Goal: Complete Application Form: Complete application form

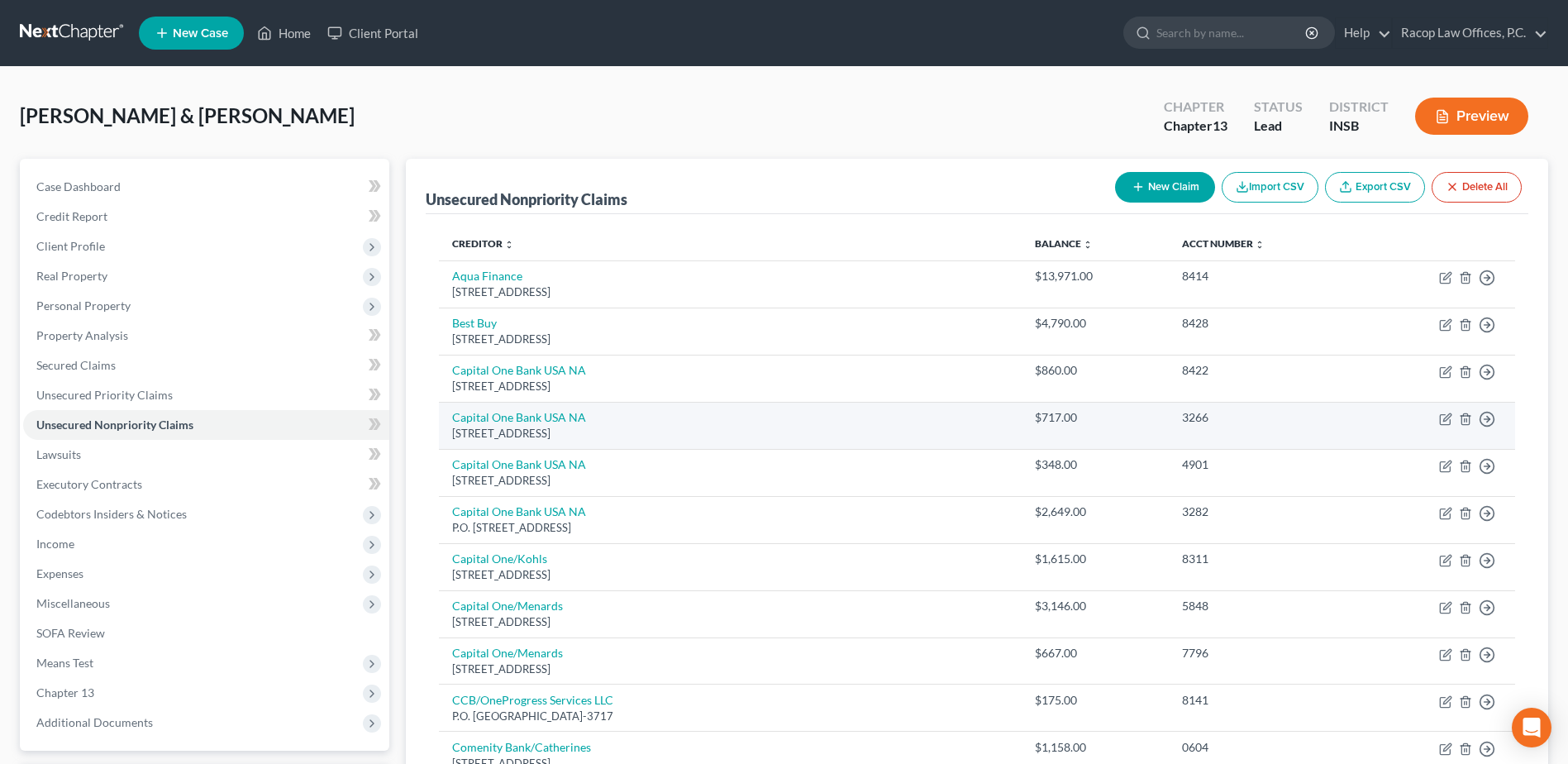
scroll to position [82, 0]
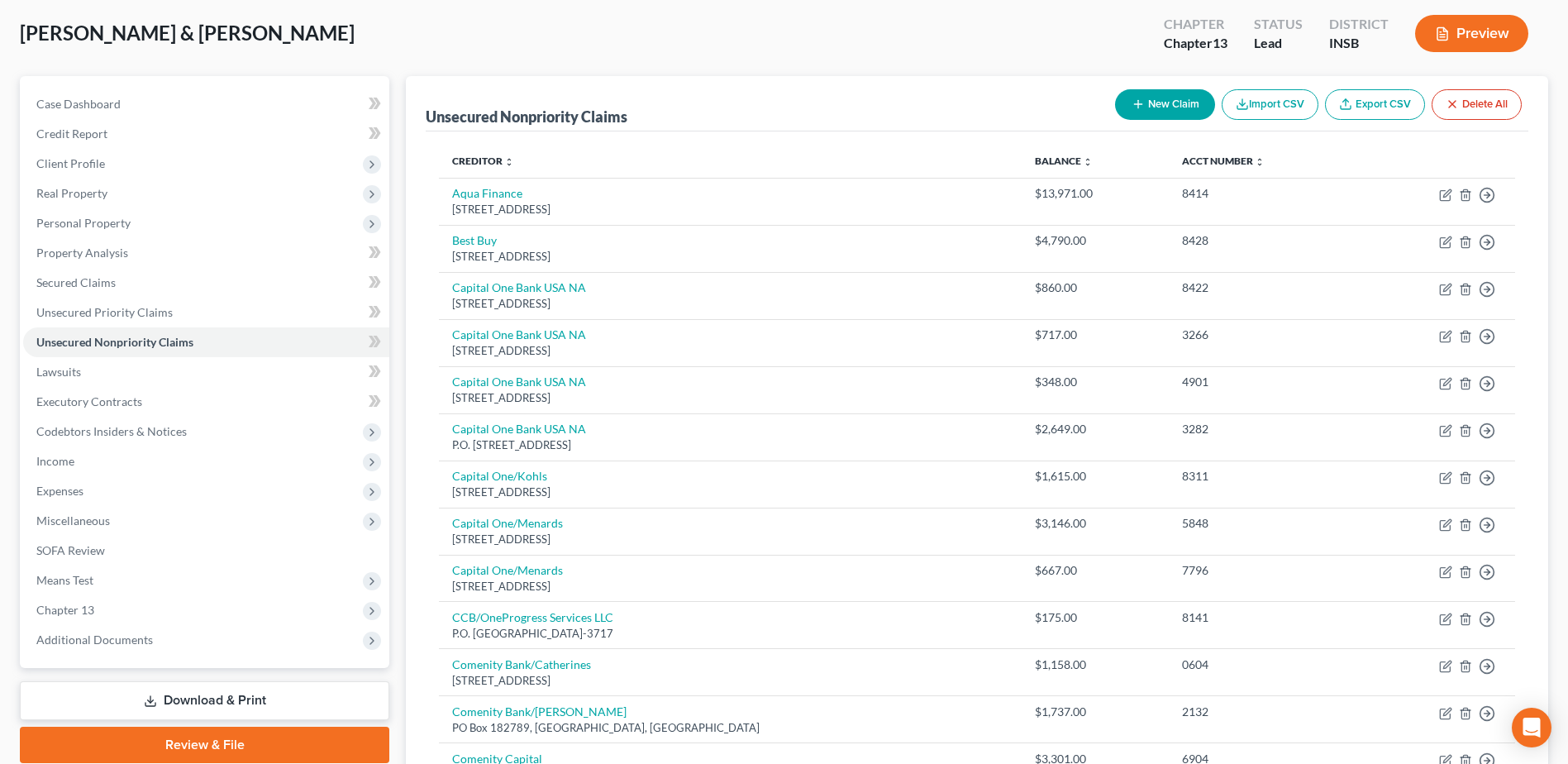
click at [1162, 103] on button "New Claim" at bounding box center [1165, 104] width 100 height 31
select select "2"
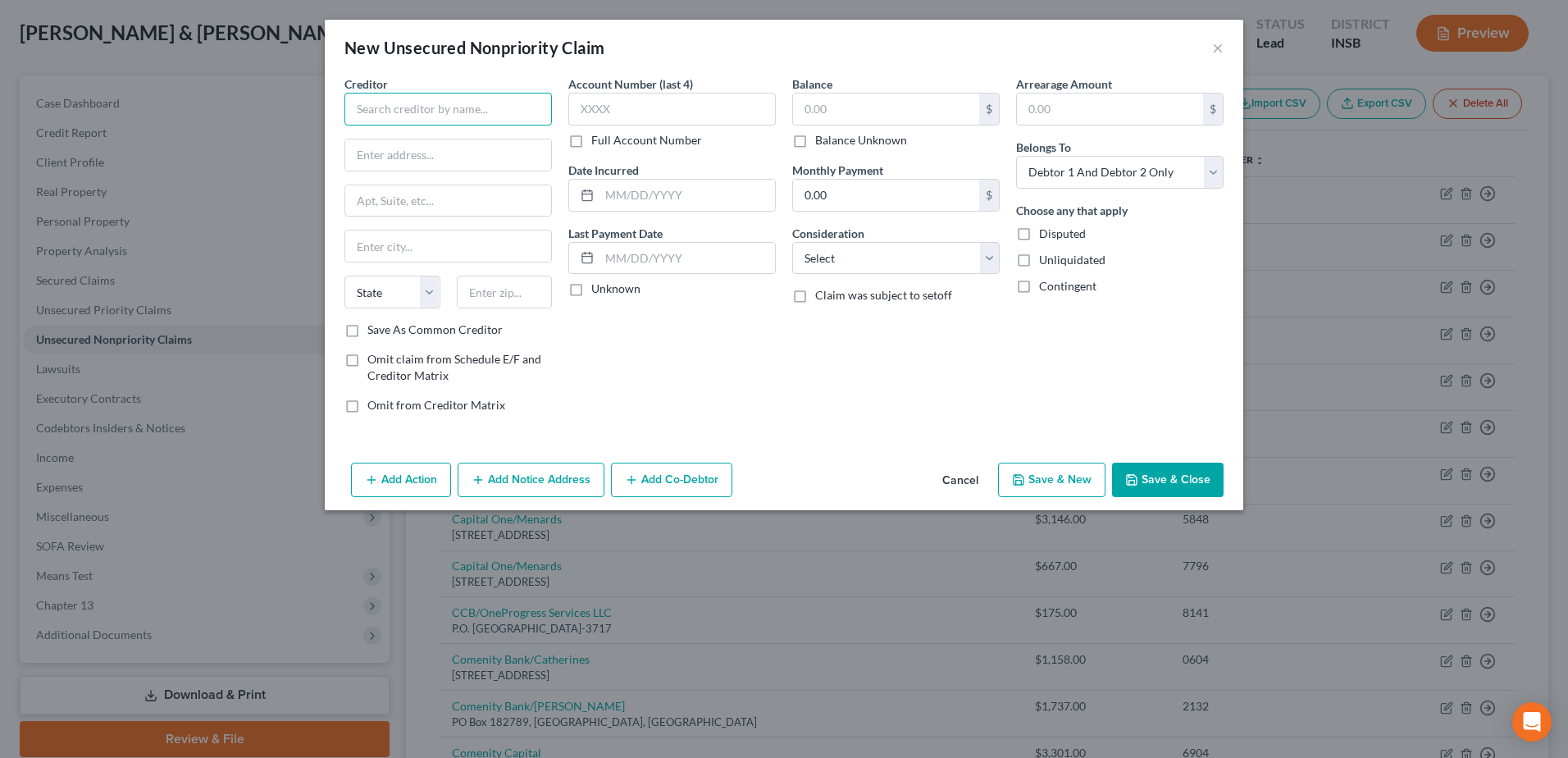
click at [458, 117] on input "text" at bounding box center [448, 109] width 207 height 33
type input "Credit One Bank"
type input "P.O. Box 98873"
type input "[GEOGRAPHIC_DATA]"
select select "31"
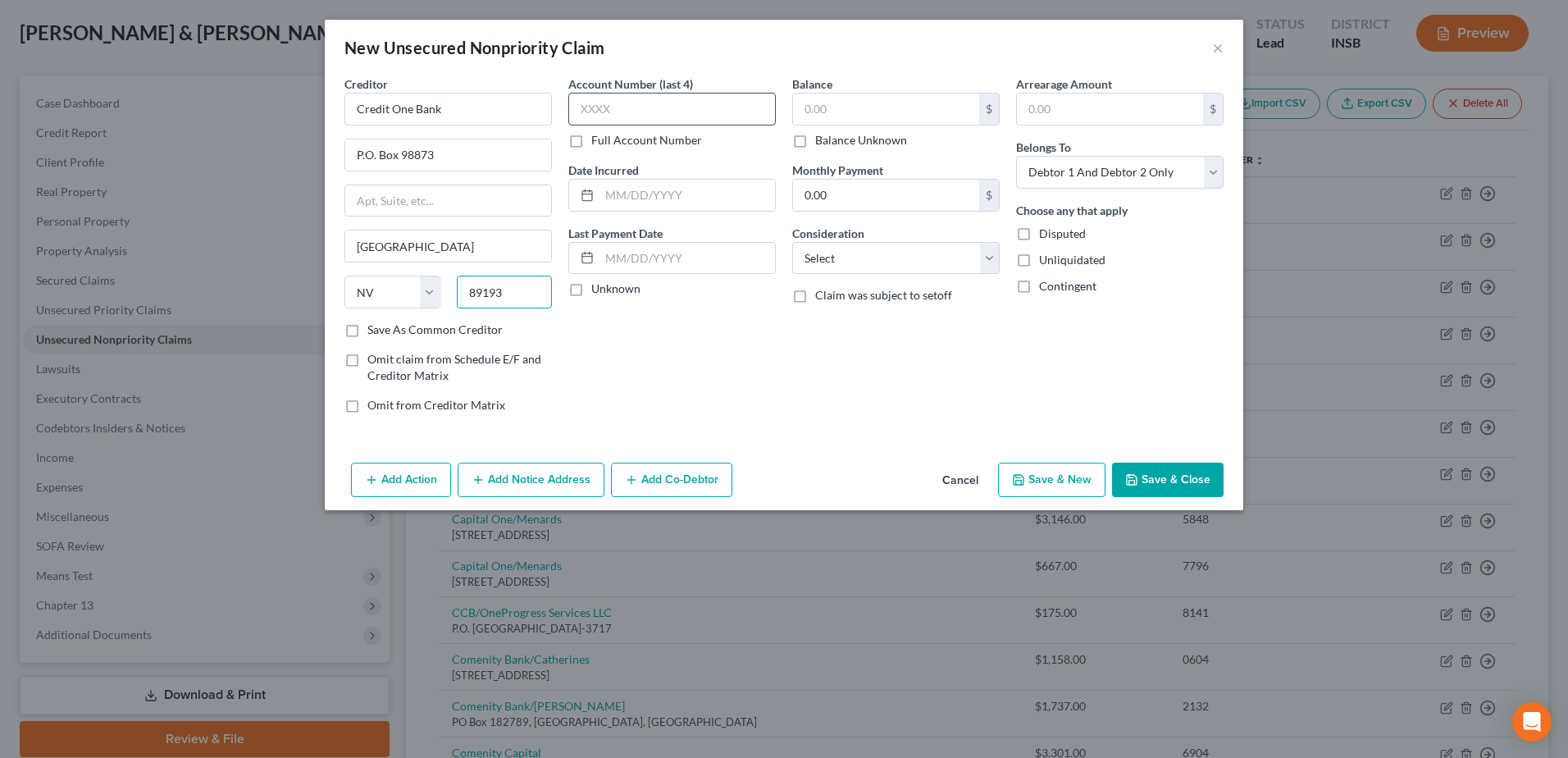
type input "89193"
click at [623, 108] on input "text" at bounding box center [672, 109] width 207 height 33
type input "9646"
click at [614, 189] on input "text" at bounding box center [687, 195] width 175 height 31
click at [843, 108] on input "text" at bounding box center [886, 109] width 186 height 31
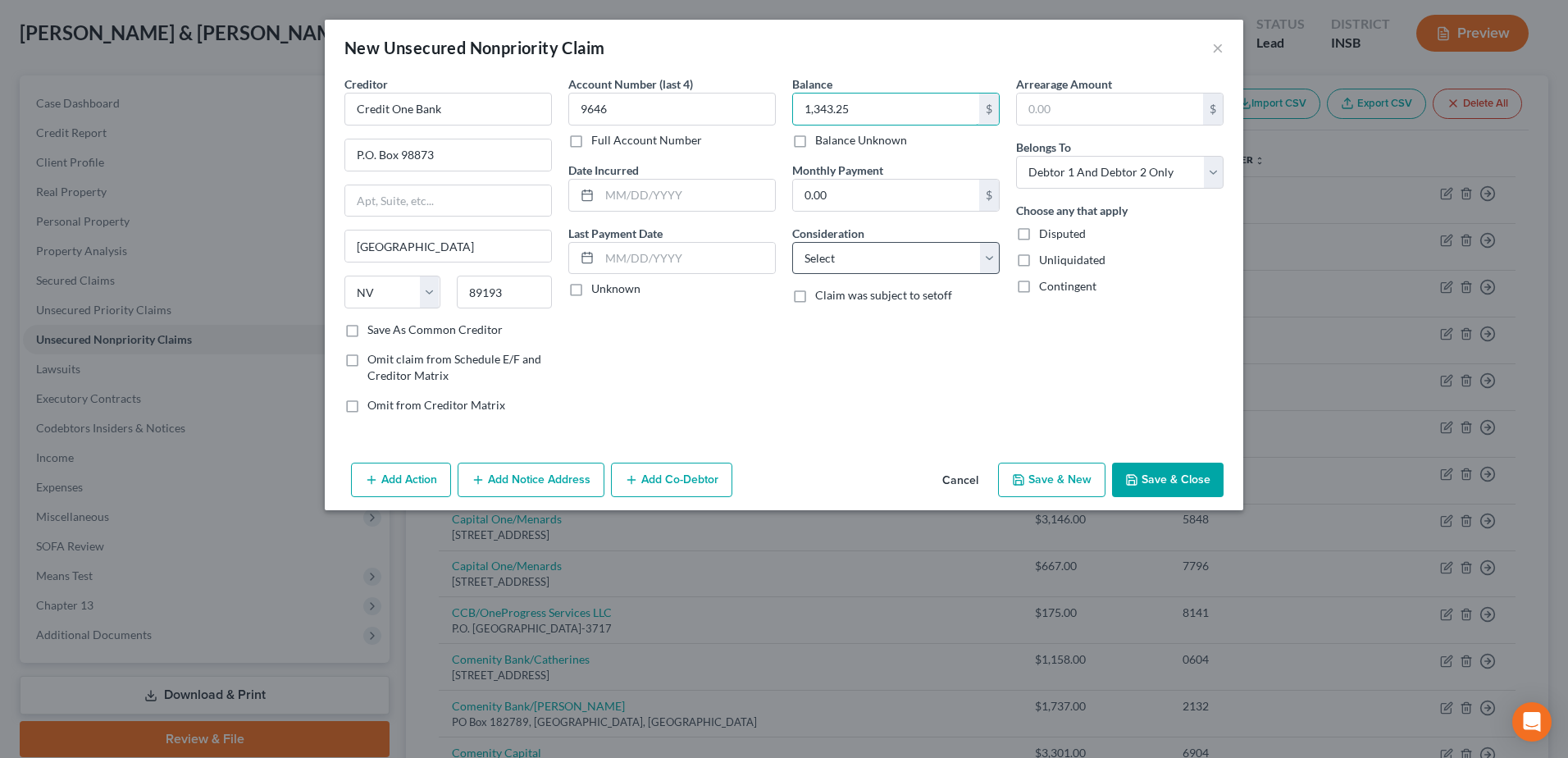
type input "1,343.25"
click at [861, 257] on select "Select Cable / Satellite Services Collection Agency Credit Card Debt Debt Couns…" at bounding box center [896, 259] width 207 height 33
select select "2"
click at [792, 242] on select "Select Cable / Satellite Services Collection Agency Credit Card Debt Debt Couns…" at bounding box center [896, 259] width 207 height 33
click at [1074, 161] on select "Select Debtor 1 Only Debtor 2 Only Debtor 1 And Debtor 2 Only At Least One Of T…" at bounding box center [1119, 173] width 207 height 33
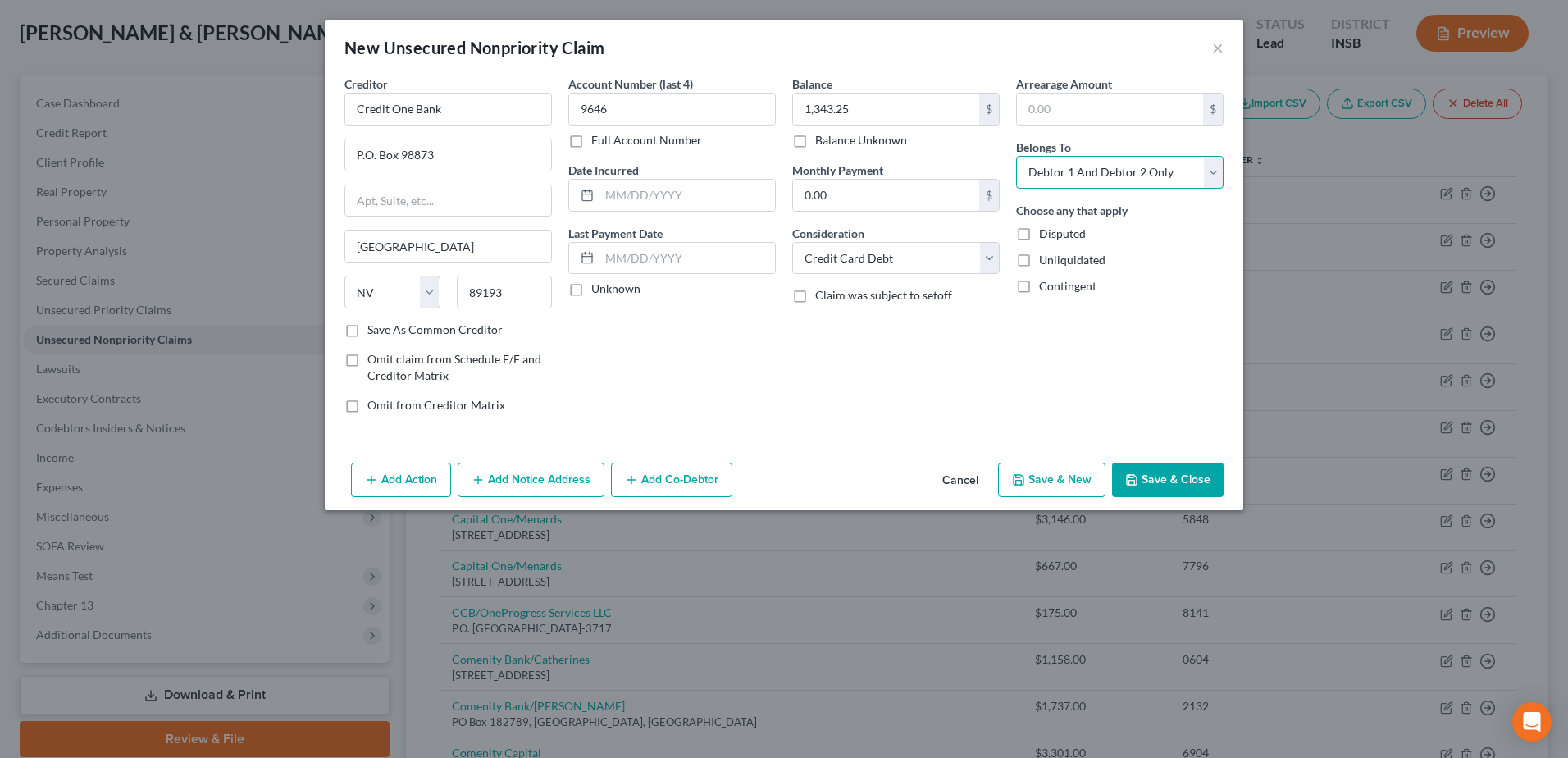
select select "1"
click at [1016, 156] on select "Select Debtor 1 Only Debtor 2 Only Debtor 1 And Debtor 2 Only At Least One Of T…" at bounding box center [1119, 173] width 207 height 33
click at [1071, 479] on button "Save & New" at bounding box center [1052, 480] width 107 height 35
select select "2"
click at [458, 111] on input "text" at bounding box center [448, 109] width 207 height 33
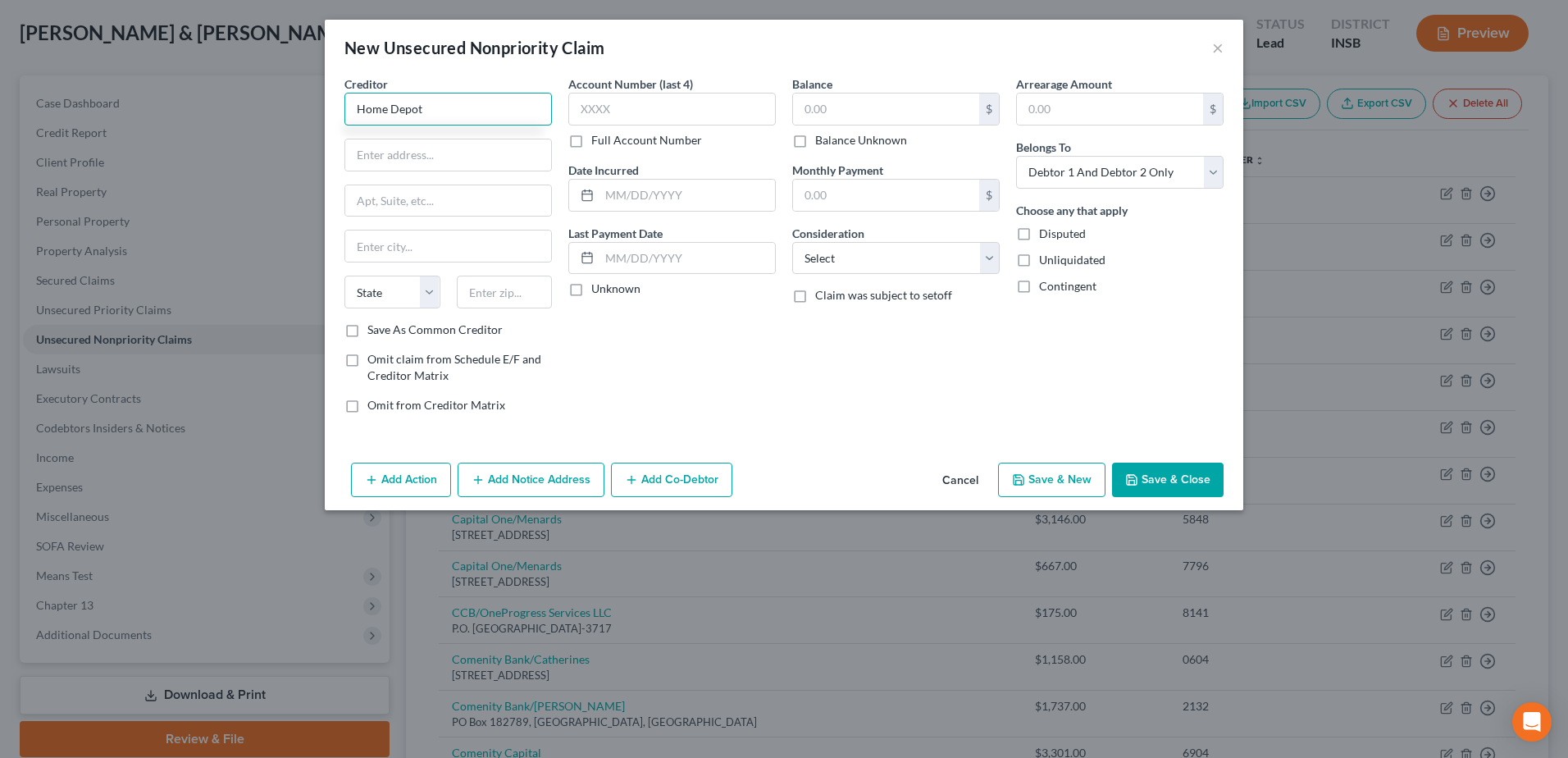
type input "Home Depot"
type input "P.O. Box 790328"
type input "[GEOGRAPHIC_DATA]"
select select "26"
type input "63179"
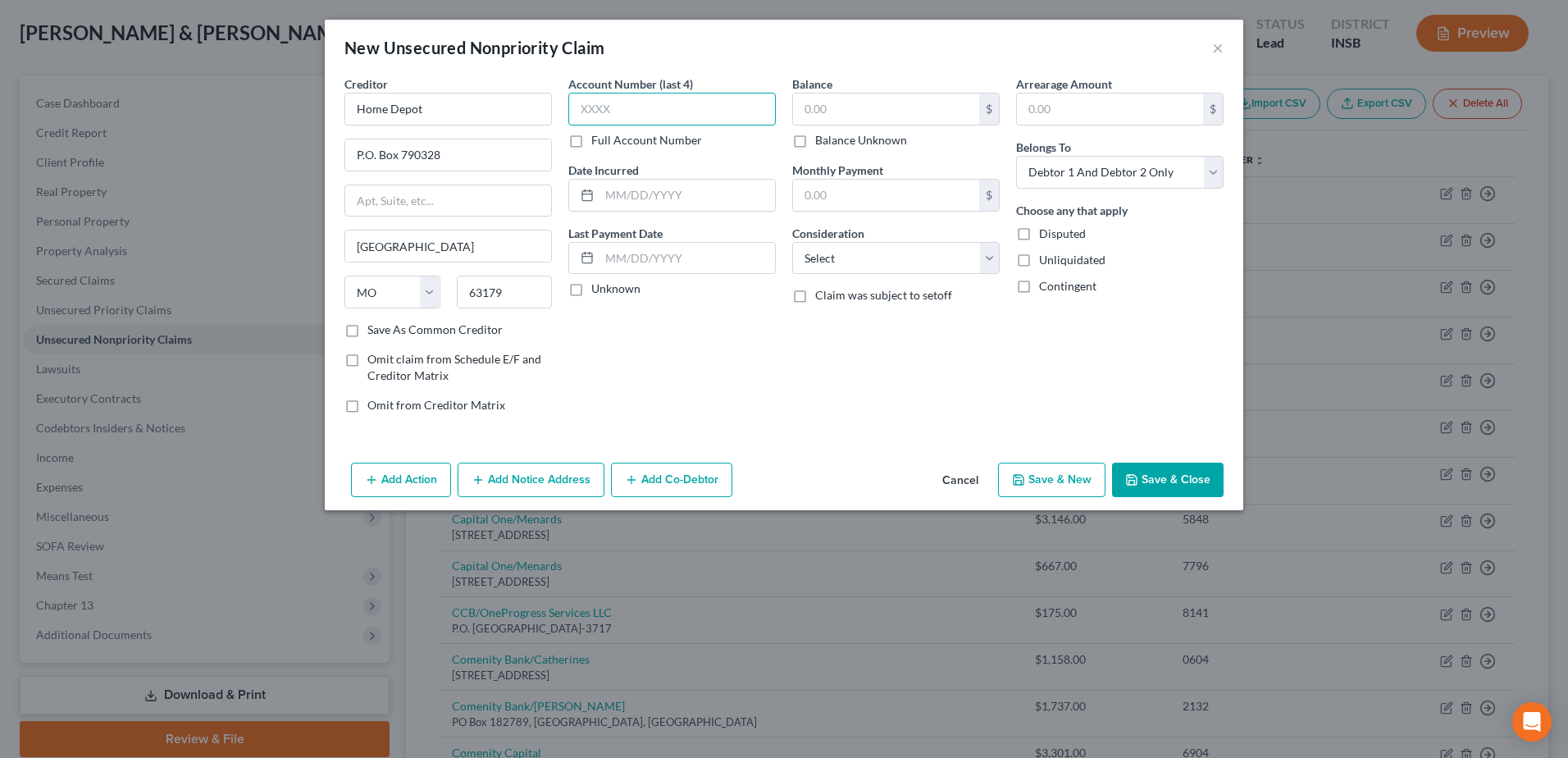
type input "Saint Louis"
click at [668, 107] on input "text" at bounding box center [672, 109] width 207 height 33
type input "8922"
click at [839, 103] on input "text" at bounding box center [886, 109] width 186 height 31
type input "192.00"
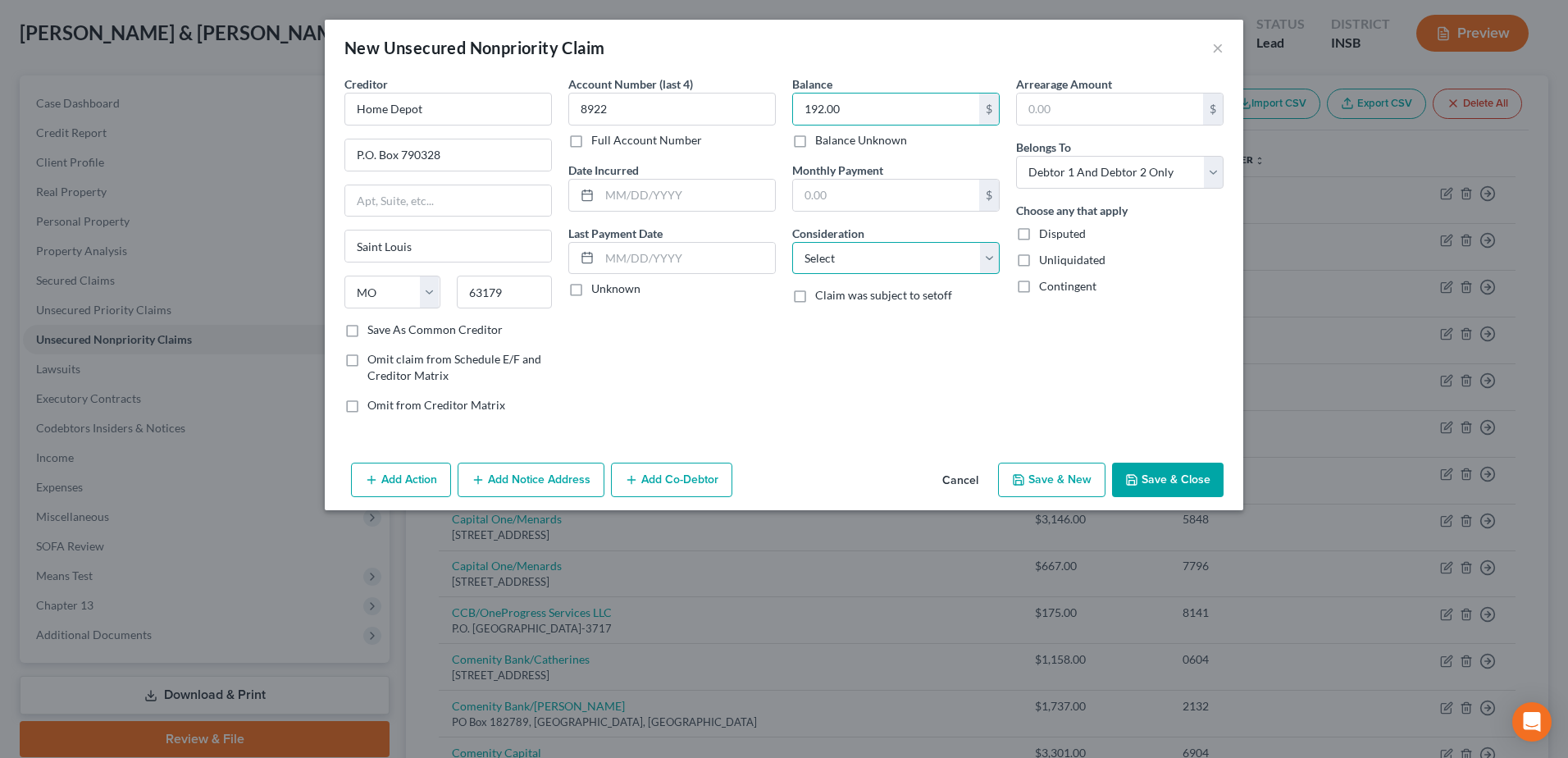
click at [851, 260] on select "Select Cable / Satellite Services Collection Agency Credit Card Debt Debt Couns…" at bounding box center [896, 259] width 207 height 33
select select "2"
click at [792, 242] on select "Select Cable / Satellite Services Collection Agency Credit Card Debt Debt Couns…" at bounding box center [896, 259] width 207 height 33
drag, startPoint x: 1104, startPoint y: 167, endPoint x: 1100, endPoint y: 176, distance: 9.8
click at [1104, 167] on select "Select Debtor 1 Only Debtor 2 Only Debtor 1 And Debtor 2 Only At Least One Of T…" at bounding box center [1119, 173] width 207 height 33
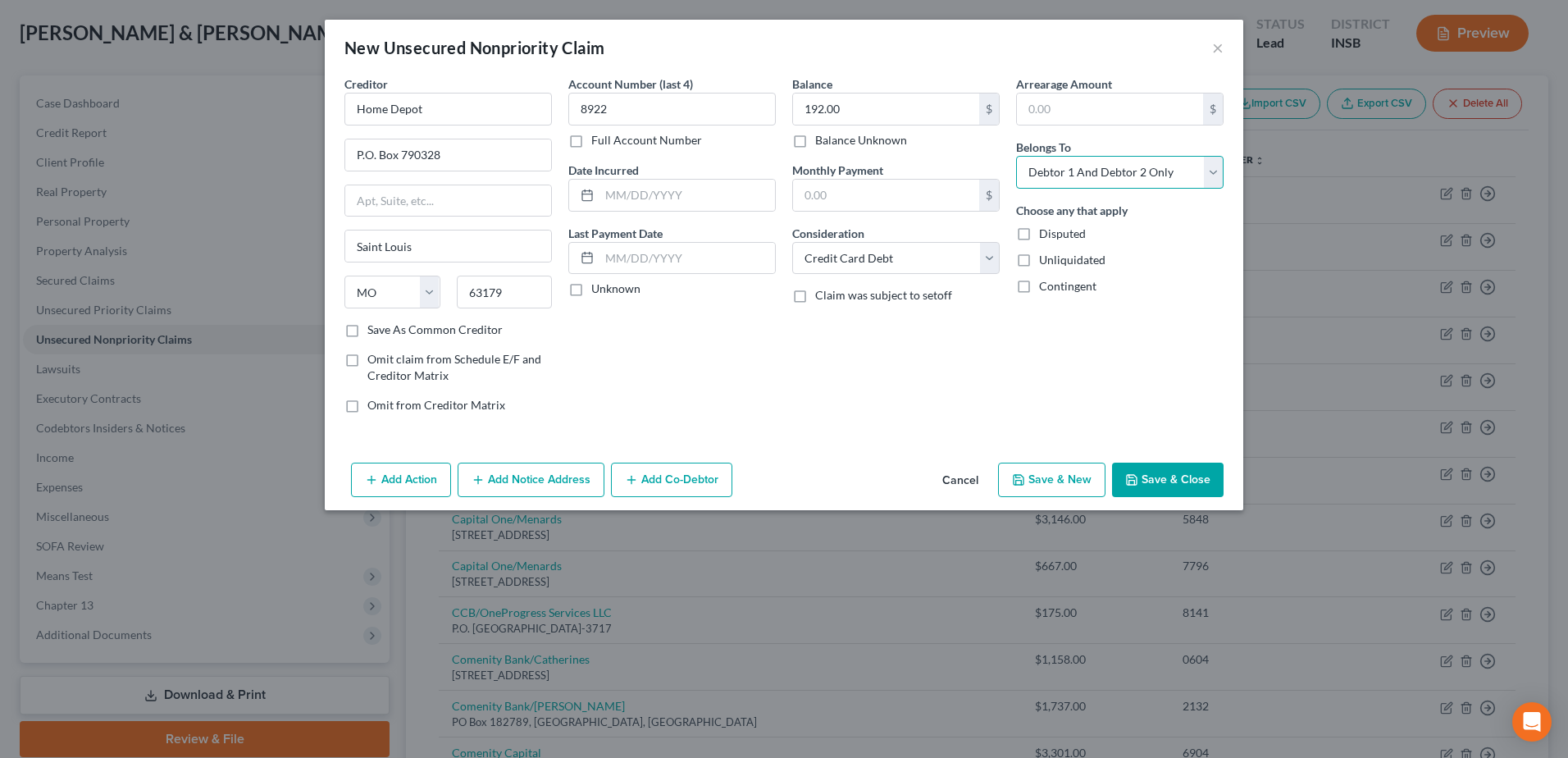
select select "0"
click at [1016, 156] on select "Select Debtor 1 Only Debtor 2 Only Debtor 1 And Debtor 2 Only At Least One Of T…" at bounding box center [1119, 173] width 207 height 33
click at [1052, 475] on button "Save & New" at bounding box center [1052, 480] width 107 height 35
select select "2"
type input "0.00"
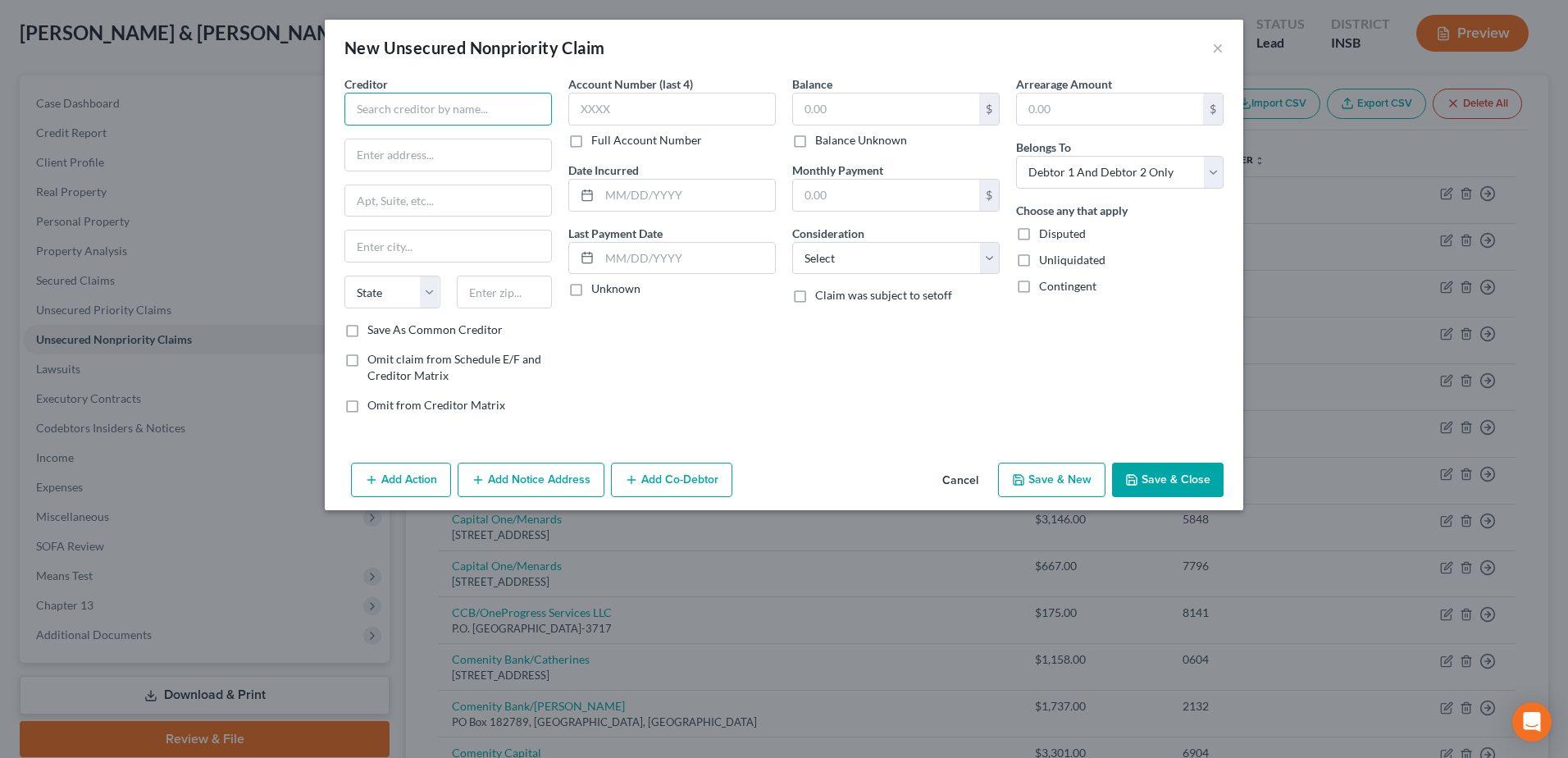
click at [481, 116] on input "text" at bounding box center [448, 109] width 207 height 33
type input "Klarna c/o TrueAccord Corp"
type input "[STREET_ADDRESS]"
type input "Suite 130"
type input "Lenexa"
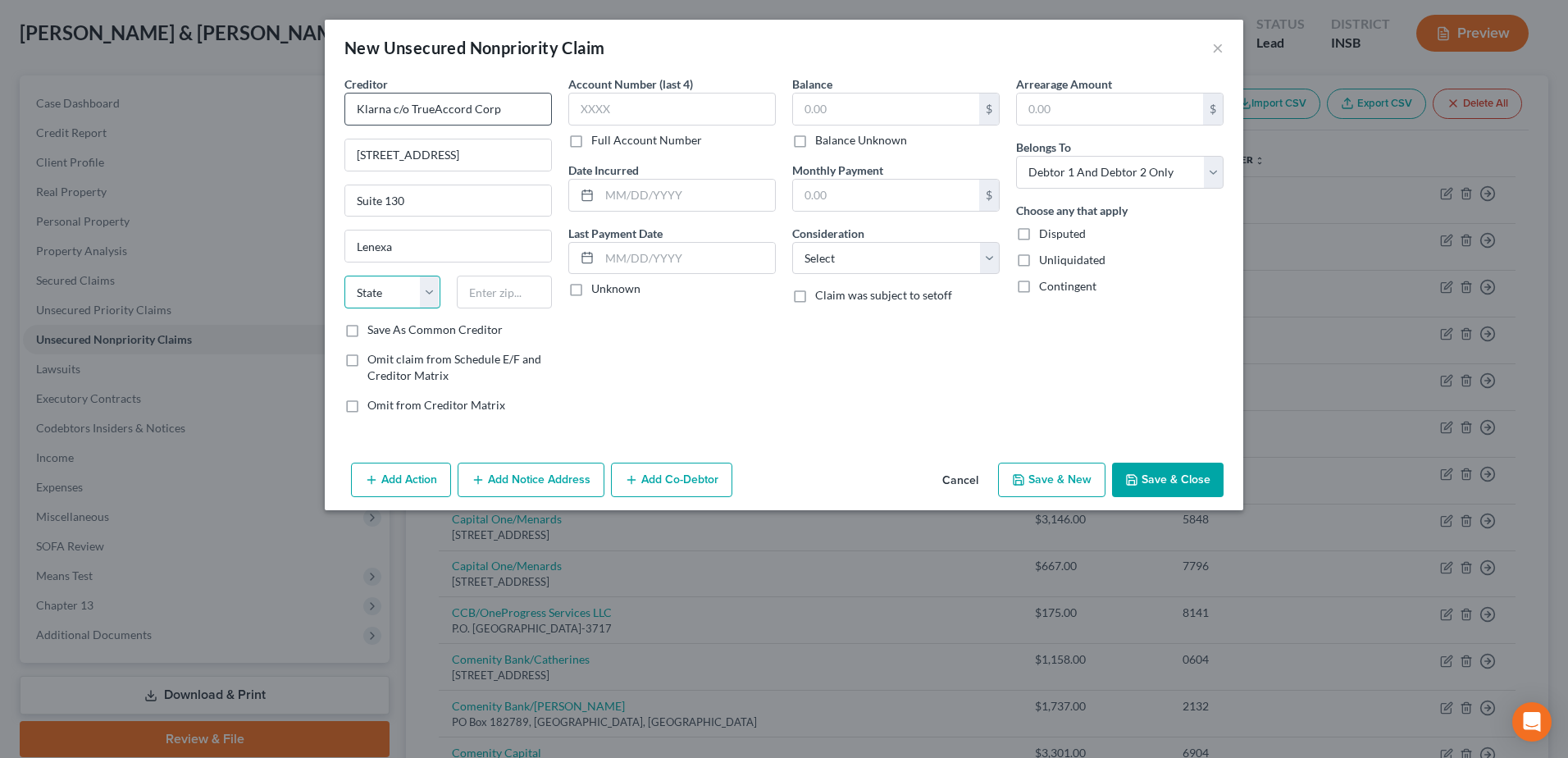
select select "17"
type input "66219"
type input "Shawnee Mission"
click at [691, 121] on input "text" at bounding box center [672, 109] width 207 height 33
type input "8921"
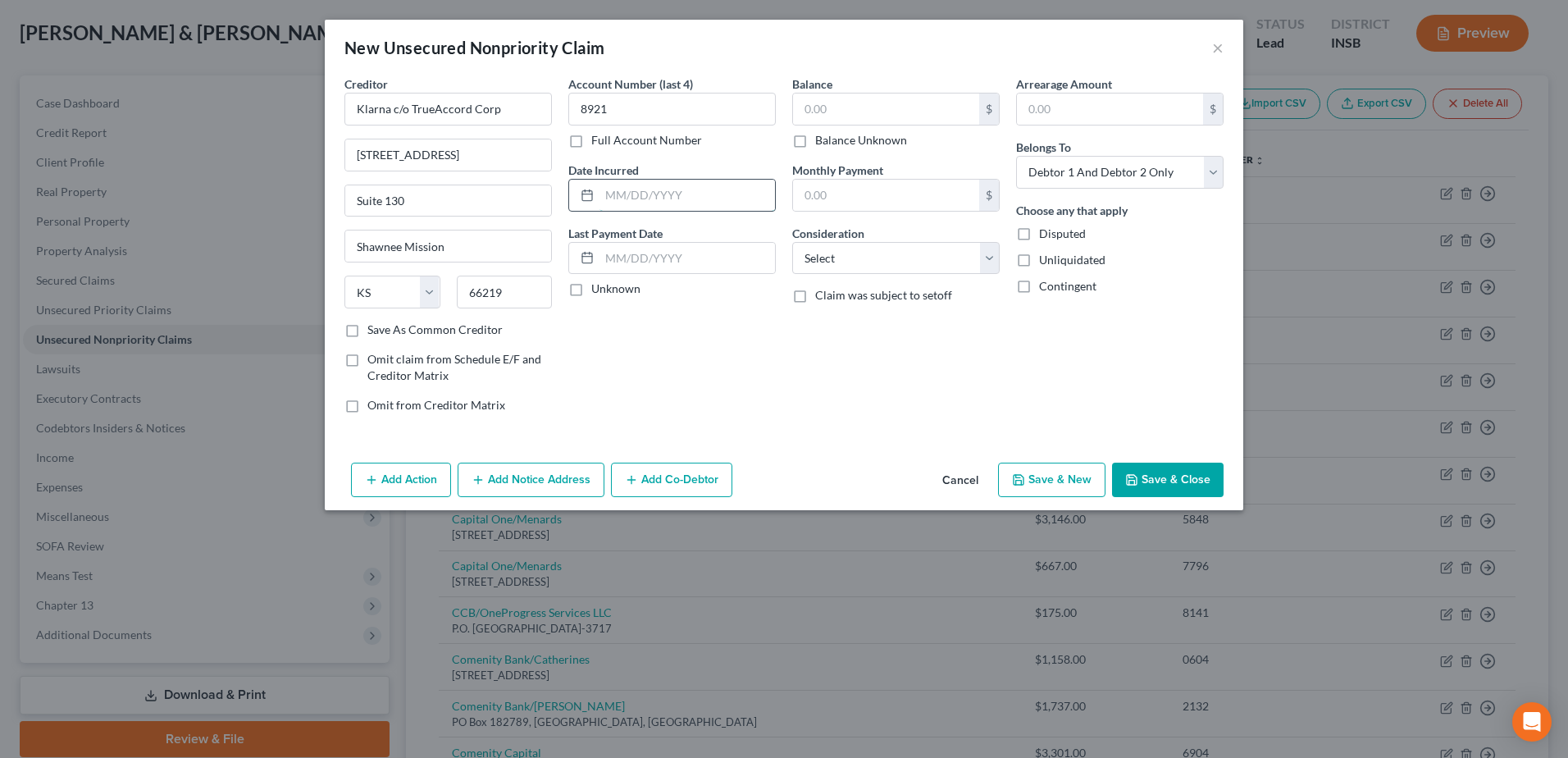
click at [613, 191] on input "text" at bounding box center [687, 195] width 175 height 31
type input "06/2025"
click at [883, 111] on input "text" at bounding box center [886, 109] width 186 height 31
type input "779.51"
click at [851, 256] on select "Select Cable / Satellite Services Collection Agency Credit Card Debt Debt Couns…" at bounding box center [896, 259] width 207 height 33
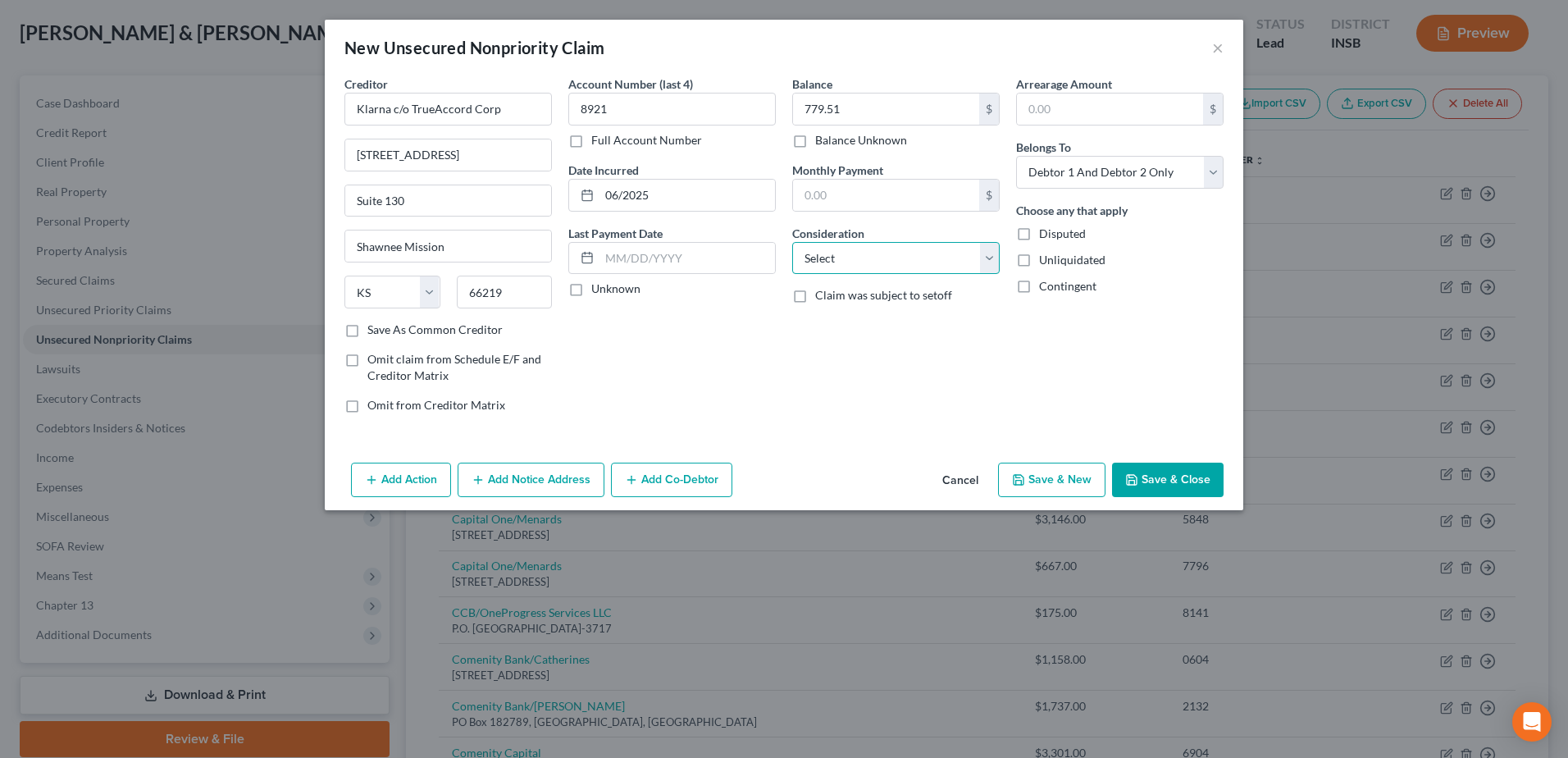
select select "10"
click at [792, 242] on select "Select Cable / Satellite Services Collection Agency Credit Card Debt Debt Couns…" at bounding box center [896, 259] width 207 height 33
click at [1096, 178] on select "Select Debtor 1 Only Debtor 2 Only Debtor 1 And Debtor 2 Only At Least One Of T…" at bounding box center [1119, 173] width 207 height 33
select select "1"
click at [1016, 156] on select "Select Debtor 1 Only Debtor 2 Only Debtor 1 And Debtor 2 Only At Least One Of T…" at bounding box center [1119, 173] width 207 height 33
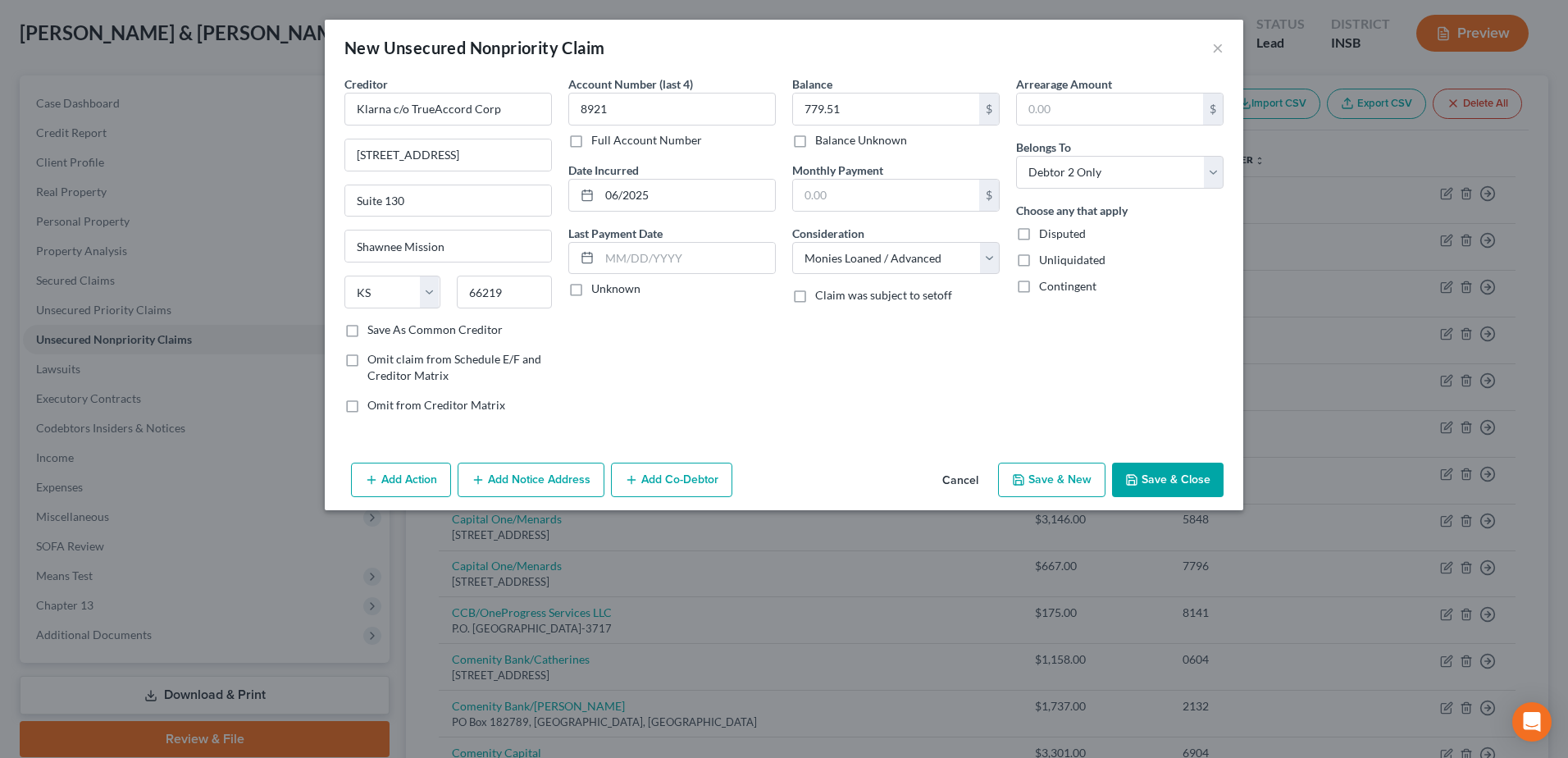
click at [1024, 484] on icon "button" at bounding box center [1019, 480] width 10 height 10
type input "0.00"
select select "2"
click at [476, 115] on input "text" at bounding box center [448, 109] width 207 height 33
type input "Credit One Bank, N.A."
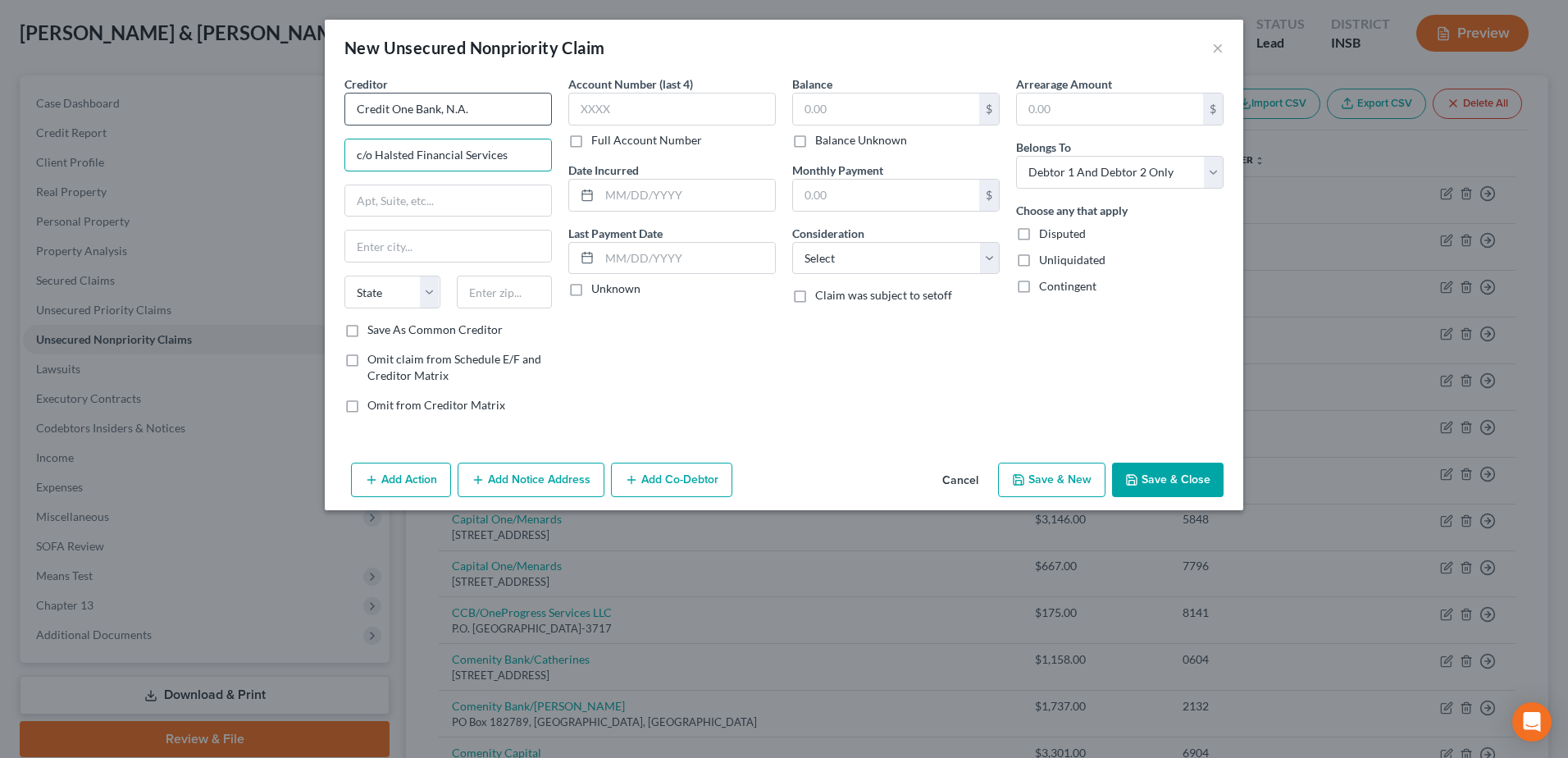
type input "c/o Halsted Financial Services"
type input "P.O. Box 828"
type input "Skokie"
select select "14"
type input "60076"
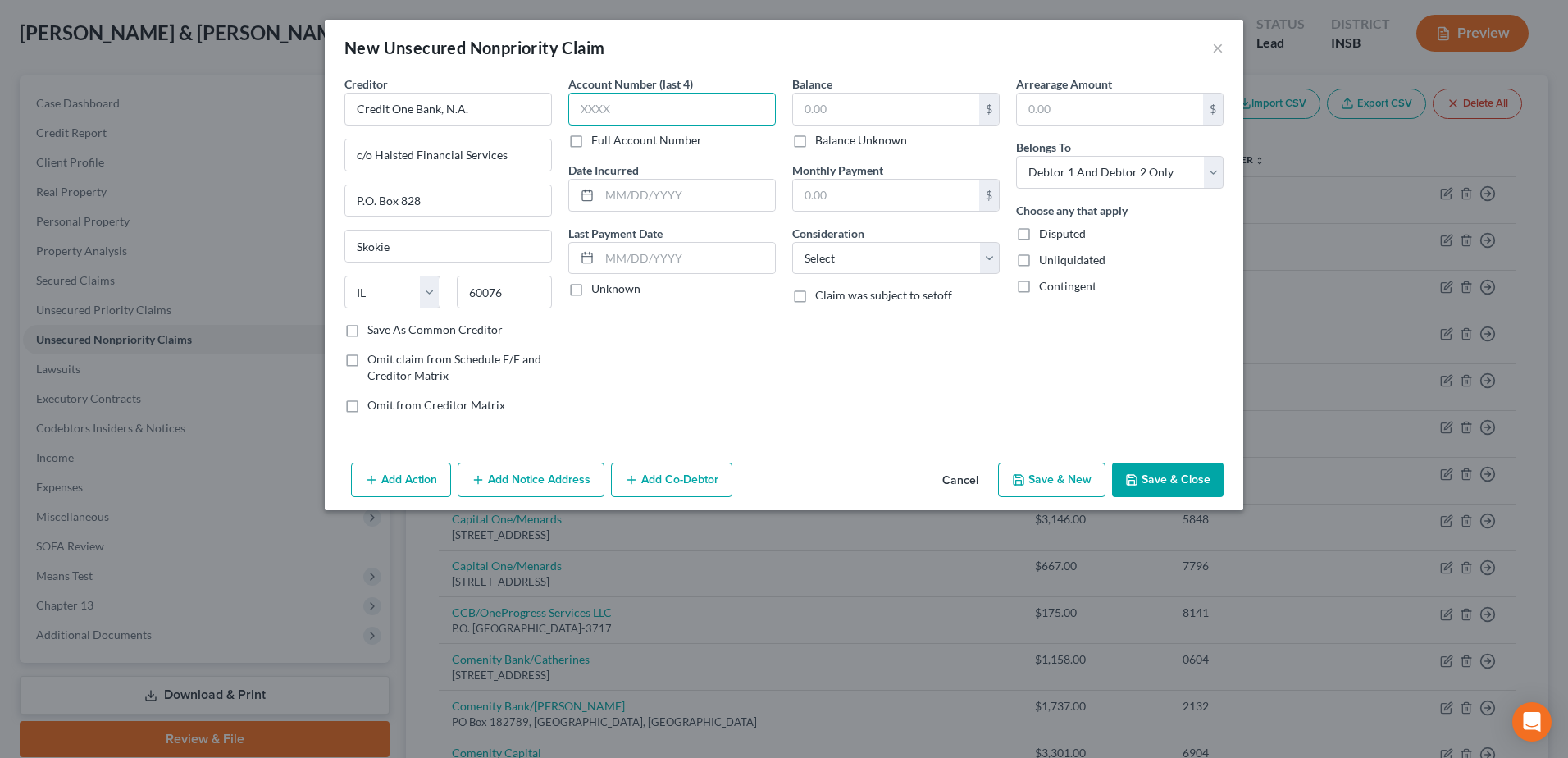
click at [630, 103] on input "text" at bounding box center [672, 109] width 207 height 33
type input "2945"
click at [846, 586] on div "New Unsecured Nonpriority Claim × Creditor * Credit One Bank, N.A. c/o Halsted …" at bounding box center [784, 379] width 1568 height 758
click at [1151, 489] on button "Save & Close" at bounding box center [1167, 480] width 112 height 35
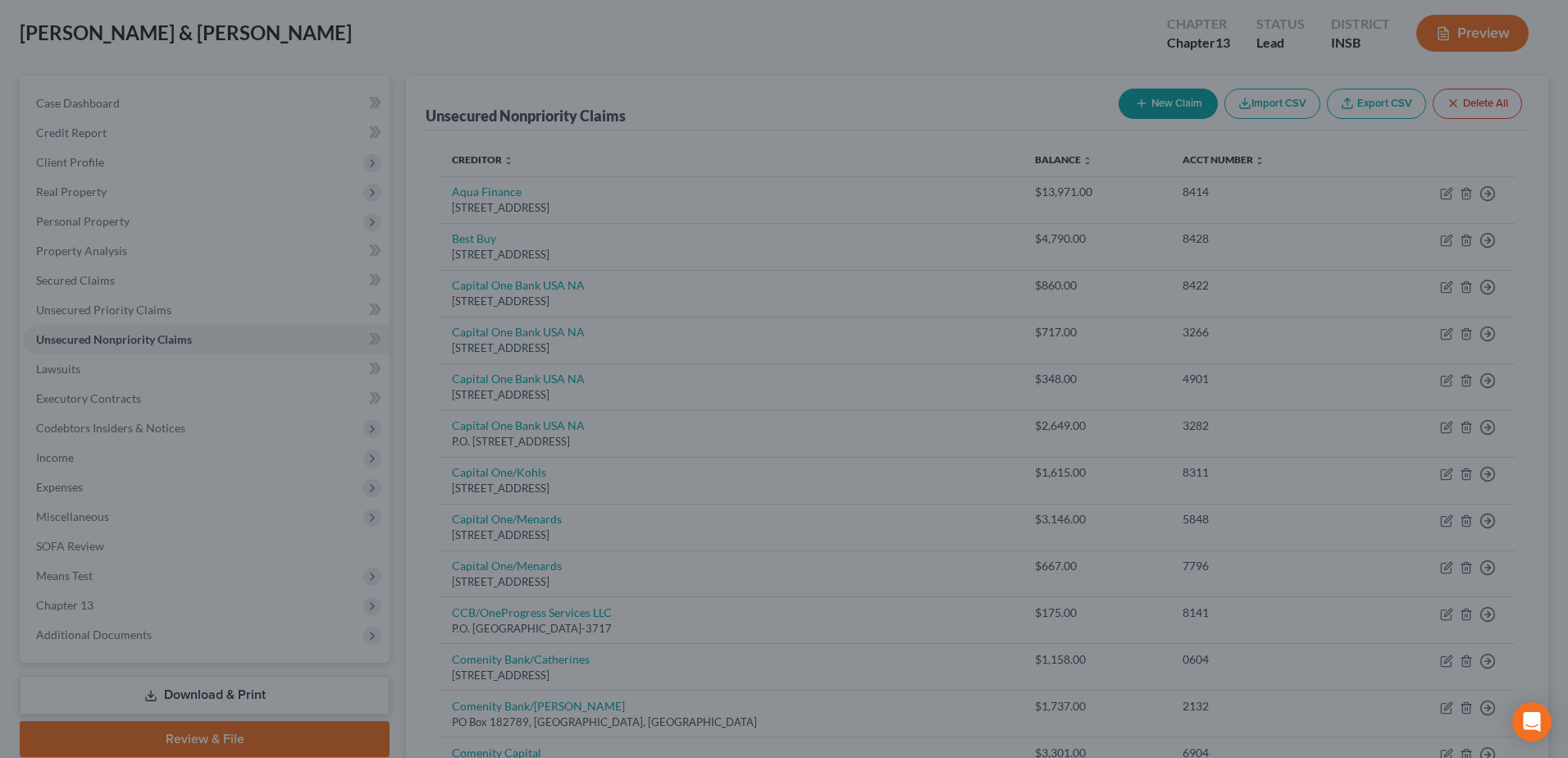
type input "0.00"
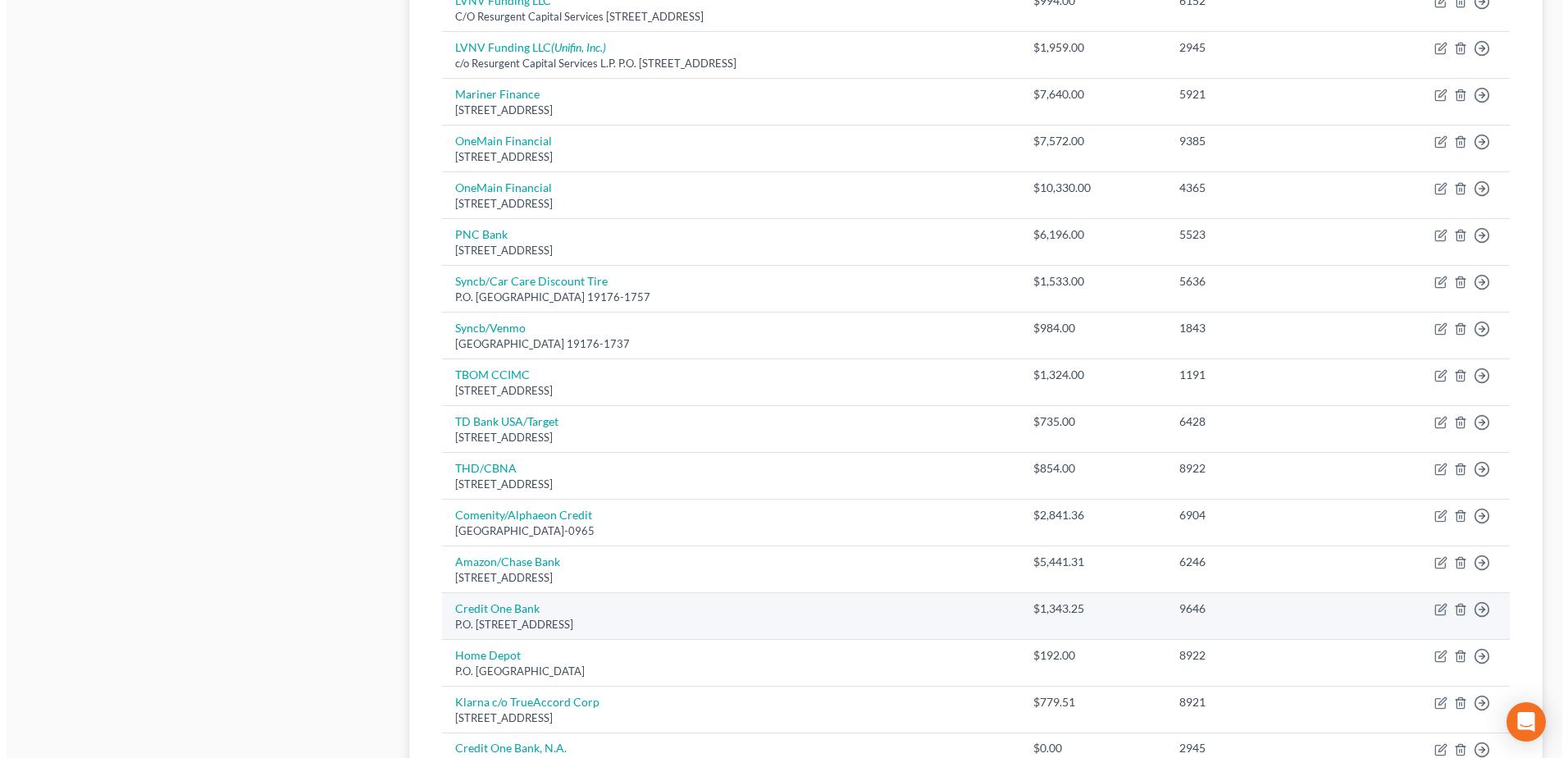
scroll to position [1221, 0]
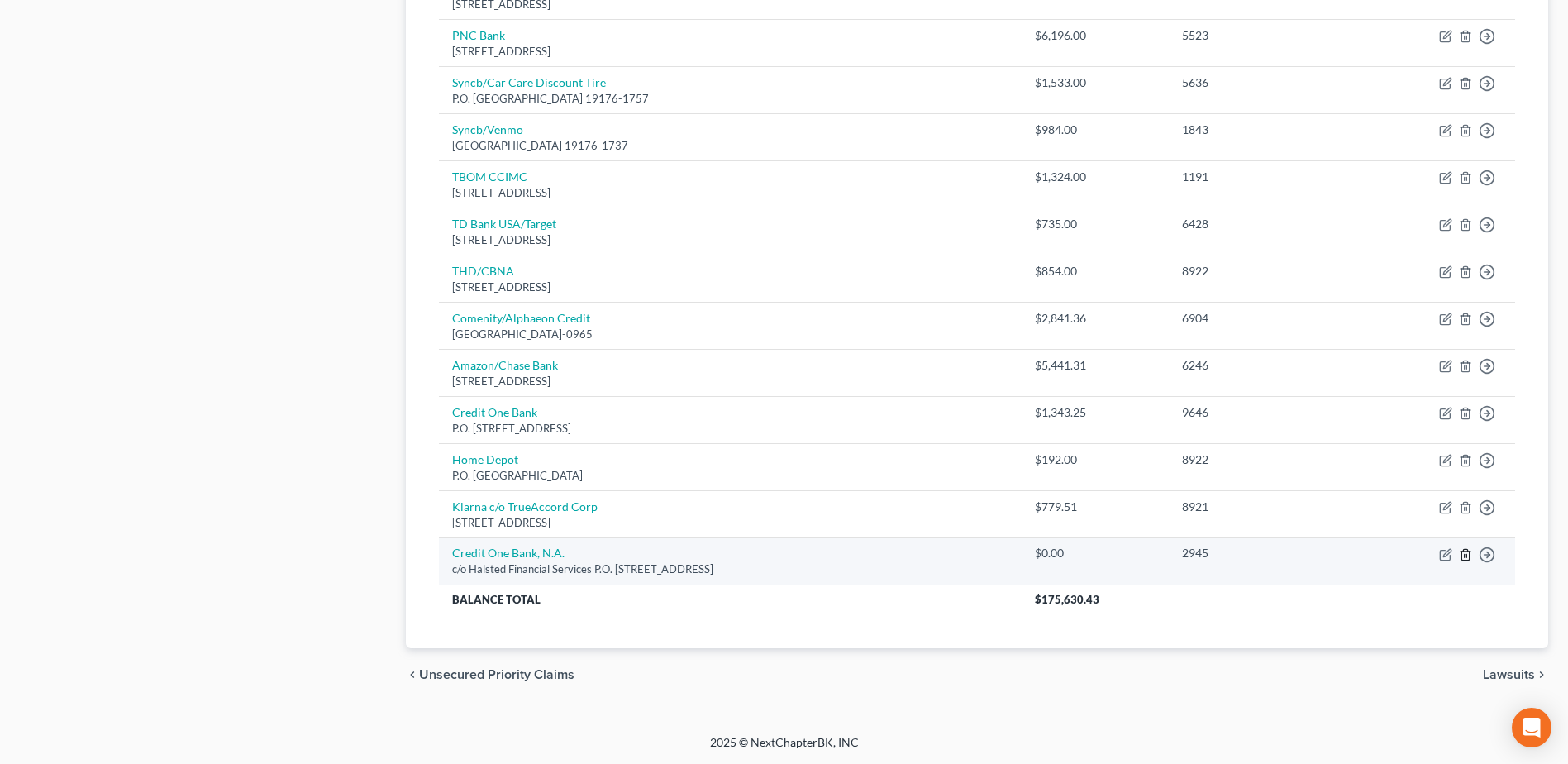
click at [1466, 557] on line "button" at bounding box center [1466, 556] width 0 height 3
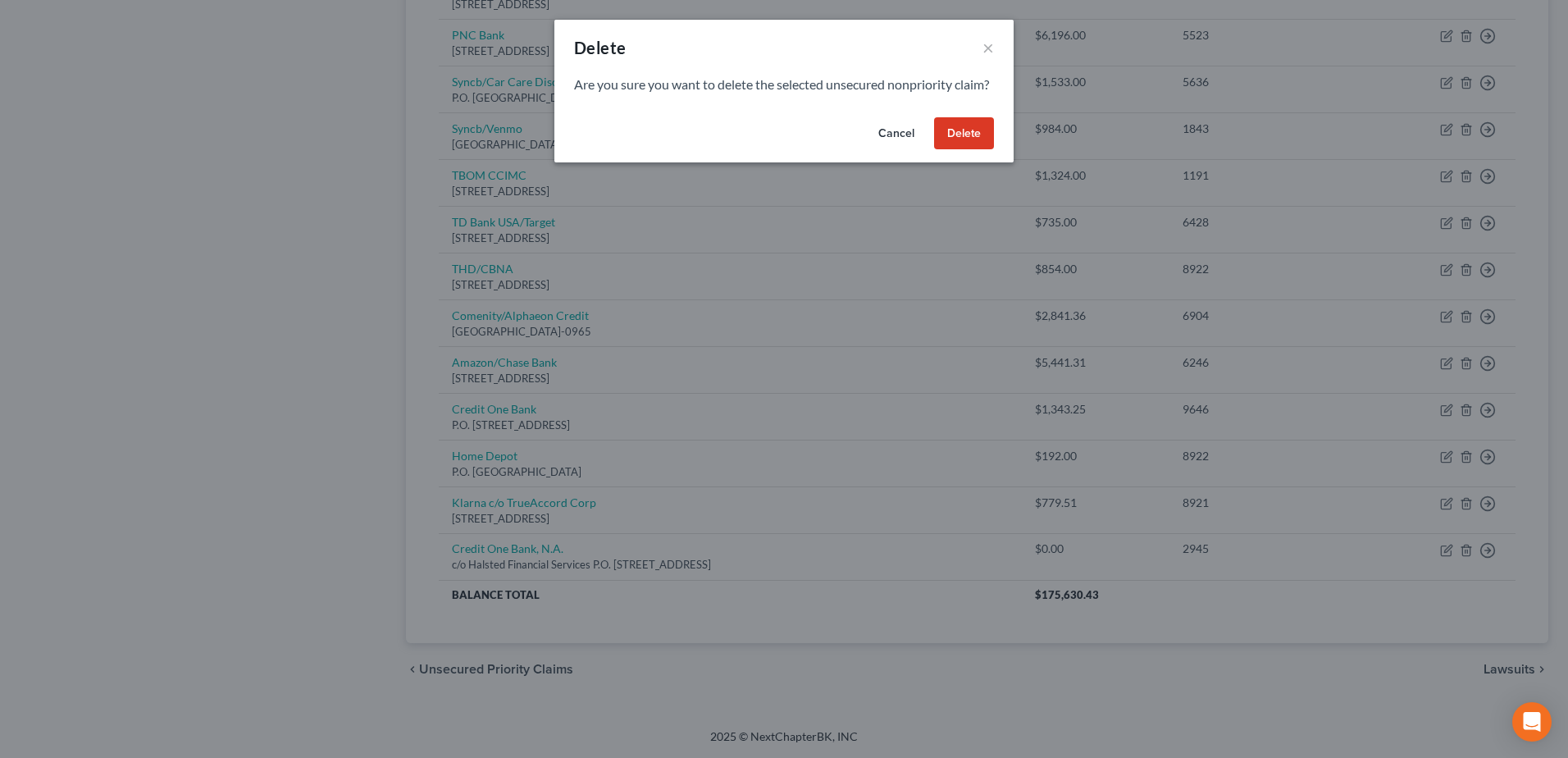
click at [963, 150] on button "Delete" at bounding box center [963, 134] width 59 height 33
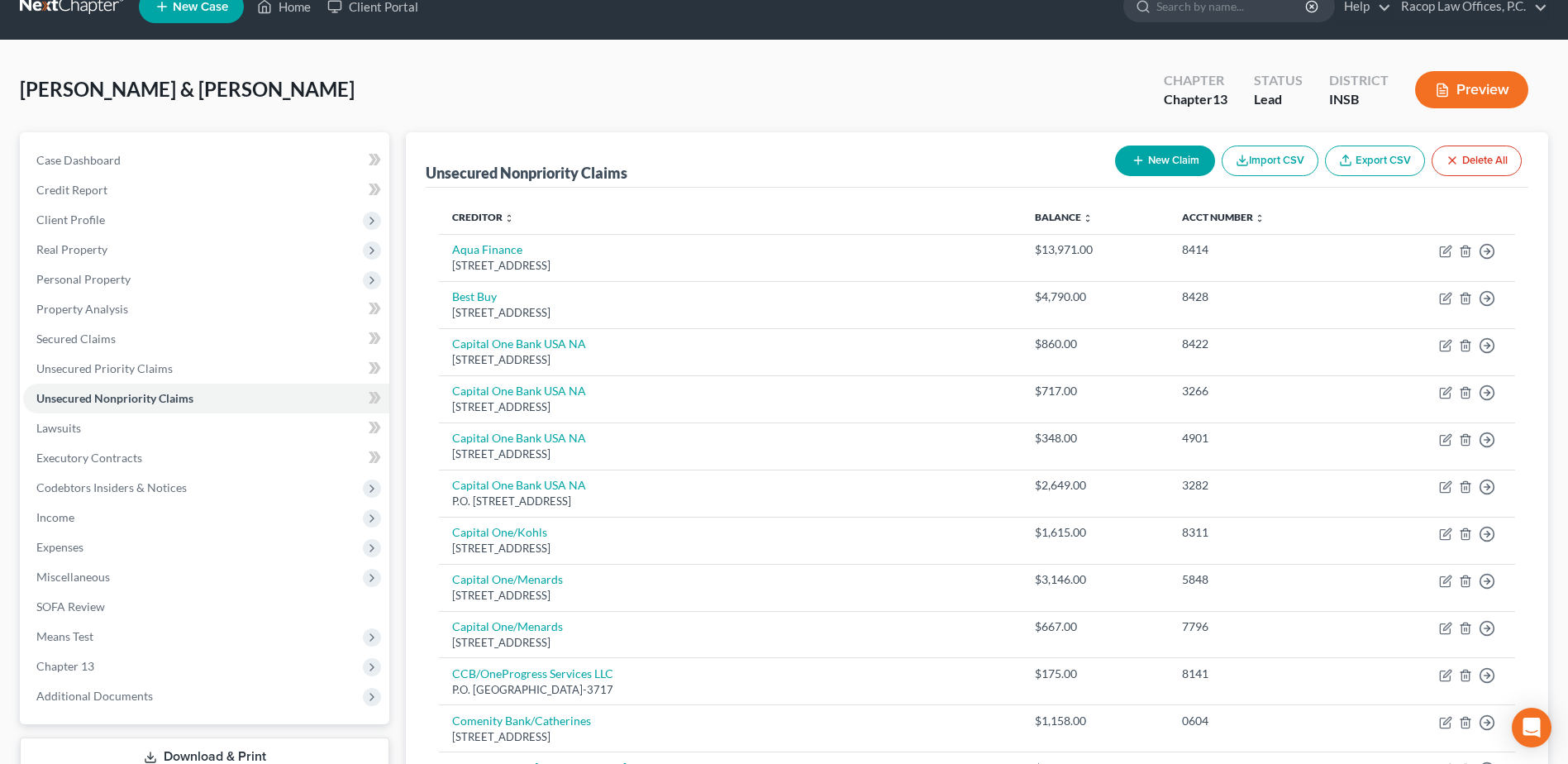
scroll to position [26, 0]
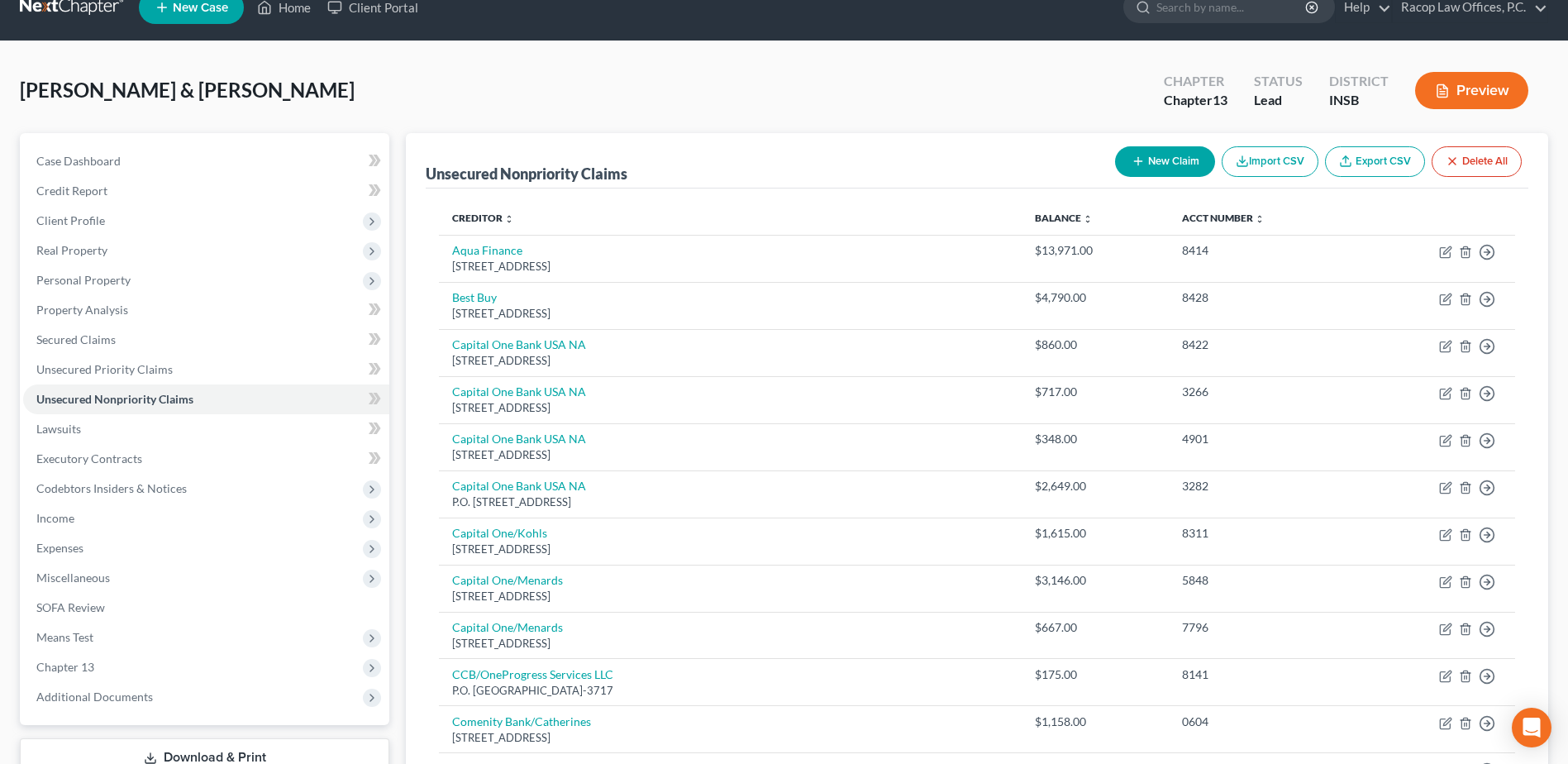
click at [1162, 156] on button "New Claim" at bounding box center [1165, 162] width 100 height 31
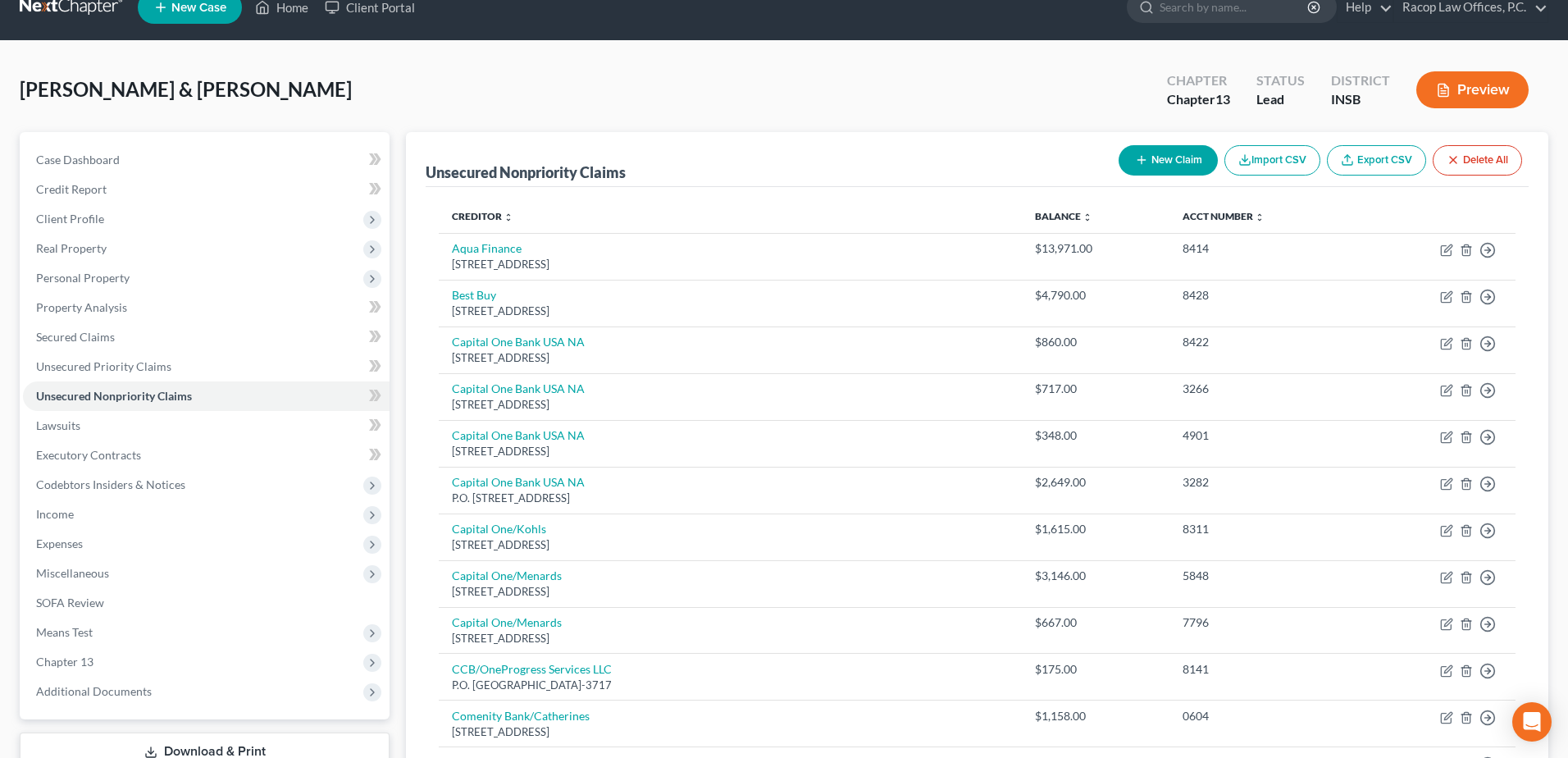
select select "2"
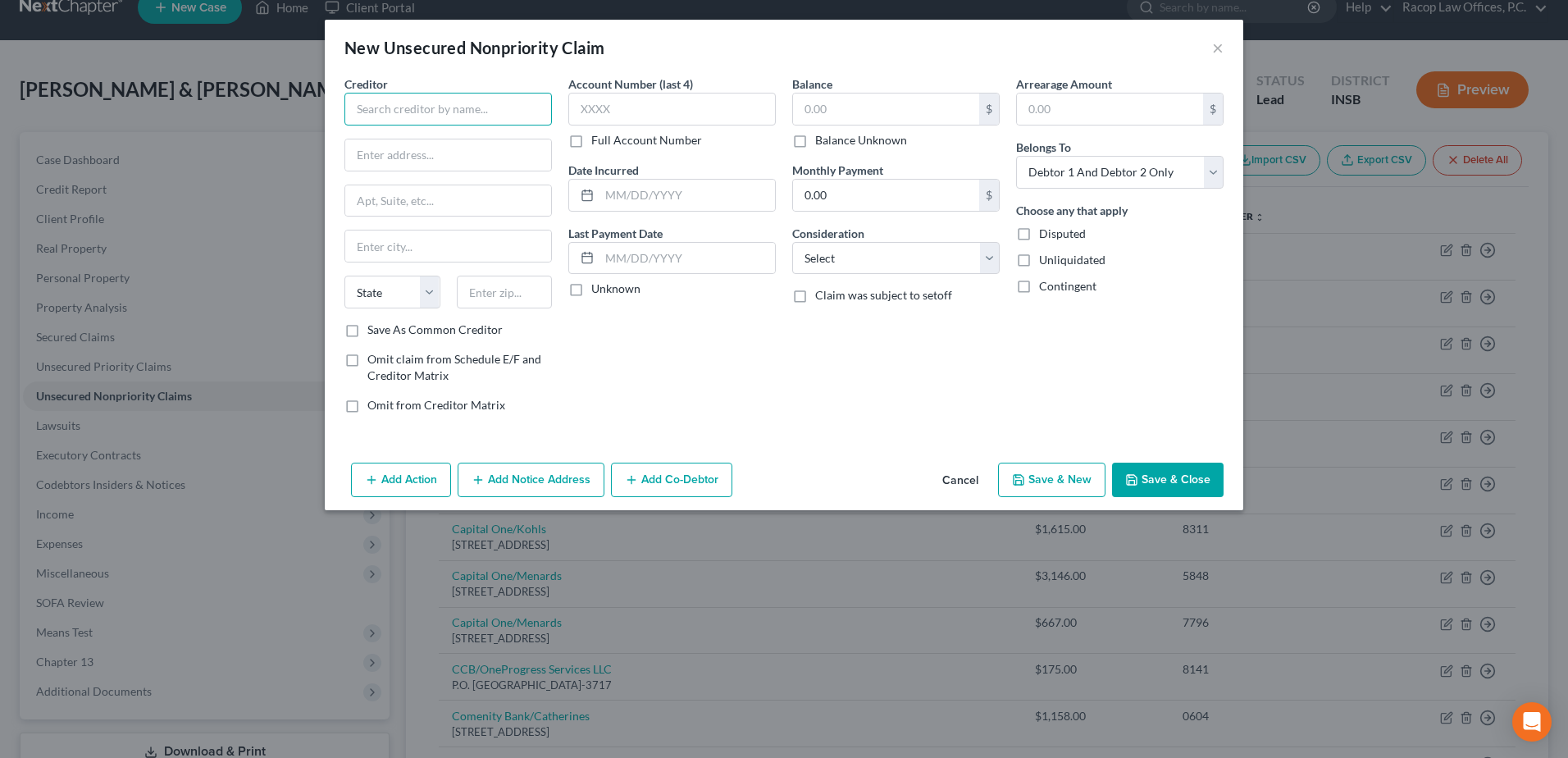
click at [408, 102] on input "text" at bounding box center [448, 109] width 207 height 33
type input "Credit One Bank"
type input "P.O. Box 98873"
type input "[GEOGRAPHIC_DATA]"
select select "31"
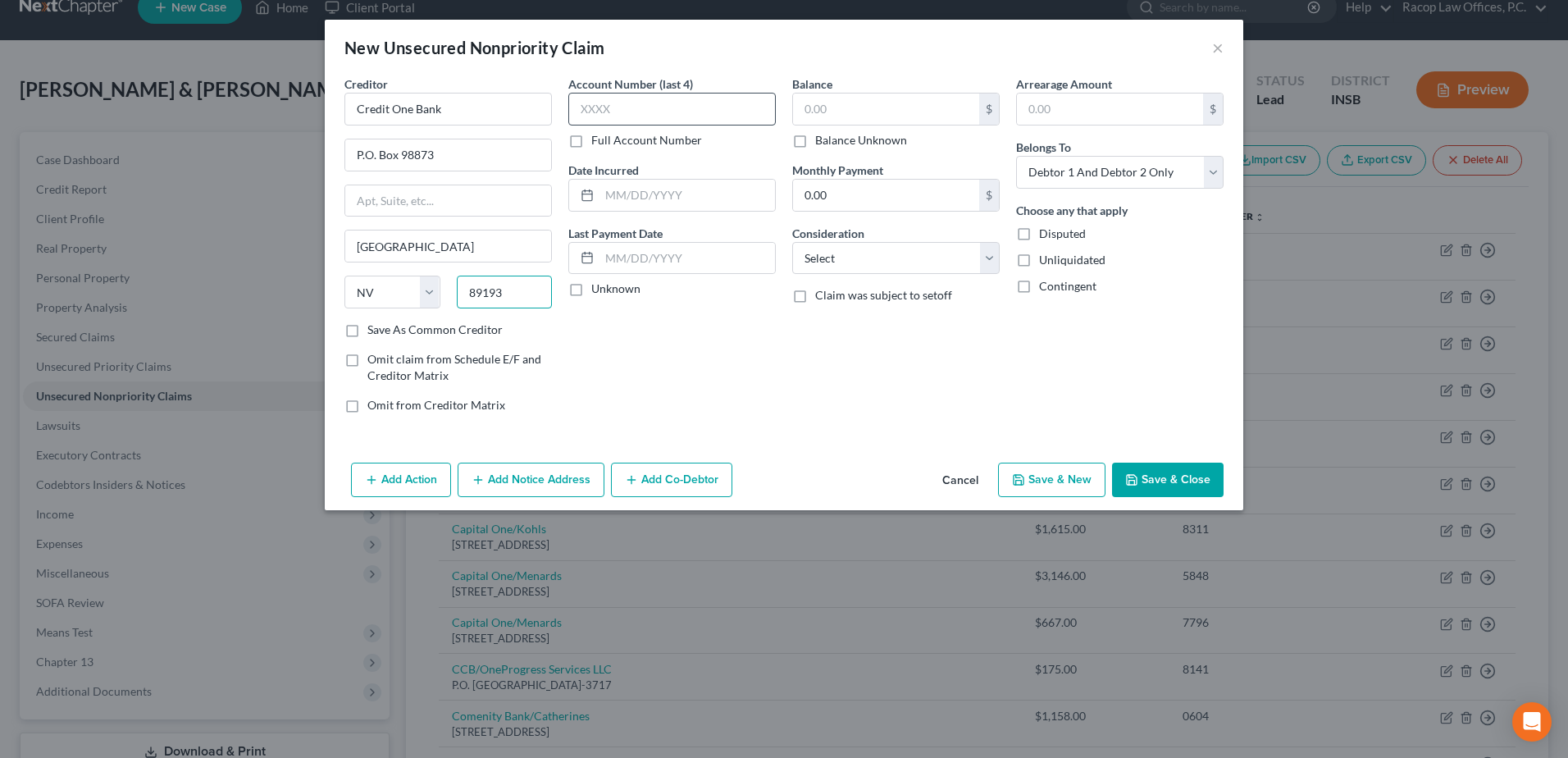
type input "89193"
click at [630, 102] on input "text" at bounding box center [672, 109] width 207 height 33
type input "4942"
click at [620, 195] on input "text" at bounding box center [687, 195] width 175 height 31
click at [846, 106] on input "text" at bounding box center [886, 109] width 186 height 31
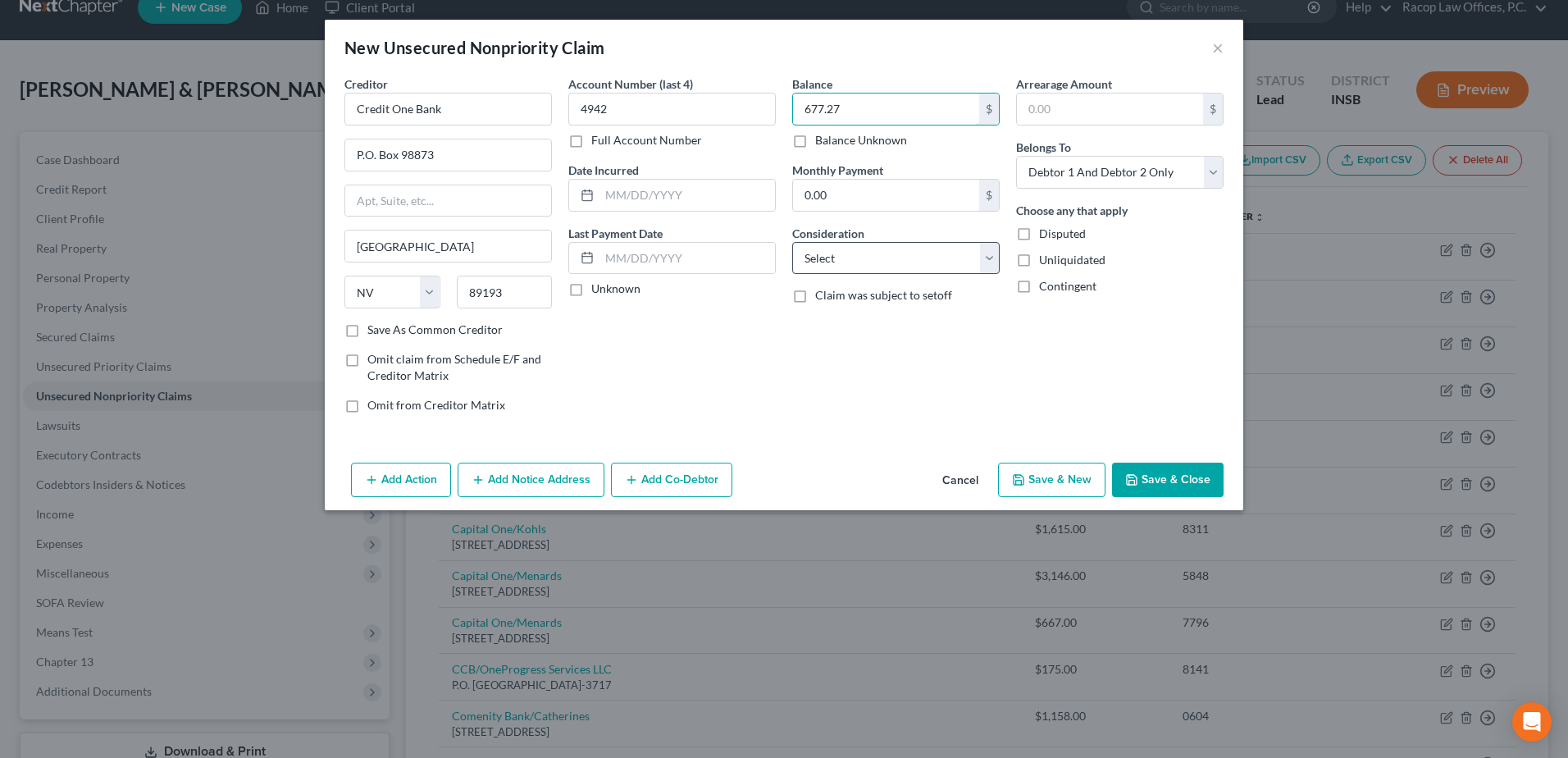
type input "677.27"
click at [874, 250] on select "Select Cable / Satellite Services Collection Agency Credit Card Debt Debt Couns…" at bounding box center [896, 259] width 207 height 33
select select "2"
click at [792, 242] on select "Select Cable / Satellite Services Collection Agency Credit Card Debt Debt Couns…" at bounding box center [896, 259] width 207 height 33
click at [1102, 171] on select "Select Debtor 1 Only Debtor 2 Only Debtor 1 And Debtor 2 Only At Least One Of T…" at bounding box center [1119, 173] width 207 height 33
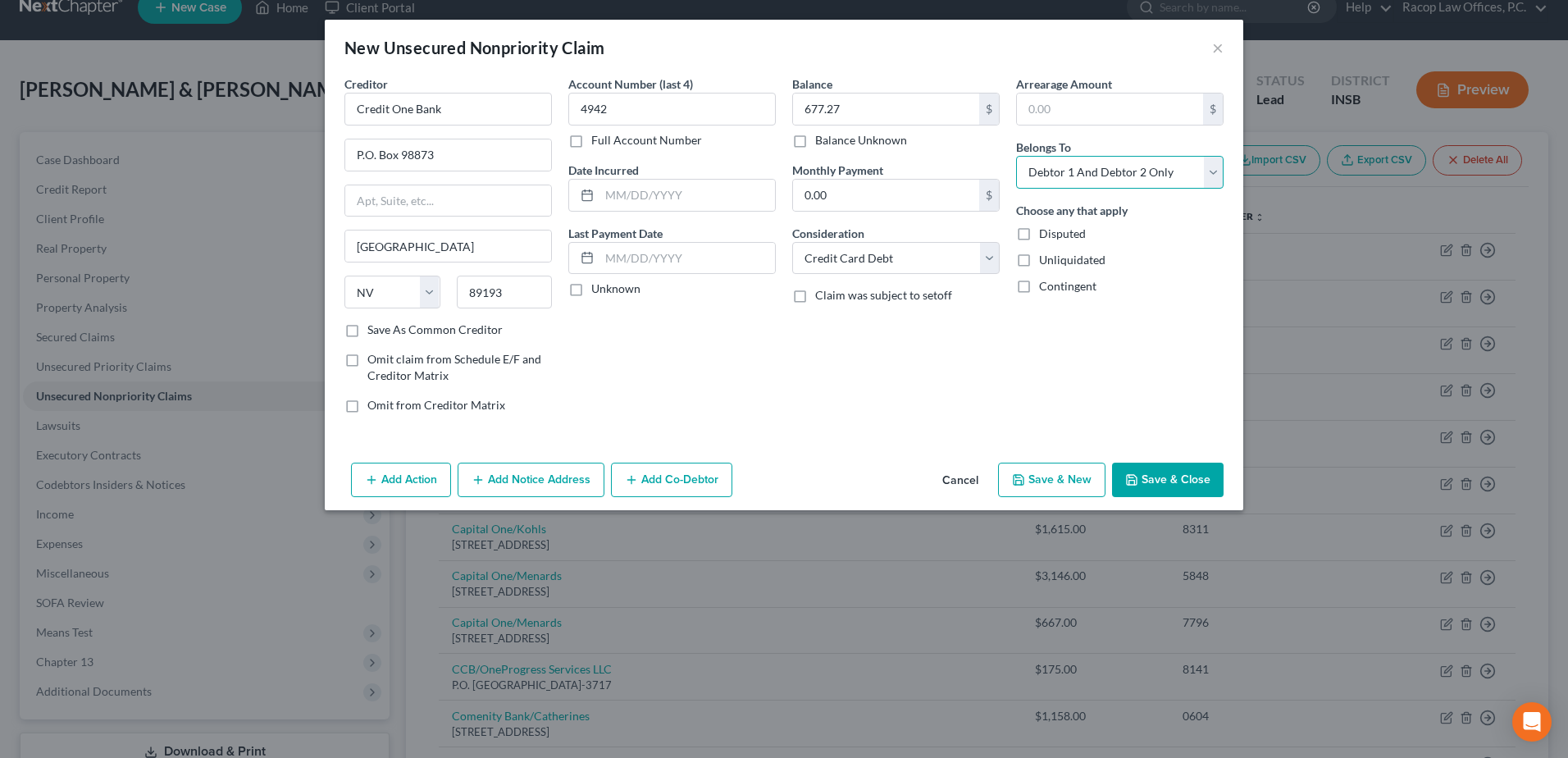
select select "1"
click at [1016, 156] on select "Select Debtor 1 Only Debtor 2 Only Debtor 1 And Debtor 2 Only At Least One Of T…" at bounding box center [1119, 173] width 207 height 33
click at [1162, 479] on button "Save & Close" at bounding box center [1167, 480] width 112 height 35
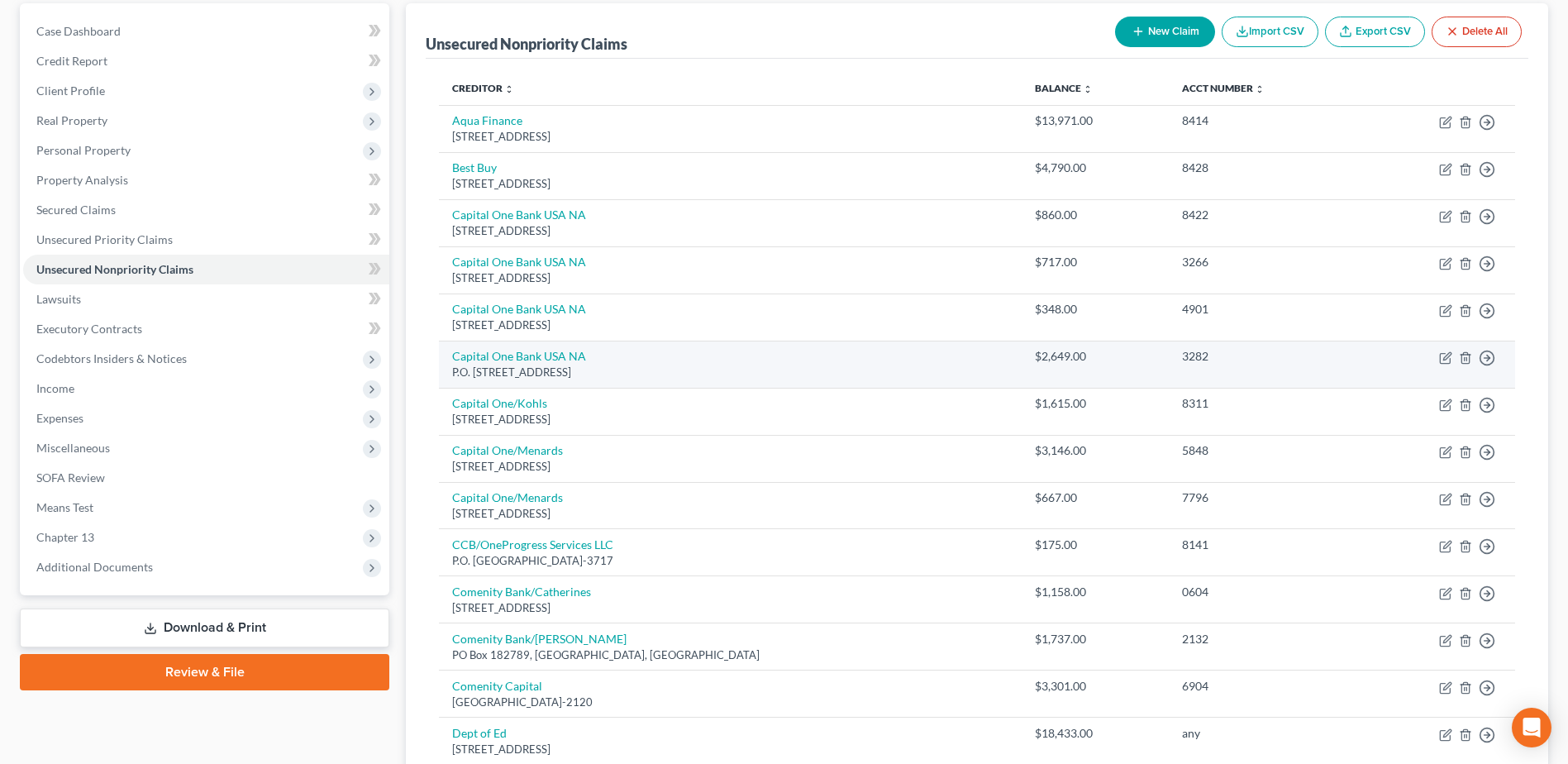
scroll to position [0, 0]
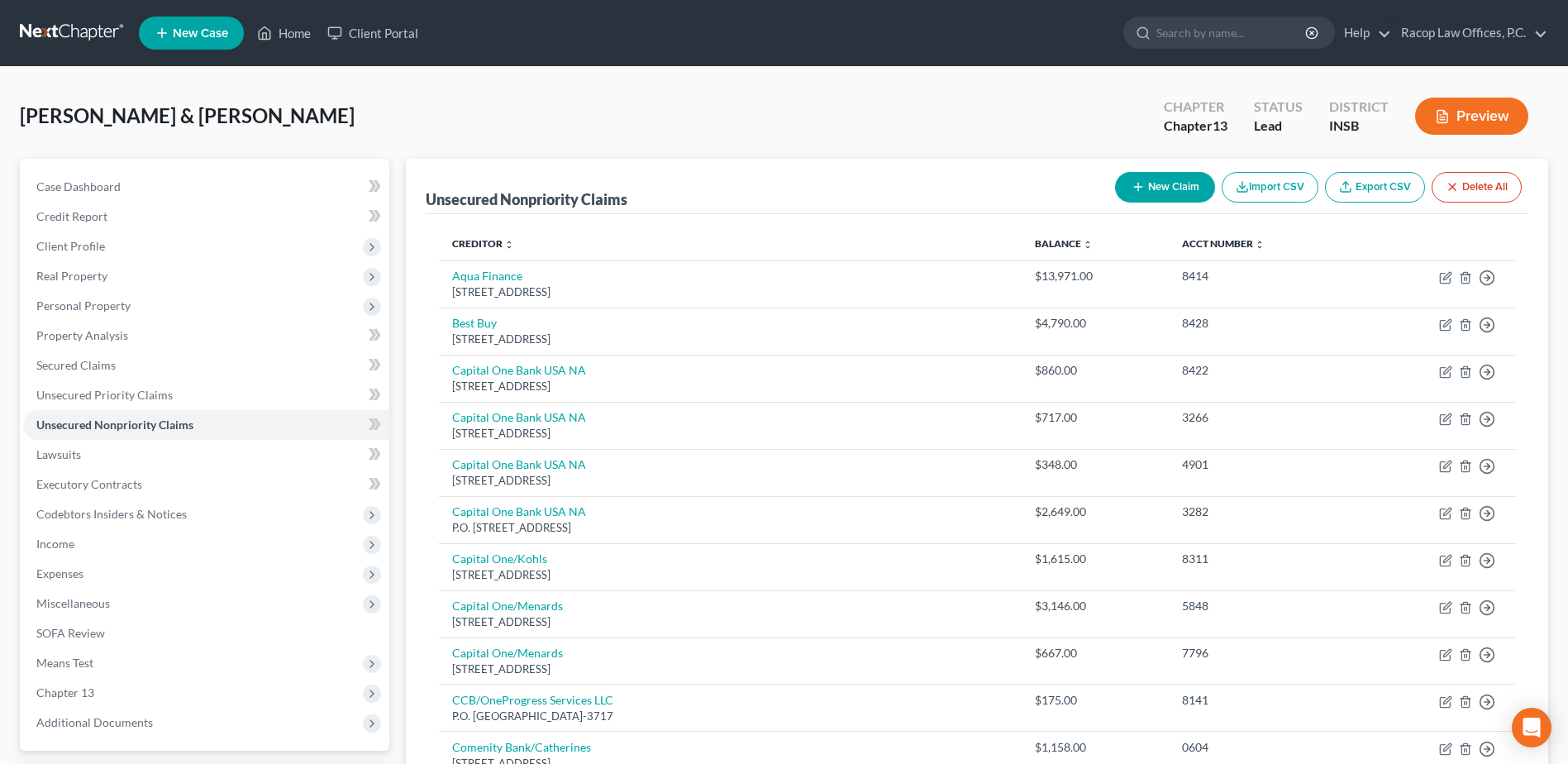
click at [1168, 186] on button "New Claim" at bounding box center [1165, 187] width 100 height 31
select select "2"
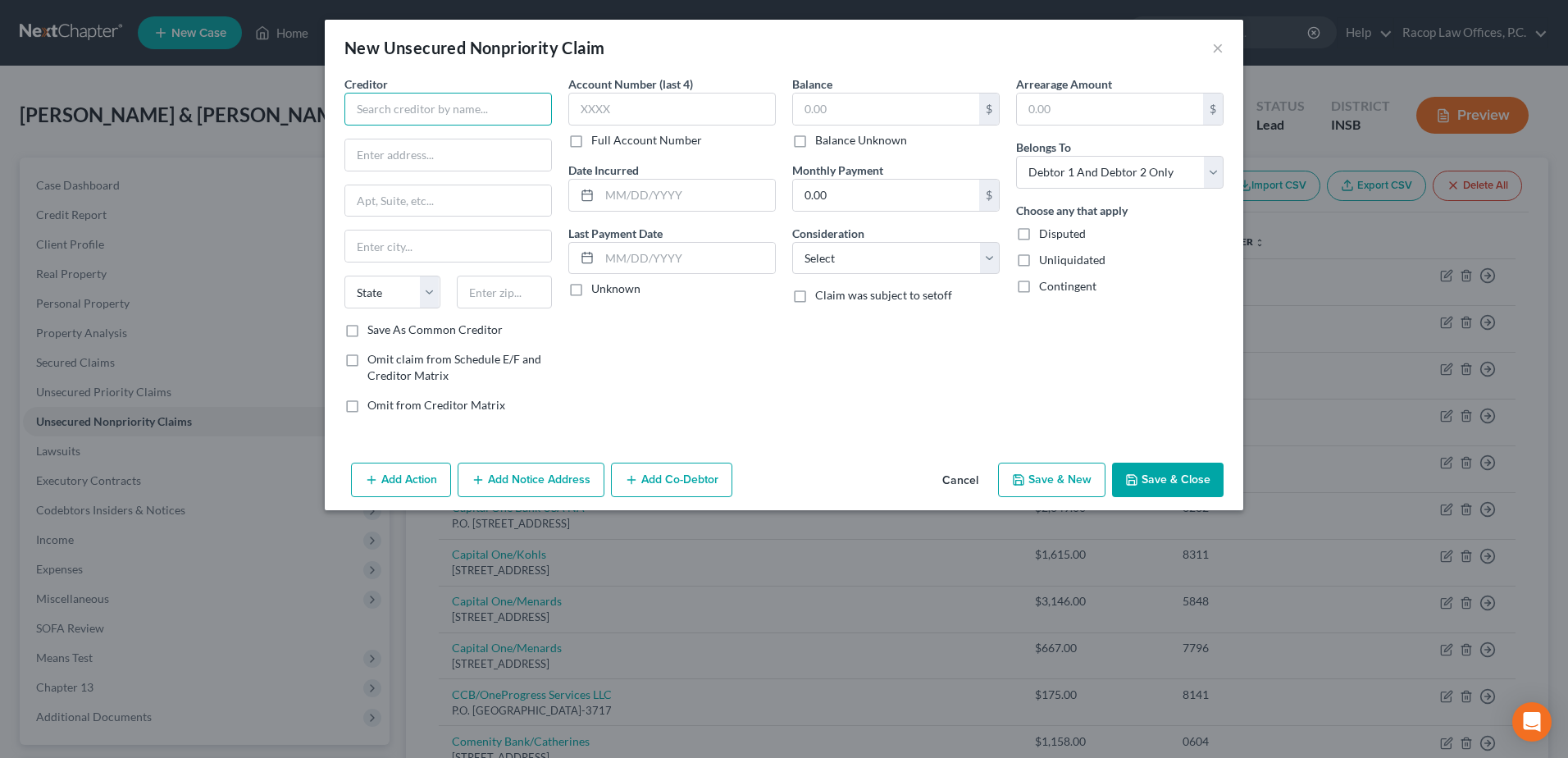
click at [492, 107] on input "text" at bounding box center [448, 109] width 207 height 33
type input "Affirm"
type input "[STREET_ADDRESS][PERSON_NAME]"
type input "Floor 4"
click at [422, 251] on input "text" at bounding box center [448, 246] width 206 height 31
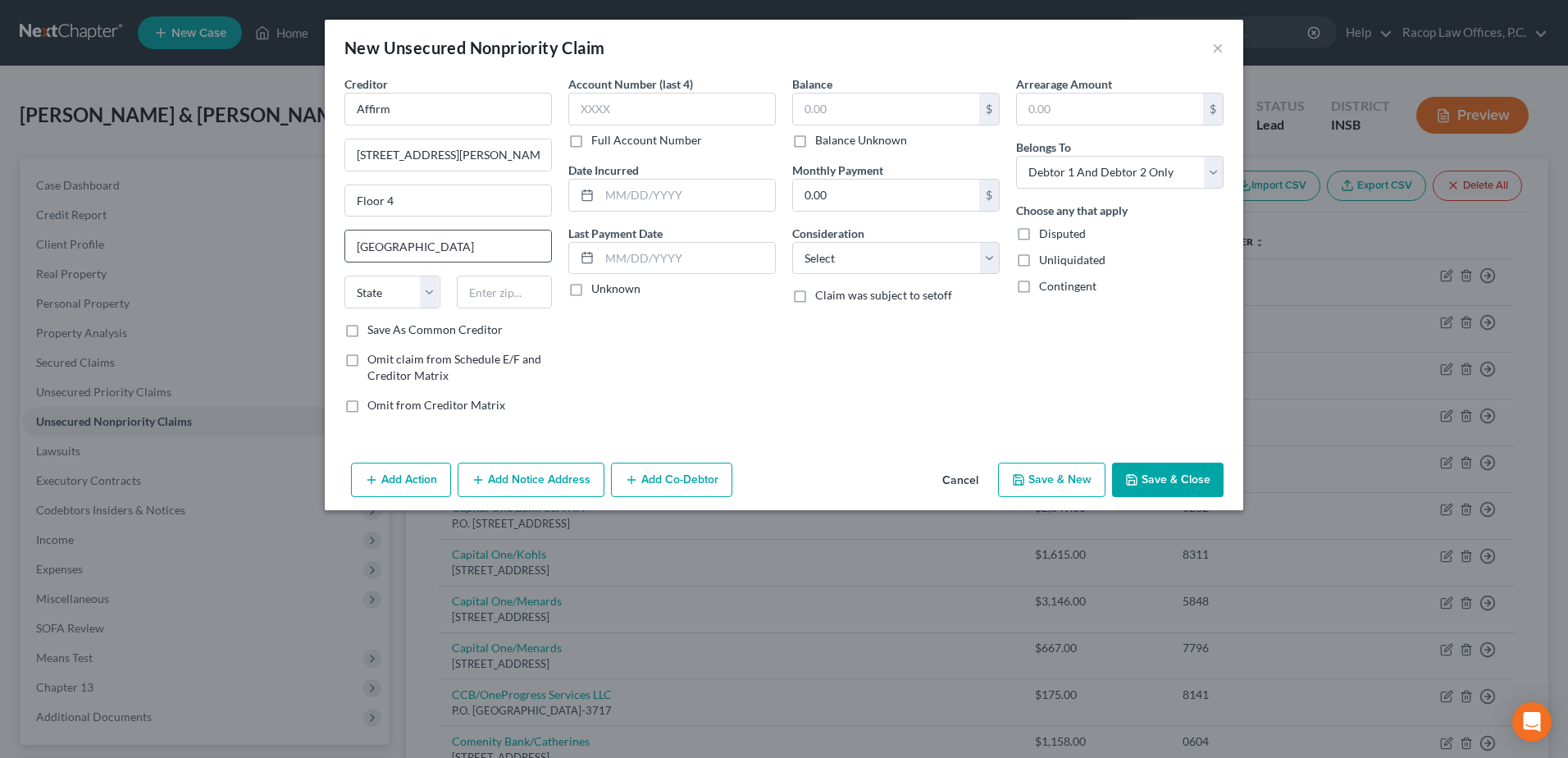
type input "[GEOGRAPHIC_DATA]"
select select "39"
type input "15212"
click at [637, 102] on input "text" at bounding box center [672, 109] width 207 height 33
type input "431Q"
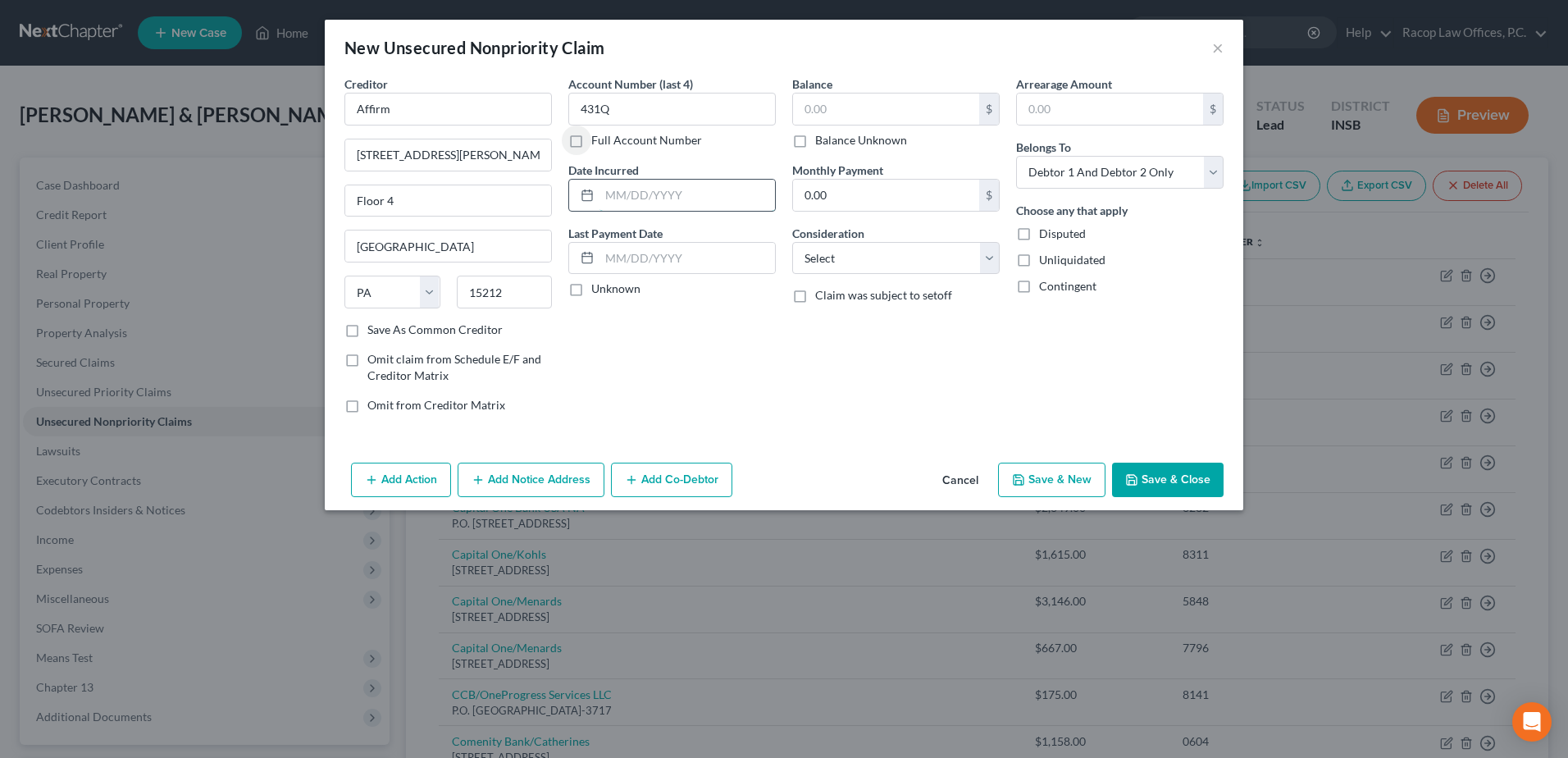
click at [619, 197] on input "text" at bounding box center [687, 195] width 175 height 31
type input "12/2024"
click at [834, 113] on input "text" at bounding box center [886, 109] width 186 height 31
type input "254.00"
click at [866, 272] on select "Select Cable / Satellite Services Collection Agency Credit Card Debt Debt Couns…" at bounding box center [896, 259] width 207 height 33
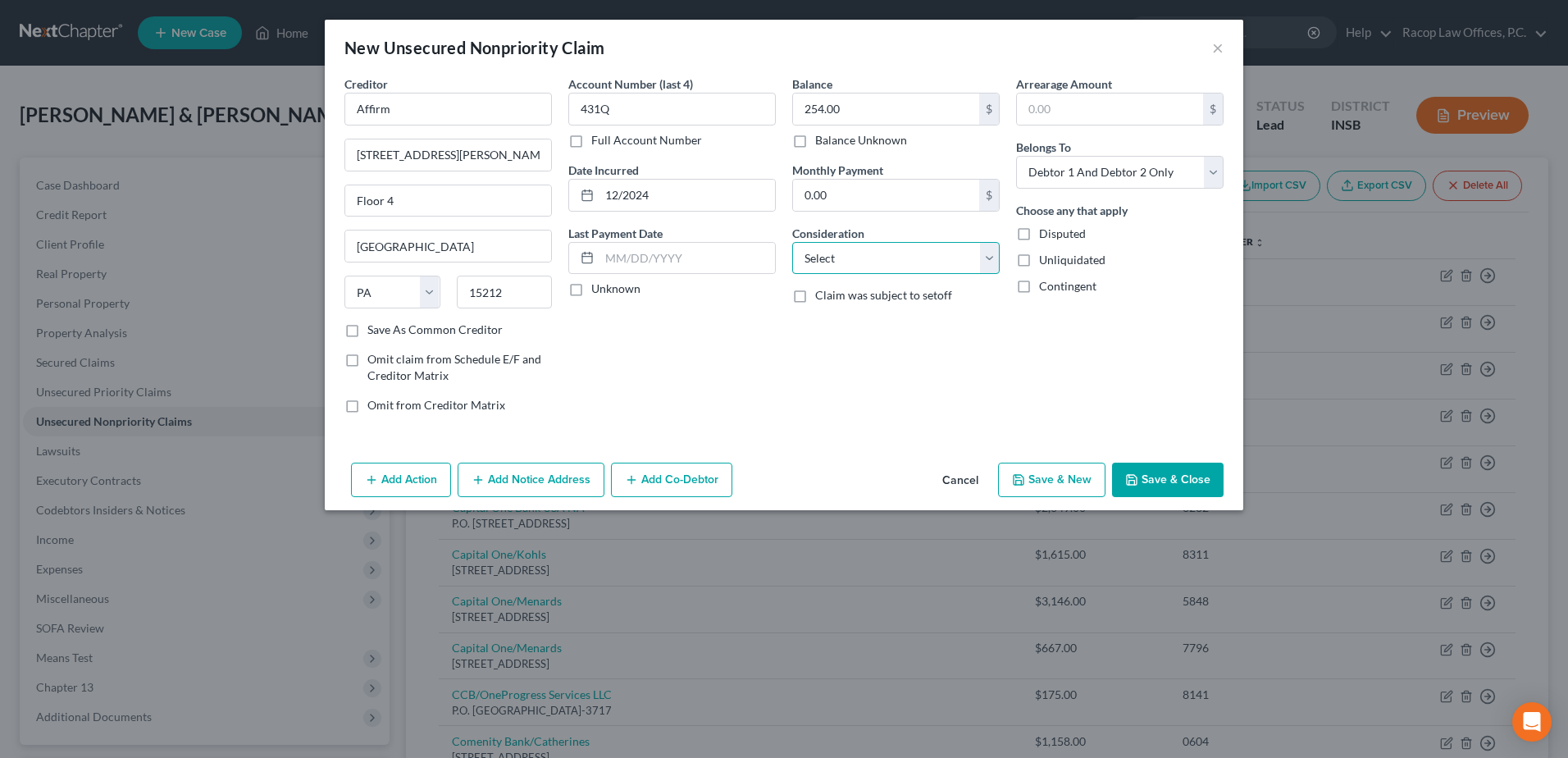
select select "2"
click at [792, 242] on select "Select Cable / Satellite Services Collection Agency Credit Card Debt Debt Couns…" at bounding box center [896, 259] width 207 height 33
drag, startPoint x: 1091, startPoint y: 177, endPoint x: 1087, endPoint y: 190, distance: 13.6
click at [1091, 177] on select "Select Debtor 1 Only Debtor 2 Only Debtor 1 And Debtor 2 Only At Least One Of T…" at bounding box center [1119, 173] width 207 height 33
select select "1"
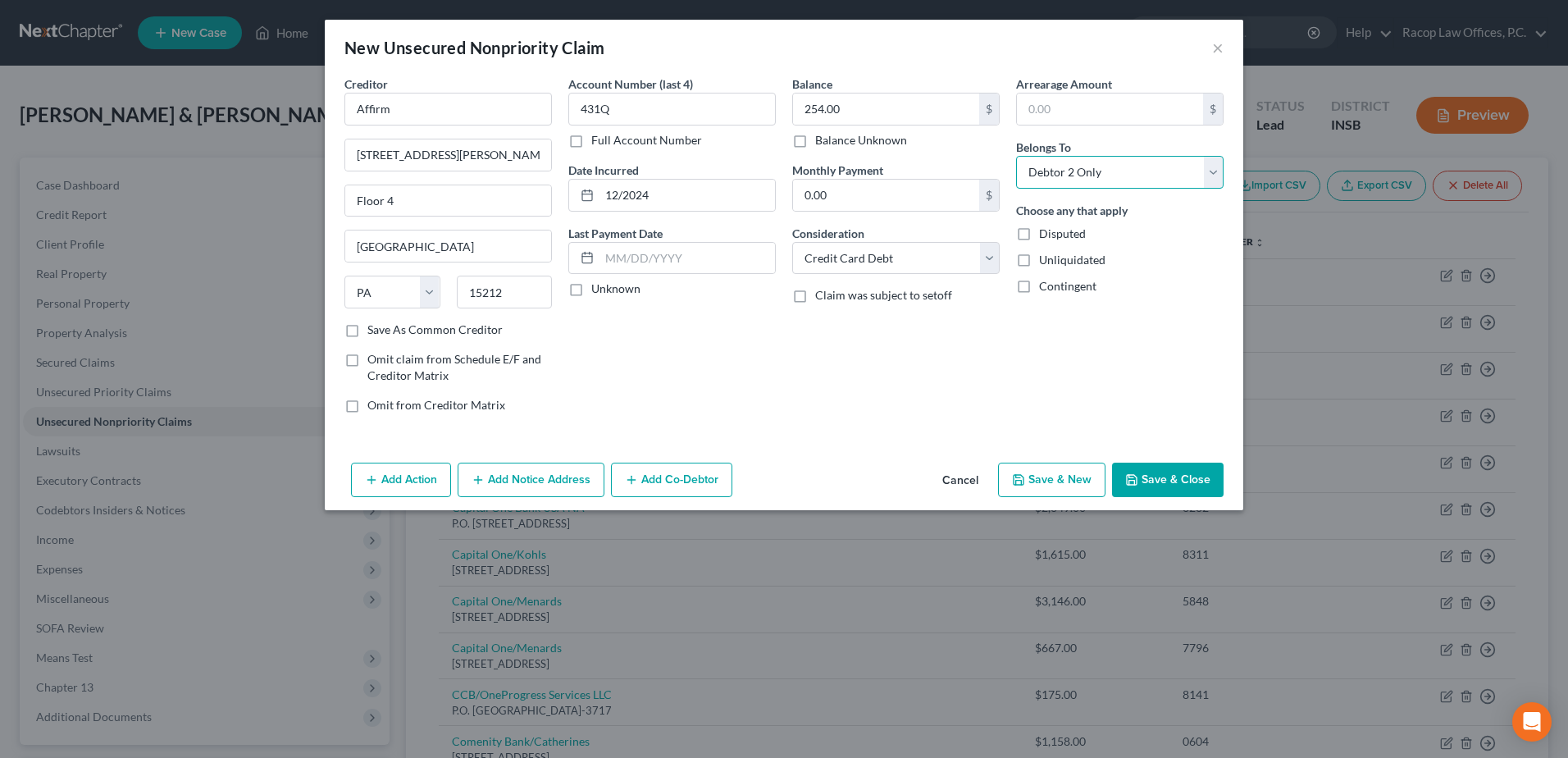
click at [1016, 156] on select "Select Debtor 1 Only Debtor 2 Only Debtor 1 And Debtor 2 Only At Least One Of T…" at bounding box center [1119, 173] width 207 height 33
click at [1166, 478] on button "Save & Close" at bounding box center [1167, 480] width 112 height 35
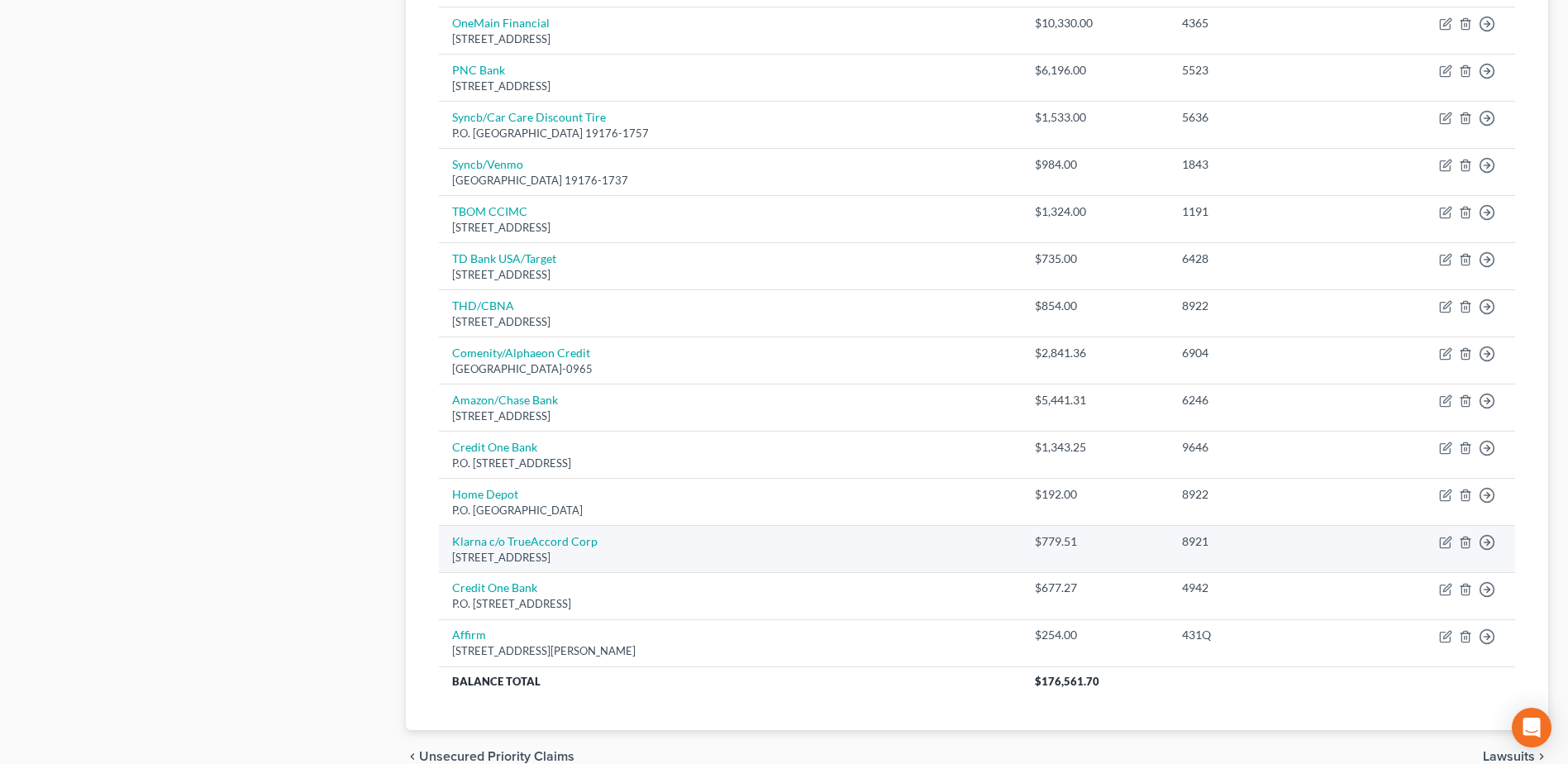
scroll to position [1195, 0]
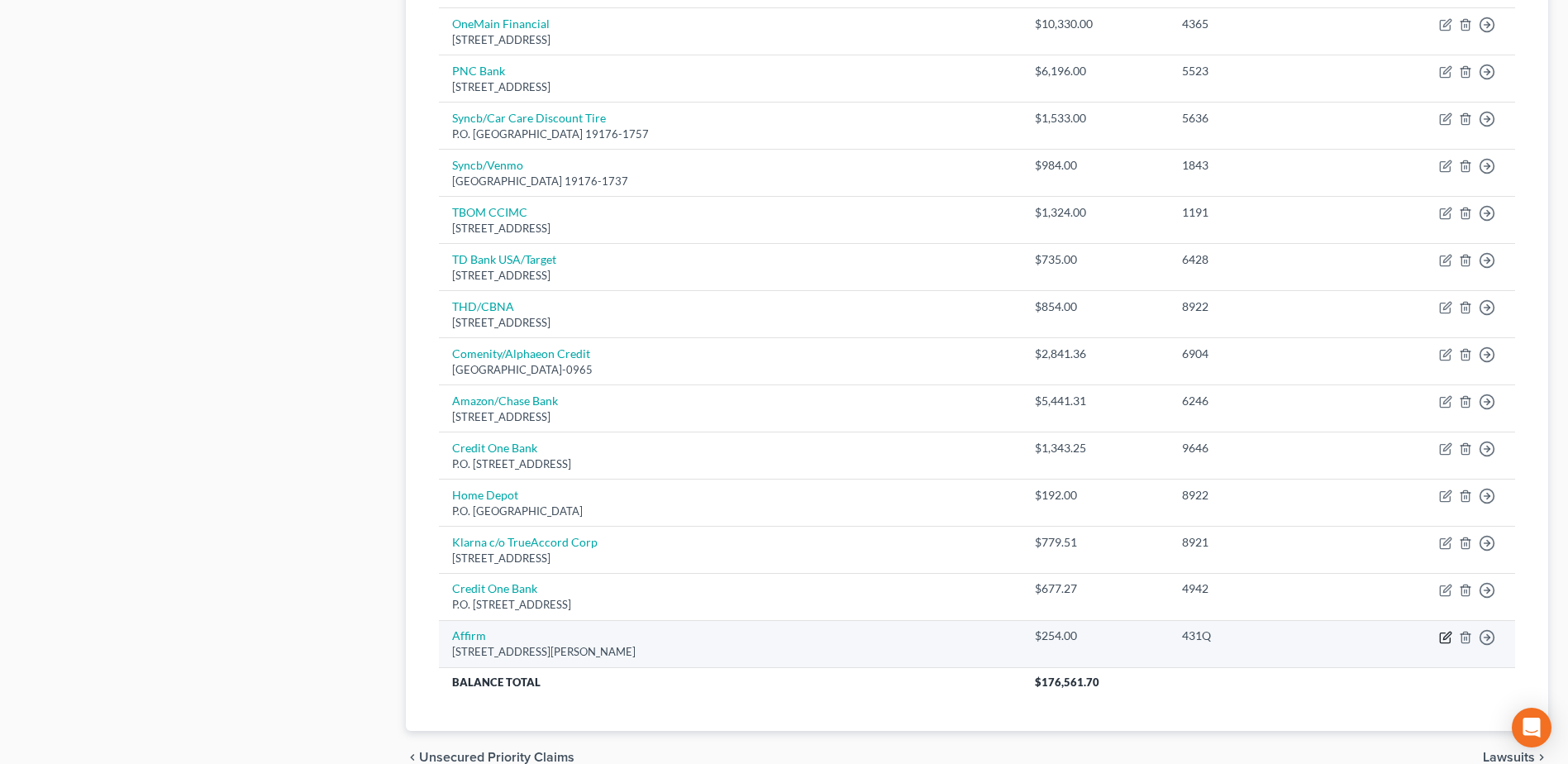
click at [1446, 639] on icon "button" at bounding box center [1446, 635] width 7 height 7
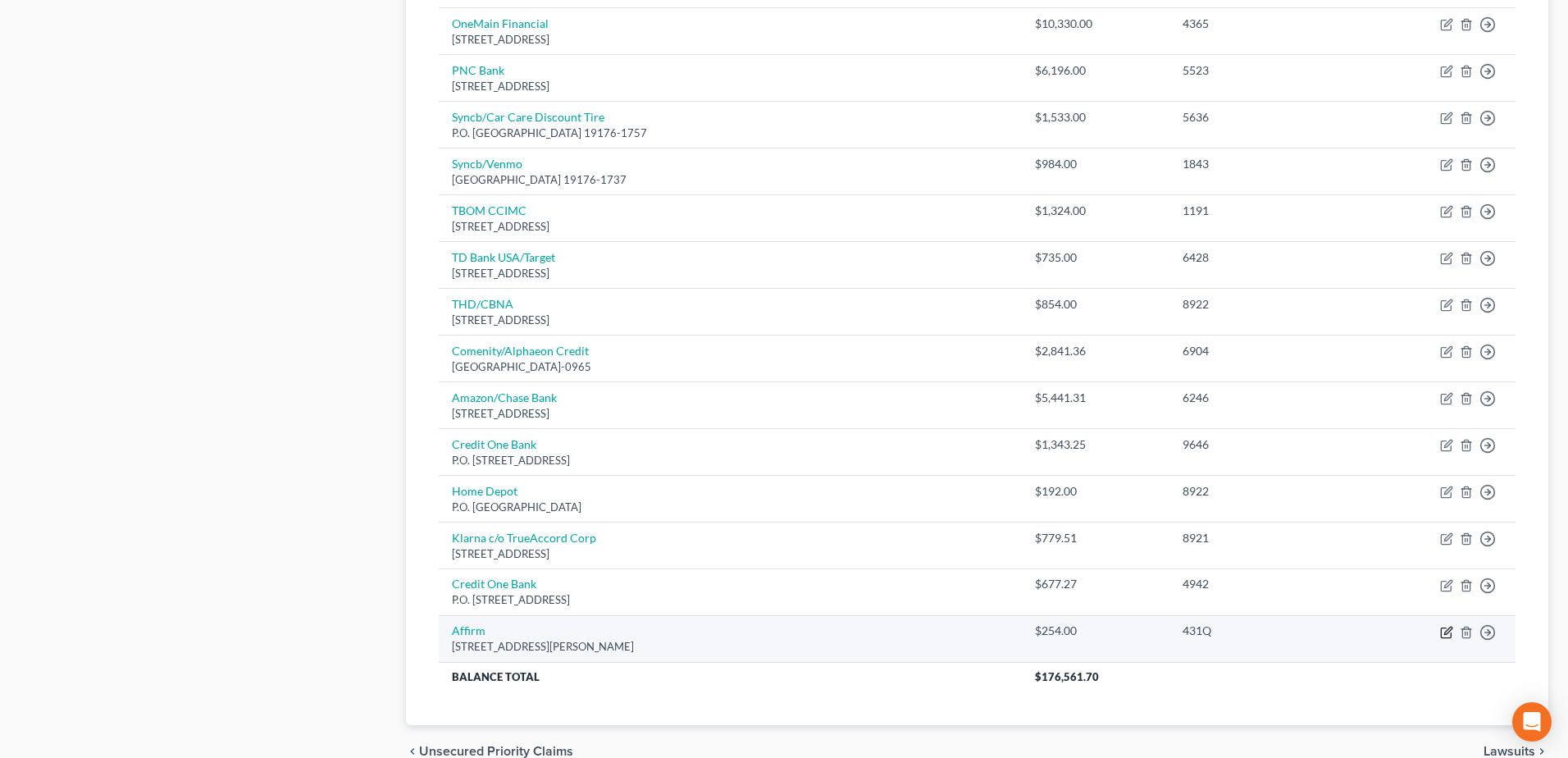
select select "39"
select select "2"
select select "1"
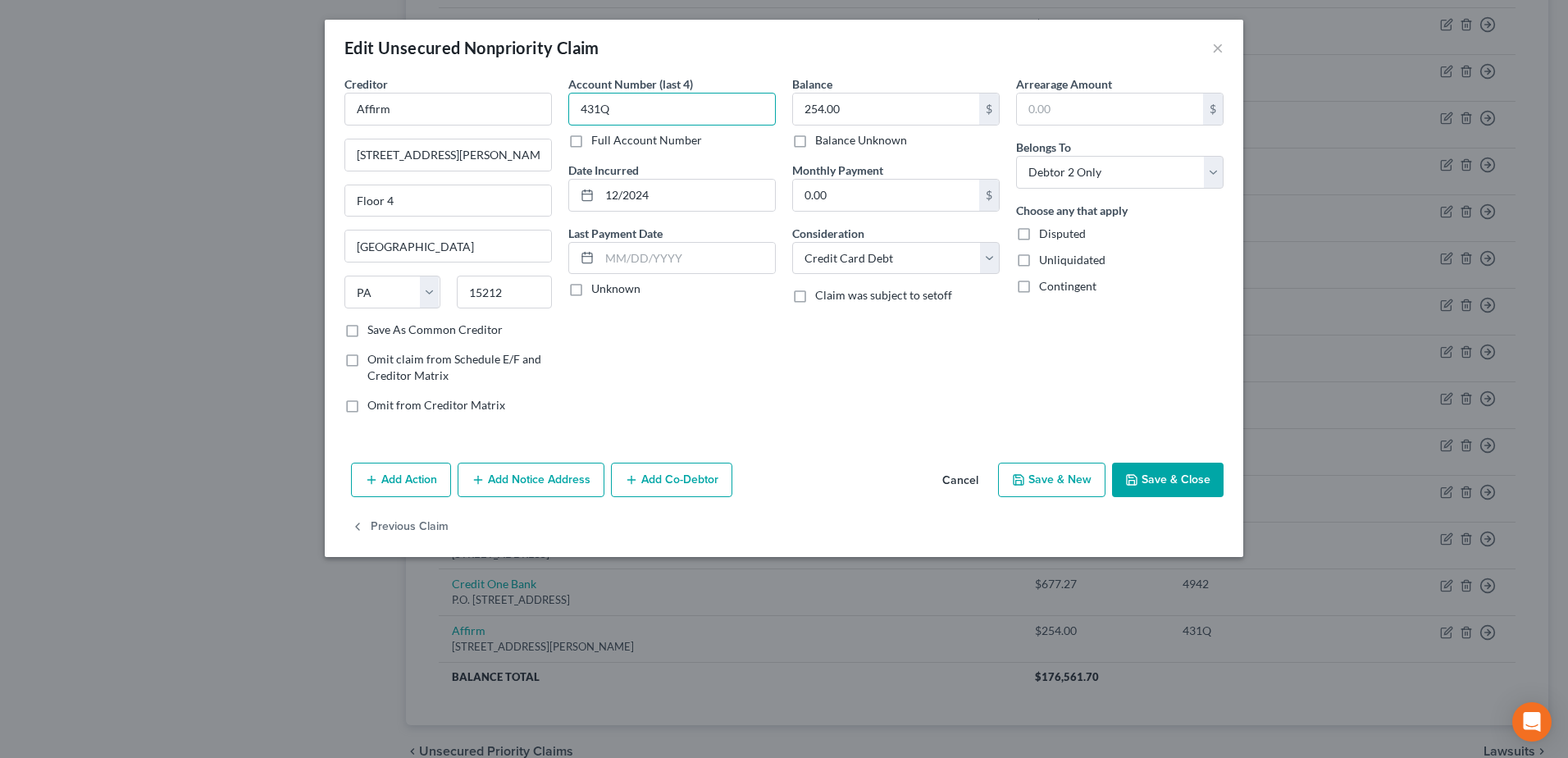
drag, startPoint x: 652, startPoint y: 100, endPoint x: 629, endPoint y: 100, distance: 23.0
click at [629, 100] on input "431Q" at bounding box center [672, 109] width 207 height 33
drag, startPoint x: 635, startPoint y: 107, endPoint x: 520, endPoint y: 119, distance: 115.6
click at [524, 119] on div "Creditor * Affirm 30 [PERSON_NAME]. Floor 4 [GEOGRAPHIC_DATA] [US_STATE][GEOGRA…" at bounding box center [784, 250] width 896 height 351
type input "any"
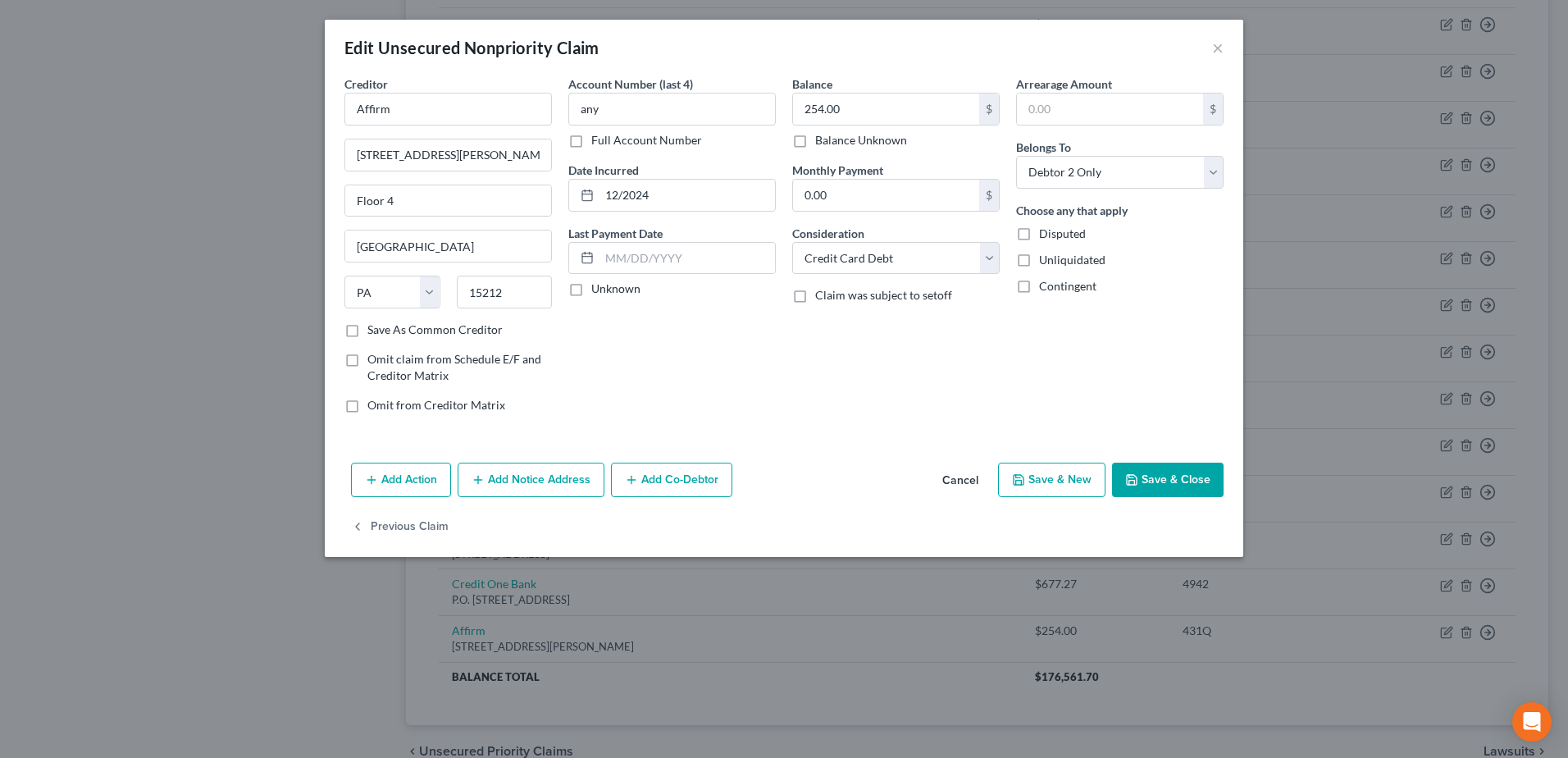
click at [1164, 477] on button "Save & Close" at bounding box center [1167, 480] width 112 height 35
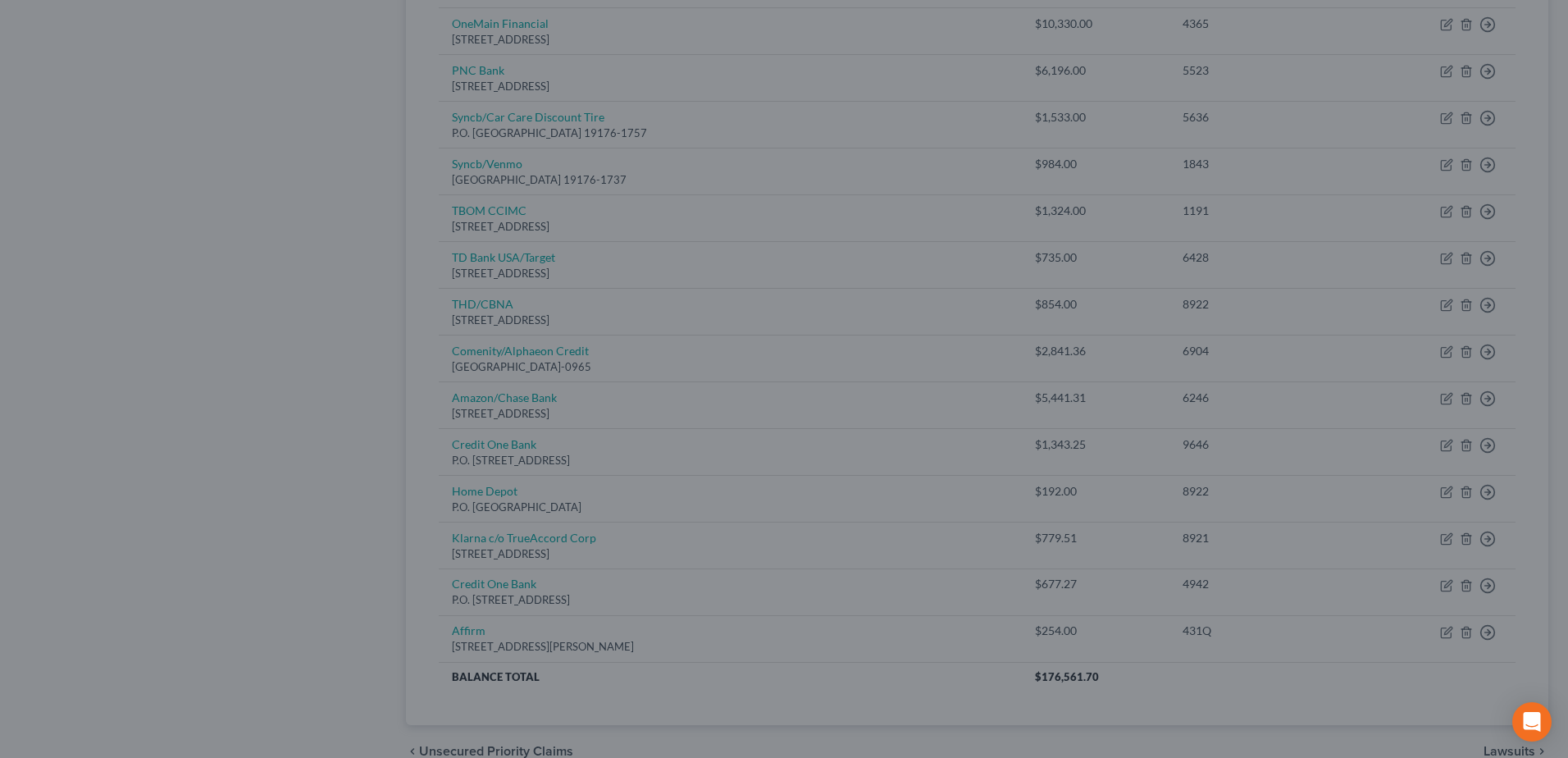
type input "0"
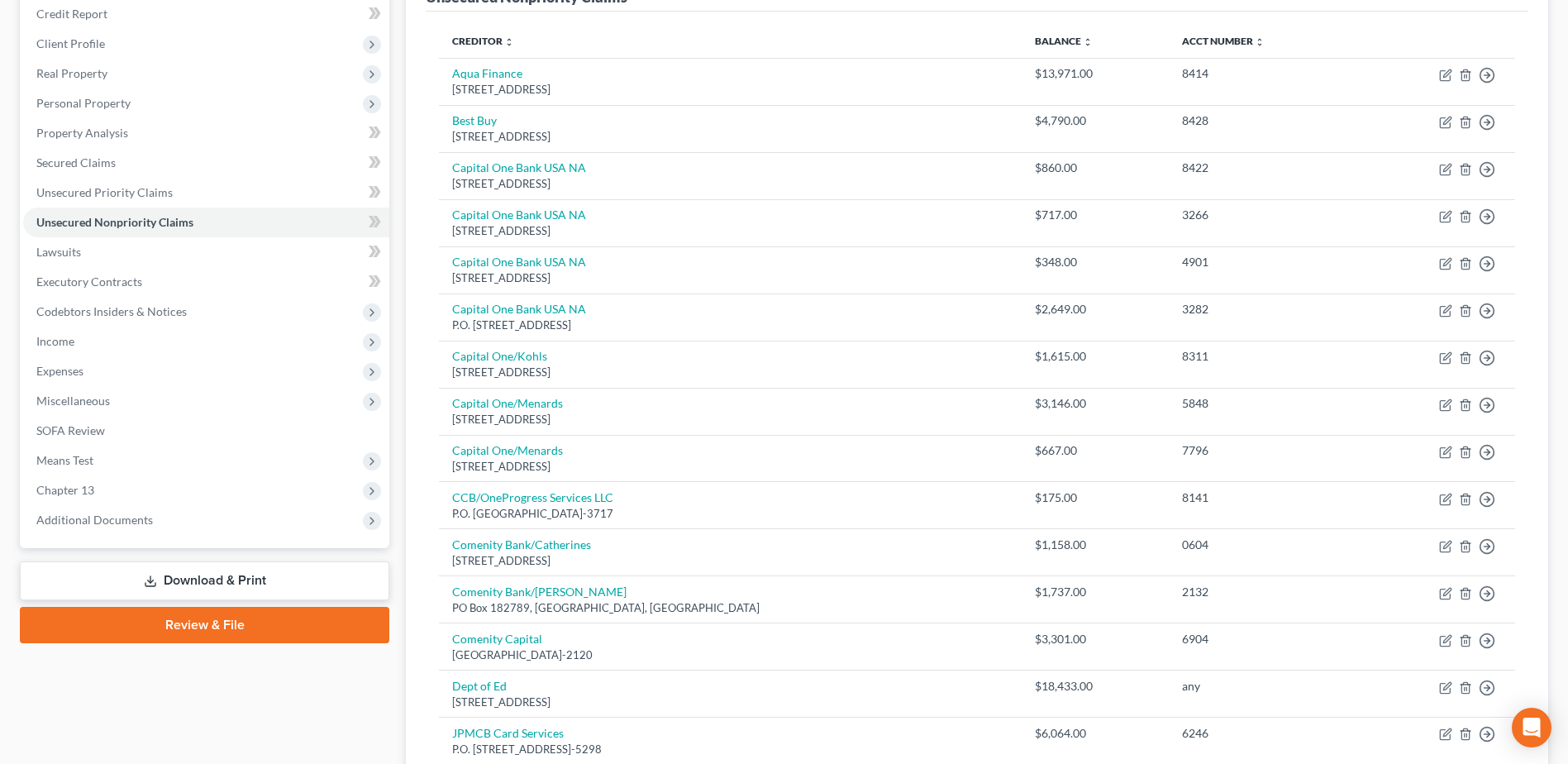
scroll to position [0, 0]
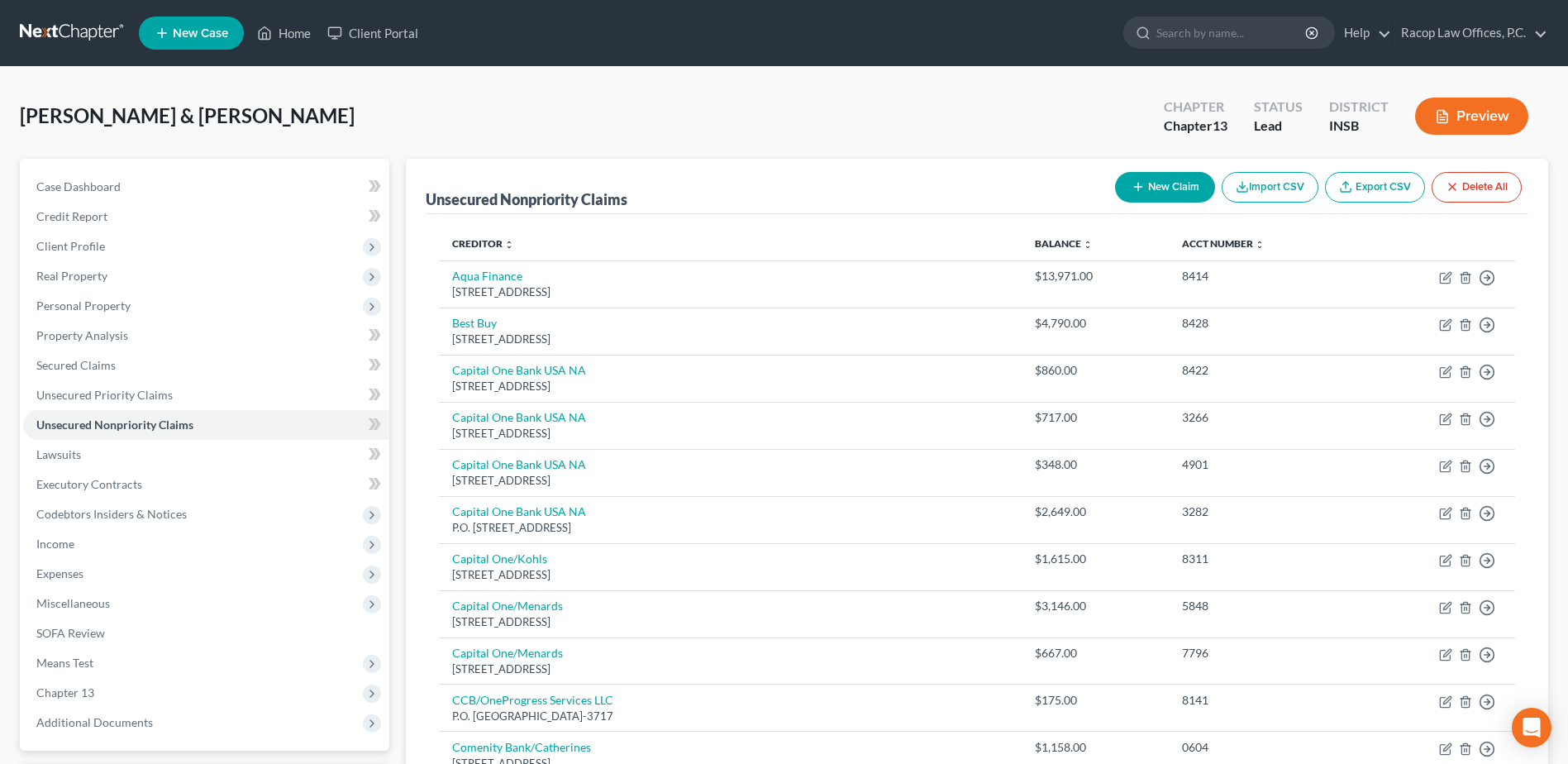
click at [1141, 189] on icon "button" at bounding box center [1138, 187] width 13 height 13
select select "2"
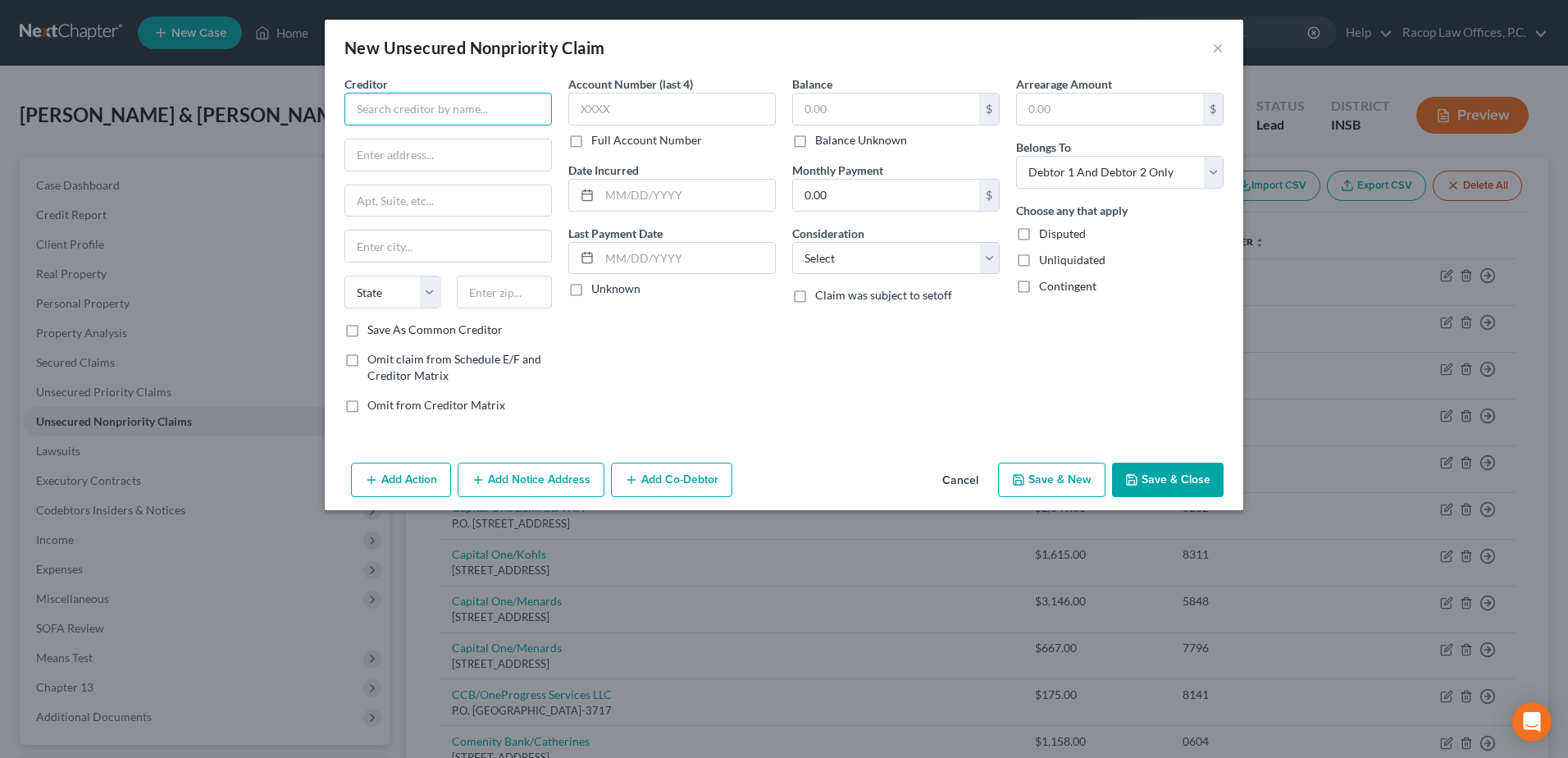
click at [473, 114] on input "text" at bounding box center [448, 109] width 207 height 33
type input "Onepay/CCB"
type input "P.O. Box 513717"
type input "[GEOGRAPHIC_DATA]"
select select "4"
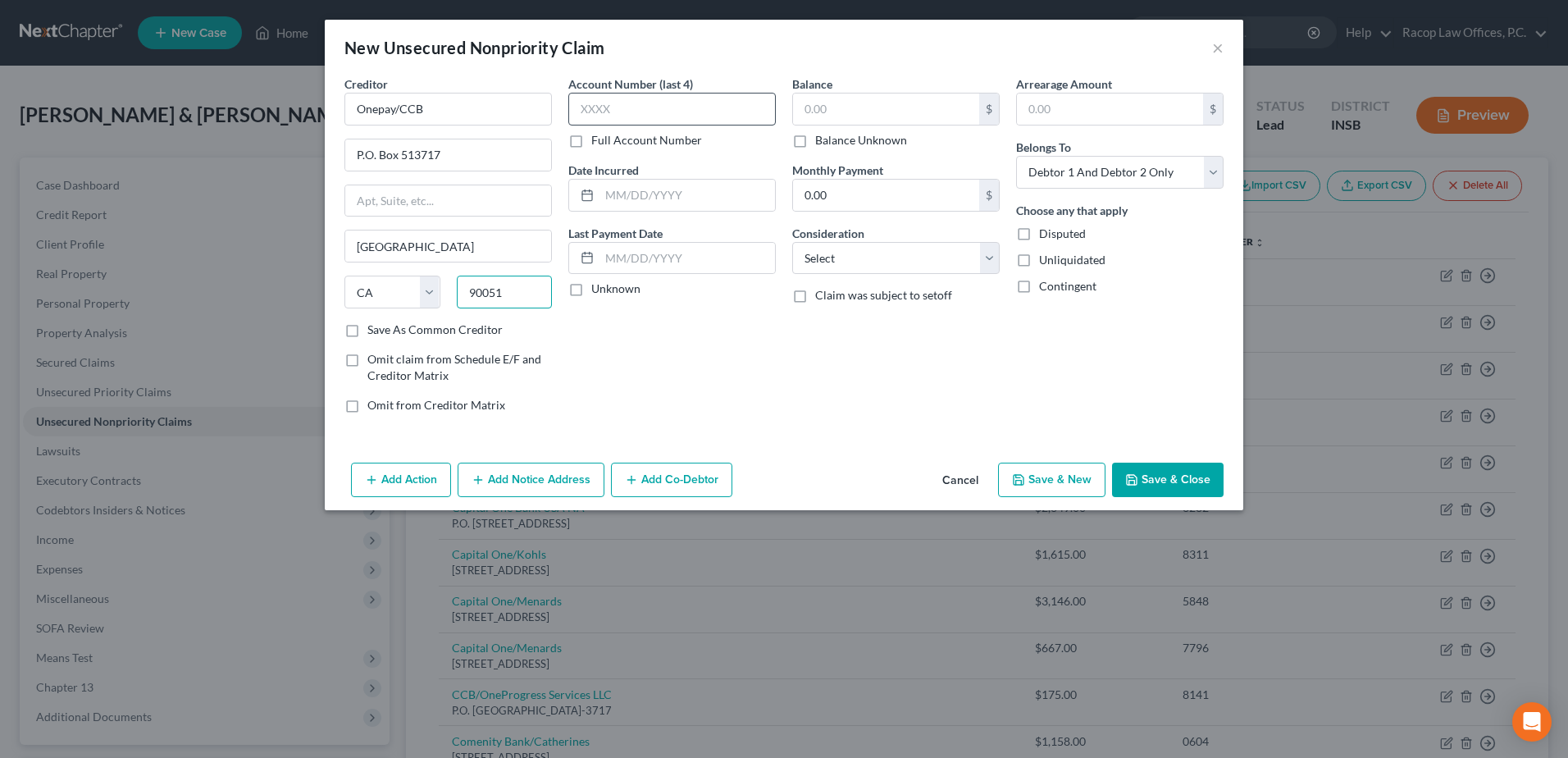
type input "90051"
click at [644, 117] on input "text" at bounding box center [672, 109] width 207 height 33
click at [611, 187] on input "text" at bounding box center [687, 195] width 175 height 31
type input "12/2024"
click at [639, 114] on input "text" at bounding box center [672, 109] width 207 height 33
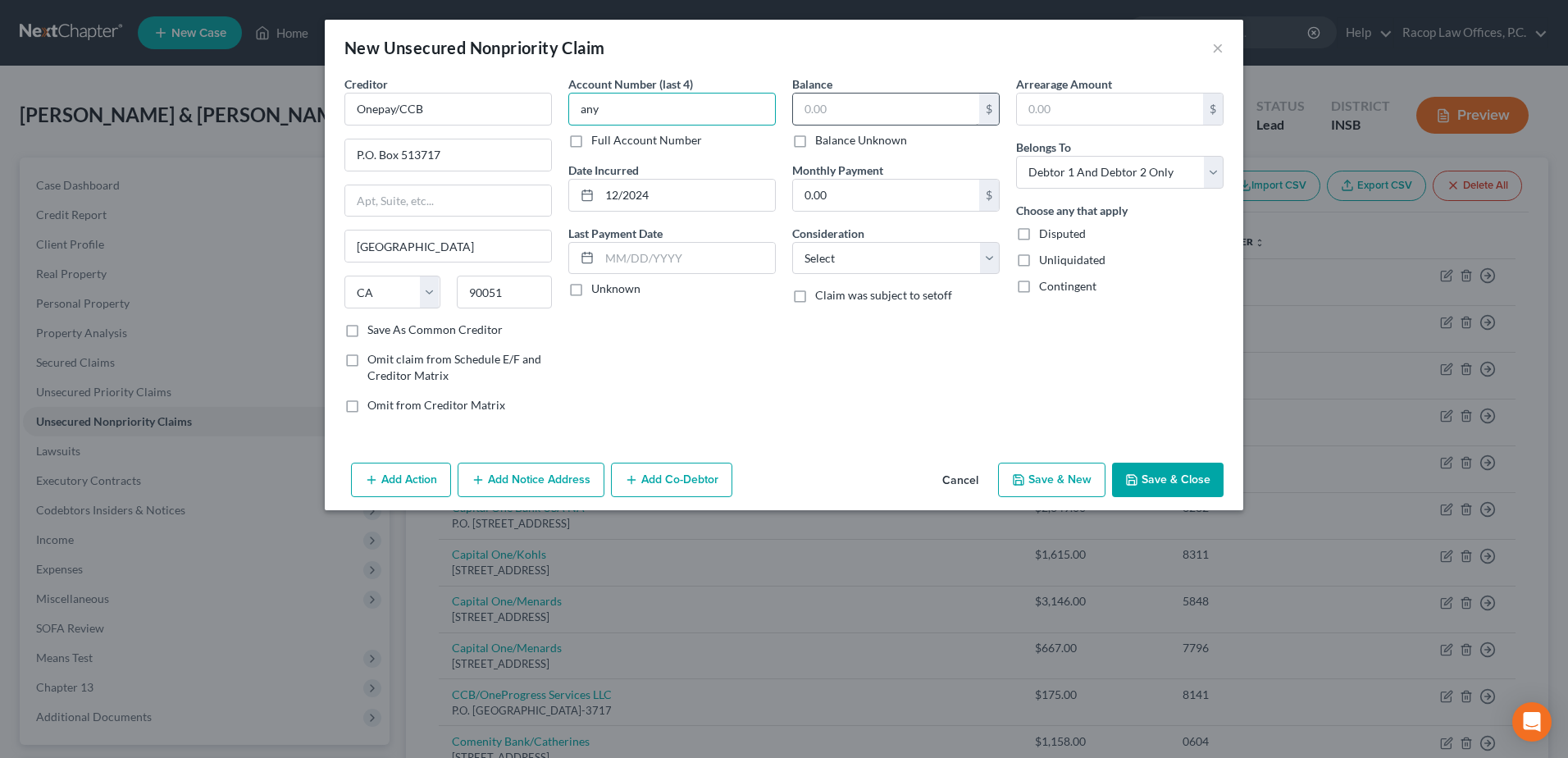
type input "any"
click at [856, 108] on input "text" at bounding box center [886, 109] width 186 height 31
type input "175.00"
click at [863, 267] on select "Select Cable / Satellite Services Collection Agency Credit Card Debt Debt Couns…" at bounding box center [896, 259] width 207 height 33
select select "10"
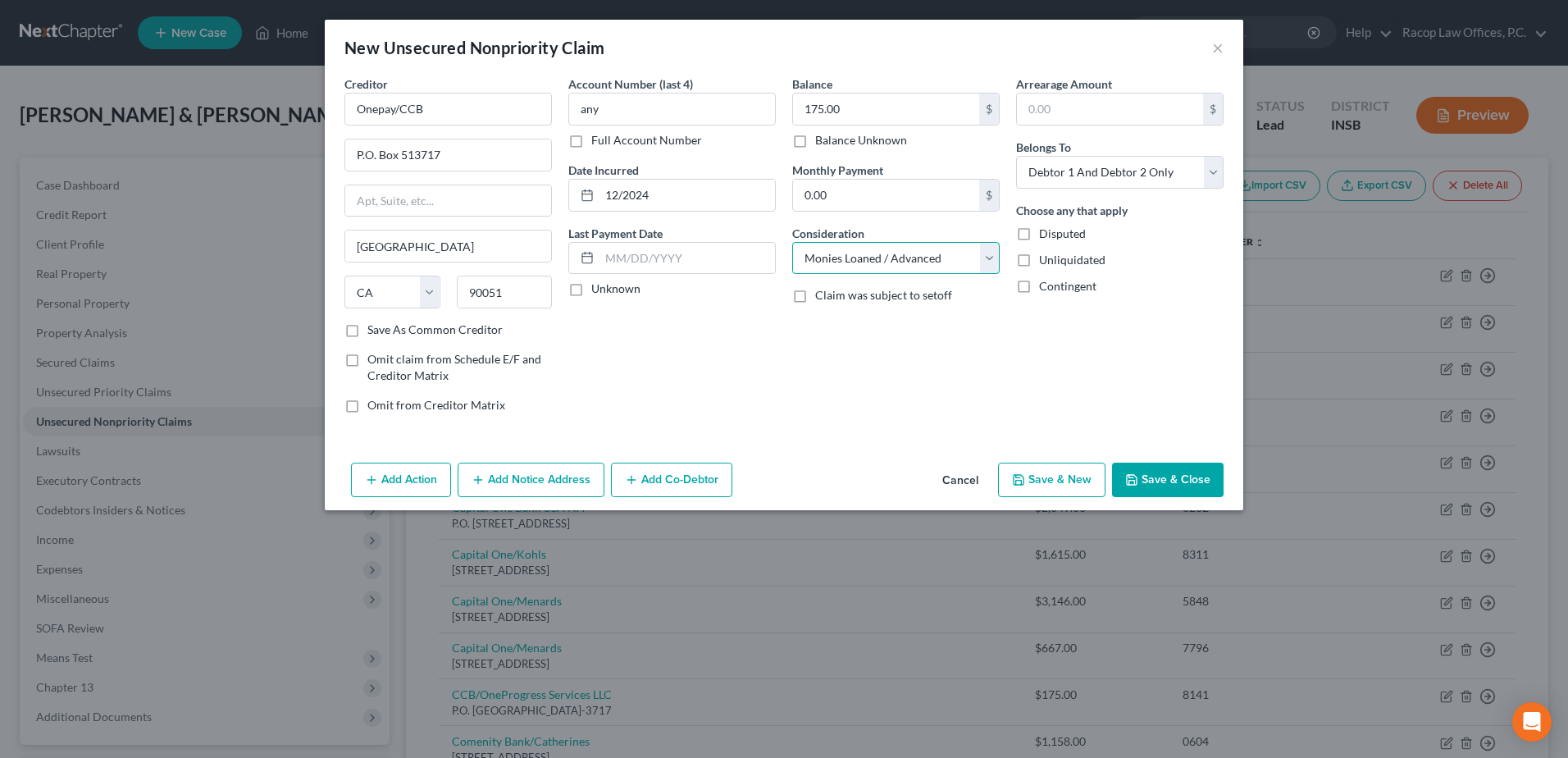
click at [792, 242] on select "Select Cable / Satellite Services Collection Agency Credit Card Debt Debt Couns…" at bounding box center [896, 259] width 207 height 33
click at [1147, 167] on select "Select Debtor 1 Only Debtor 2 Only Debtor 1 And Debtor 2 Only At Least One Of T…" at bounding box center [1119, 173] width 207 height 33
select select "1"
click at [1016, 156] on select "Select Debtor 1 Only Debtor 2 Only Debtor 1 And Debtor 2 Only At Least One Of T…" at bounding box center [1119, 173] width 207 height 33
click at [1168, 483] on button "Save & Close" at bounding box center [1167, 480] width 112 height 35
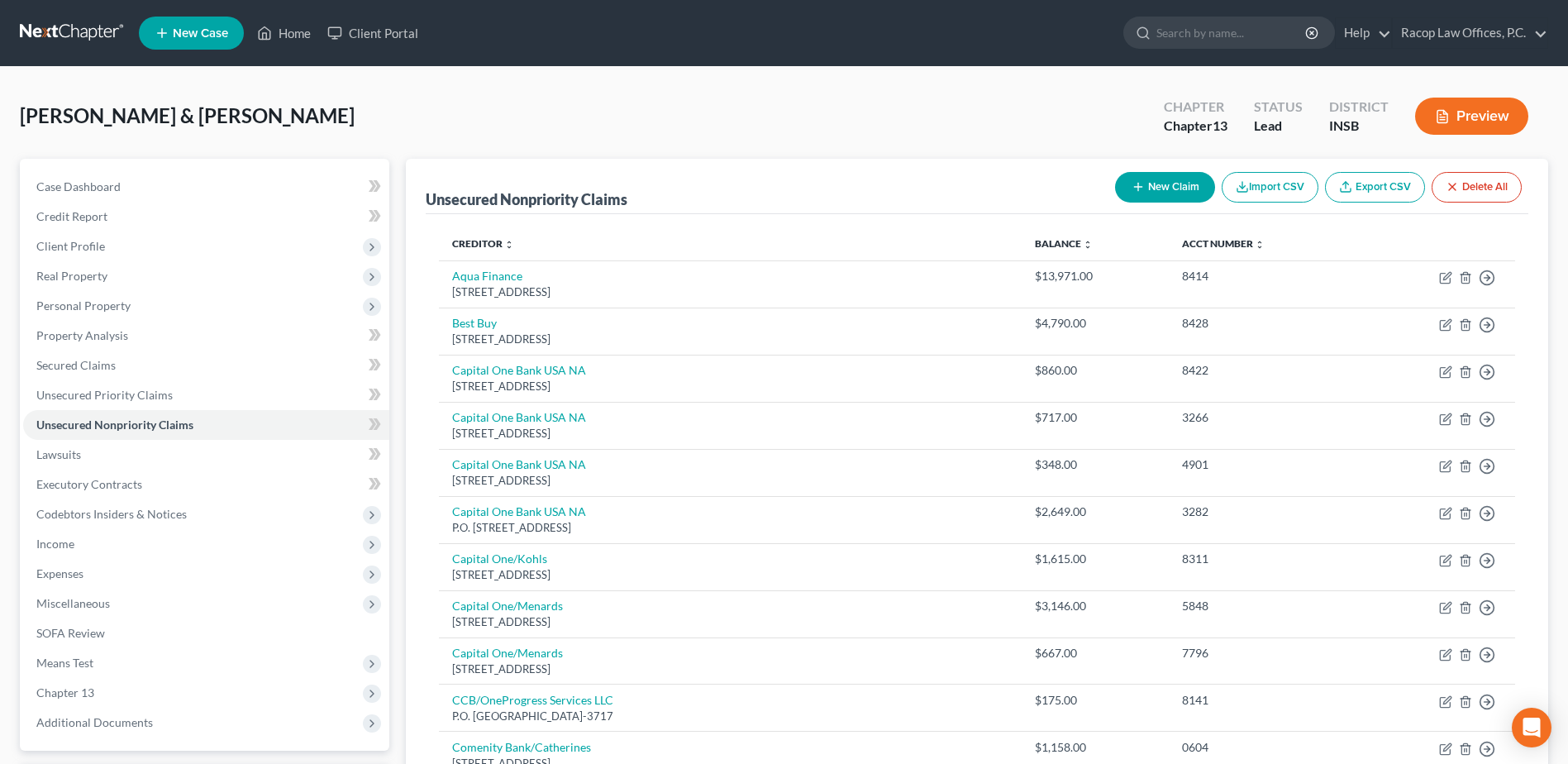
click at [1165, 181] on button "New Claim" at bounding box center [1165, 187] width 100 height 31
select select "2"
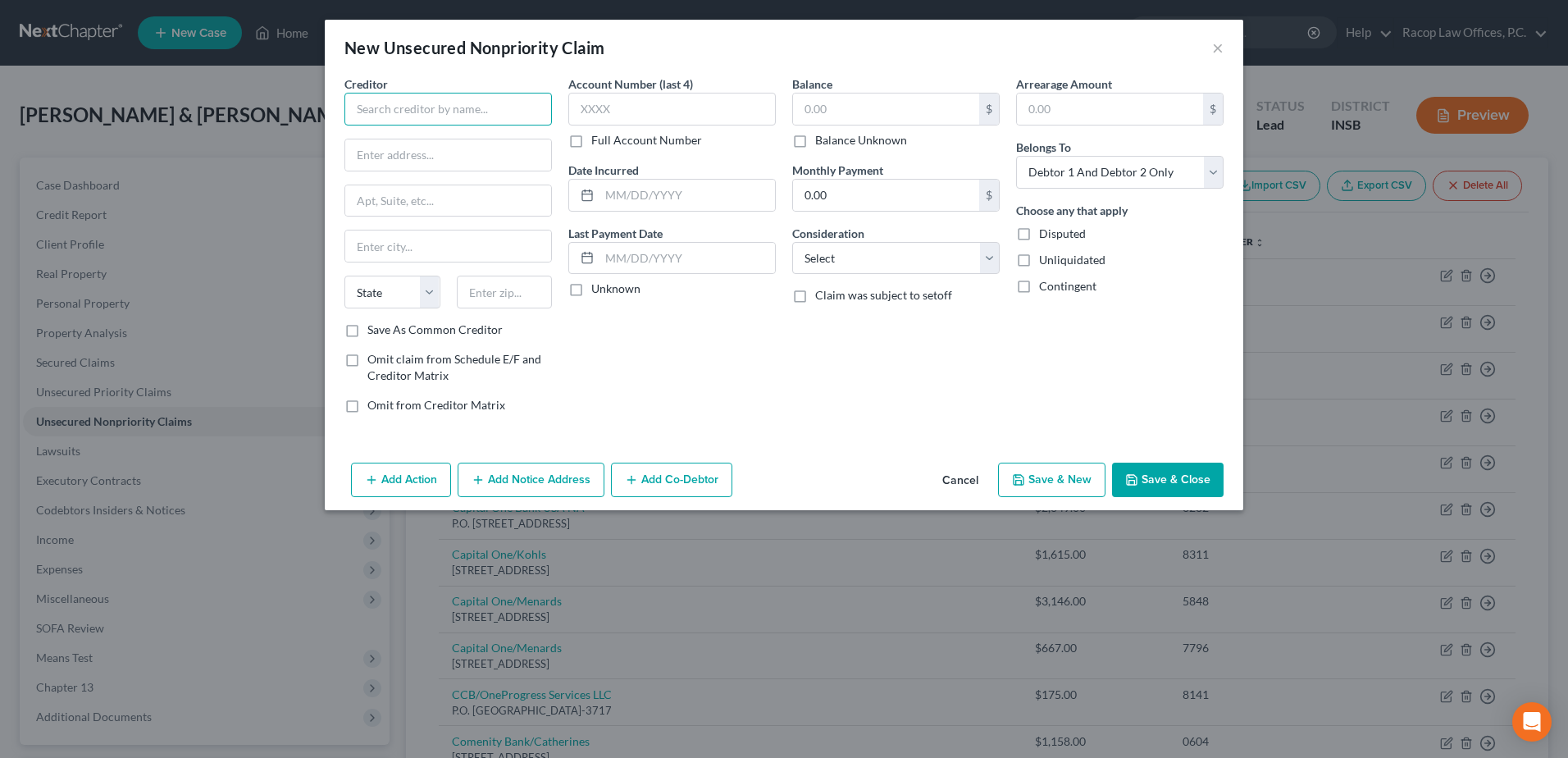
click at [411, 94] on input "text" at bounding box center [448, 109] width 207 height 33
type input "TBOM/Mileston"
type input "P.O. Box 4499"
type input "Beaverton"
select select "38"
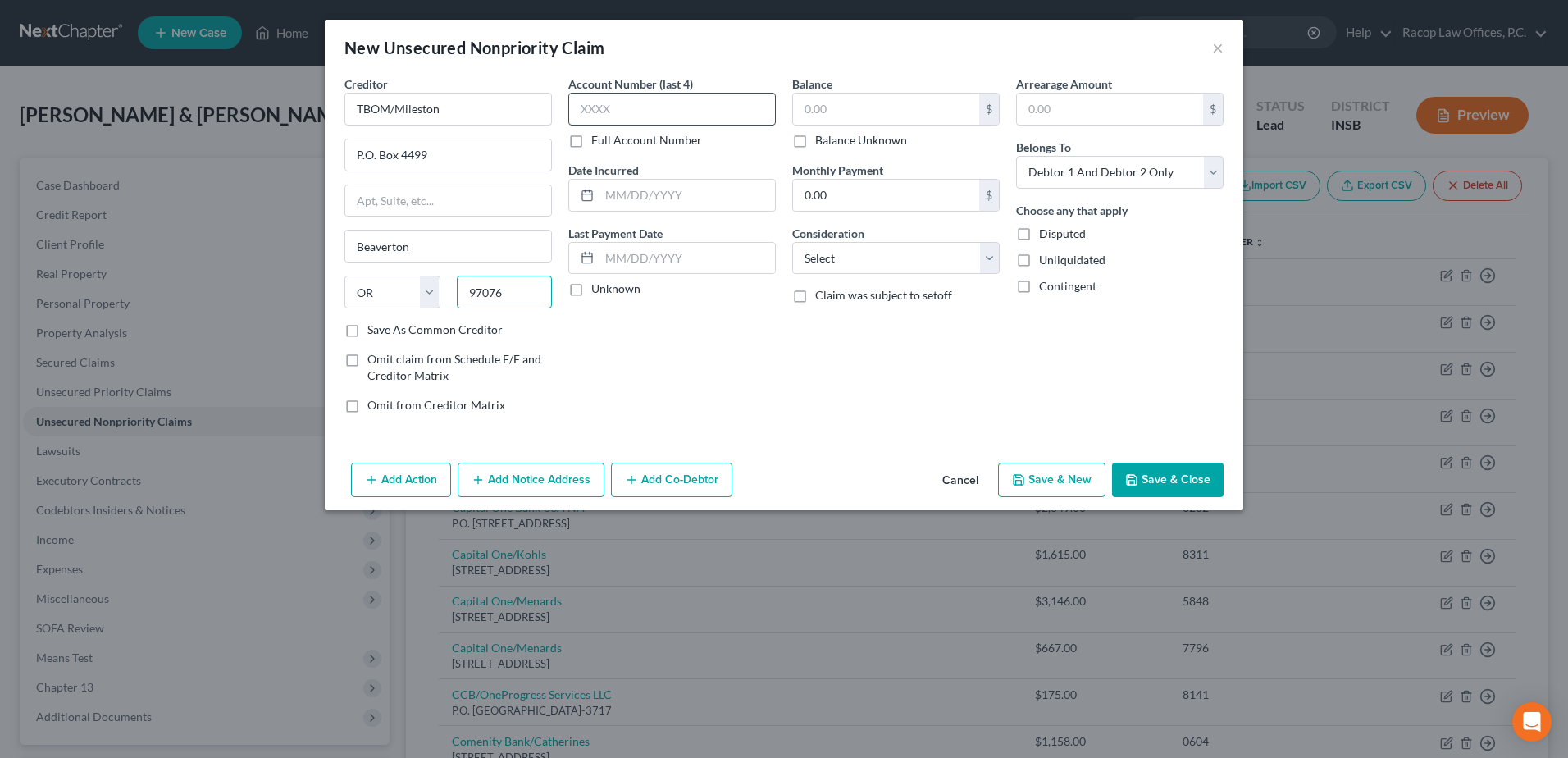
type input "97076"
click at [668, 107] on input "text" at bounding box center [672, 109] width 207 height 33
type input "TBOM/Milestone"
click at [625, 104] on input "text" at bounding box center [672, 109] width 207 height 33
type input "any"
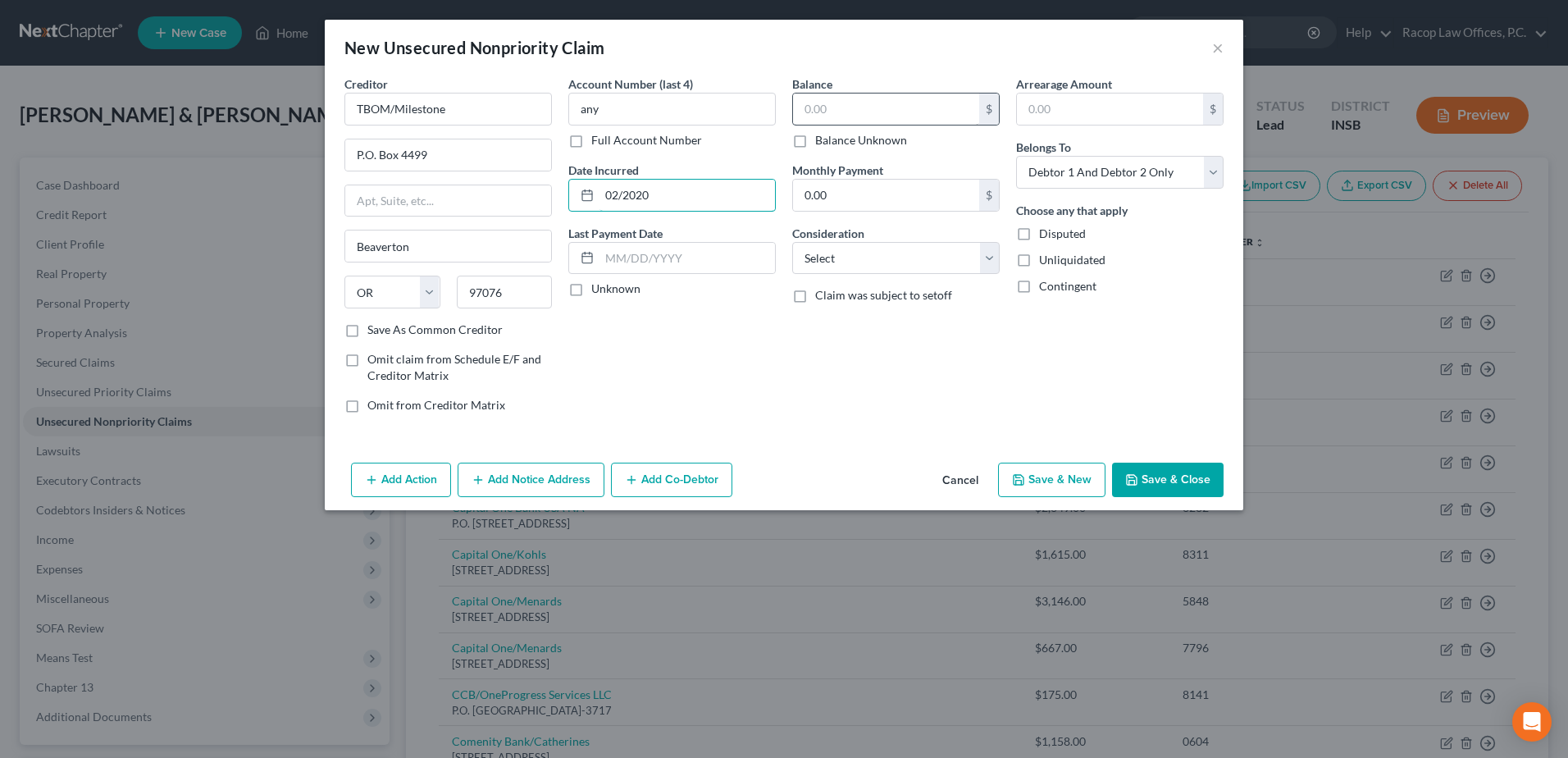
type input "02/2020"
click at [891, 105] on input "text" at bounding box center [886, 109] width 186 height 31
type input "792.00"
click at [878, 258] on select "Select Cable / Satellite Services Collection Agency Credit Card Debt Debt Couns…" at bounding box center [896, 259] width 207 height 33
select select "2"
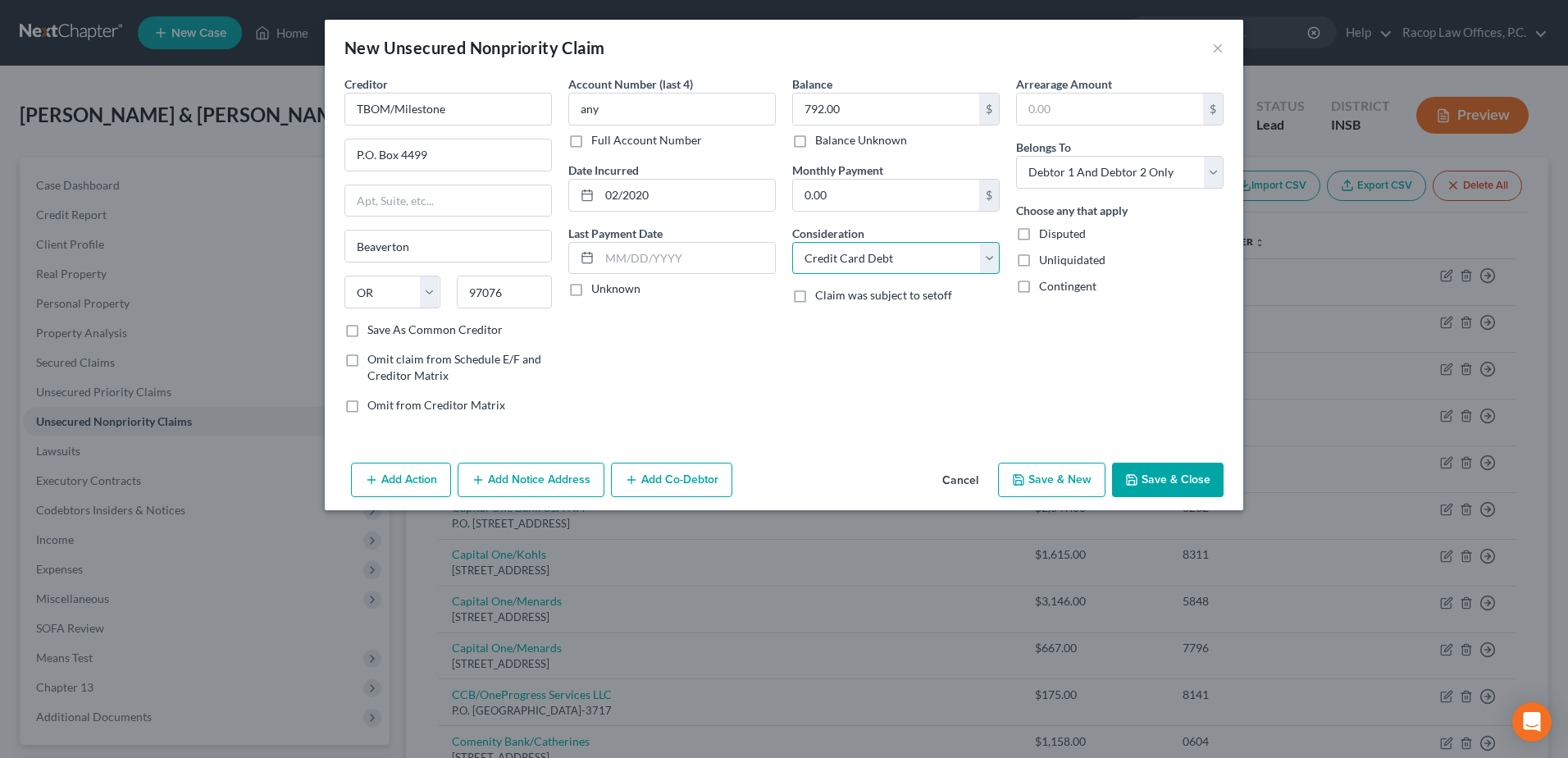
click at [792, 242] on select "Select Cable / Satellite Services Collection Agency Credit Card Debt Debt Couns…" at bounding box center [896, 259] width 207 height 33
click at [1056, 172] on select "Select Debtor 1 Only Debtor 2 Only Debtor 1 And Debtor 2 Only At Least One Of T…" at bounding box center [1119, 173] width 207 height 33
select select "1"
click at [1016, 156] on select "Select Debtor 1 Only Debtor 2 Only Debtor 1 And Debtor 2 Only At Least One Of T…" at bounding box center [1119, 173] width 207 height 33
click at [1160, 484] on button "Save & Close" at bounding box center [1167, 480] width 112 height 35
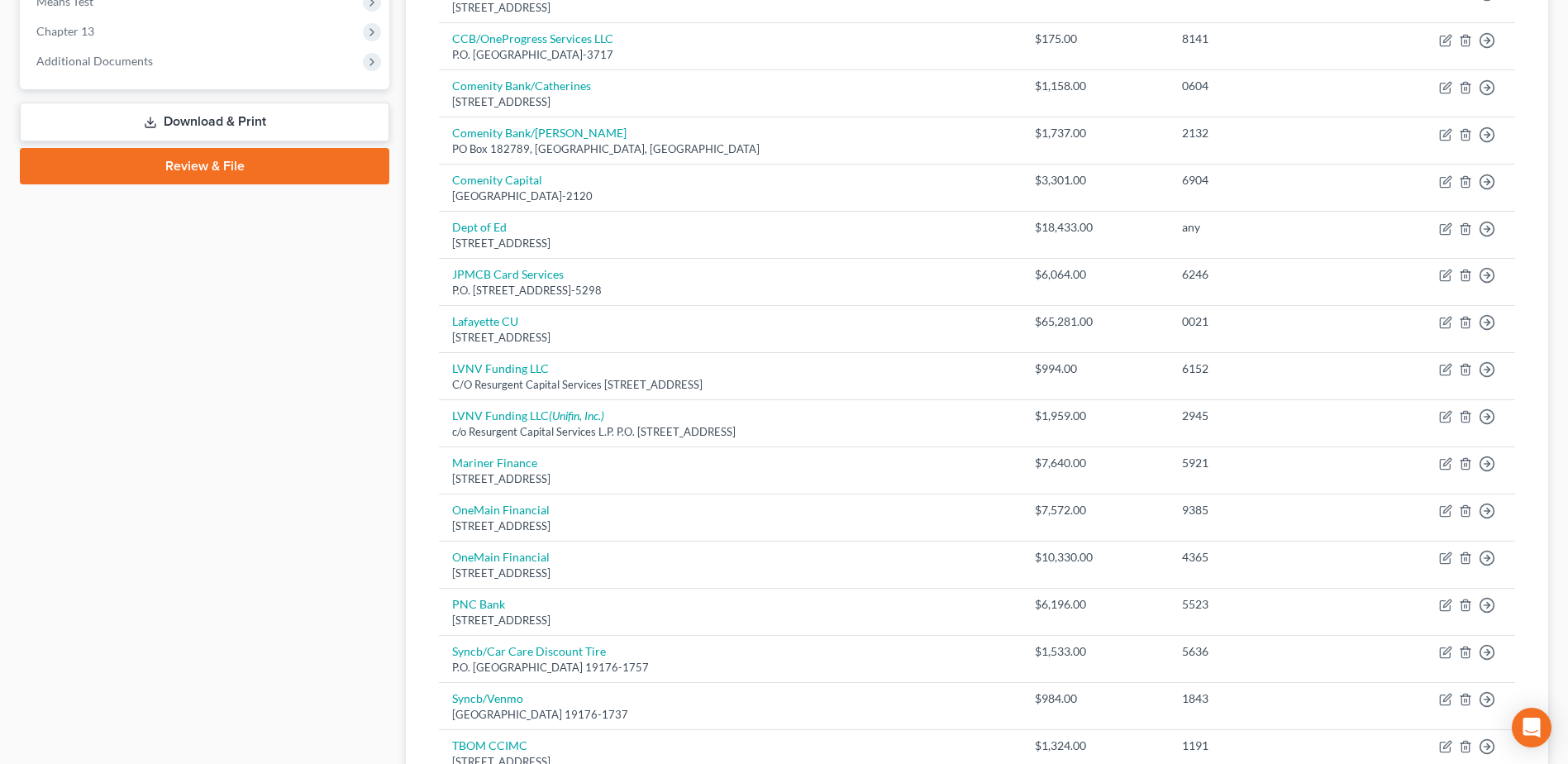
scroll to position [1371, 0]
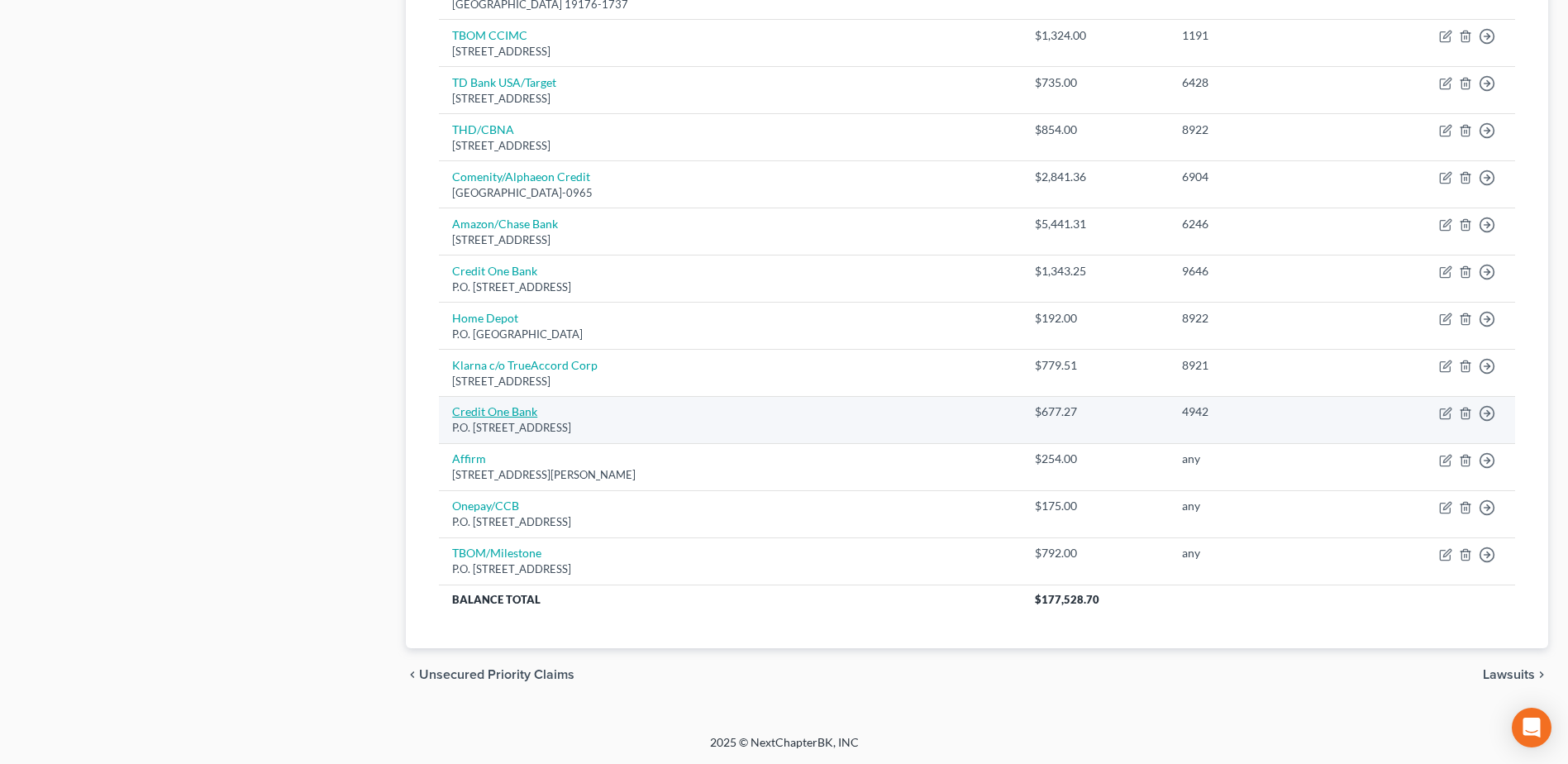
click at [474, 412] on link "Credit One Bank" at bounding box center [495, 411] width 85 height 14
select select "31"
select select "2"
select select "1"
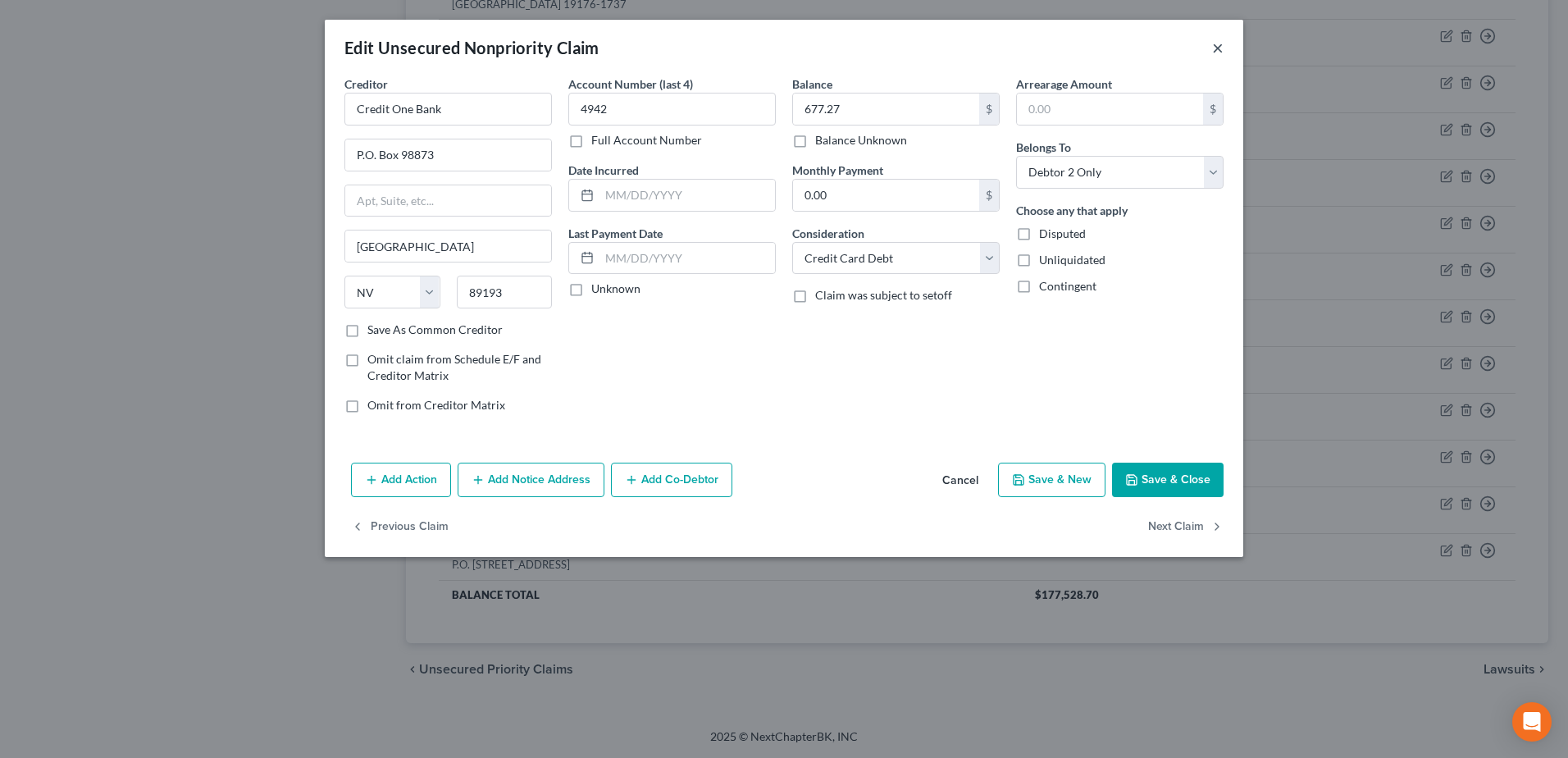
click at [1216, 48] on button "×" at bounding box center [1218, 48] width 12 height 20
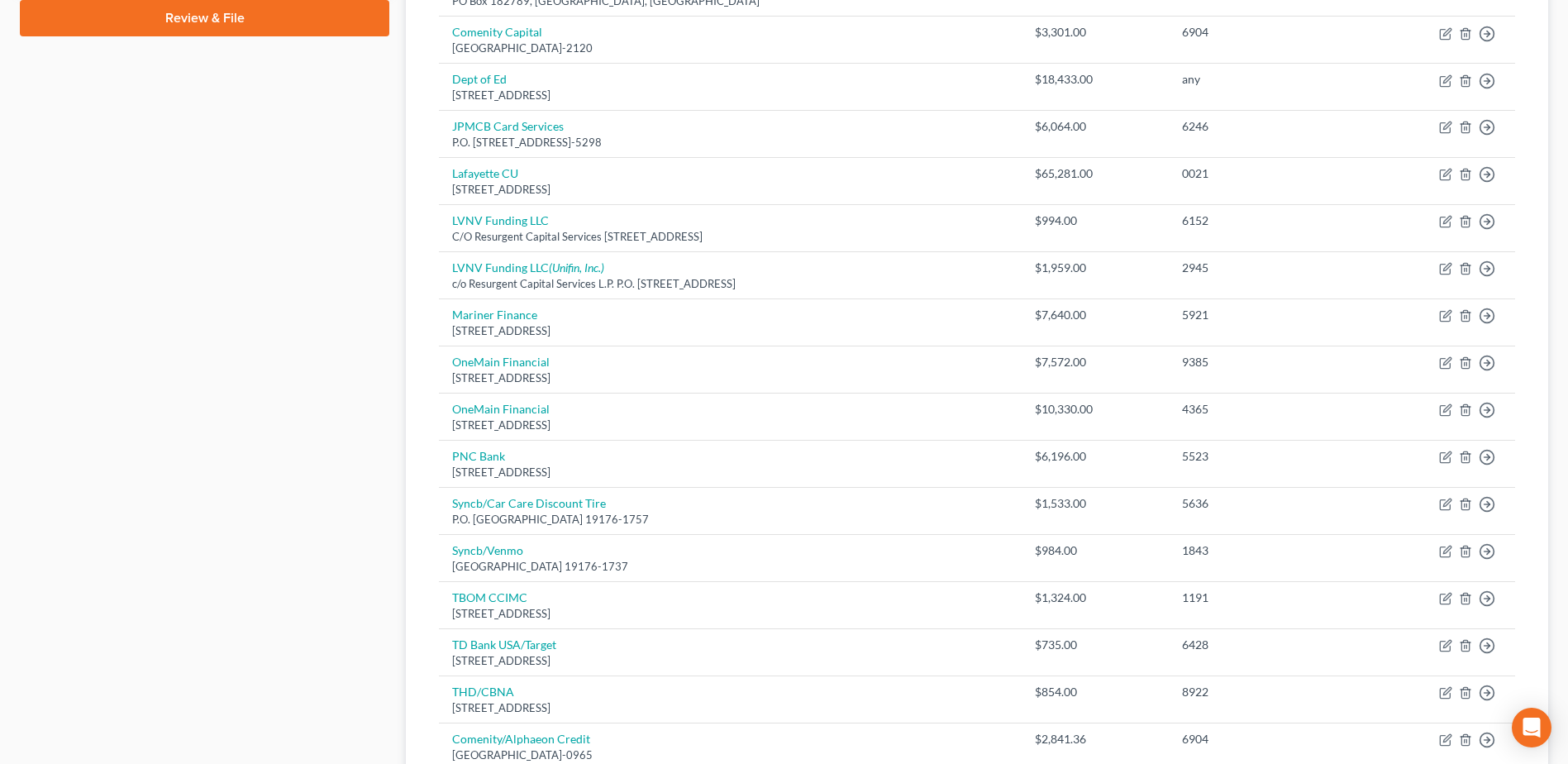
scroll to position [793, 0]
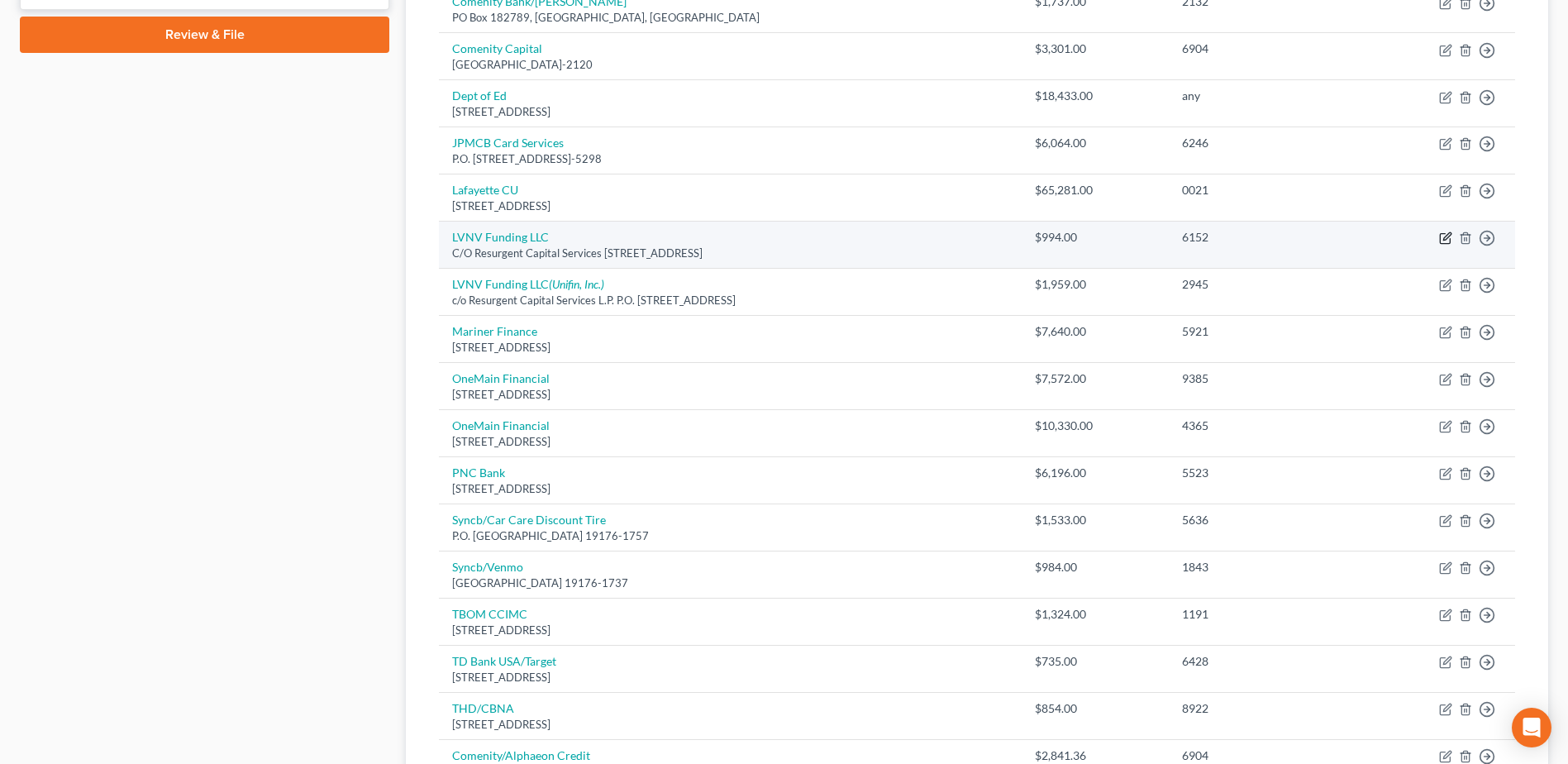
click at [1446, 239] on icon "button" at bounding box center [1446, 237] width 7 height 7
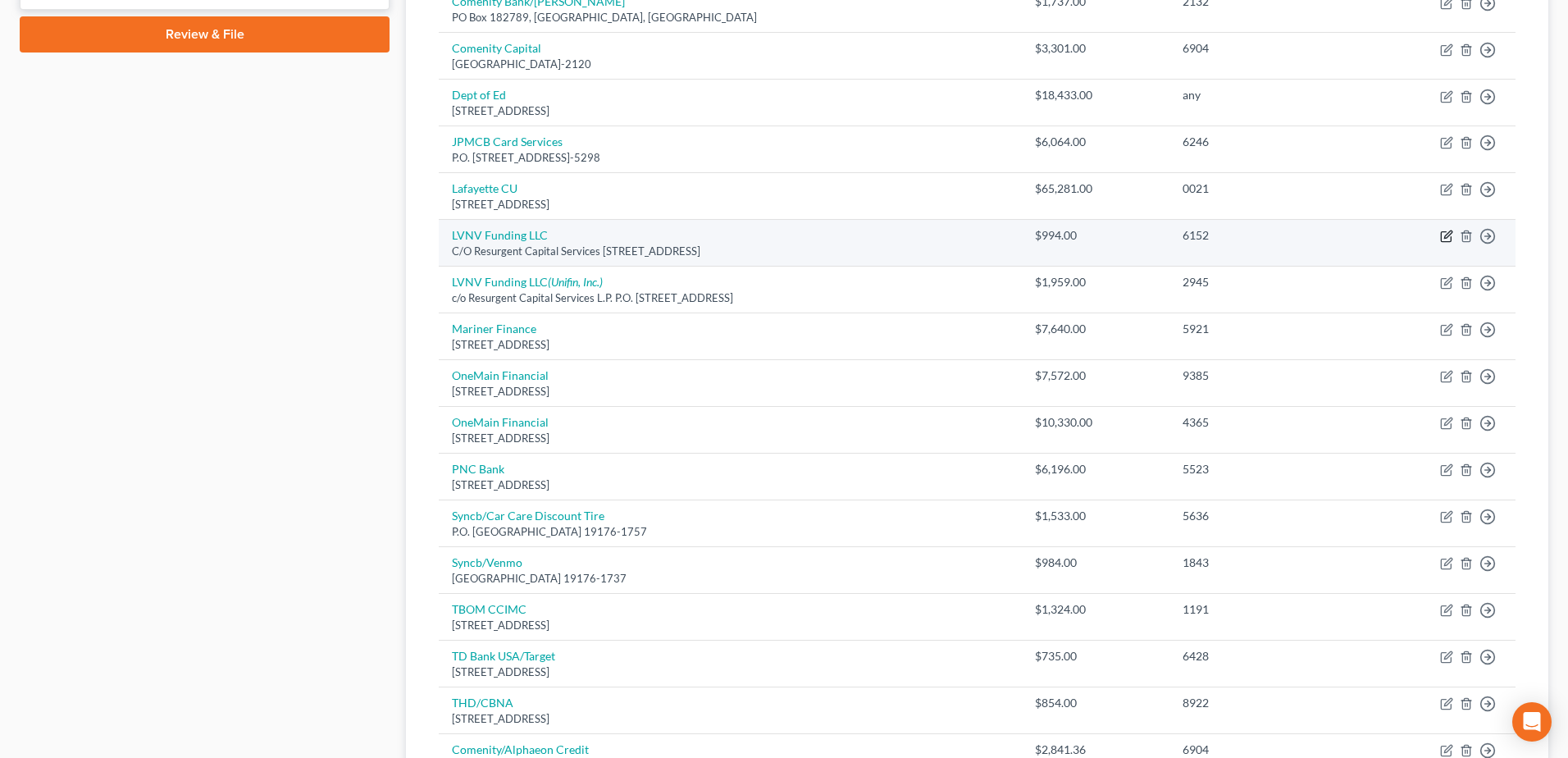
select select "42"
select select "14"
select select "0"
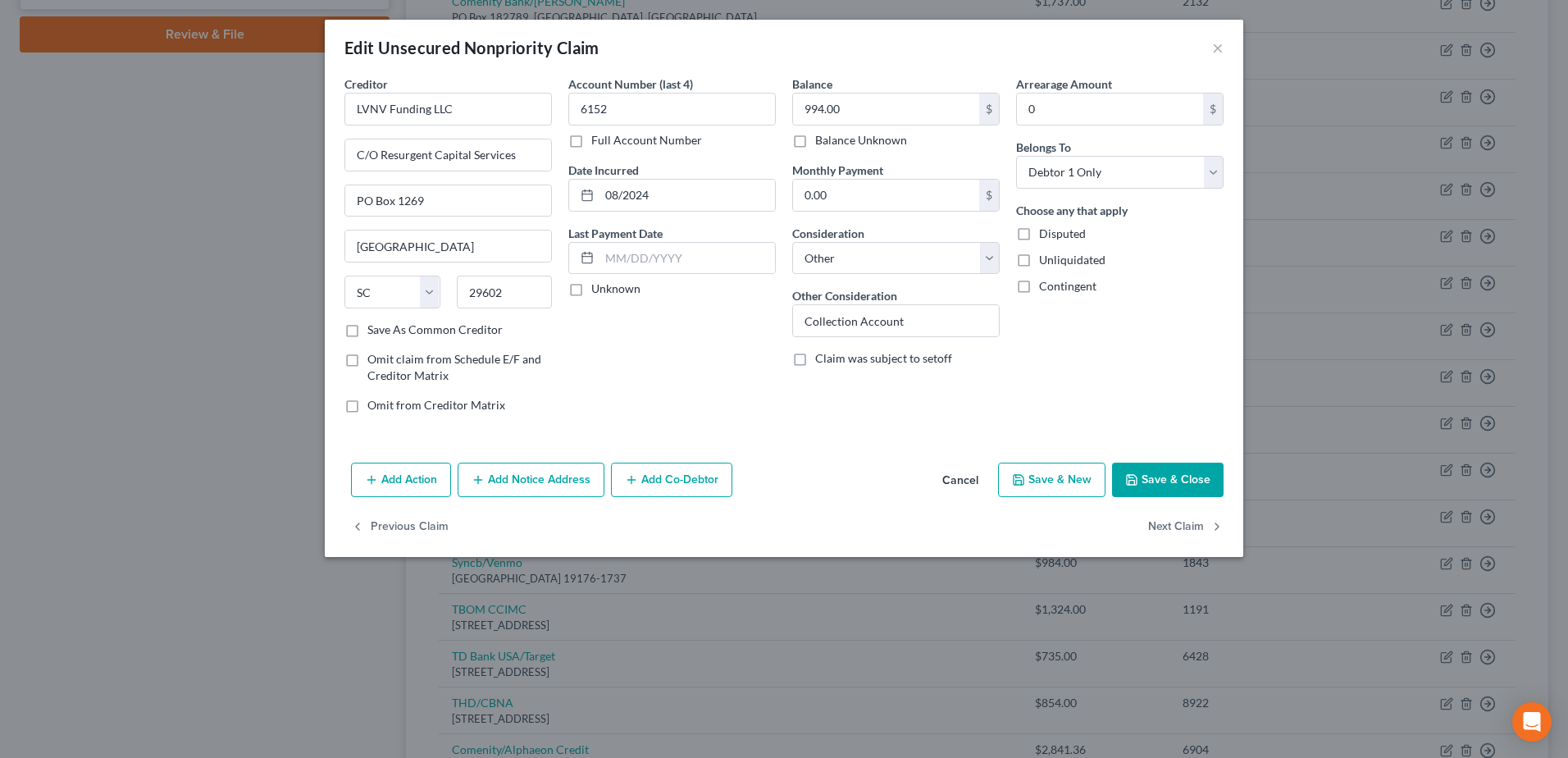
click at [1168, 482] on button "Save & Close" at bounding box center [1167, 480] width 112 height 35
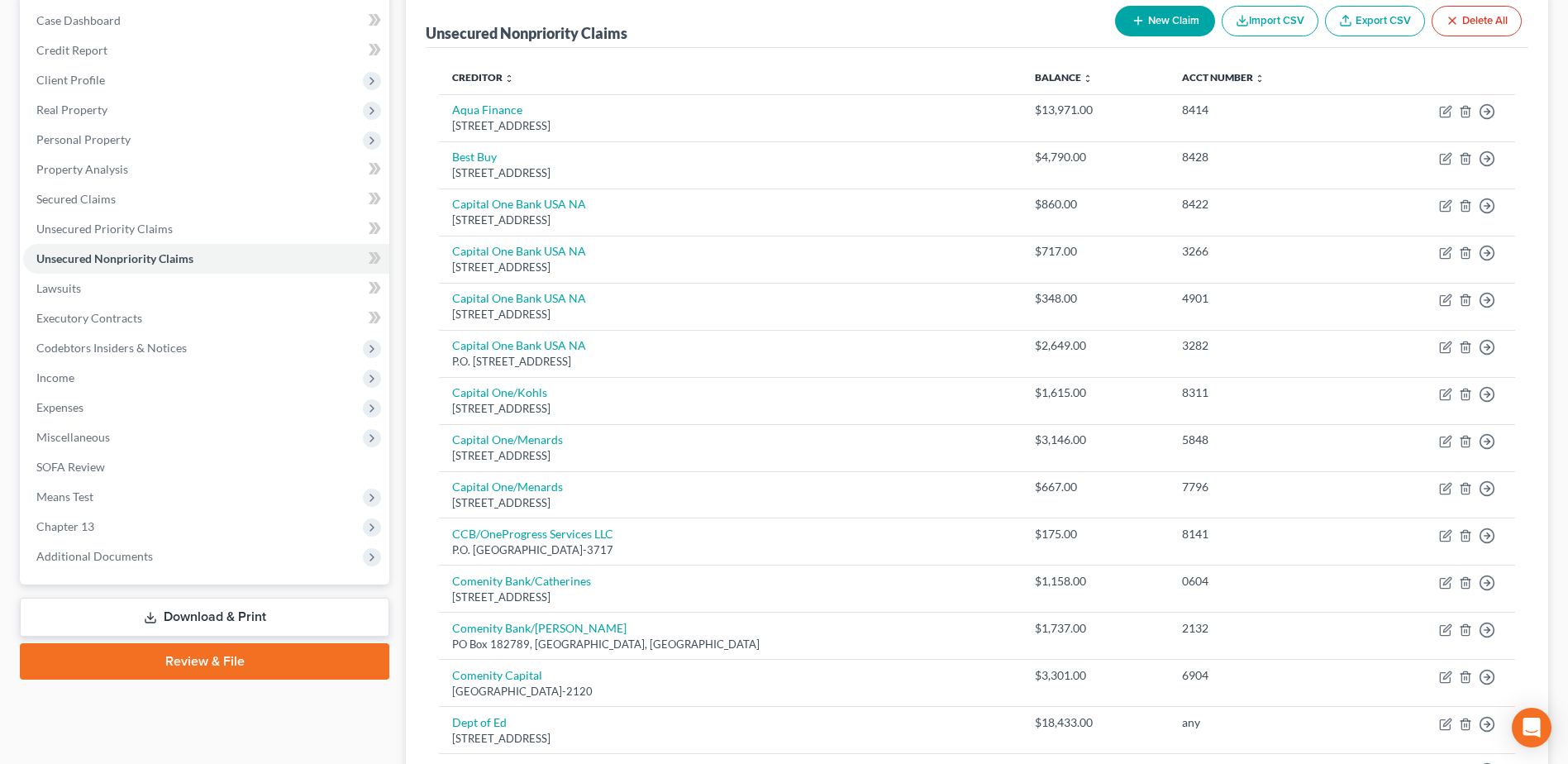
scroll to position [0, 0]
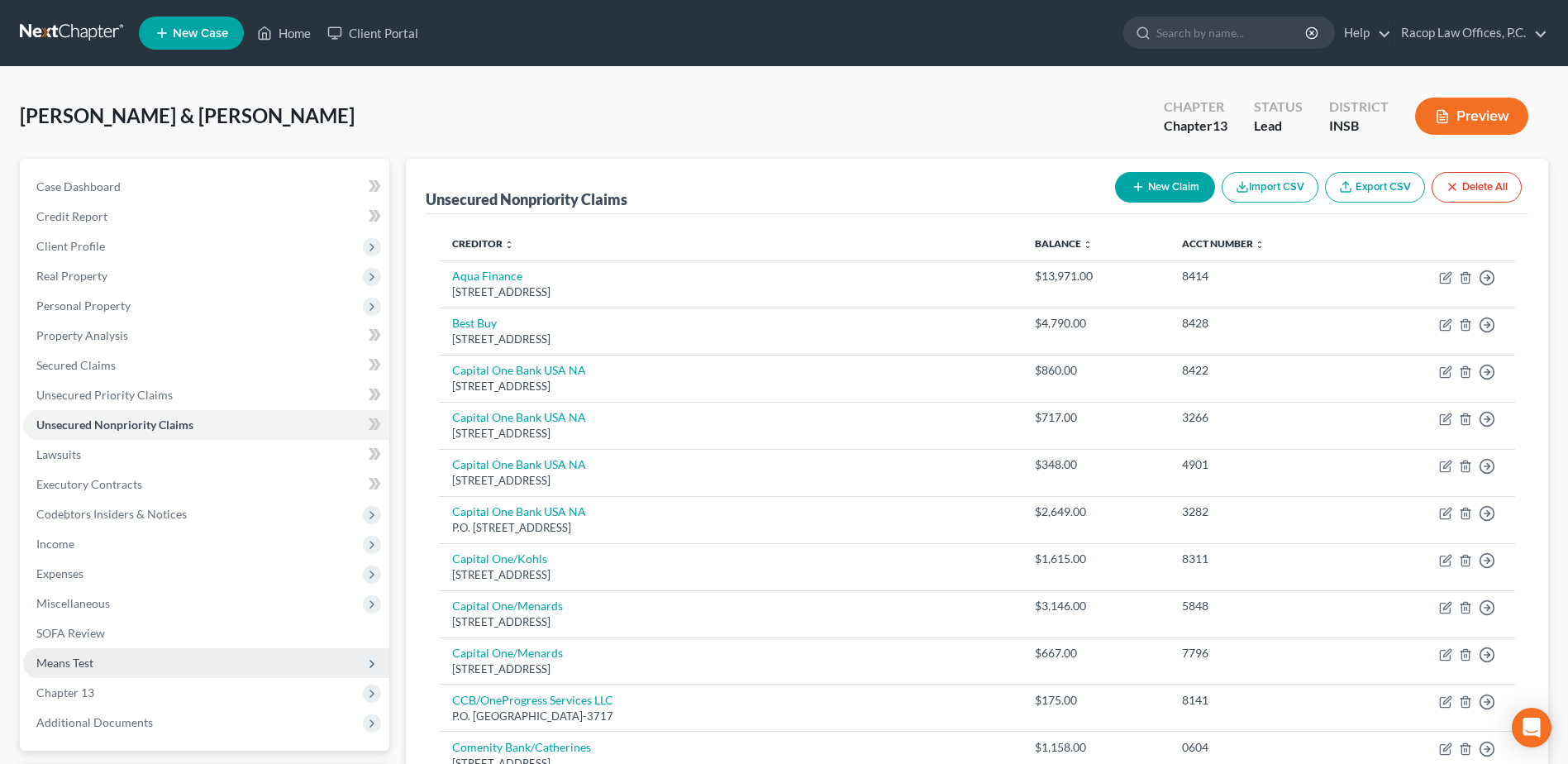
click at [78, 665] on span "Means Test" at bounding box center [65, 662] width 57 height 14
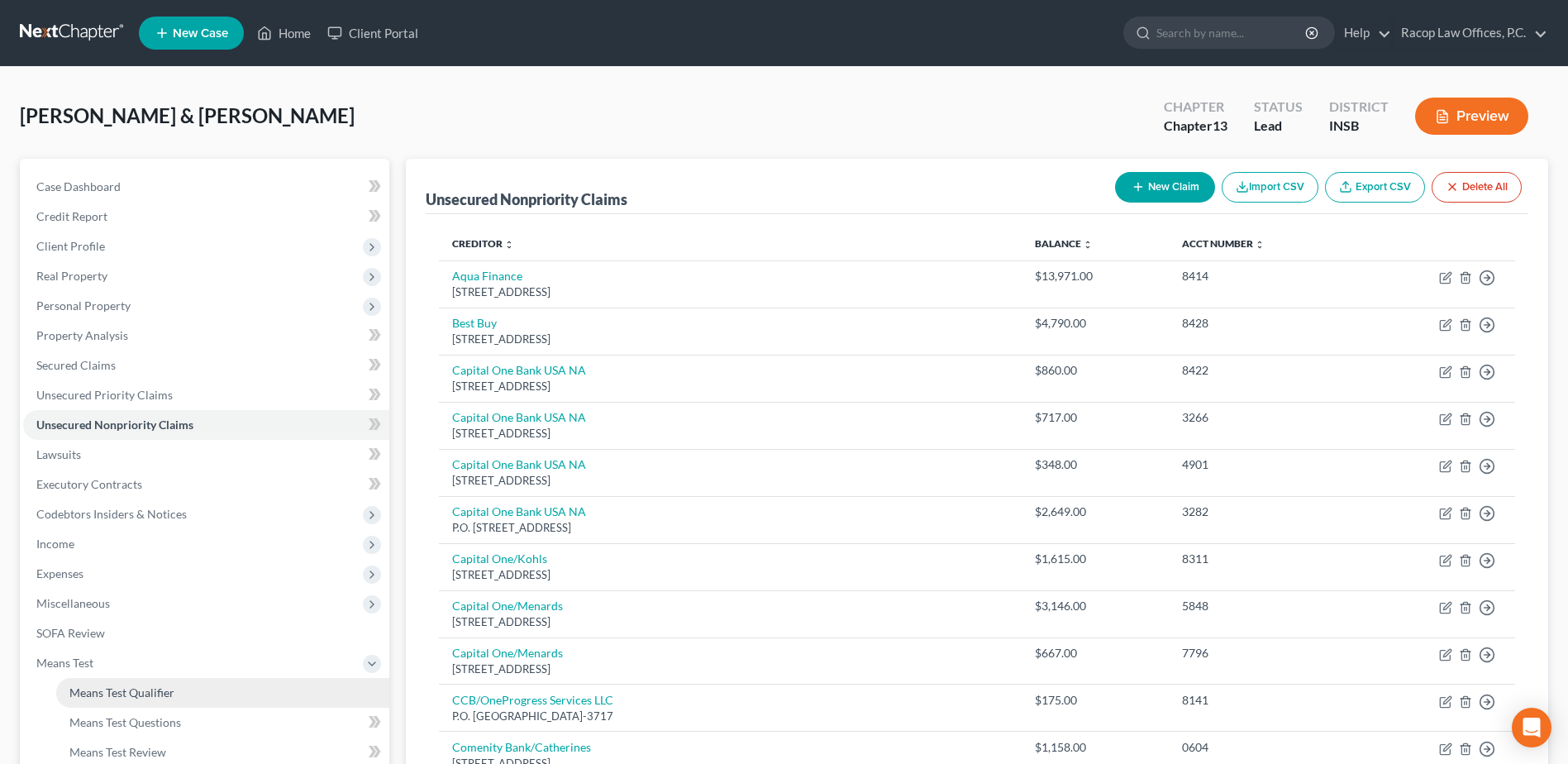
click at [117, 692] on span "Means Test Qualifier" at bounding box center [122, 692] width 105 height 14
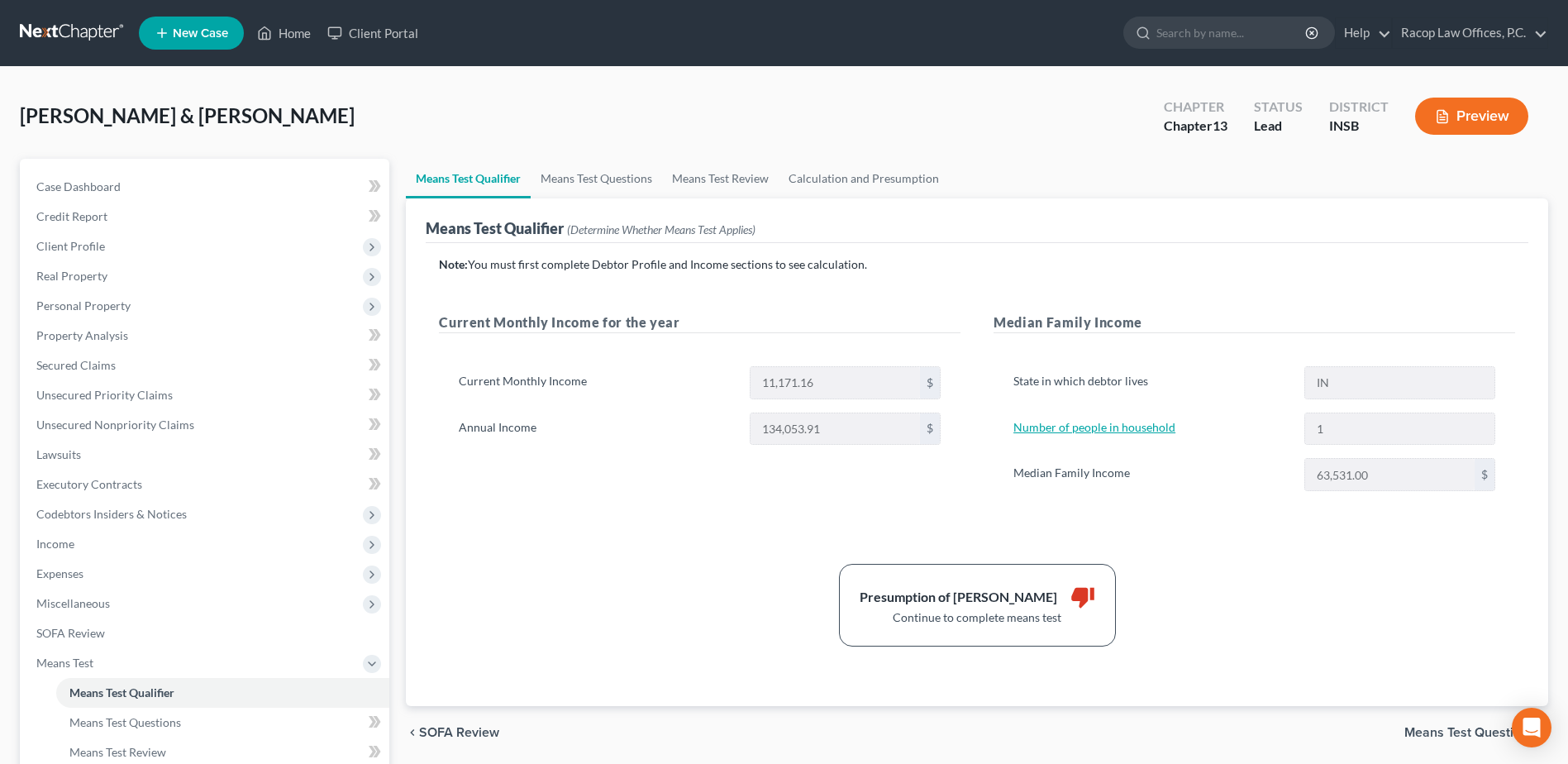
click at [1137, 426] on link "Number of people in household" at bounding box center [1094, 427] width 162 height 14
select select "1"
select select "0"
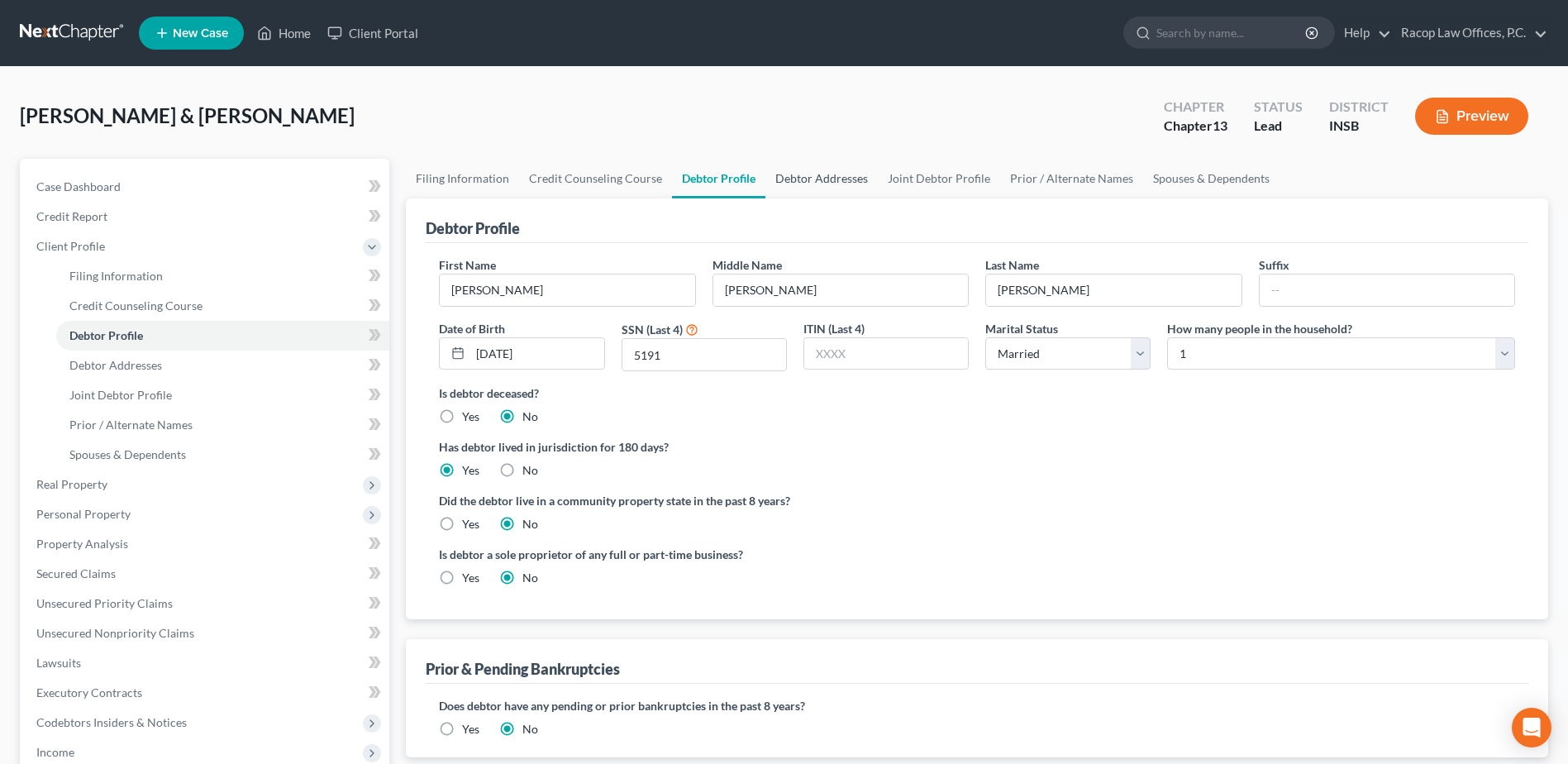
click at [829, 175] on link "Debtor Addresses" at bounding box center [821, 179] width 112 height 40
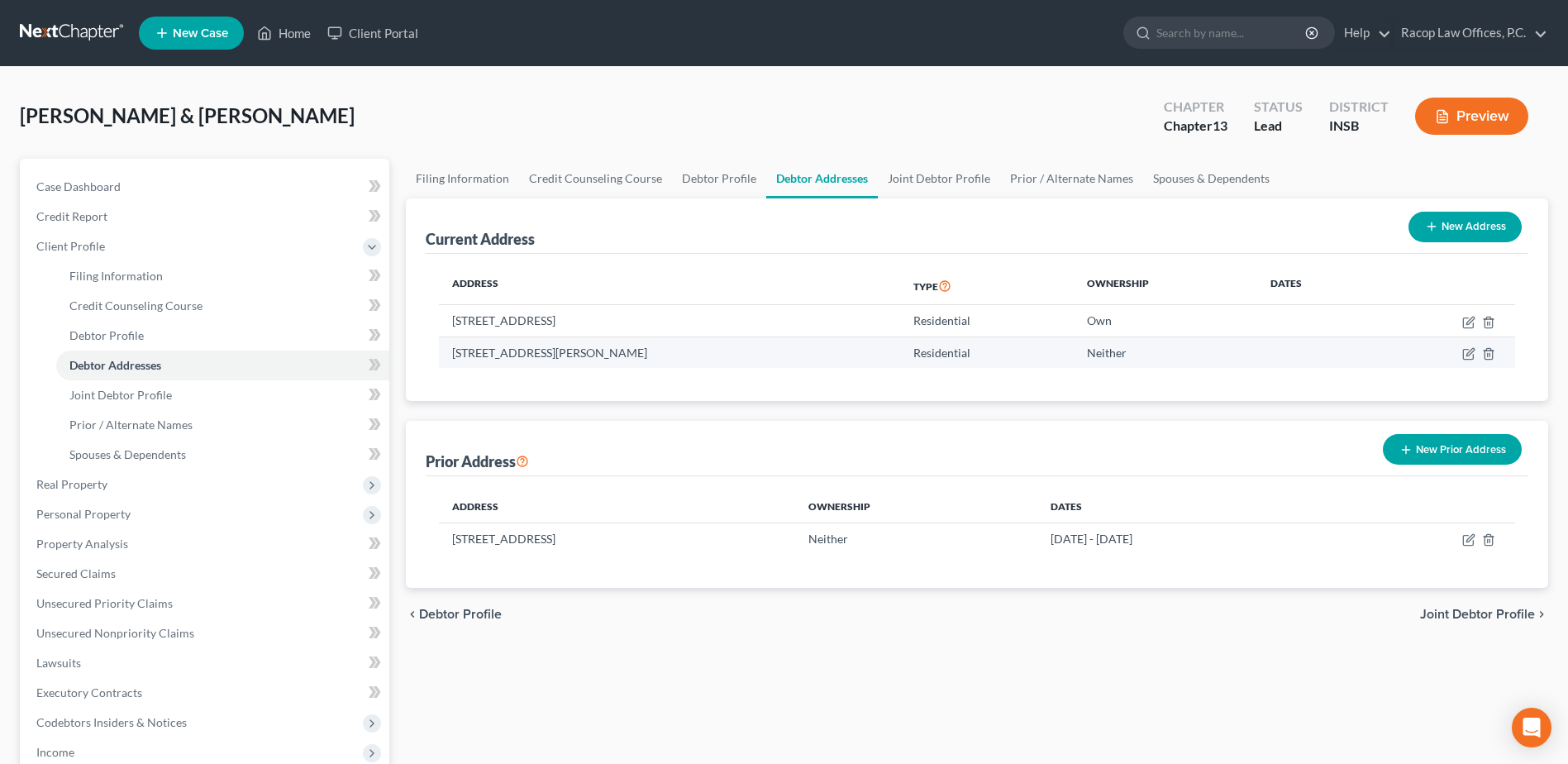
click at [633, 356] on td "[STREET_ADDRESS][PERSON_NAME]" at bounding box center [669, 352] width 460 height 32
click at [918, 178] on link "Joint Debtor Profile" at bounding box center [938, 179] width 122 height 40
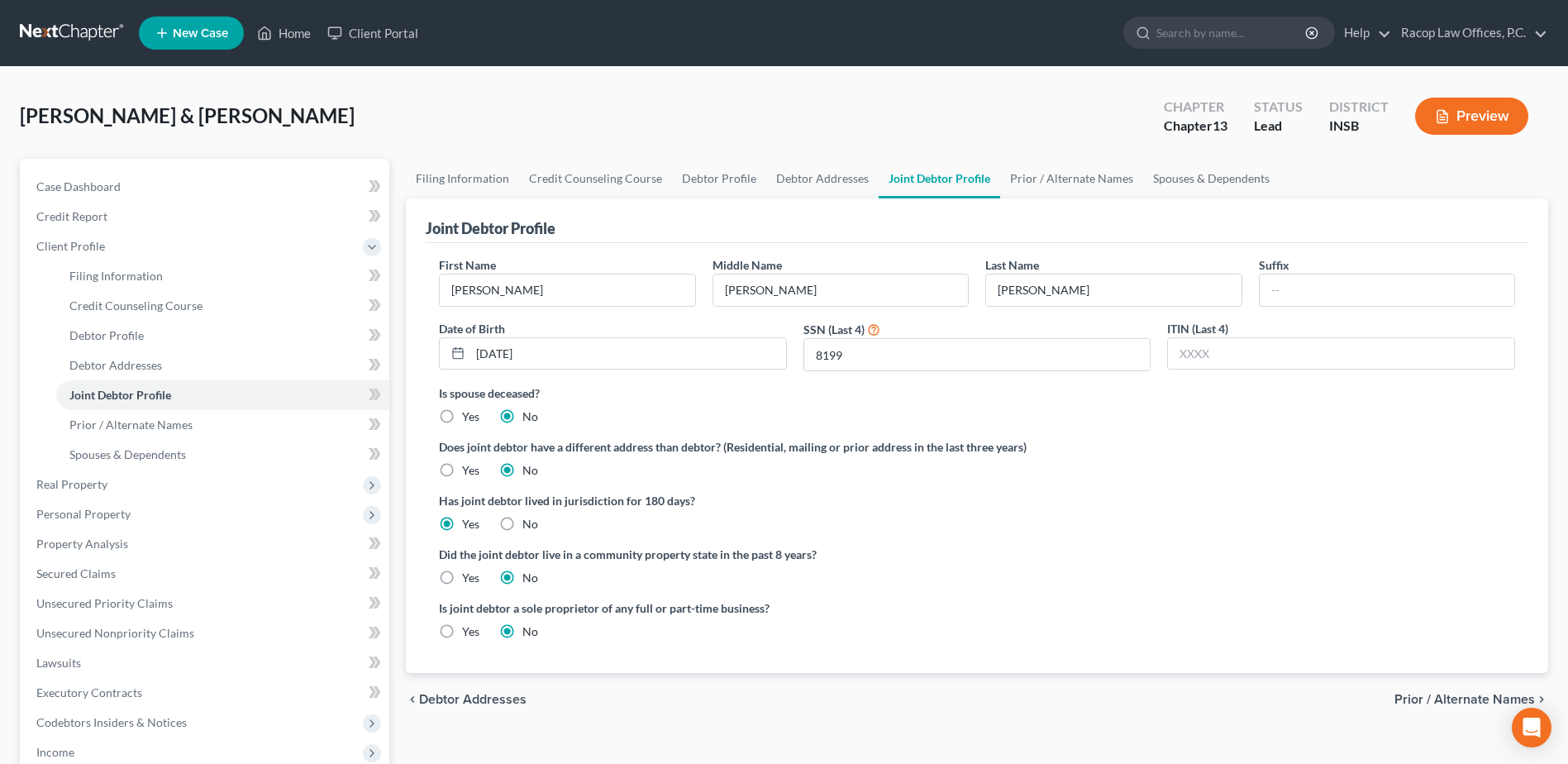
click at [462, 472] on label "Yes" at bounding box center [470, 471] width 17 height 17
click at [469, 472] on input "Yes" at bounding box center [474, 467] width 11 height 11
radio input "true"
radio input "false"
click at [1088, 177] on link "Joint Debtor Addresses" at bounding box center [1070, 179] width 141 height 40
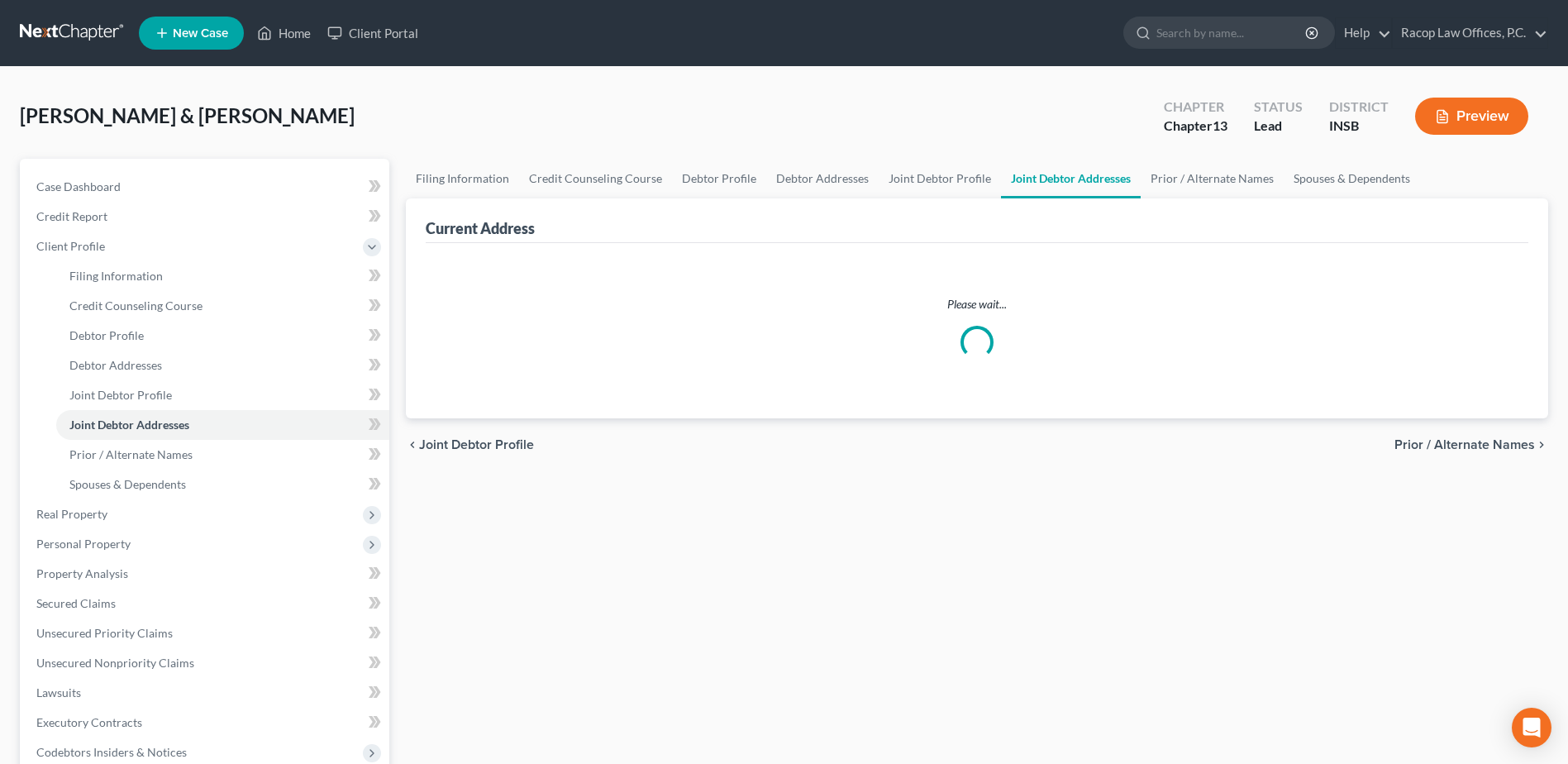
select select "0"
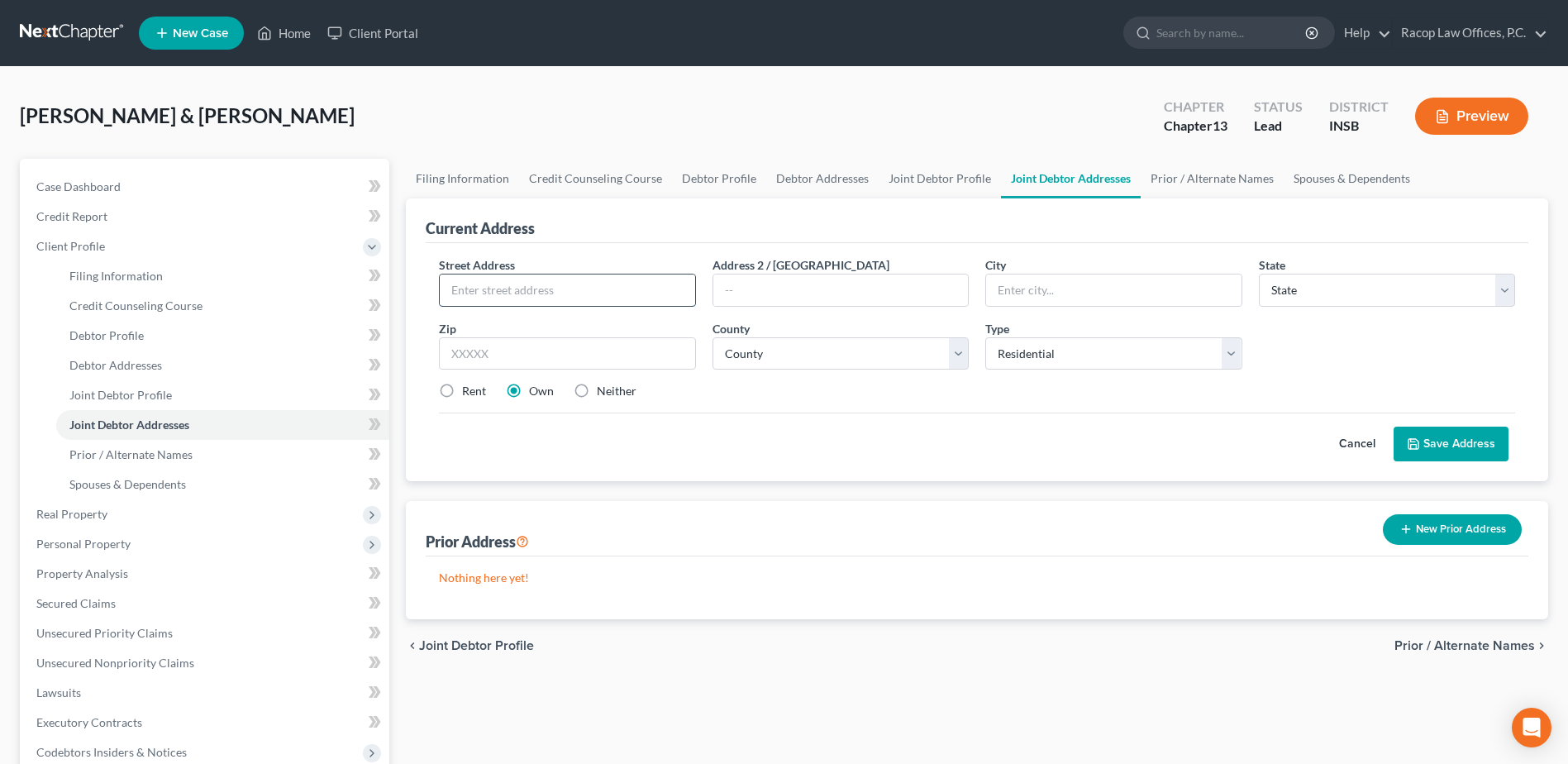
click at [520, 285] on input "text" at bounding box center [567, 290] width 255 height 32
click at [450, 437] on div "Cancel Save Address" at bounding box center [977, 437] width 1076 height 49
click at [597, 392] on label "Neither" at bounding box center [617, 392] width 40 height 17
click at [603, 392] on input "Neither" at bounding box center [608, 388] width 11 height 11
radio input "true"
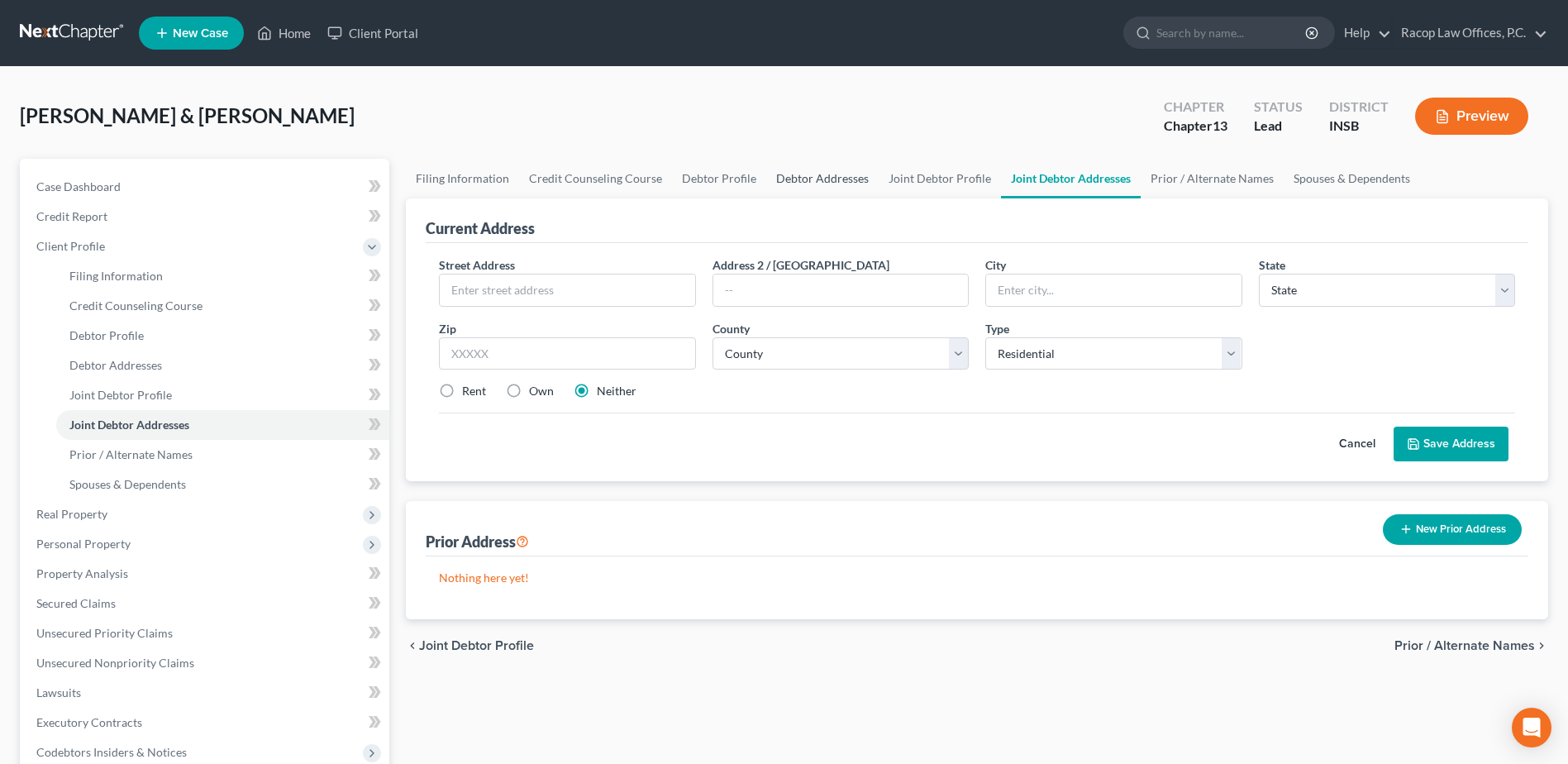
click at [797, 176] on link "Debtor Addresses" at bounding box center [822, 179] width 112 height 40
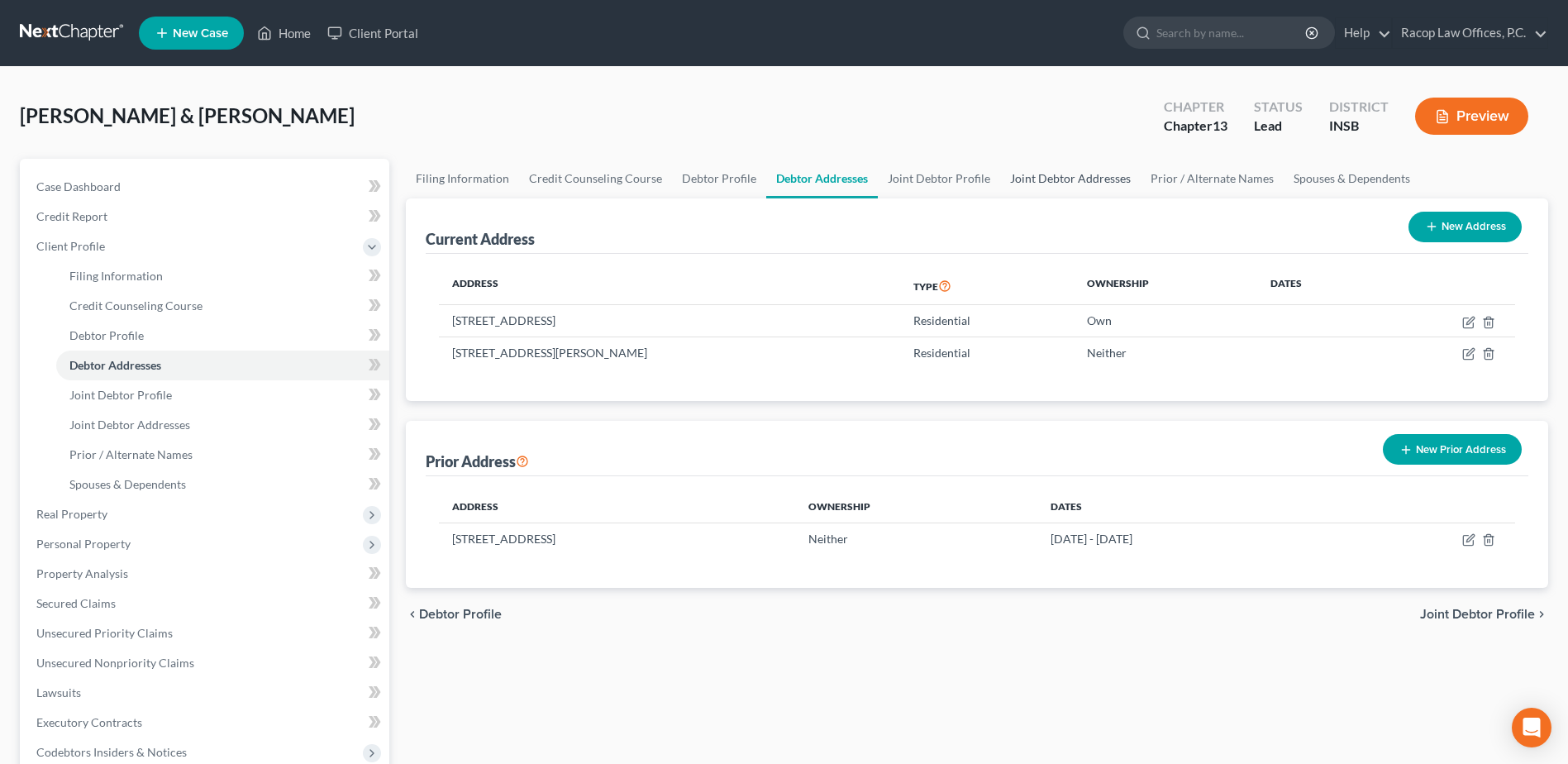
click at [1057, 181] on link "Joint Debtor Addresses" at bounding box center [1070, 179] width 141 height 40
select select "0"
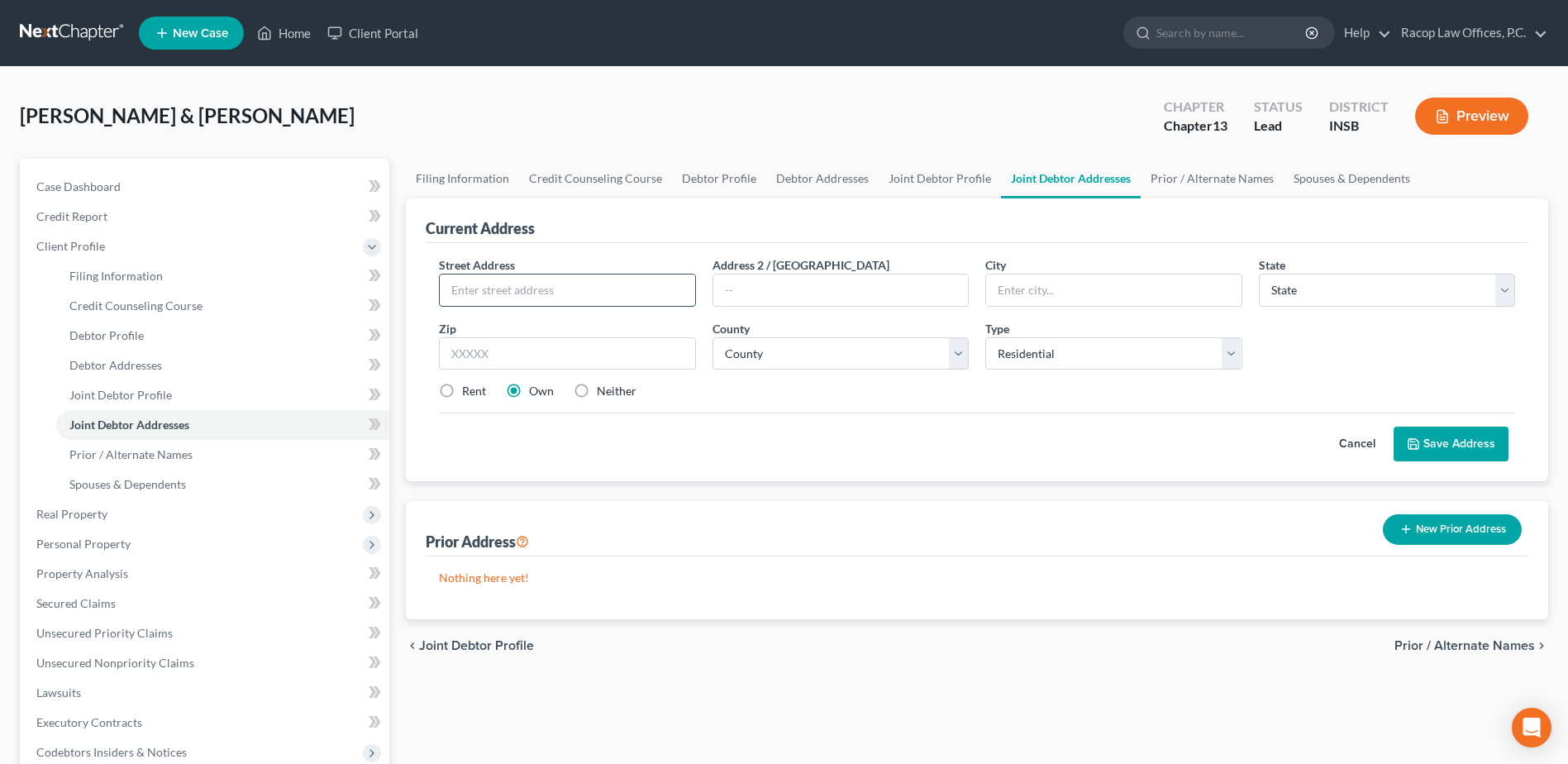
click at [634, 288] on input "text" at bounding box center [567, 290] width 255 height 32
type input "[STREET_ADDRESS]"
type input "Cloverdale"
select select "15"
type input "46120"
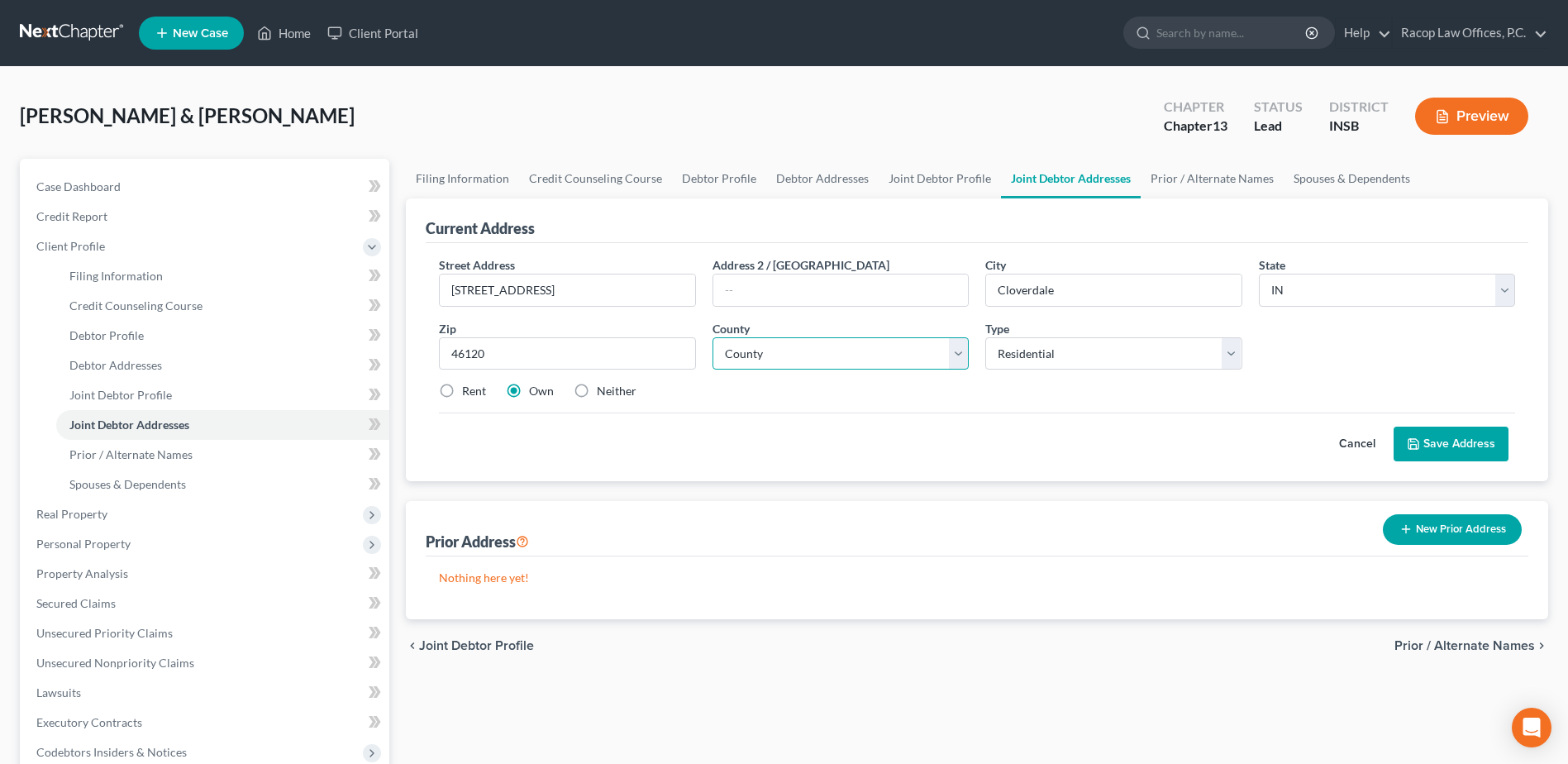
click at [814, 354] on select "County [GEOGRAPHIC_DATA] [GEOGRAPHIC_DATA] [GEOGRAPHIC_DATA] [GEOGRAPHIC_DATA] …" at bounding box center [840, 354] width 256 height 33
select select "66"
click at [712, 337] on select "County [GEOGRAPHIC_DATA] [GEOGRAPHIC_DATA] [GEOGRAPHIC_DATA] [GEOGRAPHIC_DATA] …" at bounding box center [840, 354] width 256 height 33
click at [597, 392] on label "Neither" at bounding box center [617, 392] width 40 height 17
click at [603, 392] on input "Neither" at bounding box center [608, 388] width 11 height 11
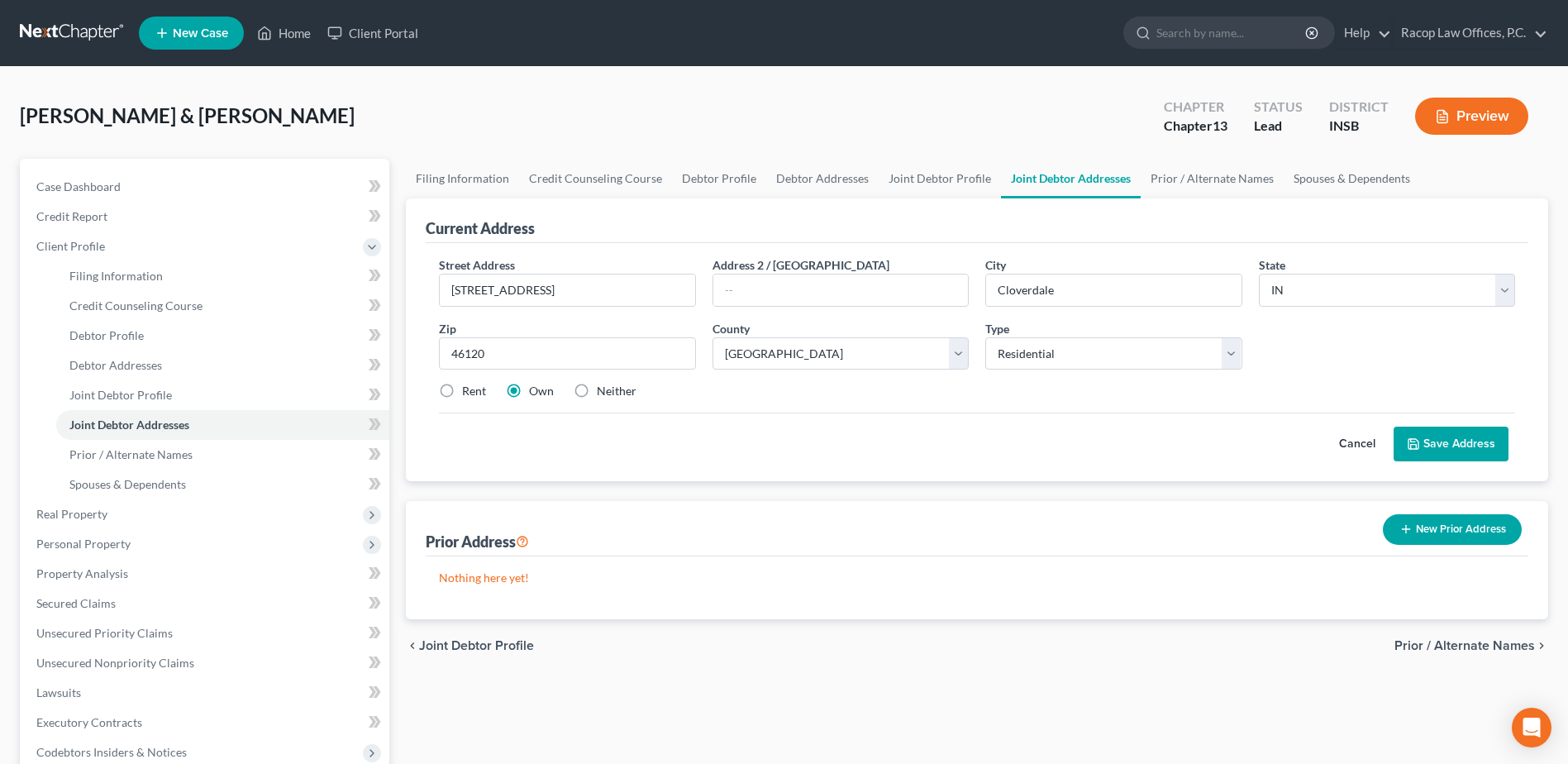
radio input "true"
click at [1436, 437] on button "Save Address" at bounding box center [1451, 444] width 115 height 35
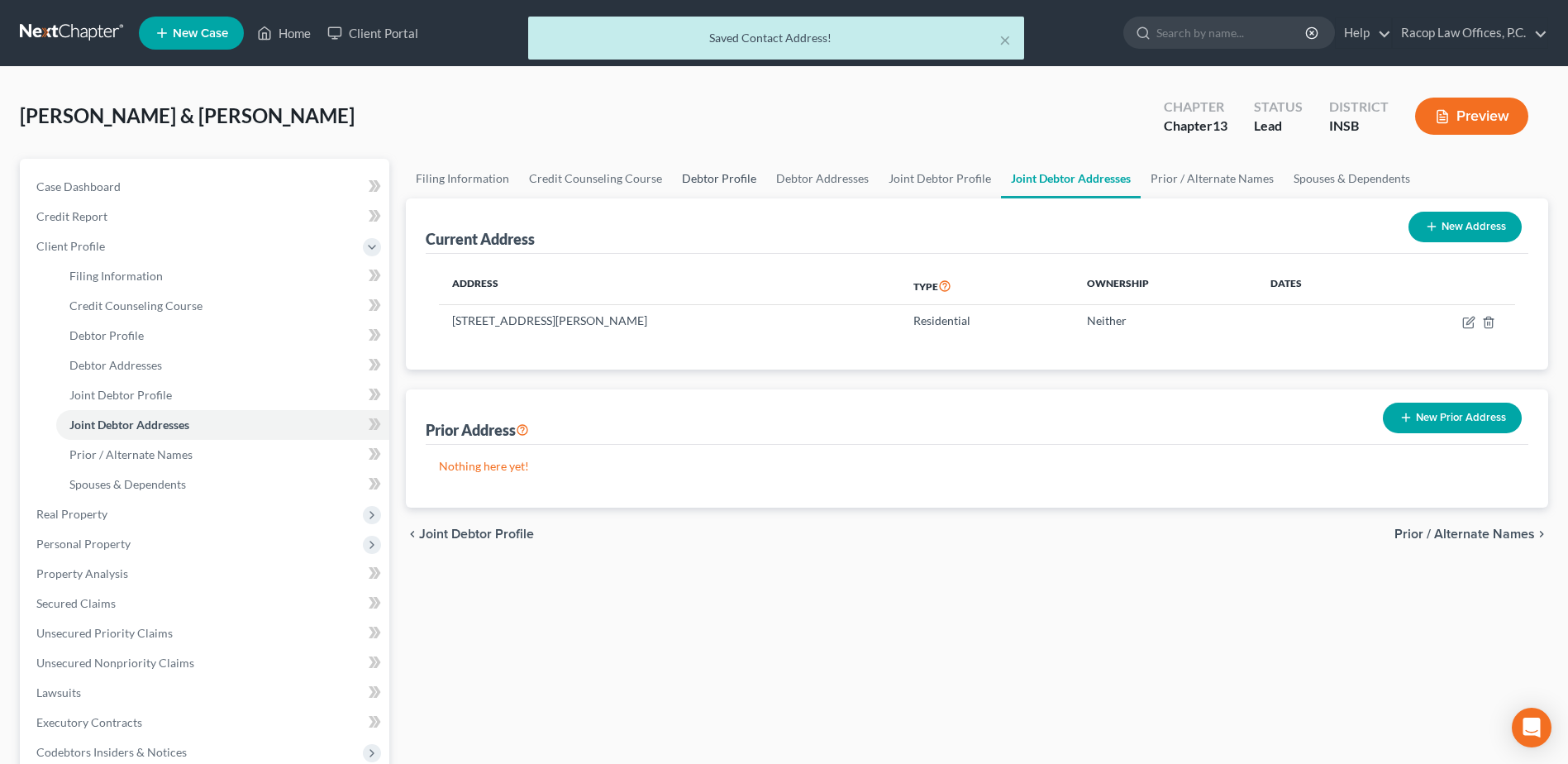
click at [712, 179] on link "Debtor Profile" at bounding box center [719, 179] width 94 height 40
select select "1"
select select "0"
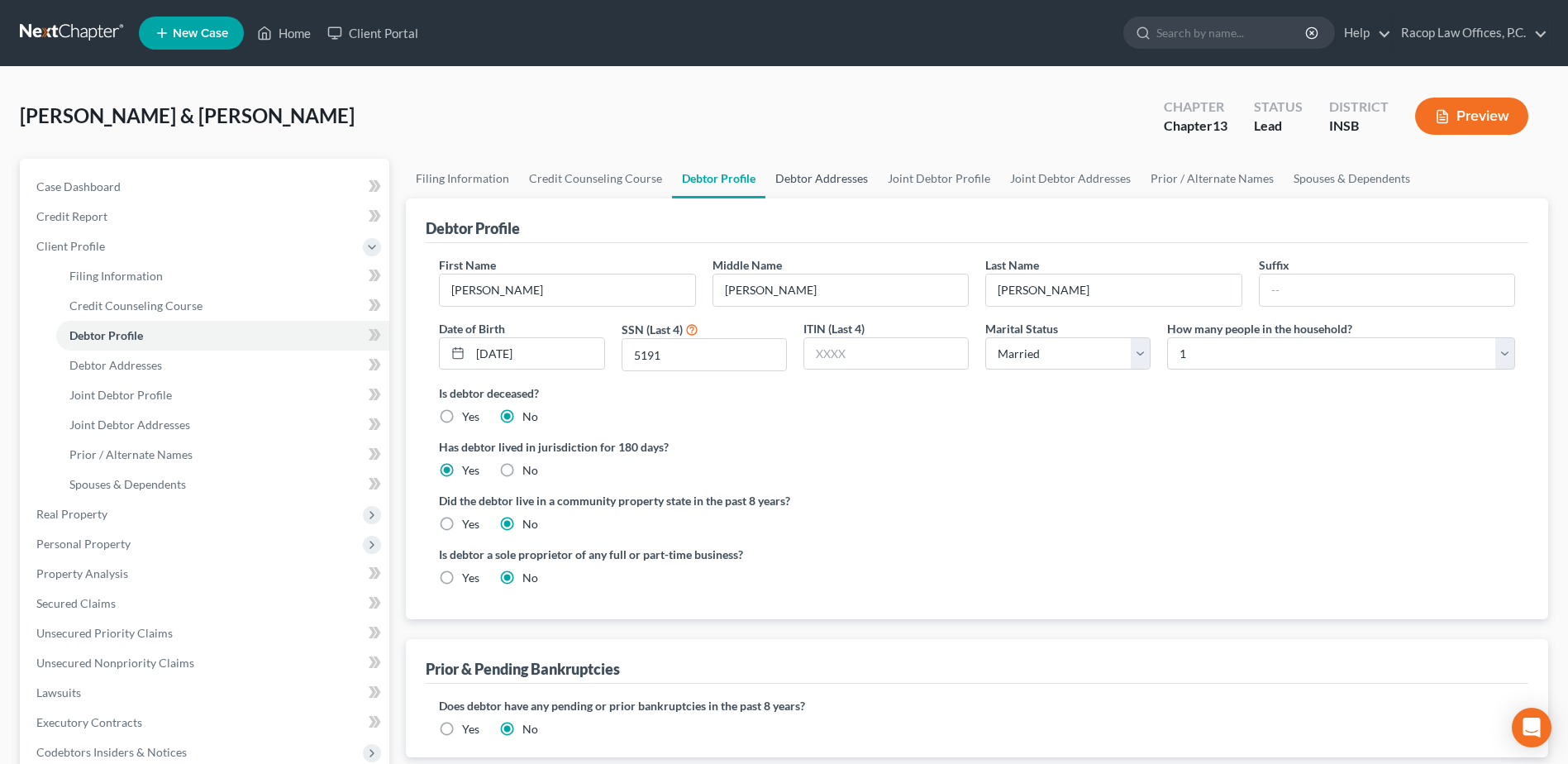
click at [803, 178] on link "Debtor Addresses" at bounding box center [821, 179] width 112 height 40
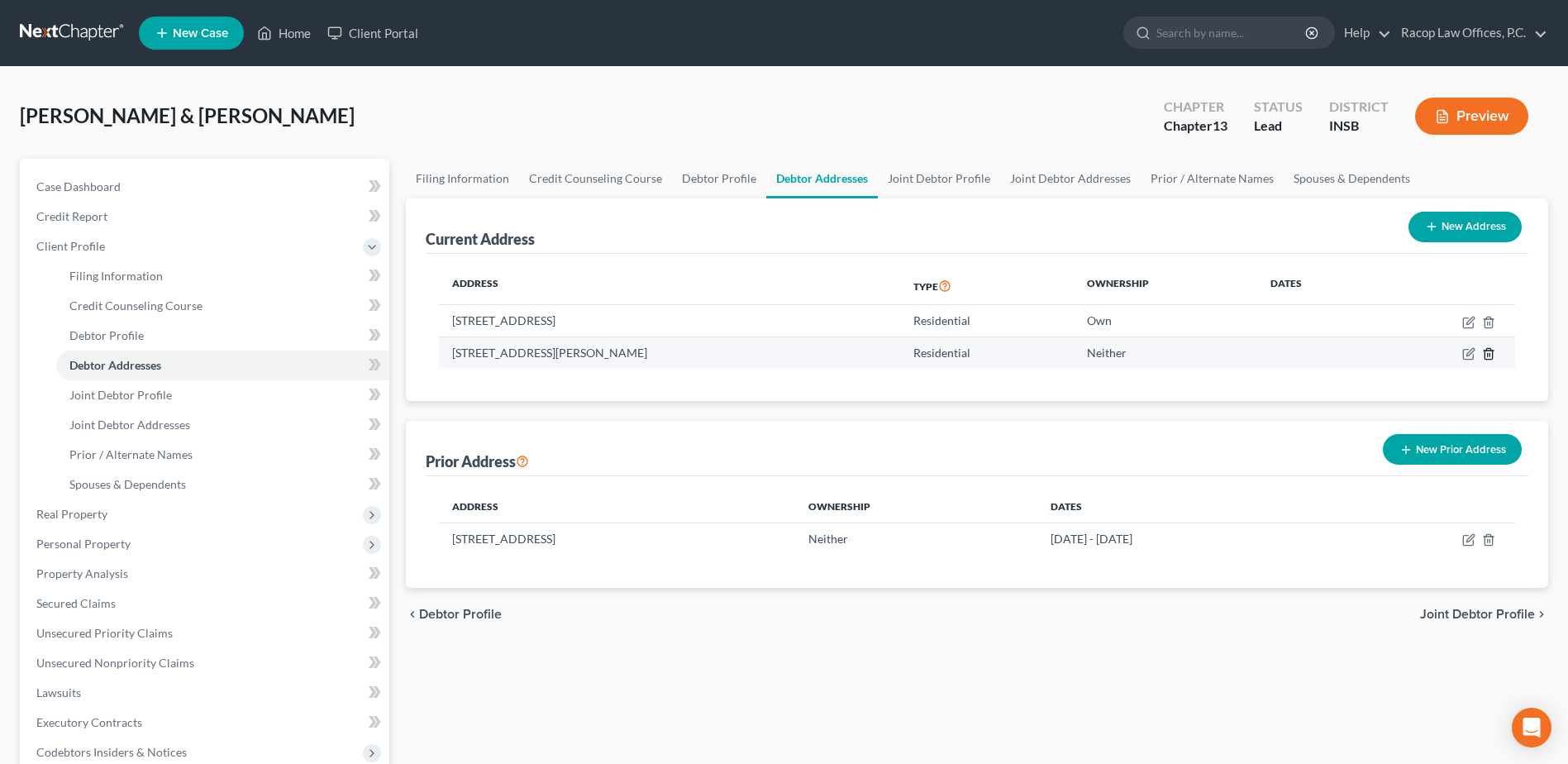
click at [1490, 358] on icon "button" at bounding box center [1488, 354] width 13 height 13
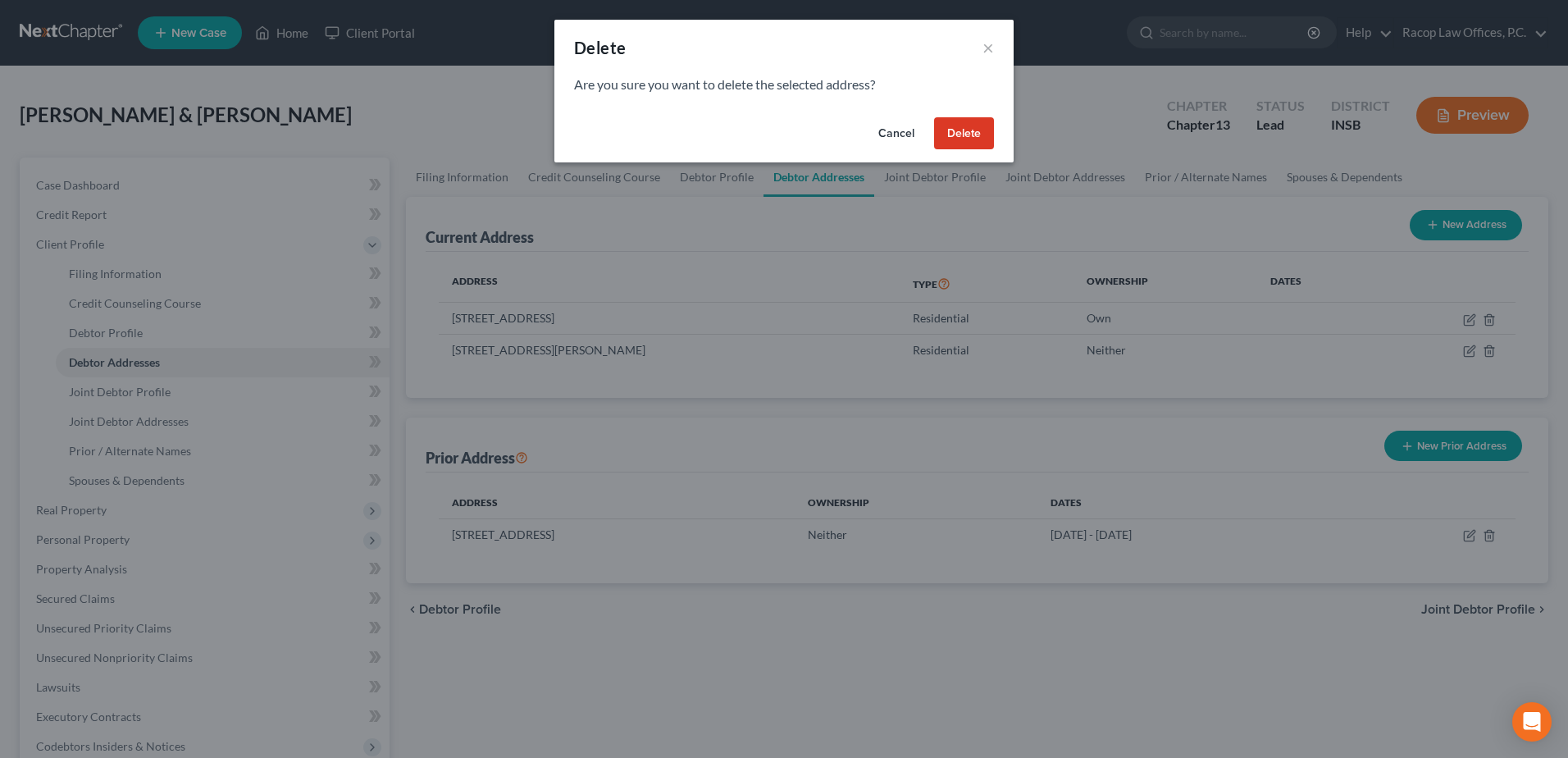
click at [962, 135] on button "Delete" at bounding box center [963, 134] width 59 height 33
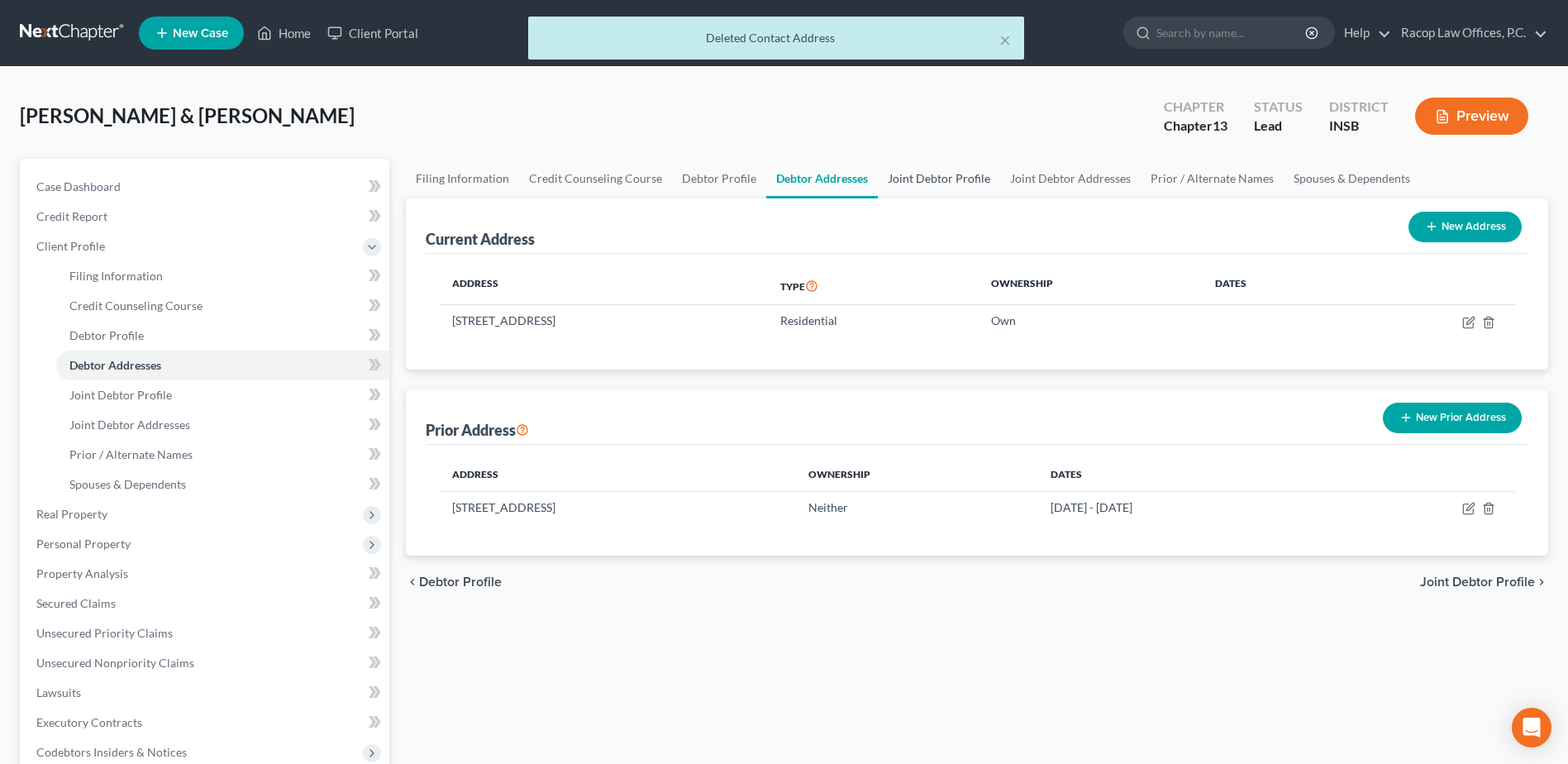
click at [923, 181] on link "Joint Debtor Profile" at bounding box center [938, 179] width 122 height 40
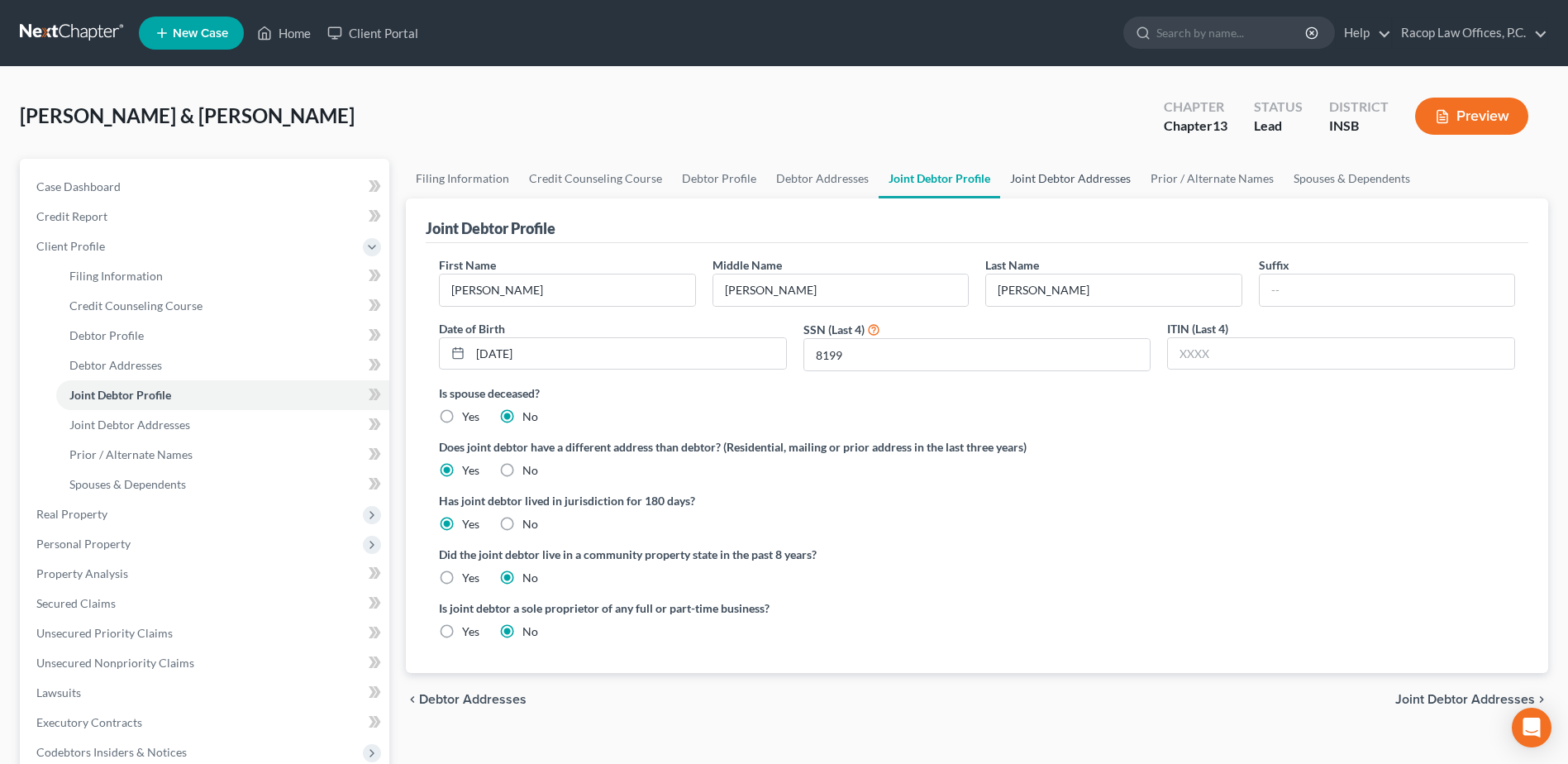
click at [1039, 182] on link "Joint Debtor Addresses" at bounding box center [1070, 179] width 141 height 40
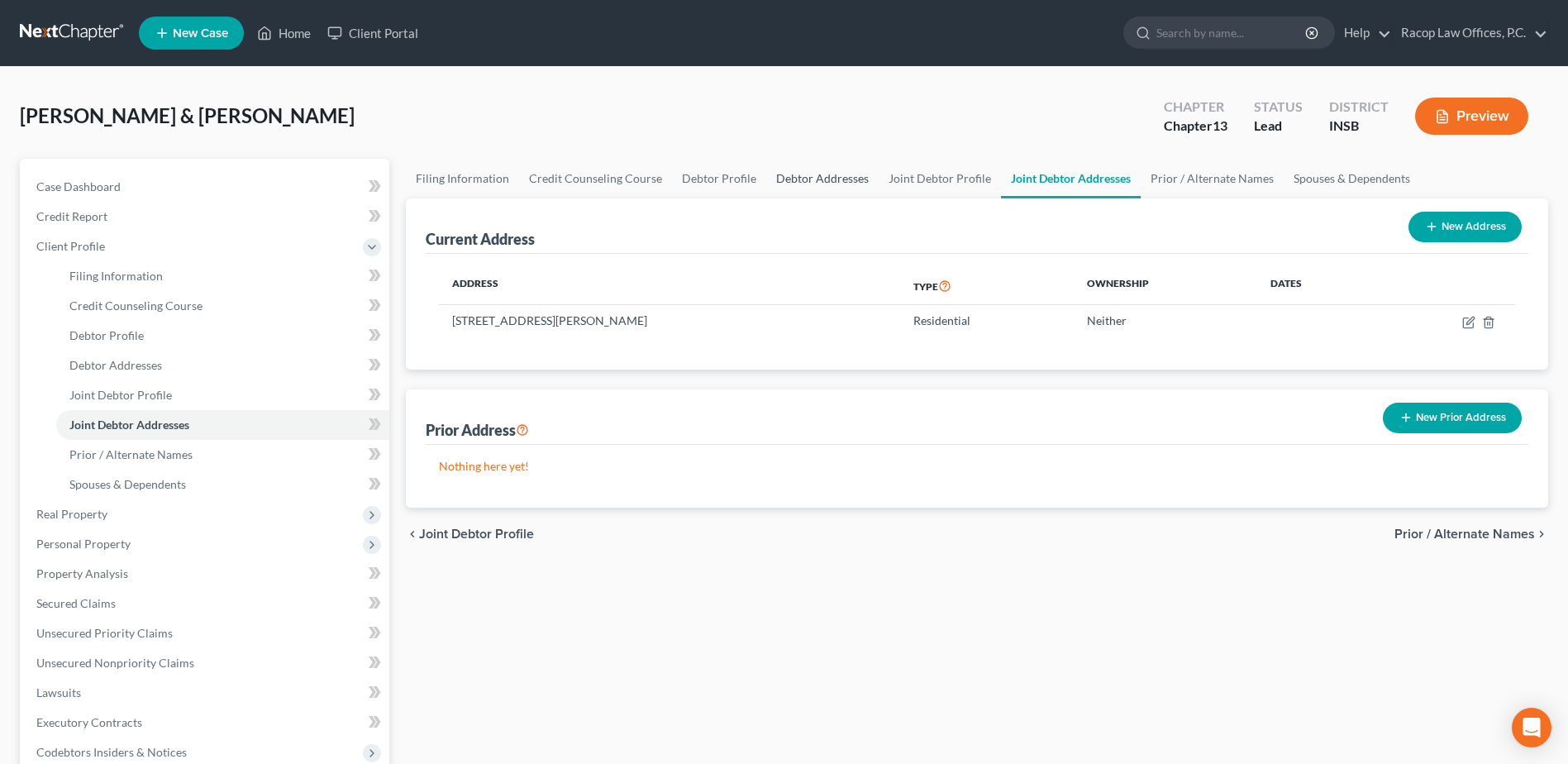
click at [814, 177] on link "Debtor Addresses" at bounding box center [822, 179] width 112 height 40
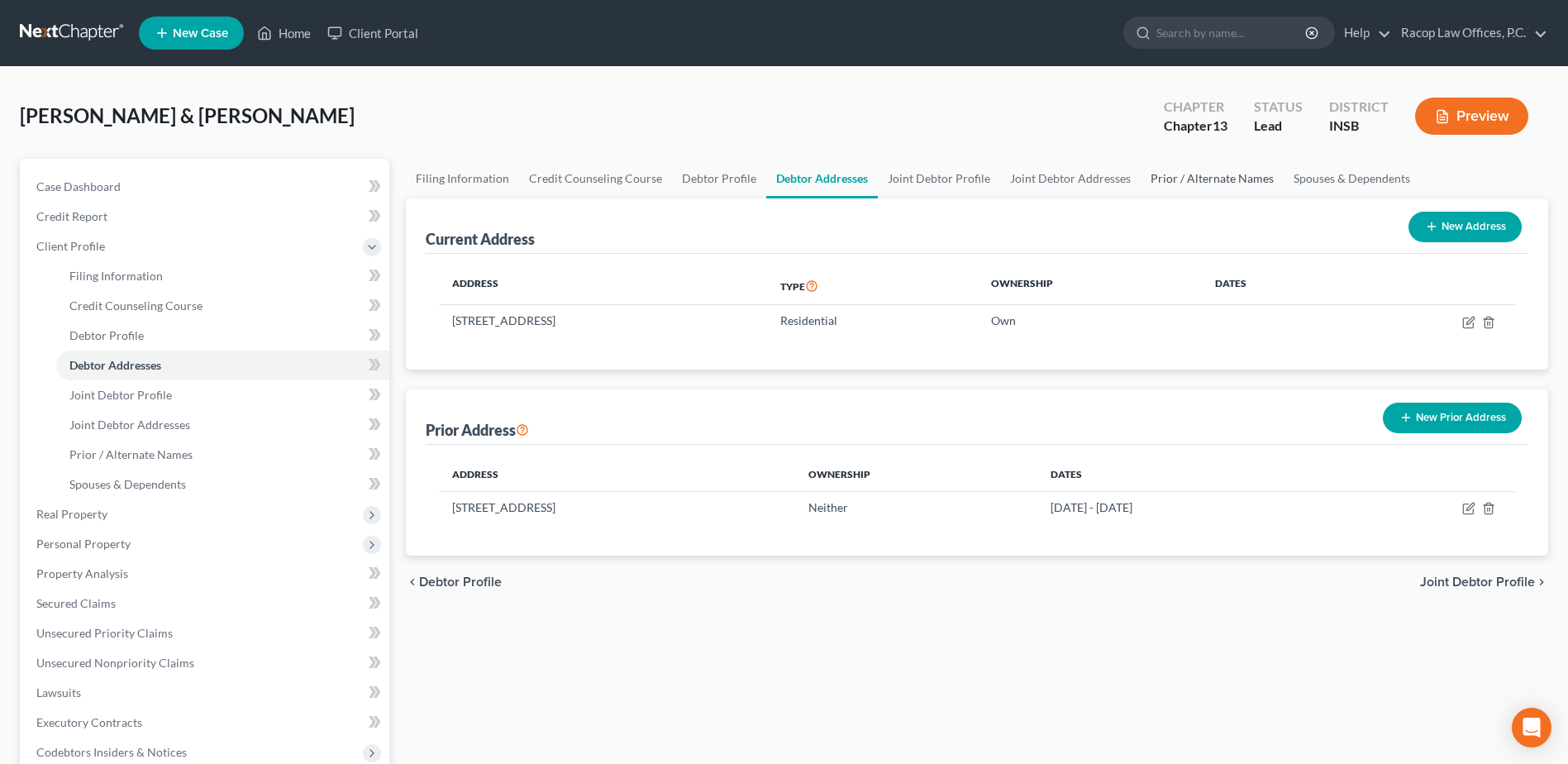
click at [1197, 178] on link "Prior / Alternate Names" at bounding box center [1212, 179] width 143 height 40
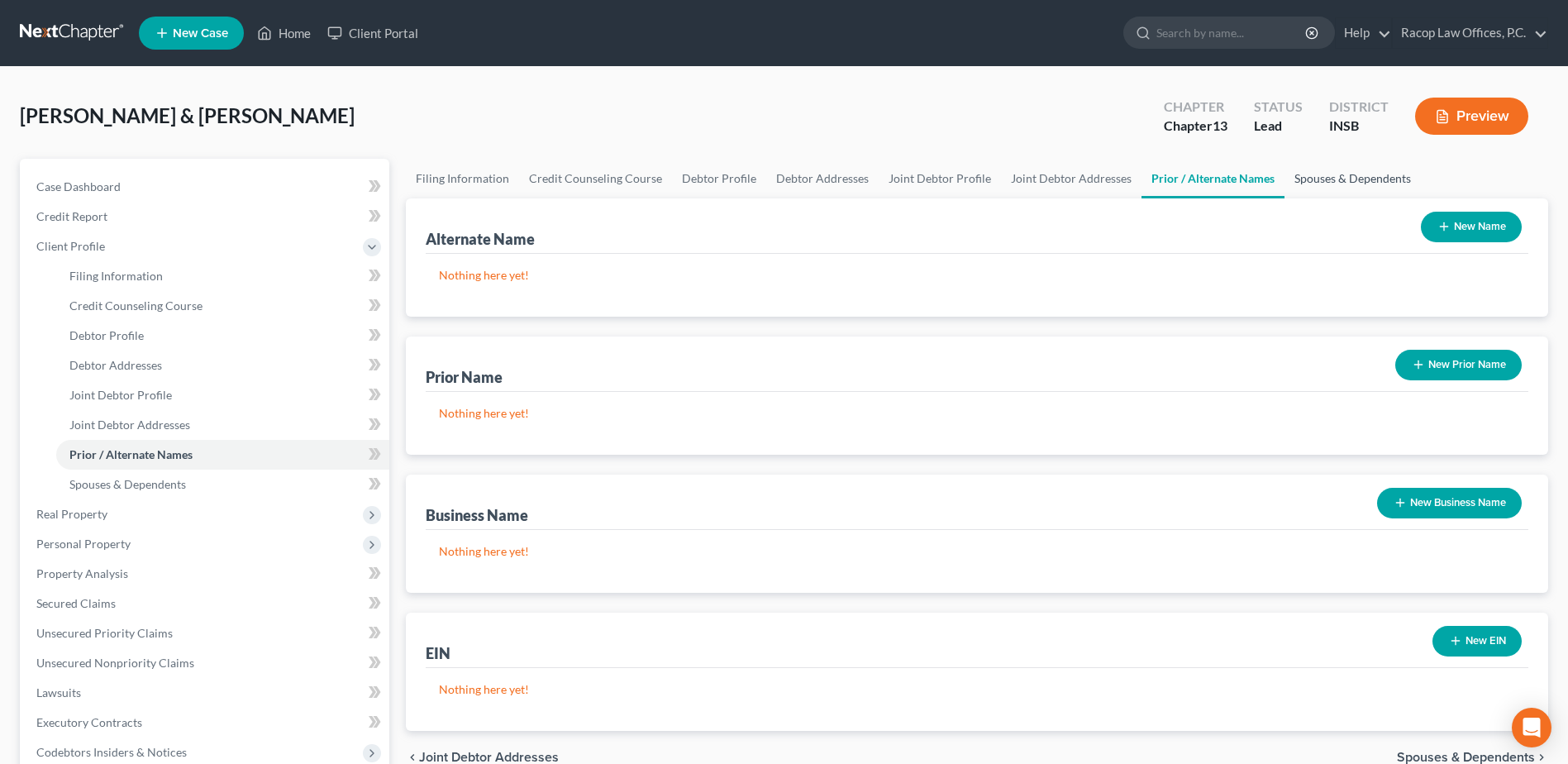
click at [1351, 178] on link "Spouses & Dependents" at bounding box center [1352, 179] width 137 height 40
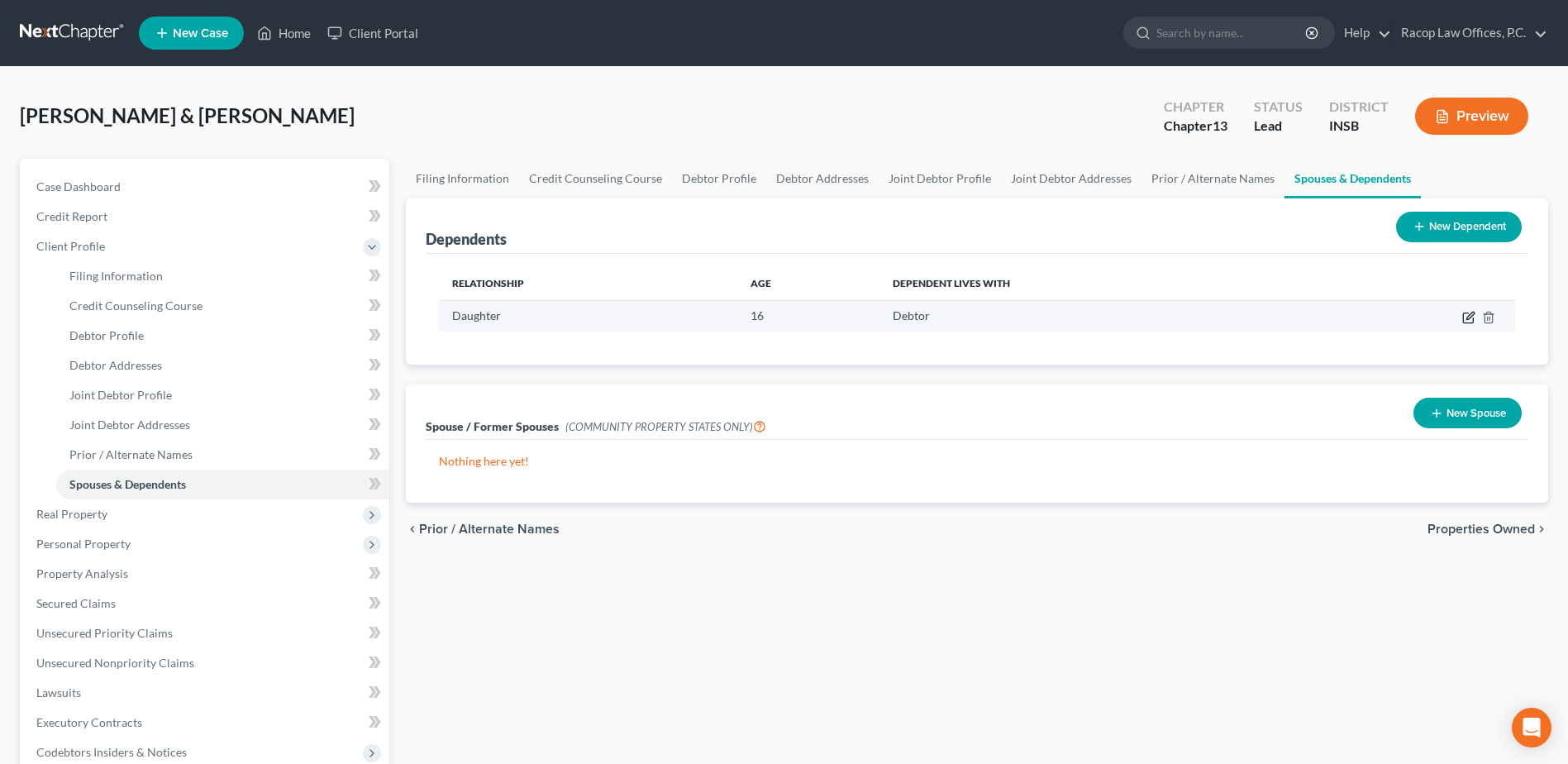
click at [1470, 322] on icon "button" at bounding box center [1469, 317] width 13 height 13
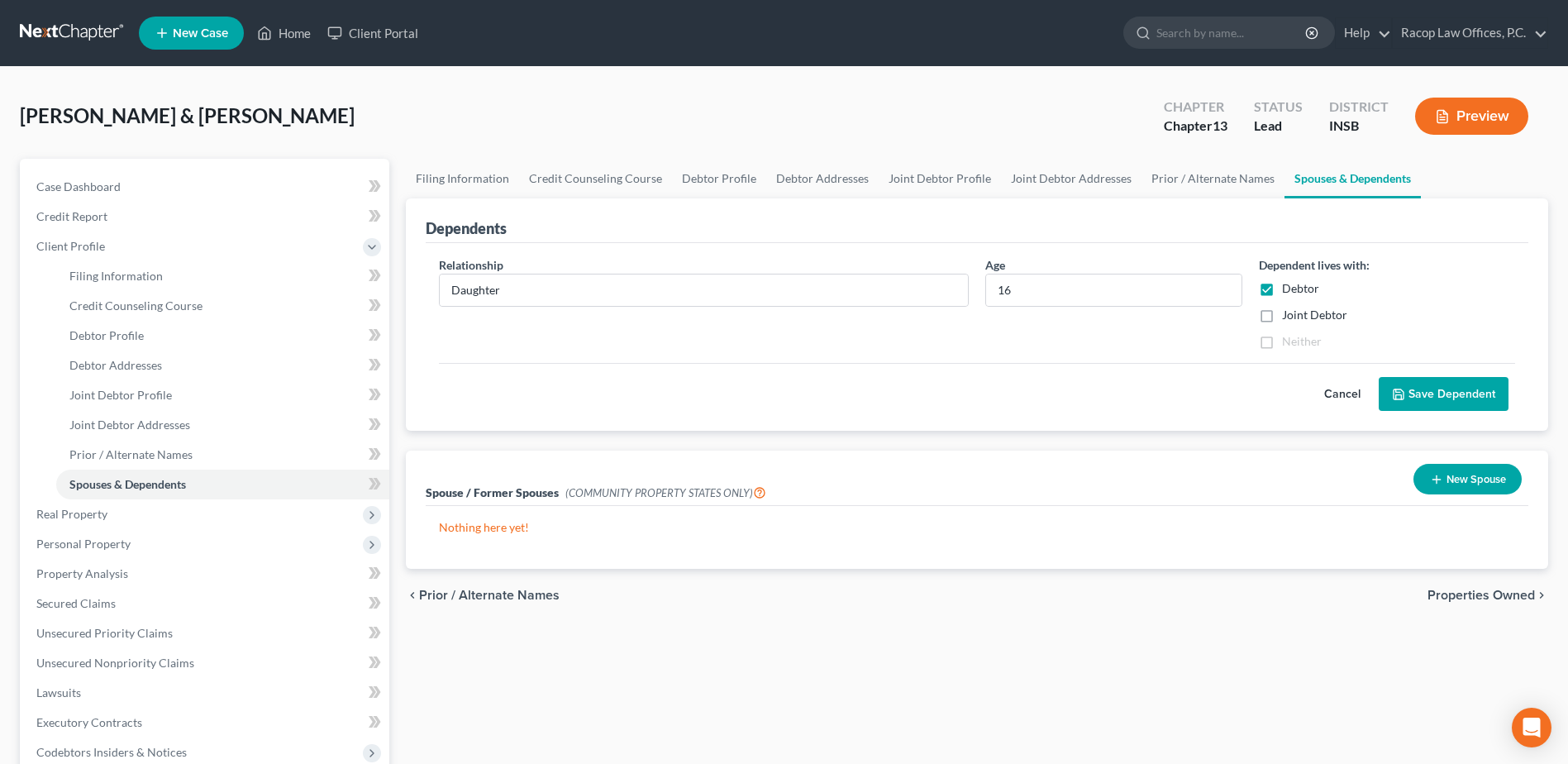
click at [1282, 314] on label "Joint Debtor" at bounding box center [1314, 315] width 65 height 17
click at [1288, 314] on input "Joint Debtor" at bounding box center [1293, 312] width 11 height 11
checkbox input "true"
click at [1282, 287] on label "Debtor" at bounding box center [1300, 288] width 37 height 17
click at [1288, 287] on input "Debtor" at bounding box center [1293, 285] width 11 height 11
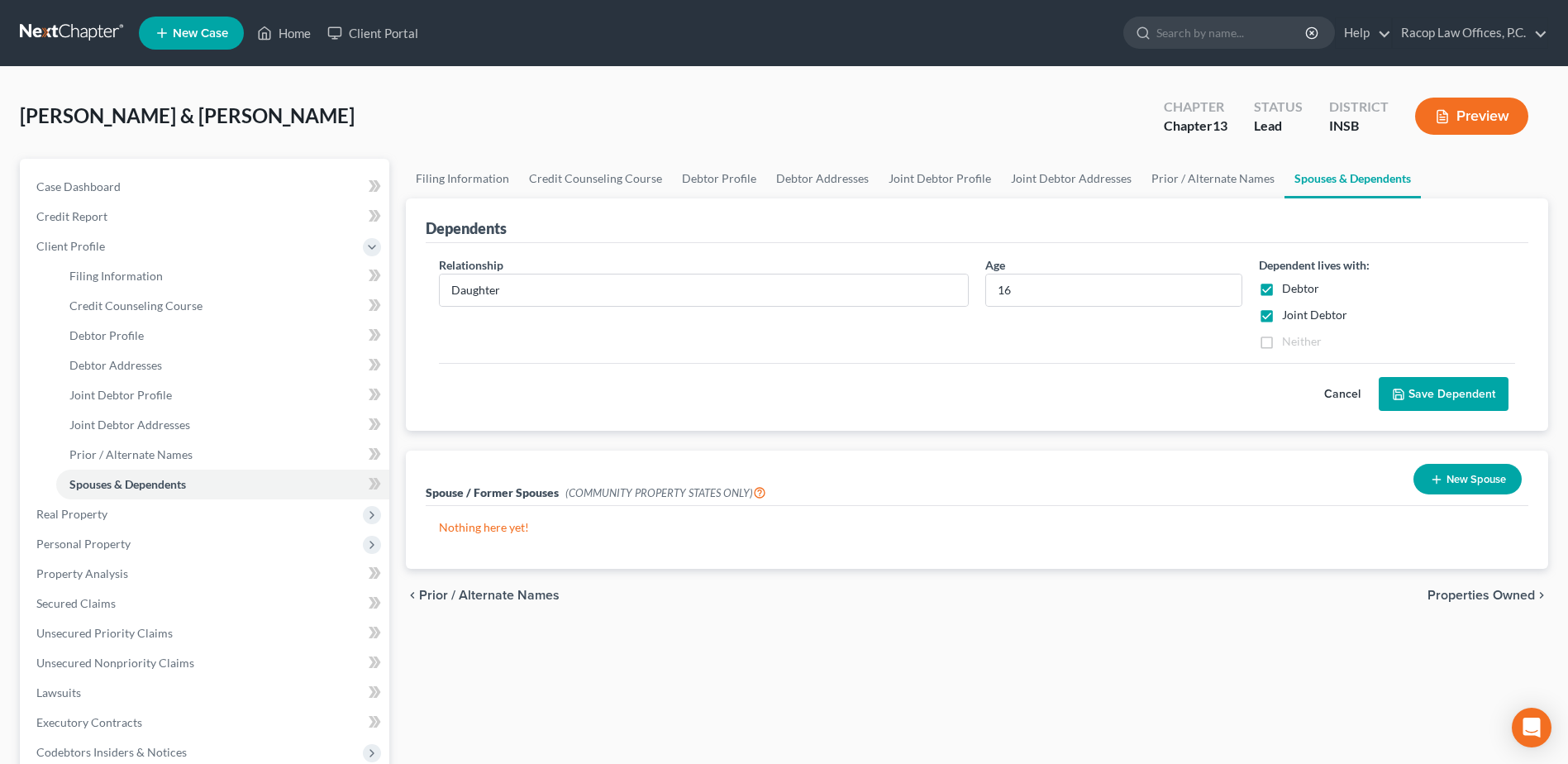
checkbox input "false"
click at [1441, 389] on button "Save Dependent" at bounding box center [1443, 395] width 130 height 35
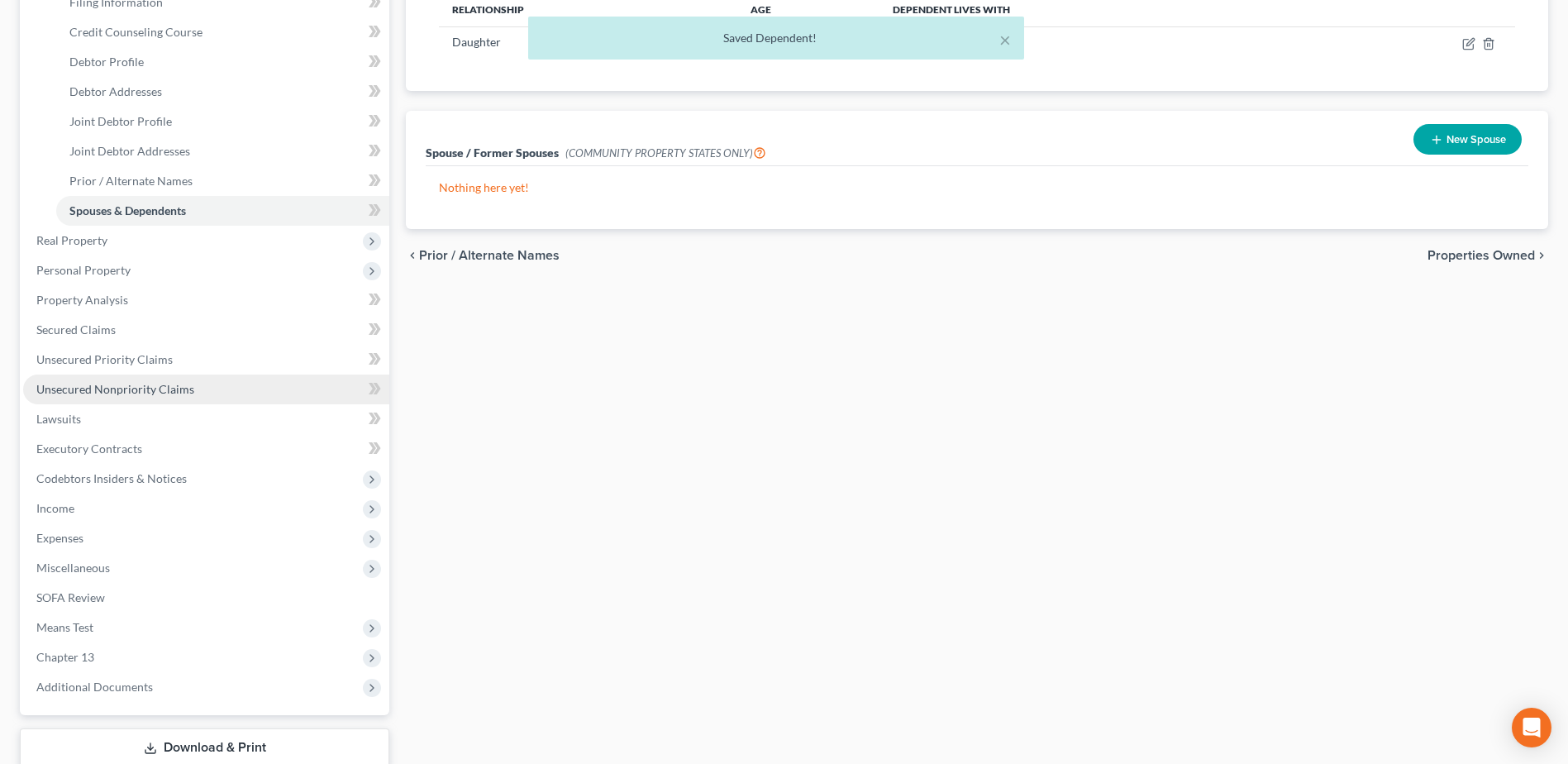
scroll to position [331, 0]
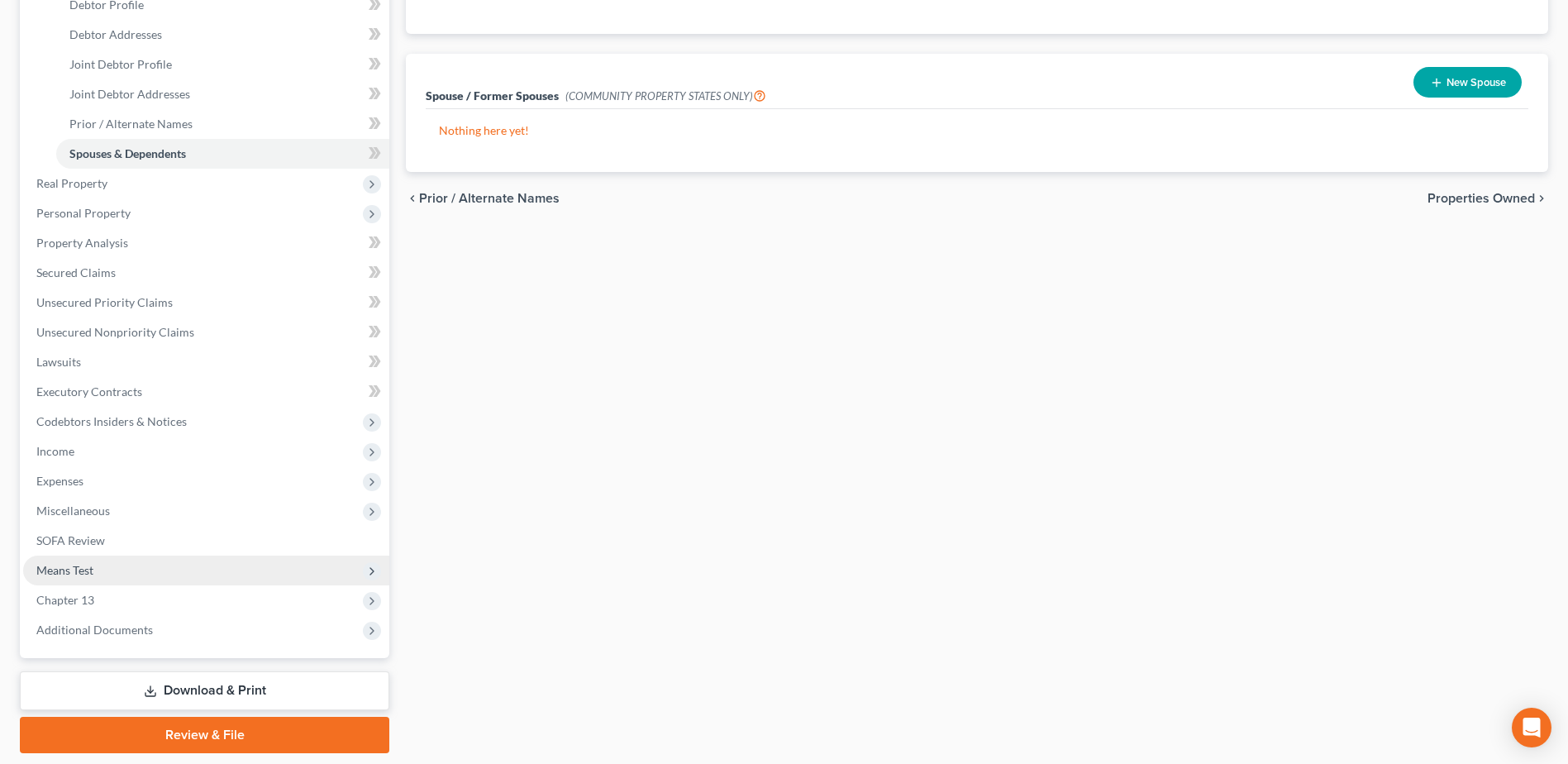
click at [58, 572] on span "Means Test" at bounding box center [65, 570] width 57 height 14
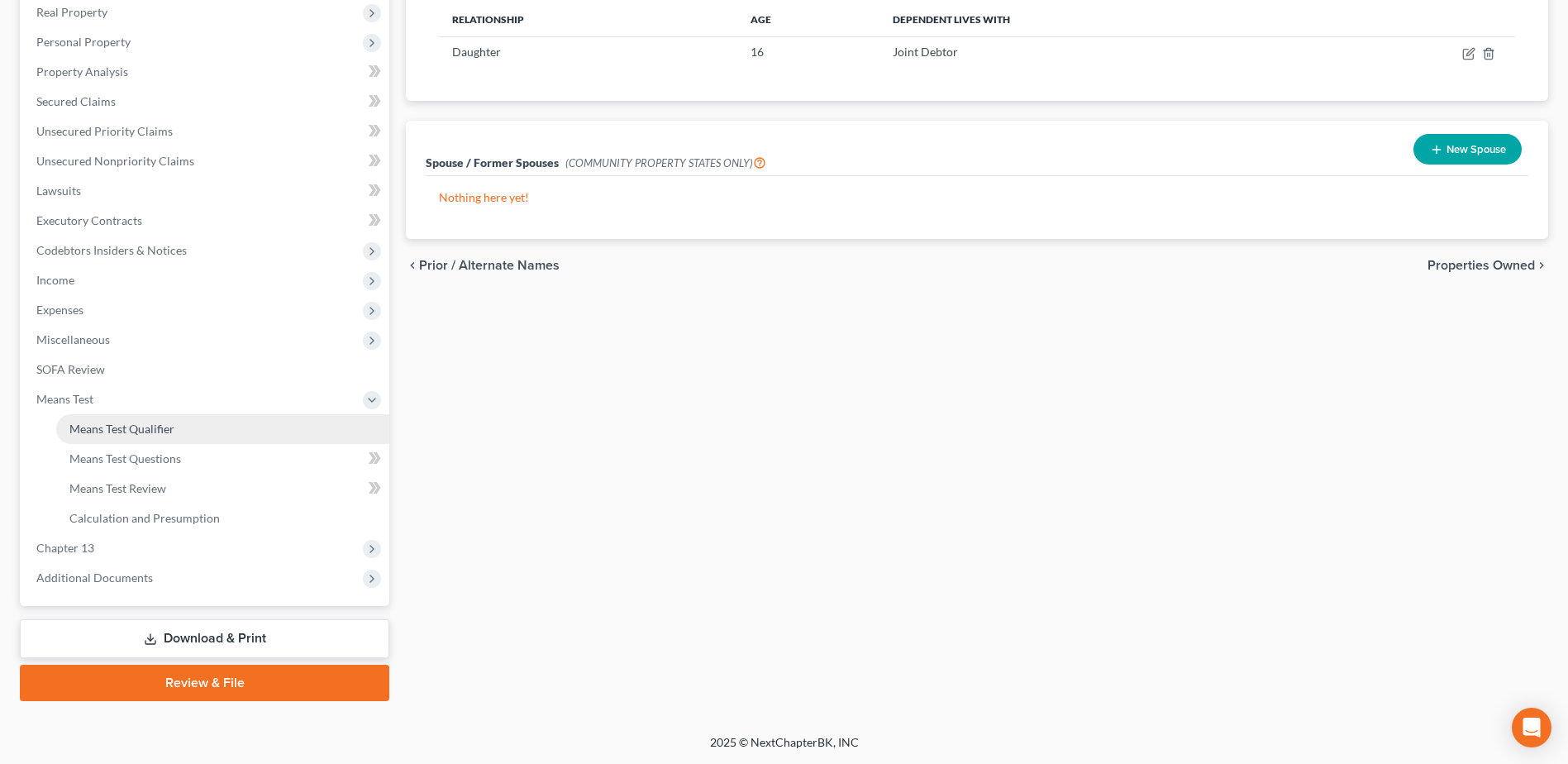
click at [127, 435] on span "Means Test Qualifier" at bounding box center [122, 428] width 105 height 14
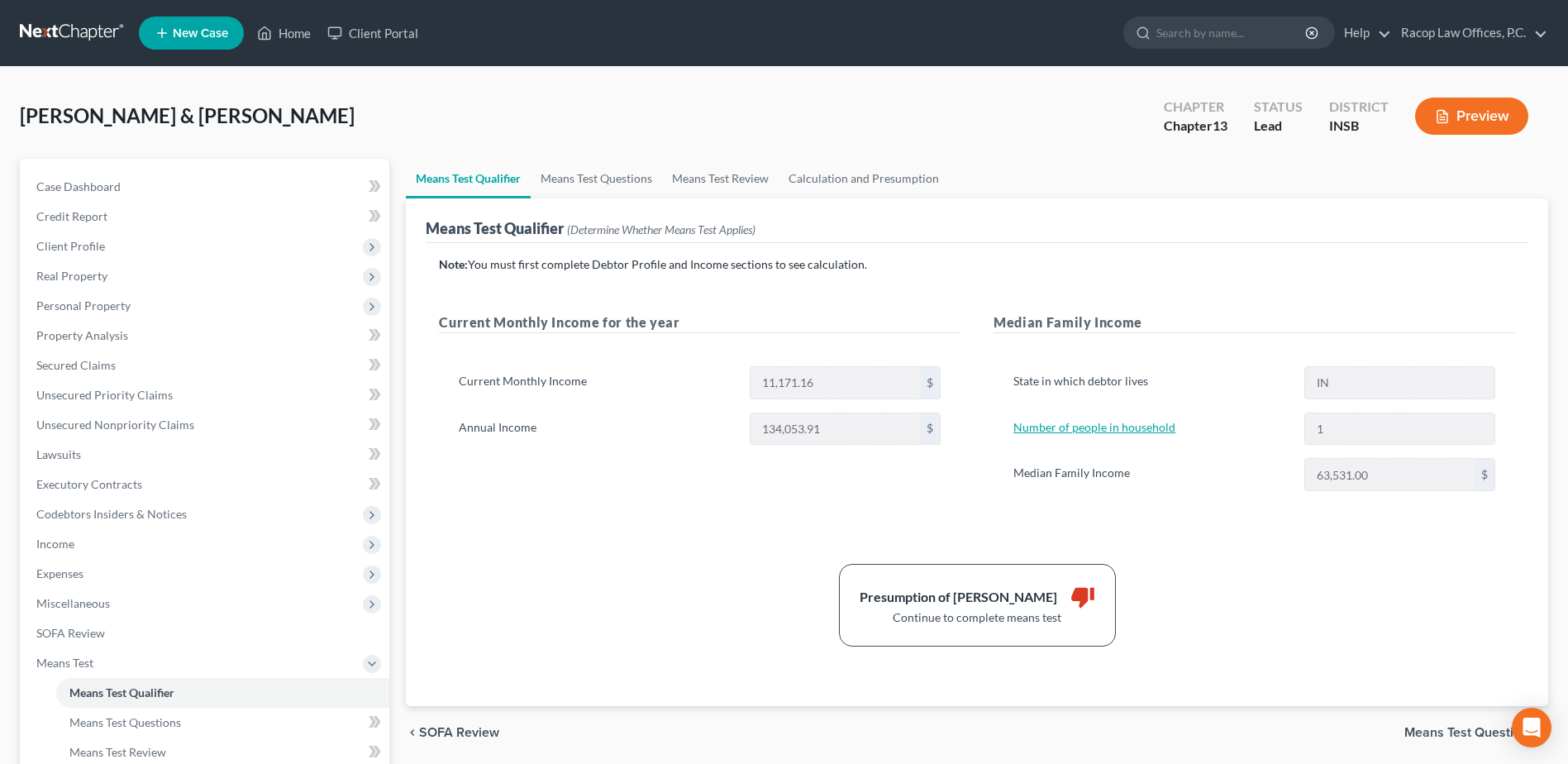
click at [1098, 430] on link "Number of people in household" at bounding box center [1094, 427] width 162 height 14
select select "1"
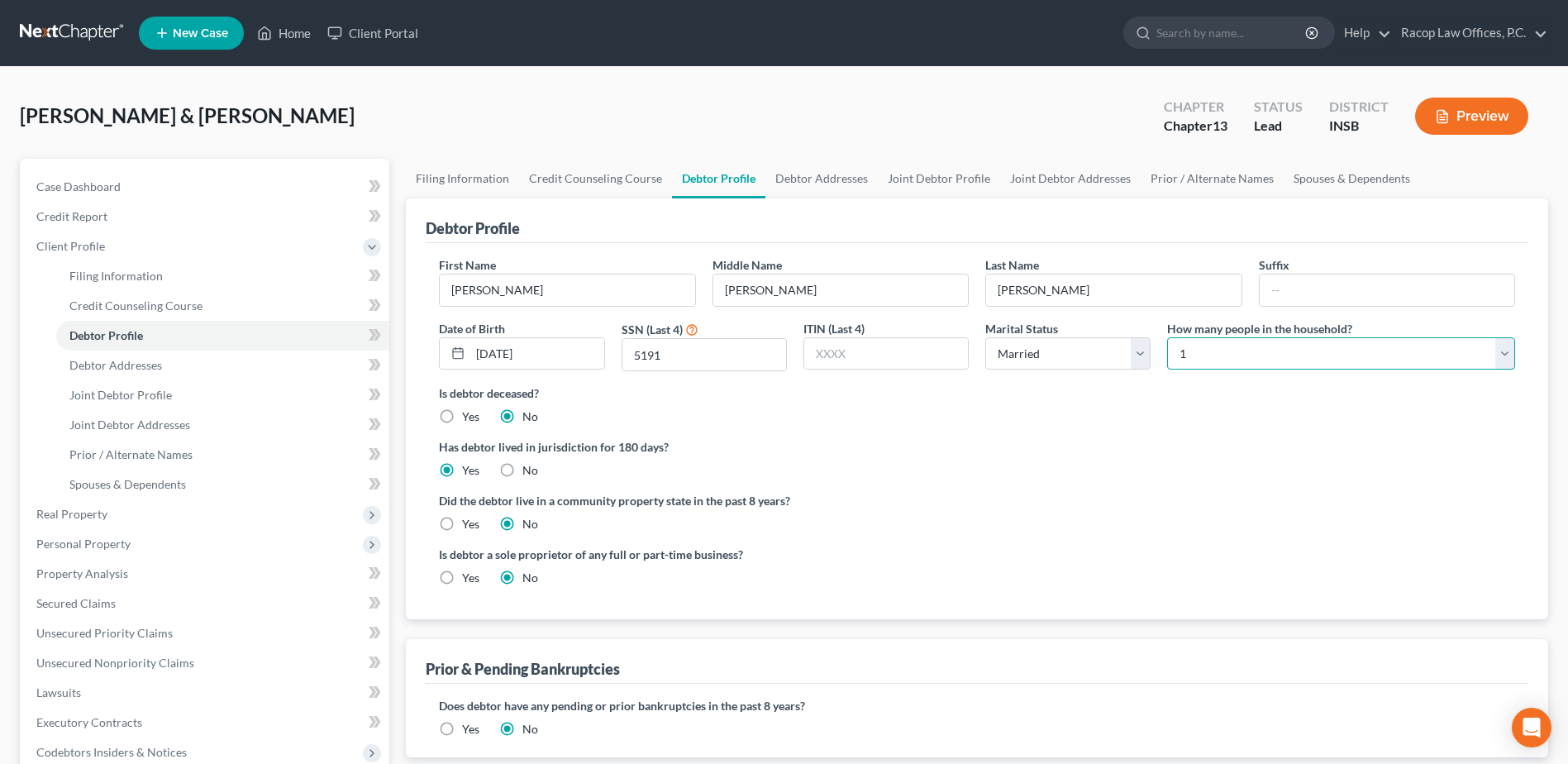
click at [1262, 352] on select "Select 1 2 3 4 5 6 7 8 9 10 11 12 13 14 15 16 17 18 19 20" at bounding box center [1341, 354] width 348 height 33
select select "2"
click at [1167, 337] on select "Select 1 2 3 4 5 6 7 8 9 10 11 12 13 14 15 16 17 18 19 20" at bounding box center [1341, 354] width 348 height 33
click at [824, 181] on link "Debtor Addresses" at bounding box center [821, 179] width 112 height 40
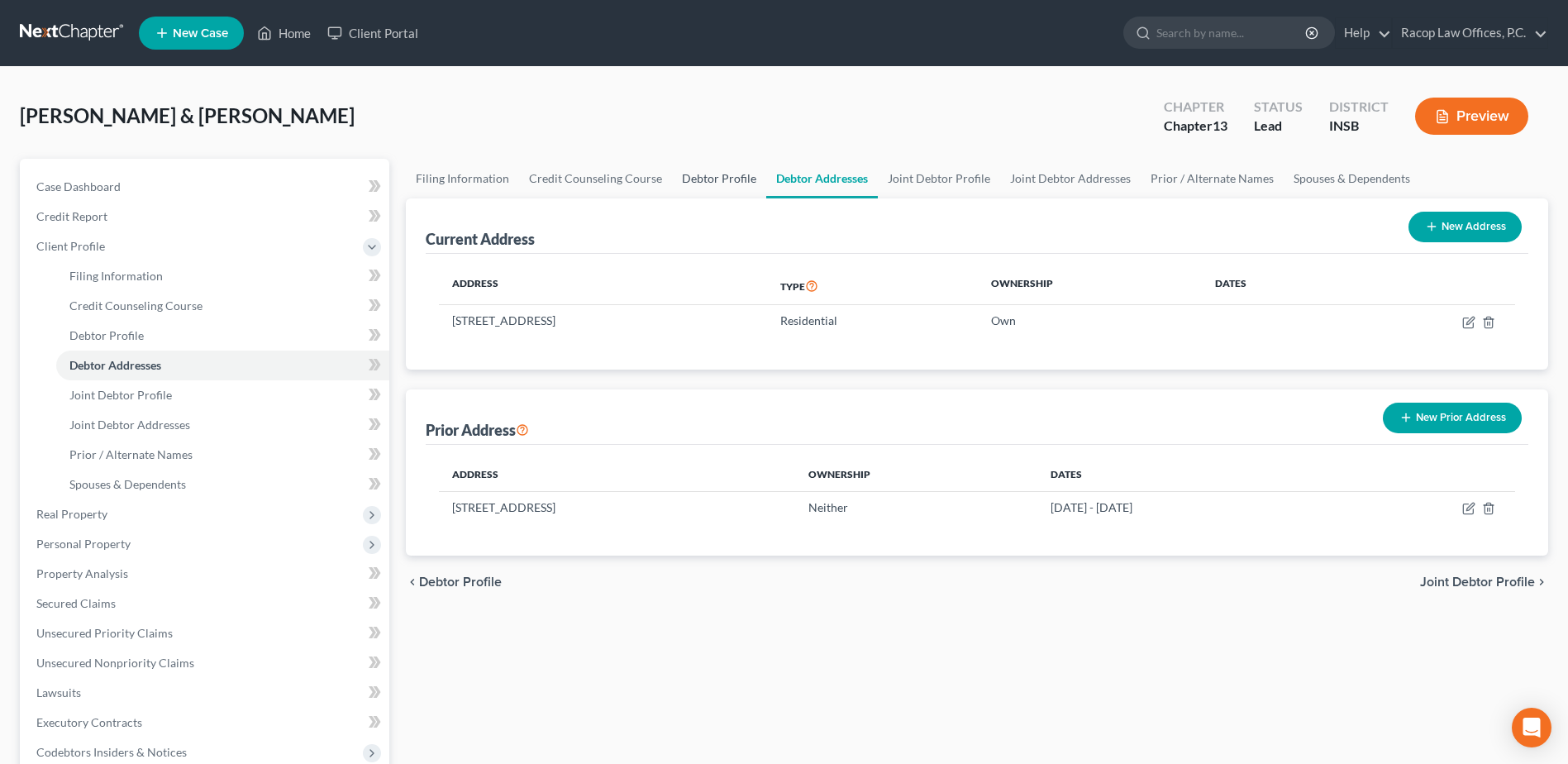
click at [689, 177] on link "Debtor Profile" at bounding box center [719, 179] width 94 height 40
select select "1"
select select "2"
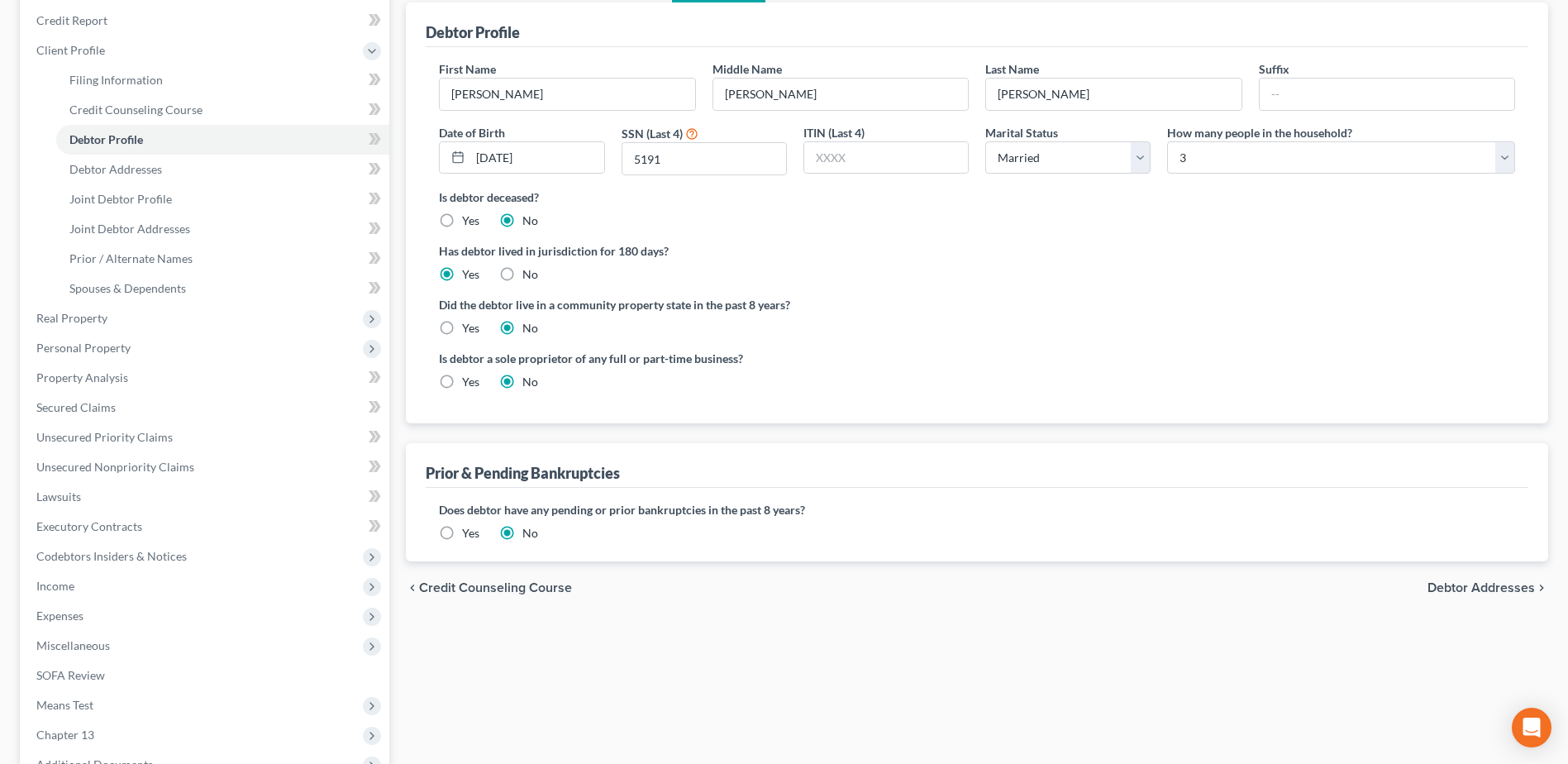
scroll to position [248, 0]
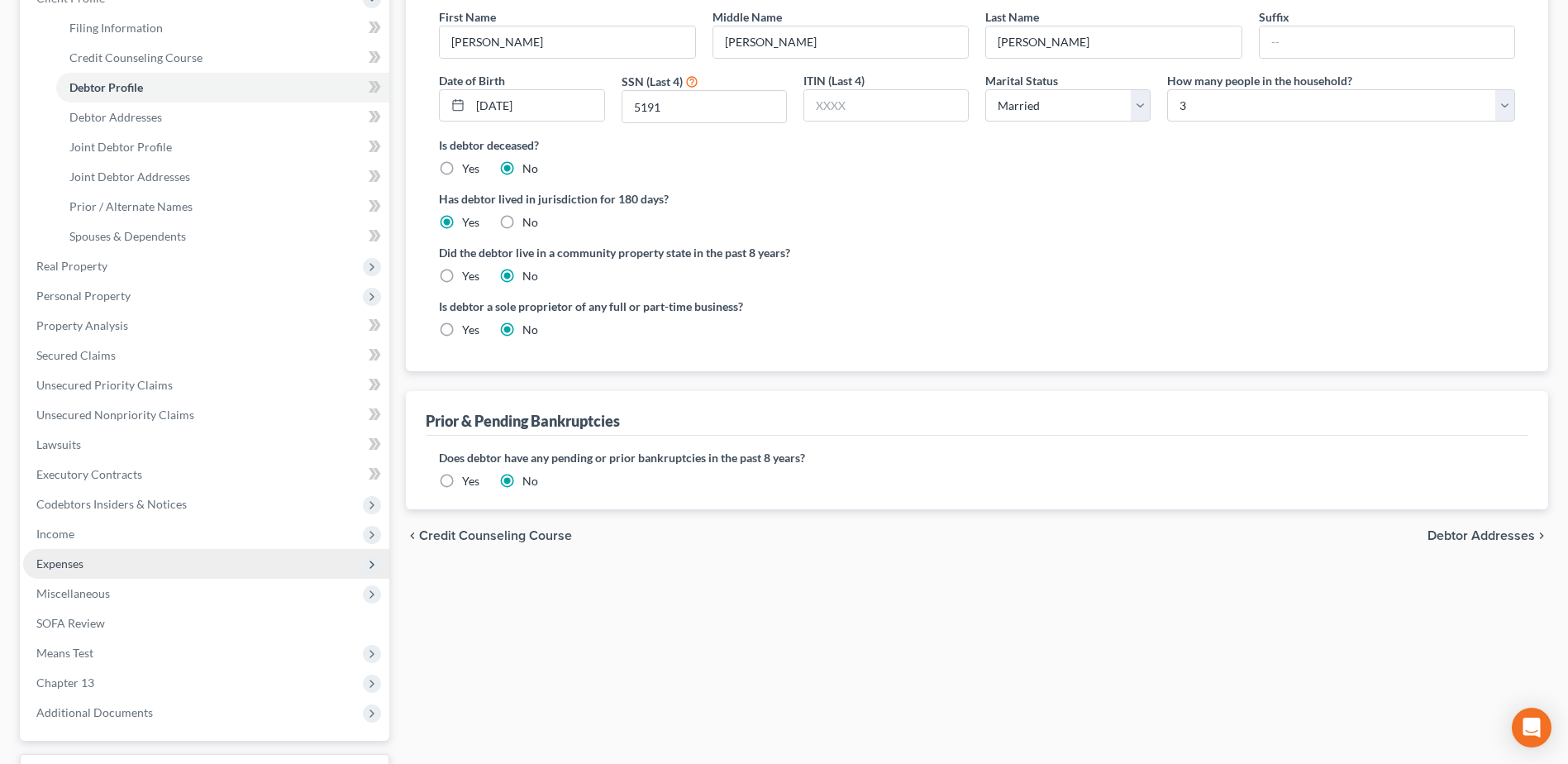
click at [74, 555] on span "Expenses" at bounding box center [207, 564] width 366 height 30
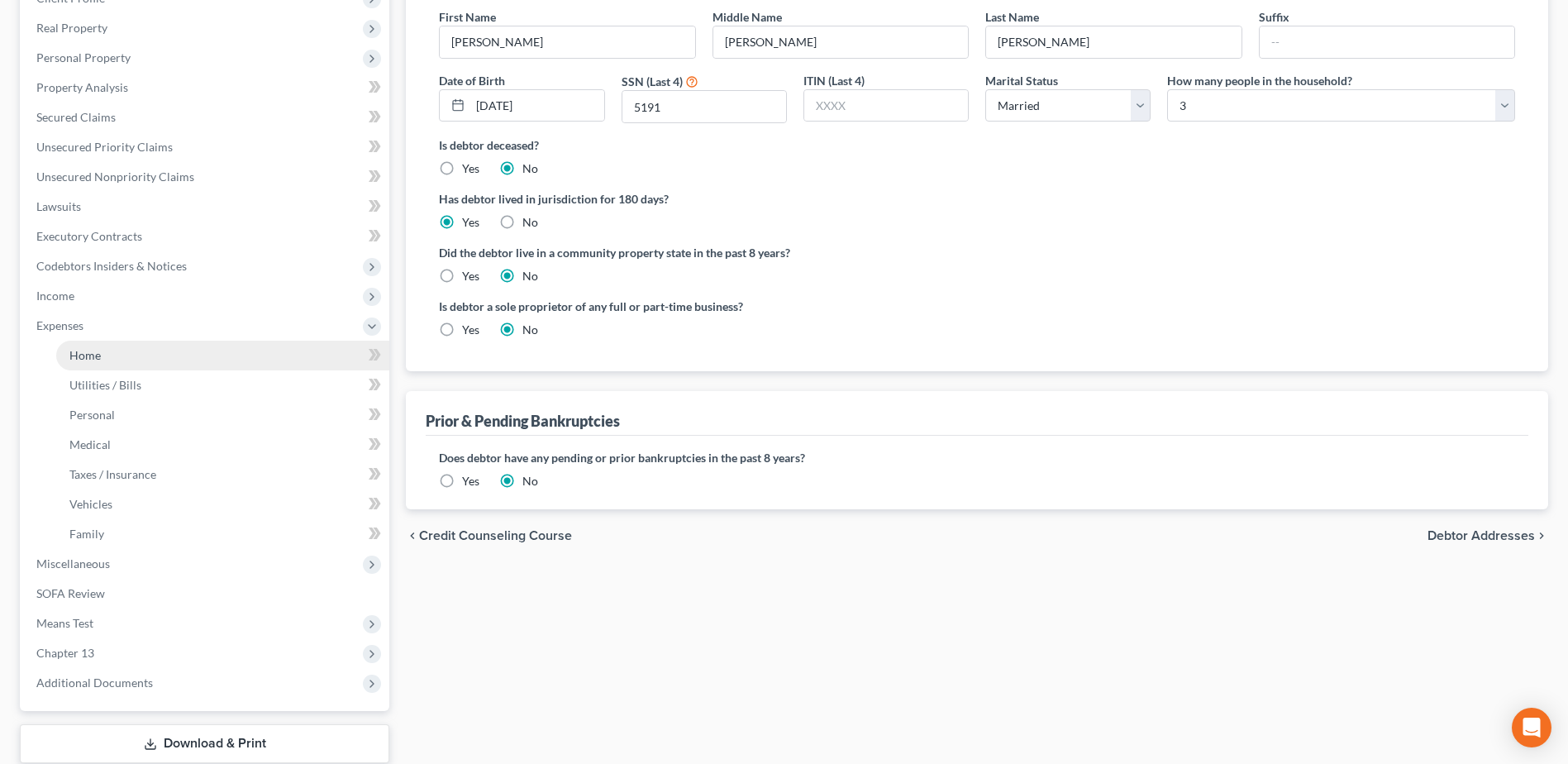
click at [114, 356] on link "Home" at bounding box center [222, 356] width 333 height 30
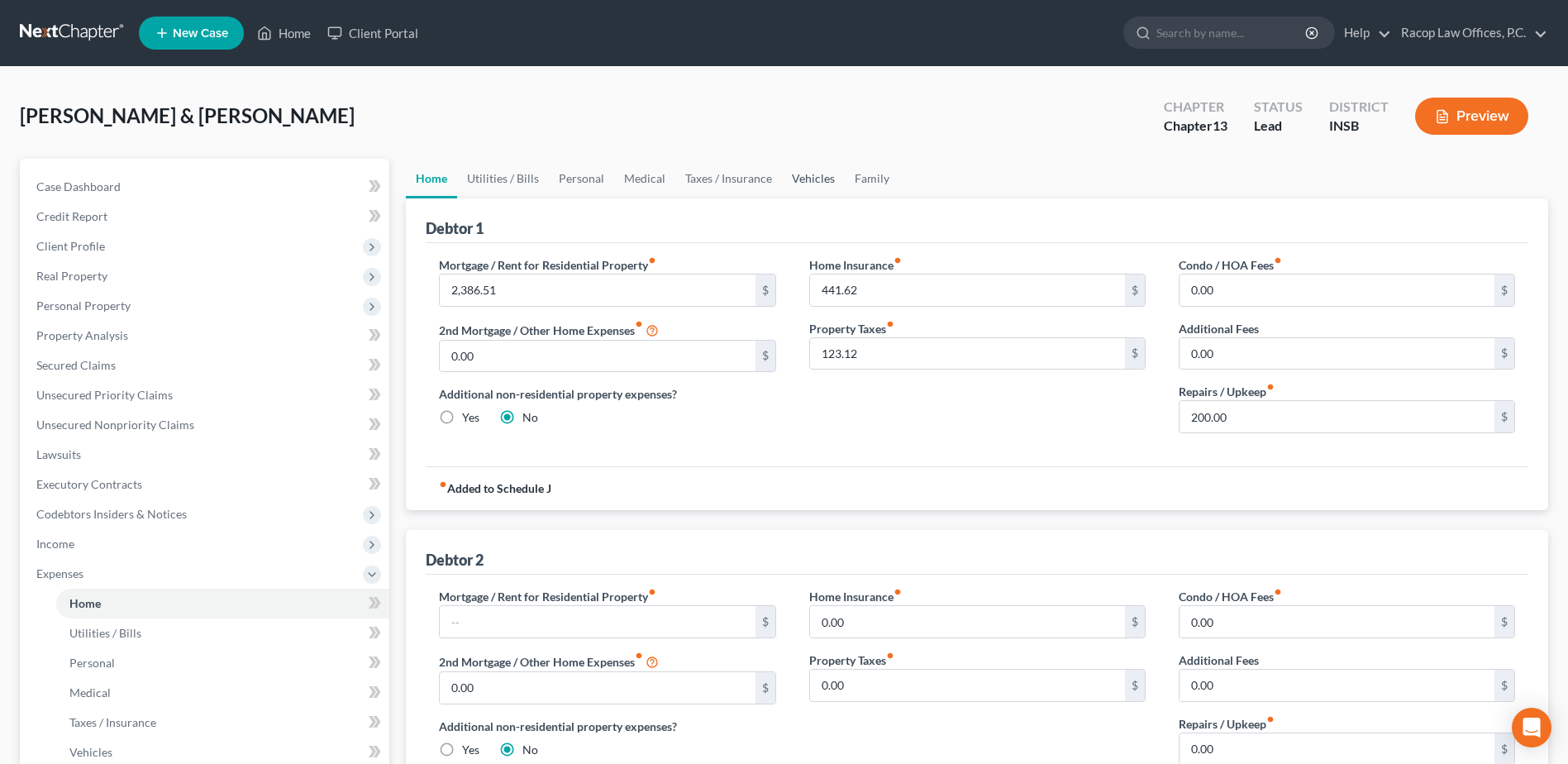
click at [809, 182] on link "Vehicles" at bounding box center [813, 179] width 62 height 40
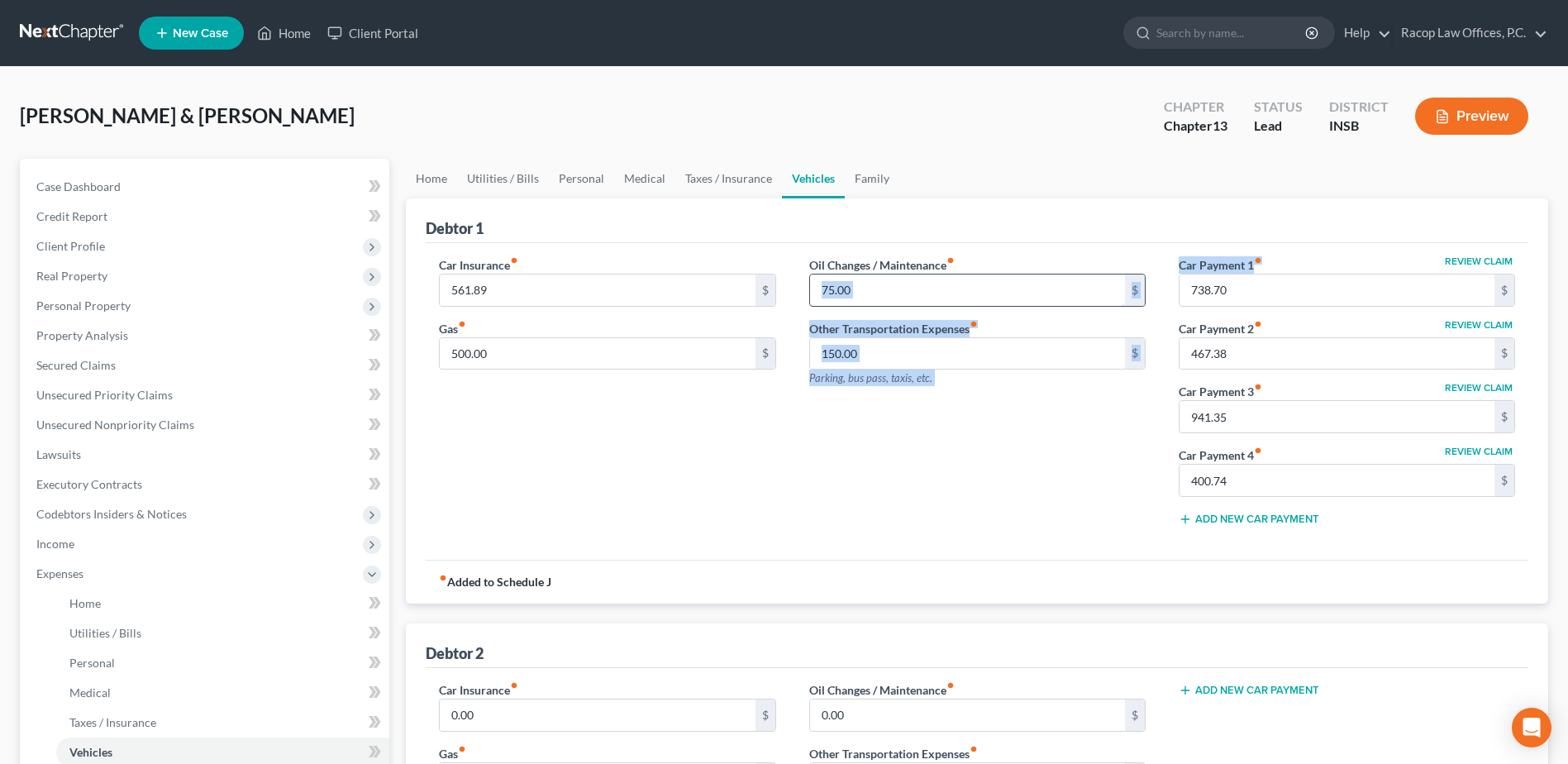
drag, startPoint x: 1125, startPoint y: 299, endPoint x: 1112, endPoint y: 300, distance: 13.0
click at [1112, 300] on div "Car Insurance fiber_manual_record 561.89 $ Gas fiber_manual_record 500.00 $ Oil…" at bounding box center [977, 398] width 1109 height 283
click at [1338, 297] on input "738.70" at bounding box center [1337, 290] width 315 height 32
click at [1282, 357] on input "467.38" at bounding box center [1337, 354] width 315 height 32
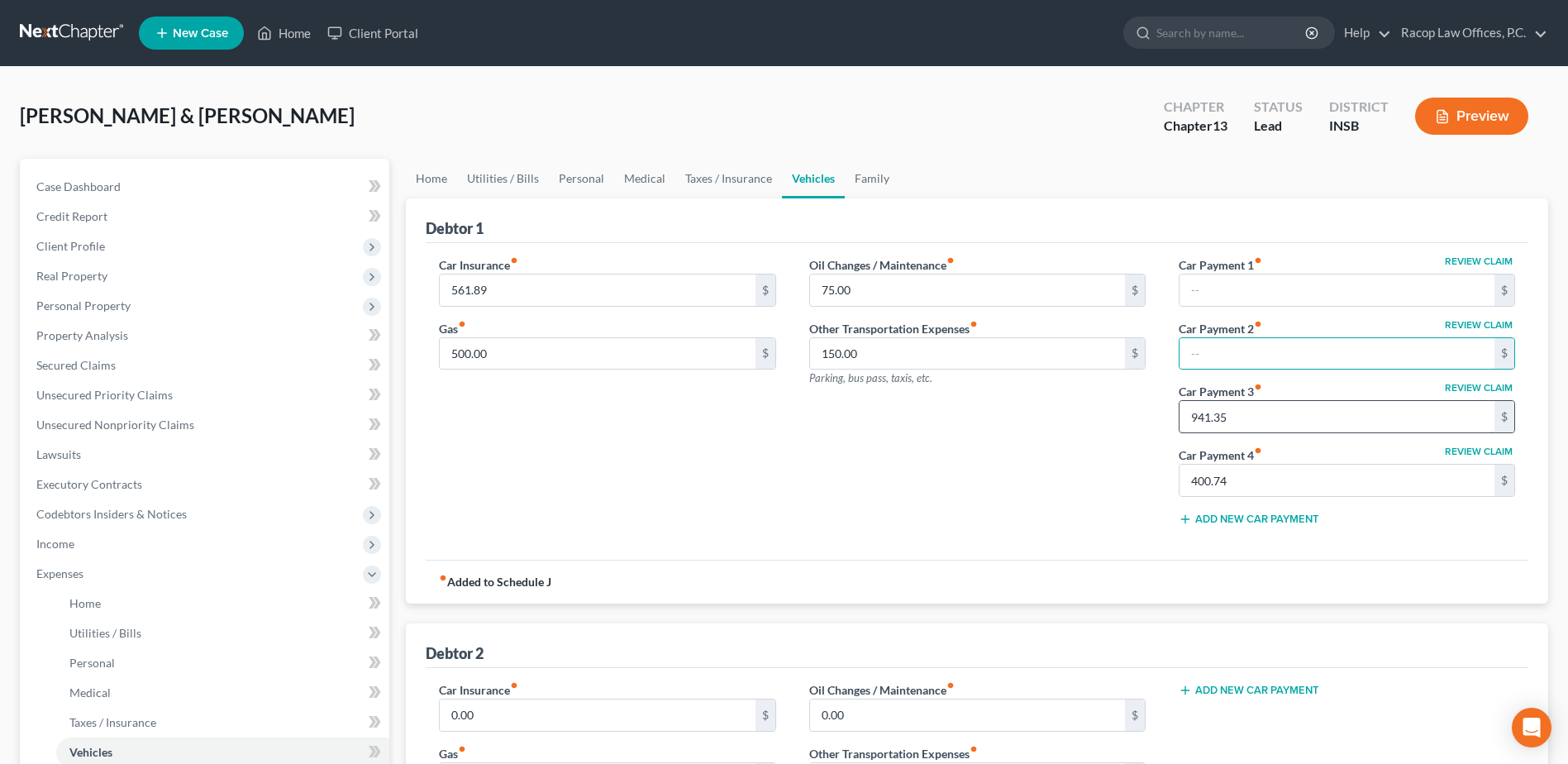
click at [1258, 413] on input "941.35" at bounding box center [1337, 417] width 315 height 32
click at [1264, 485] on input "400.74" at bounding box center [1337, 481] width 315 height 32
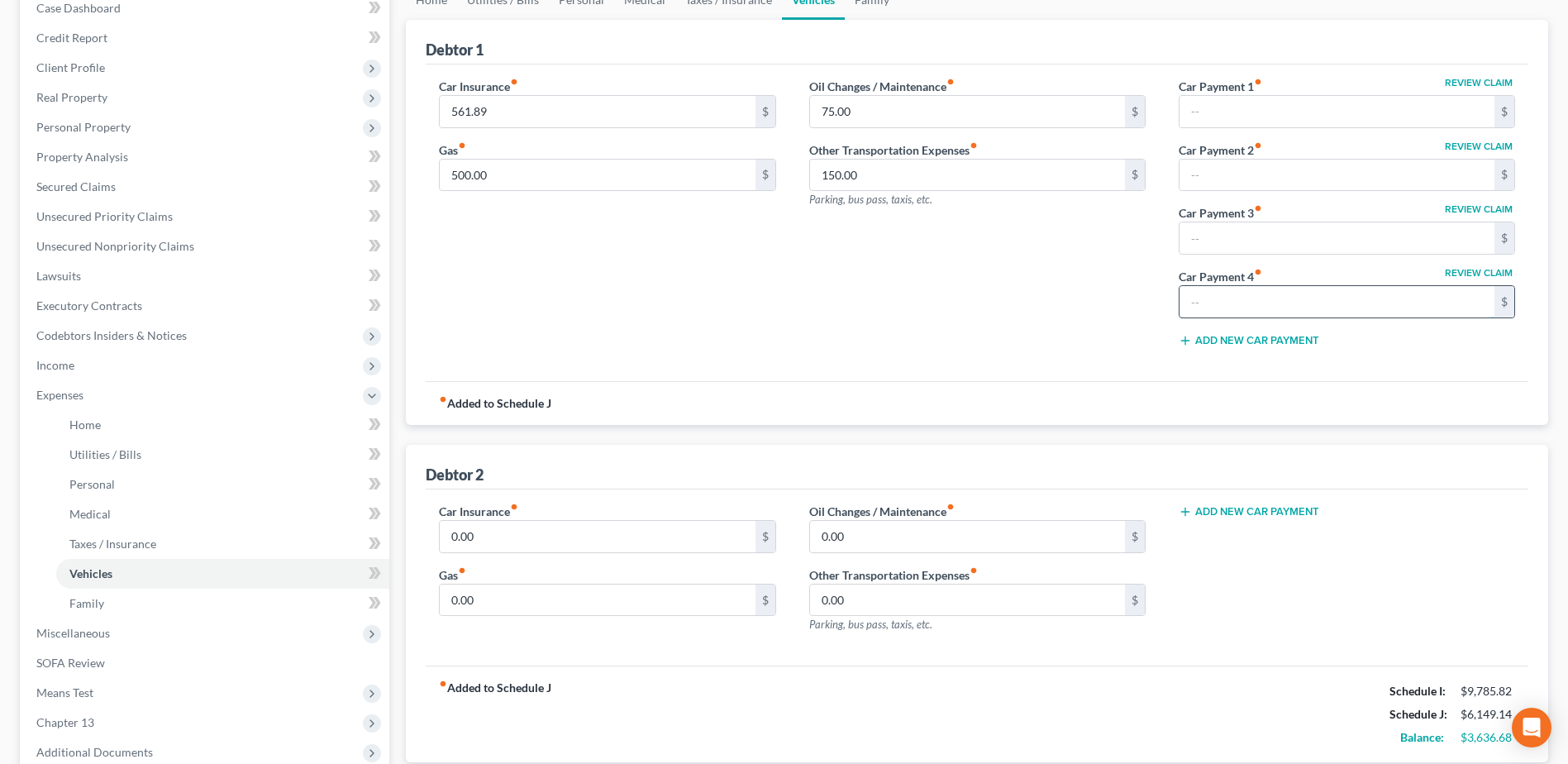
scroll to position [82, 0]
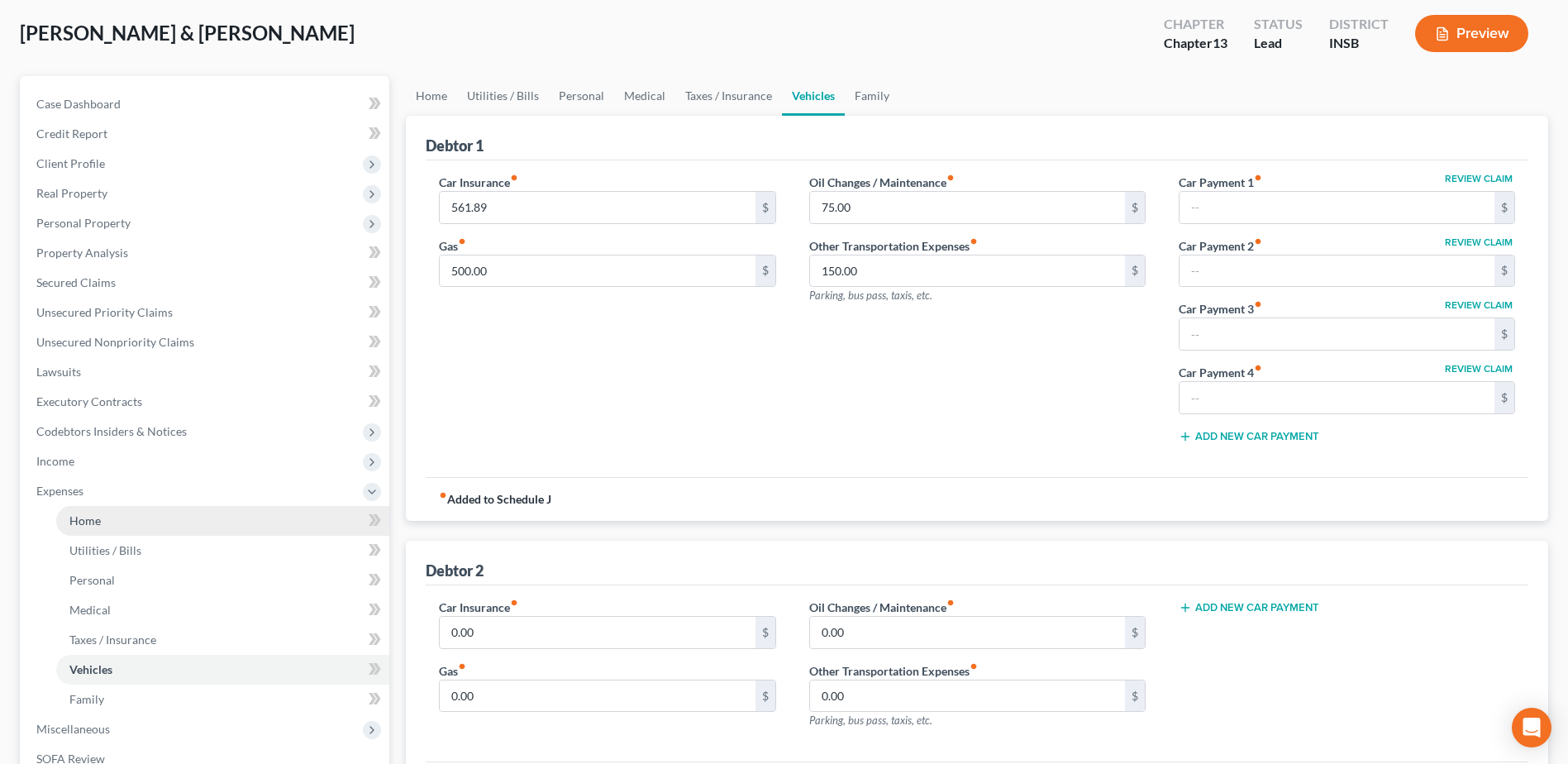
click at [90, 522] on span "Home" at bounding box center [85, 520] width 32 height 14
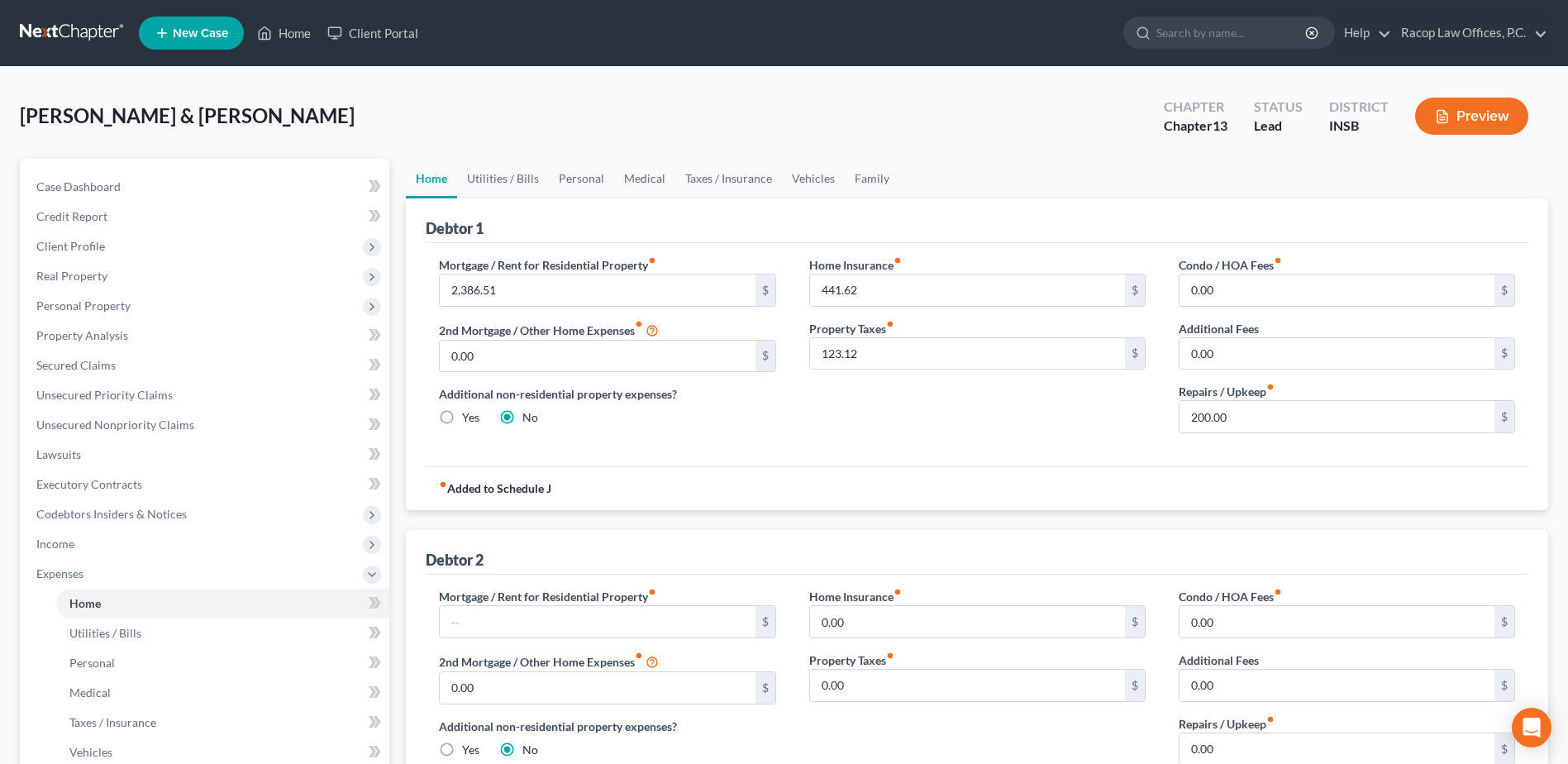
scroll to position [82, 0]
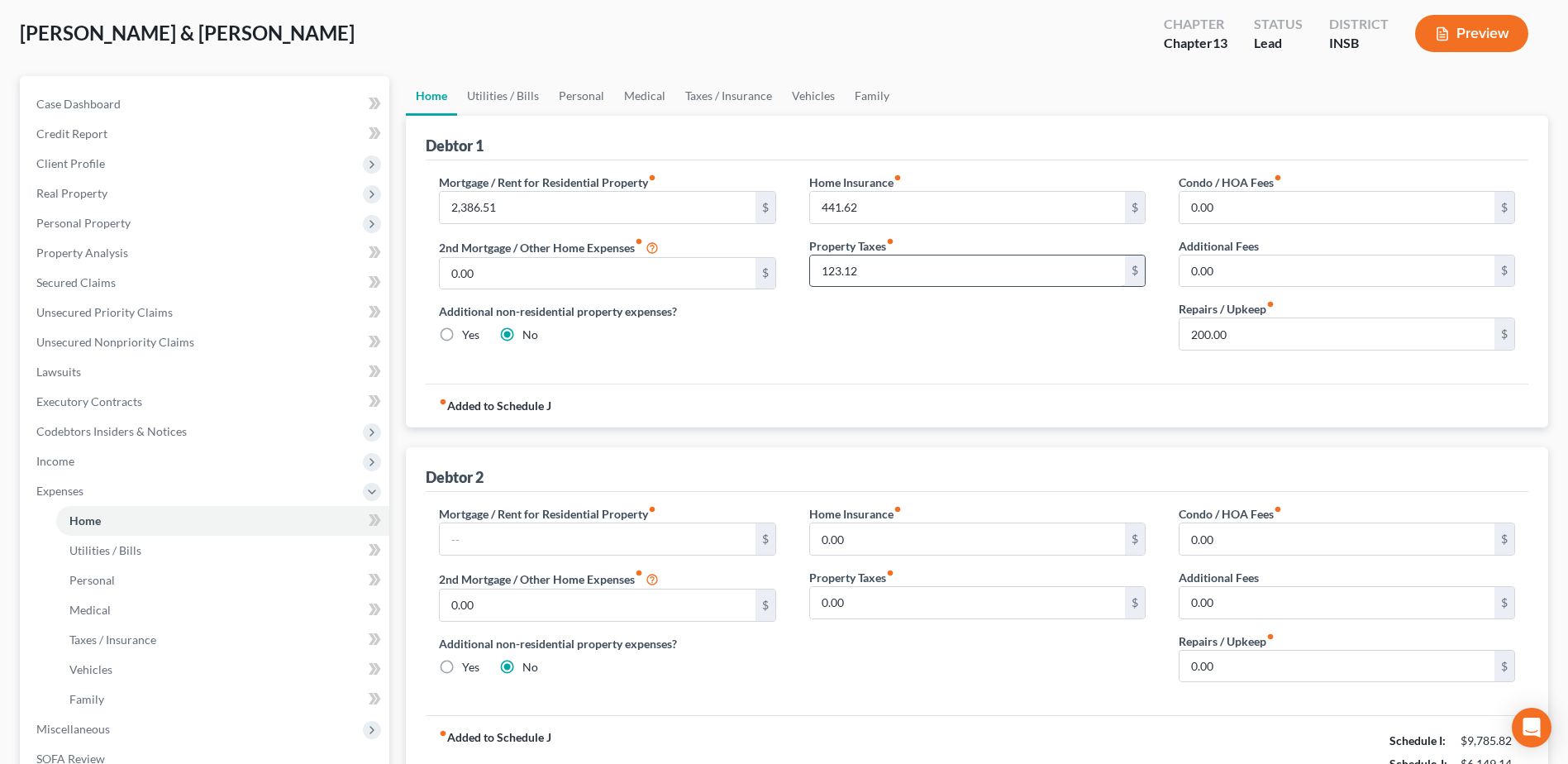
click at [871, 267] on input "123.12" at bounding box center [968, 272] width 315 height 32
click at [862, 205] on input "441.62" at bounding box center [968, 207] width 315 height 32
click at [506, 99] on link "Utilities / Bills" at bounding box center [503, 96] width 92 height 40
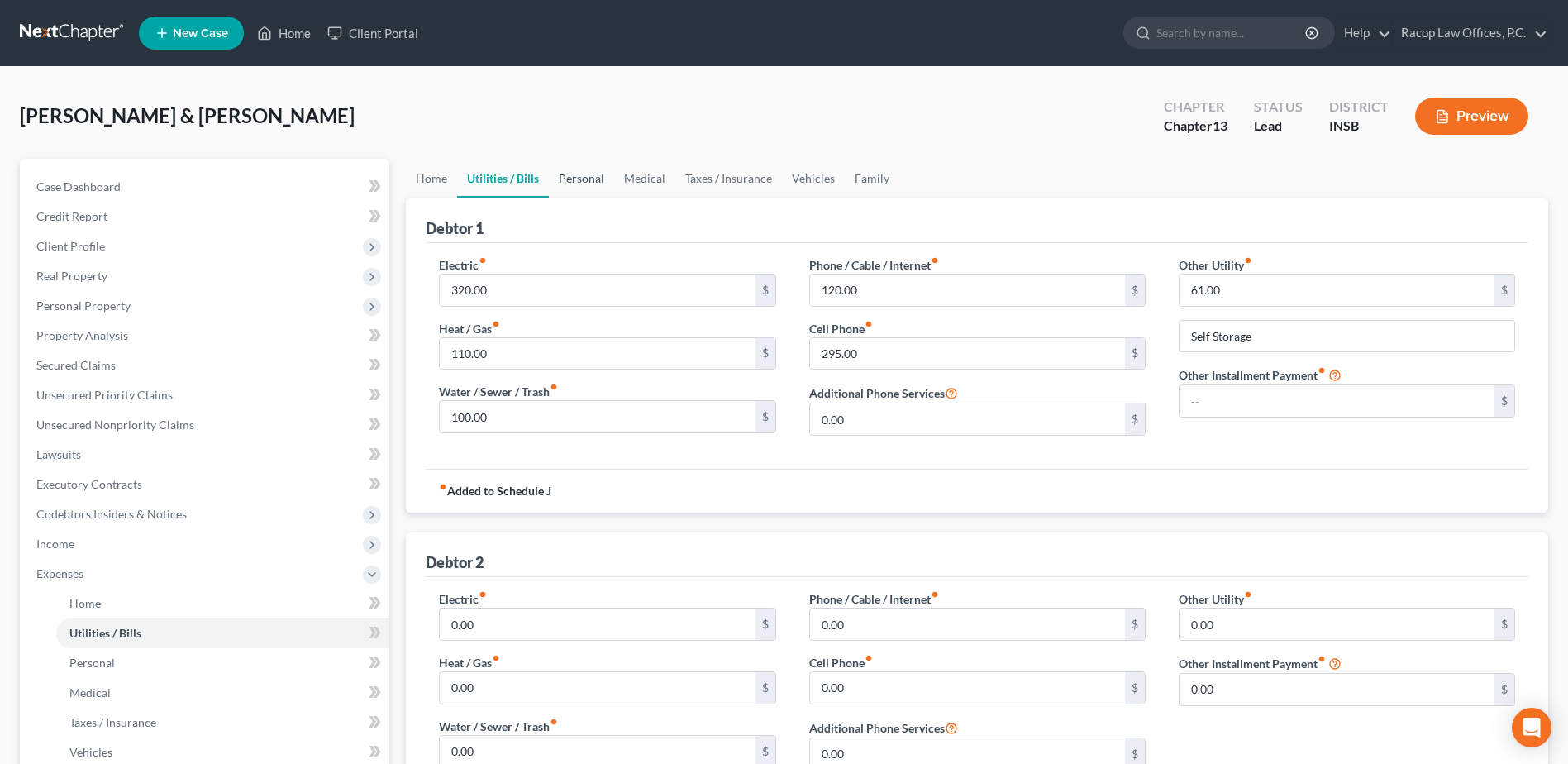
click at [583, 177] on link "Personal" at bounding box center [581, 179] width 65 height 40
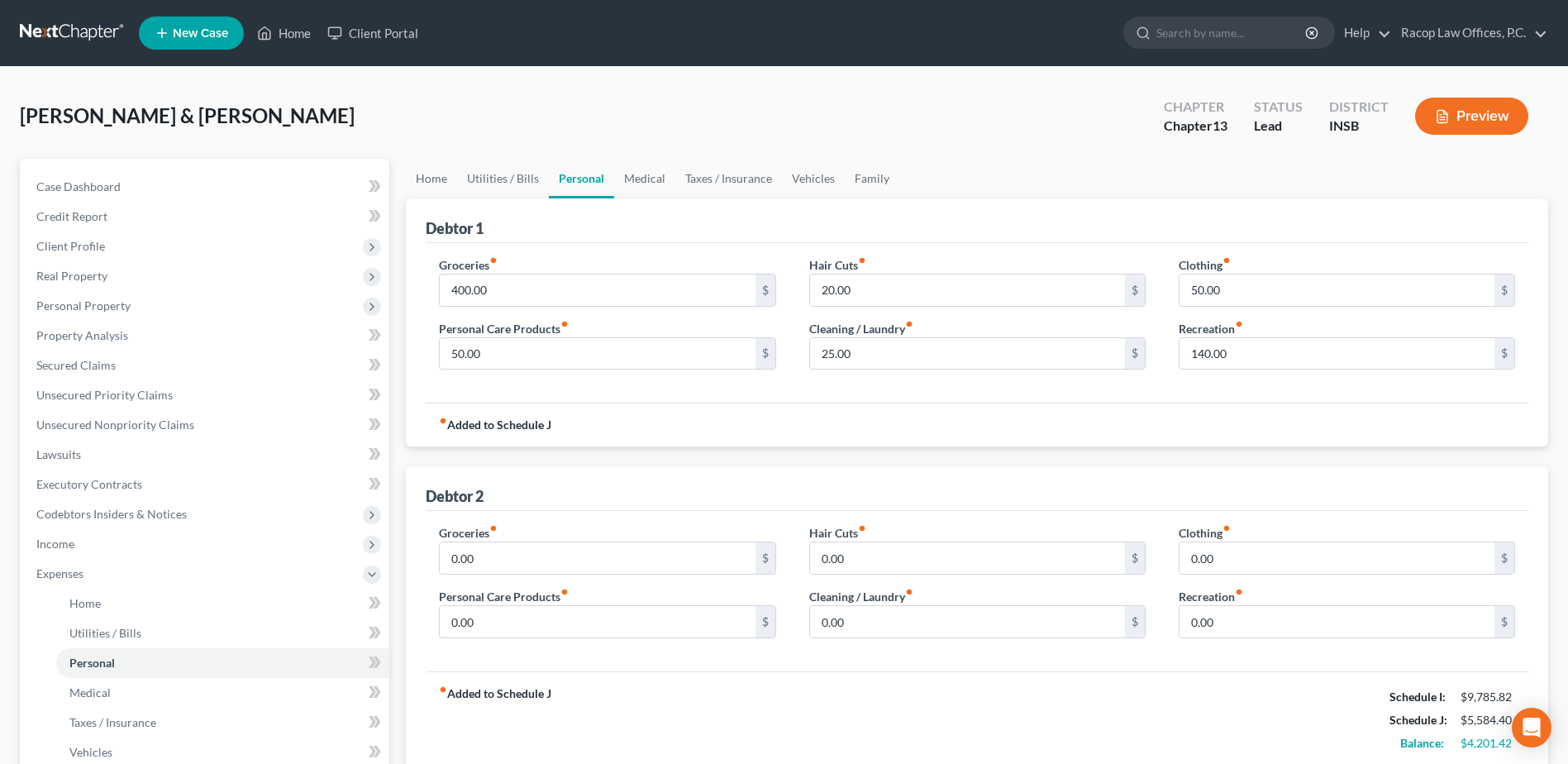
click at [499, 335] on label "Personal Care Products fiber_manual_record" at bounding box center [504, 328] width 130 height 17
click at [502, 352] on input "50.00" at bounding box center [597, 354] width 315 height 32
click at [520, 557] on input "0.00" at bounding box center [597, 558] width 315 height 32
click at [524, 619] on input "0.00" at bounding box center [597, 622] width 315 height 32
type input "50.00"
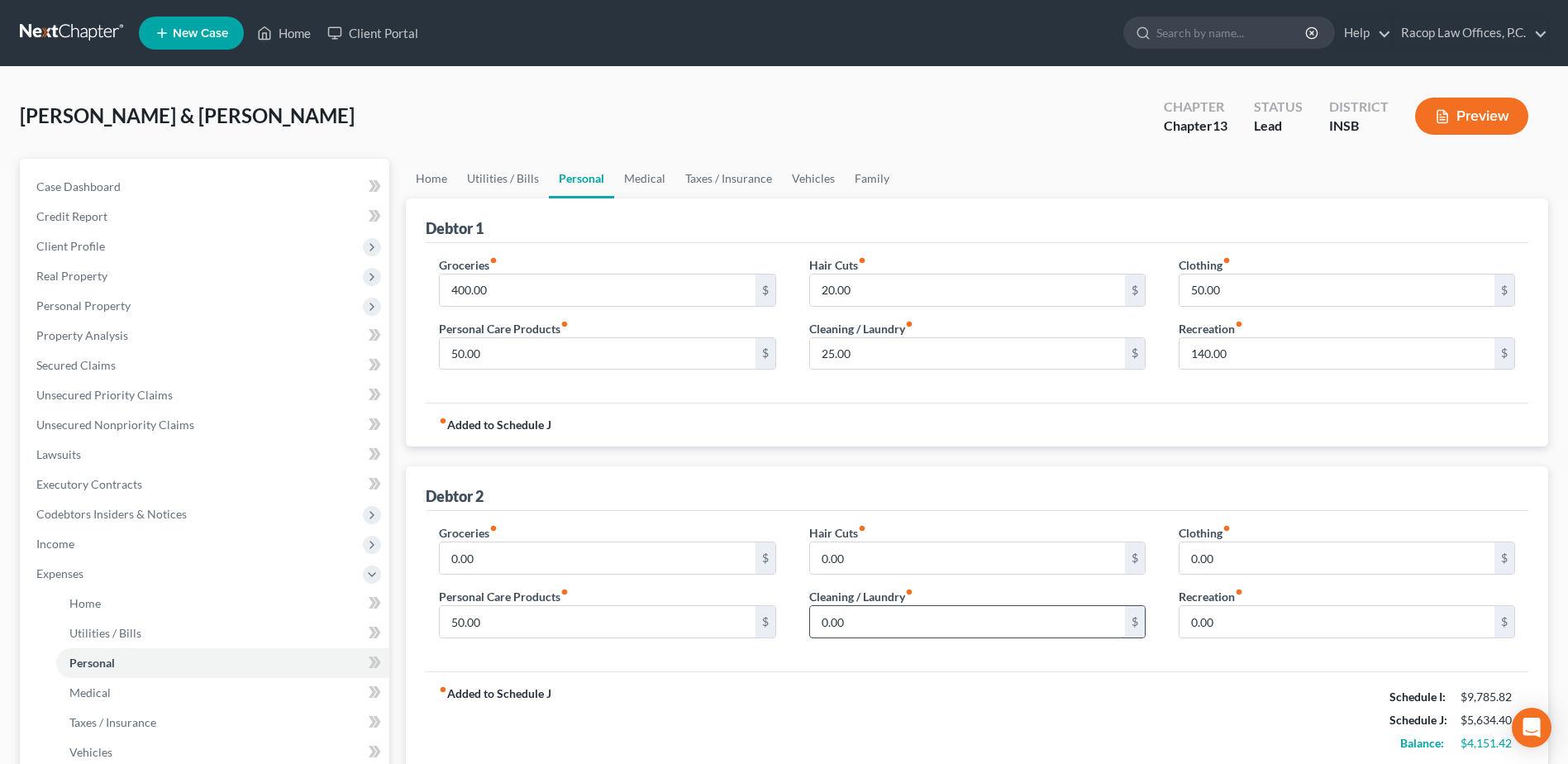
click at [969, 627] on input "0.00" at bounding box center [968, 622] width 315 height 32
type input "50.00"
click at [1316, 560] on input "0.00" at bounding box center [1337, 558] width 315 height 32
type input "50.00"
click at [1259, 353] on input "140.00" at bounding box center [1337, 354] width 315 height 32
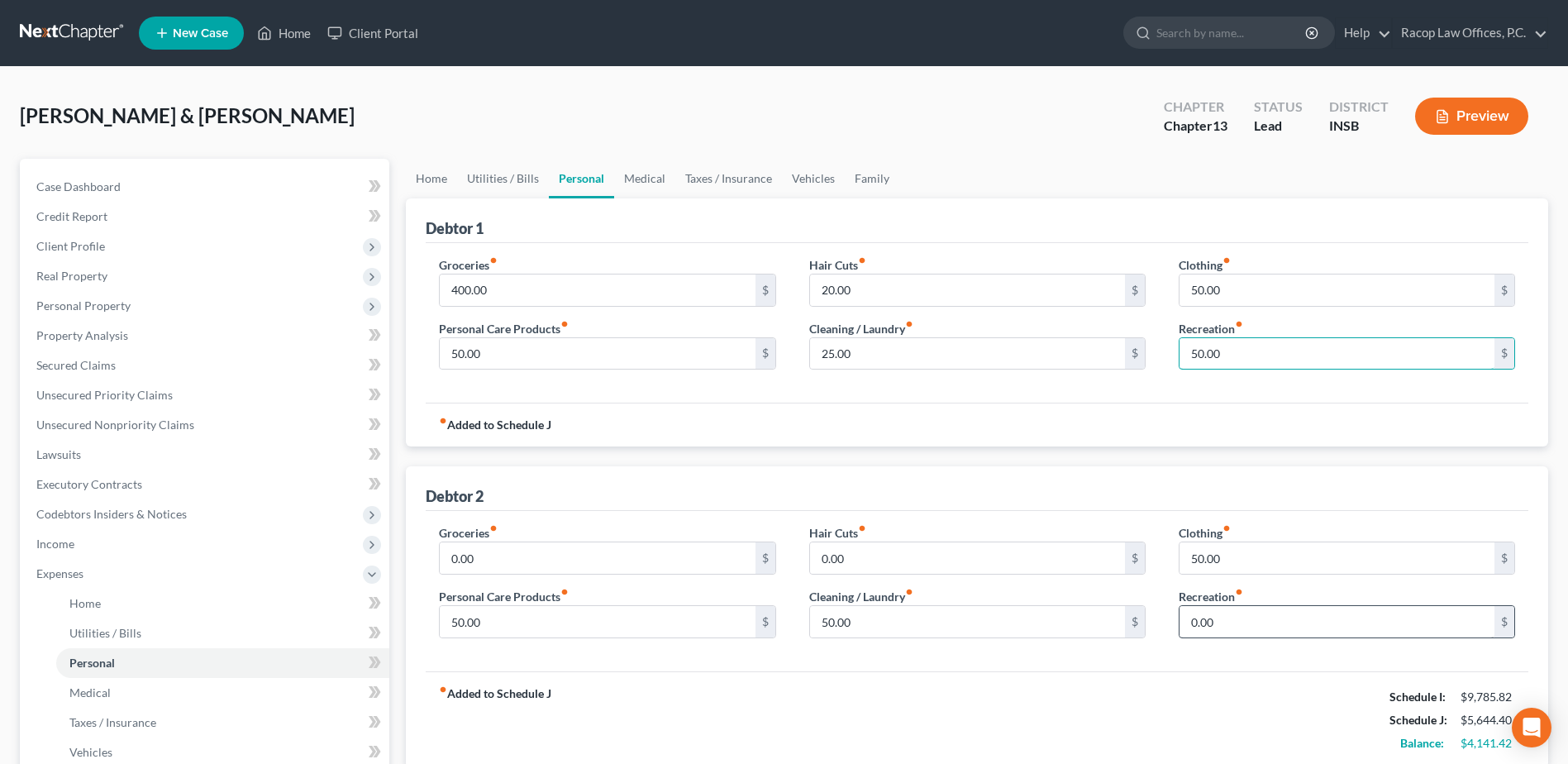
type input "50.00"
click at [1272, 624] on input "0.00" at bounding box center [1337, 622] width 315 height 32
type input "50.00"
click at [577, 555] on input "0.00" at bounding box center [597, 558] width 315 height 32
type input "4"
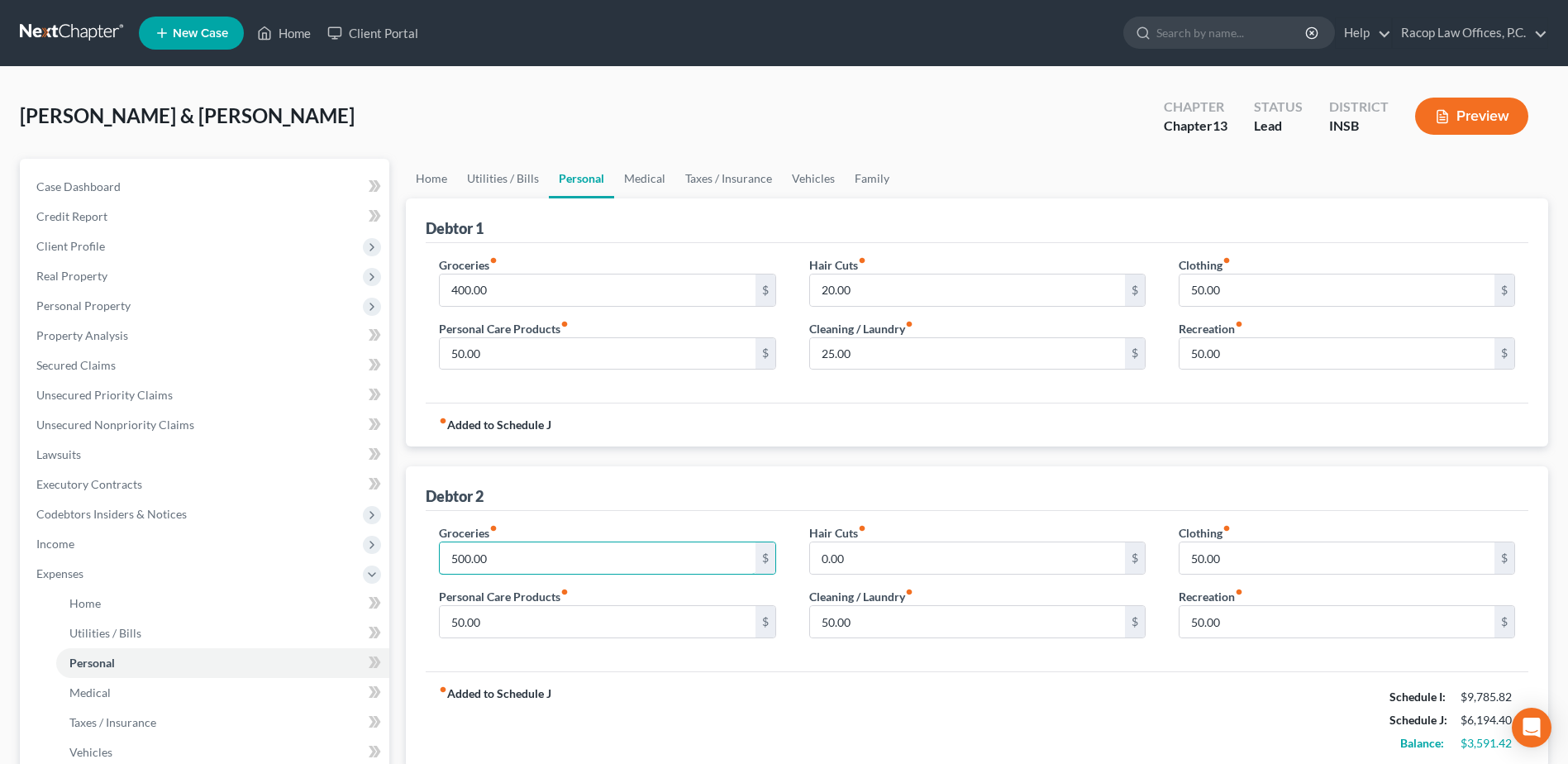
drag, startPoint x: 575, startPoint y: 555, endPoint x: 412, endPoint y: 557, distance: 163.0
click at [413, 557] on div "Debtor 2 Groceries fiber_manual_record 500.00 $ Personal Care Products fiber_ma…" at bounding box center [977, 617] width 1142 height 302
type input "600.00"
click at [648, 176] on link "Medical" at bounding box center [644, 179] width 61 height 40
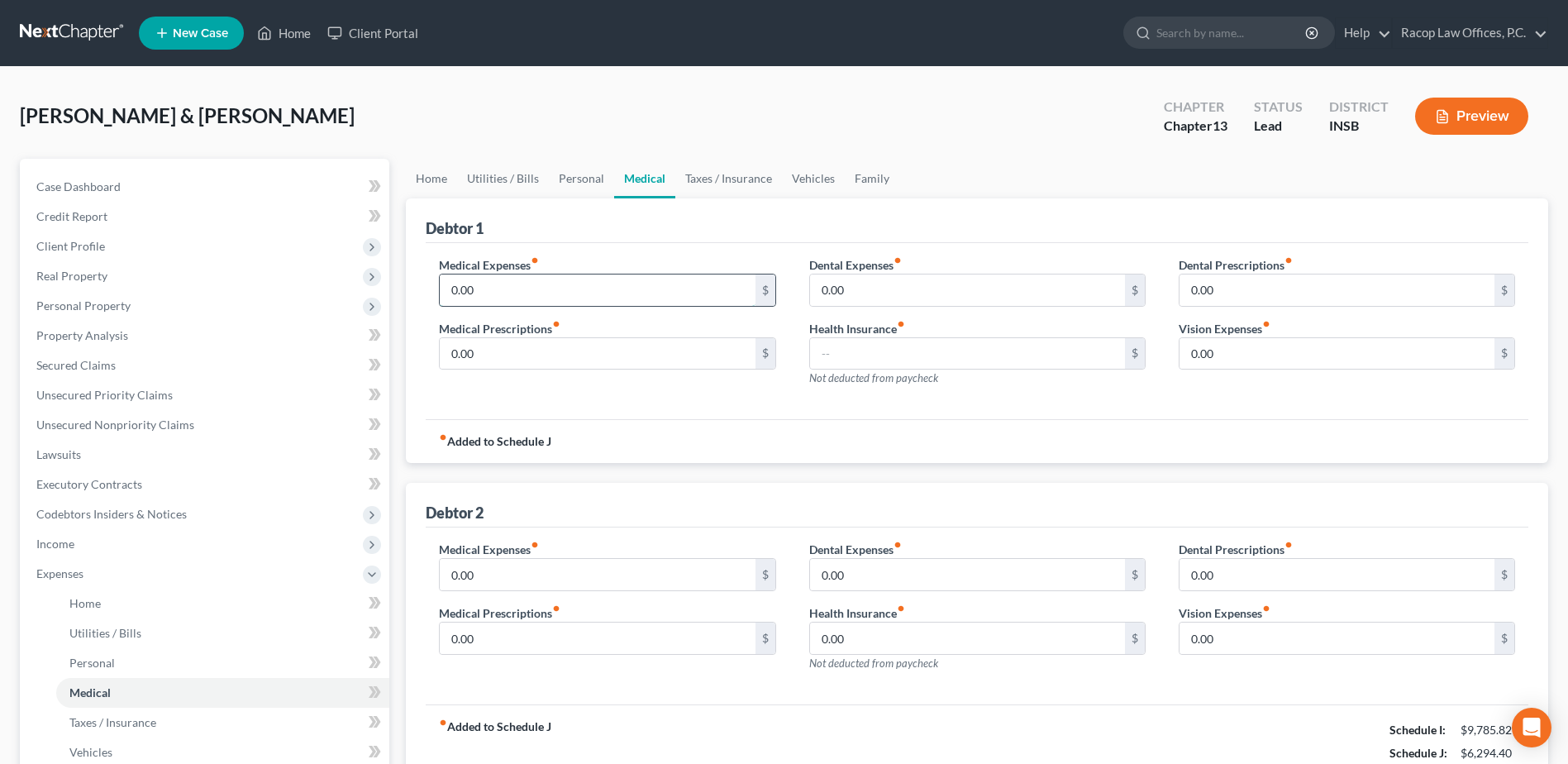
click at [555, 287] on input "0.00" at bounding box center [597, 290] width 315 height 32
type input "20.00"
click at [904, 283] on input "0.00" at bounding box center [968, 290] width 315 height 32
type input "20.00"
click at [552, 579] on input "0.00" at bounding box center [597, 575] width 315 height 32
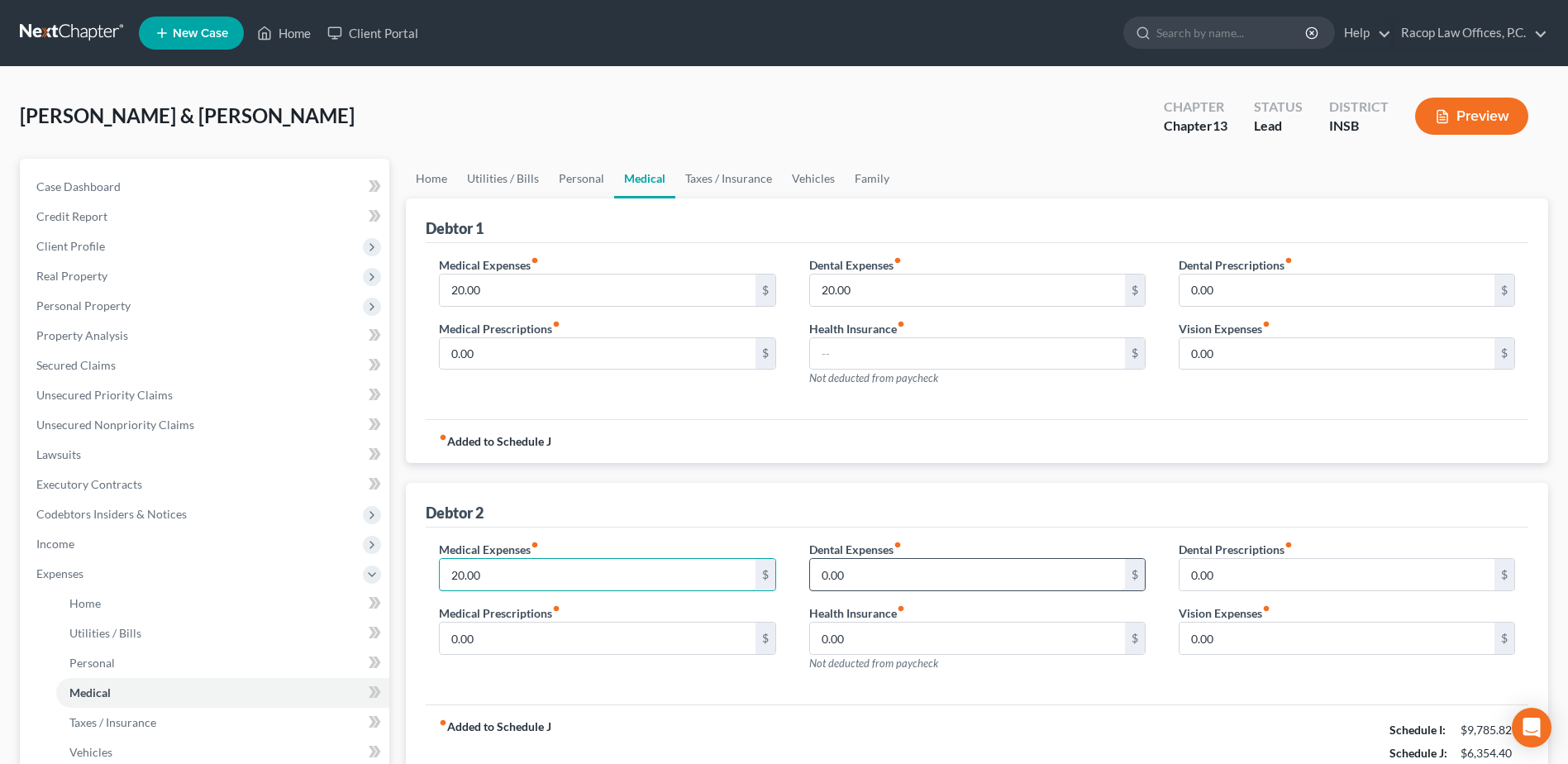
type input "20.00"
click at [850, 579] on input "0.00" at bounding box center [968, 575] width 315 height 32
type input "20.00"
click at [754, 171] on link "Taxes / Insurance" at bounding box center [729, 179] width 107 height 40
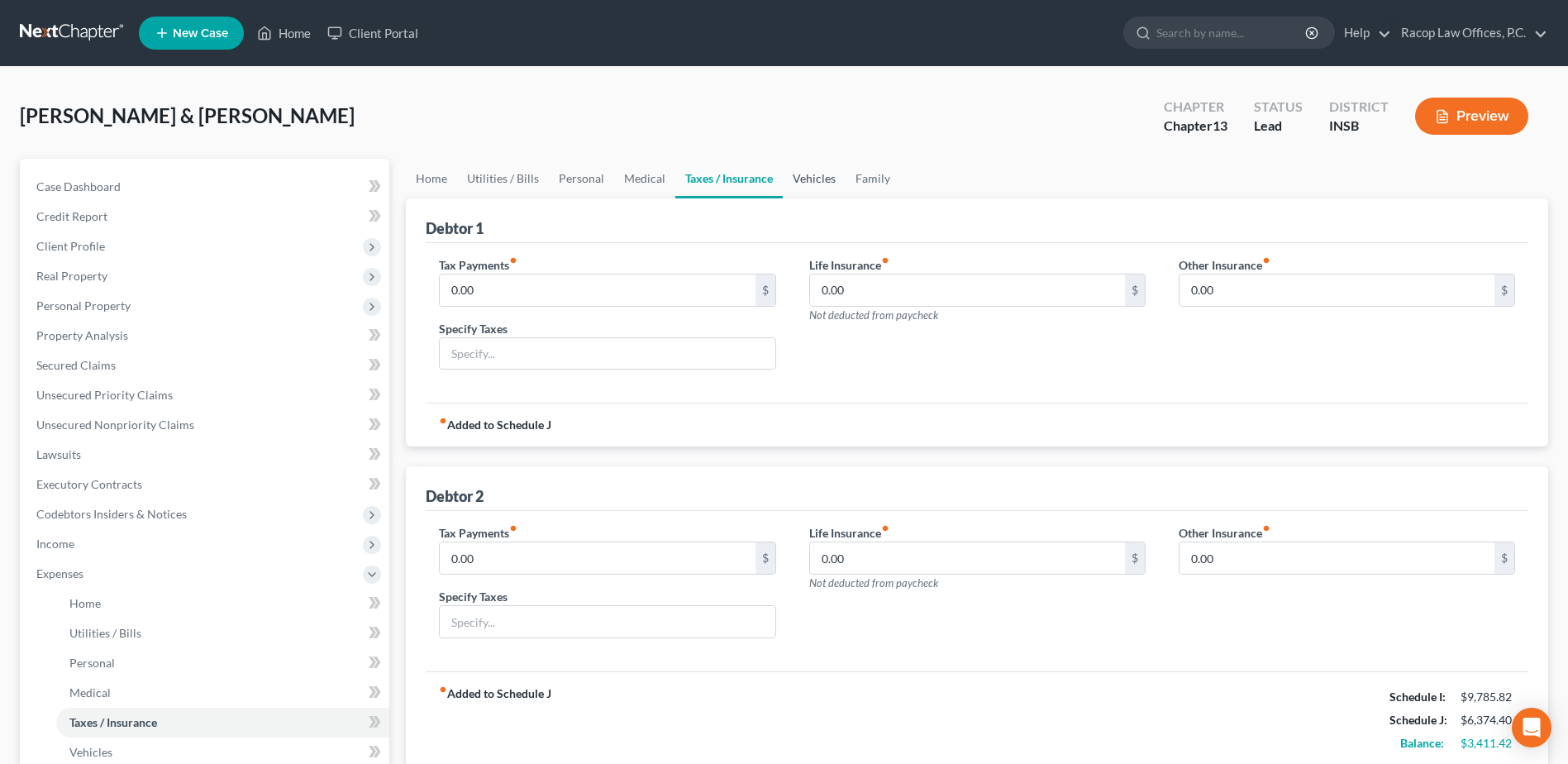
click at [822, 175] on link "Vehicles" at bounding box center [814, 179] width 62 height 40
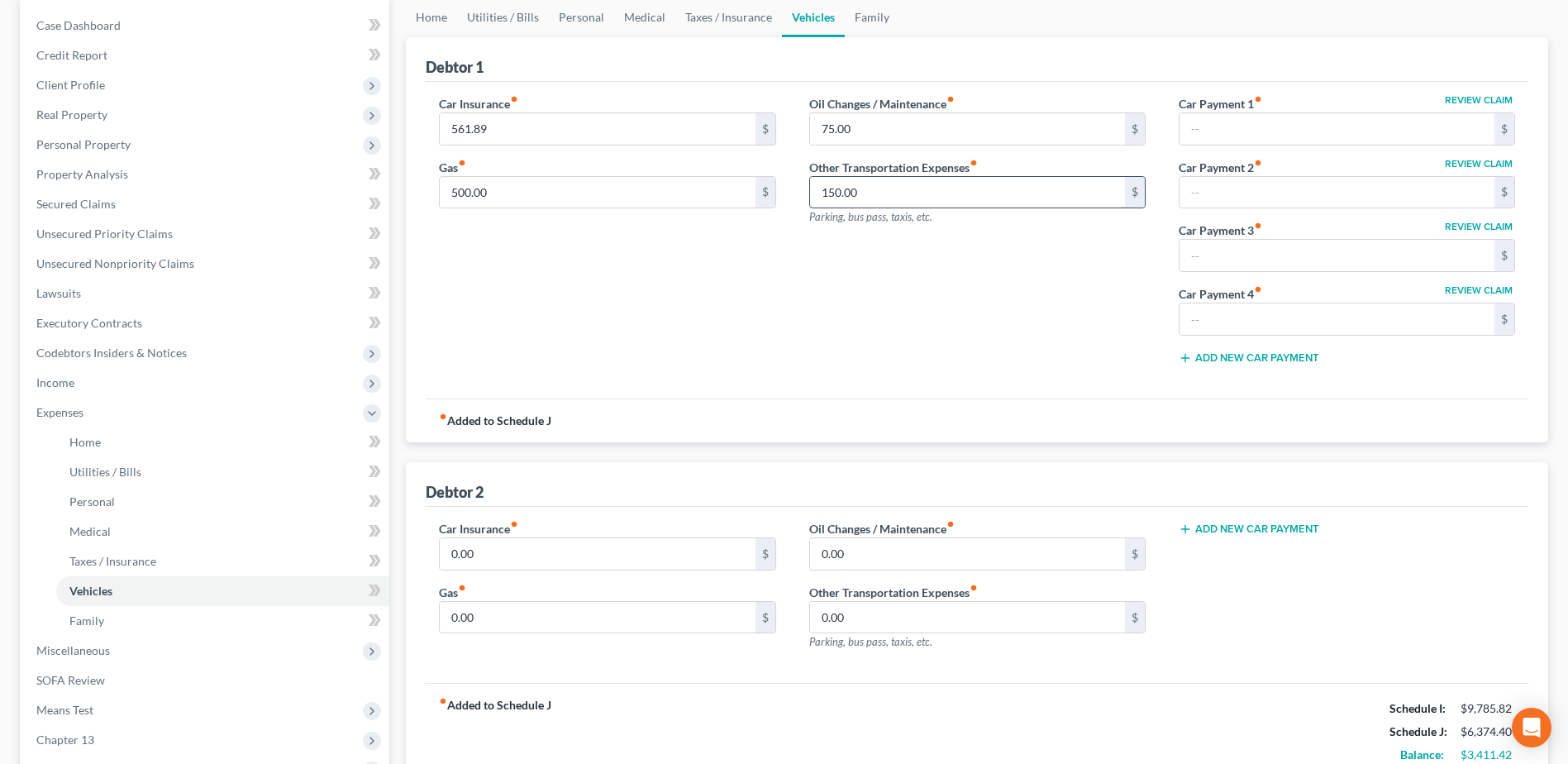
scroll to position [165, 0]
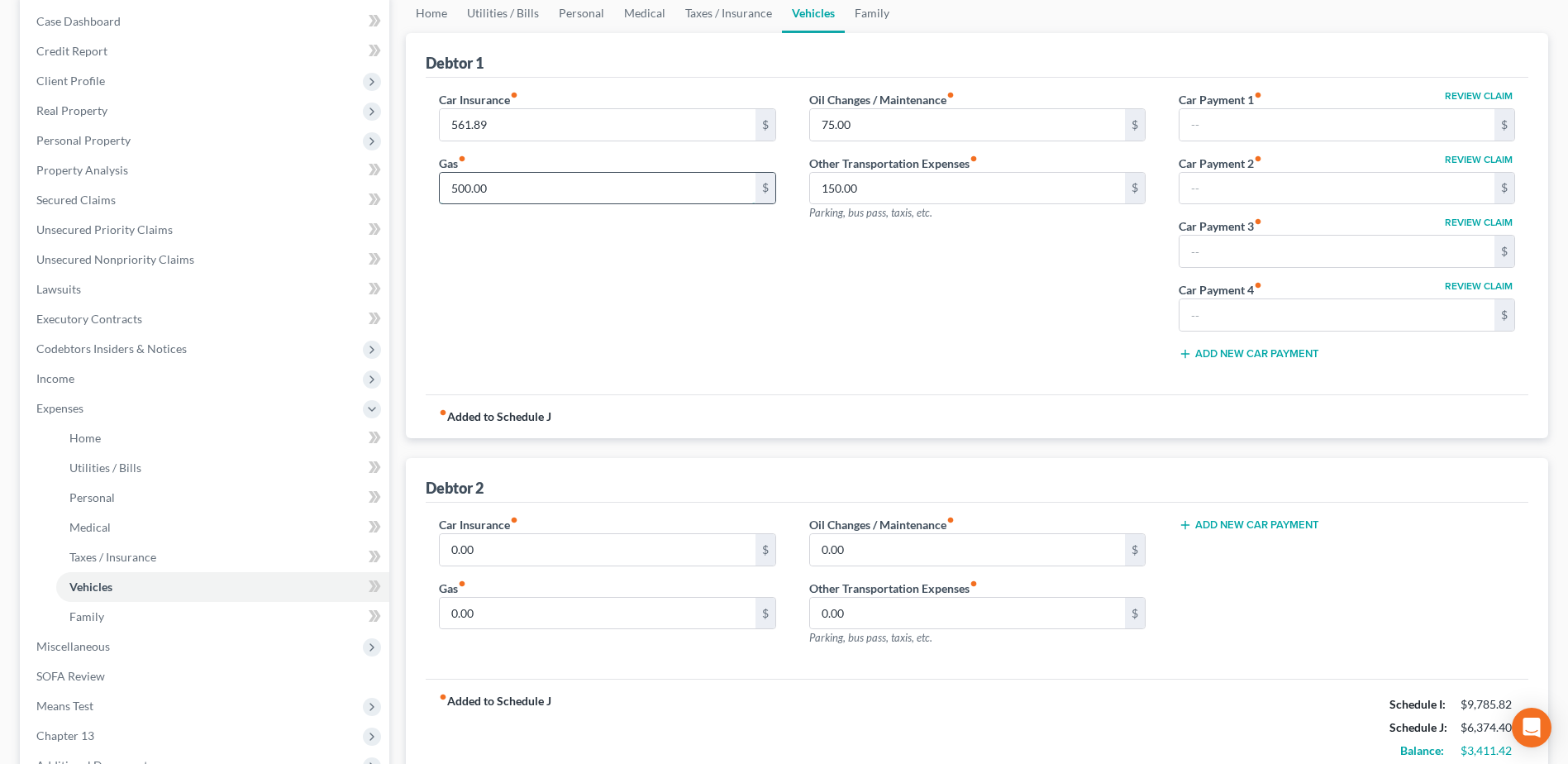
click at [550, 185] on input "500.00" at bounding box center [597, 188] width 315 height 32
type input "250.00"
click at [527, 605] on input "0.00" at bounding box center [597, 614] width 315 height 32
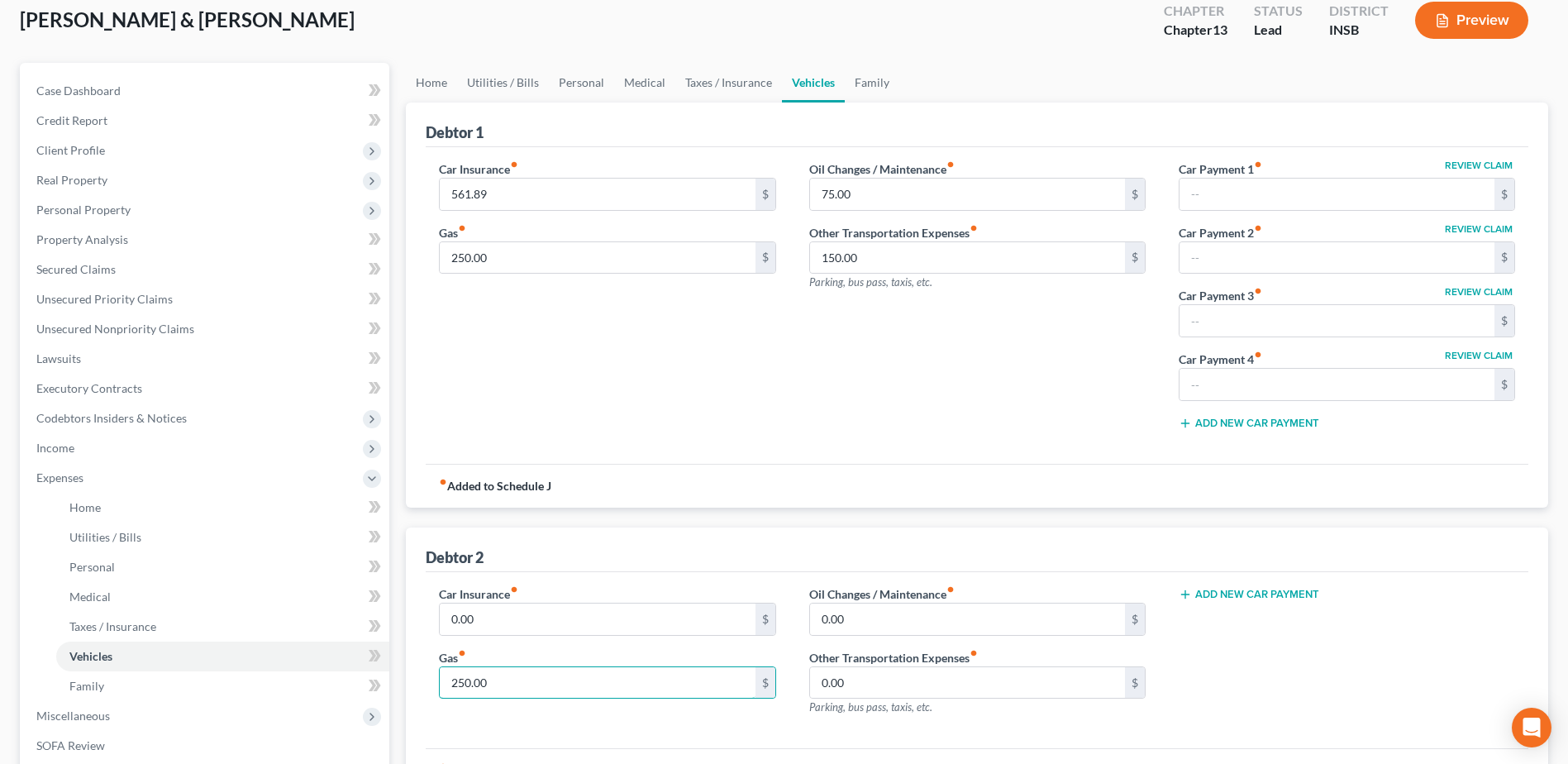
scroll to position [0, 0]
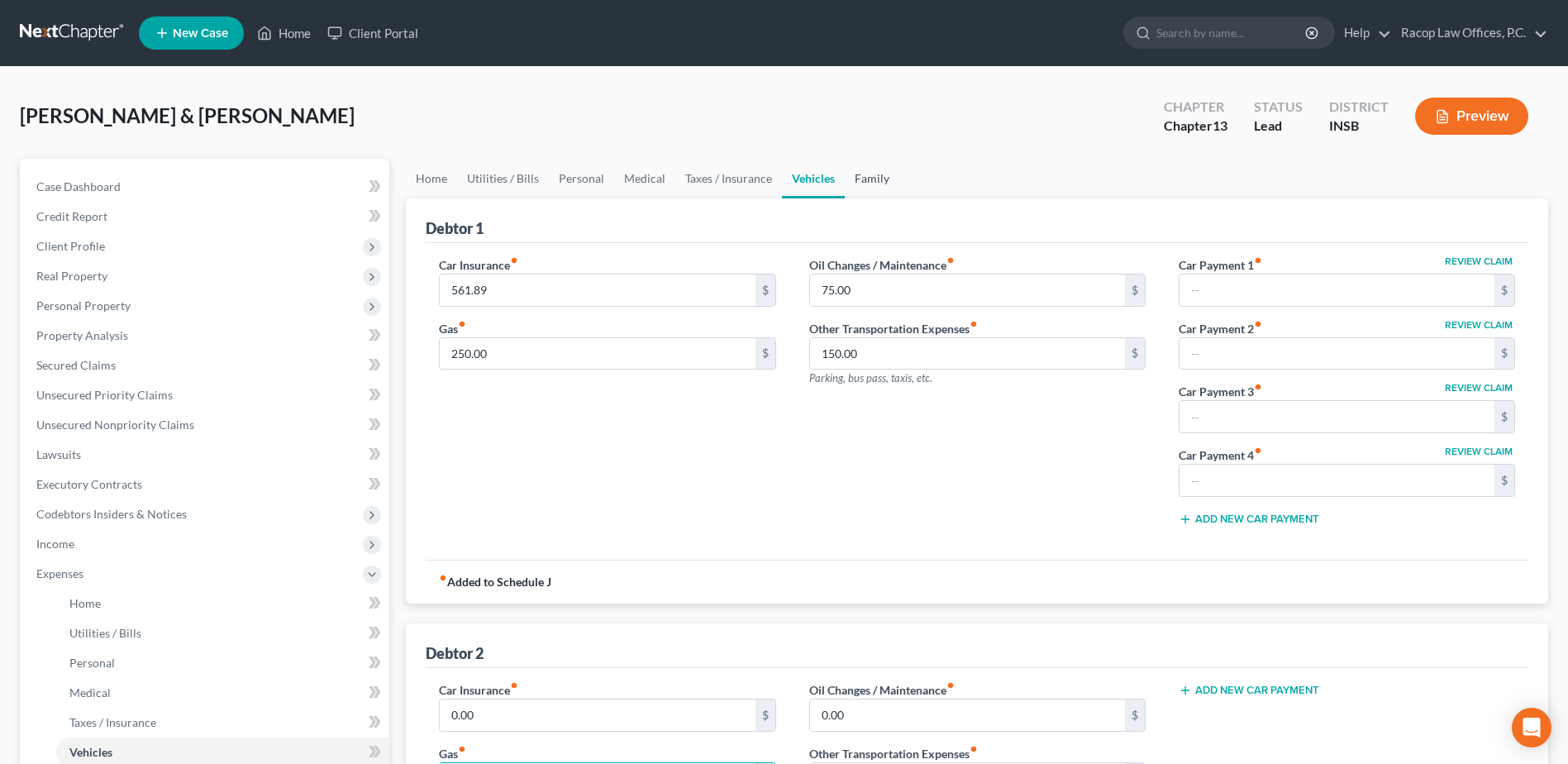
type input "250.00"
click at [866, 185] on link "Family" at bounding box center [872, 179] width 55 height 40
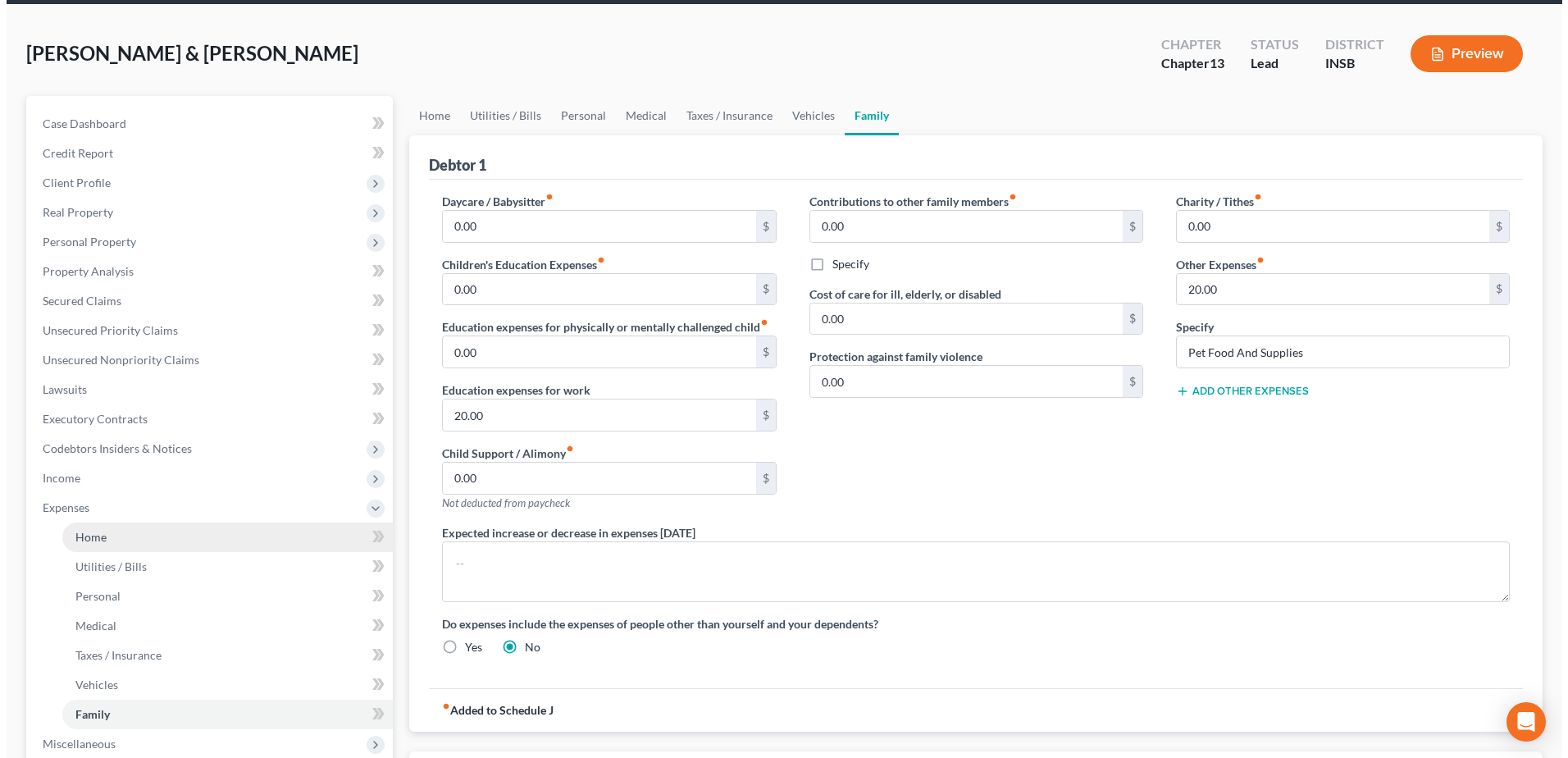
scroll to position [164, 0]
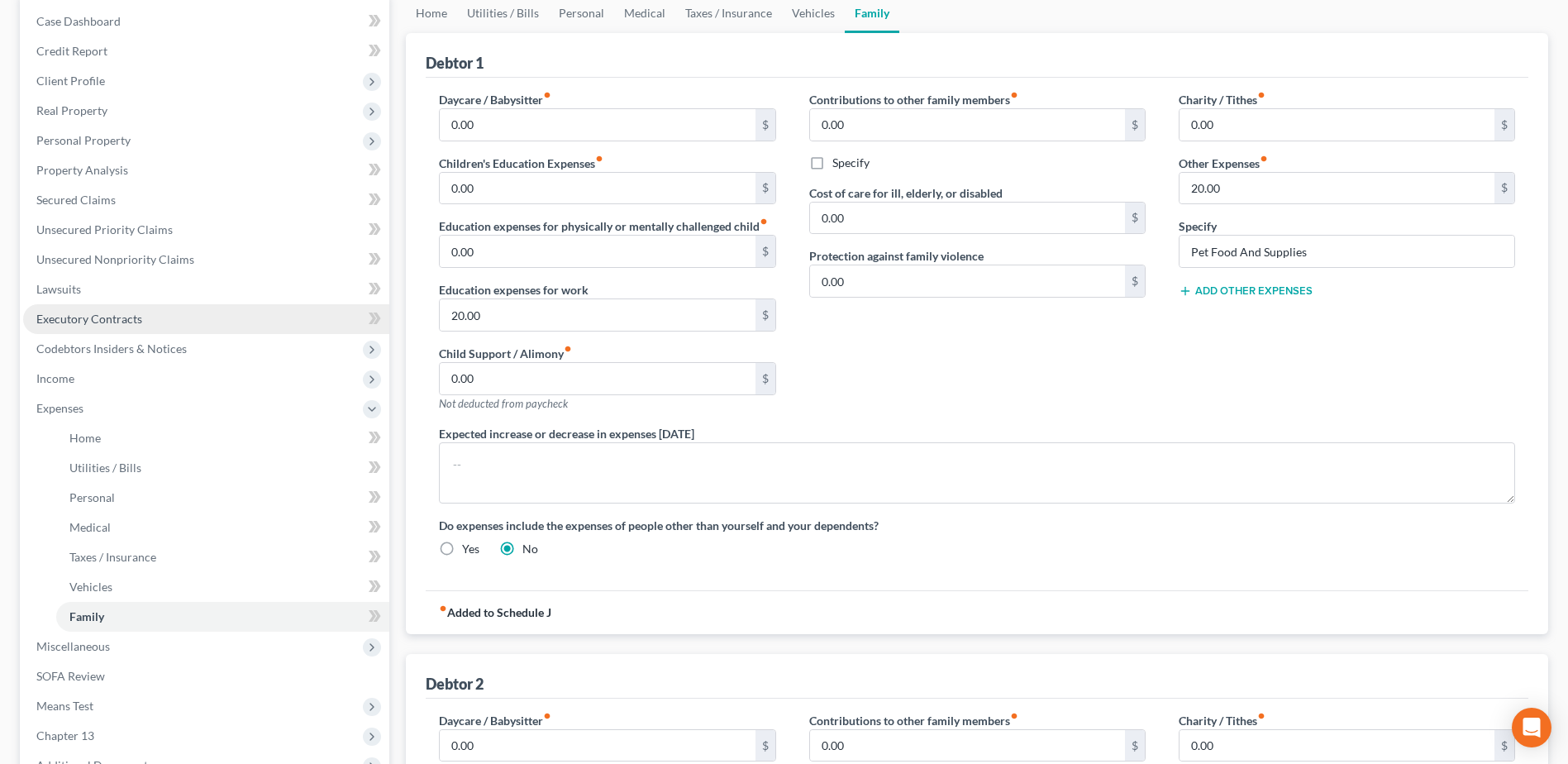
click at [93, 322] on span "Executory Contracts" at bounding box center [89, 318] width 106 height 14
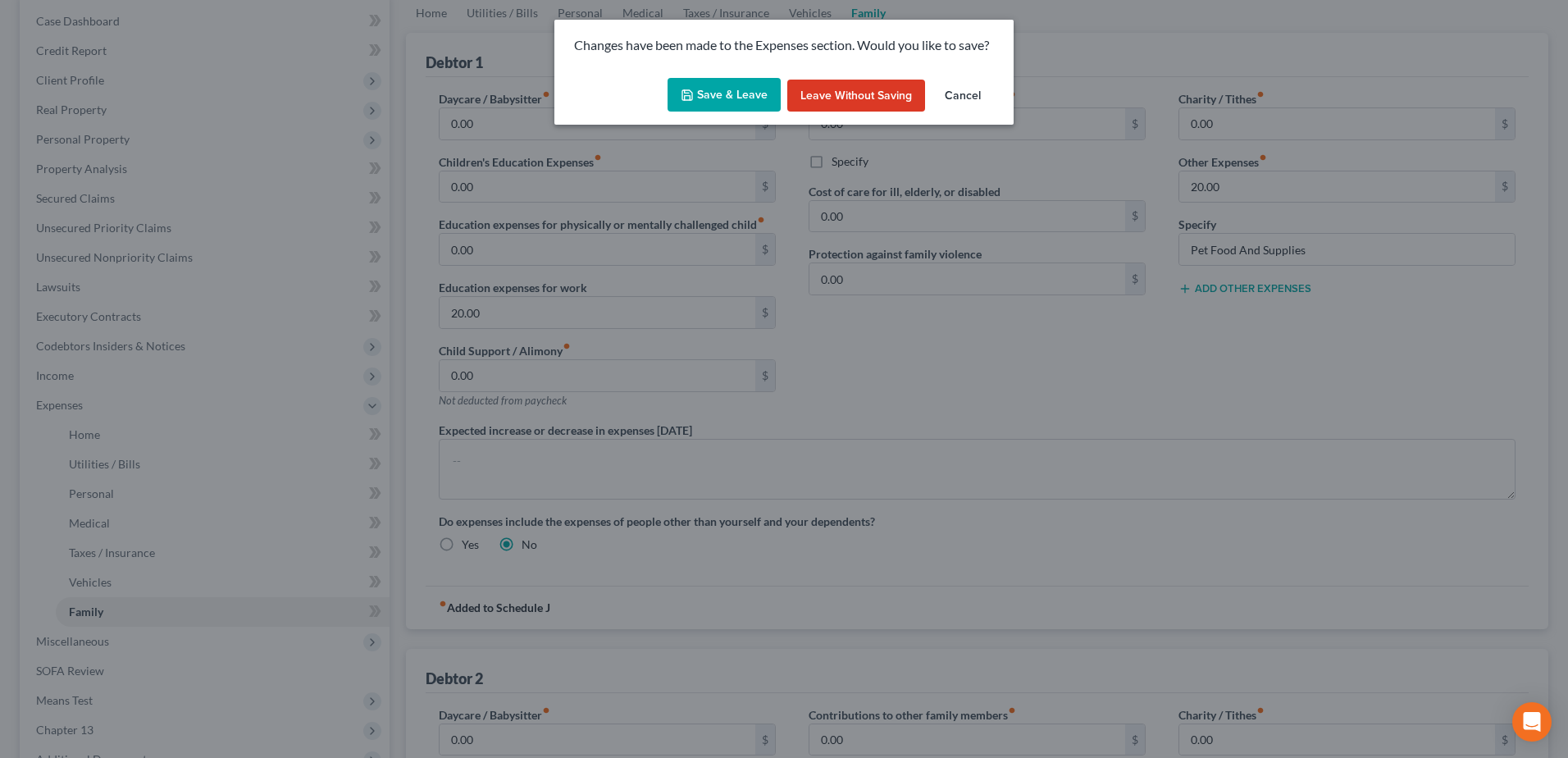
click at [725, 95] on button "Save & Leave" at bounding box center [724, 95] width 113 height 35
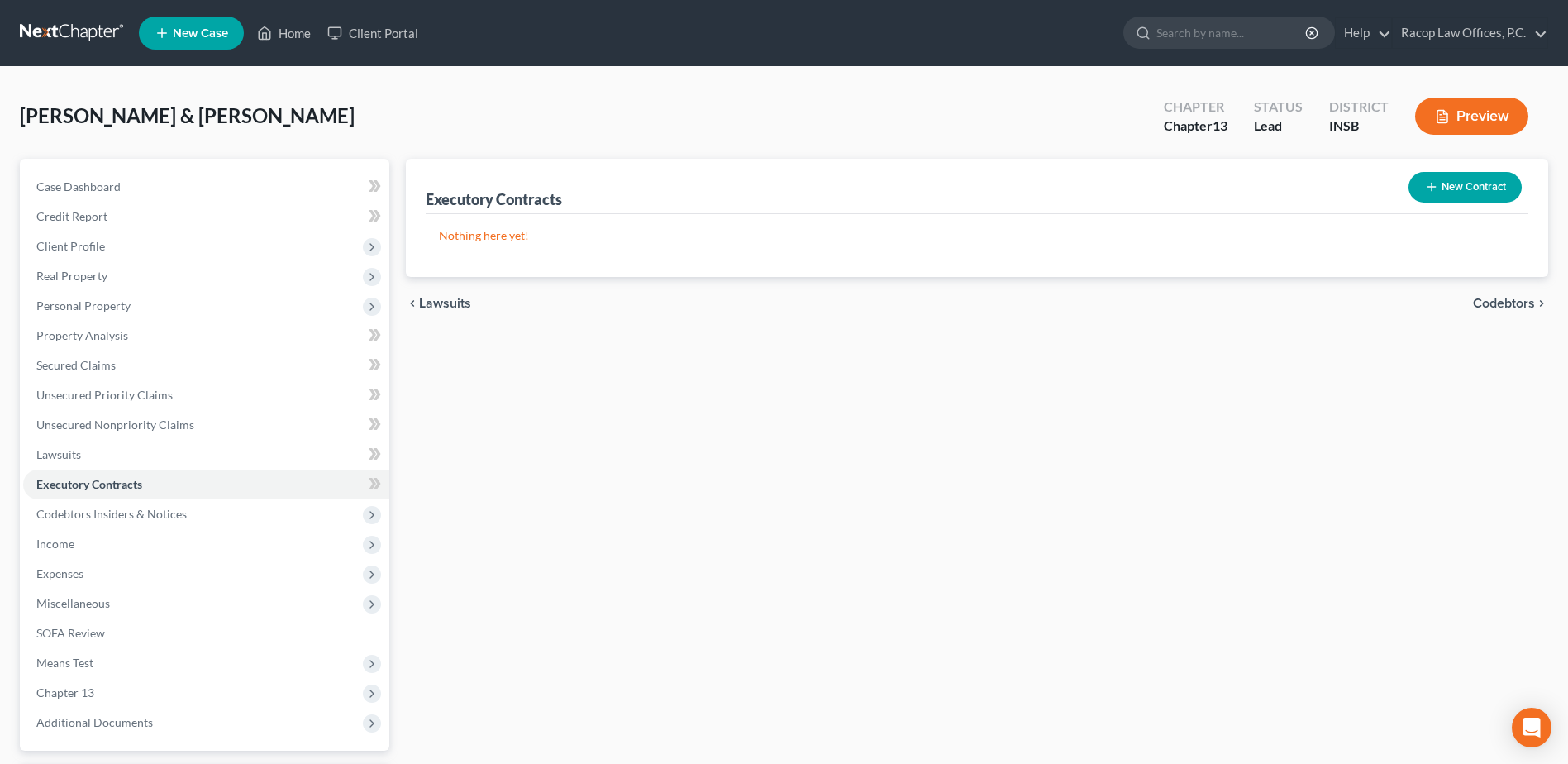
scroll to position [145, 0]
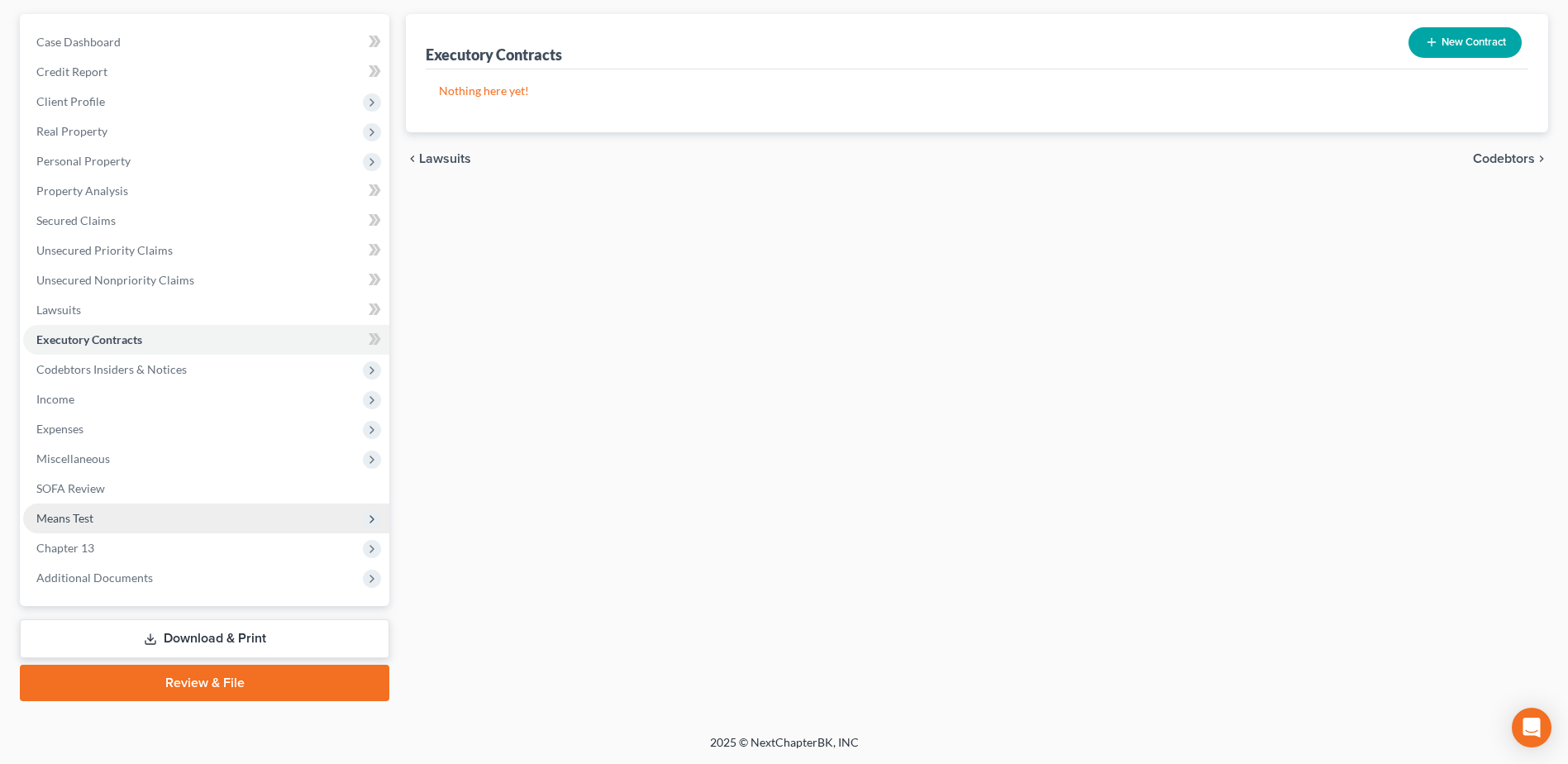
click at [82, 520] on span "Means Test" at bounding box center [65, 517] width 57 height 14
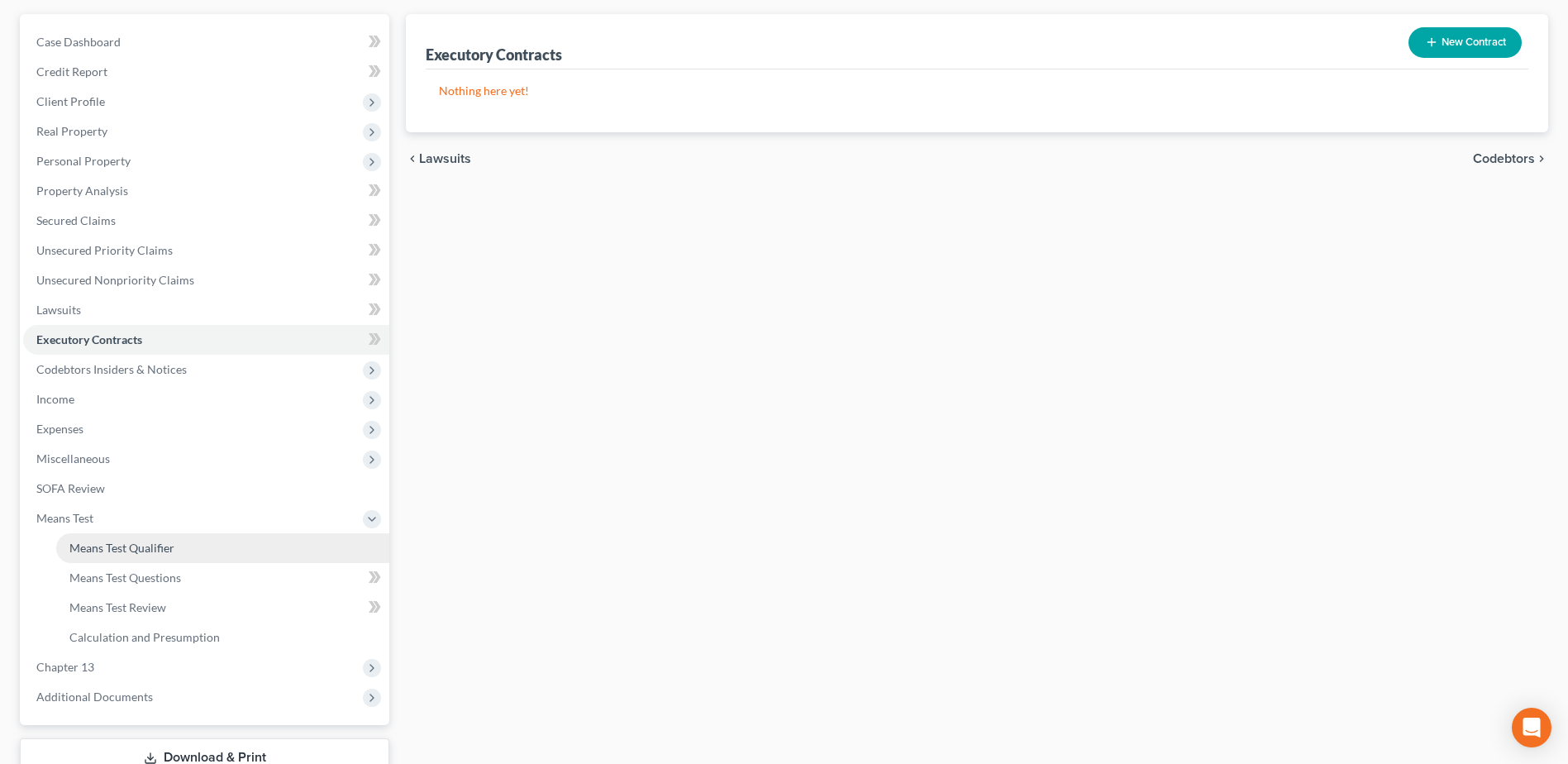
click at [134, 557] on link "Means Test Qualifier" at bounding box center [222, 548] width 333 height 30
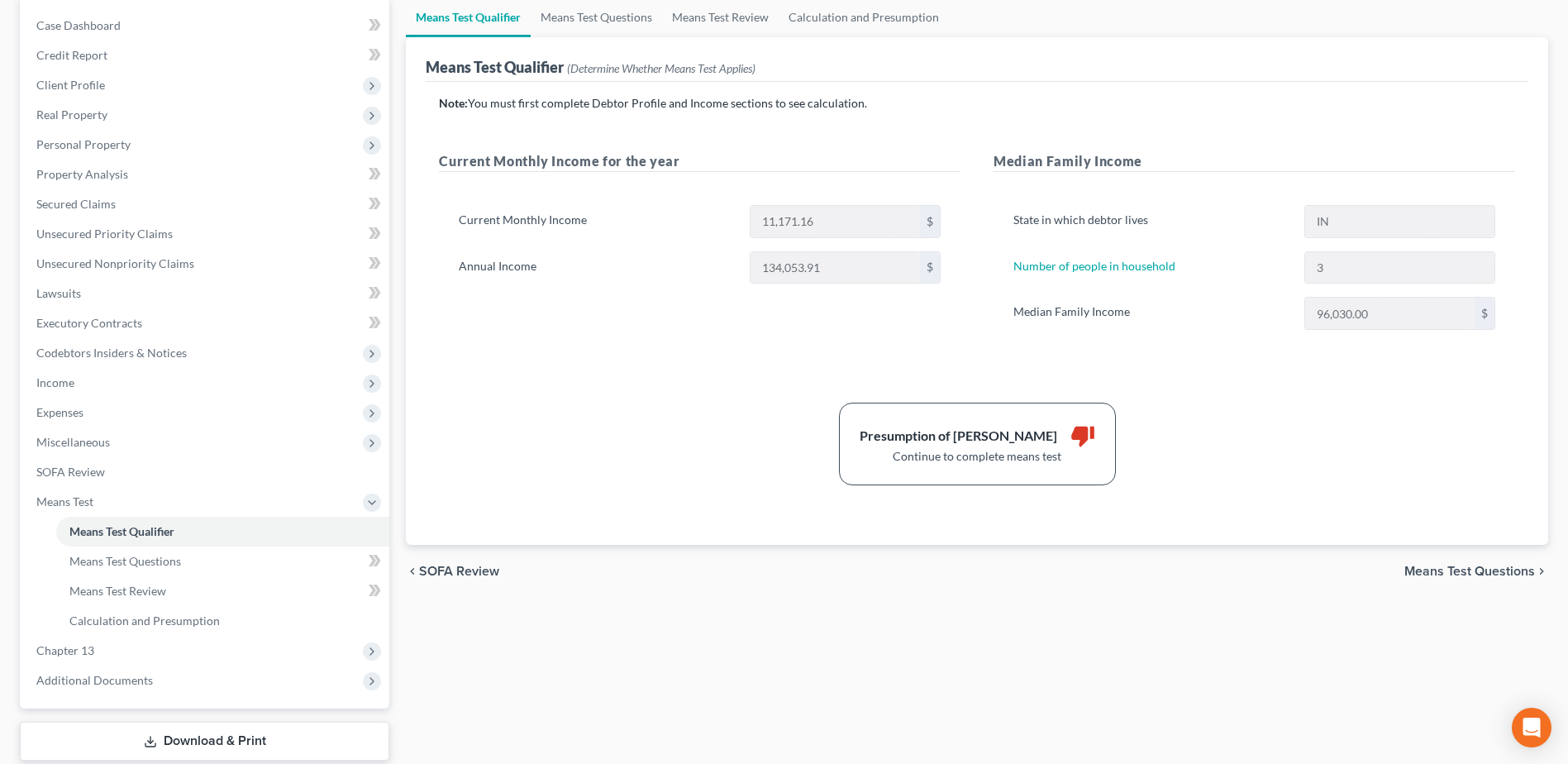
scroll to position [165, 0]
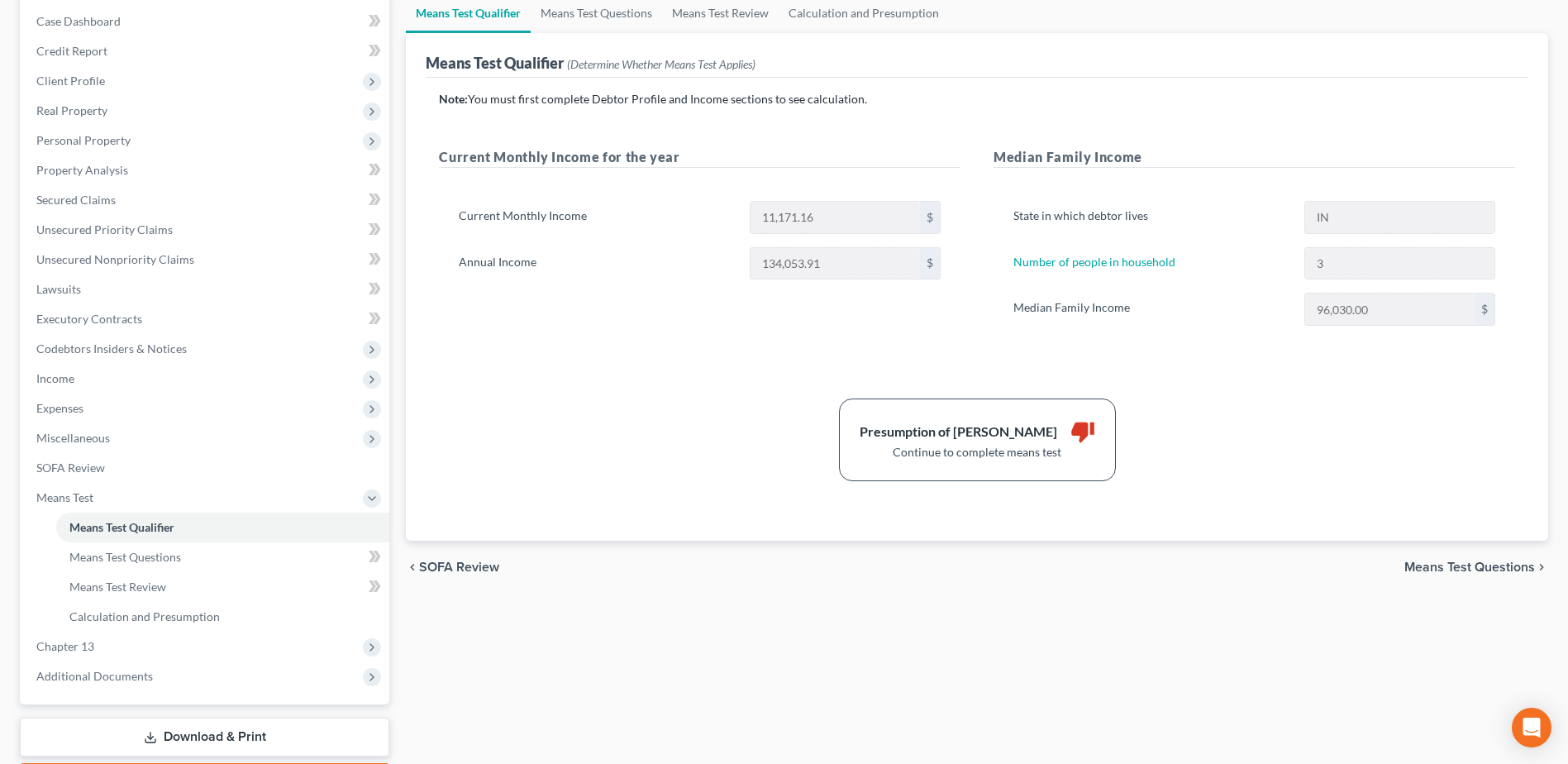
click at [1467, 572] on span "Means Test Questions" at bounding box center [1469, 567] width 131 height 13
select select "1"
select select "60"
select select "1"
select select "60"
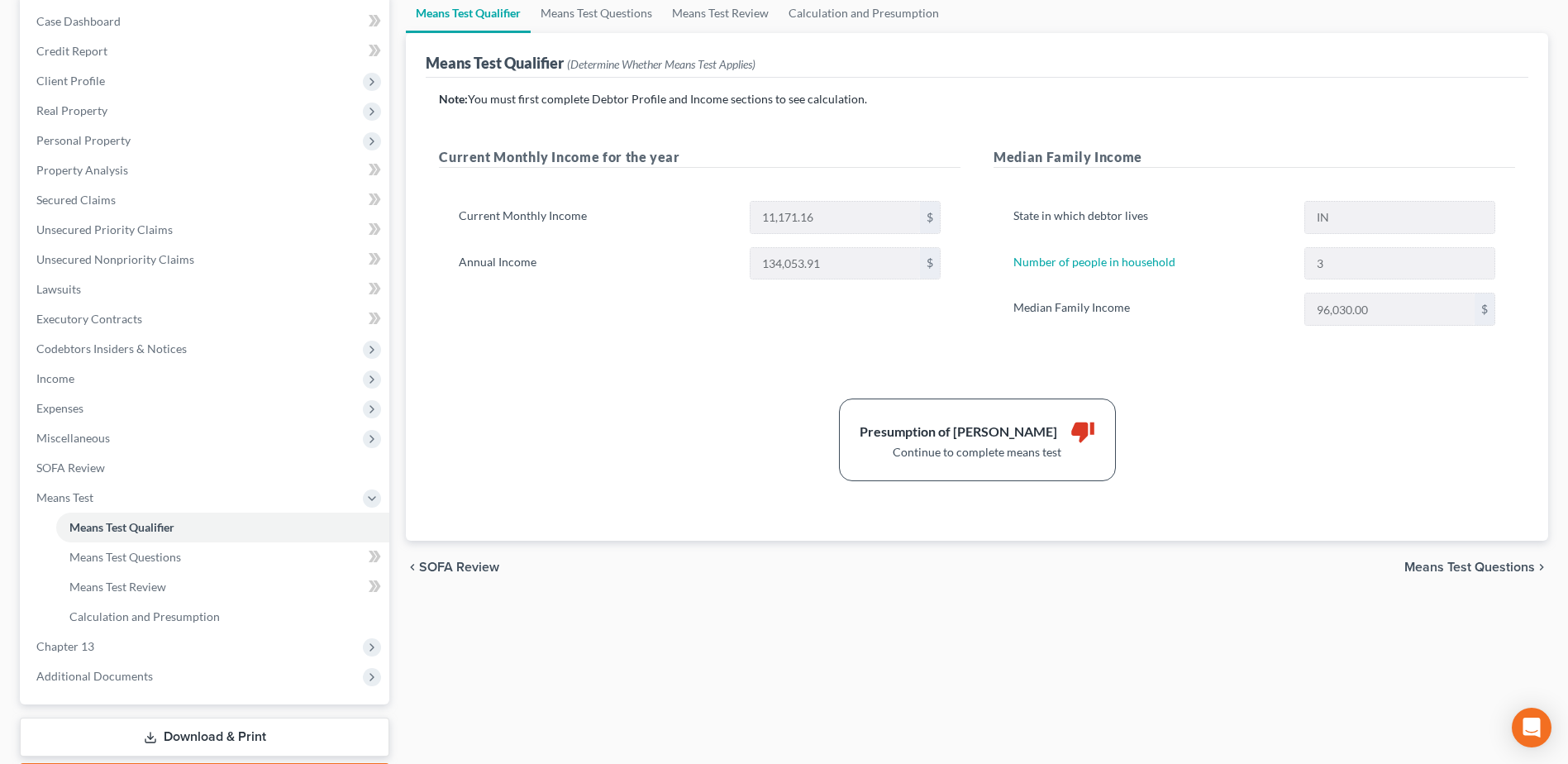
select select "1"
select select "60"
select select "1"
select select "60"
select select "0"
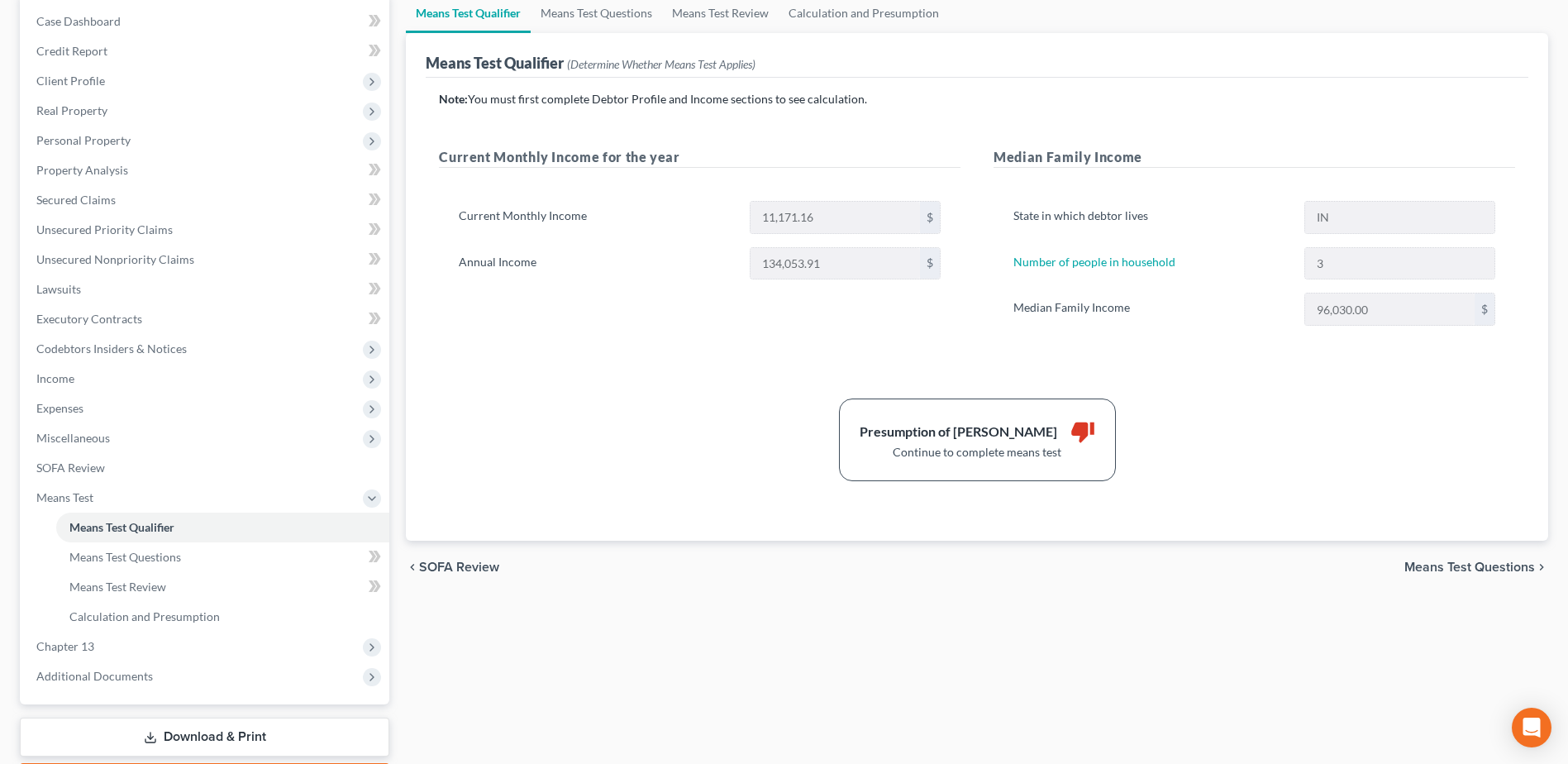
select select "60"
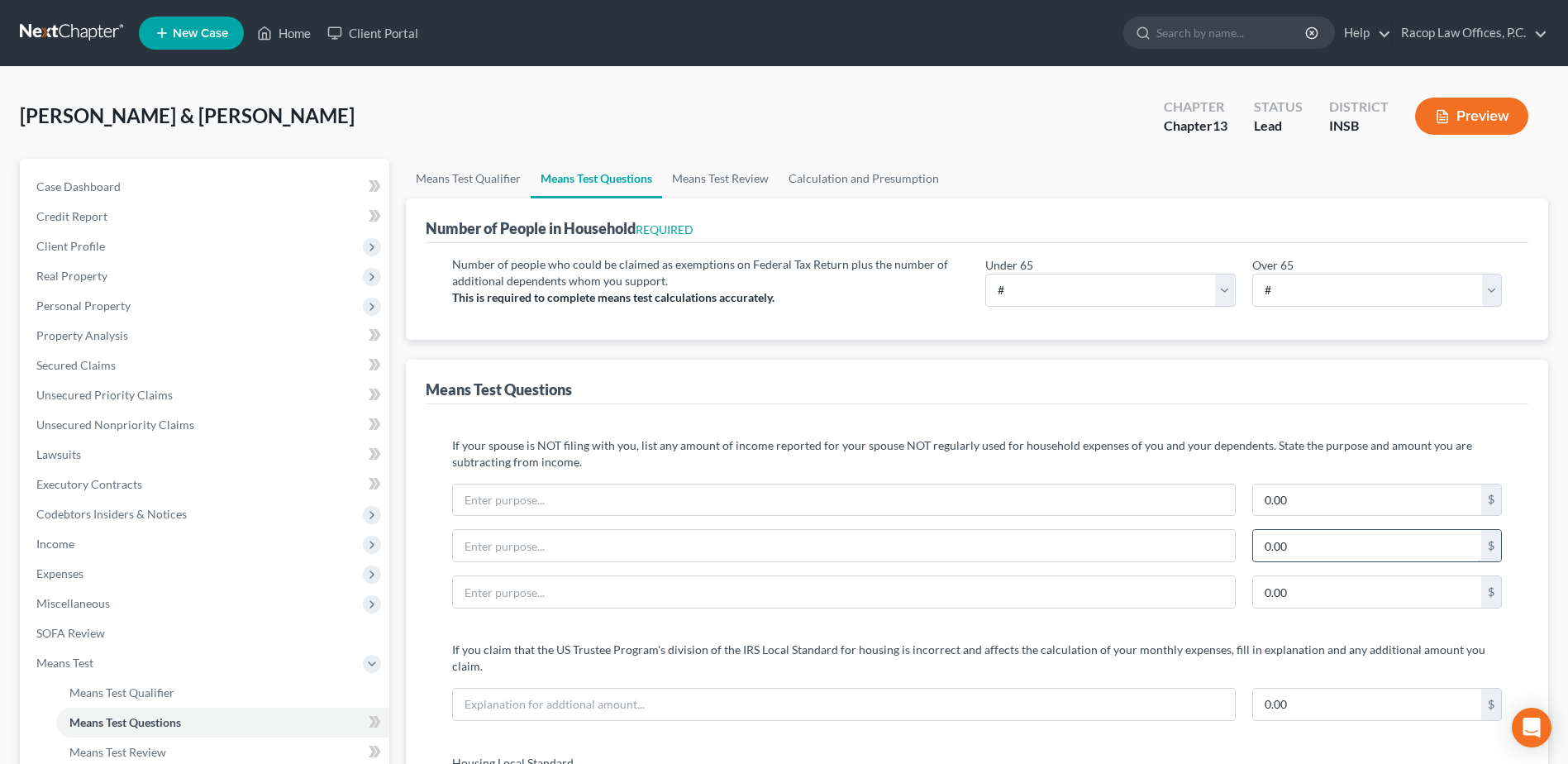
scroll to position [248, 0]
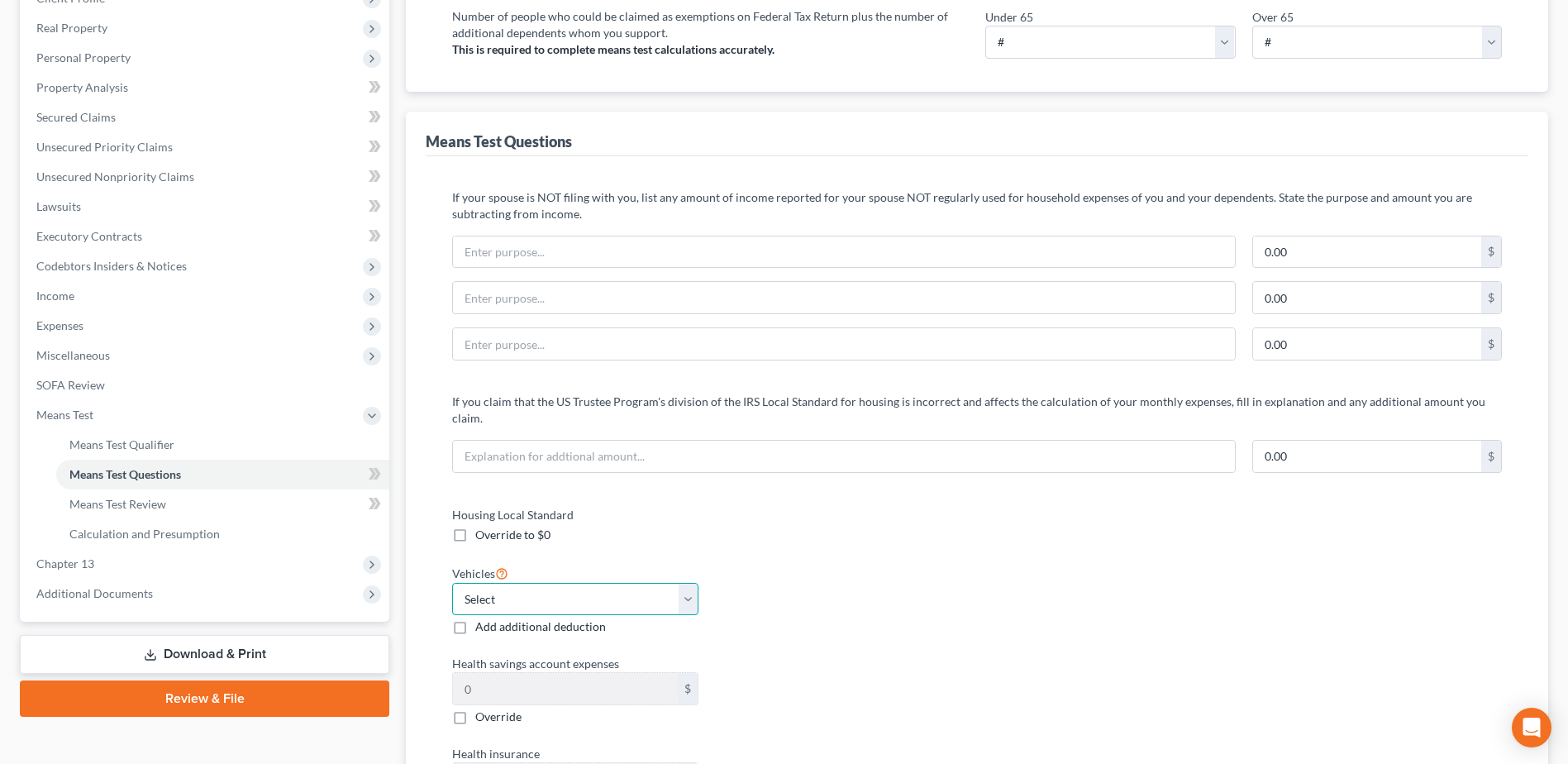
click at [684, 584] on select "Select 0 1 2 3 4 5" at bounding box center [575, 600] width 246 height 33
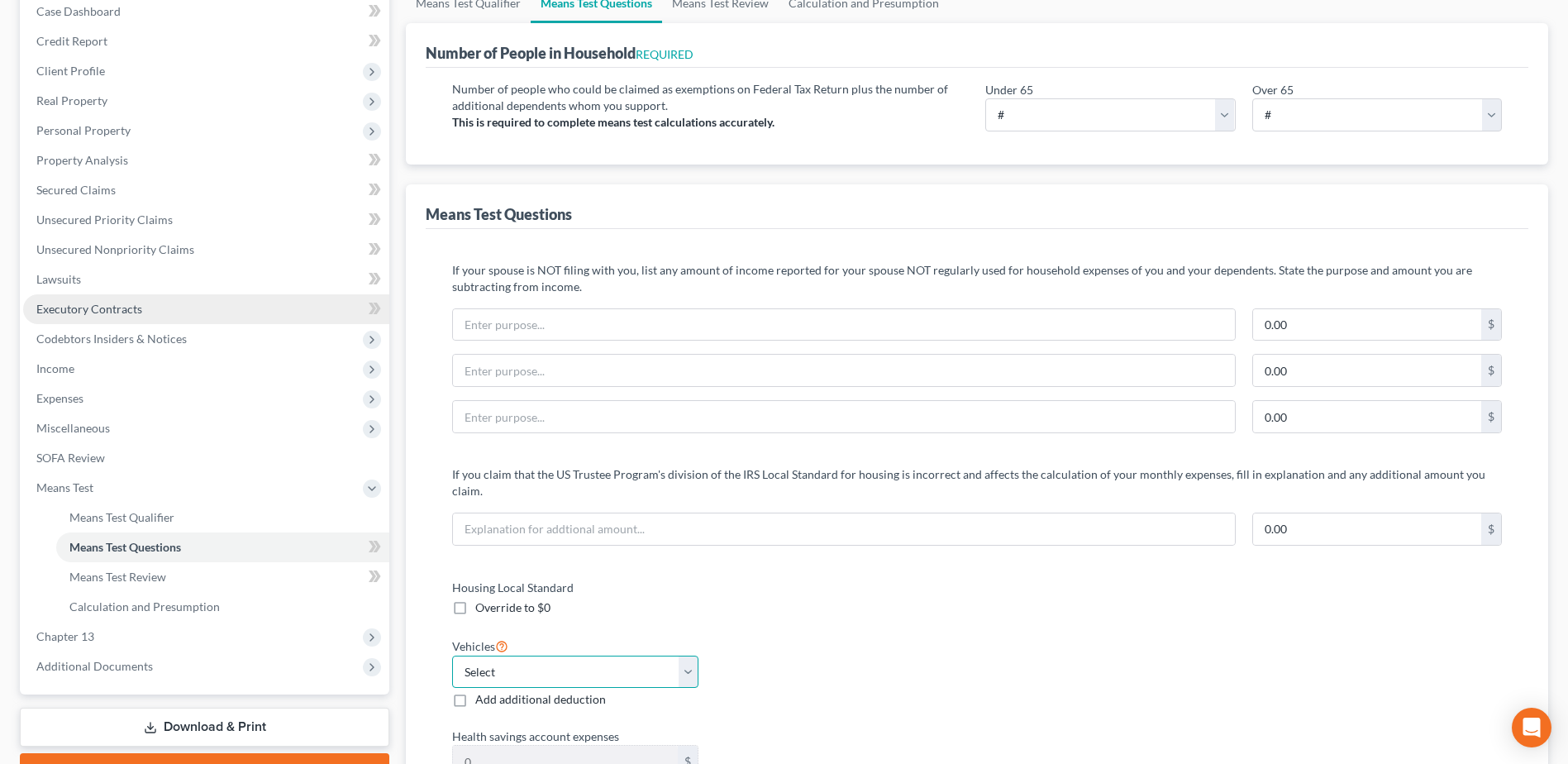
scroll to position [82, 0]
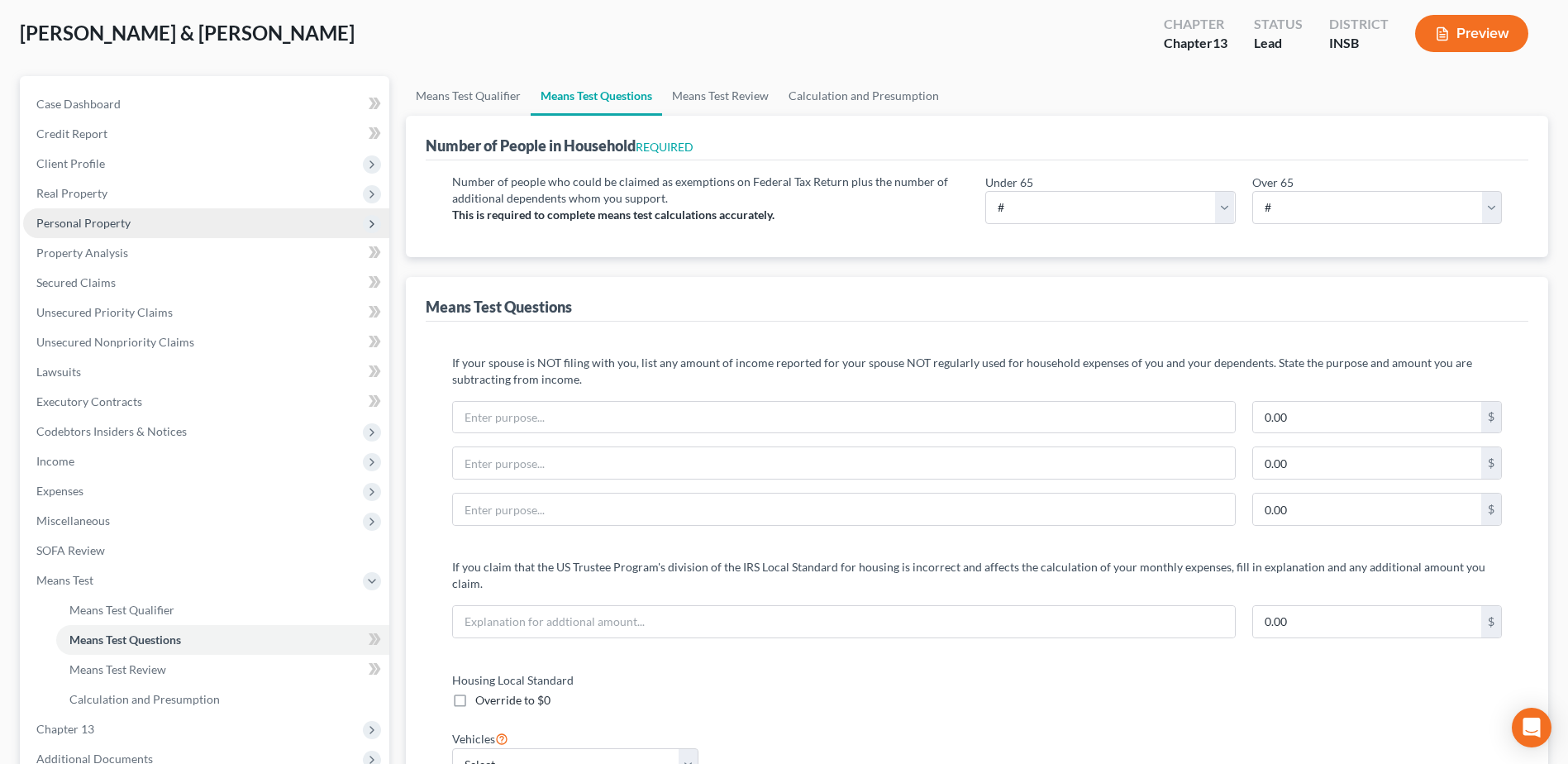
click at [104, 224] on span "Personal Property" at bounding box center [83, 222] width 94 height 14
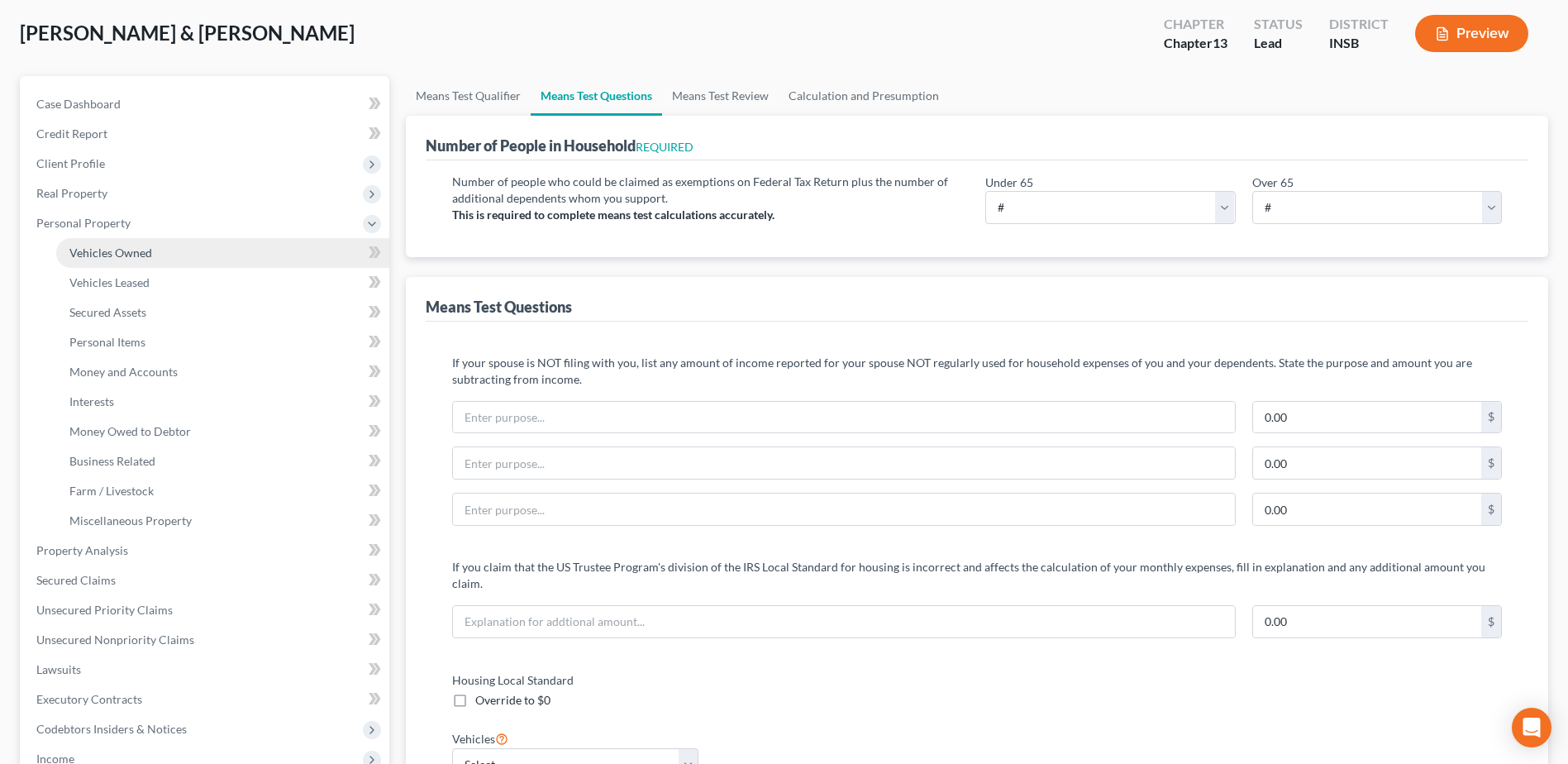
click at [144, 254] on span "Vehicles Owned" at bounding box center [110, 252] width 82 height 14
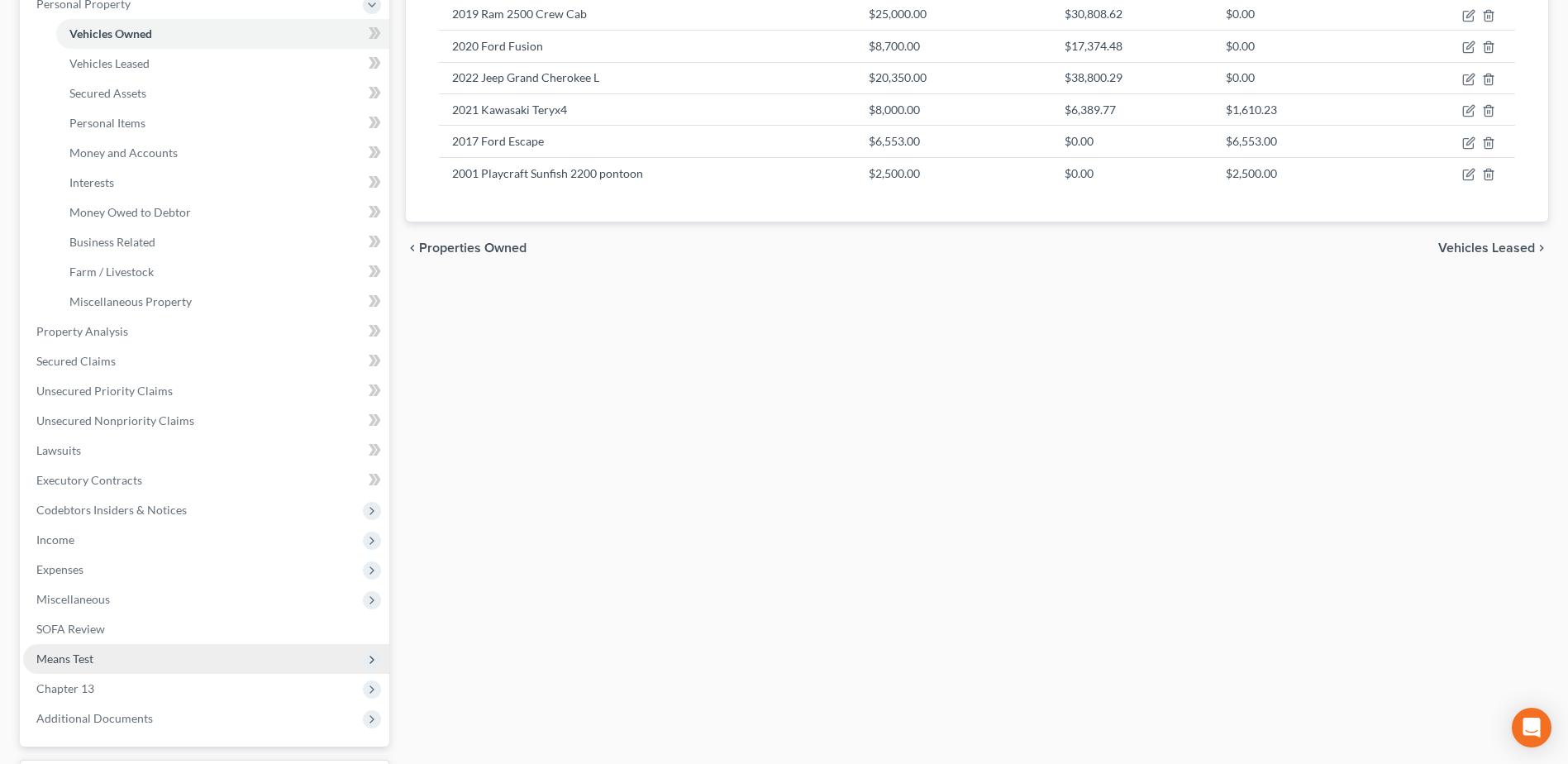
scroll to position [331, 0]
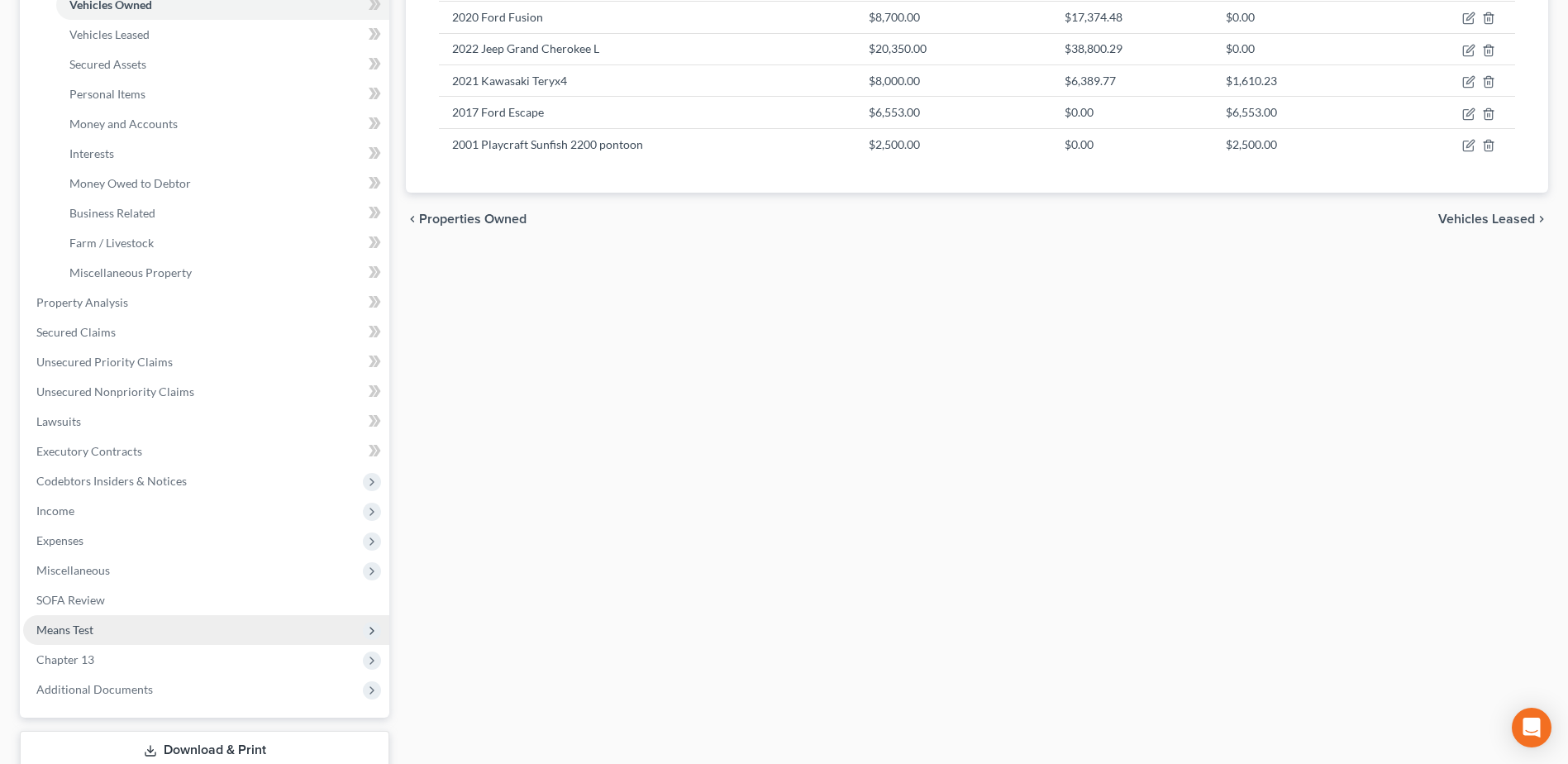
click at [83, 631] on span "Means Test" at bounding box center [65, 629] width 57 height 14
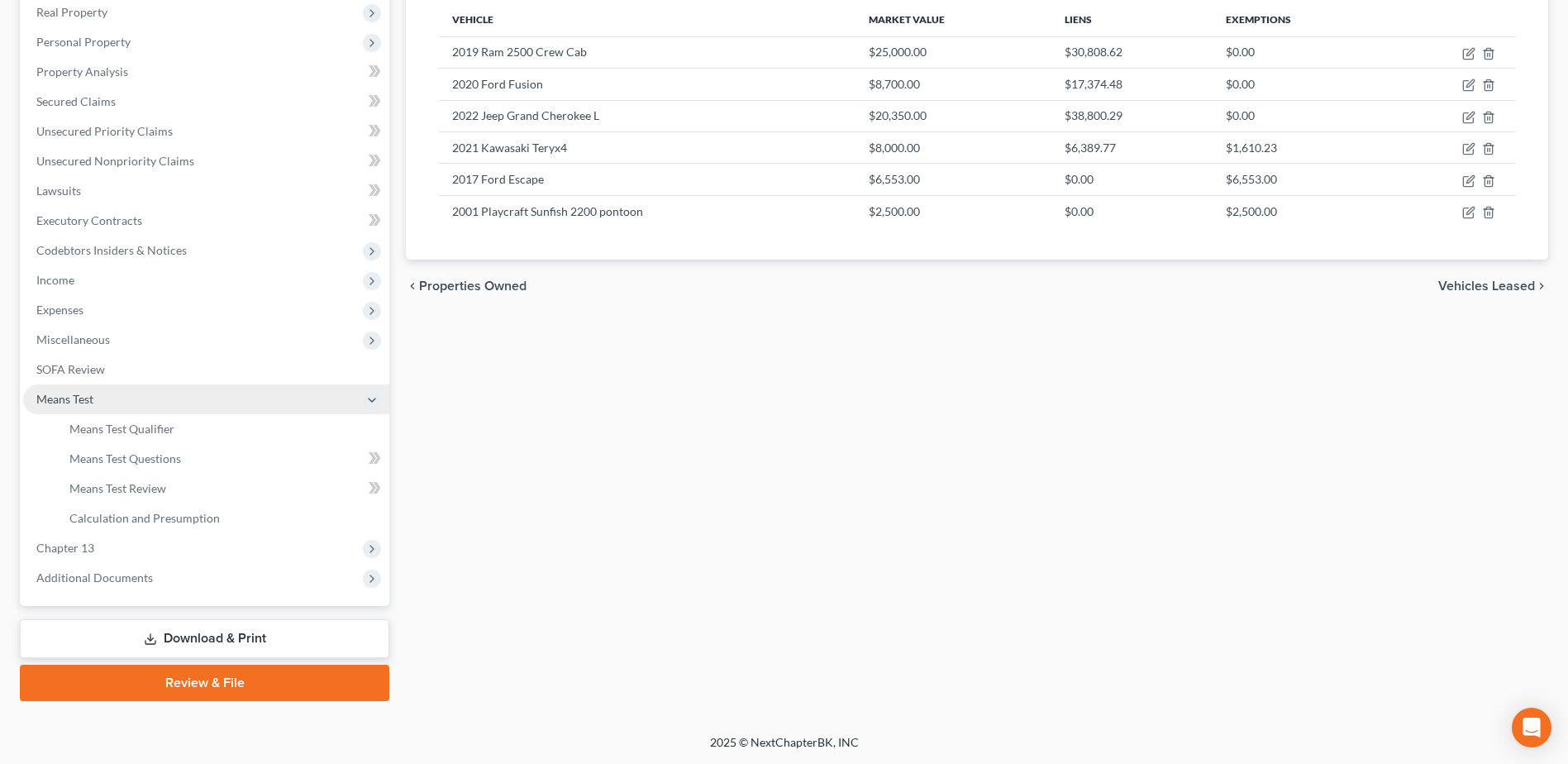
scroll to position [264, 0]
click at [152, 431] on span "Means Test Qualifier" at bounding box center [122, 428] width 105 height 14
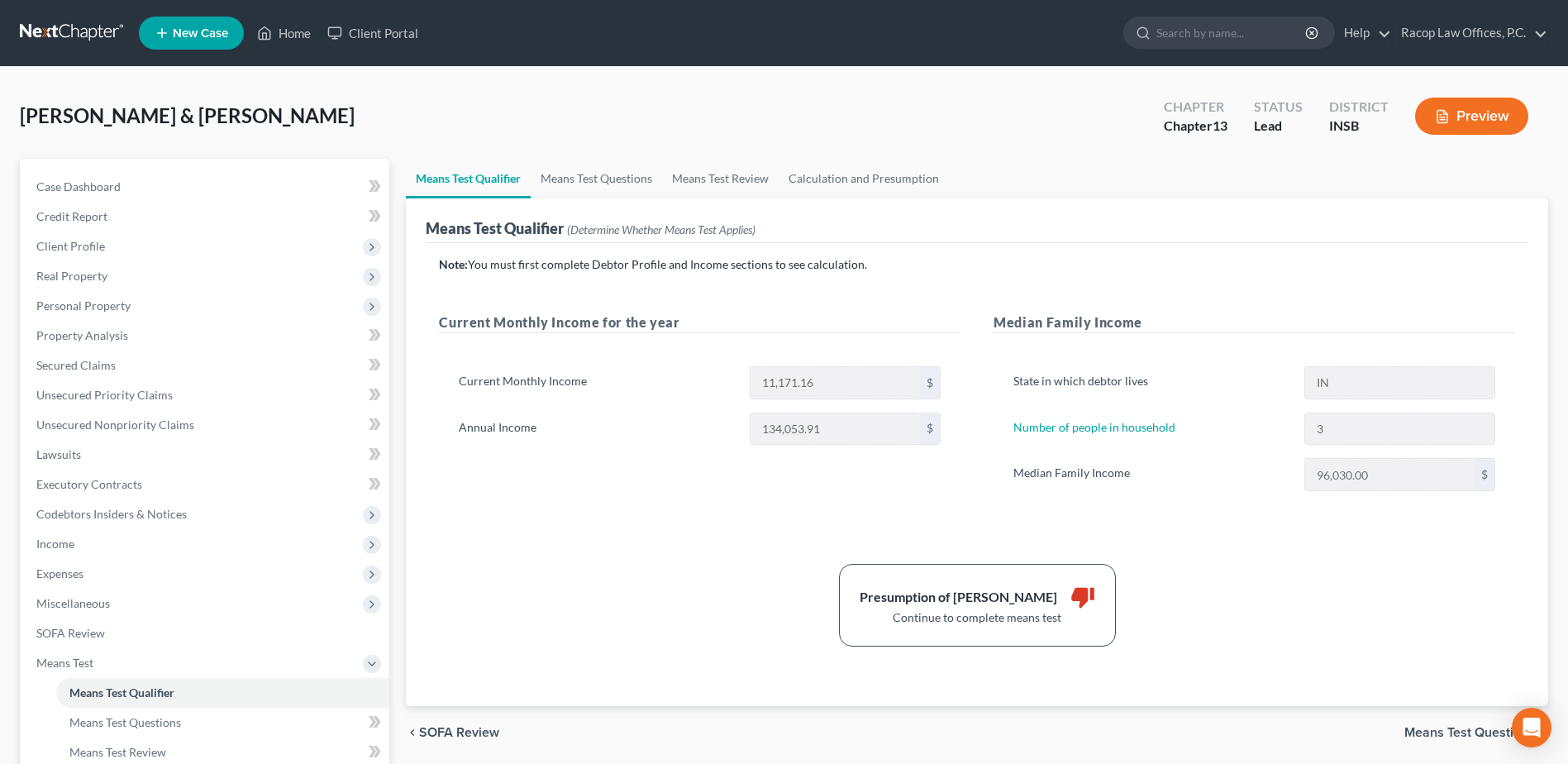
click at [1446, 736] on span "Means Test Questions" at bounding box center [1469, 732] width 131 height 13
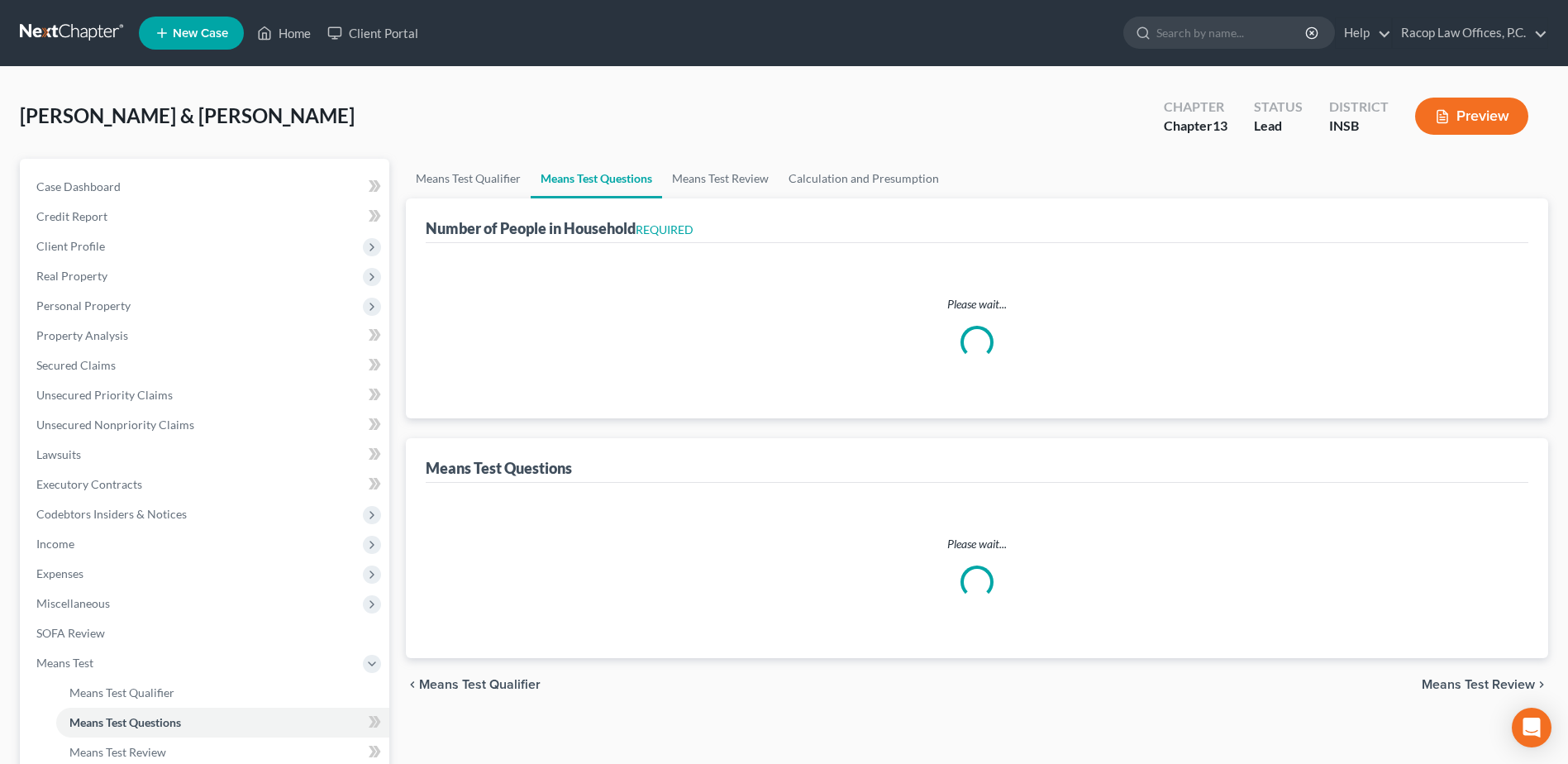
select select "1"
select select "60"
select select "1"
select select "60"
select select "1"
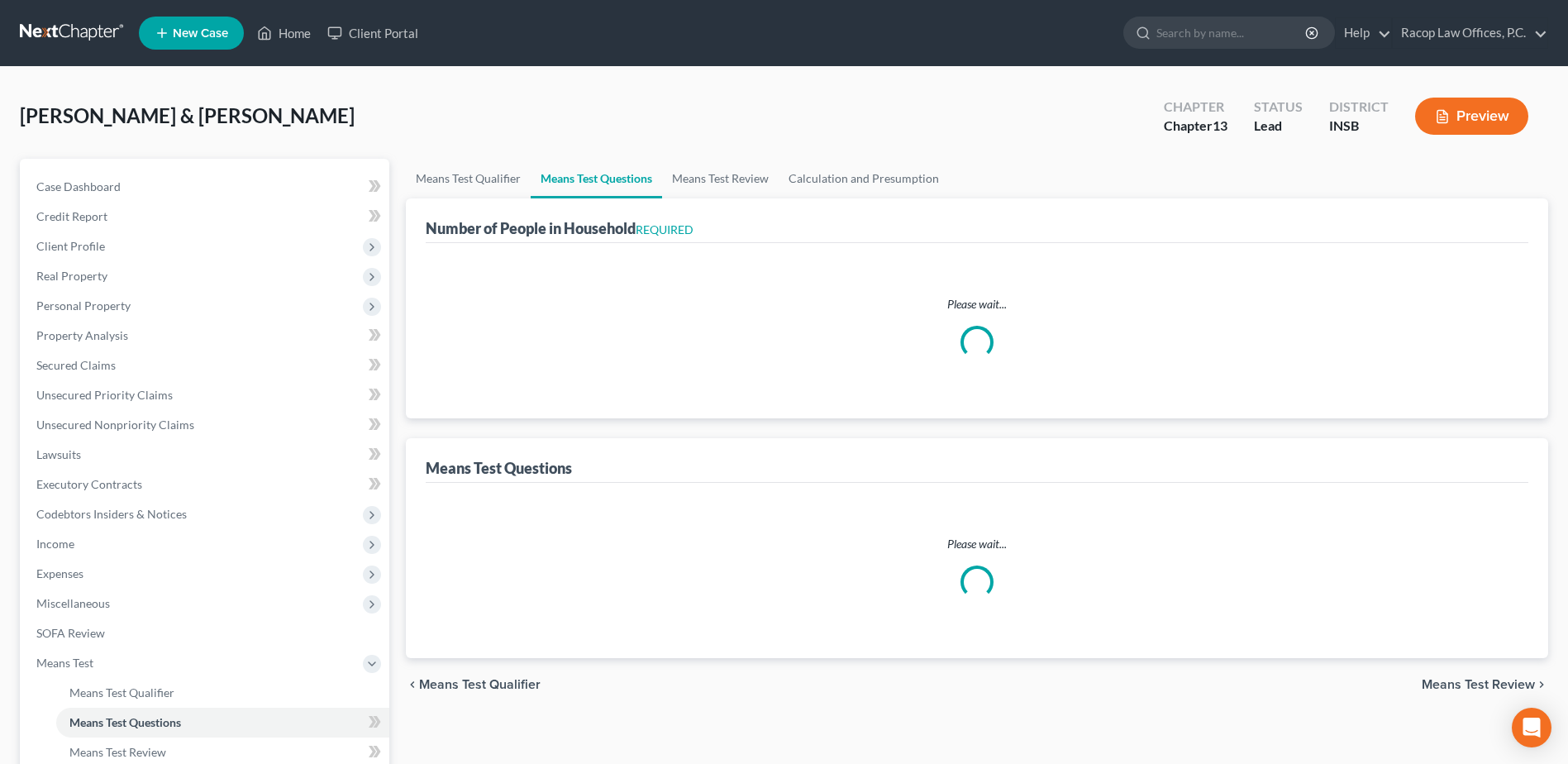
select select "60"
select select "1"
select select "60"
select select "0"
select select "60"
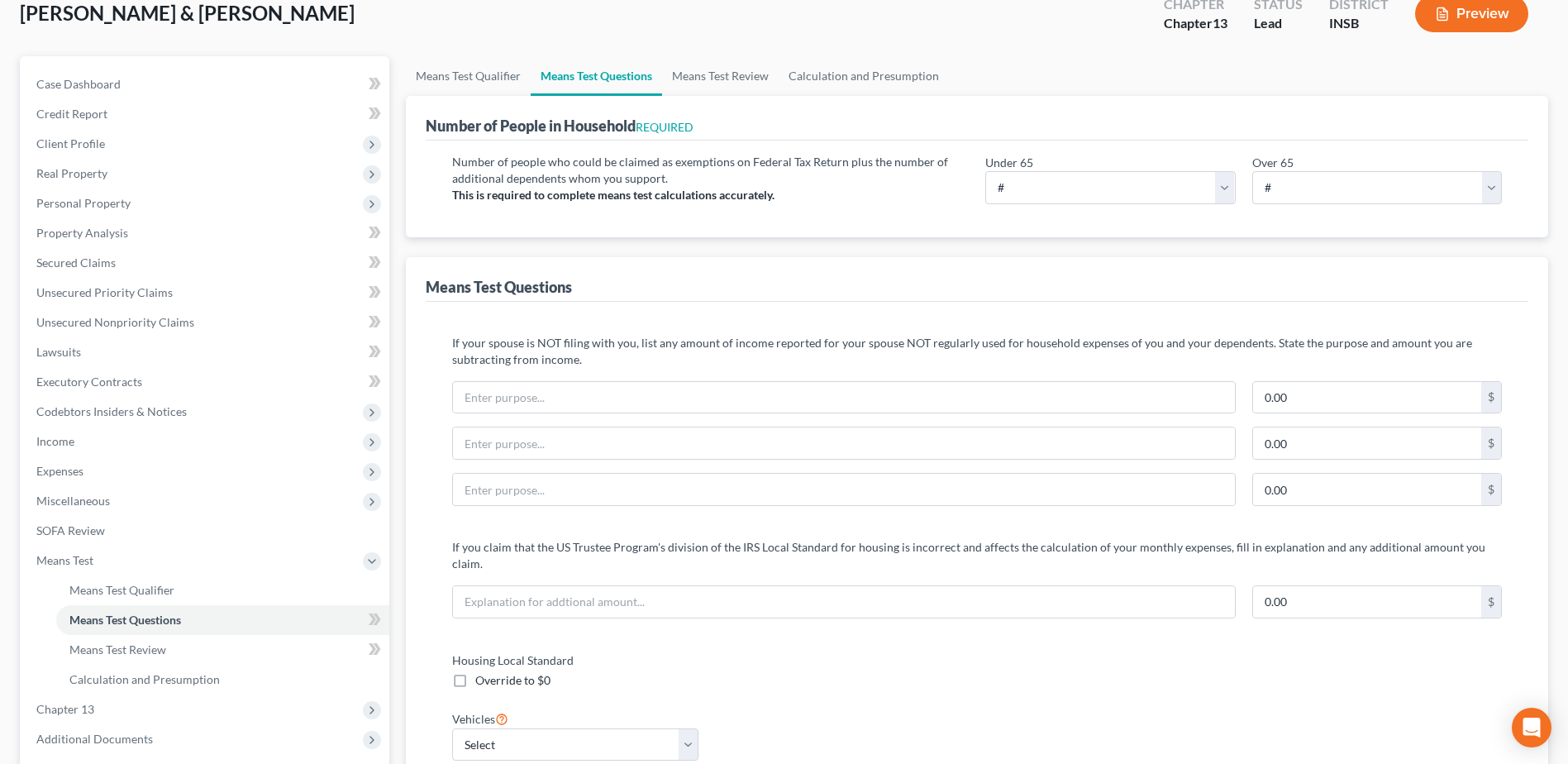
scroll to position [331, 0]
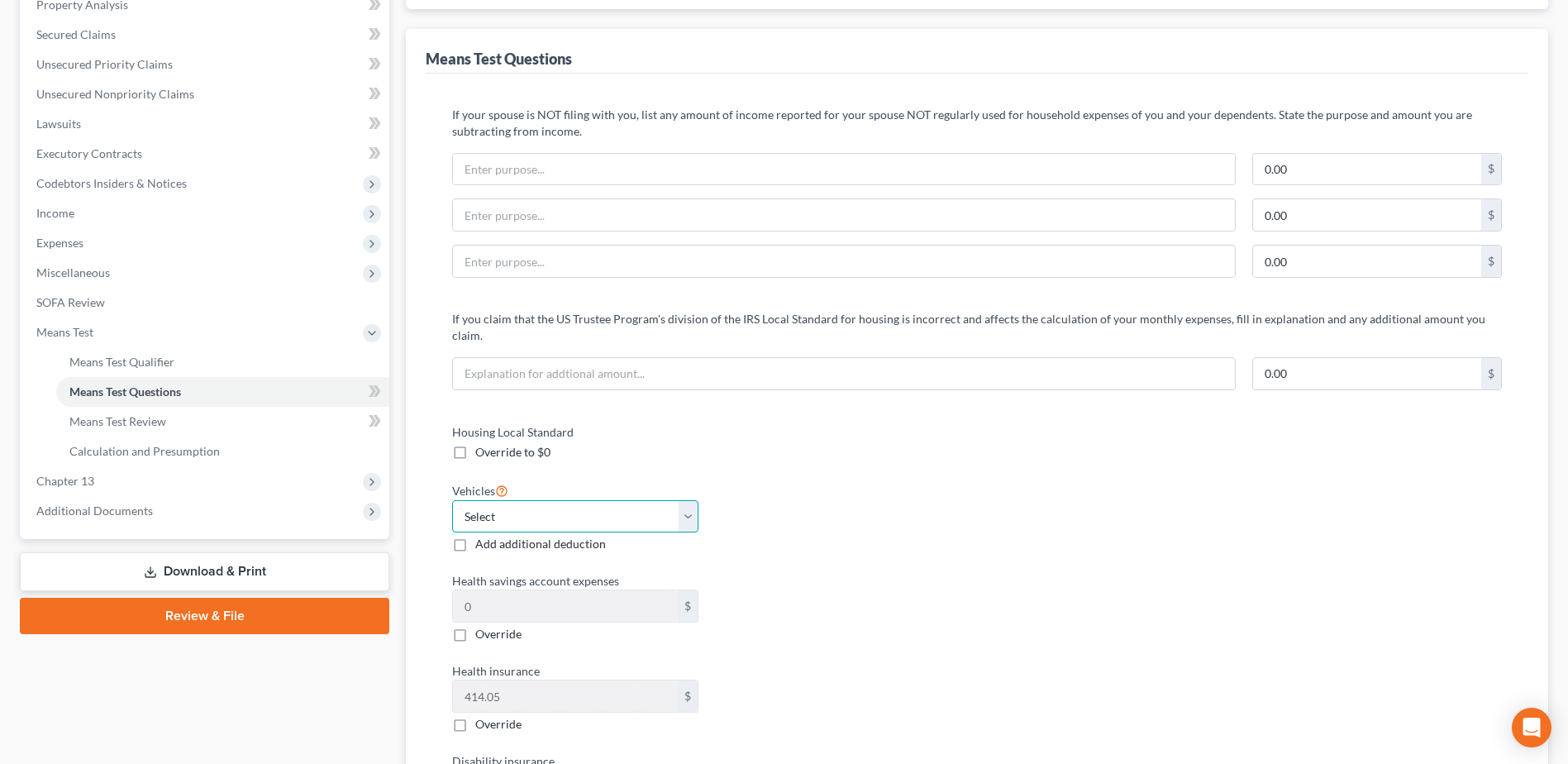
click at [576, 501] on select "Select 0 1 2 3 4 5" at bounding box center [575, 517] width 246 height 33
select select "5"
click at [452, 500] on select "Select 0 1 2 3 4 5" at bounding box center [575, 517] width 246 height 33
click at [922, 585] on div "Health savings account expenses 0 $ Override" at bounding box center [706, 607] width 525 height 70
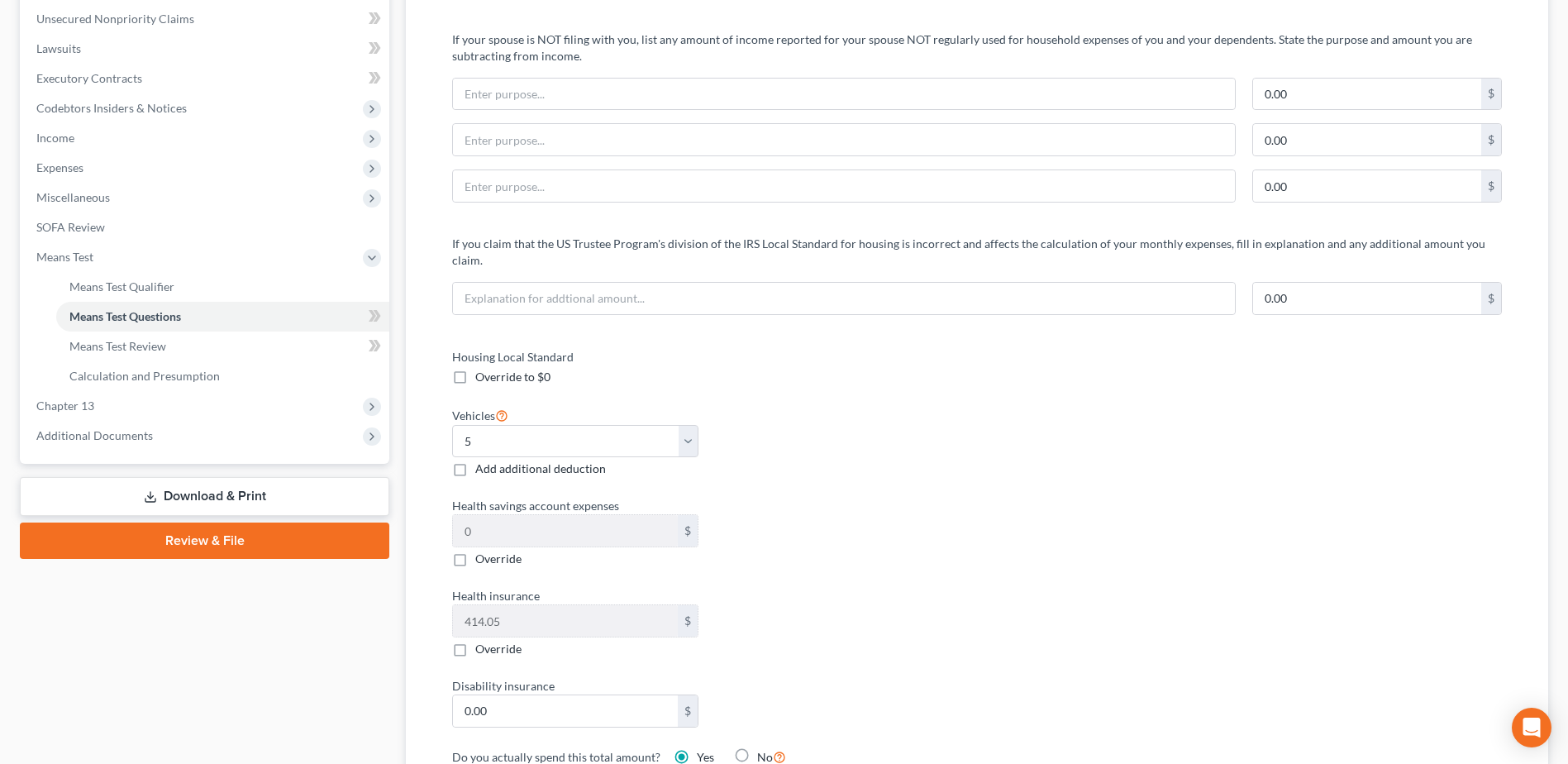
scroll to position [496, 0]
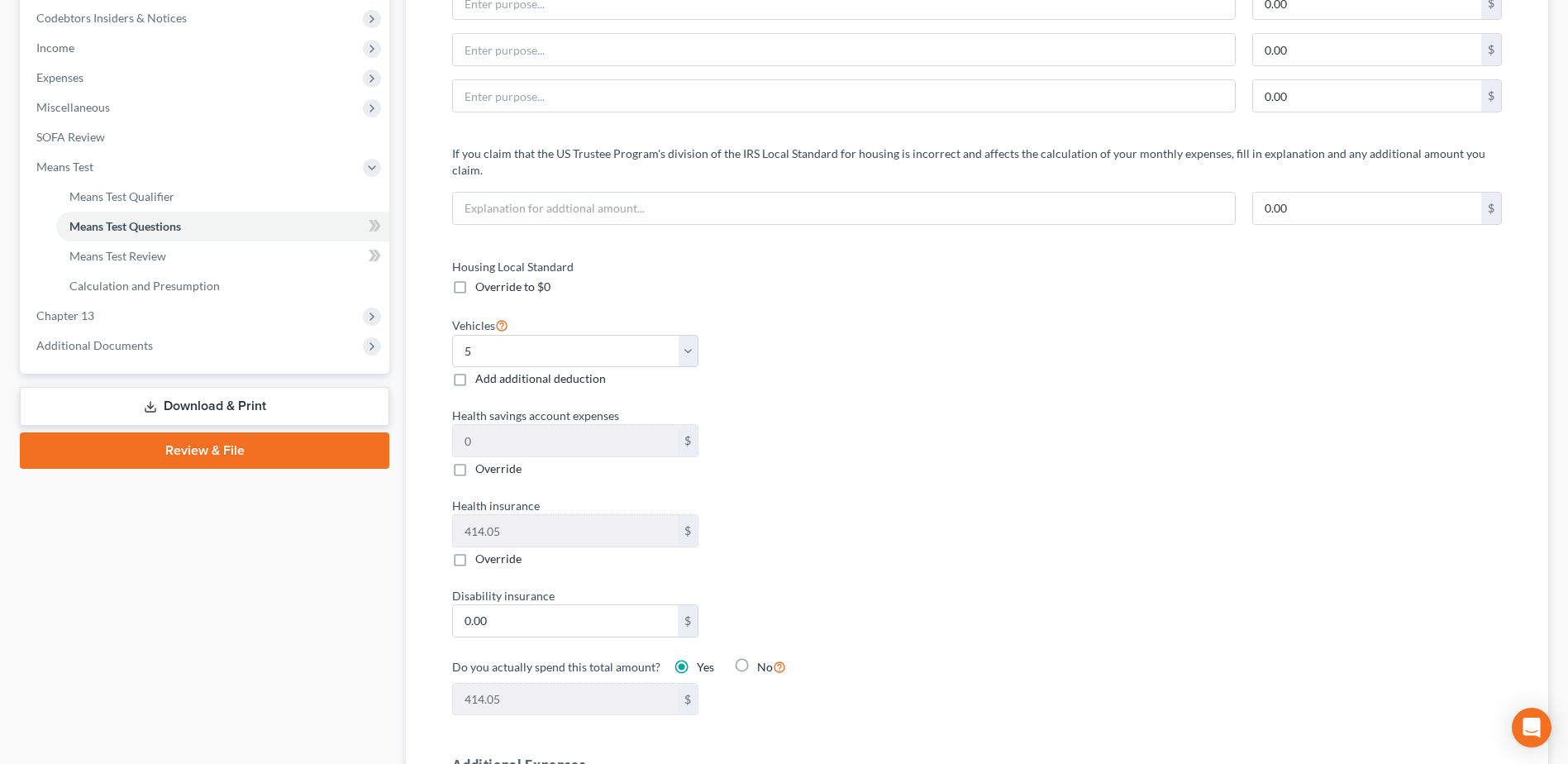
click at [475, 371] on label "Add additional deduction" at bounding box center [540, 379] width 131 height 17
click at [482, 371] on input "Add additional deduction" at bounding box center [487, 376] width 11 height 11
click at [475, 371] on label "Add additional deduction" at bounding box center [540, 379] width 131 height 17
click at [482, 371] on input "Add additional deduction" at bounding box center [487, 376] width 11 height 11
checkbox input "false"
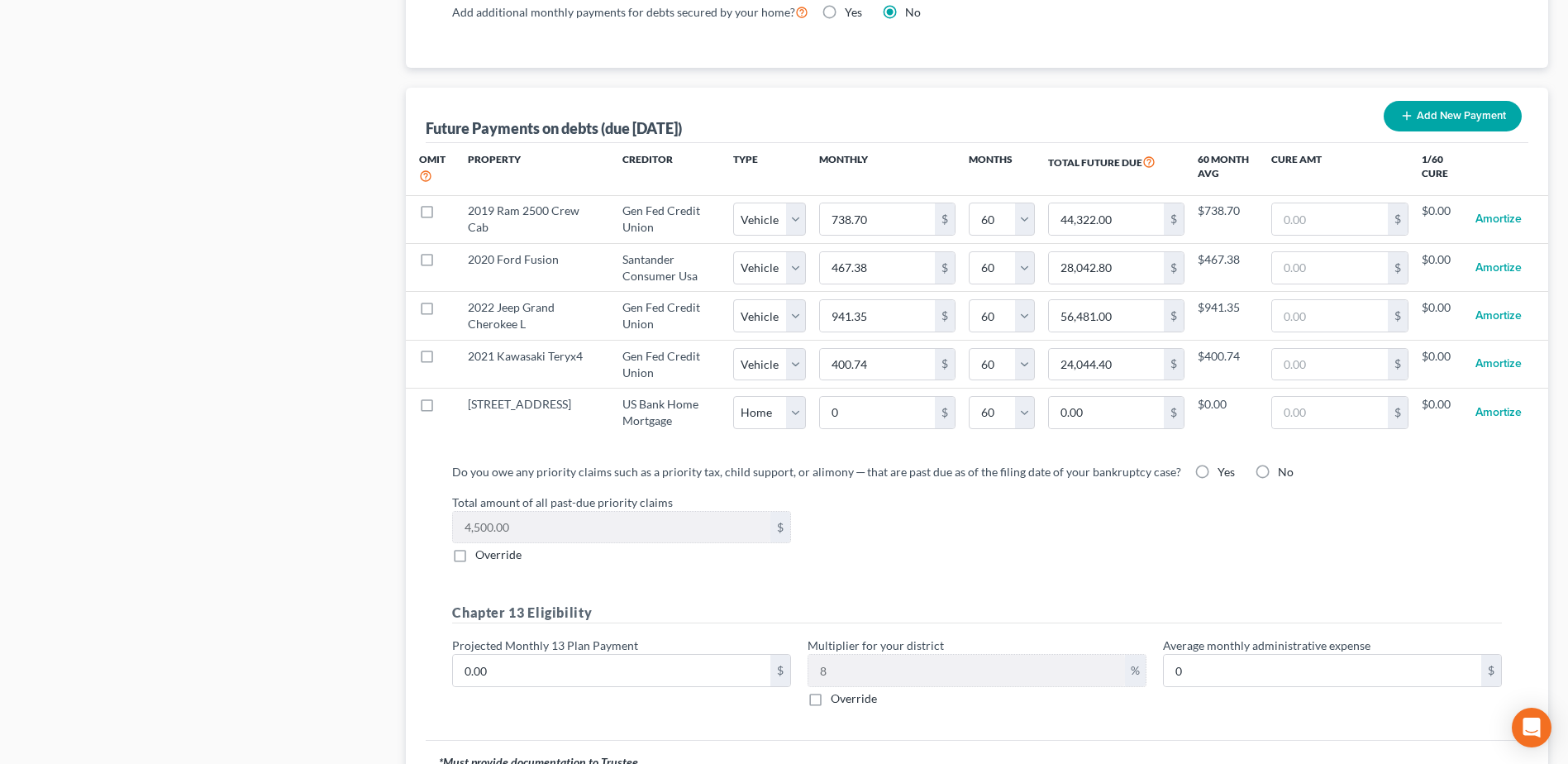
scroll to position [1562, 0]
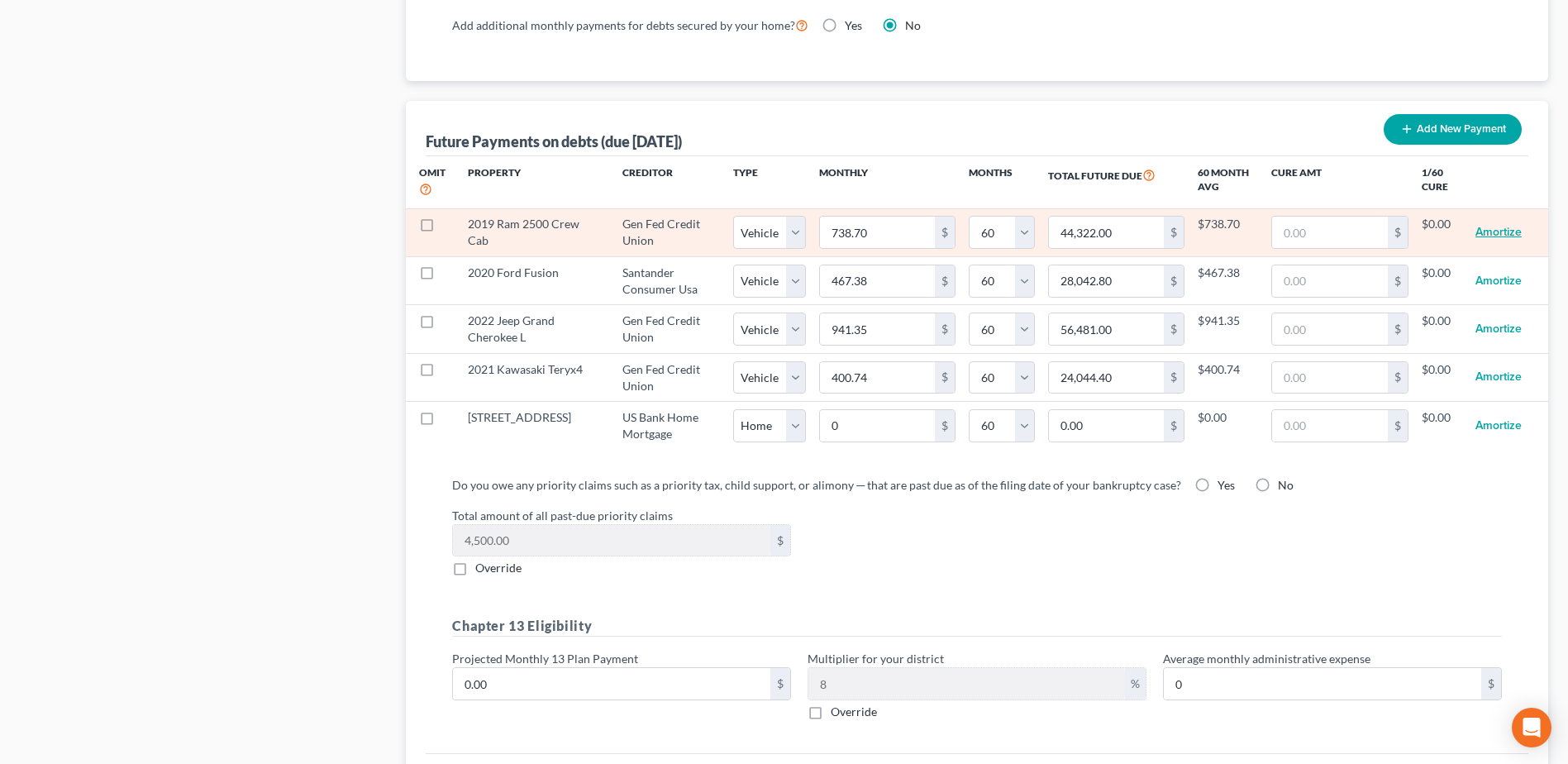
click at [1493, 218] on button "Amortize" at bounding box center [1499, 232] width 47 height 33
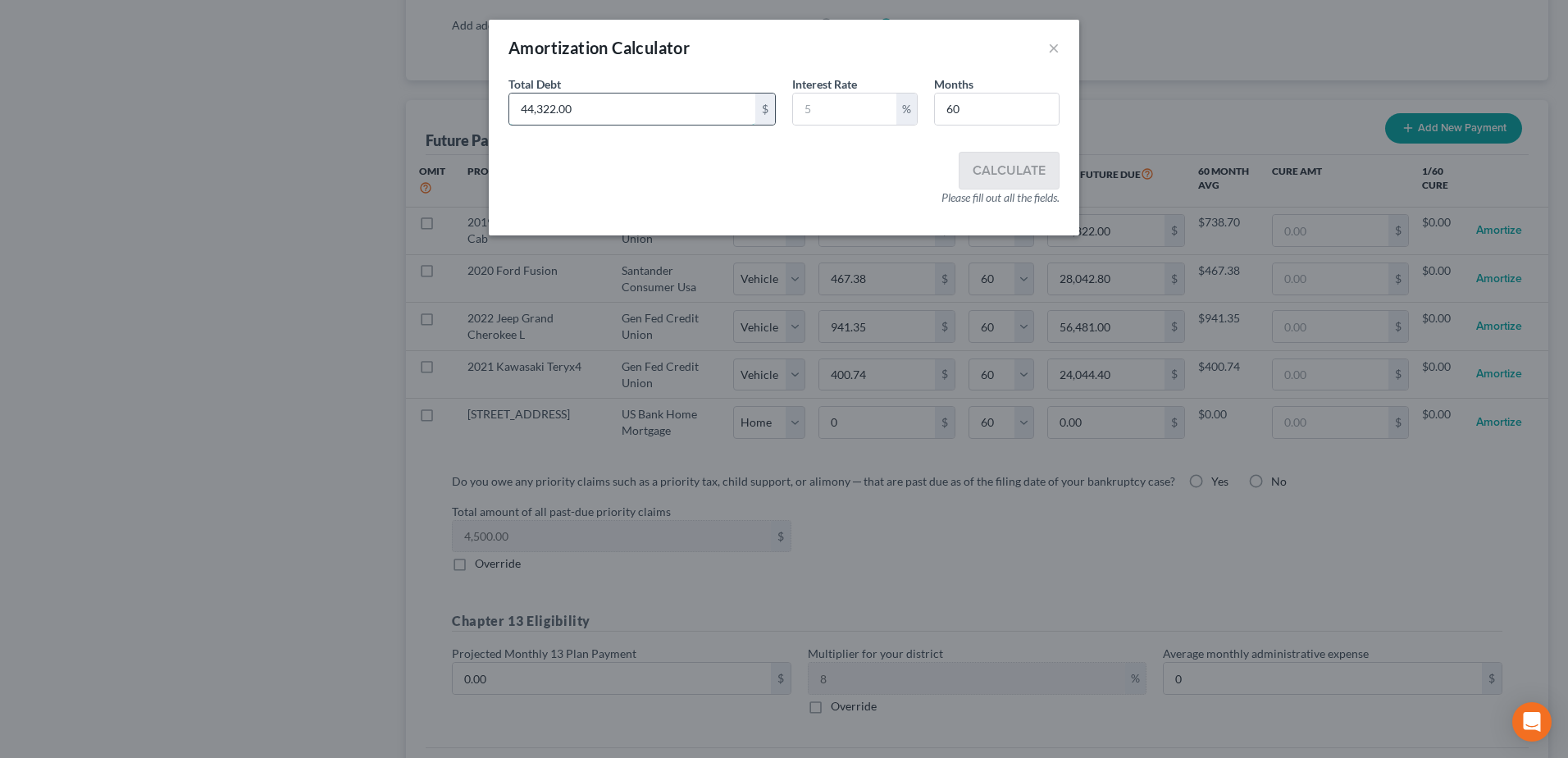
click at [662, 111] on input "44,322.00" at bounding box center [632, 109] width 246 height 31
type input "25,000.00"
click at [865, 110] on input "text" at bounding box center [844, 109] width 103 height 31
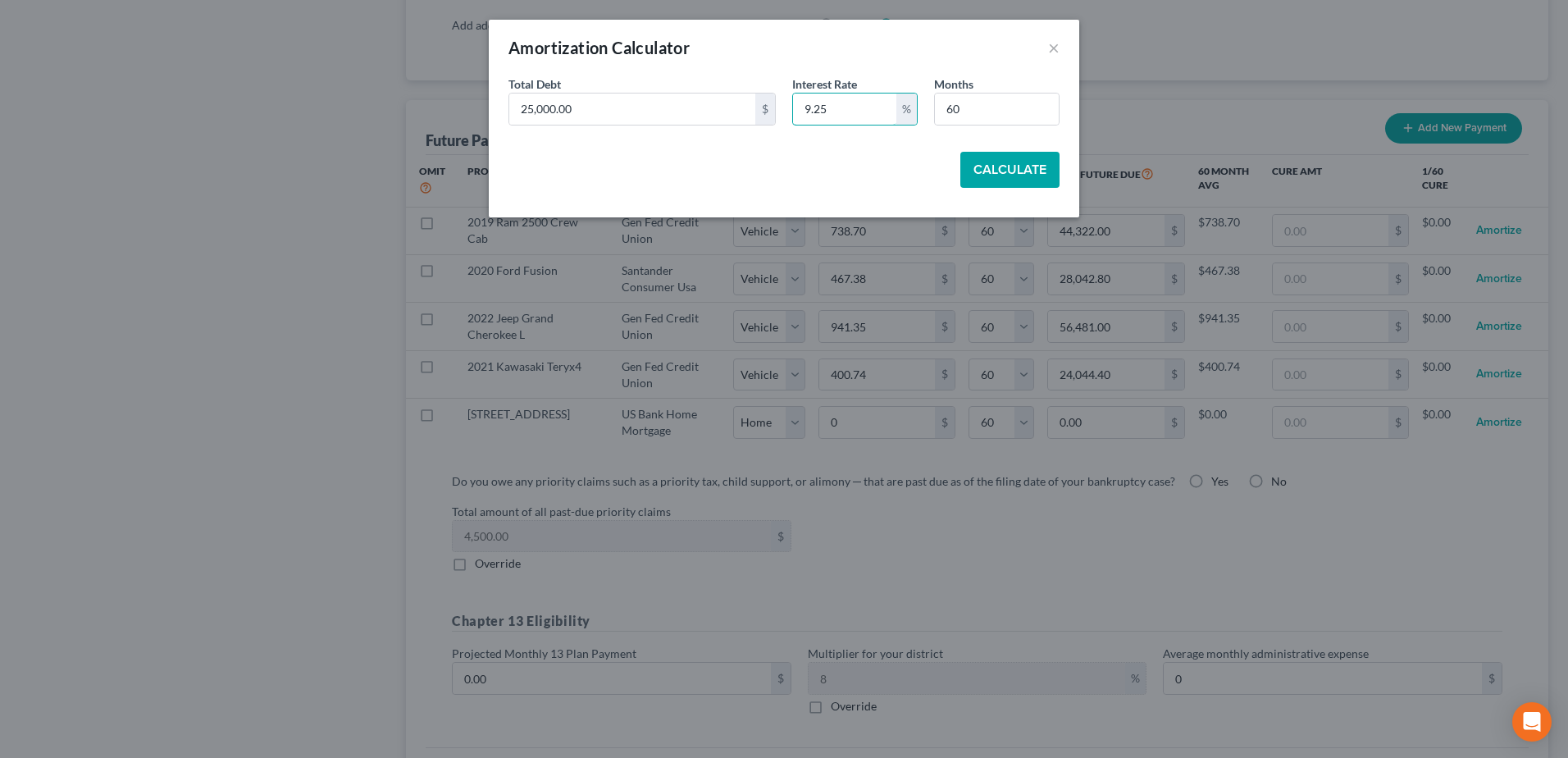
type input "9.25"
click at [1016, 171] on button "Calculate" at bounding box center [1010, 170] width 99 height 36
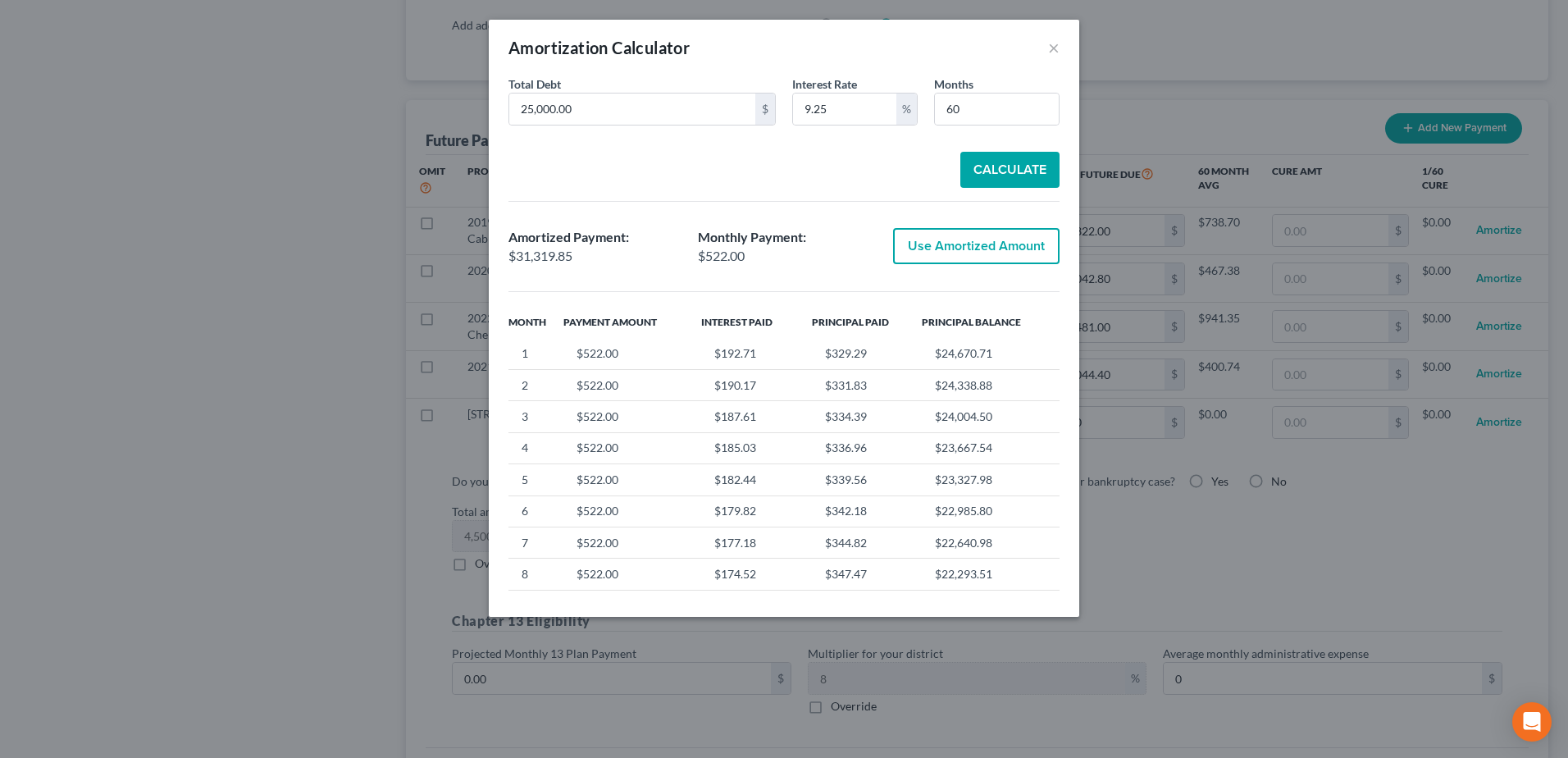
click at [957, 246] on button "Use Amortized Amount" at bounding box center [976, 246] width 166 height 36
type input "521.99"
type input "31,319.84"
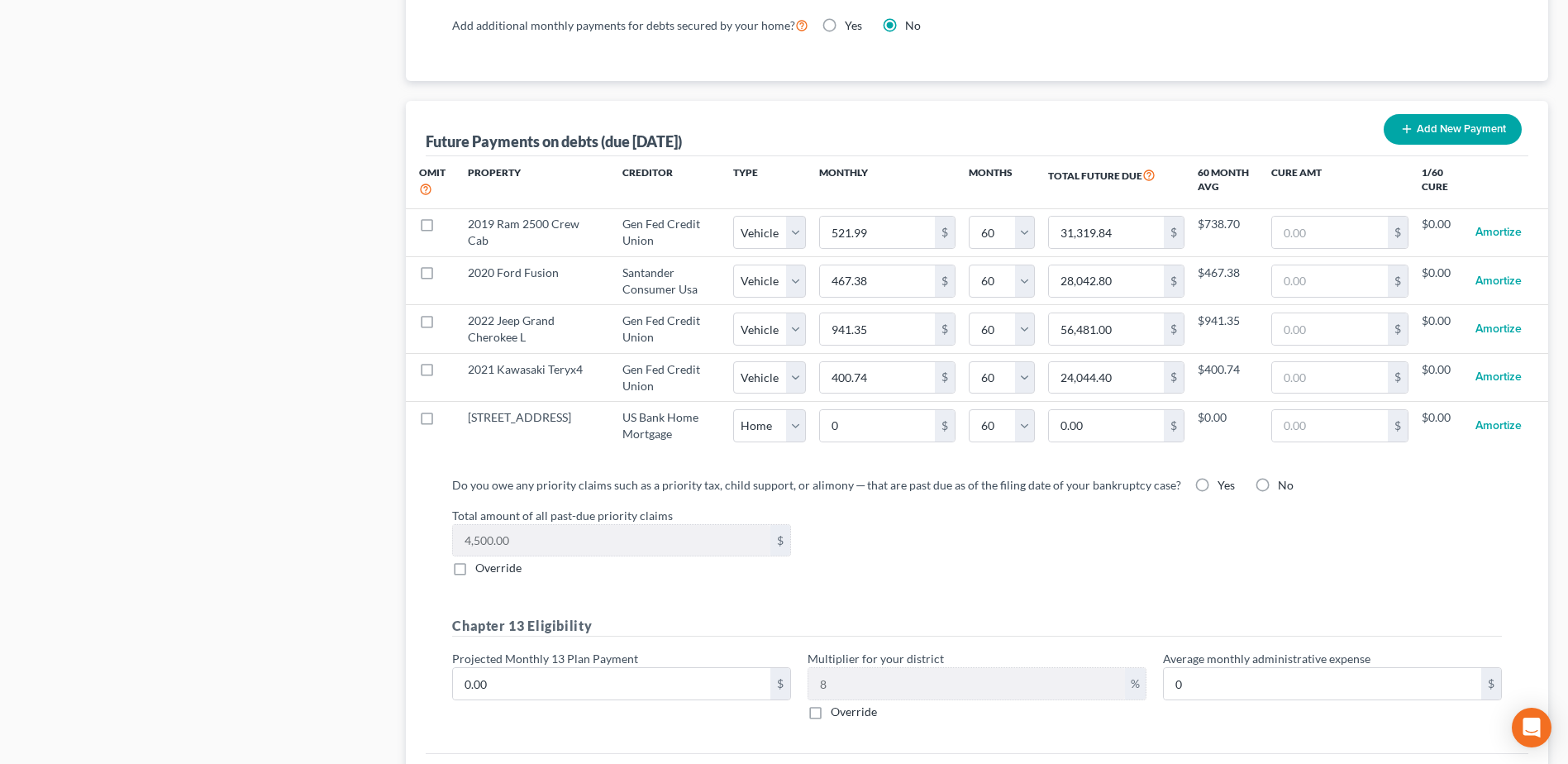
select select "1"
select select "60"
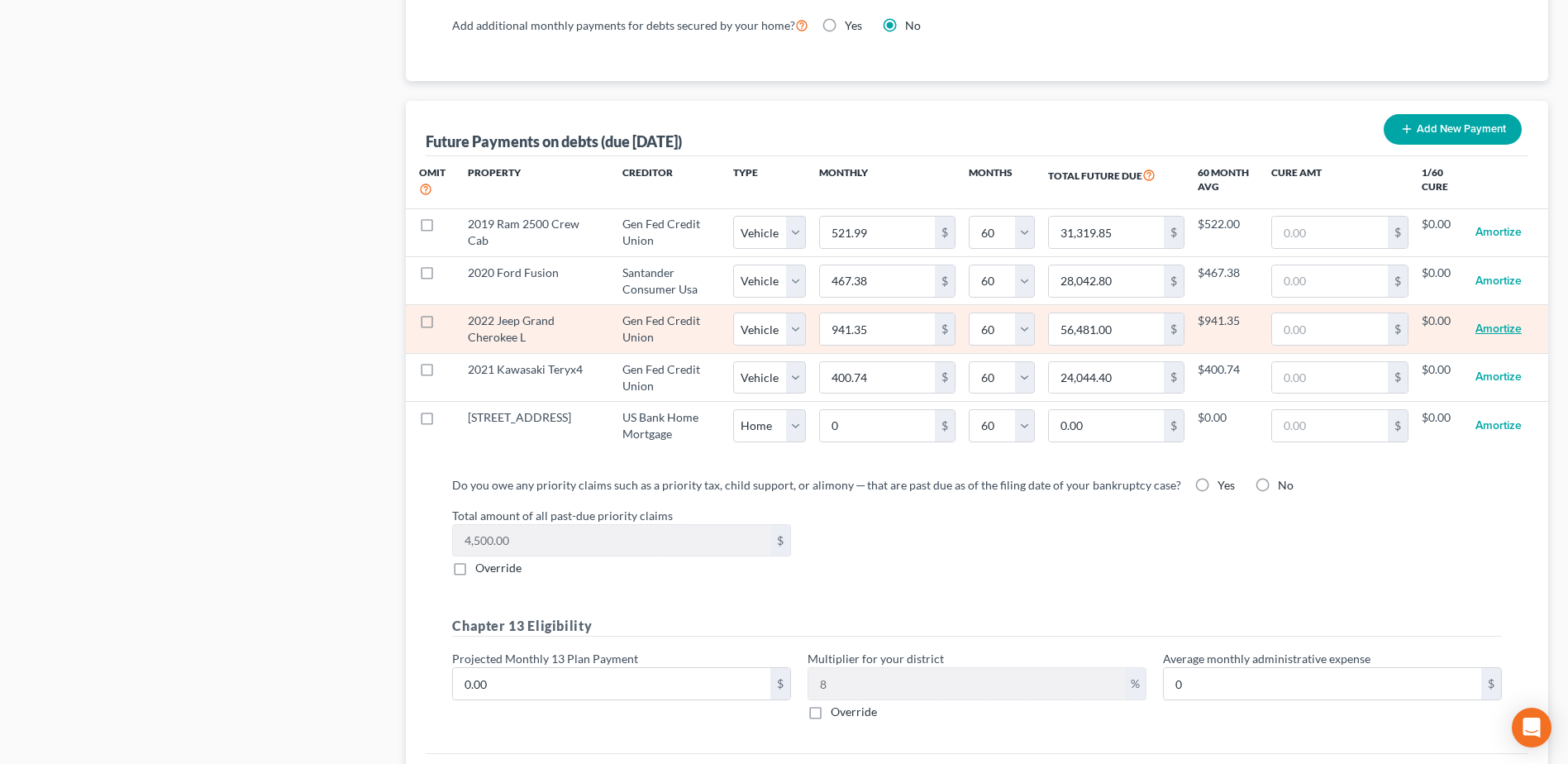
click at [1496, 312] on button "Amortize" at bounding box center [1499, 329] width 47 height 33
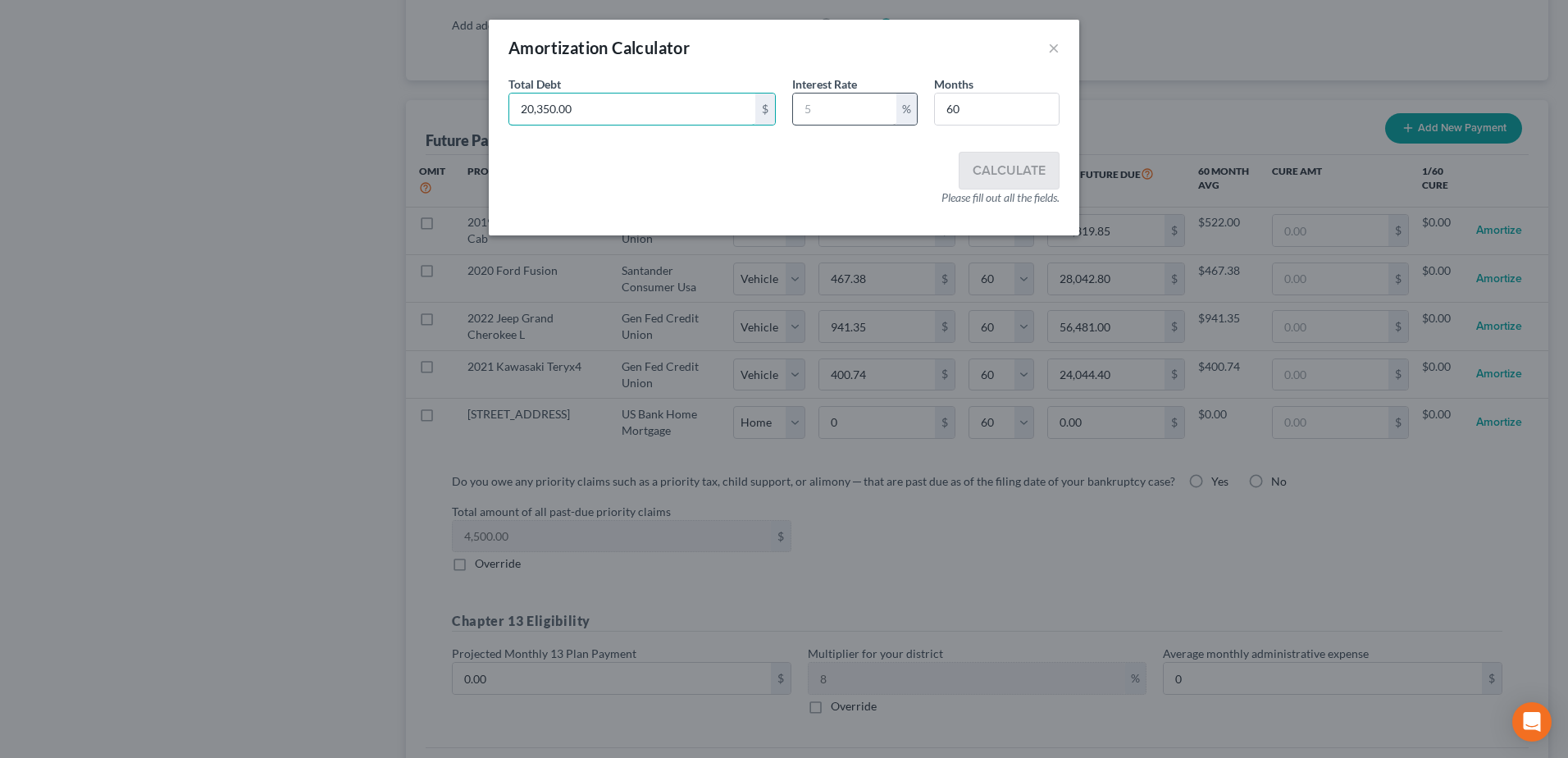
type input "20,350.00"
click at [853, 107] on input "text" at bounding box center [844, 109] width 103 height 31
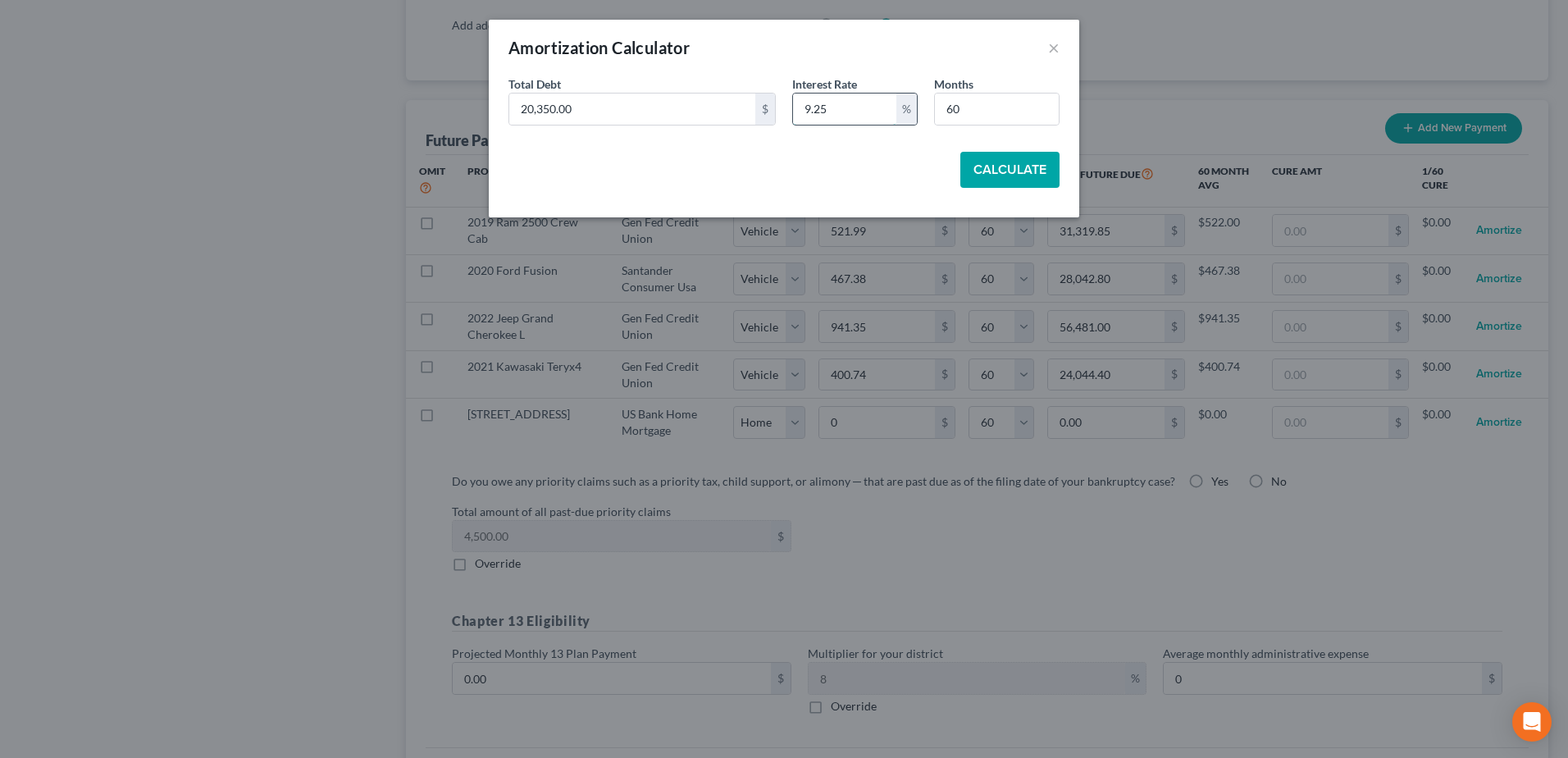
type input "9.25"
click at [1013, 164] on button "Calculate" at bounding box center [1010, 170] width 99 height 36
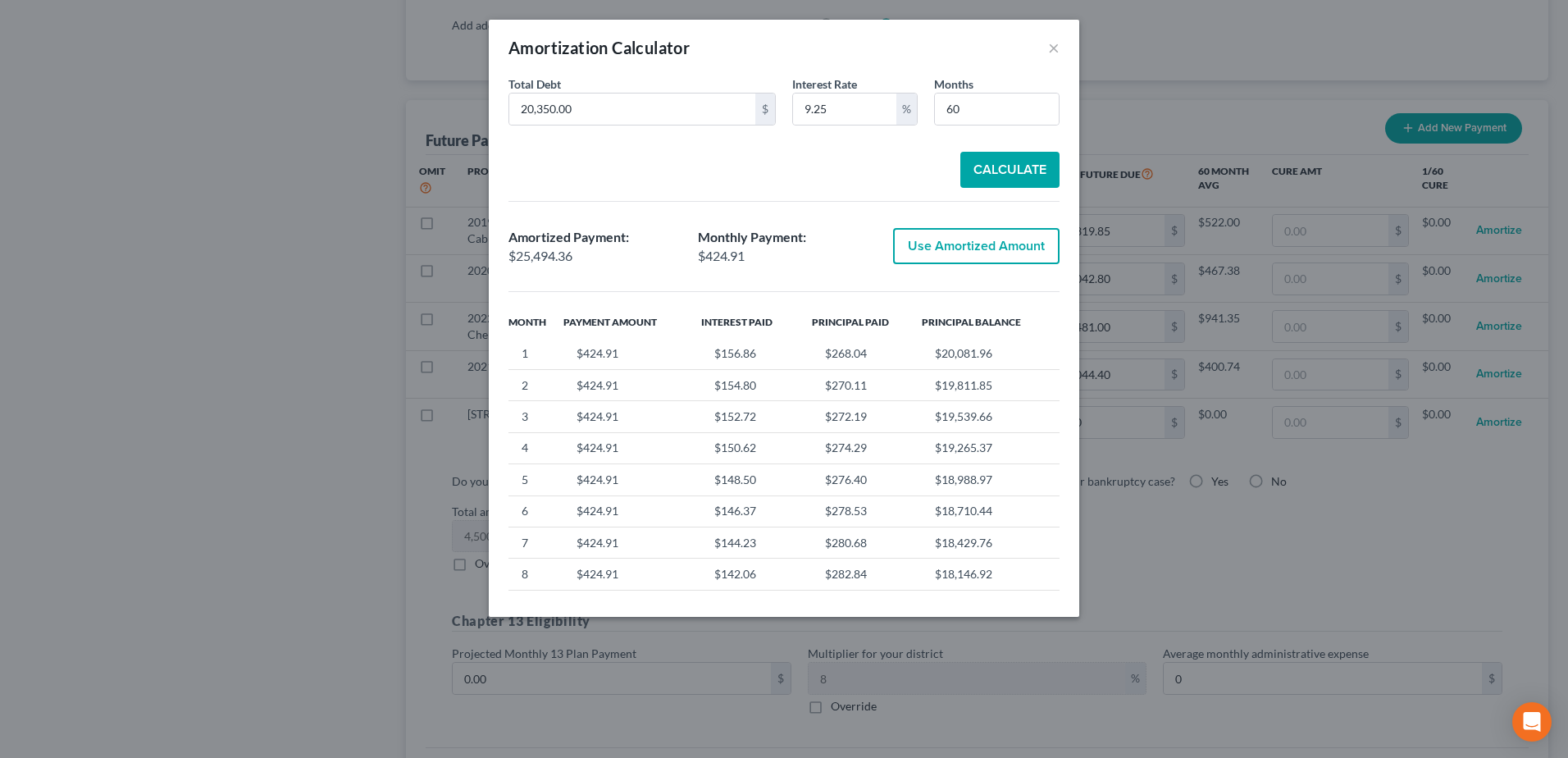
click at [974, 246] on button "Use Amortized Amount" at bounding box center [976, 246] width 166 height 36
type input "424.90"
type input "25,494.35"
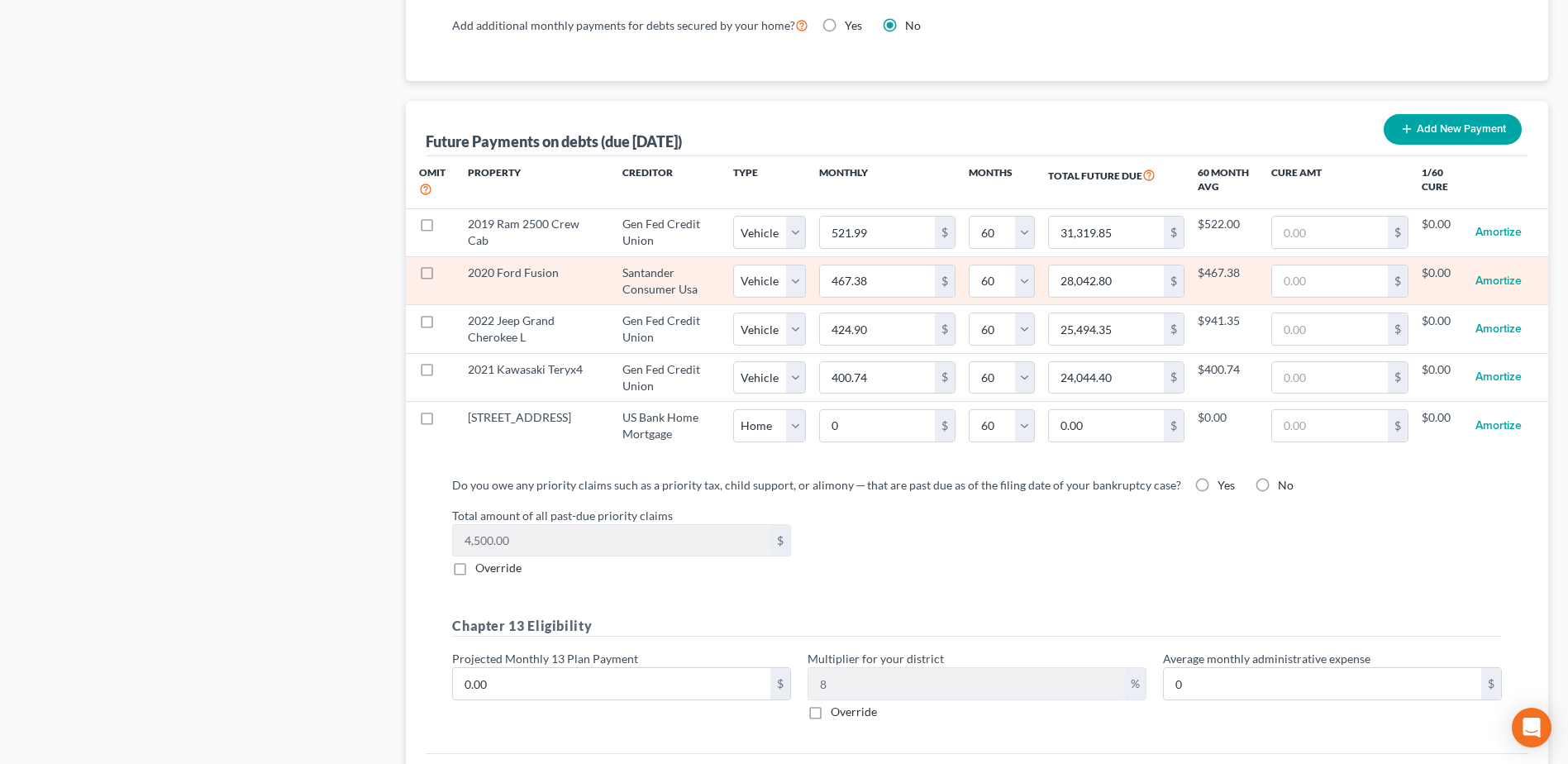
select select "1"
select select "60"
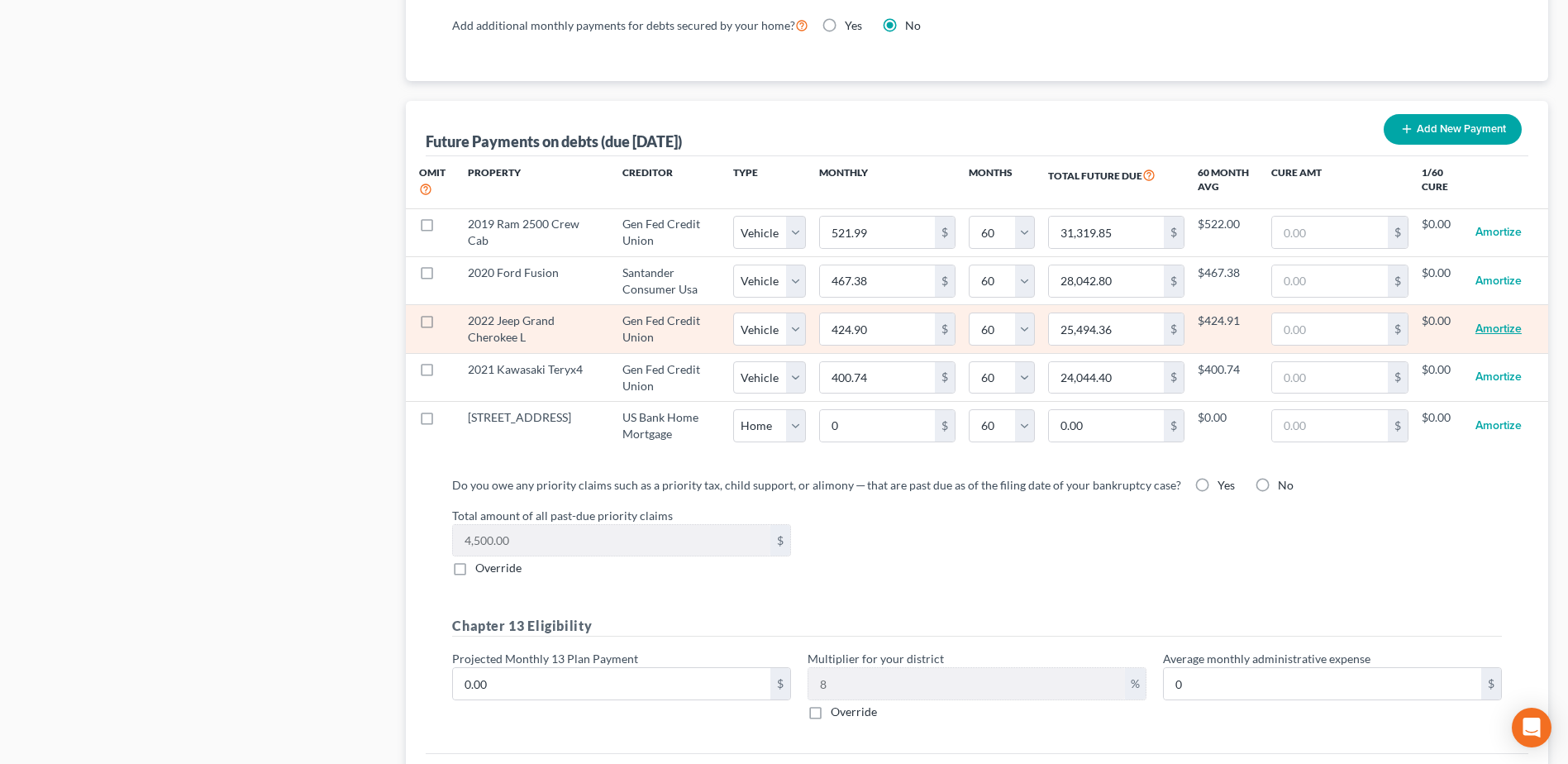
click at [1497, 312] on button "Amortize" at bounding box center [1499, 329] width 47 height 33
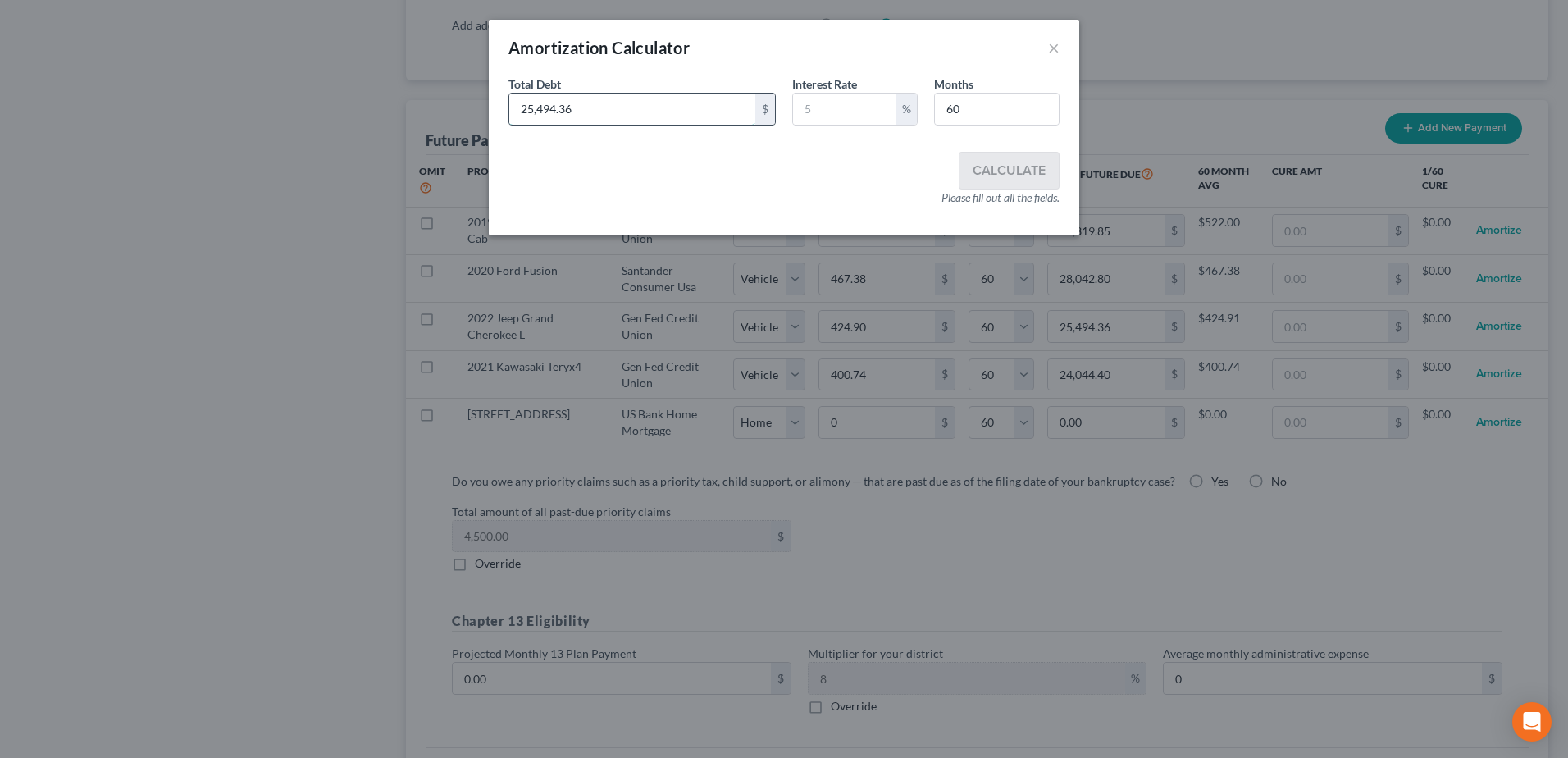
click at [616, 104] on input "25,494.36" at bounding box center [632, 109] width 246 height 31
type input "20,350.00"
click at [877, 101] on input "text" at bounding box center [844, 109] width 103 height 31
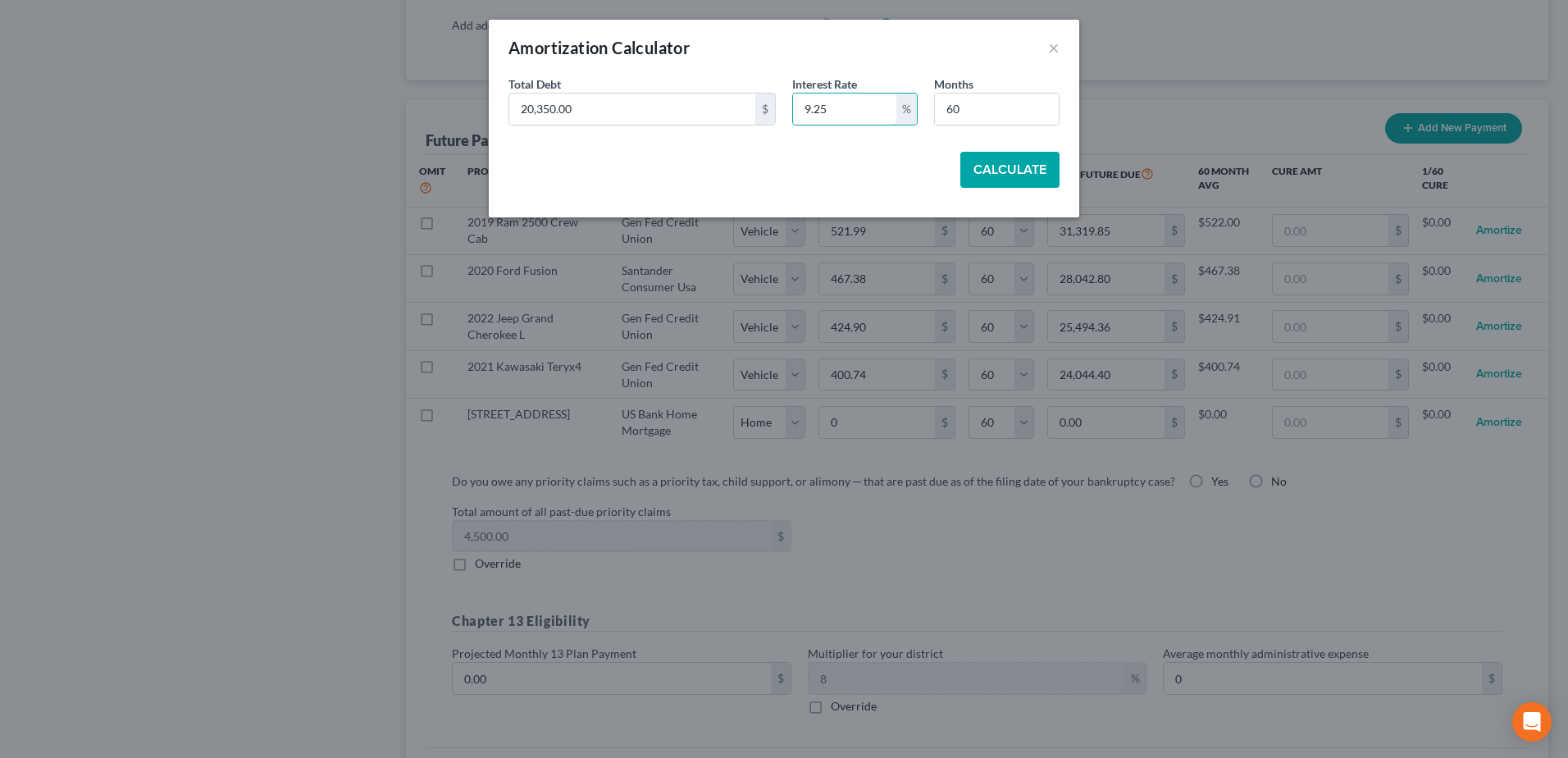
type input "9.25"
click at [915, 168] on div "Calculate" at bounding box center [783, 170] width 551 height 36
click at [981, 166] on button "Calculate" at bounding box center [1010, 170] width 99 height 36
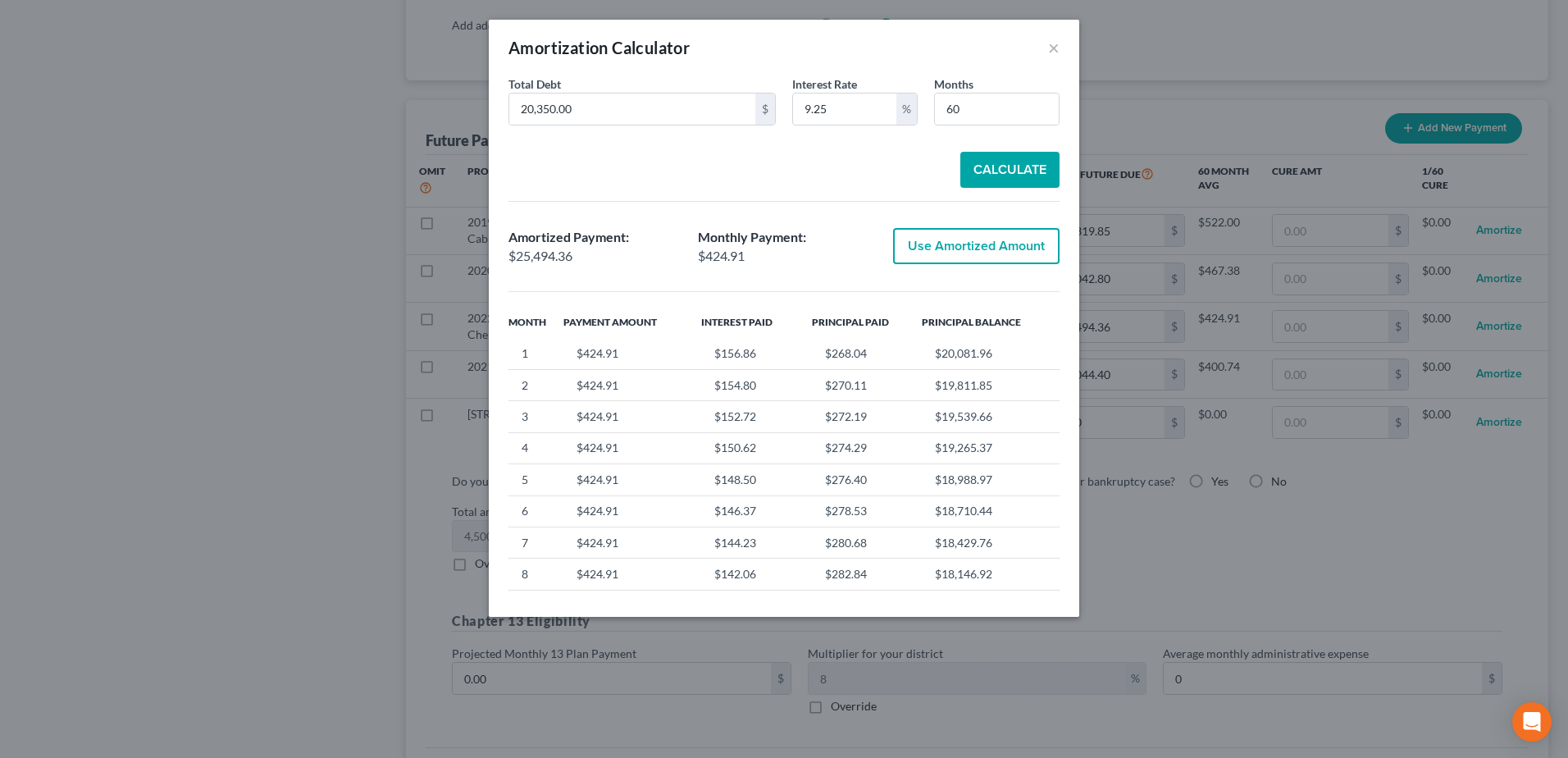
click at [980, 252] on button "Use Amortized Amount" at bounding box center [976, 246] width 166 height 36
type input "25,494.35"
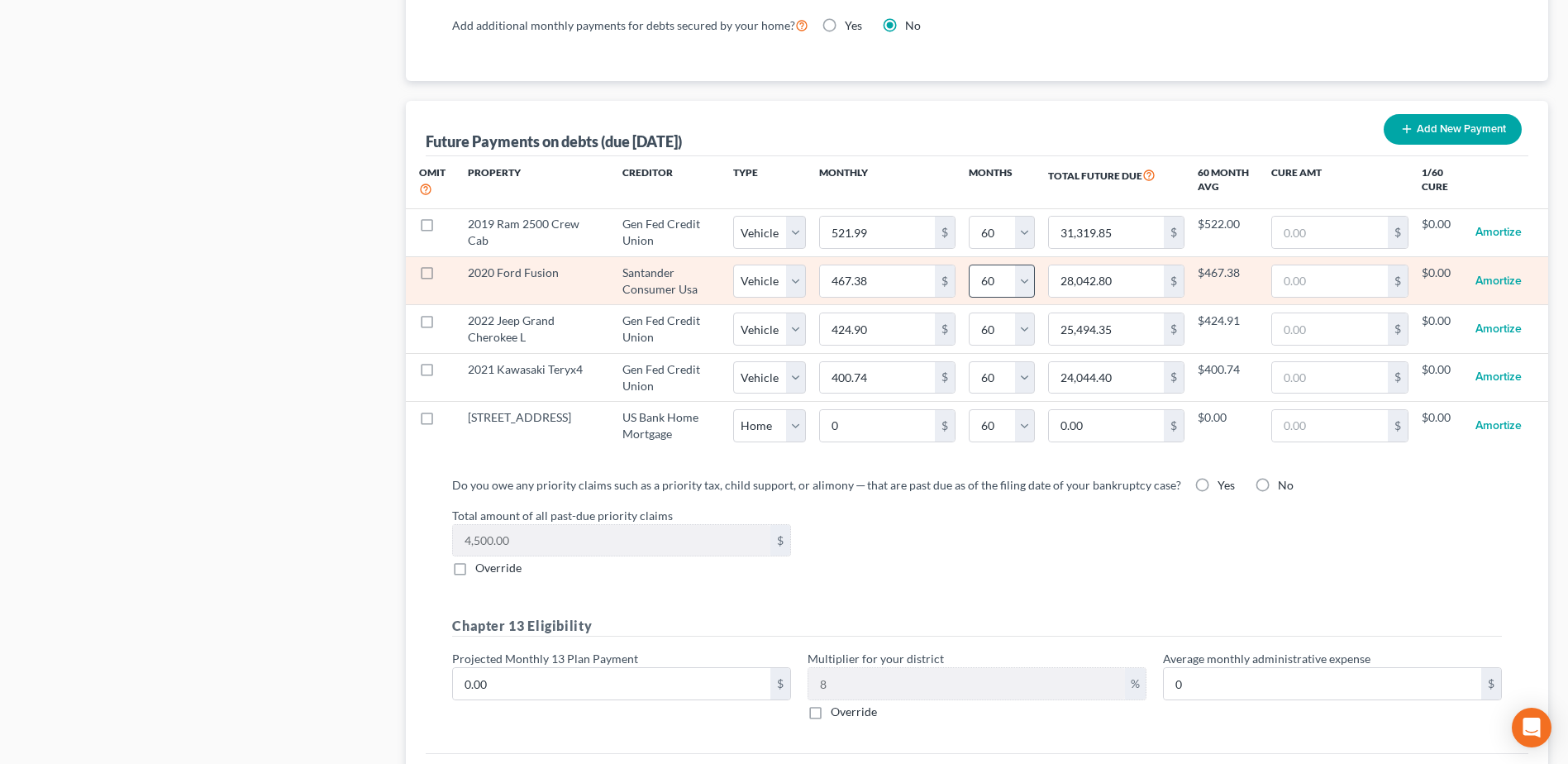
select select "1"
select select "60"
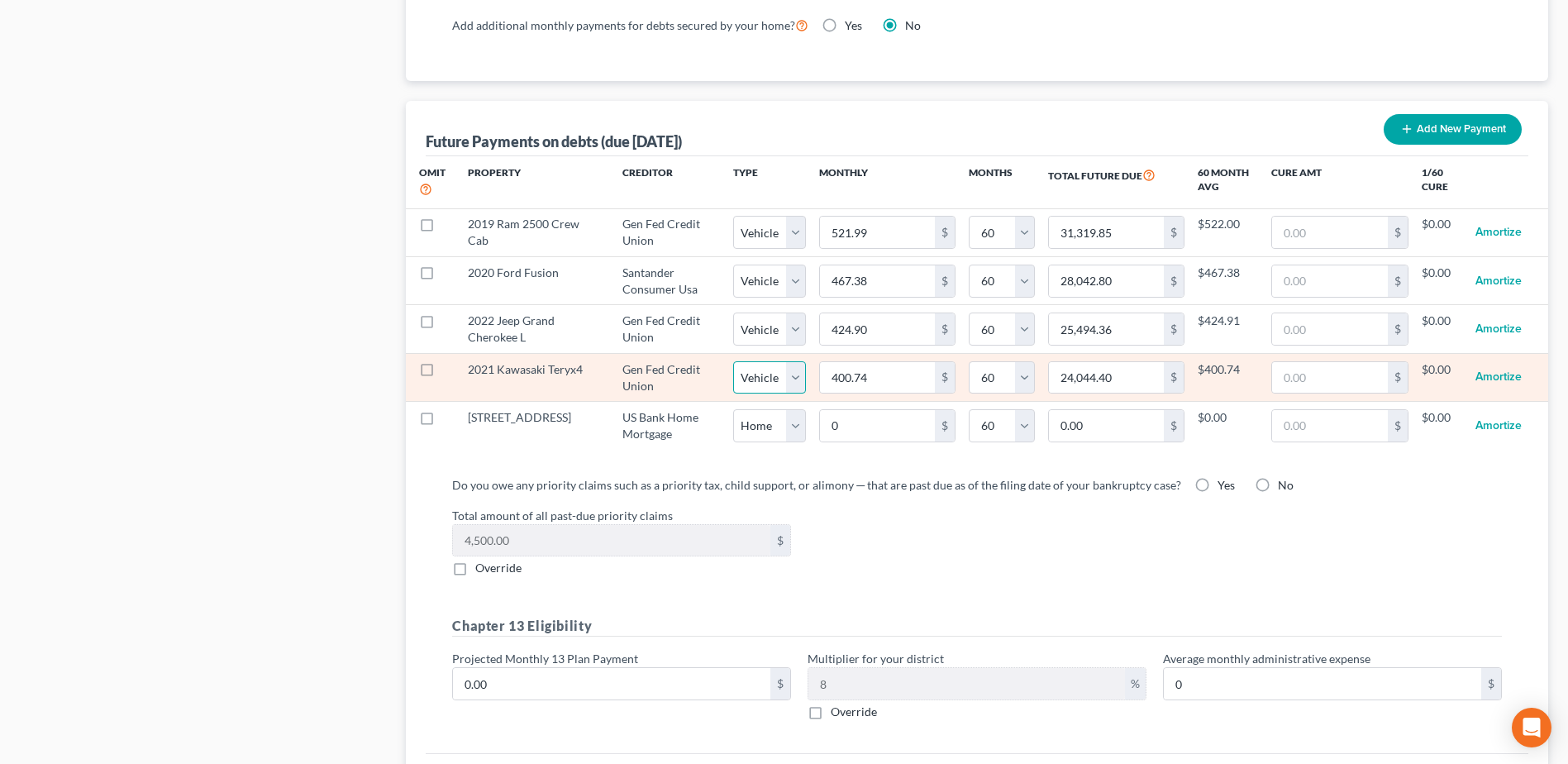
click at [783, 362] on select "Select Home Vehicle Other" at bounding box center [769, 378] width 72 height 33
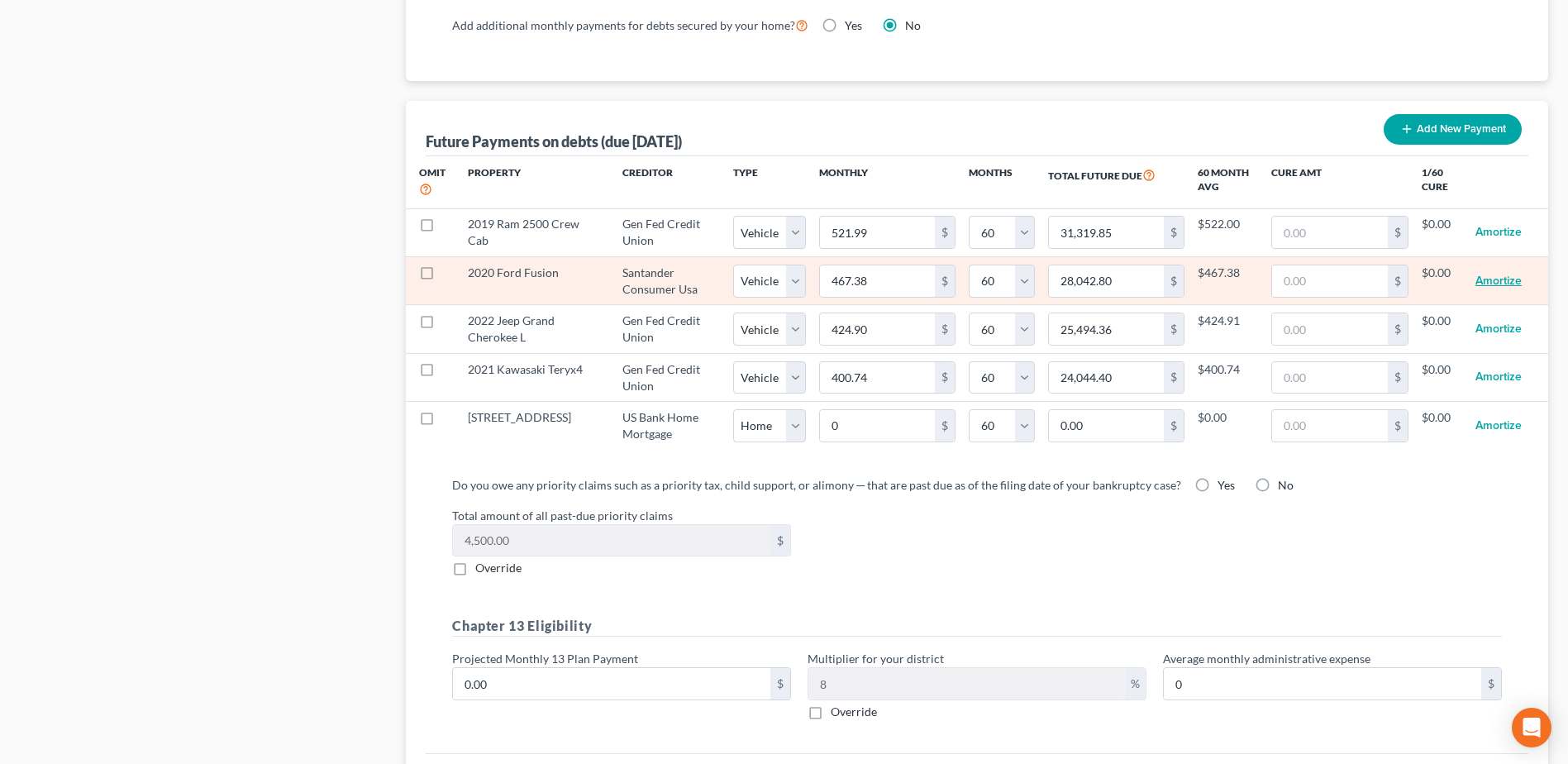
click at [1485, 265] on button "Amortize" at bounding box center [1499, 282] width 47 height 33
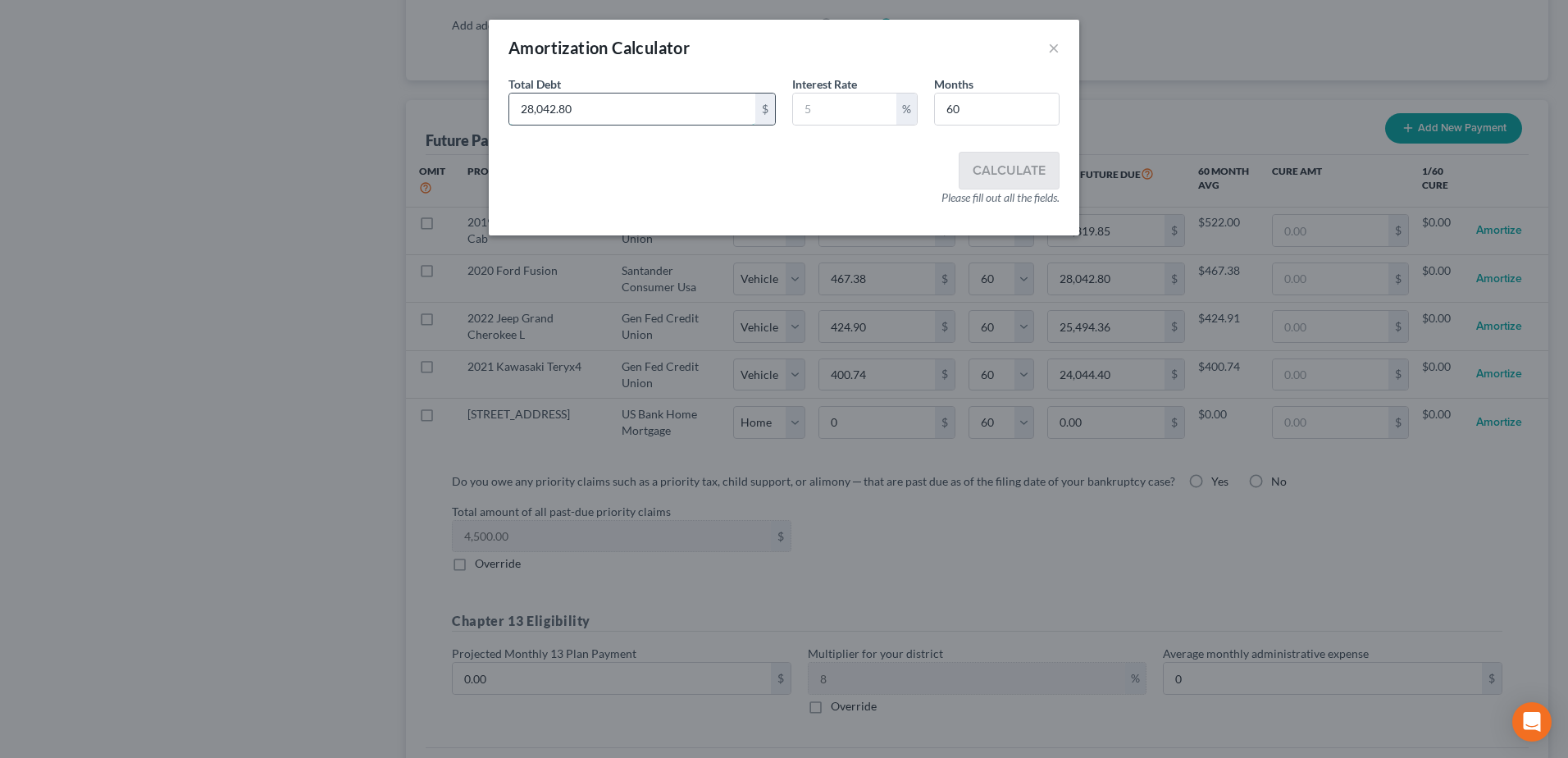
click at [645, 98] on input "28,042.80" at bounding box center [632, 109] width 246 height 31
type input "8,700.00"
click at [867, 118] on input "text" at bounding box center [844, 109] width 103 height 31
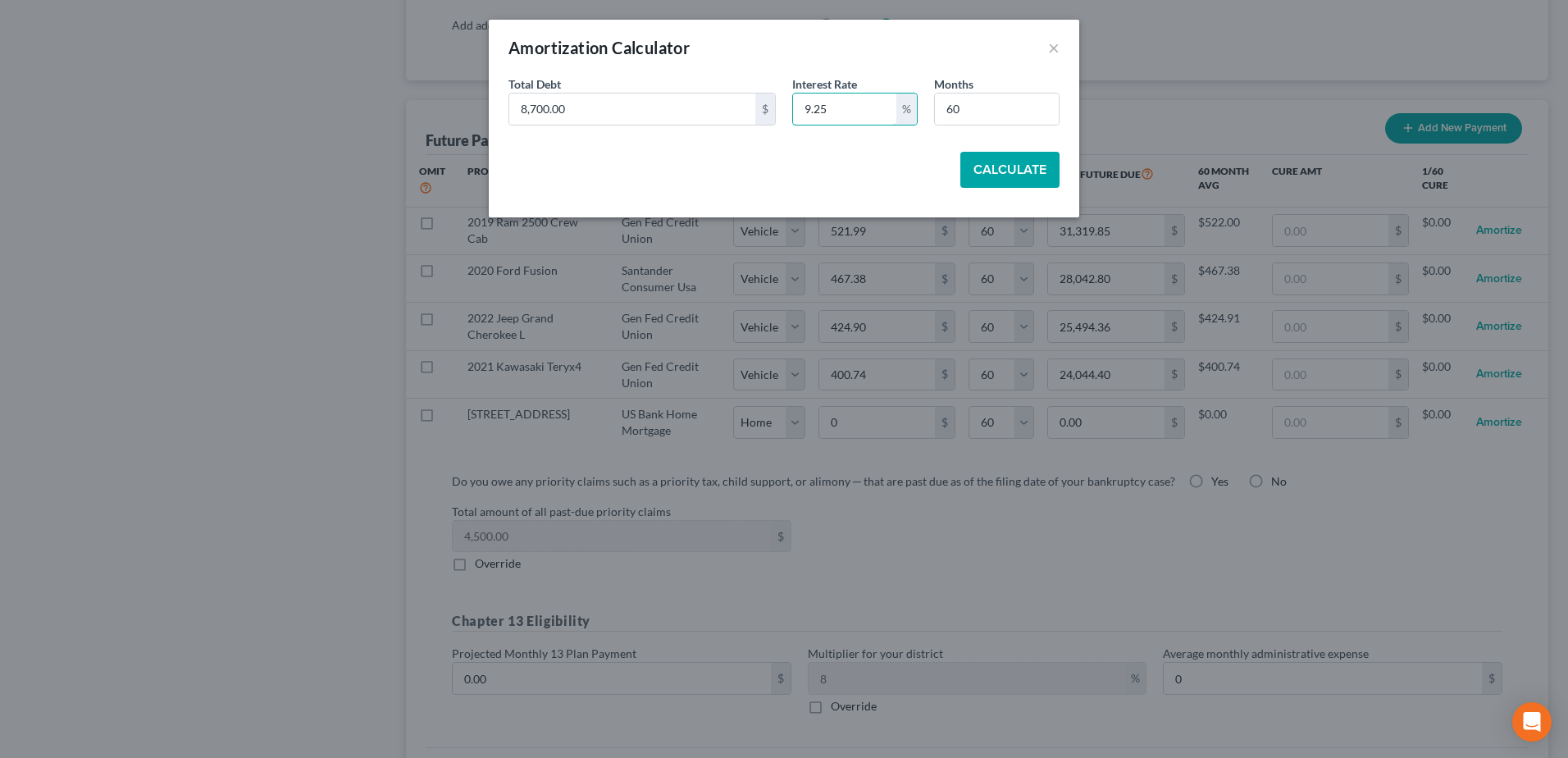
type input "9.25"
click at [1005, 164] on button "Calculate" at bounding box center [1010, 170] width 99 height 36
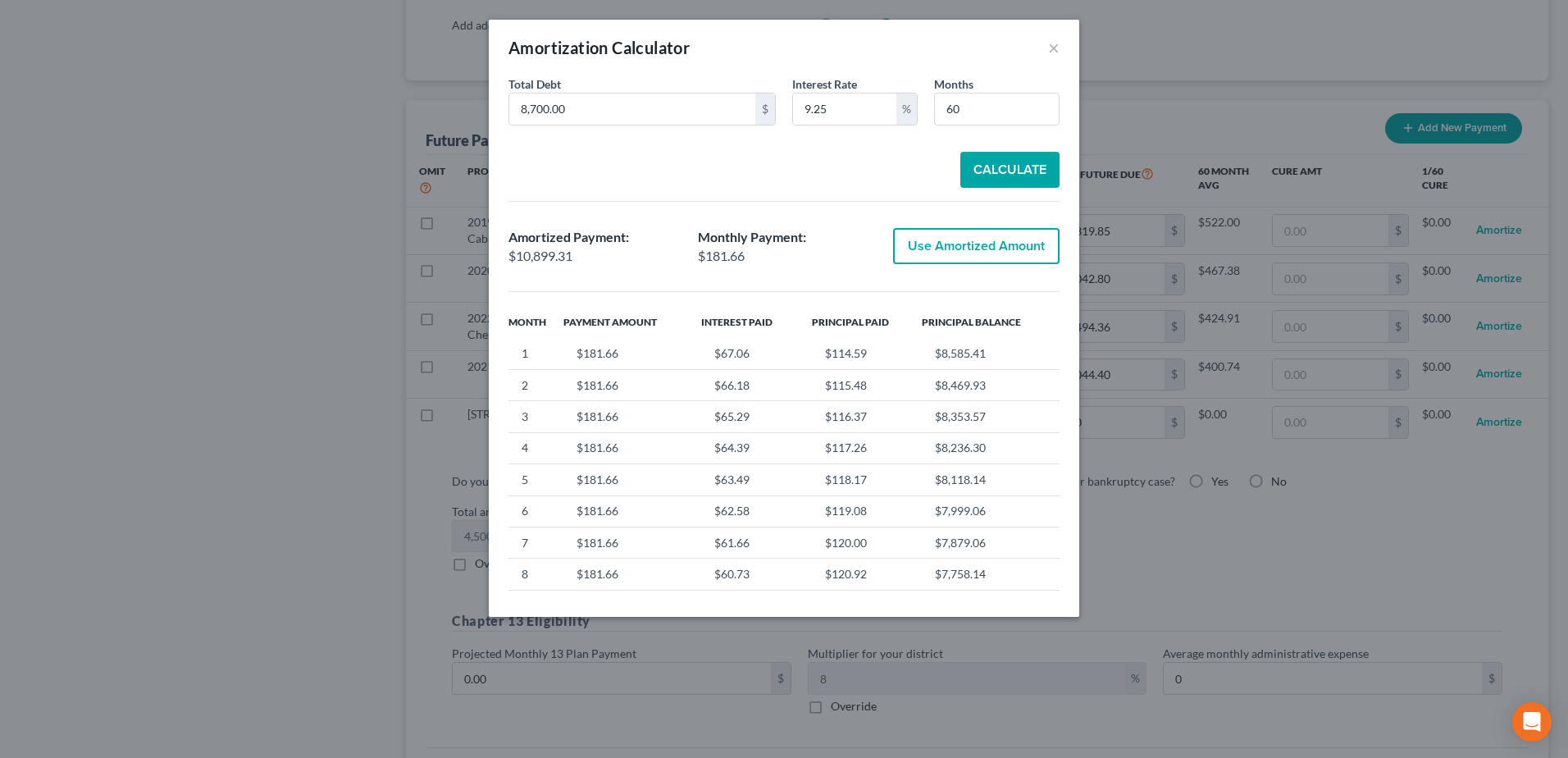
click at [976, 248] on button "Use Amortized Amount" at bounding box center [976, 246] width 166 height 36
type input "181.65"
type input "10,899.30"
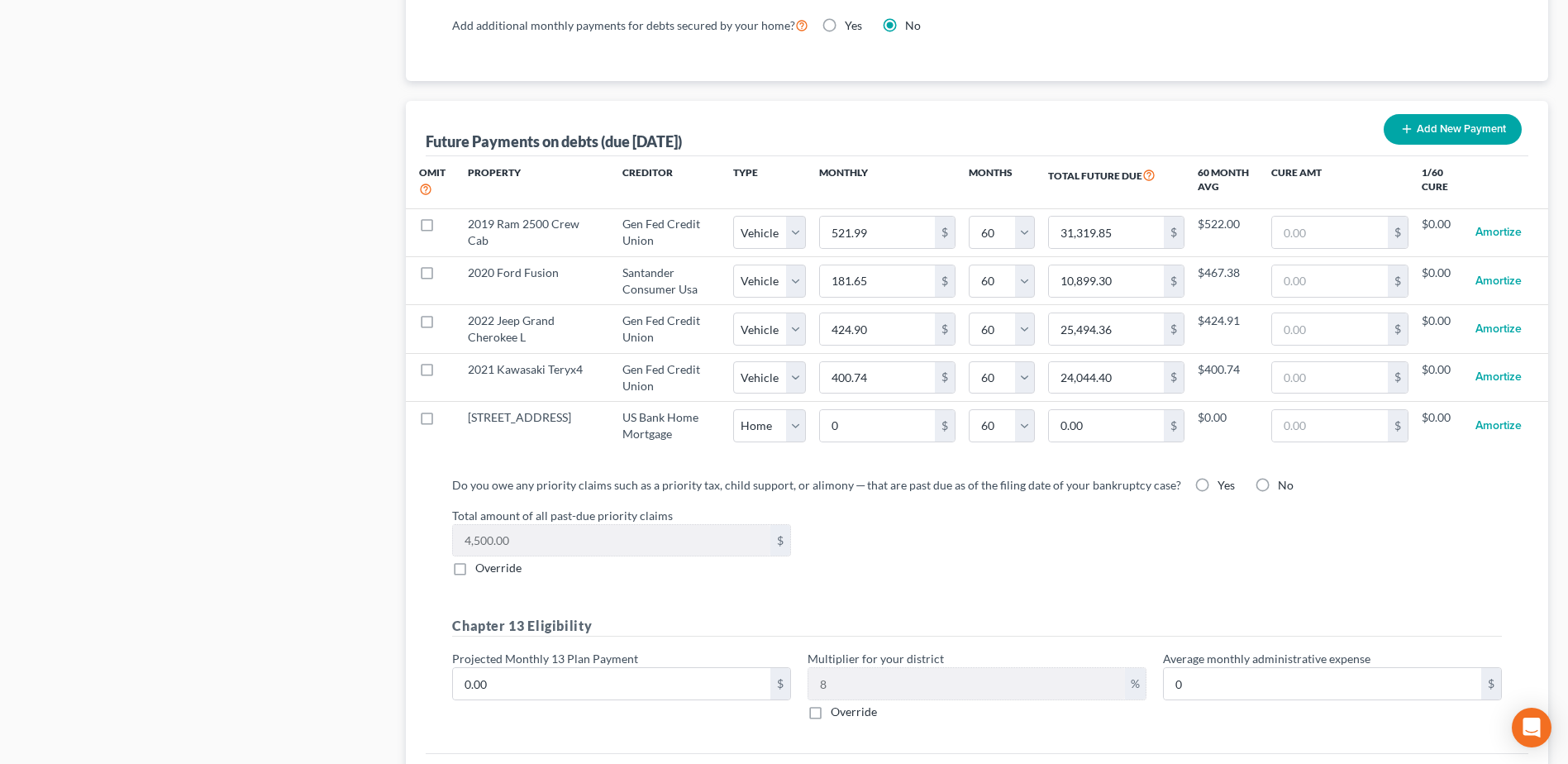
select select "1"
select select "60"
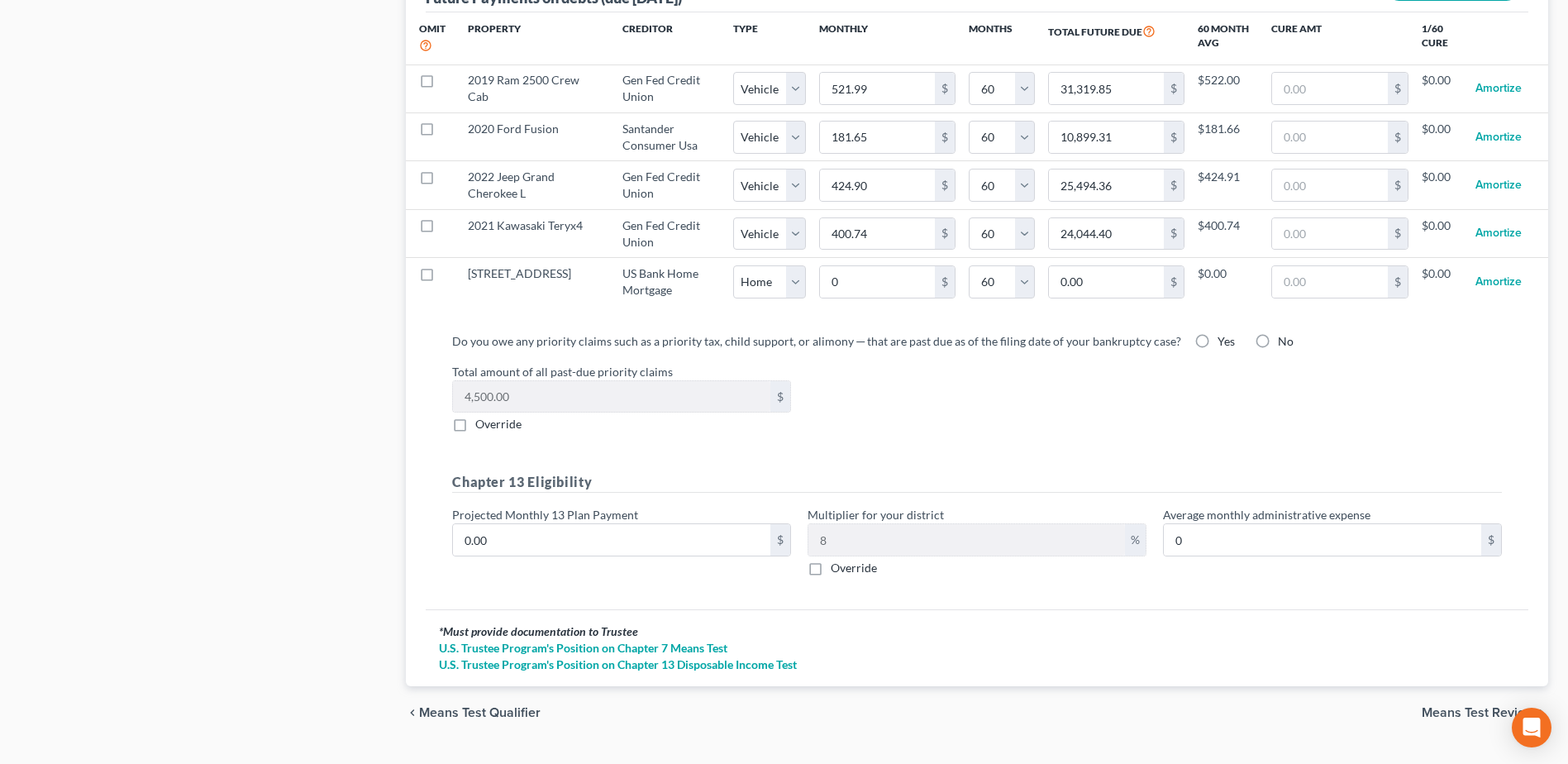
scroll to position [1727, 0]
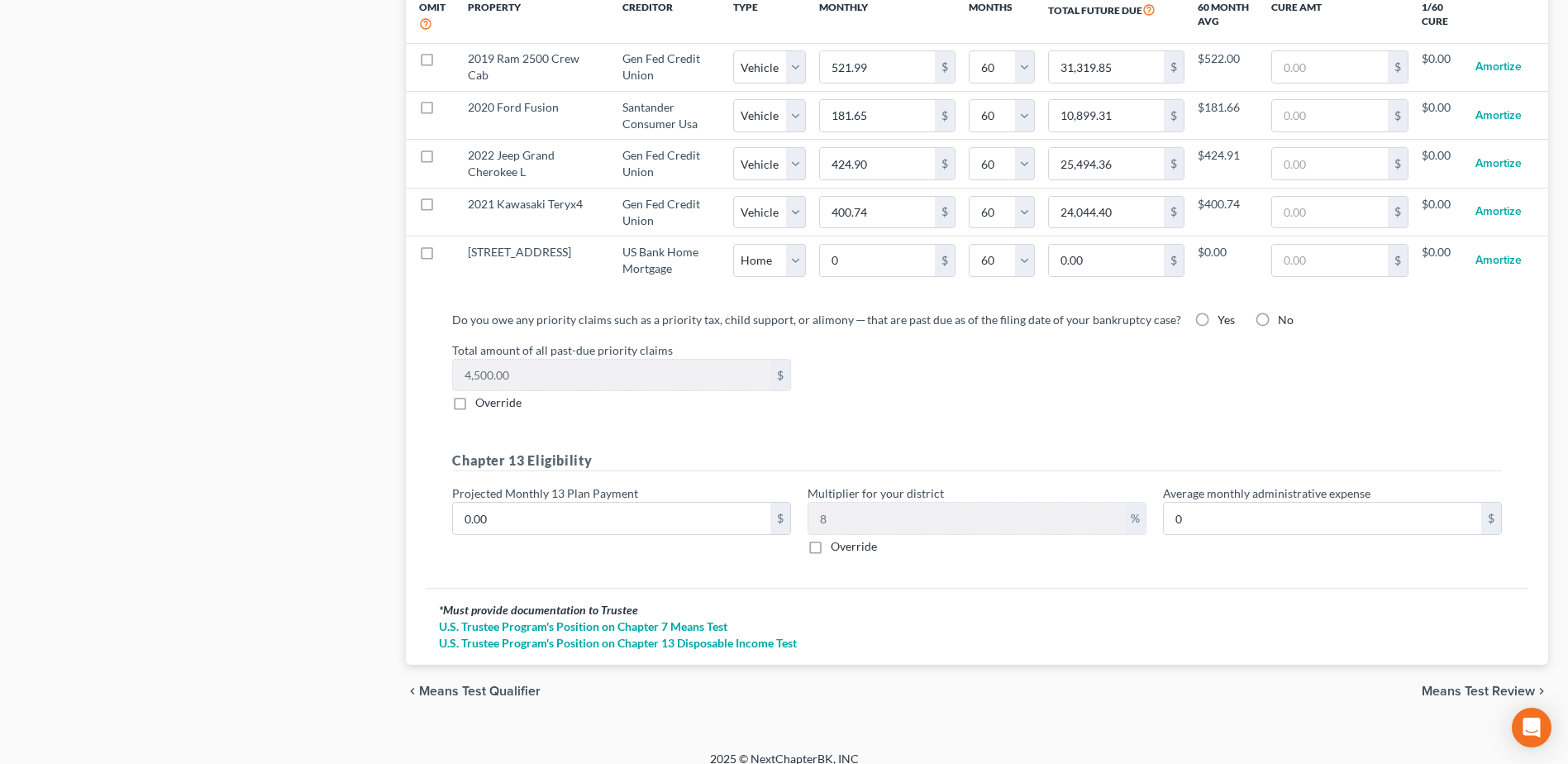
click at [1469, 685] on span "Means Test Review" at bounding box center [1478, 692] width 113 height 13
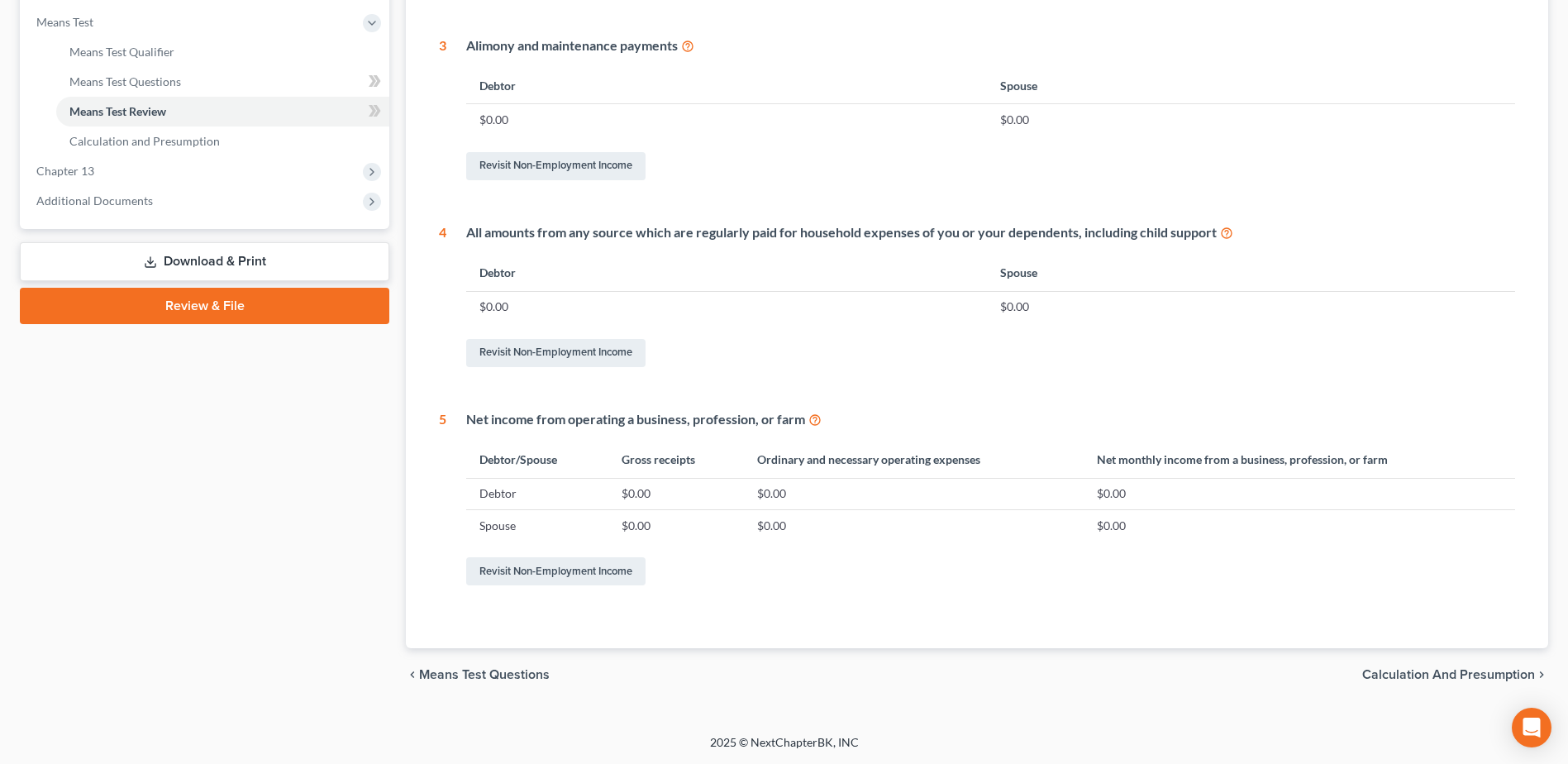
click at [1406, 681] on span "Calculation and Presumption" at bounding box center [1448, 675] width 172 height 13
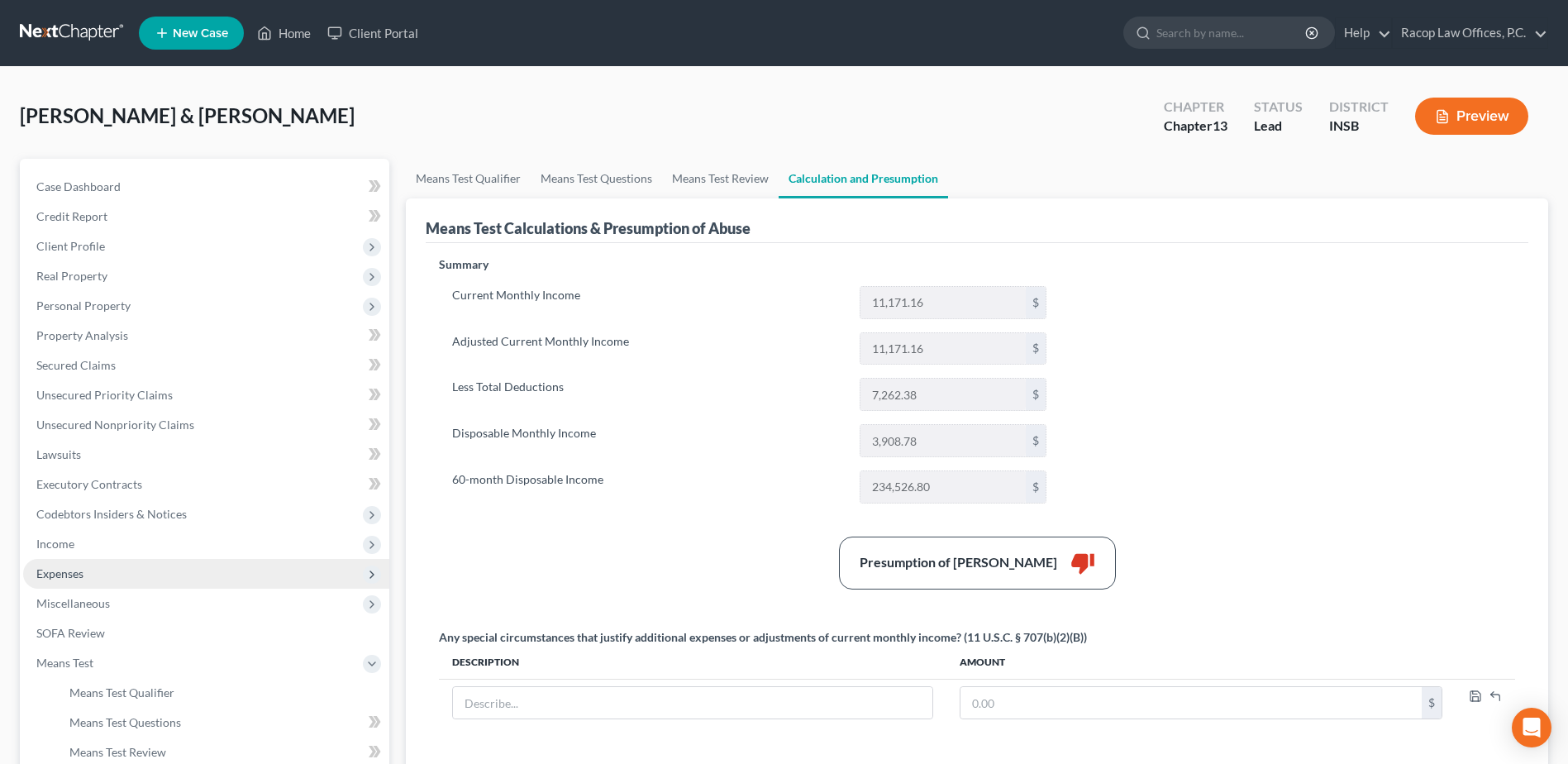
click at [89, 572] on span "Expenses" at bounding box center [207, 574] width 366 height 30
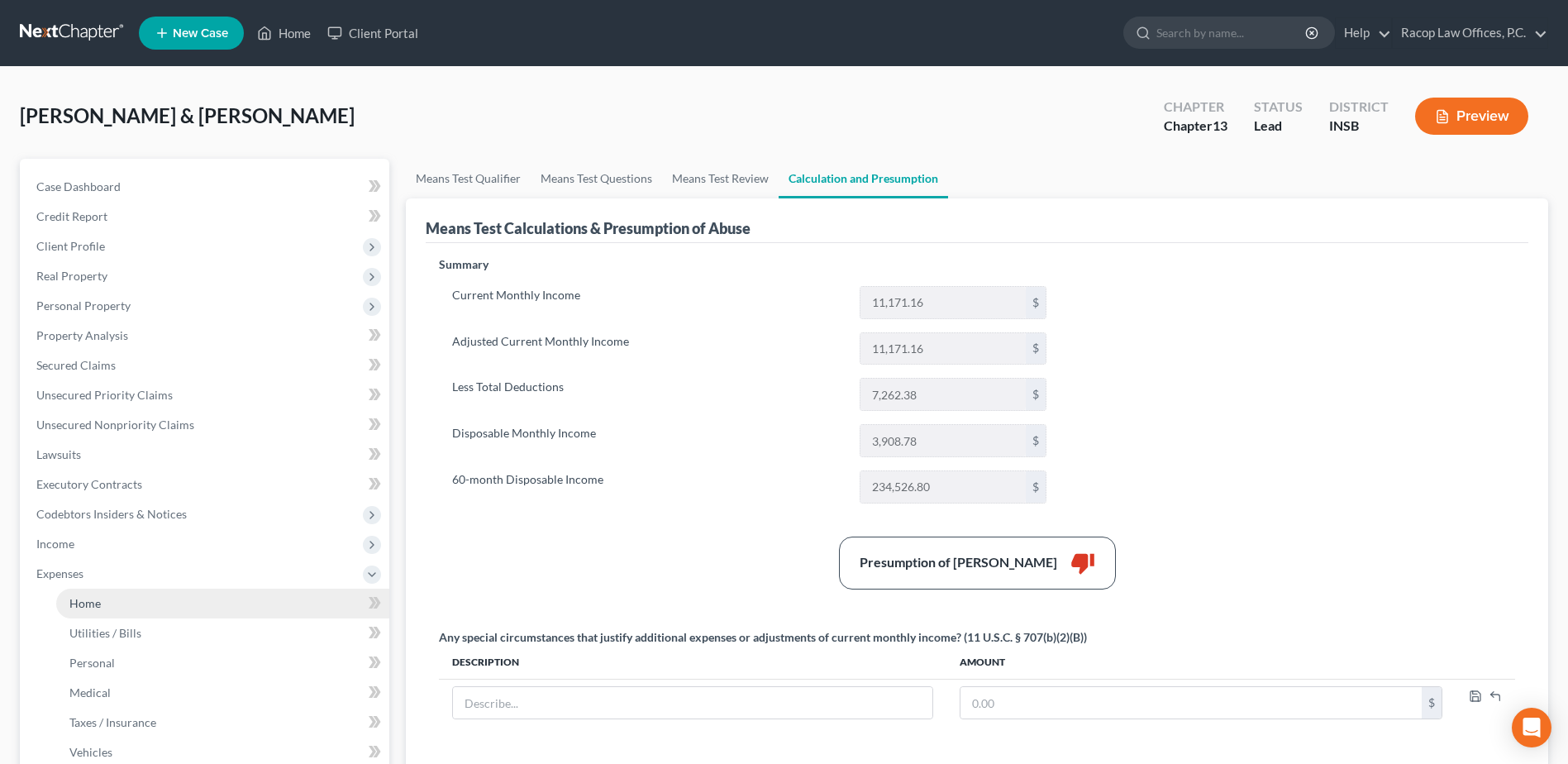
click at [105, 606] on link "Home" at bounding box center [222, 604] width 333 height 30
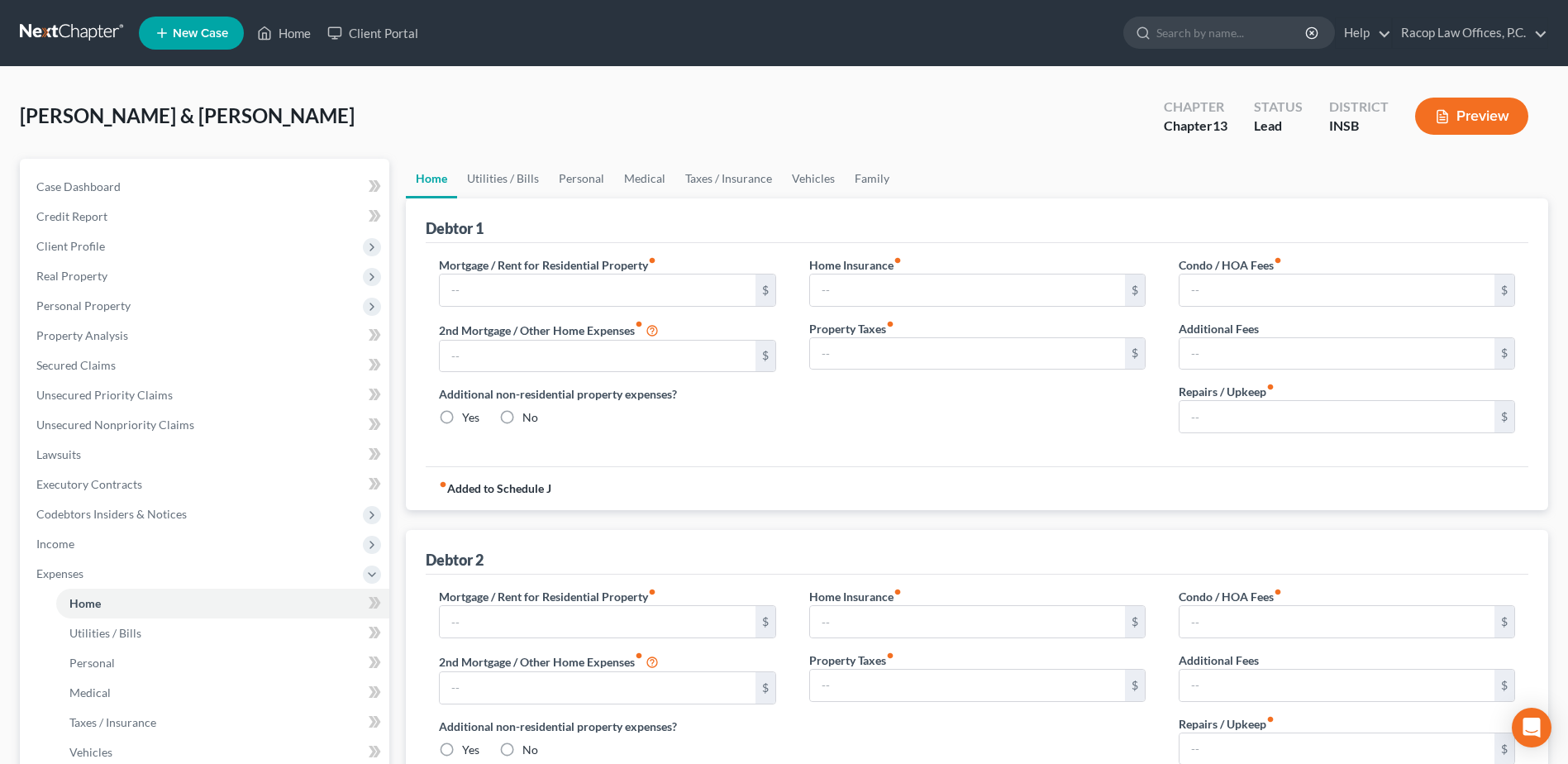
type input "2,386.51"
type input "0.00"
radio input "true"
type input "0.00"
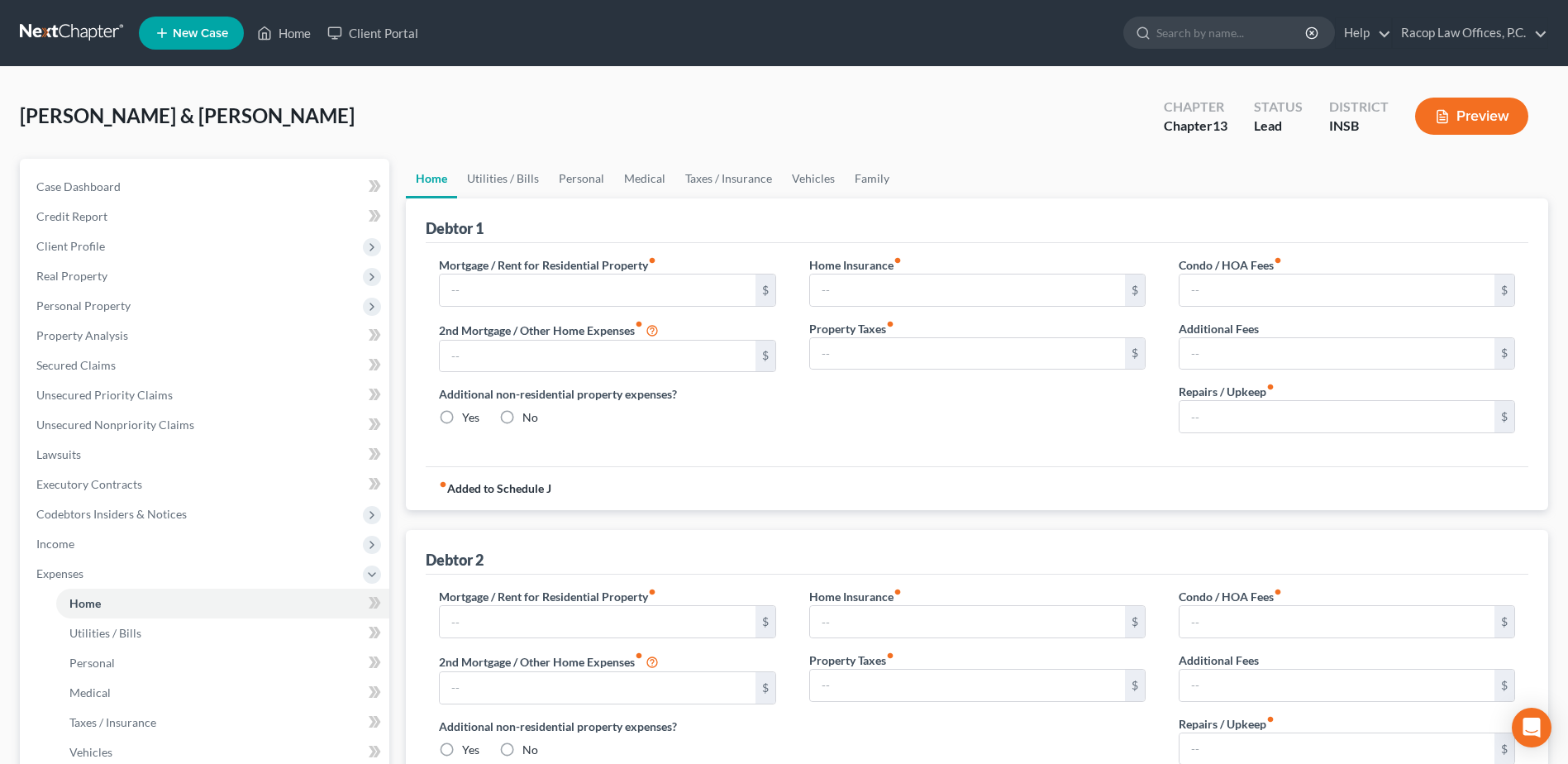
type input "200.00"
type input "0.00"
radio input "true"
type input "0.00"
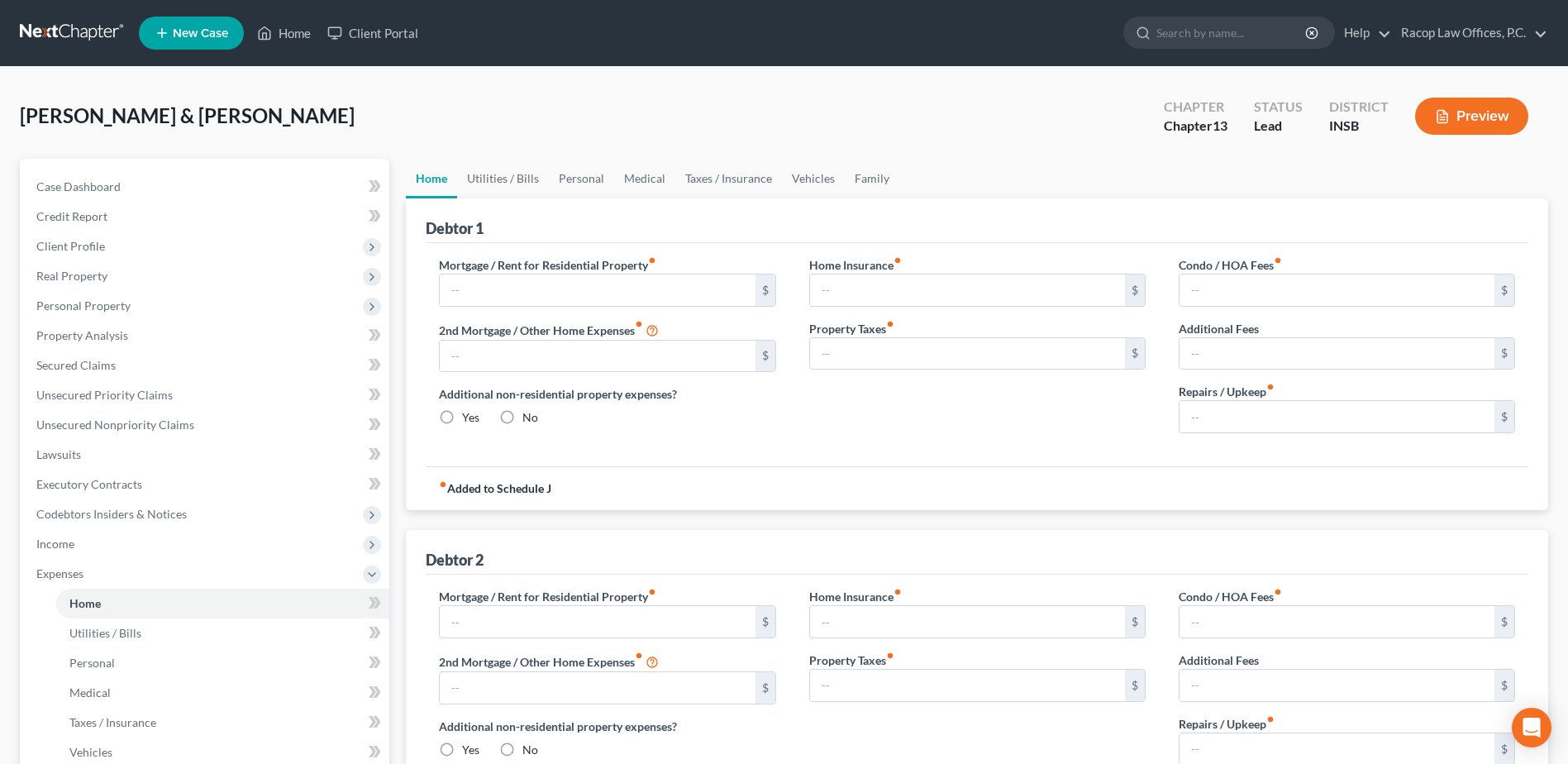
type input "0.00"
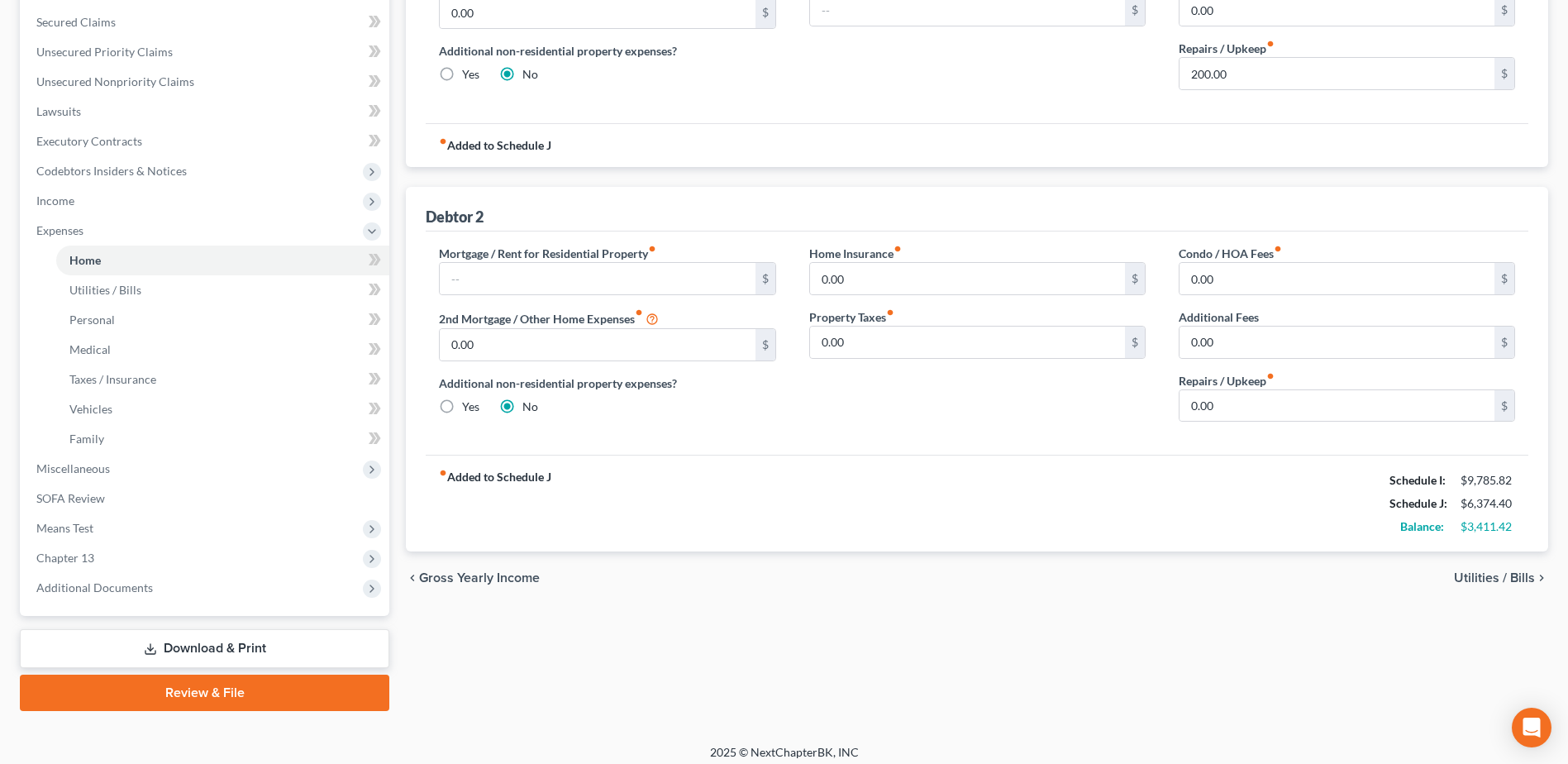
scroll to position [353, 0]
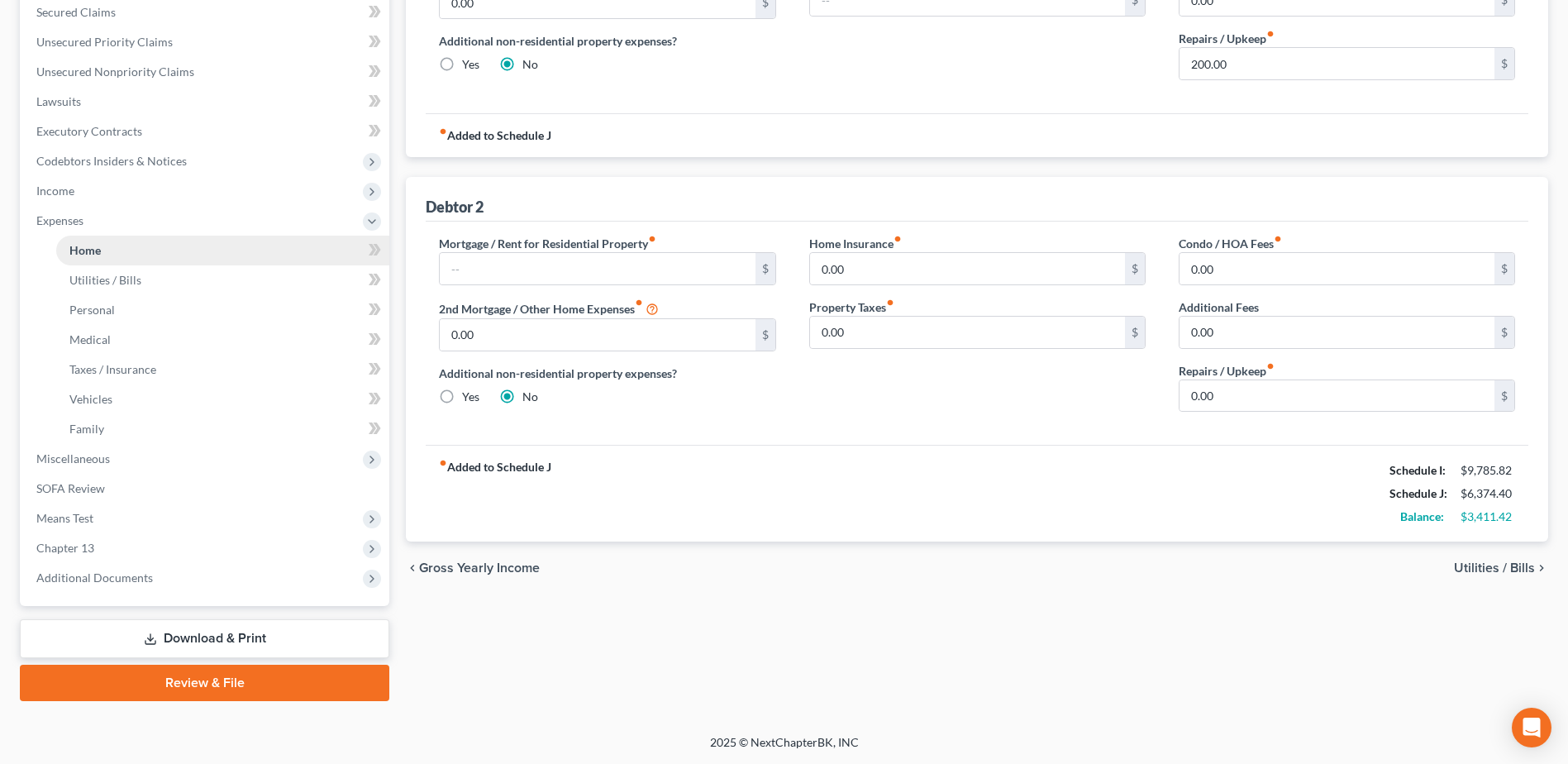
click at [105, 257] on link "Home" at bounding box center [222, 251] width 333 height 30
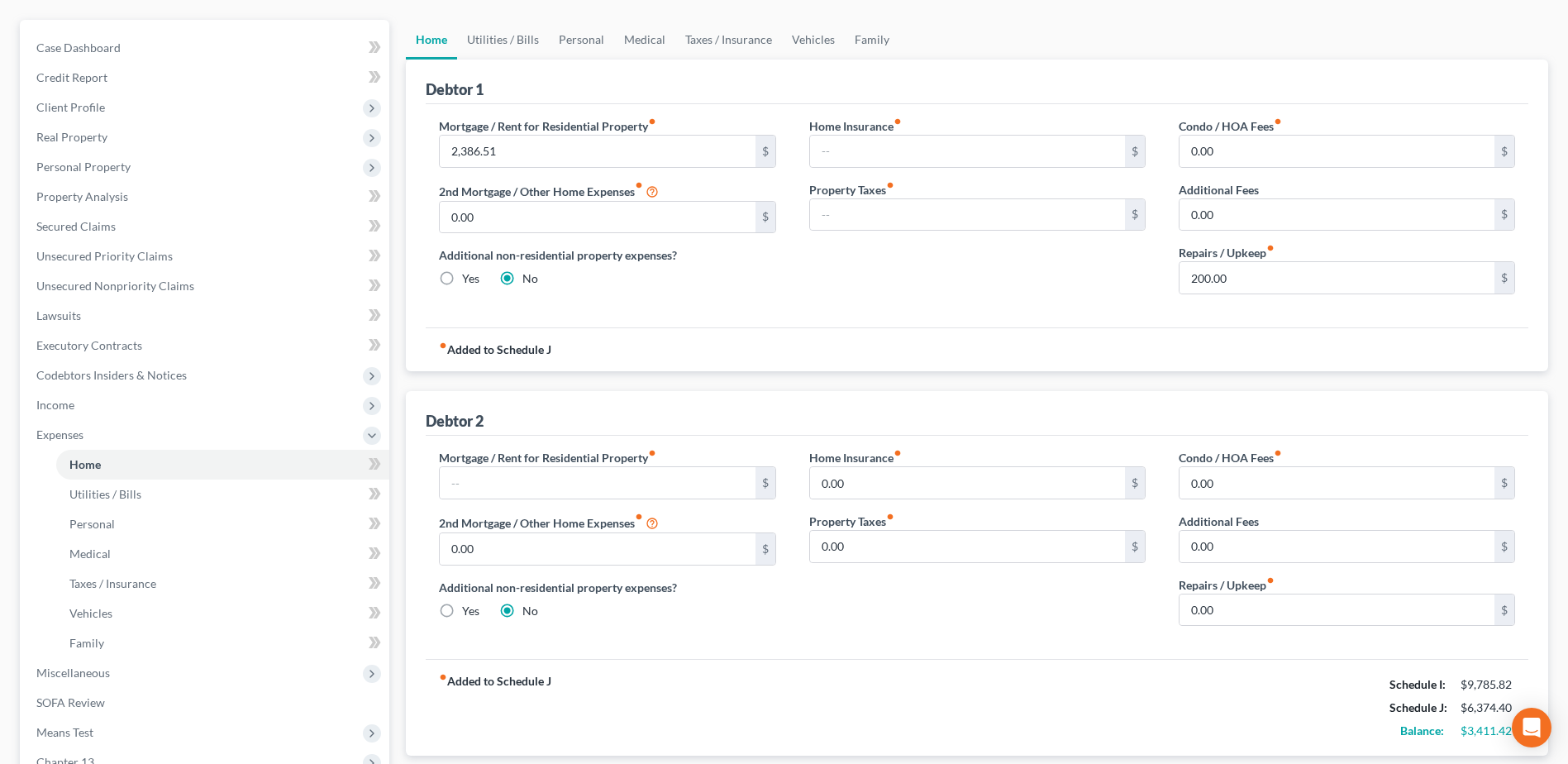
scroll to position [105, 0]
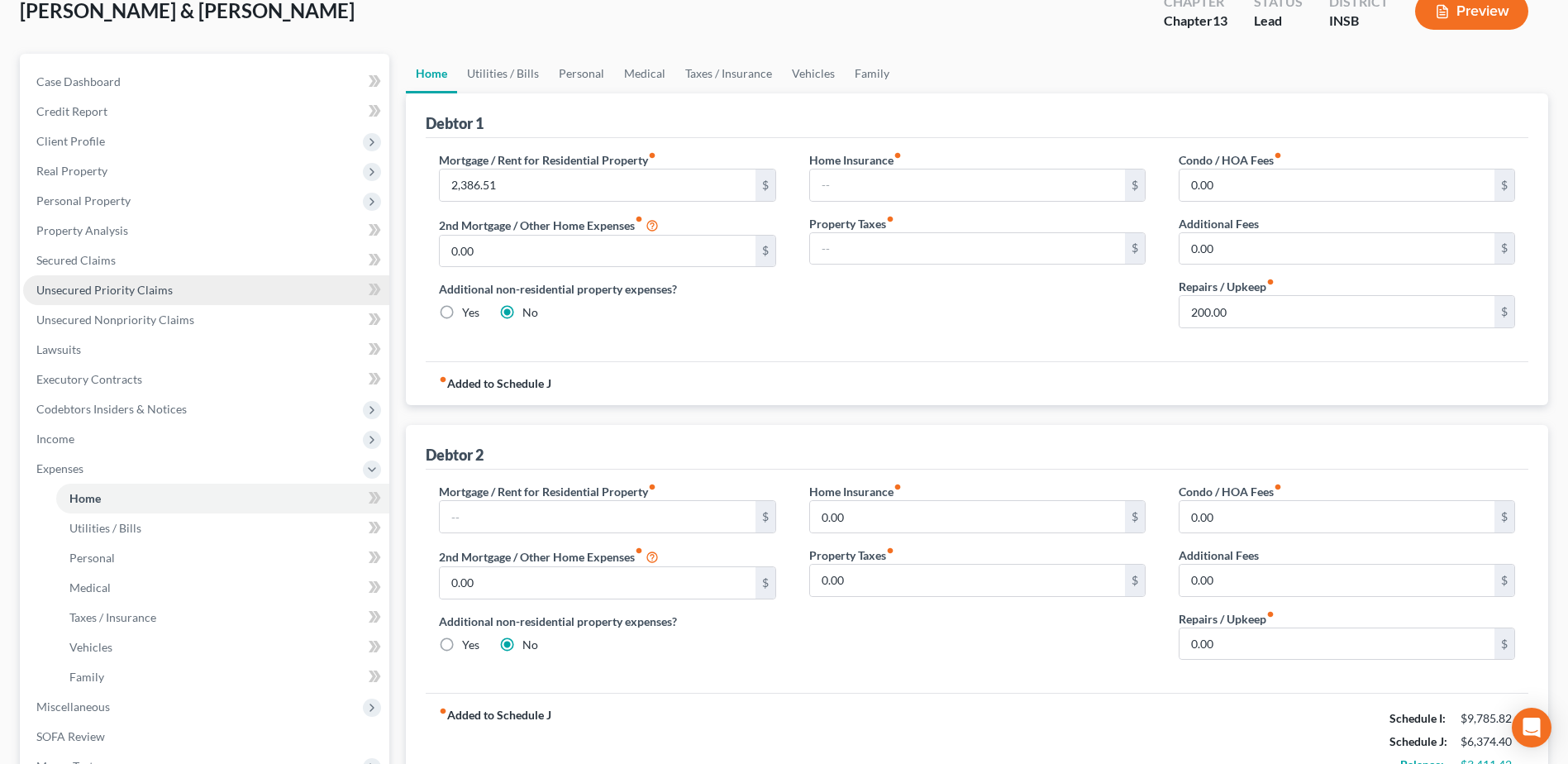
click at [118, 286] on span "Unsecured Priority Claims" at bounding box center [105, 289] width 137 height 14
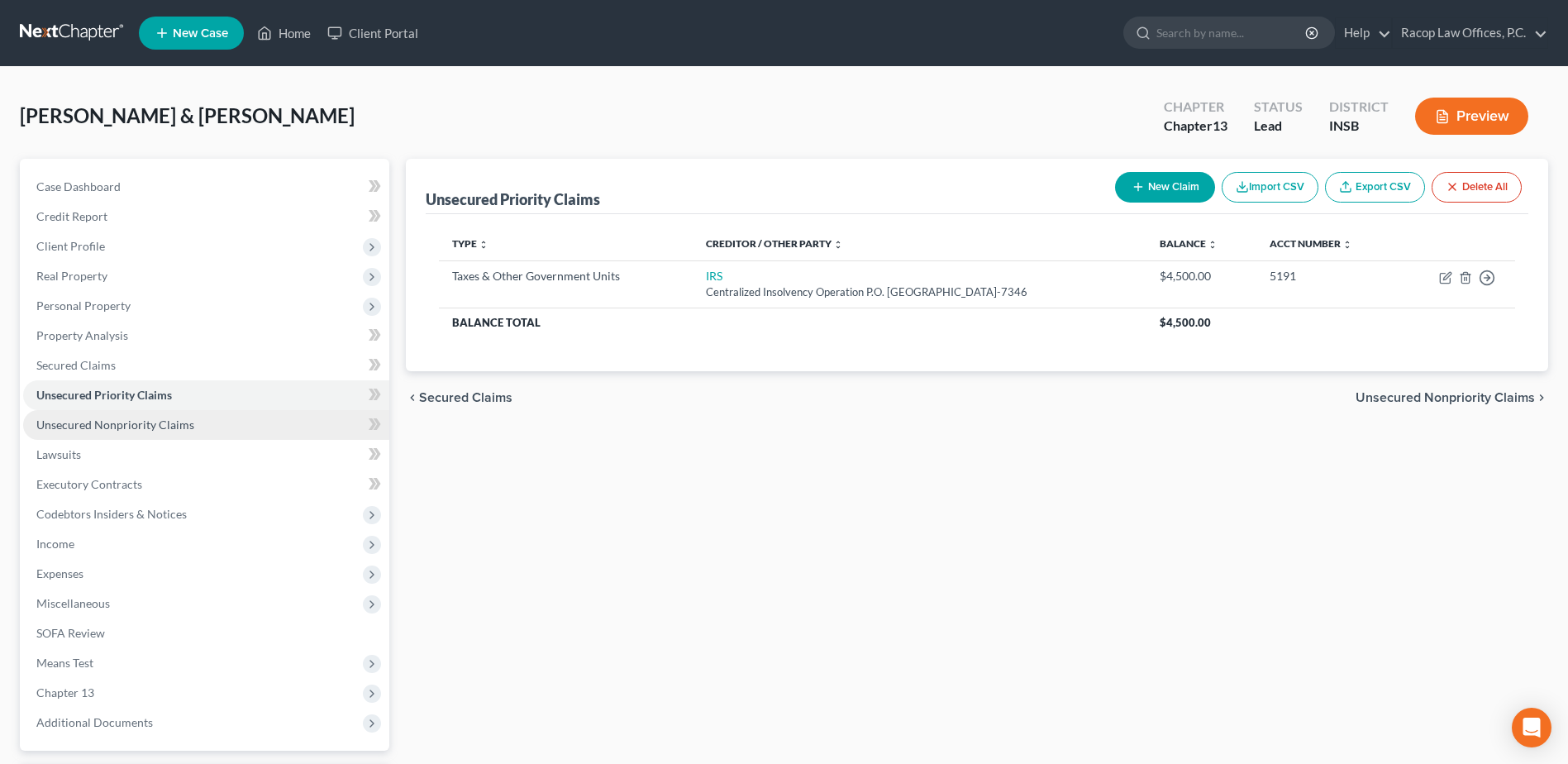
click at [128, 423] on span "Unsecured Nonpriority Claims" at bounding box center [116, 424] width 158 height 14
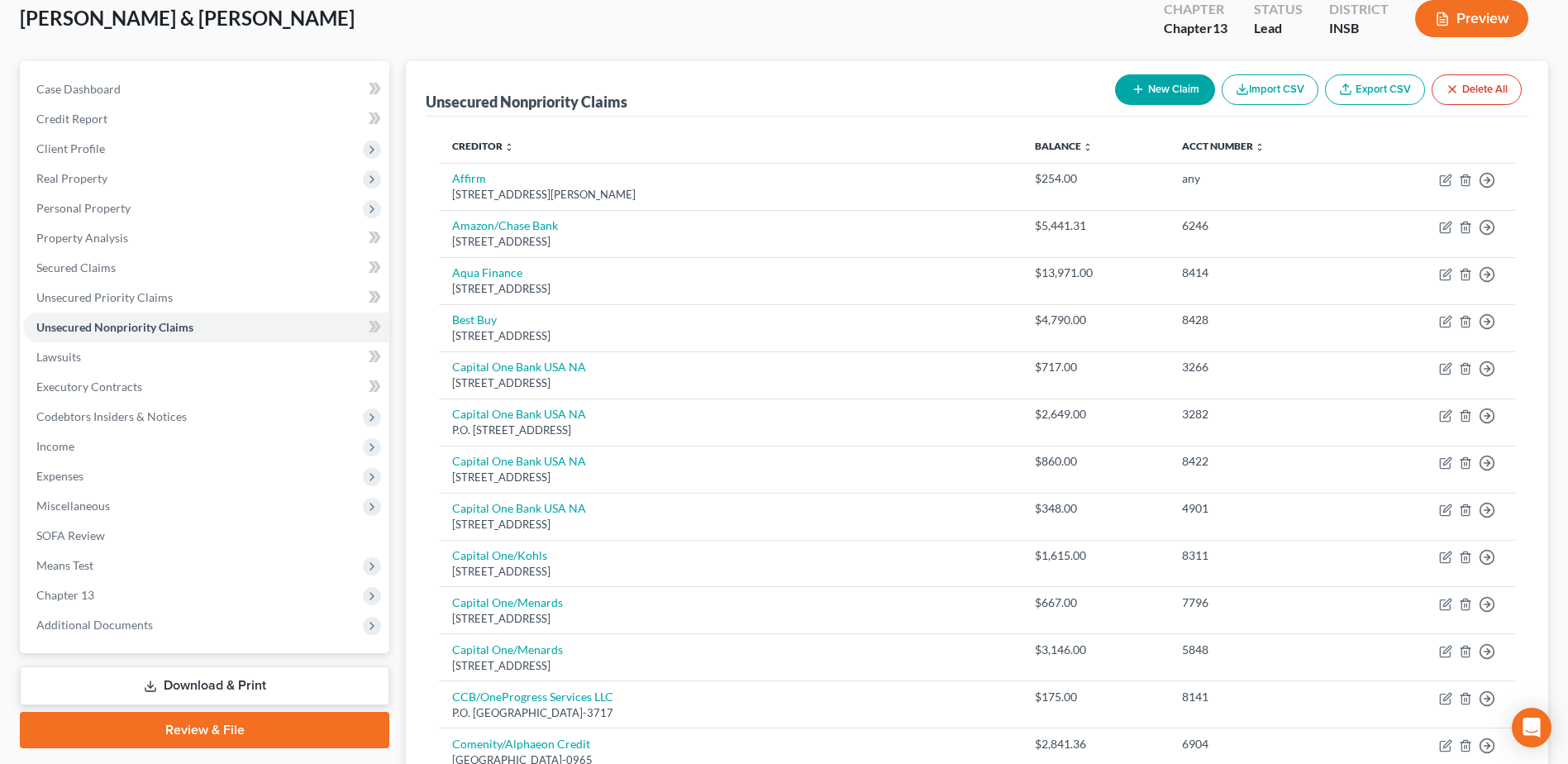
scroll to position [70, 0]
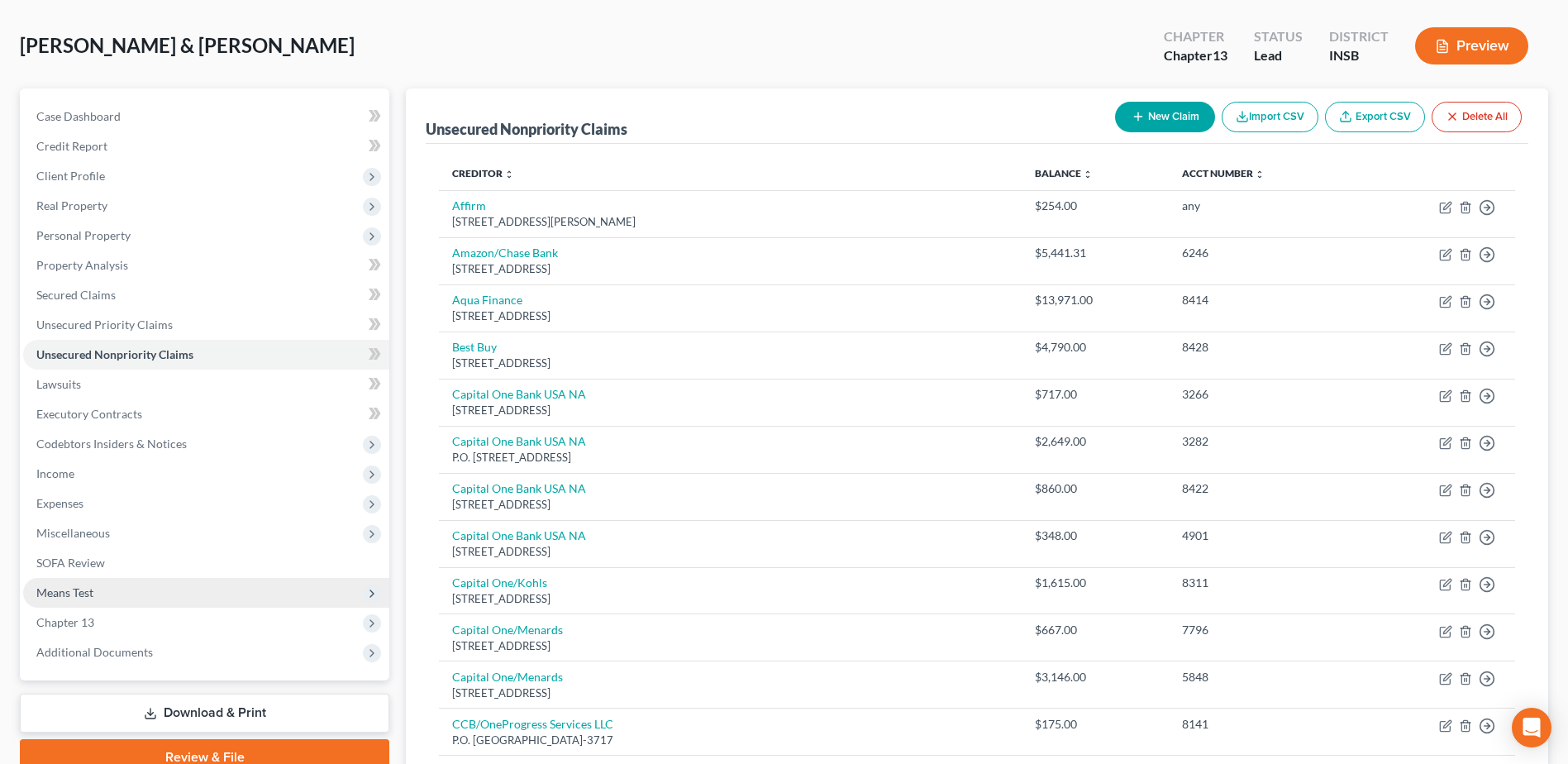
click at [142, 602] on span "Means Test" at bounding box center [207, 593] width 366 height 30
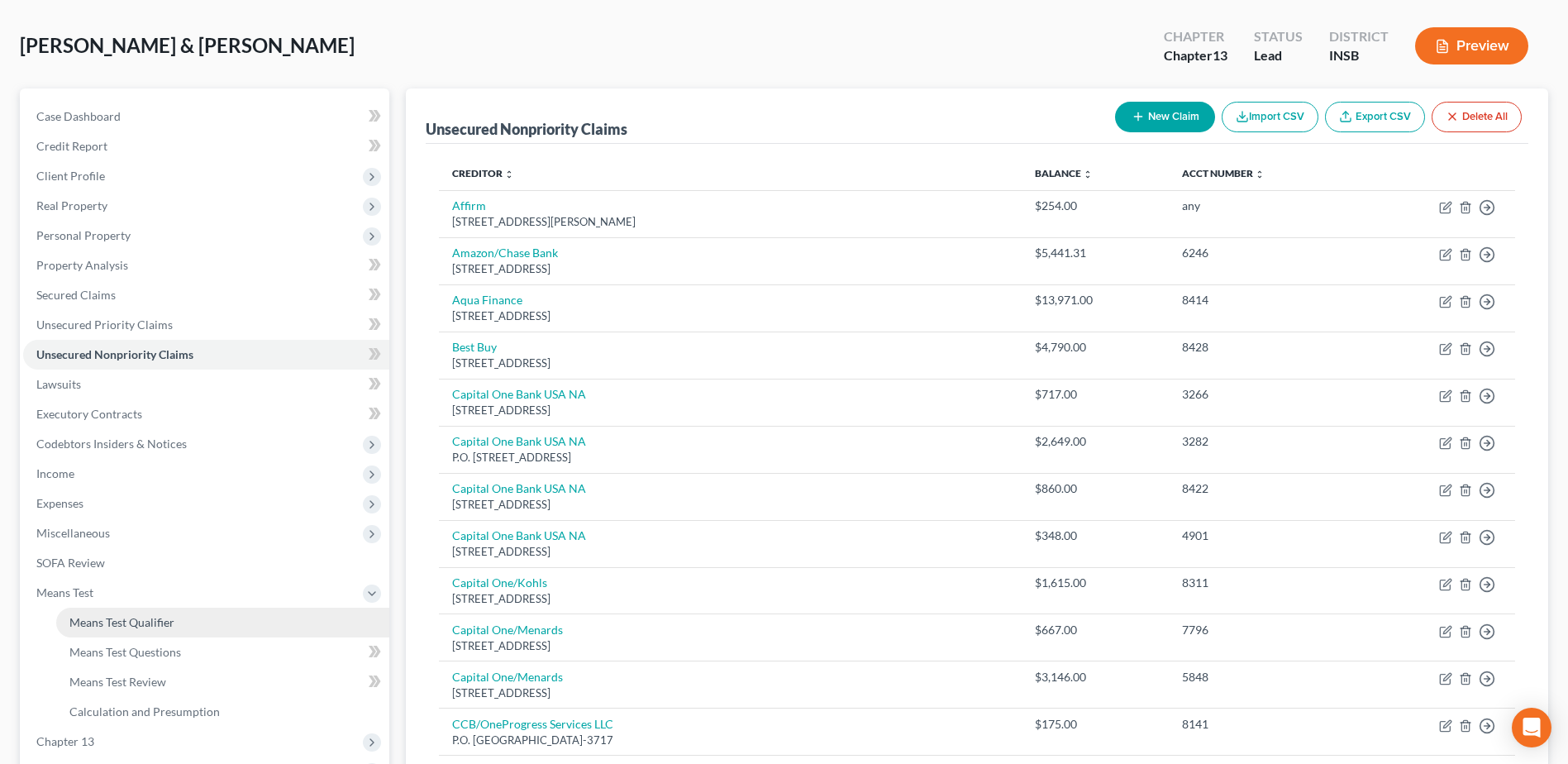
click at [129, 623] on span "Means Test Qualifier" at bounding box center [122, 622] width 105 height 14
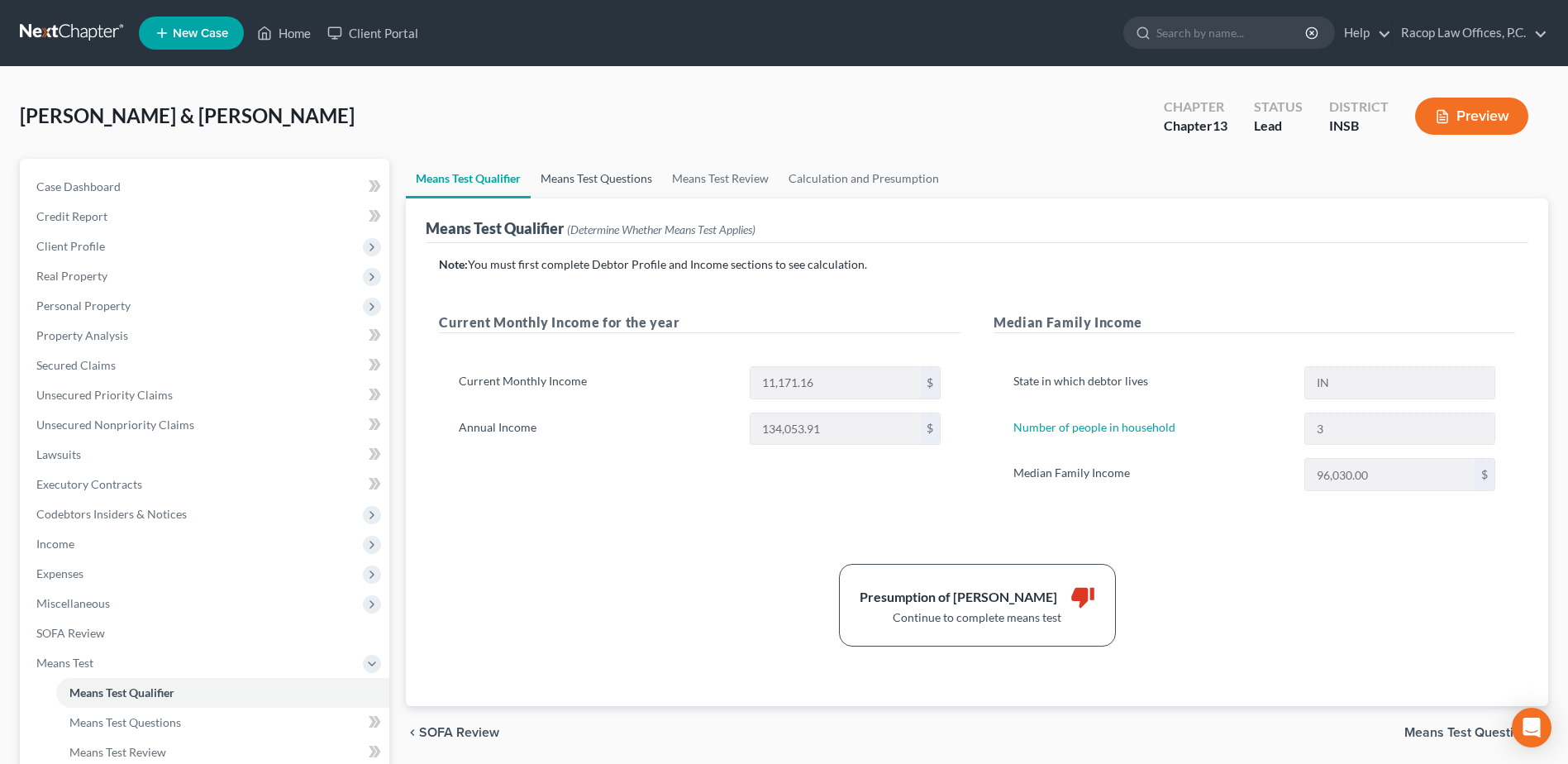
click at [576, 176] on link "Means Test Questions" at bounding box center [596, 179] width 132 height 40
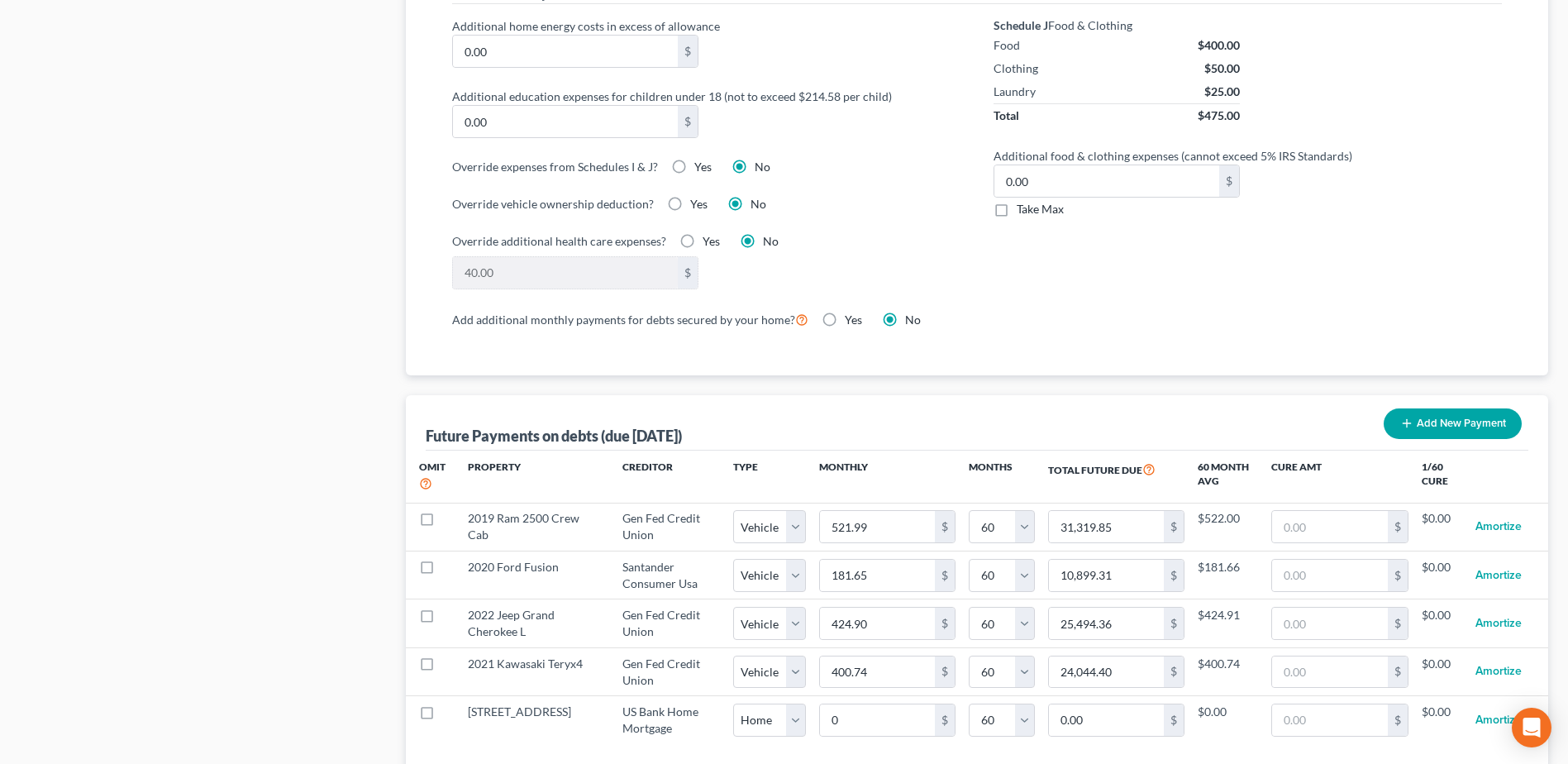
scroll to position [1323, 0]
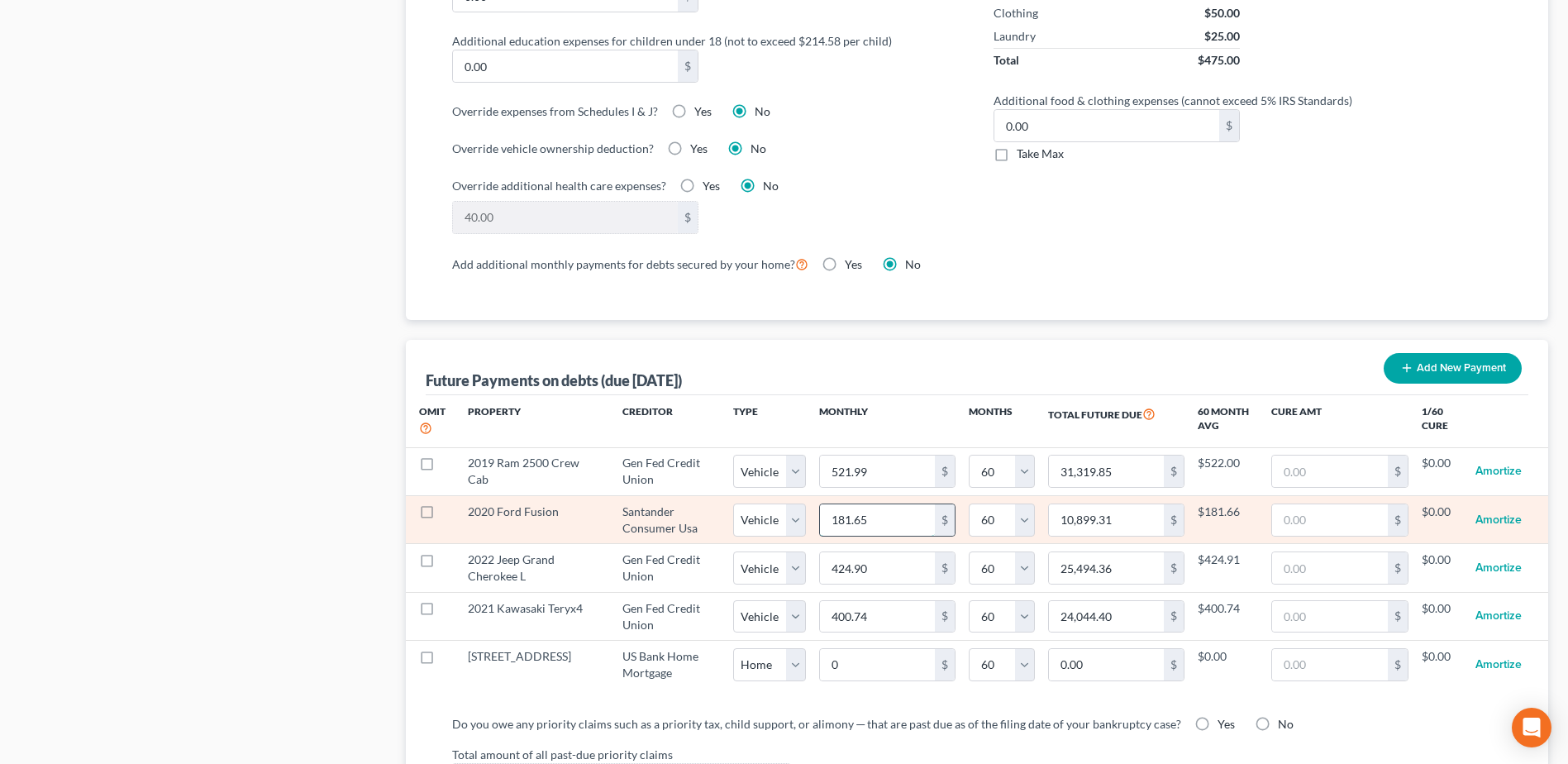
click at [892, 512] on input "181.65" at bounding box center [878, 520] width 115 height 32
click at [892, 504] on input "467.00" at bounding box center [878, 520] width 115 height 32
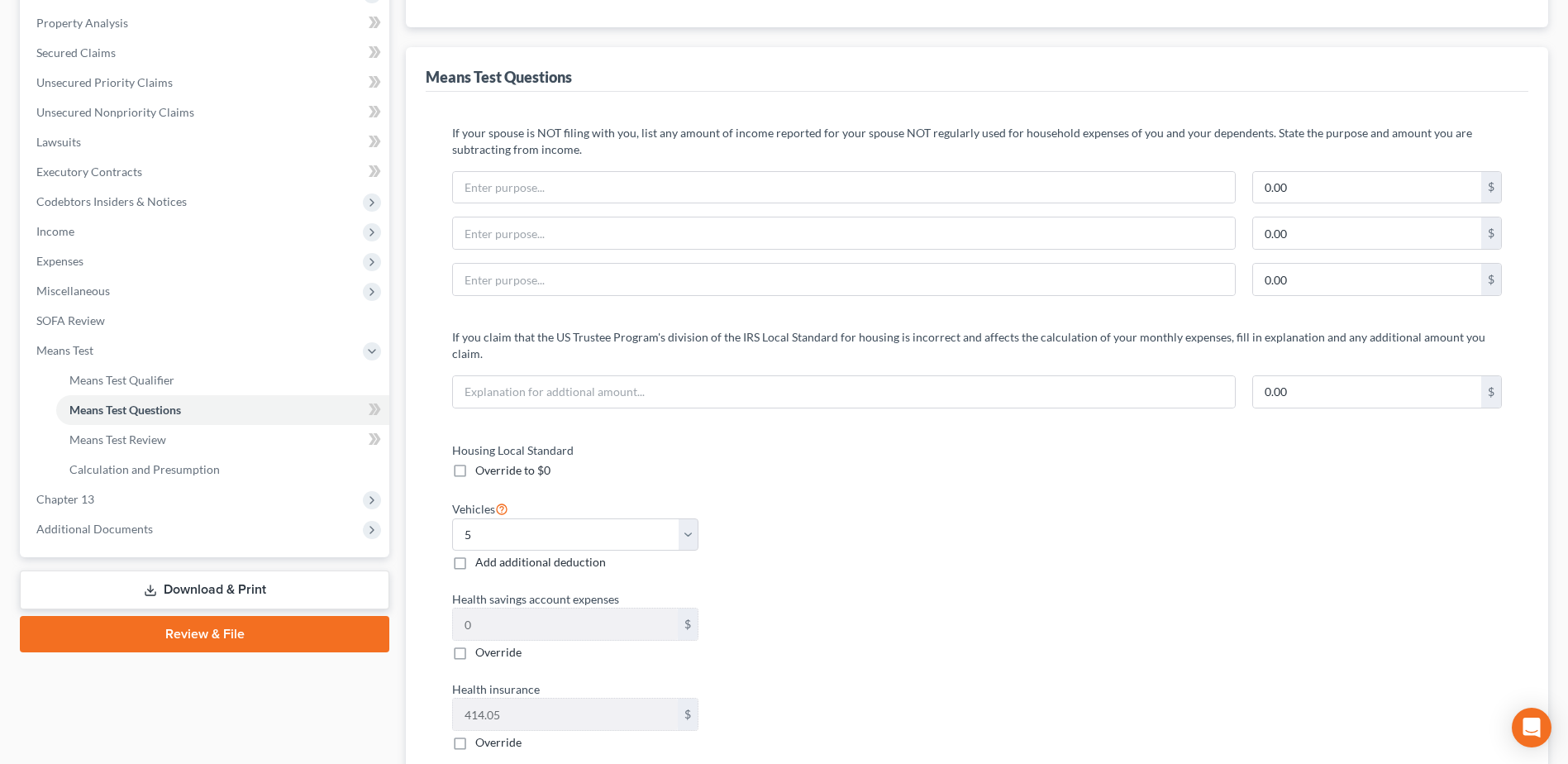
scroll to position [82, 0]
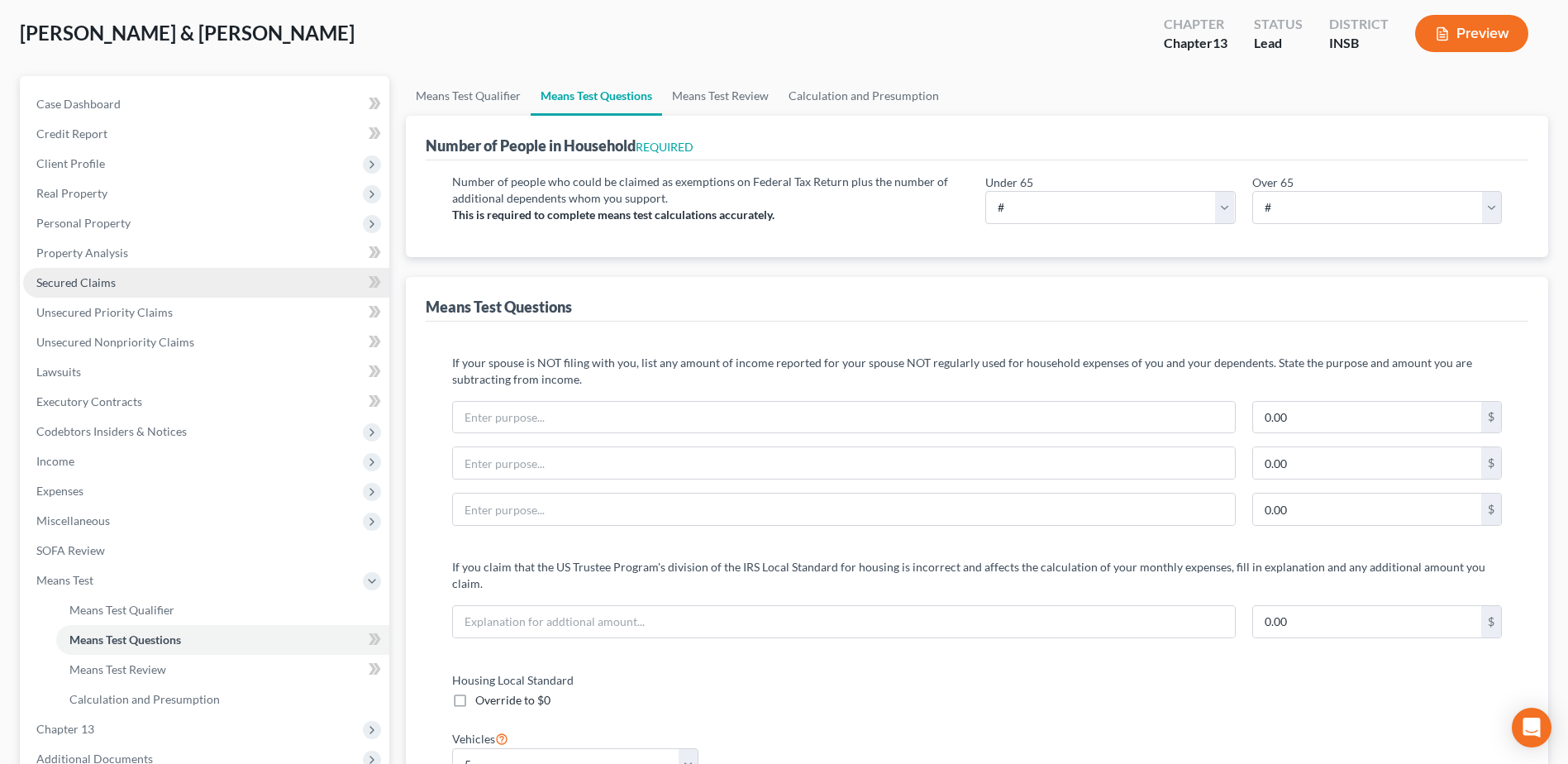
click at [56, 291] on link "Secured Claims" at bounding box center [207, 283] width 366 height 30
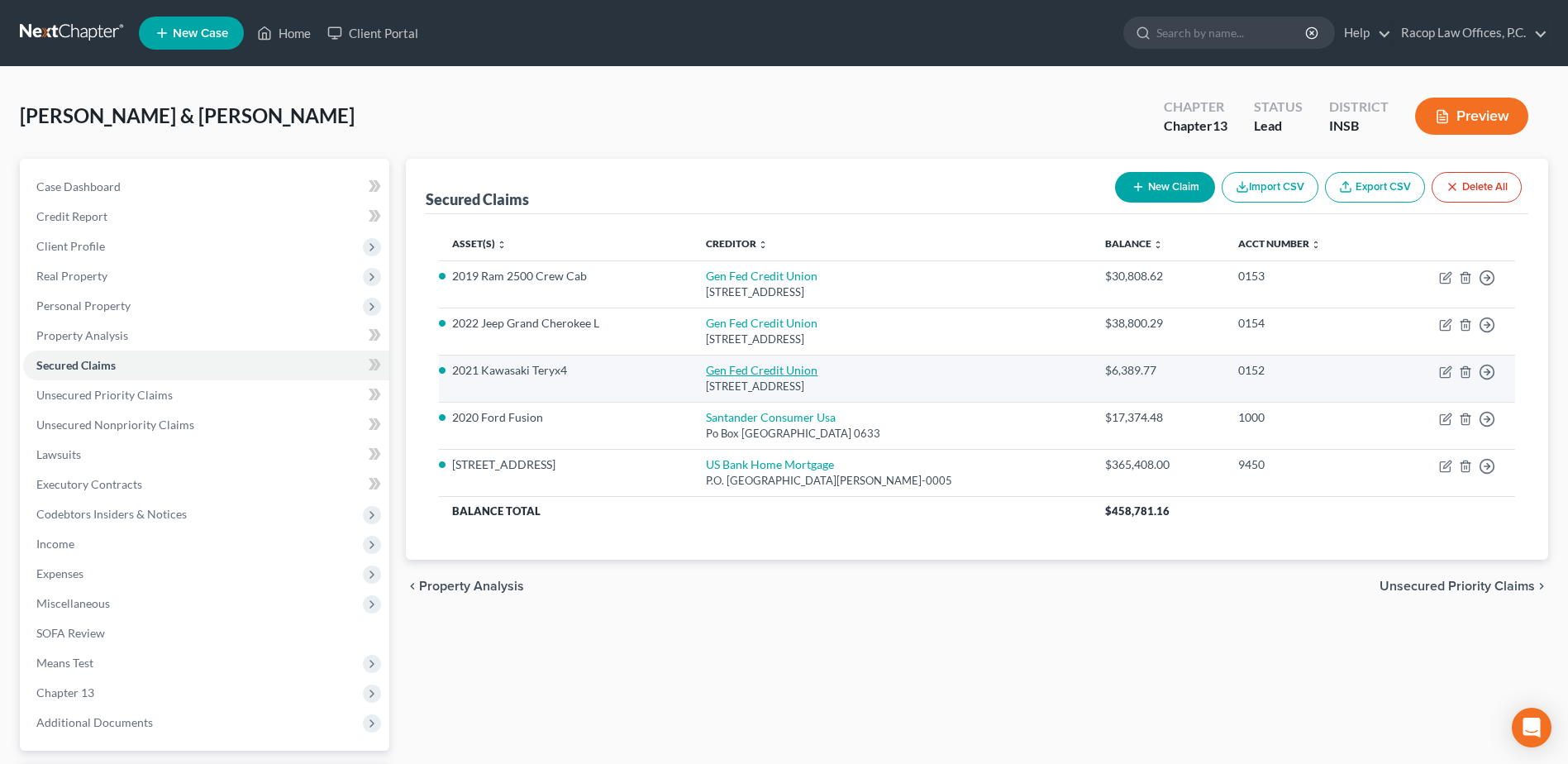
click at [759, 370] on link "Gen Fed Credit Union" at bounding box center [762, 370] width 112 height 14
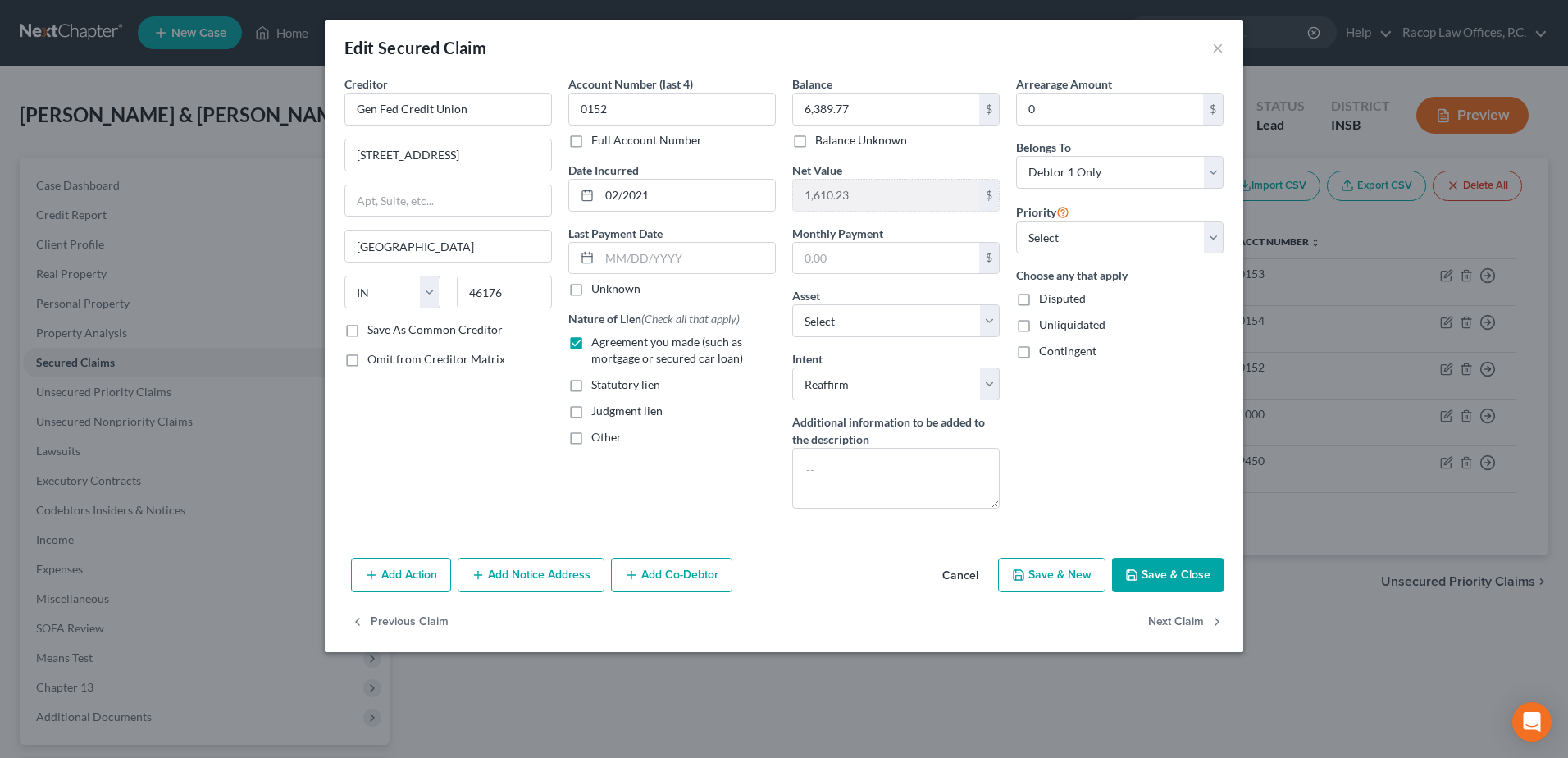
click at [1160, 576] on button "Save & Close" at bounding box center [1167, 575] width 112 height 35
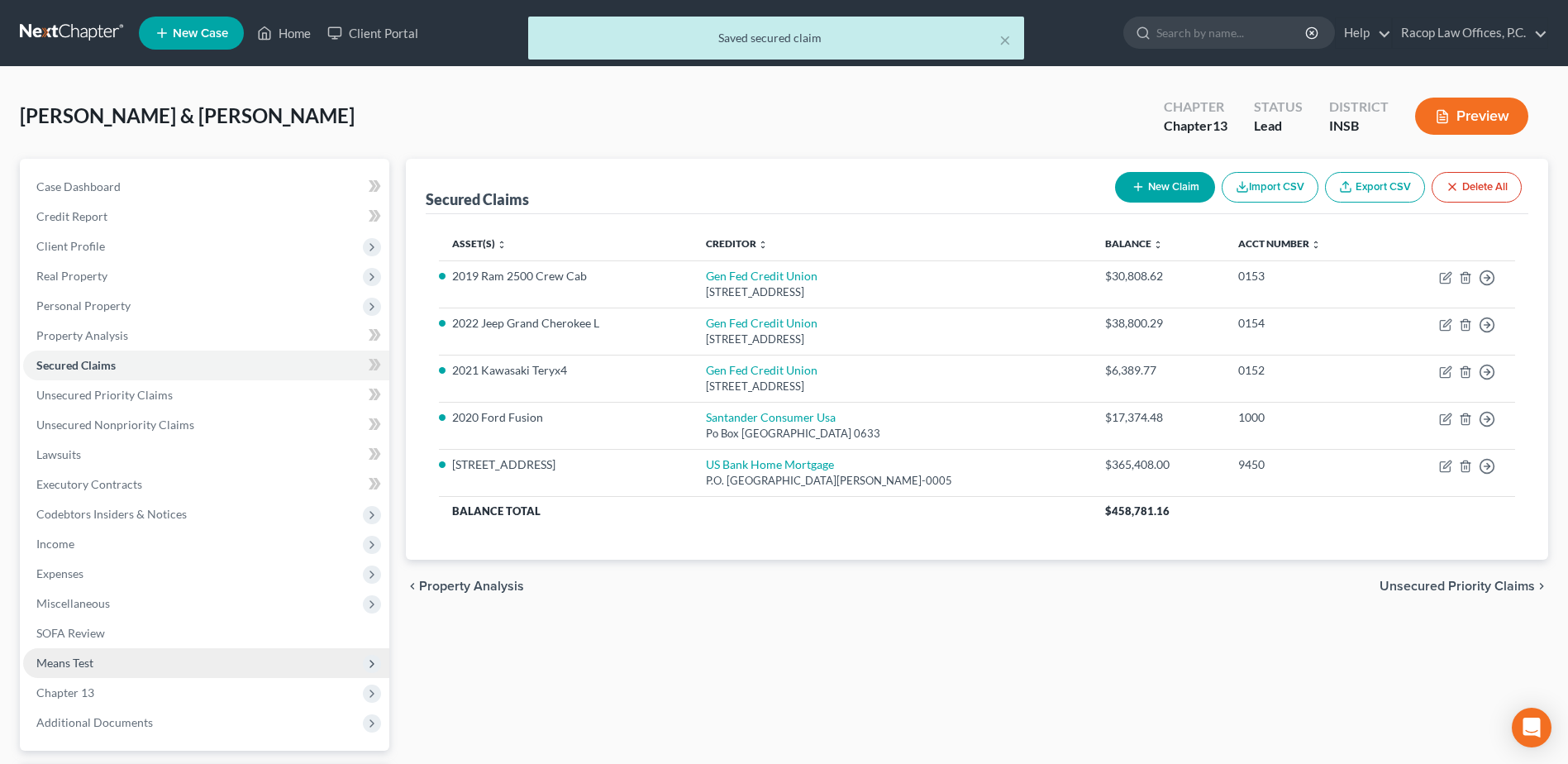
click at [72, 667] on span "Means Test" at bounding box center [65, 662] width 57 height 14
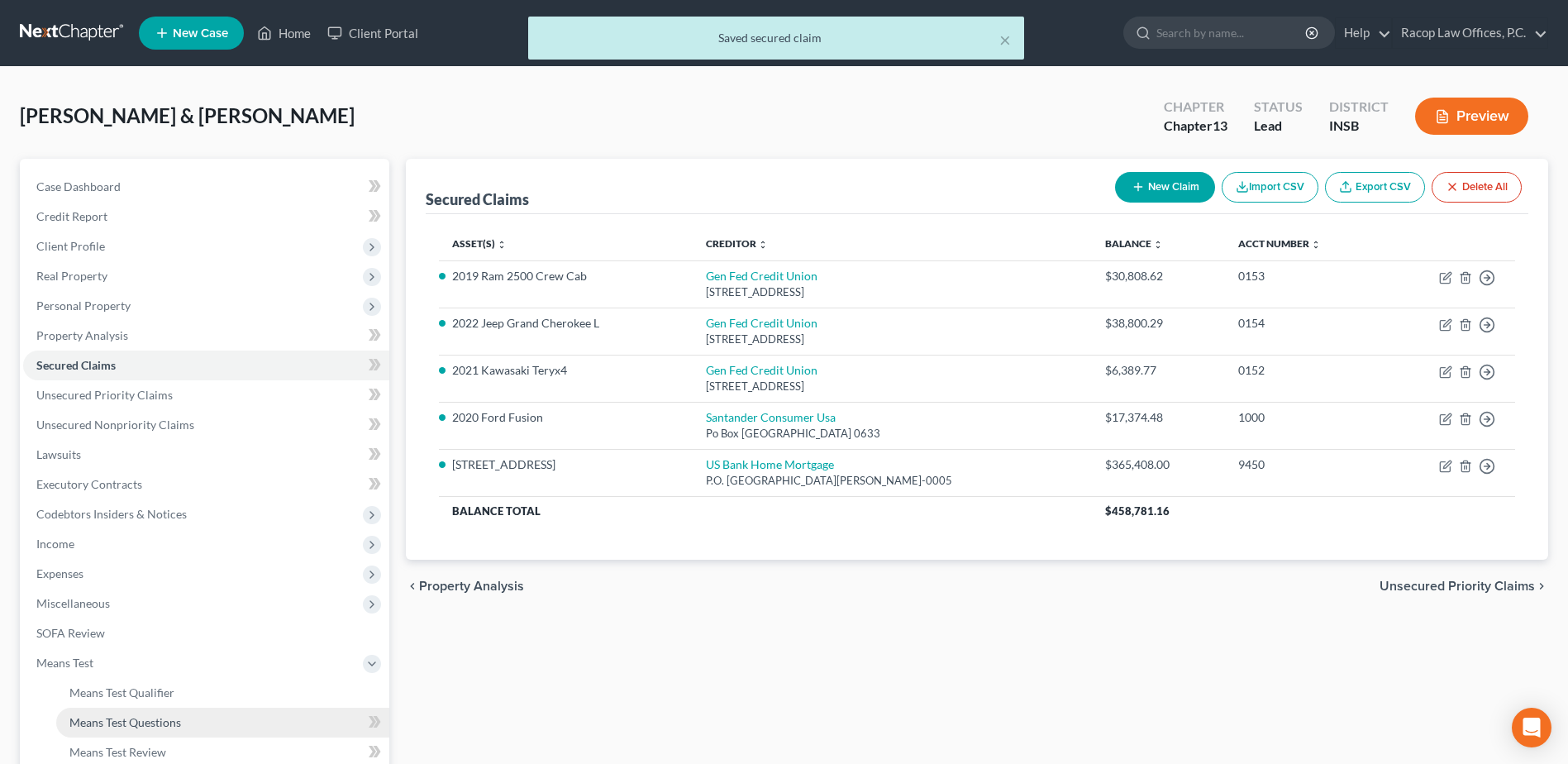
click at [150, 722] on span "Means Test Questions" at bounding box center [125, 722] width 112 height 14
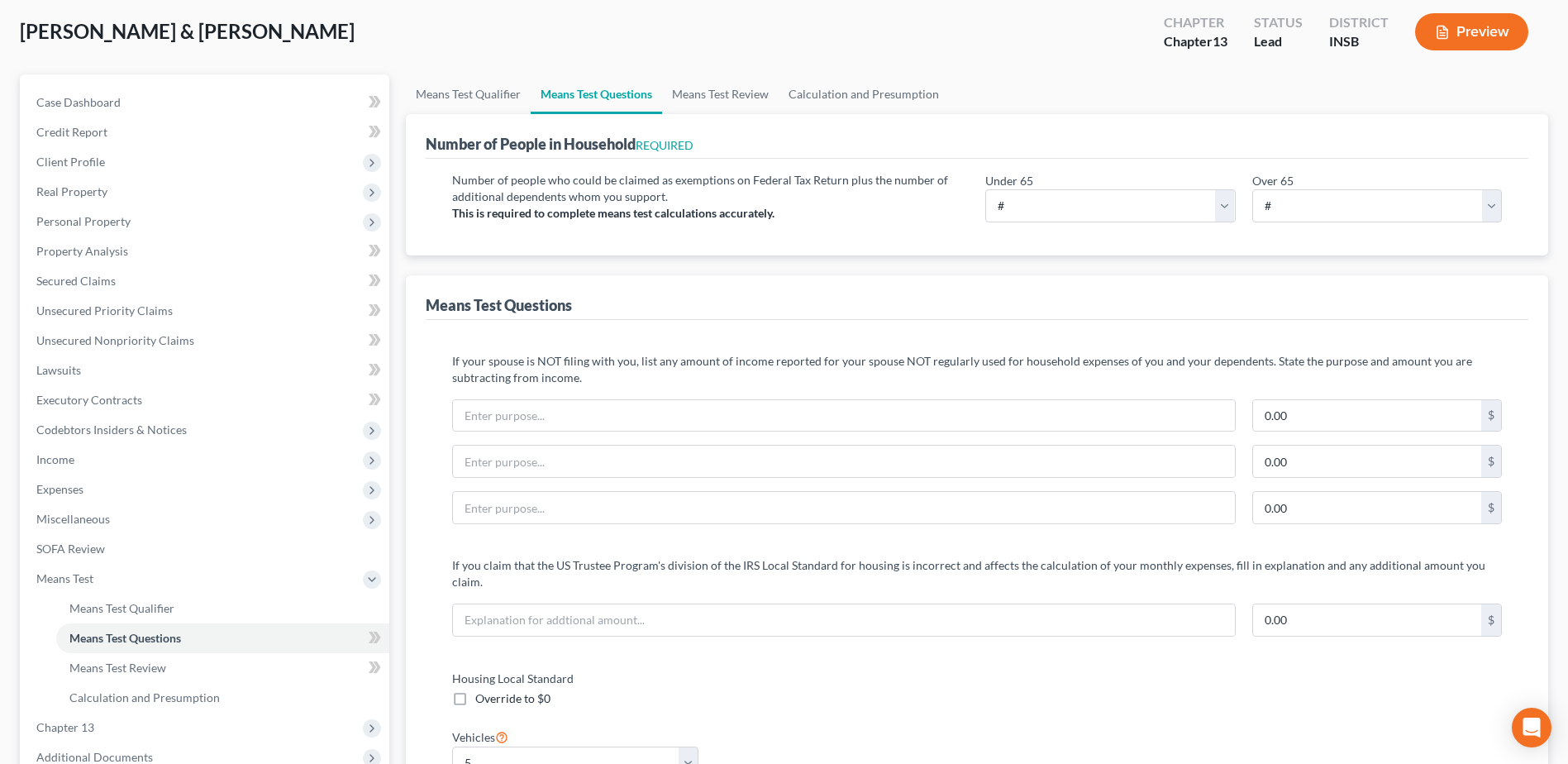
scroll to position [82, 0]
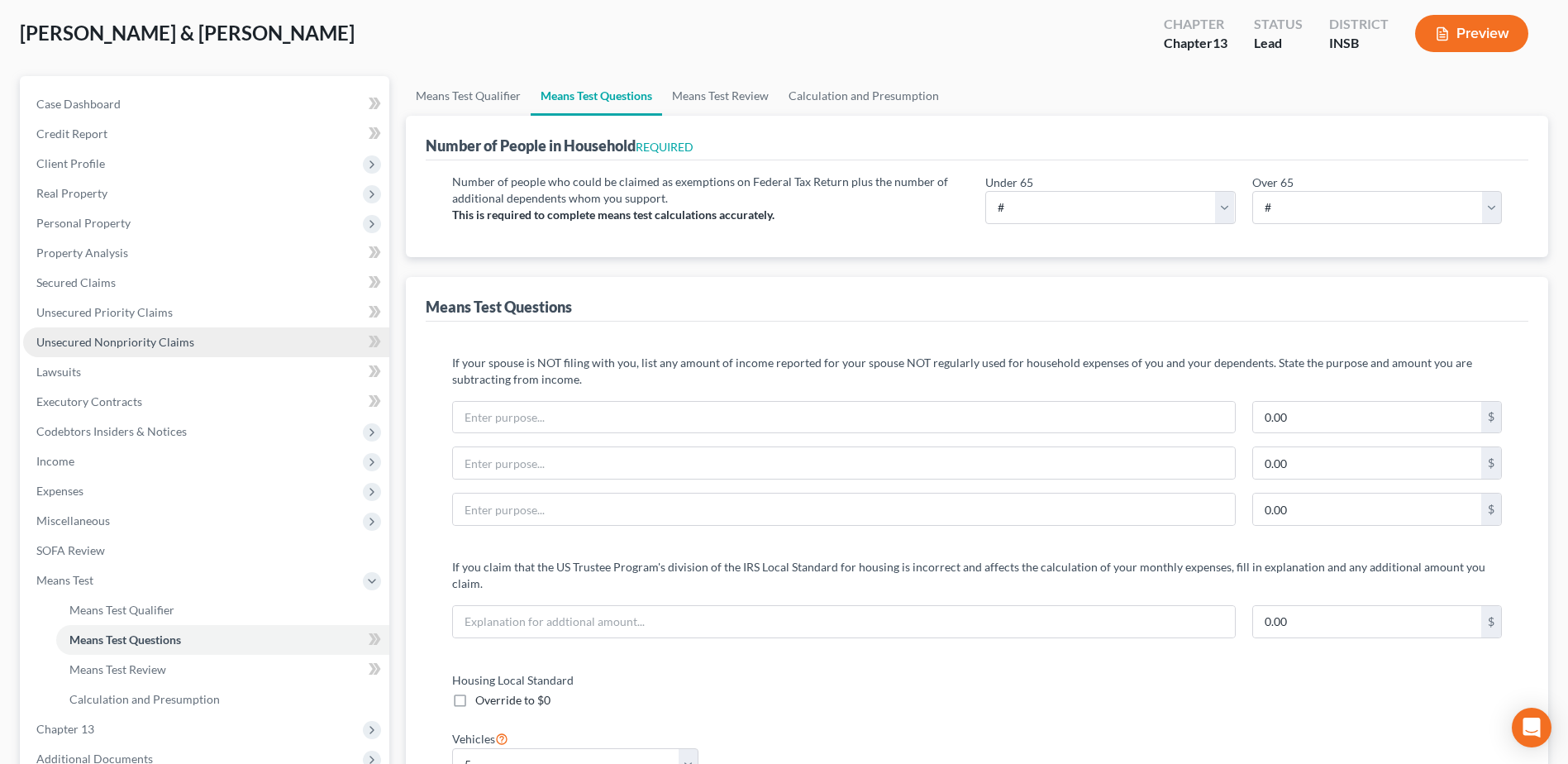
click at [168, 342] on span "Unsecured Nonpriority Claims" at bounding box center [116, 342] width 158 height 14
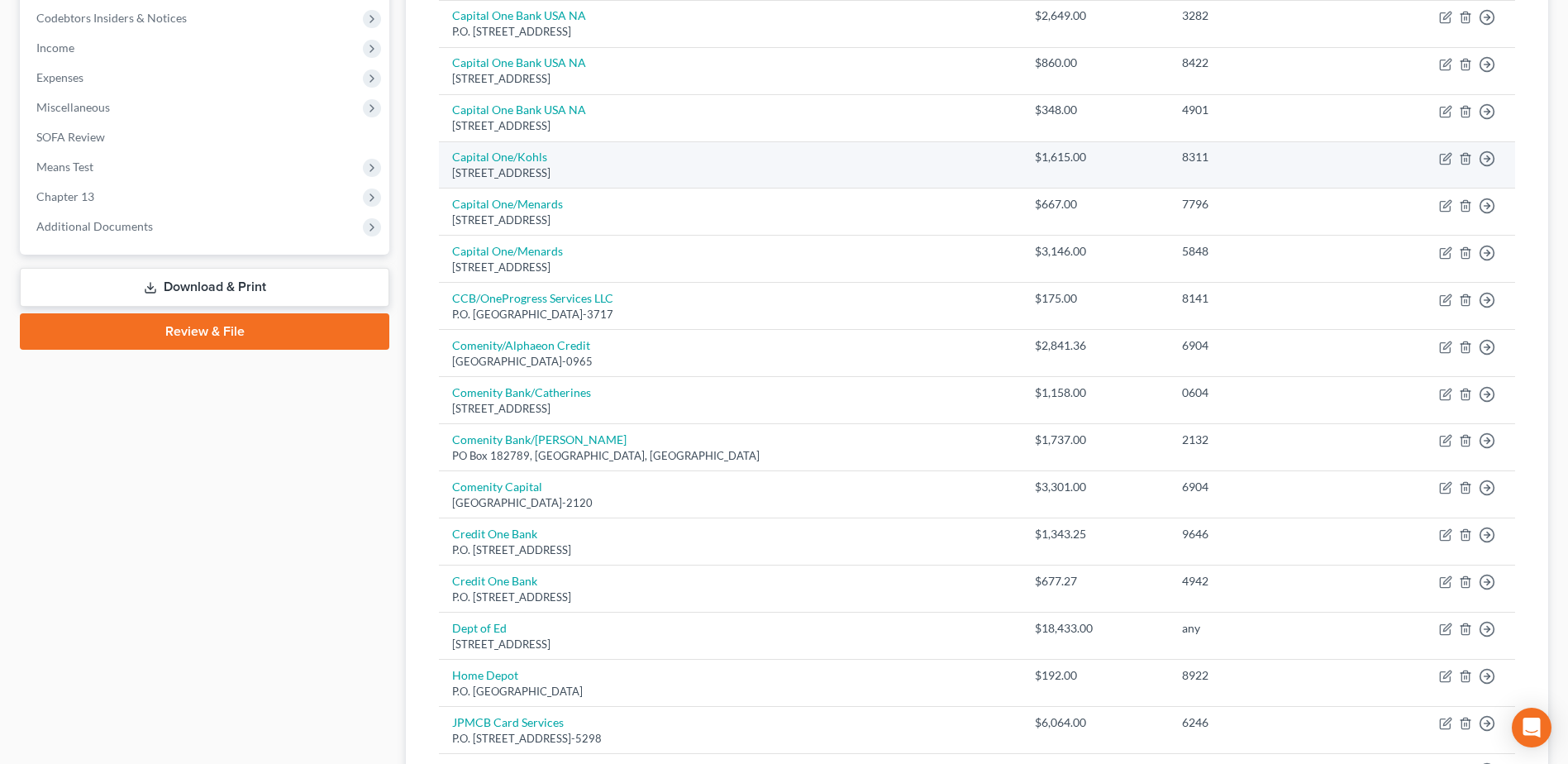
scroll to position [82, 0]
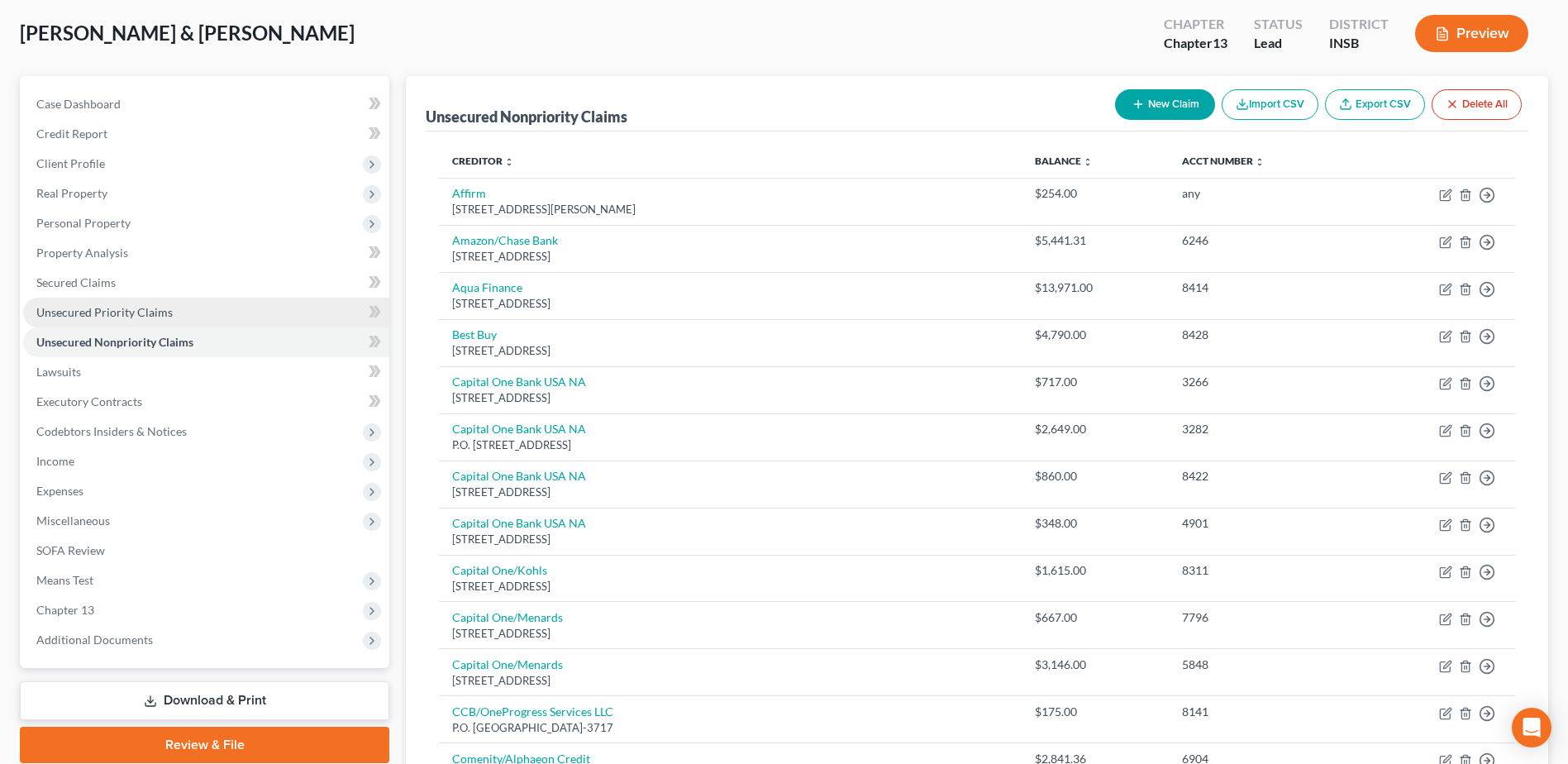
click at [145, 313] on span "Unsecured Priority Claims" at bounding box center [105, 312] width 137 height 14
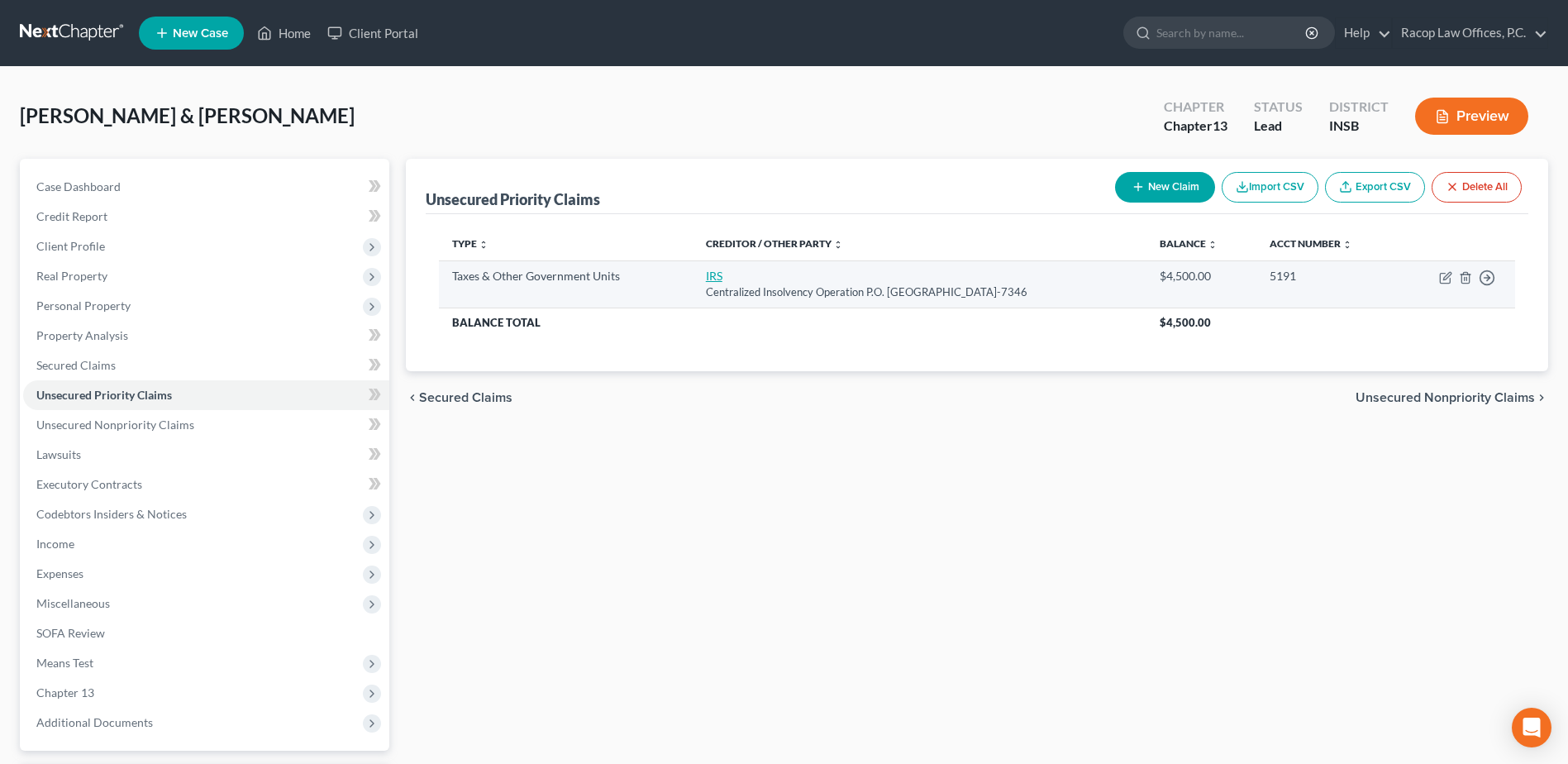
click at [706, 273] on link "IRS" at bounding box center [714, 276] width 17 height 14
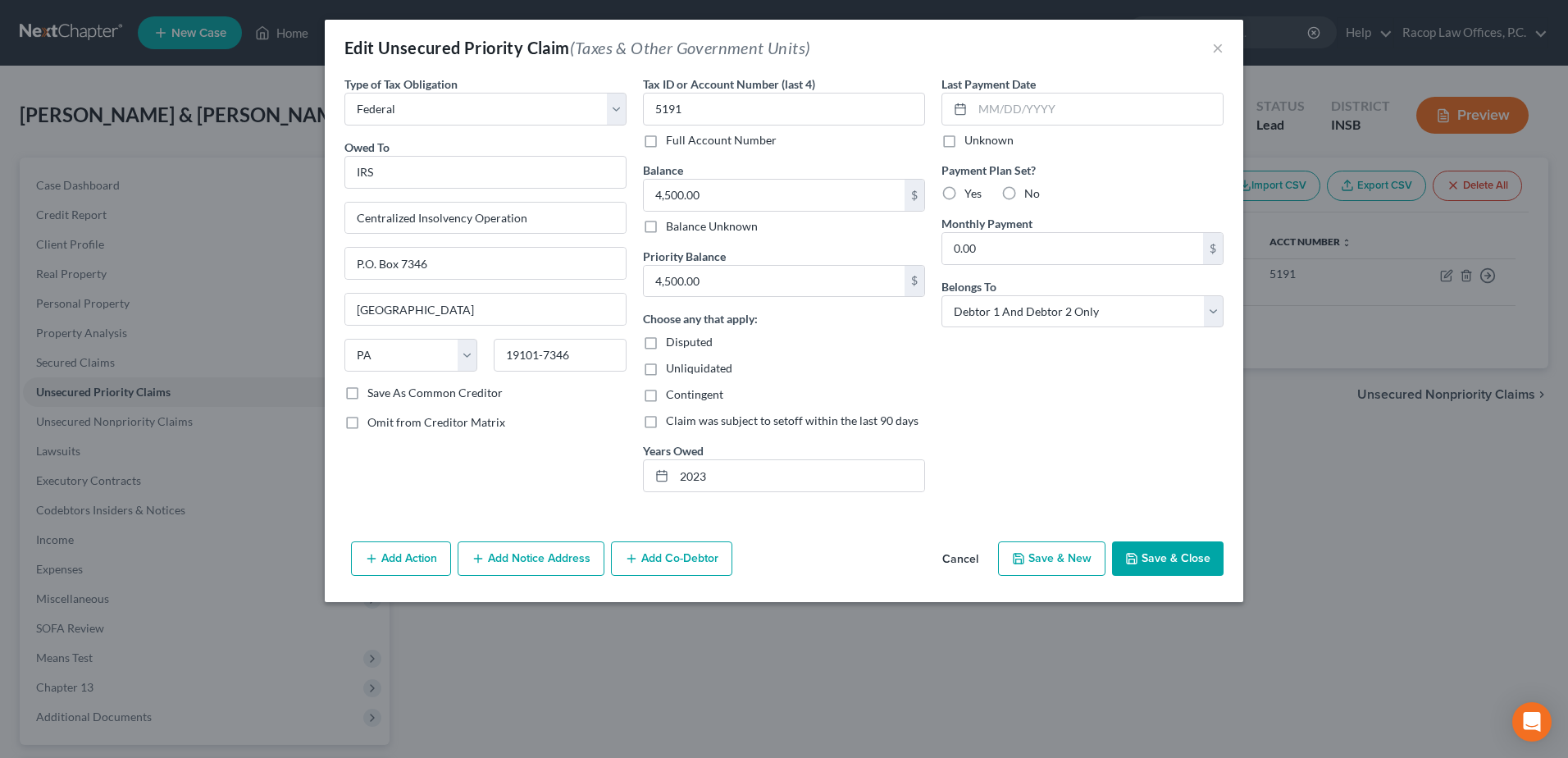
click at [1168, 557] on button "Save & Close" at bounding box center [1167, 559] width 112 height 35
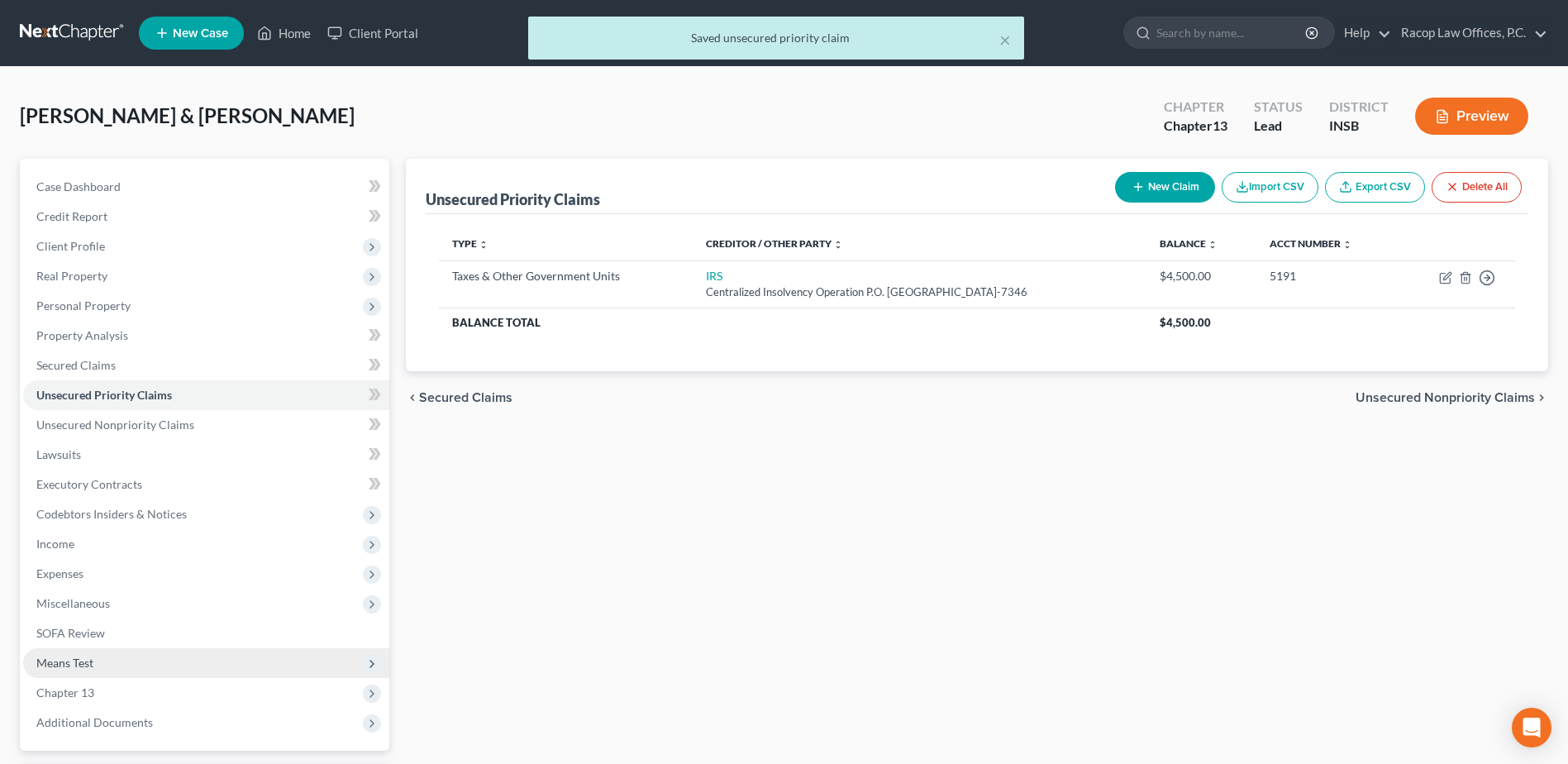
click at [67, 658] on span "Means Test" at bounding box center [65, 662] width 57 height 14
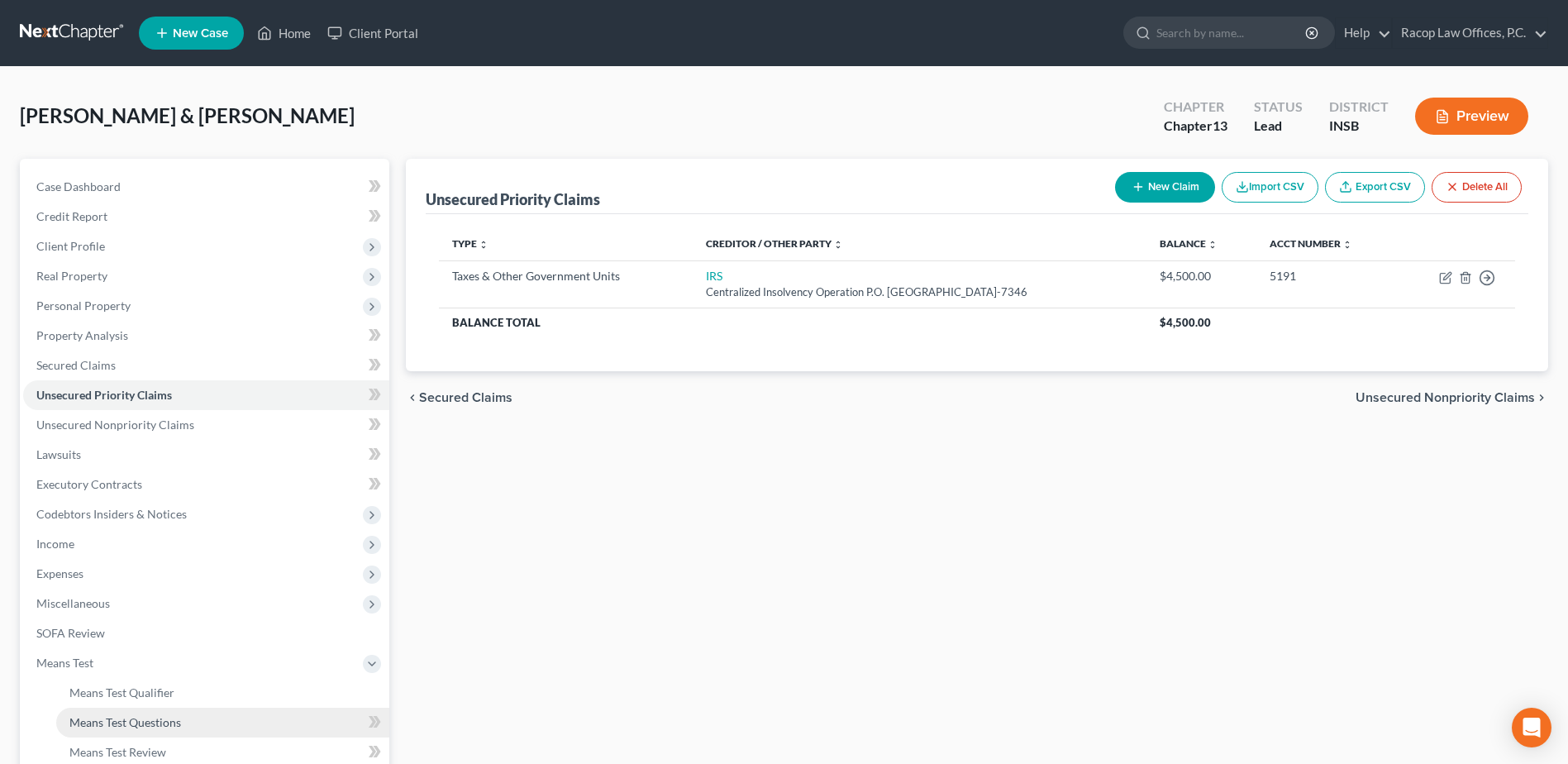
click at [161, 723] on span "Means Test Questions" at bounding box center [125, 722] width 112 height 14
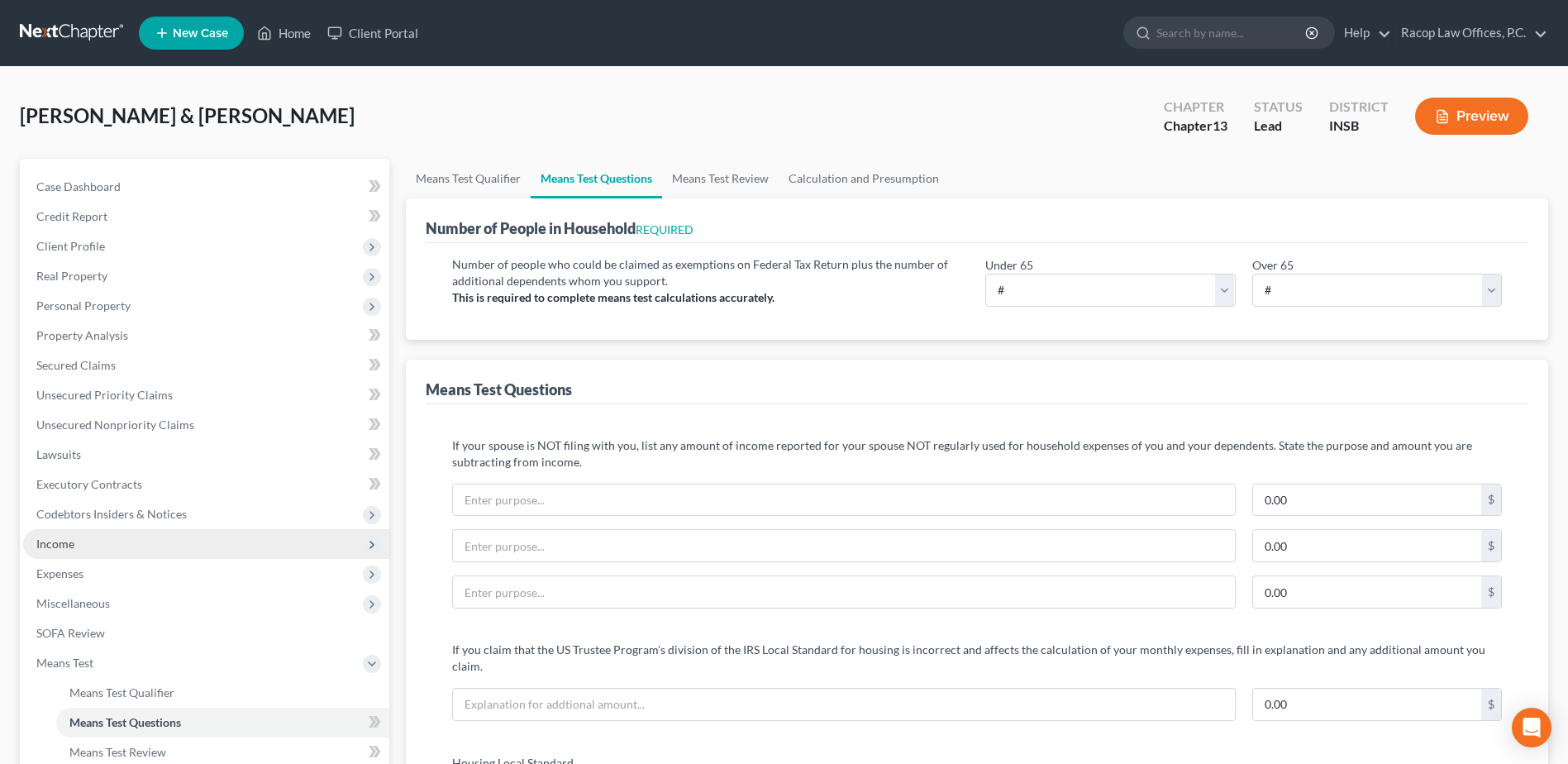
click at [60, 547] on span "Income" at bounding box center [56, 543] width 38 height 14
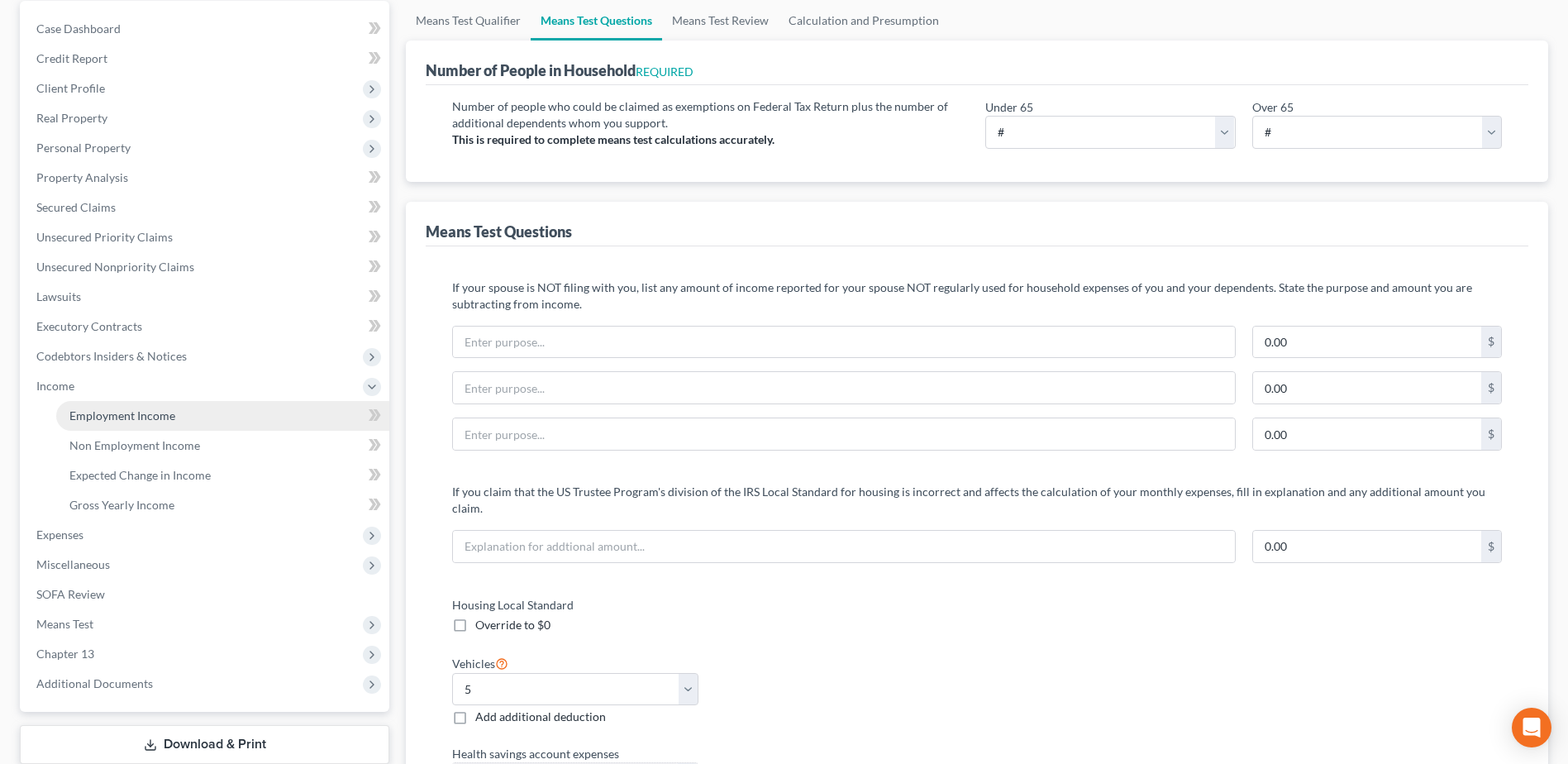
scroll to position [165, 0]
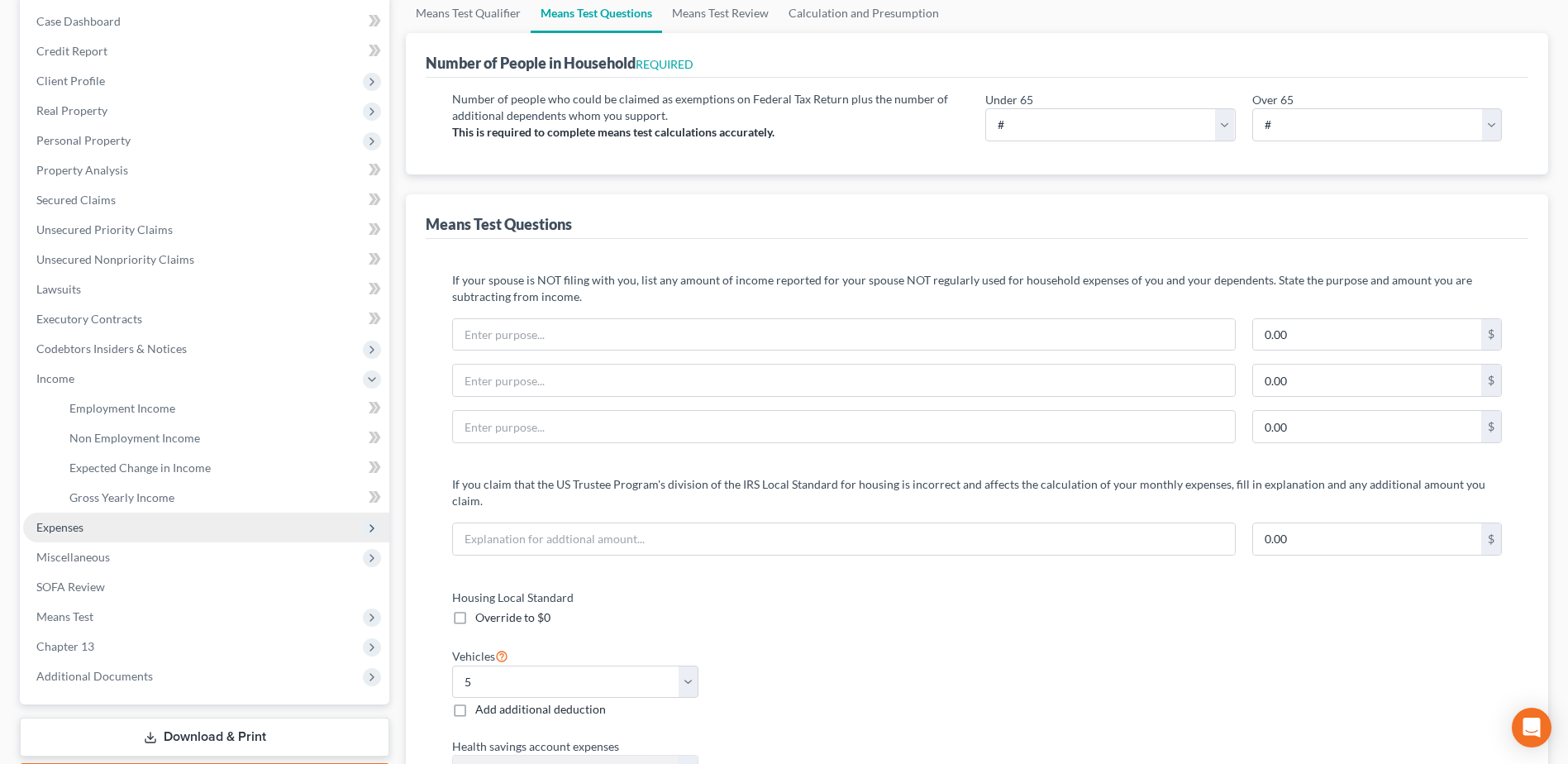
click at [62, 533] on span "Expenses" at bounding box center [60, 527] width 47 height 14
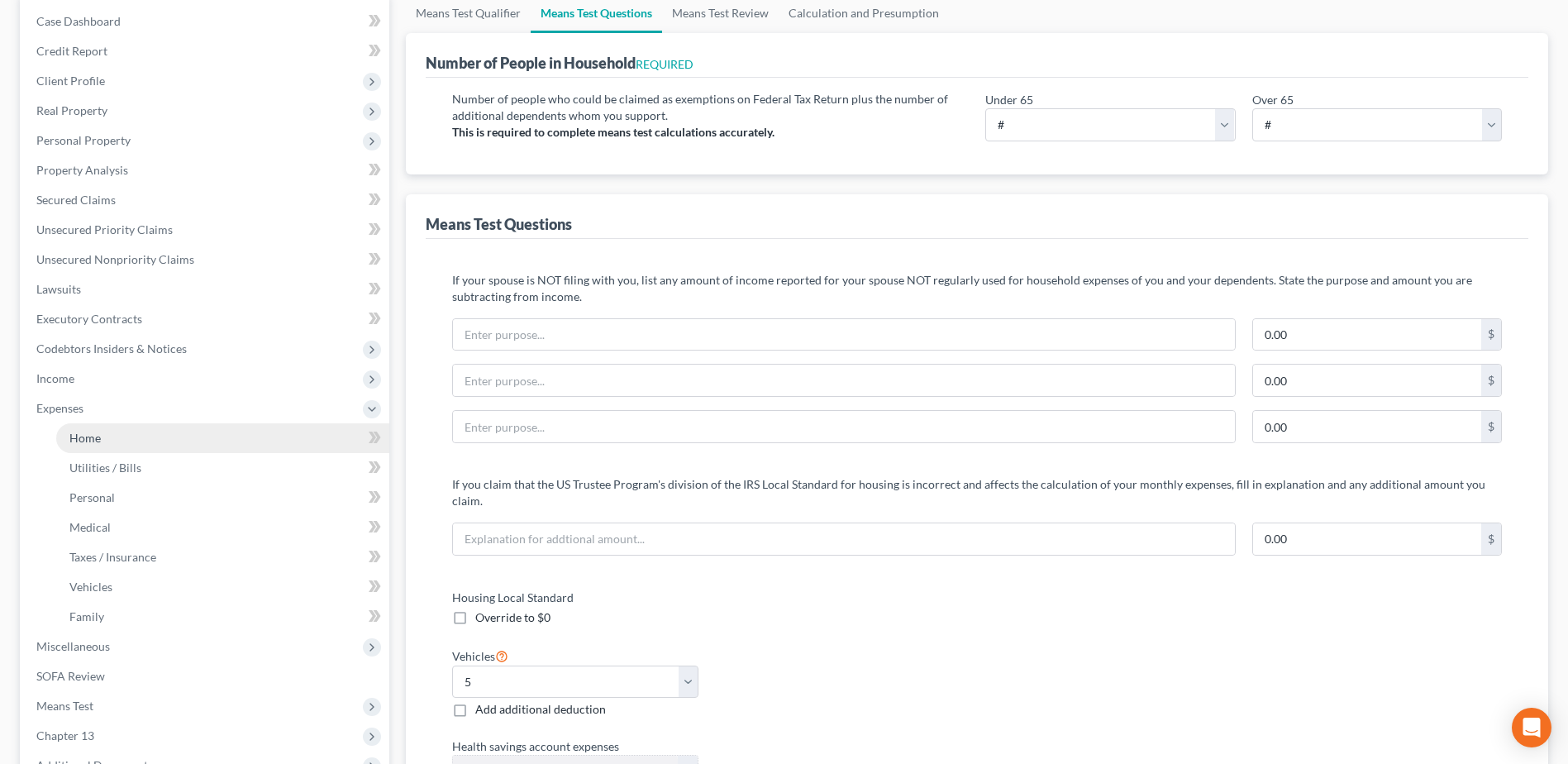
click at [82, 435] on span "Home" at bounding box center [85, 437] width 32 height 14
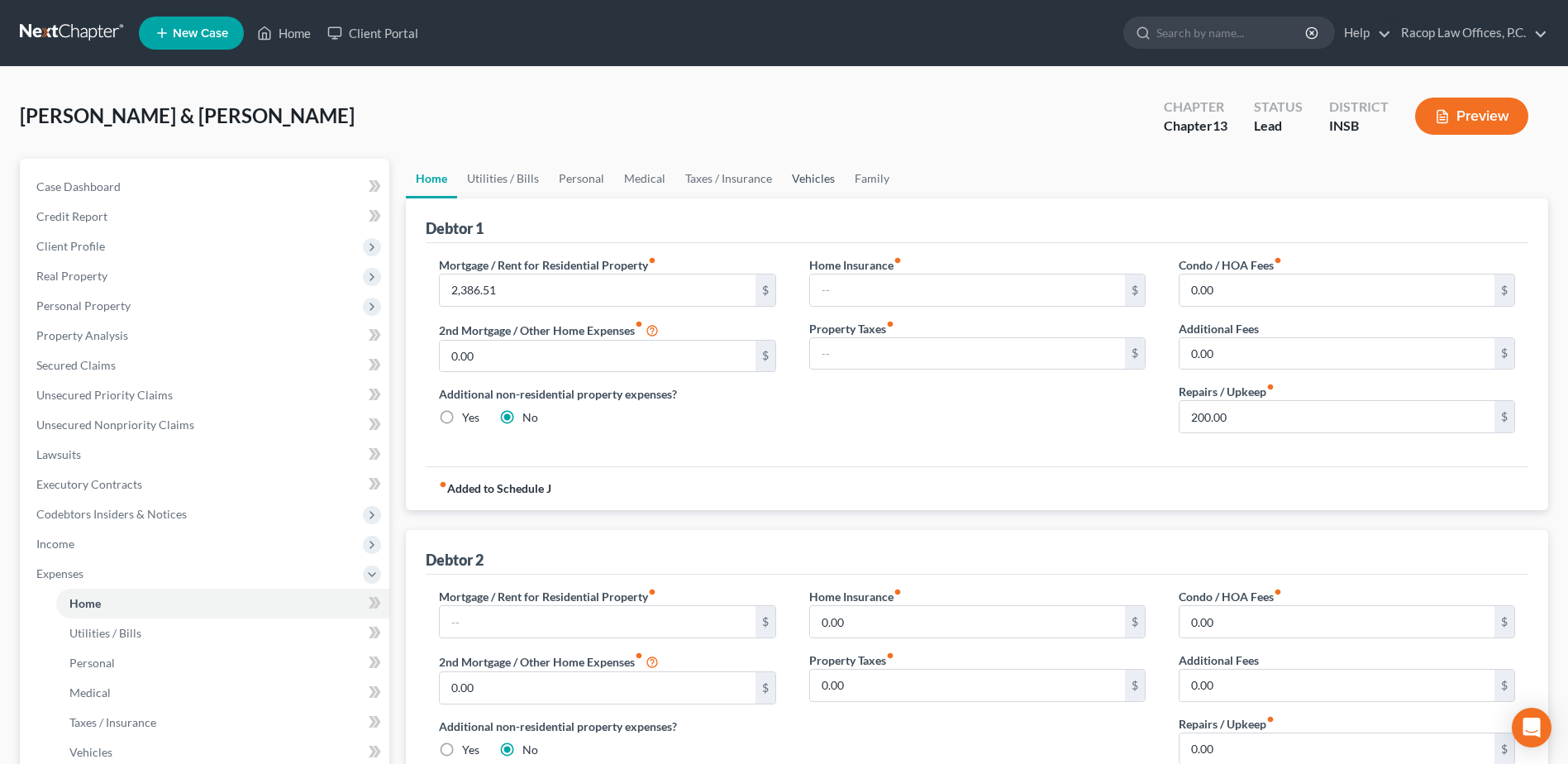
click at [795, 179] on link "Vehicles" at bounding box center [813, 179] width 62 height 40
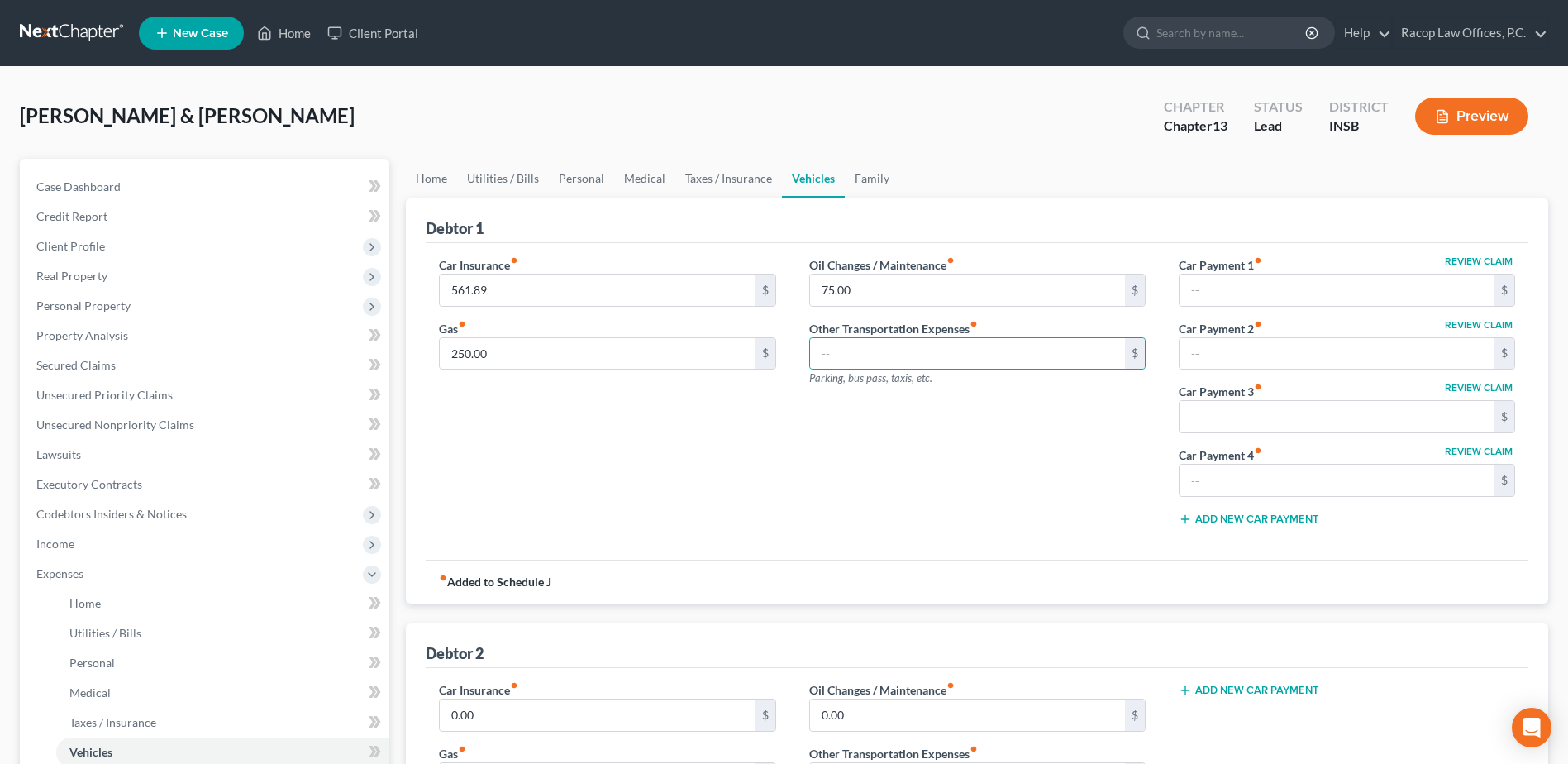
click at [693, 467] on div "Car Insurance fiber_manual_record 561.89 $ Gas fiber_manual_record 250.00 $" at bounding box center [607, 398] width 370 height 283
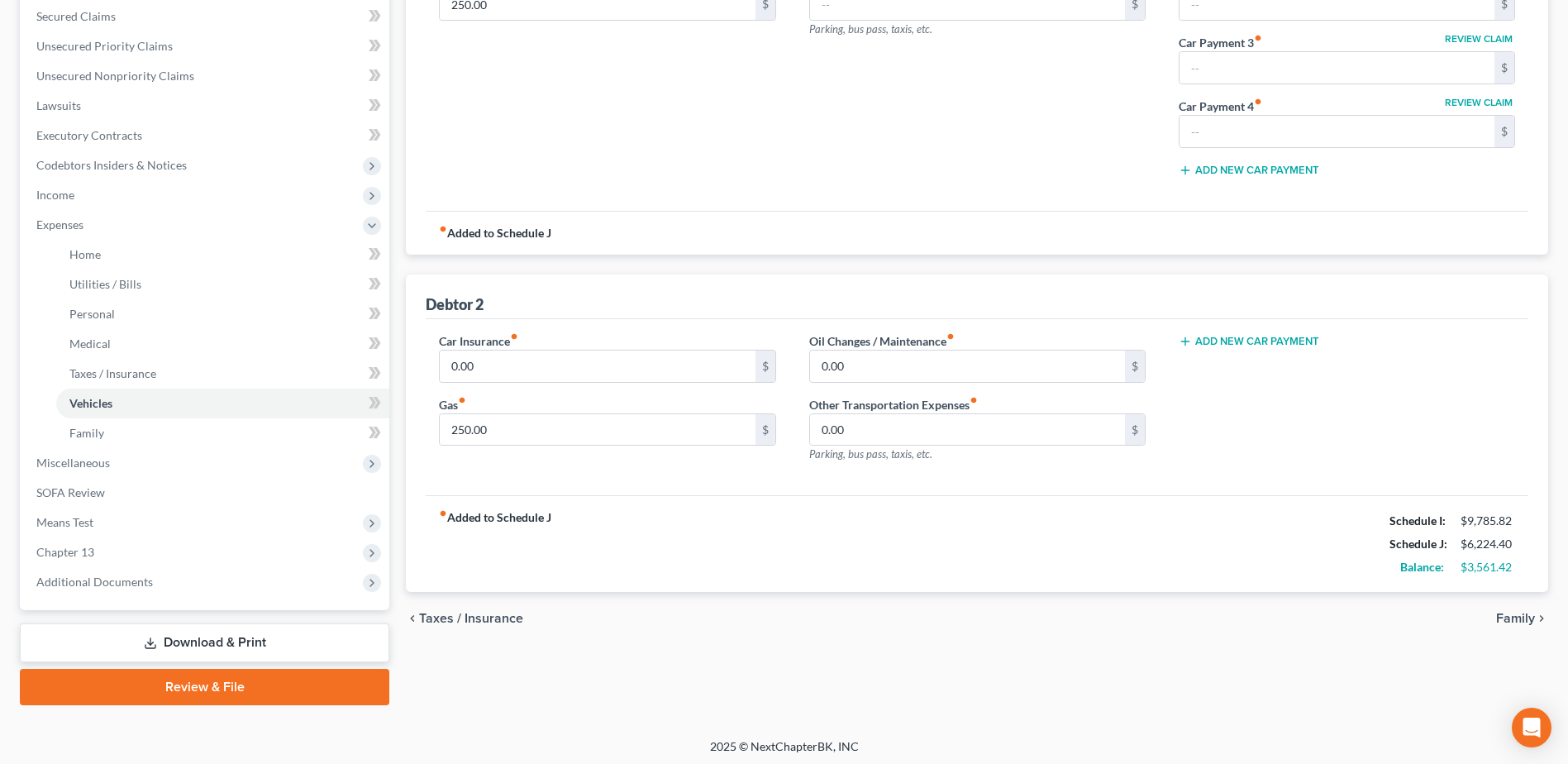
scroll to position [353, 0]
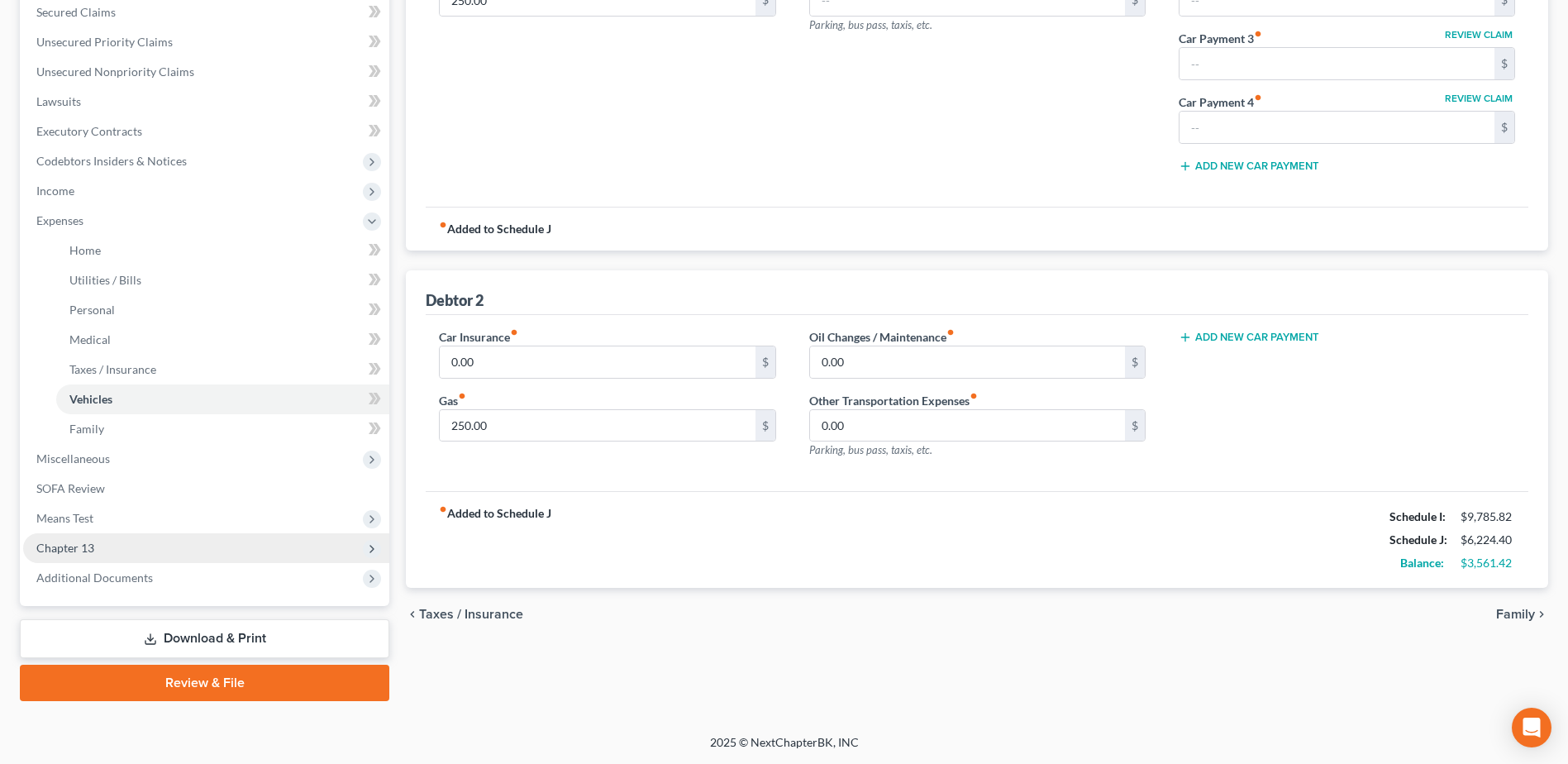
click at [89, 551] on span "Chapter 13" at bounding box center [65, 547] width 57 height 14
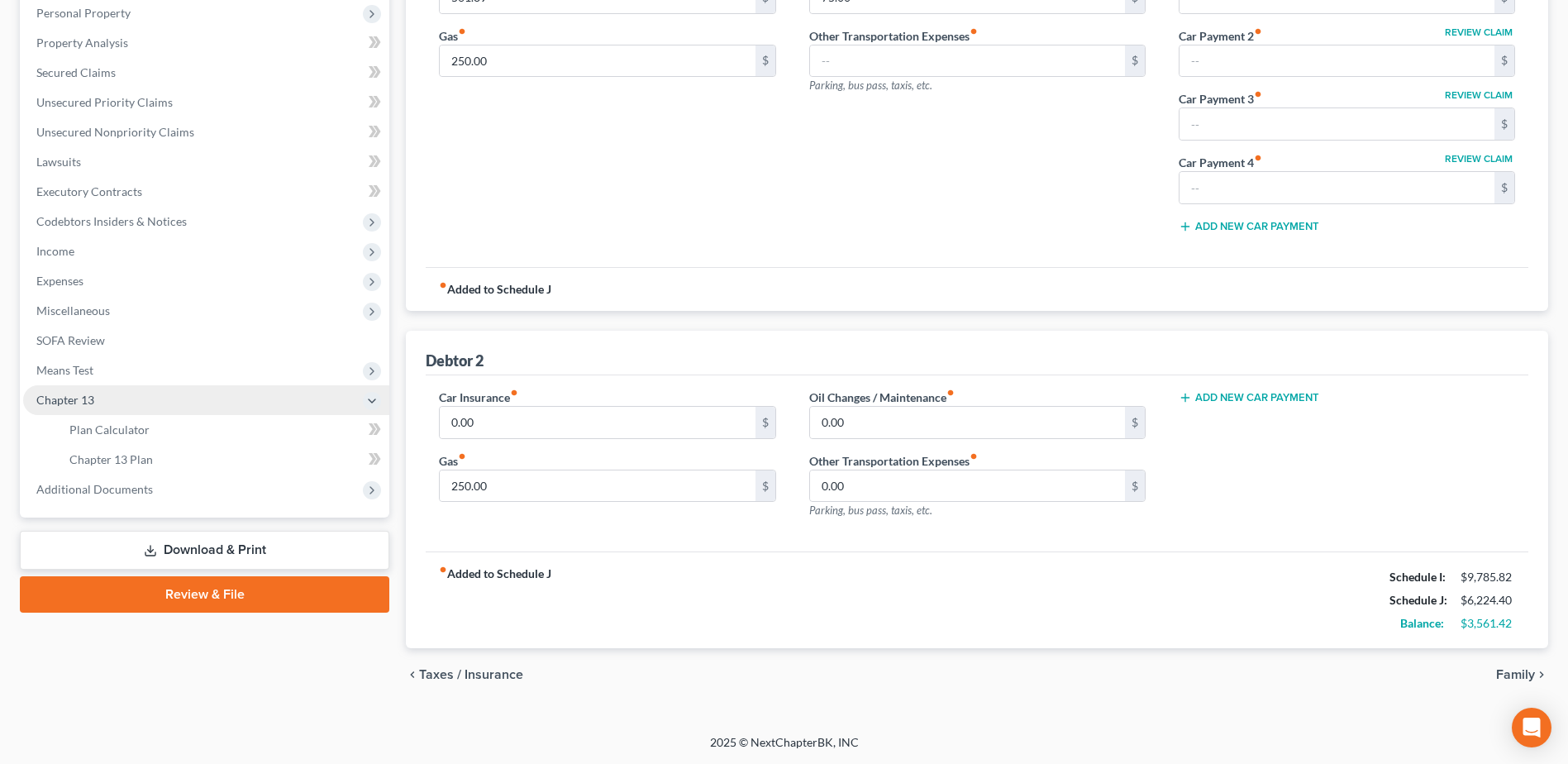
scroll to position [292, 0]
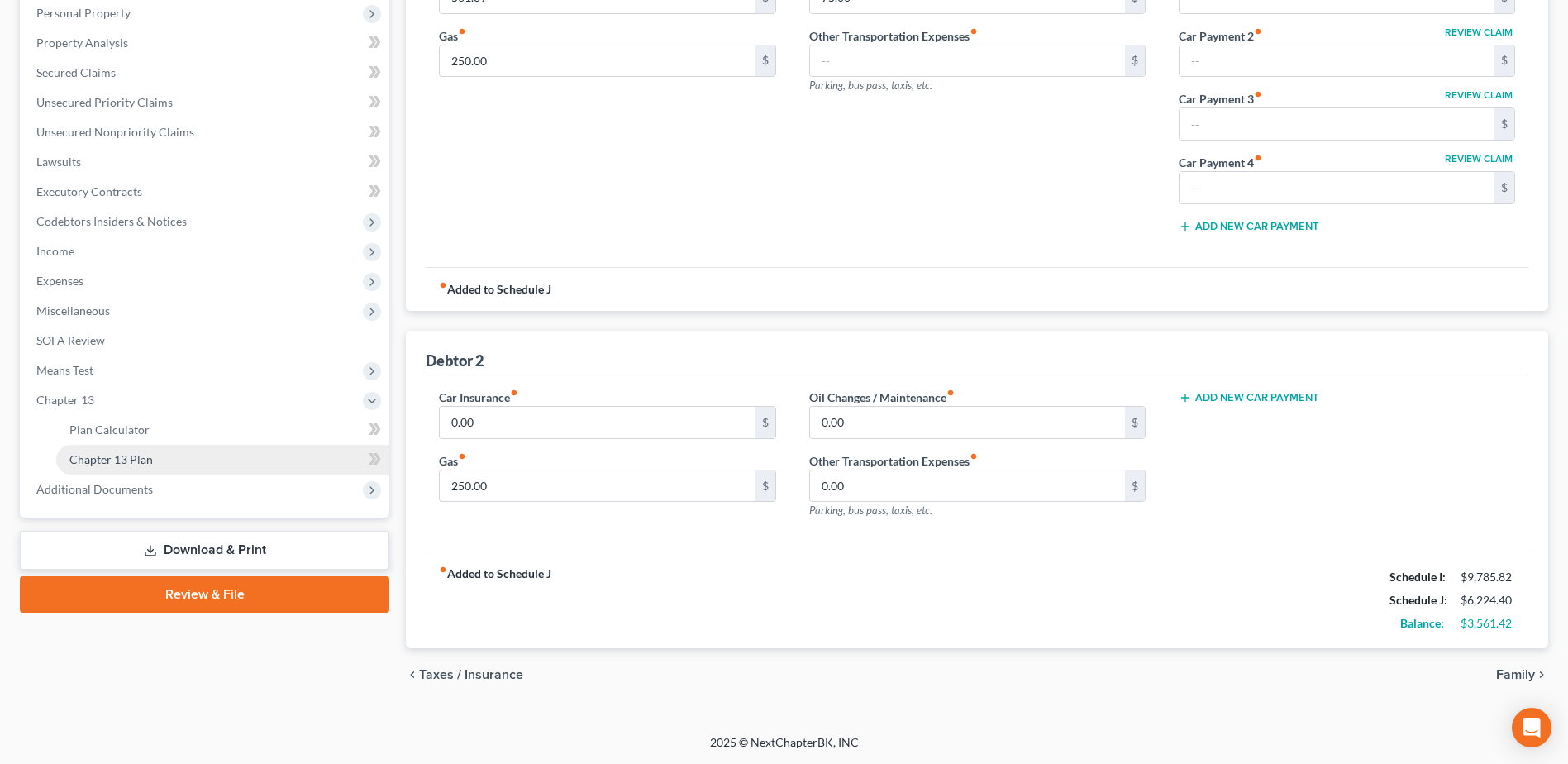
click at [172, 467] on link "Chapter 13 Plan" at bounding box center [222, 460] width 333 height 30
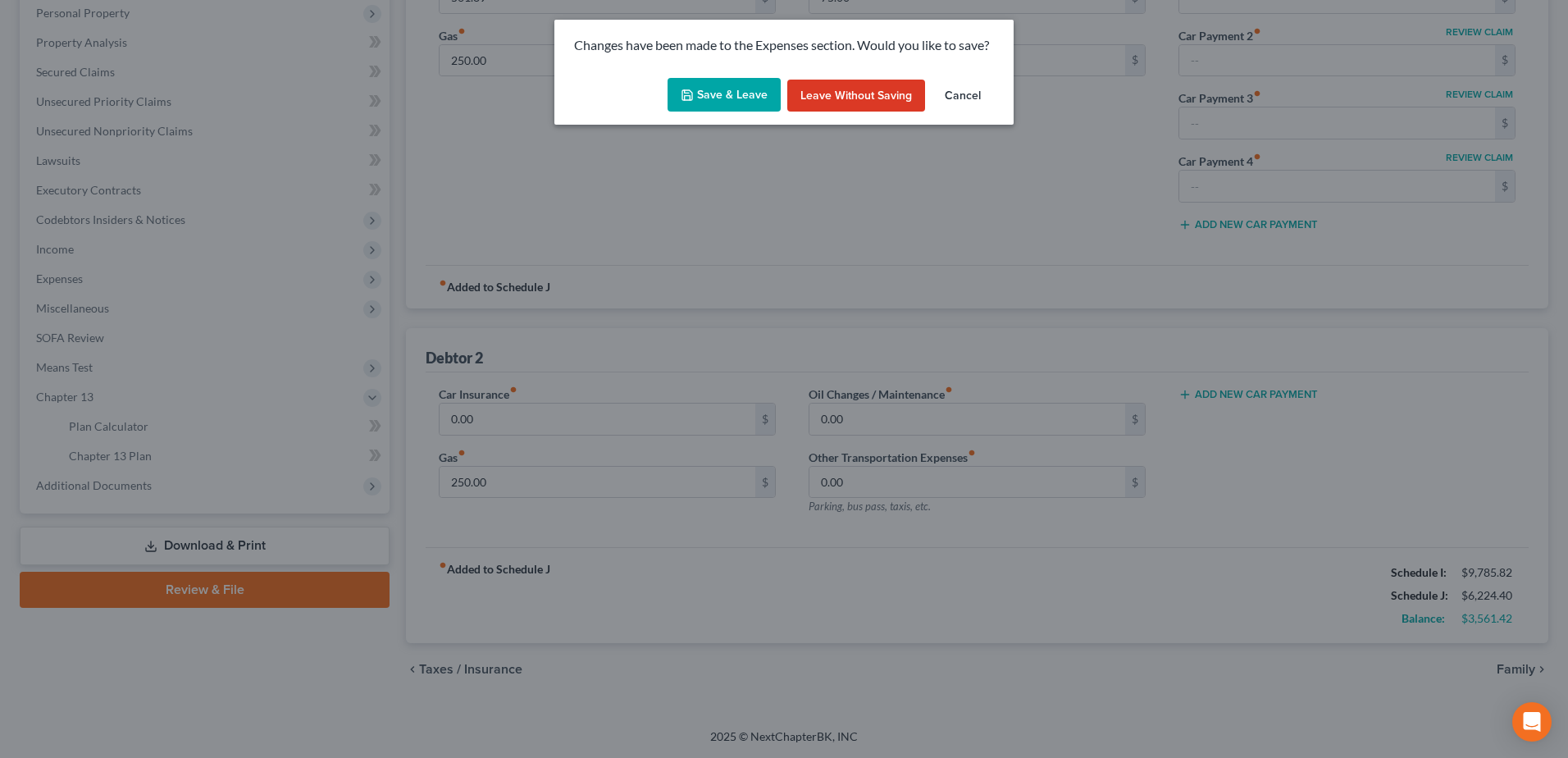
click at [738, 97] on button "Save & Leave" at bounding box center [724, 95] width 113 height 35
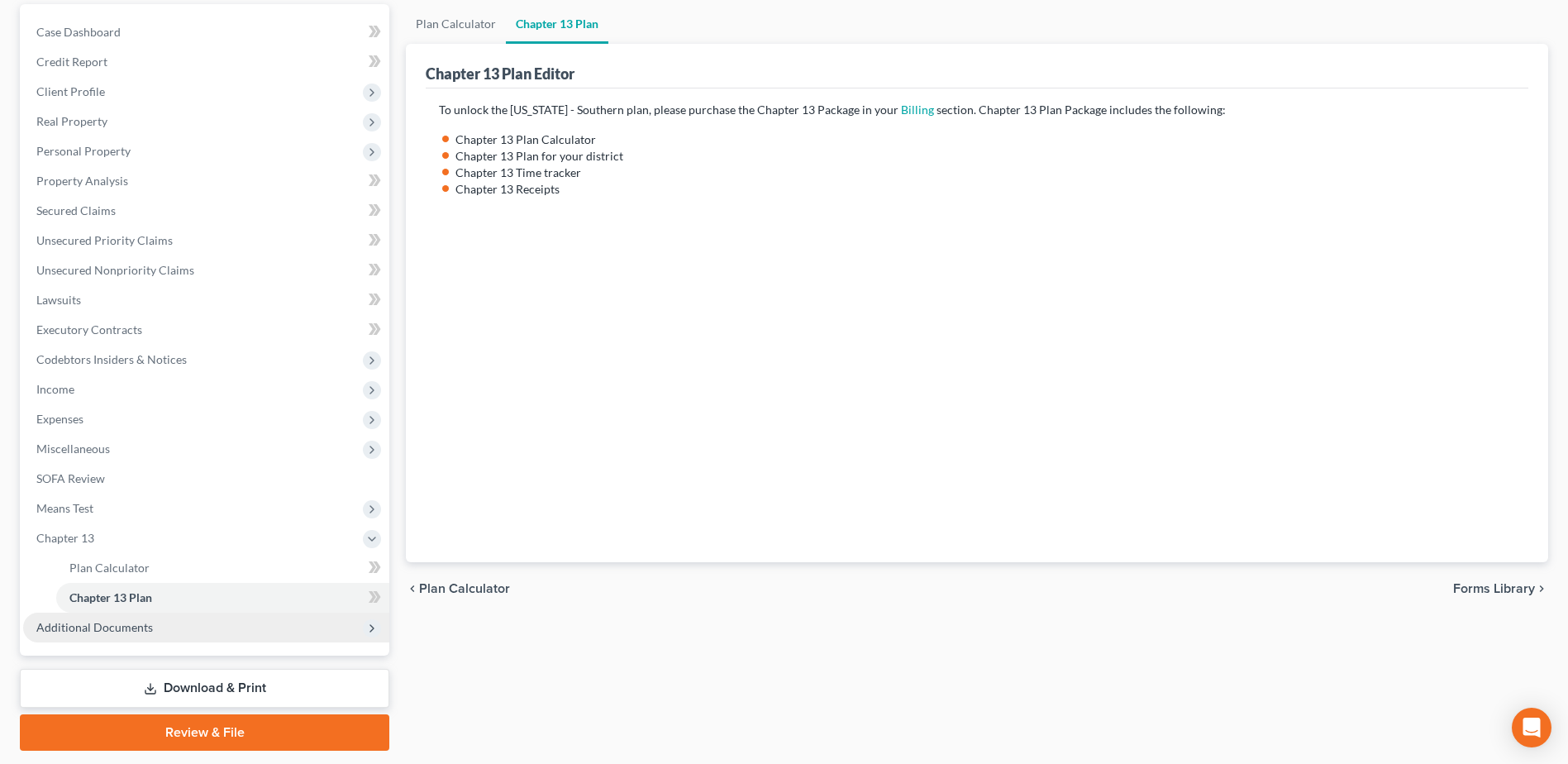
scroll to position [204, 0]
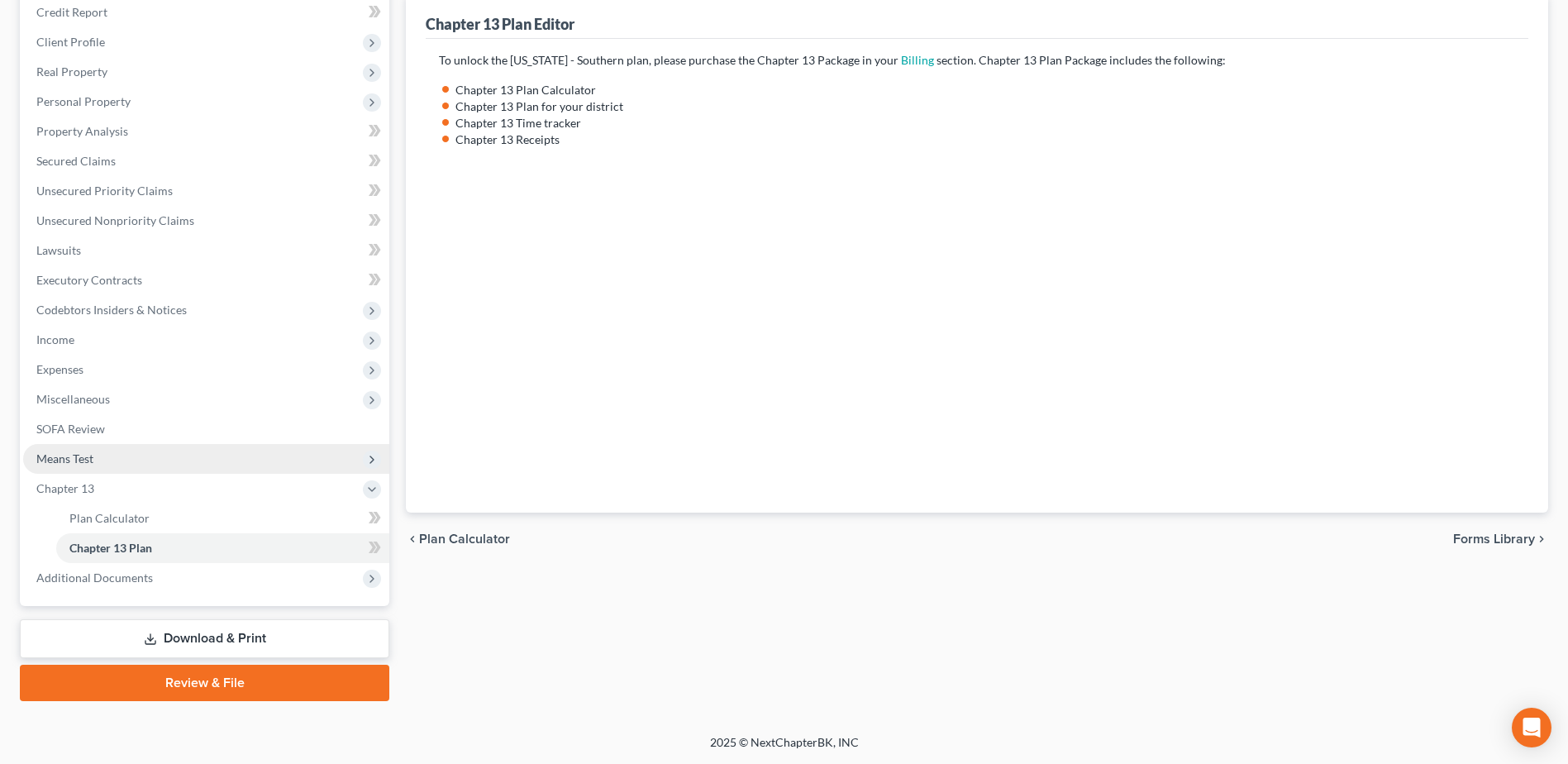
click at [75, 457] on span "Means Test" at bounding box center [65, 458] width 57 height 14
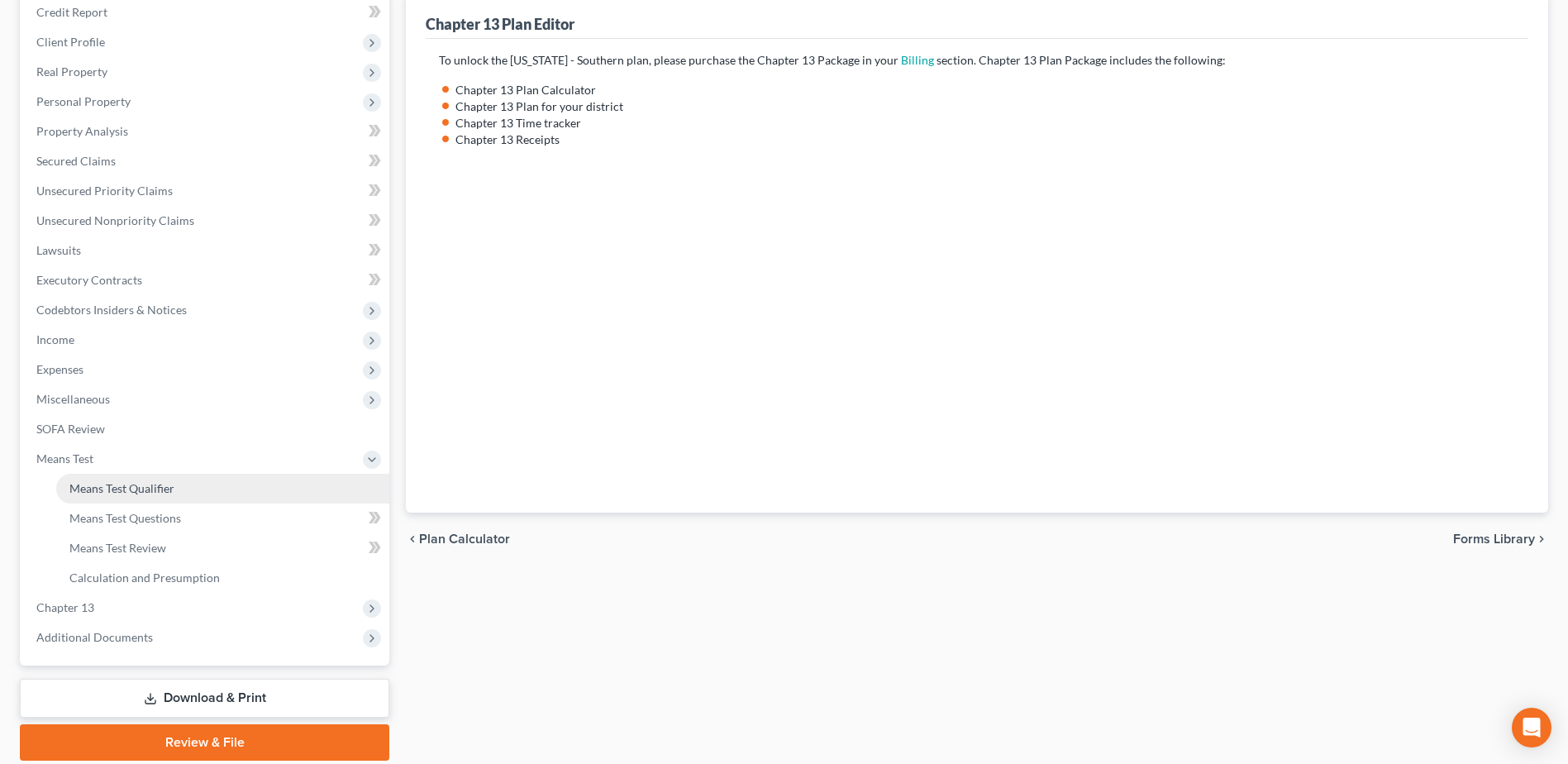
click at [114, 490] on span "Means Test Qualifier" at bounding box center [122, 488] width 105 height 14
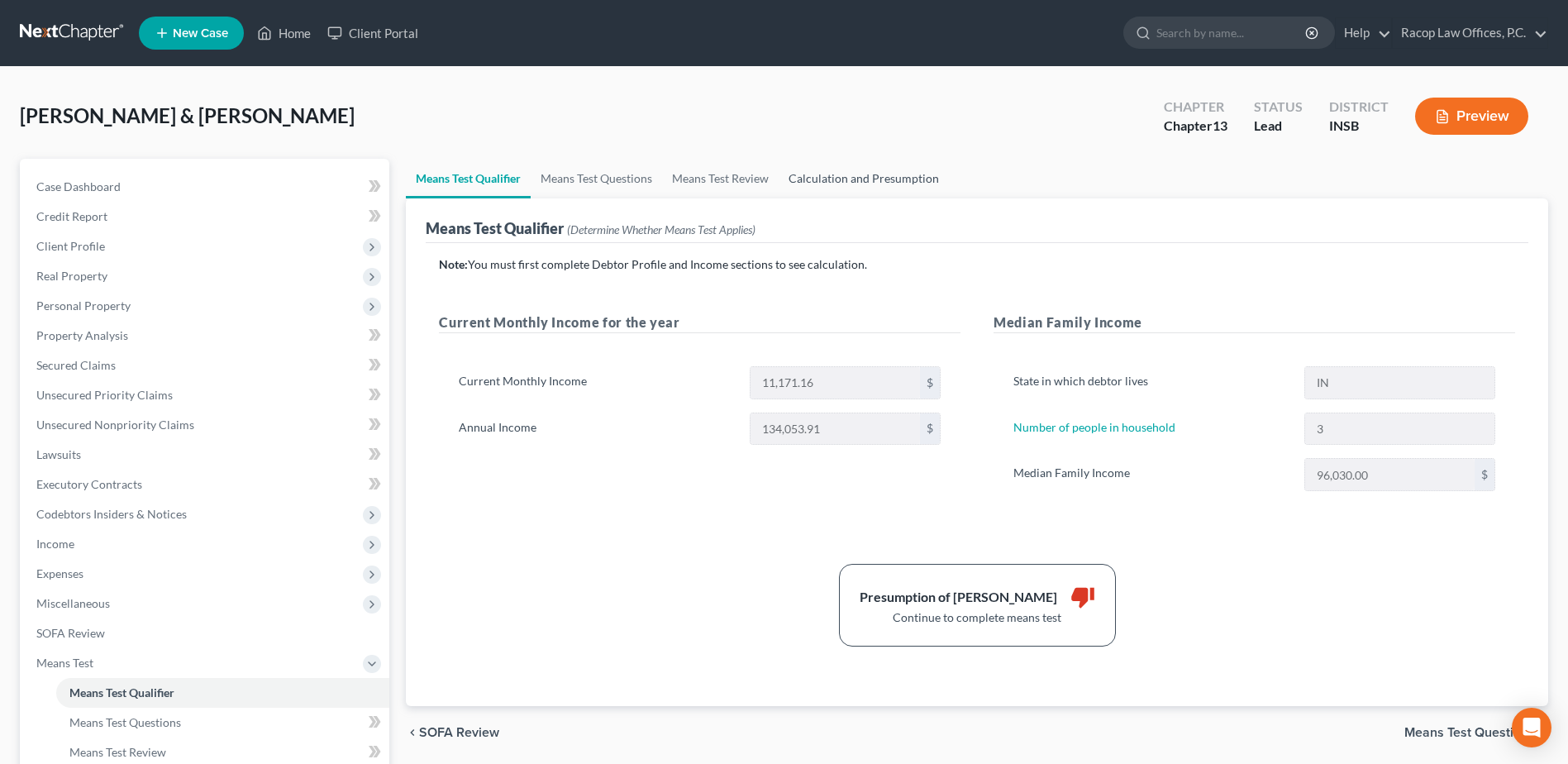
click at [844, 176] on link "Calculation and Presumption" at bounding box center [864, 179] width 170 height 40
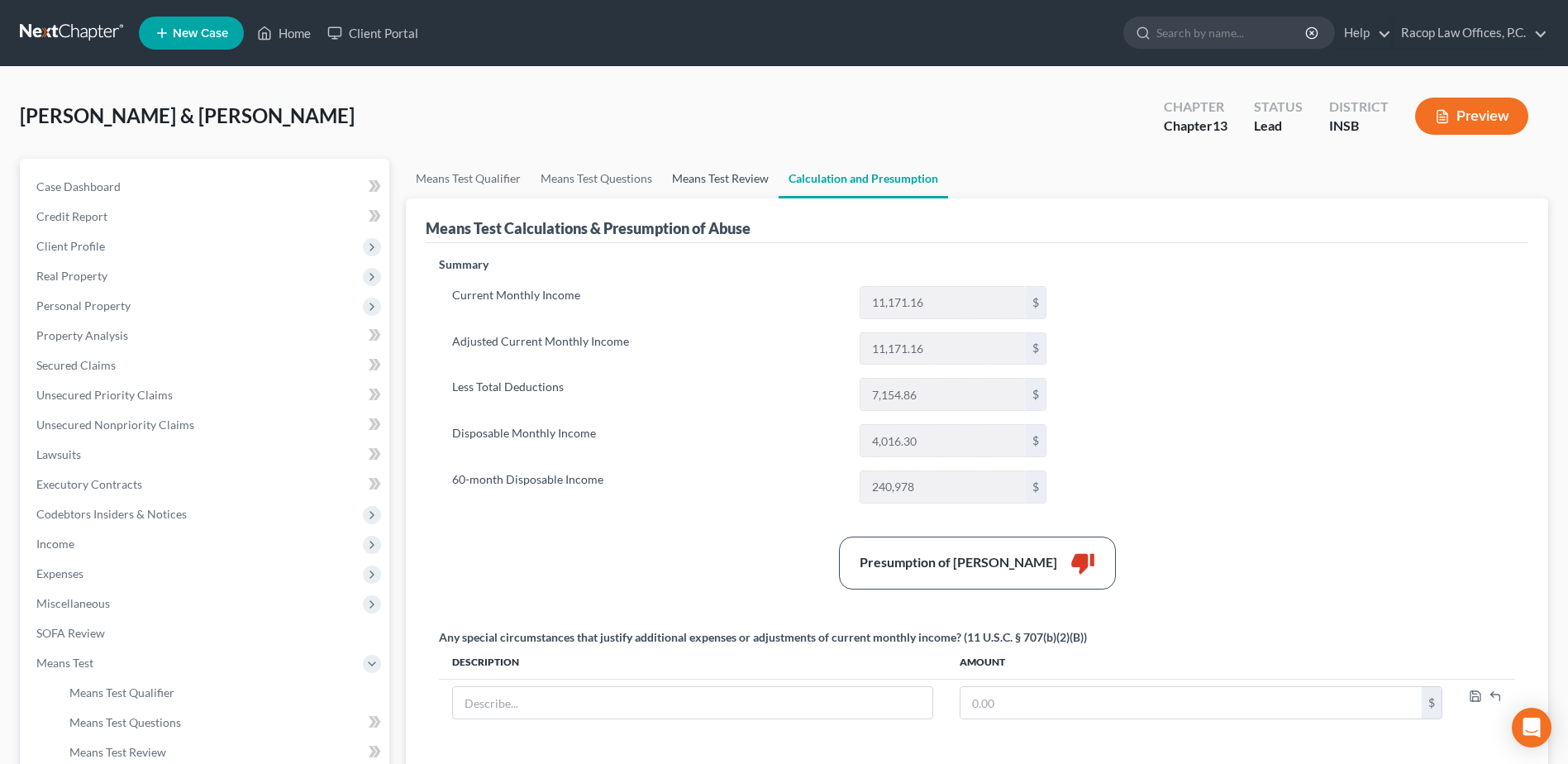
click at [738, 177] on link "Means Test Review" at bounding box center [720, 179] width 117 height 40
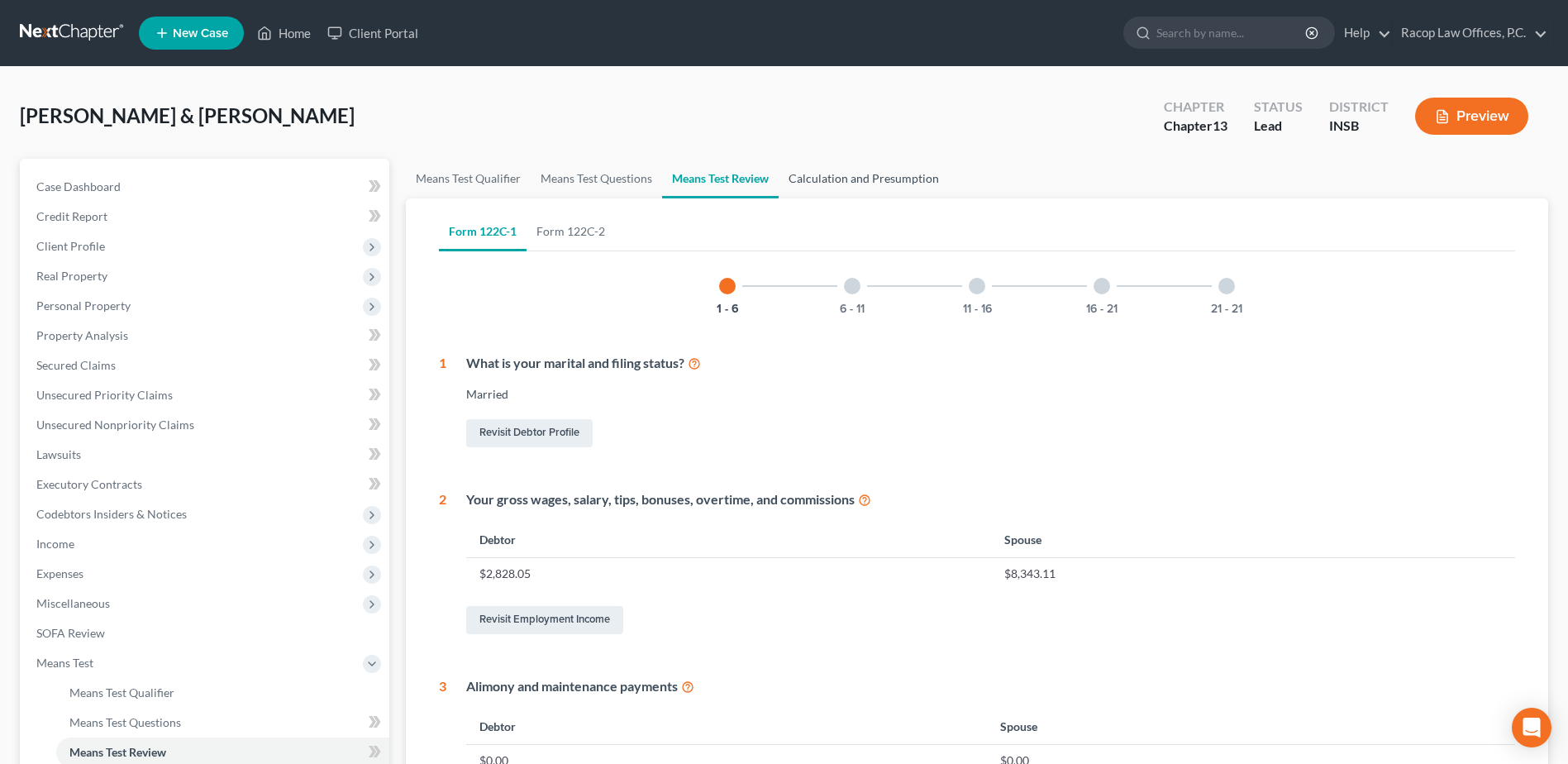
click at [865, 180] on link "Calculation and Presumption" at bounding box center [864, 179] width 170 height 40
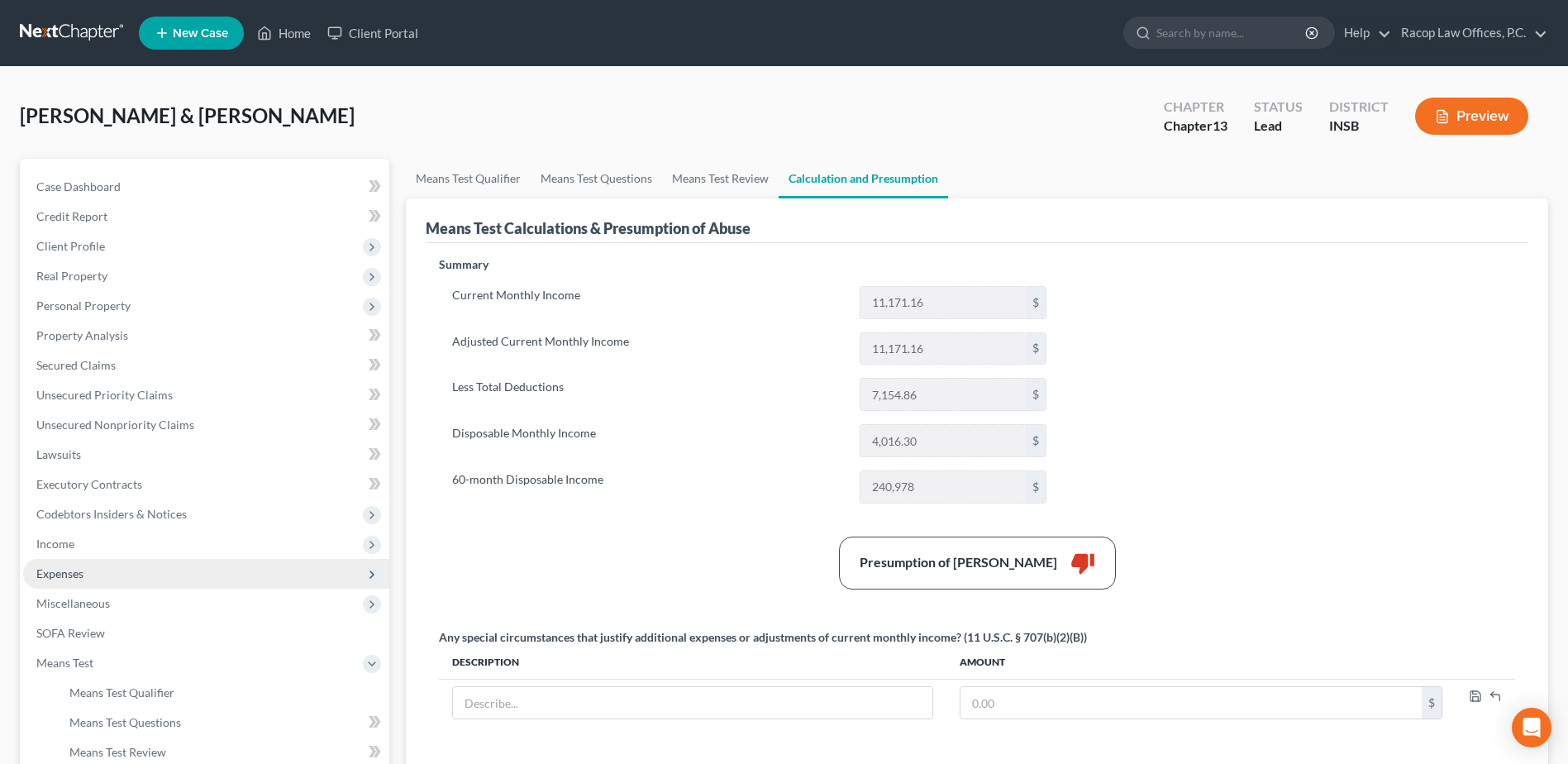
click at [67, 577] on span "Expenses" at bounding box center [60, 573] width 47 height 14
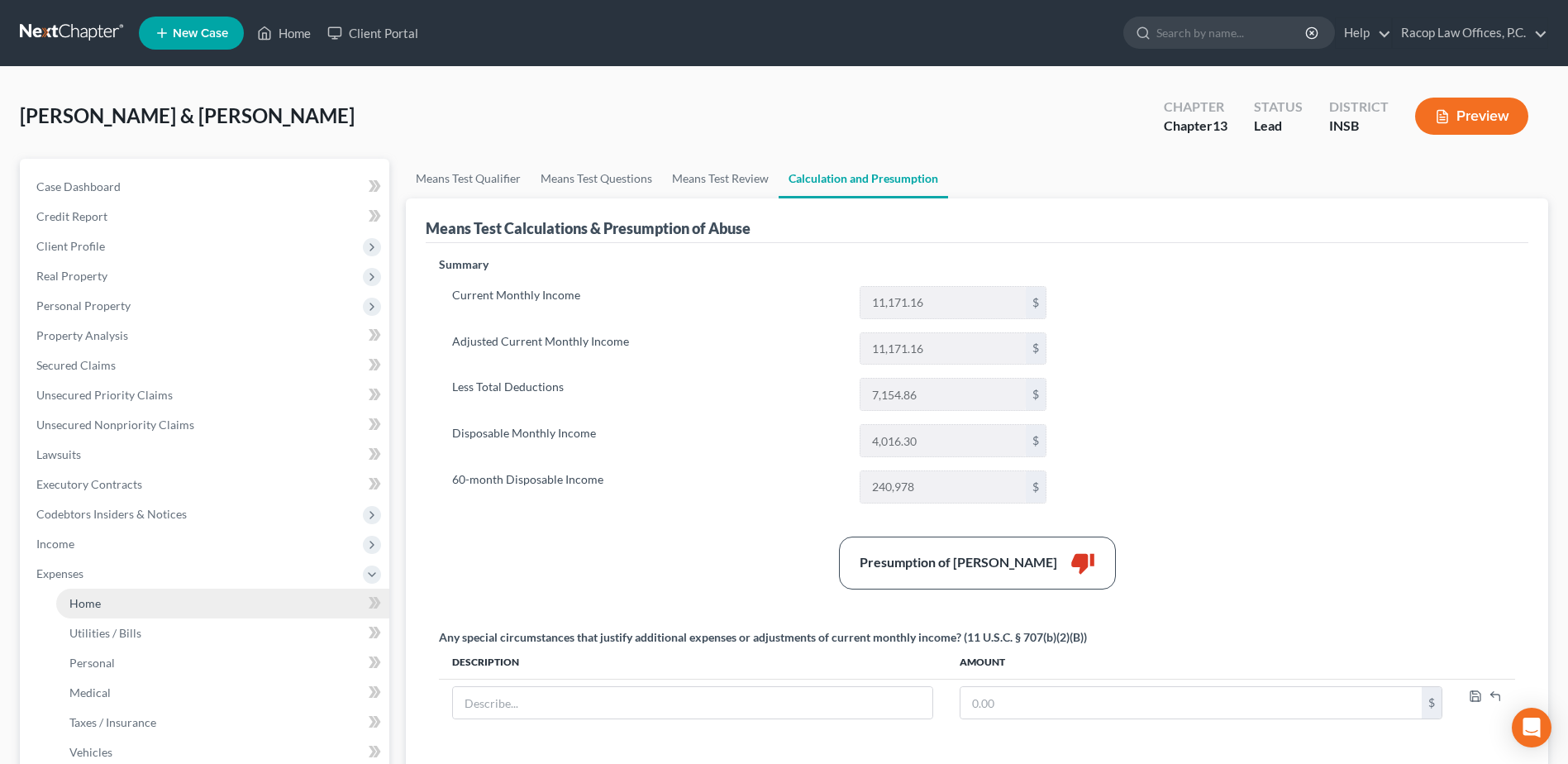
click at [118, 613] on link "Home" at bounding box center [222, 604] width 333 height 30
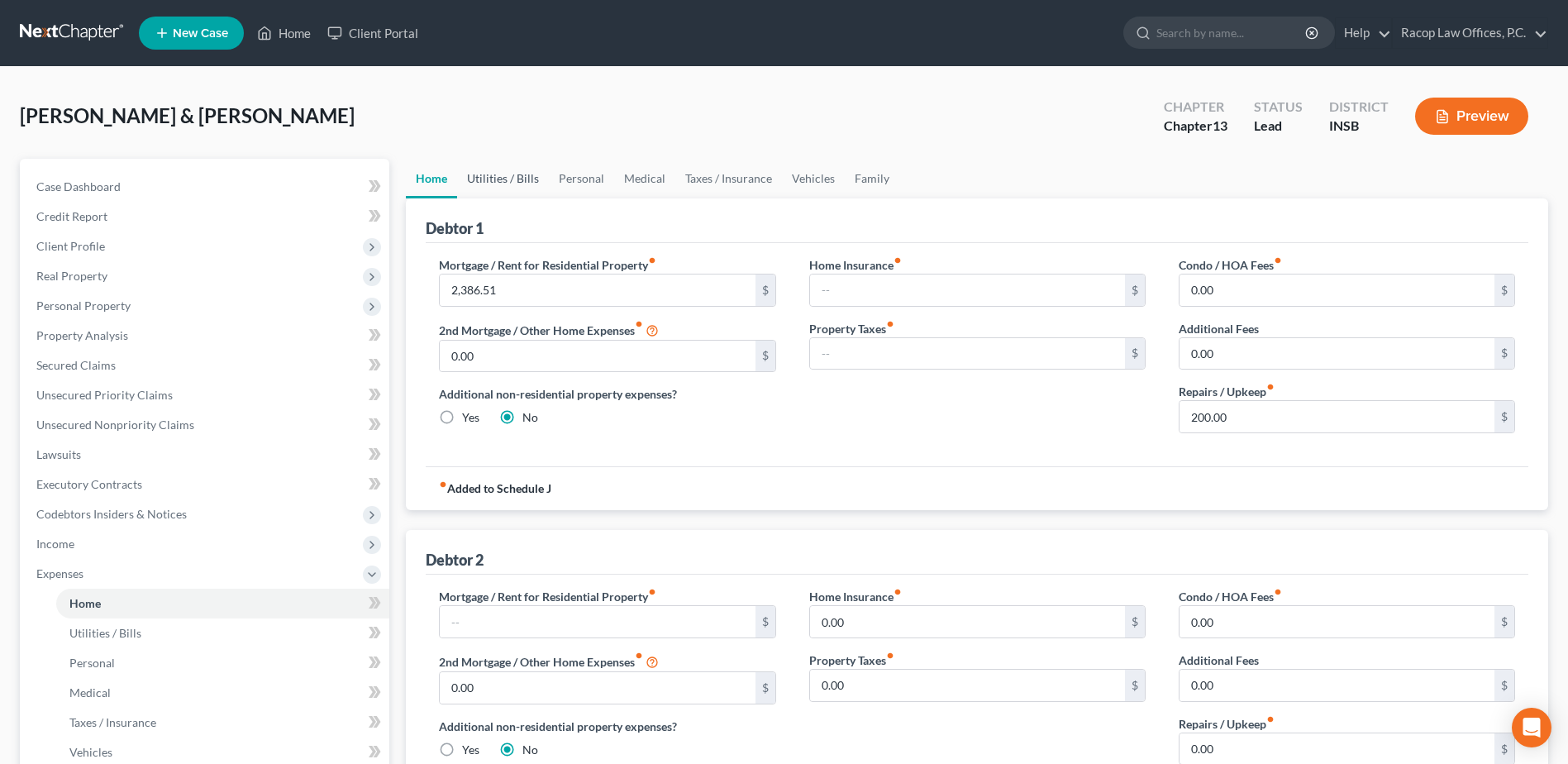
click at [490, 186] on link "Utilities / Bills" at bounding box center [503, 179] width 92 height 40
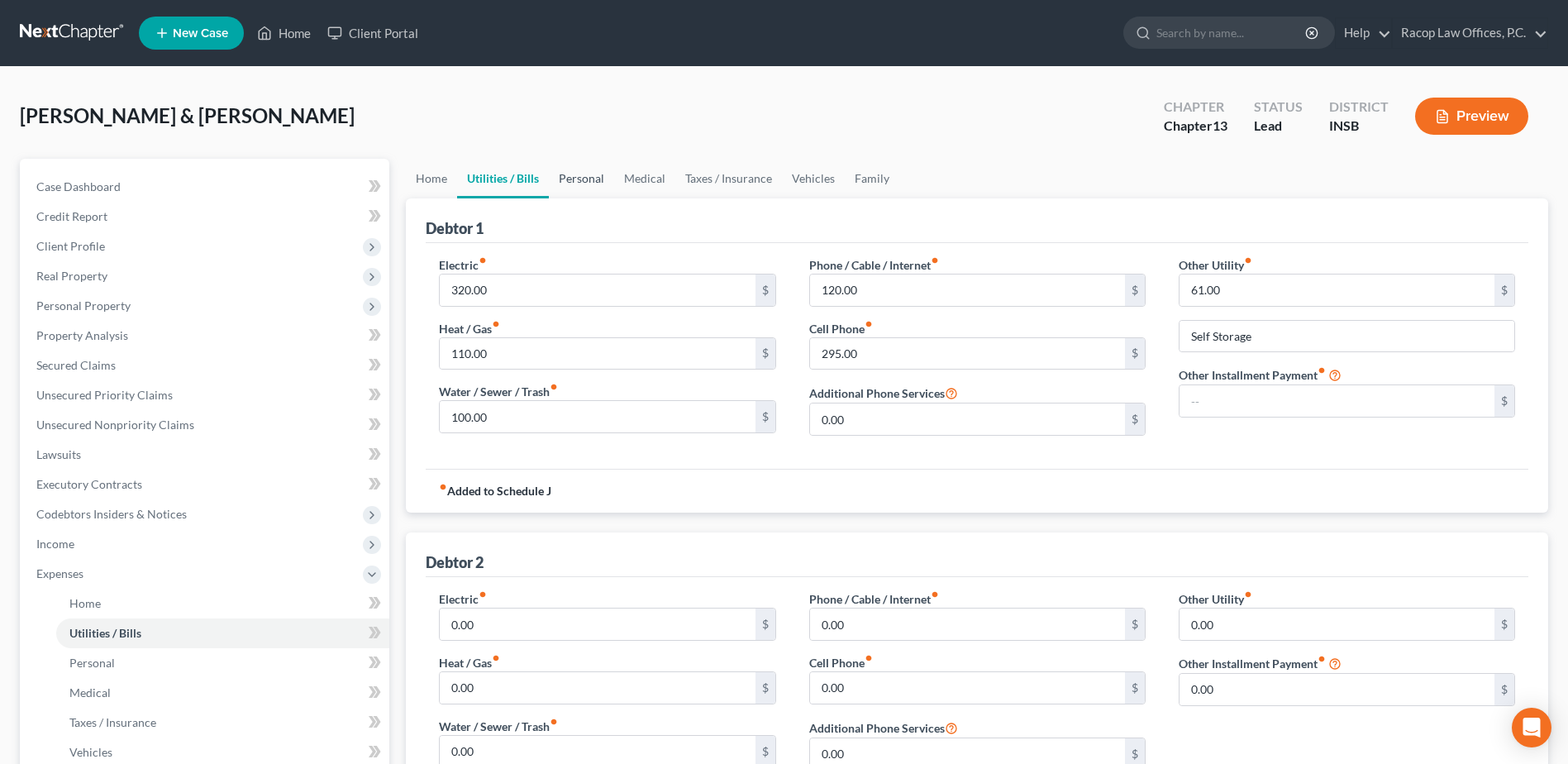
click at [570, 178] on link "Personal" at bounding box center [581, 179] width 65 height 40
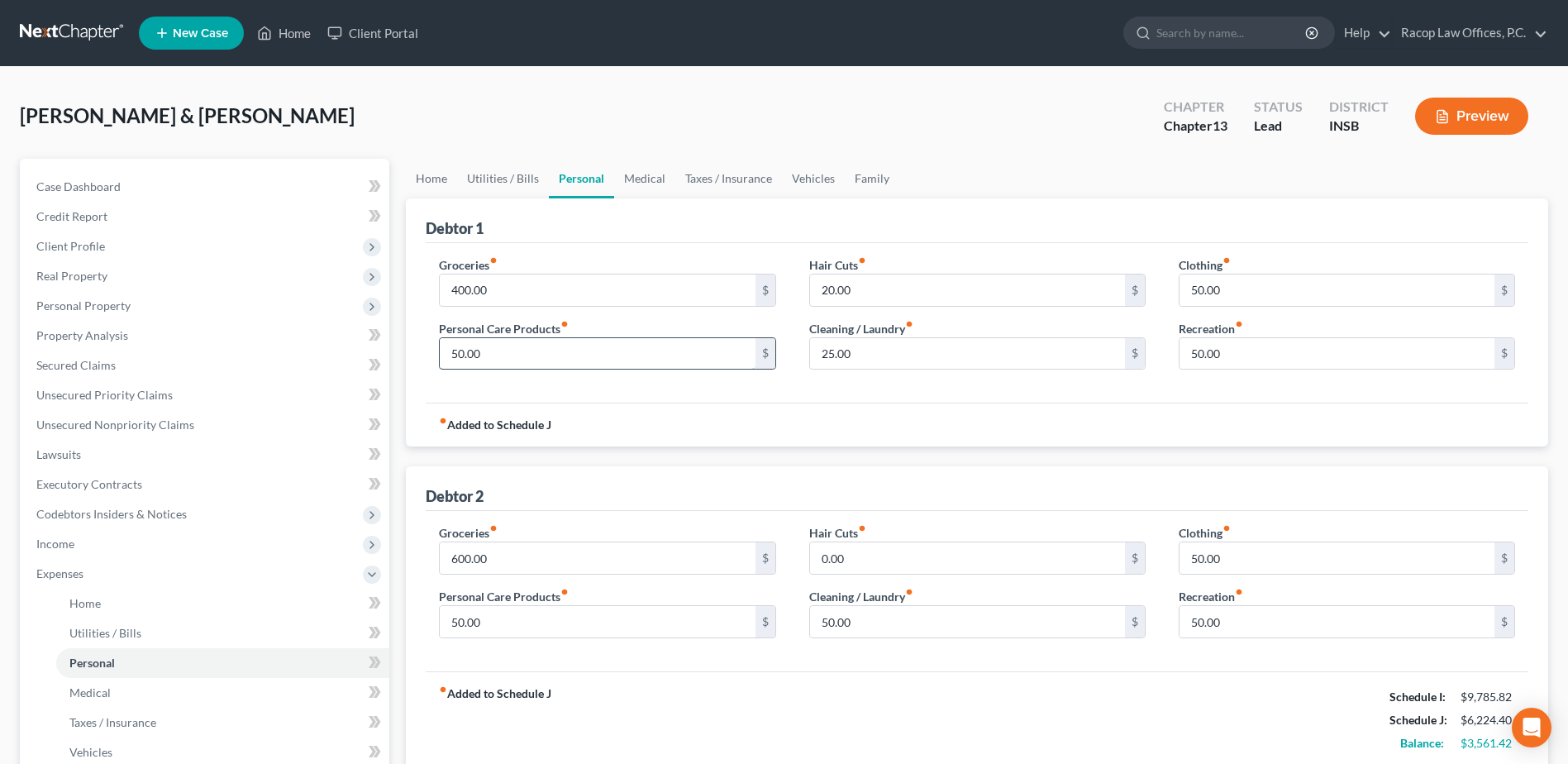
click at [536, 360] on input "50.00" at bounding box center [597, 354] width 315 height 32
click at [1282, 297] on input "50.00" at bounding box center [1337, 290] width 315 height 32
click at [1291, 351] on input "50.00" at bounding box center [1337, 354] width 315 height 32
click at [554, 556] on input "600.00" at bounding box center [597, 558] width 315 height 32
click at [538, 278] on input "400.00" at bounding box center [597, 290] width 315 height 32
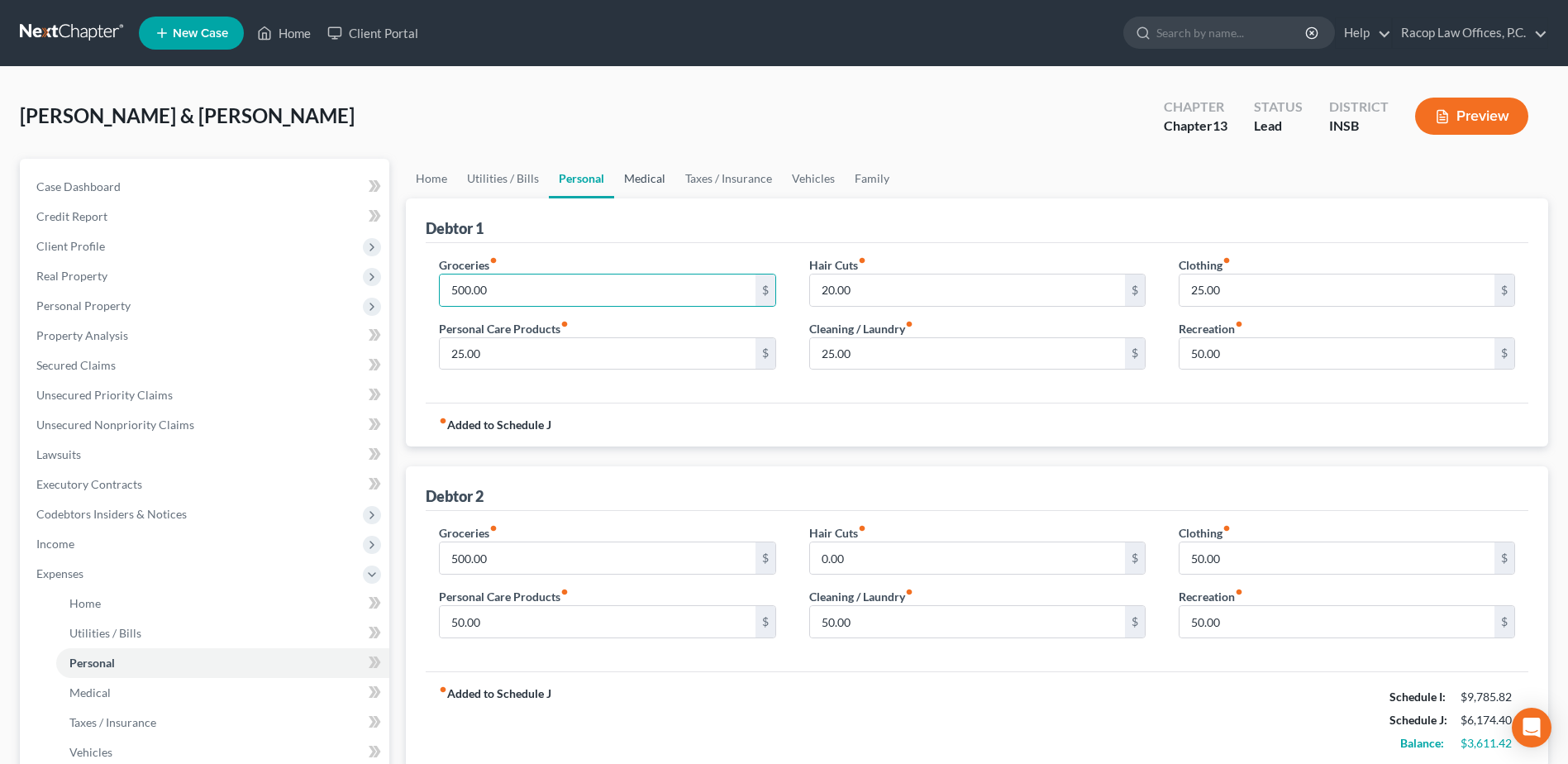
click at [636, 180] on link "Medical" at bounding box center [644, 179] width 61 height 40
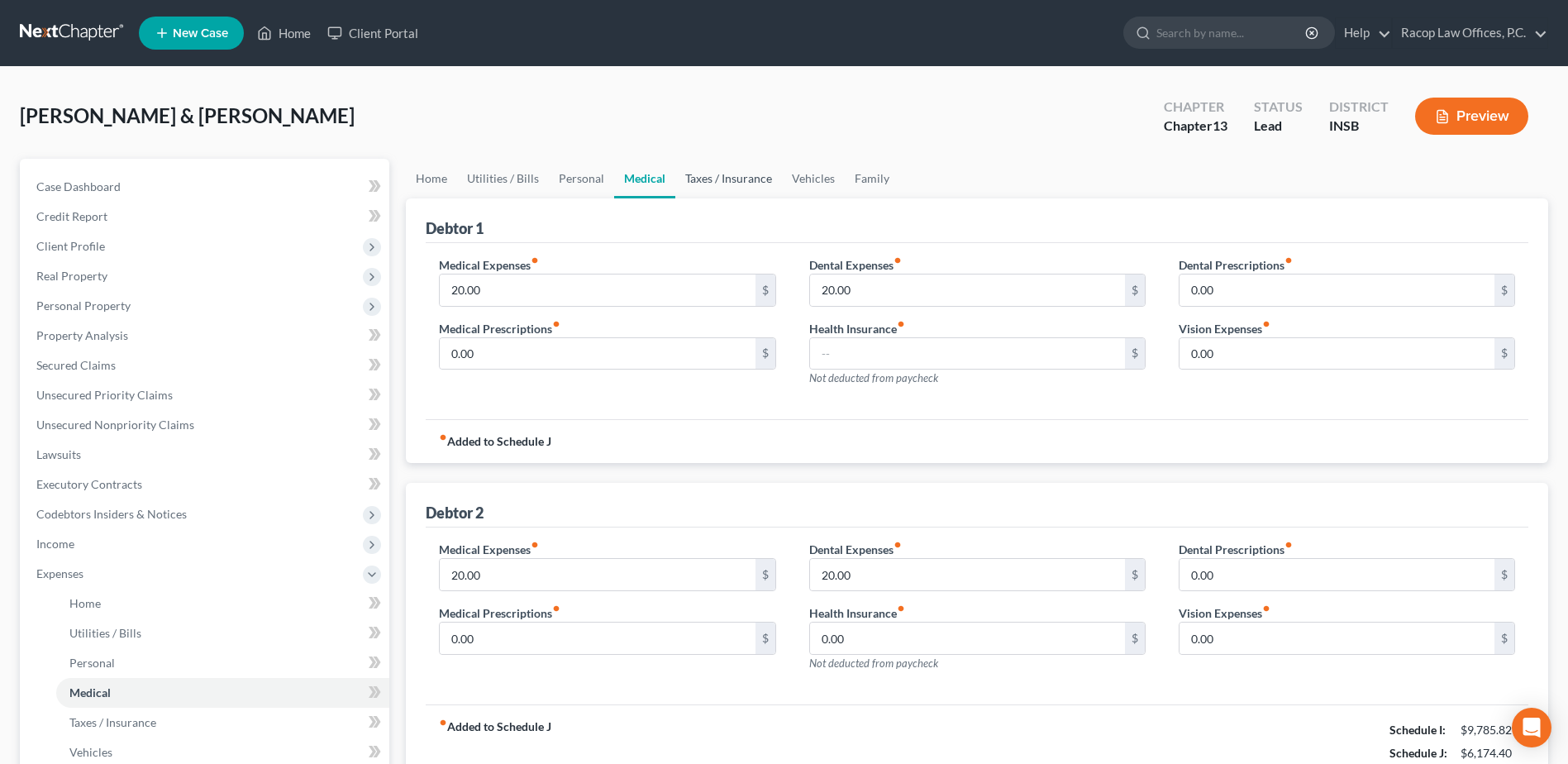
click at [751, 174] on link "Taxes / Insurance" at bounding box center [729, 179] width 107 height 40
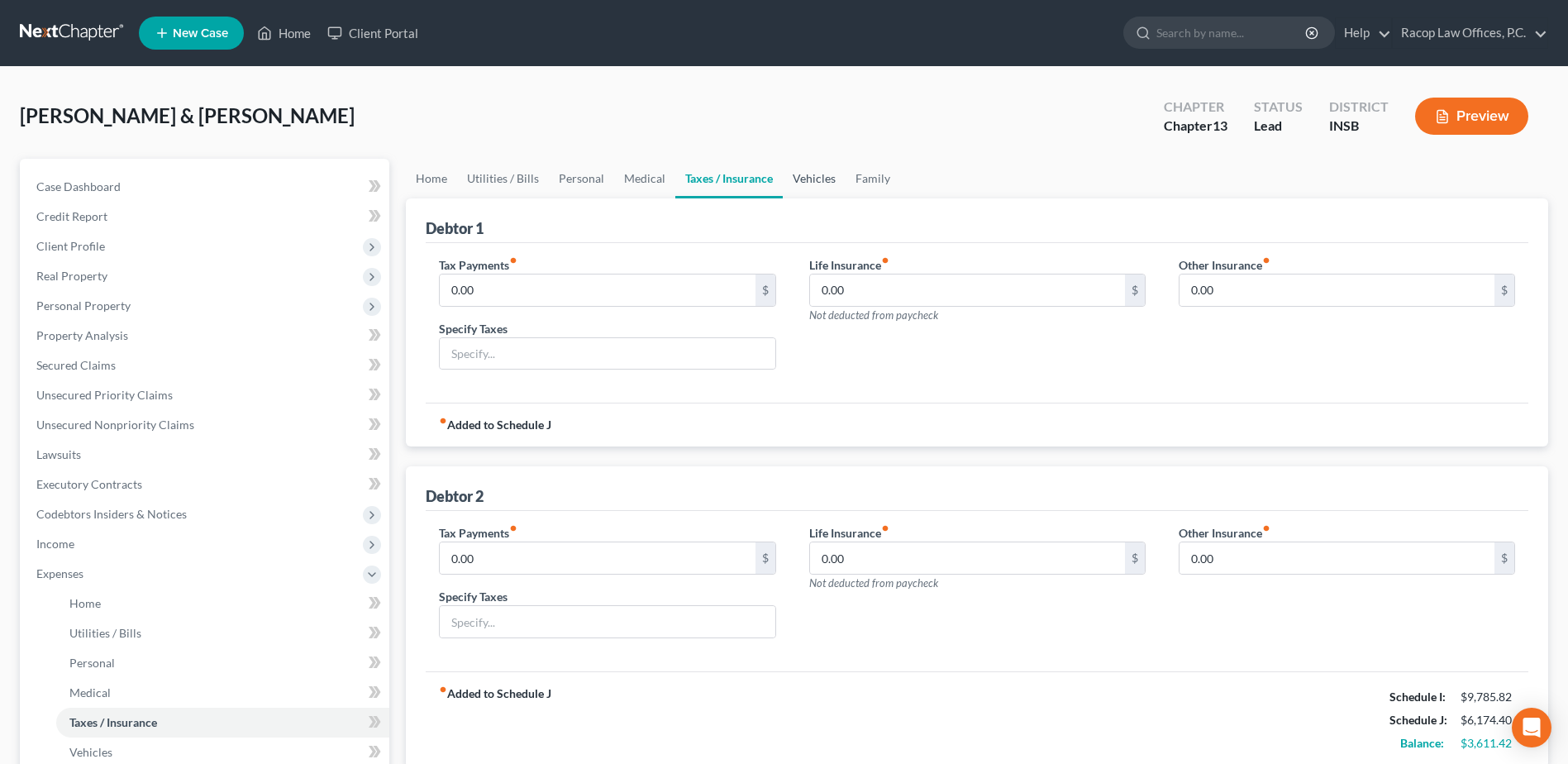
click at [809, 177] on link "Vehicles" at bounding box center [814, 179] width 62 height 40
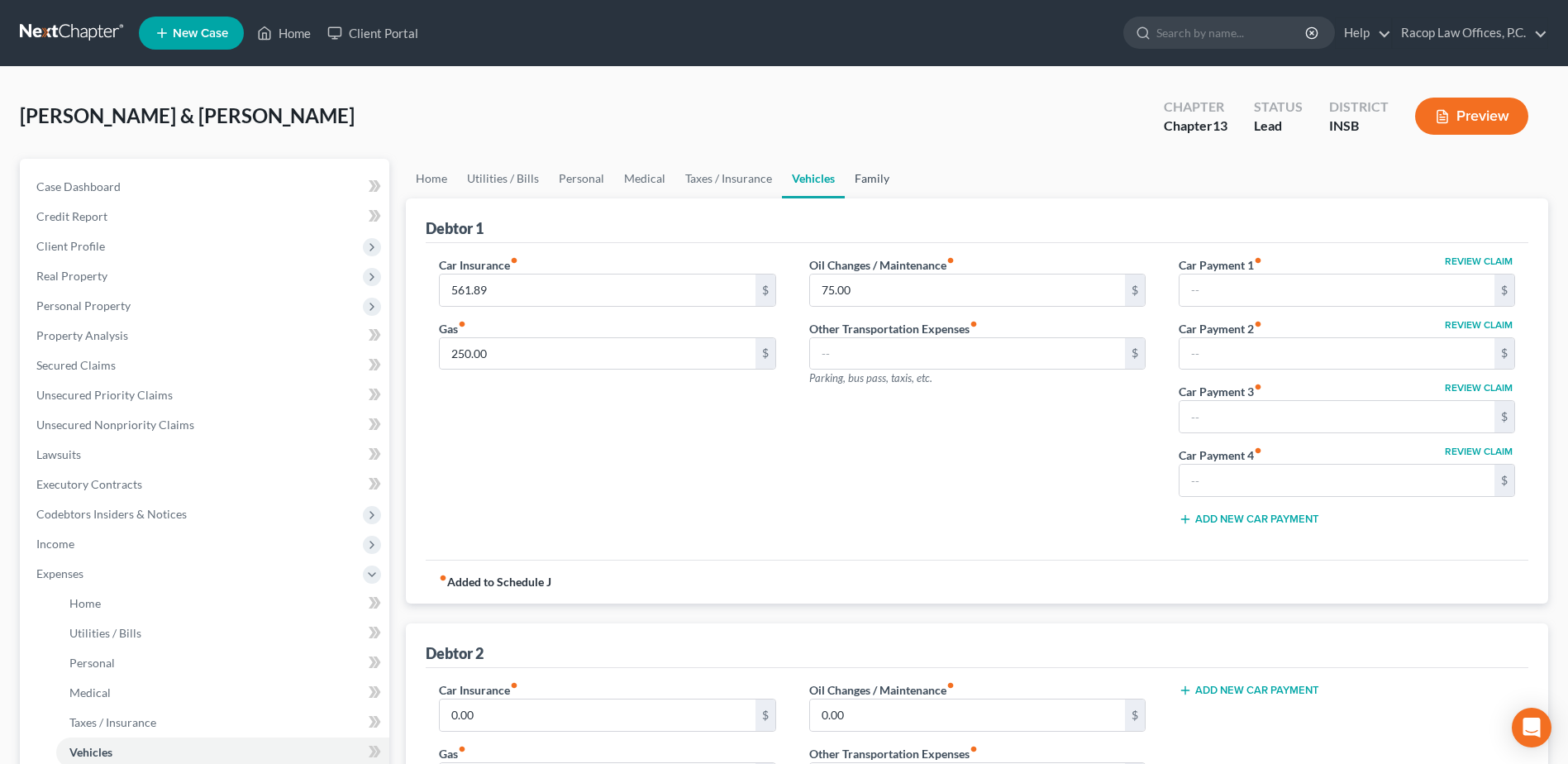
click at [871, 177] on link "Family" at bounding box center [872, 179] width 55 height 40
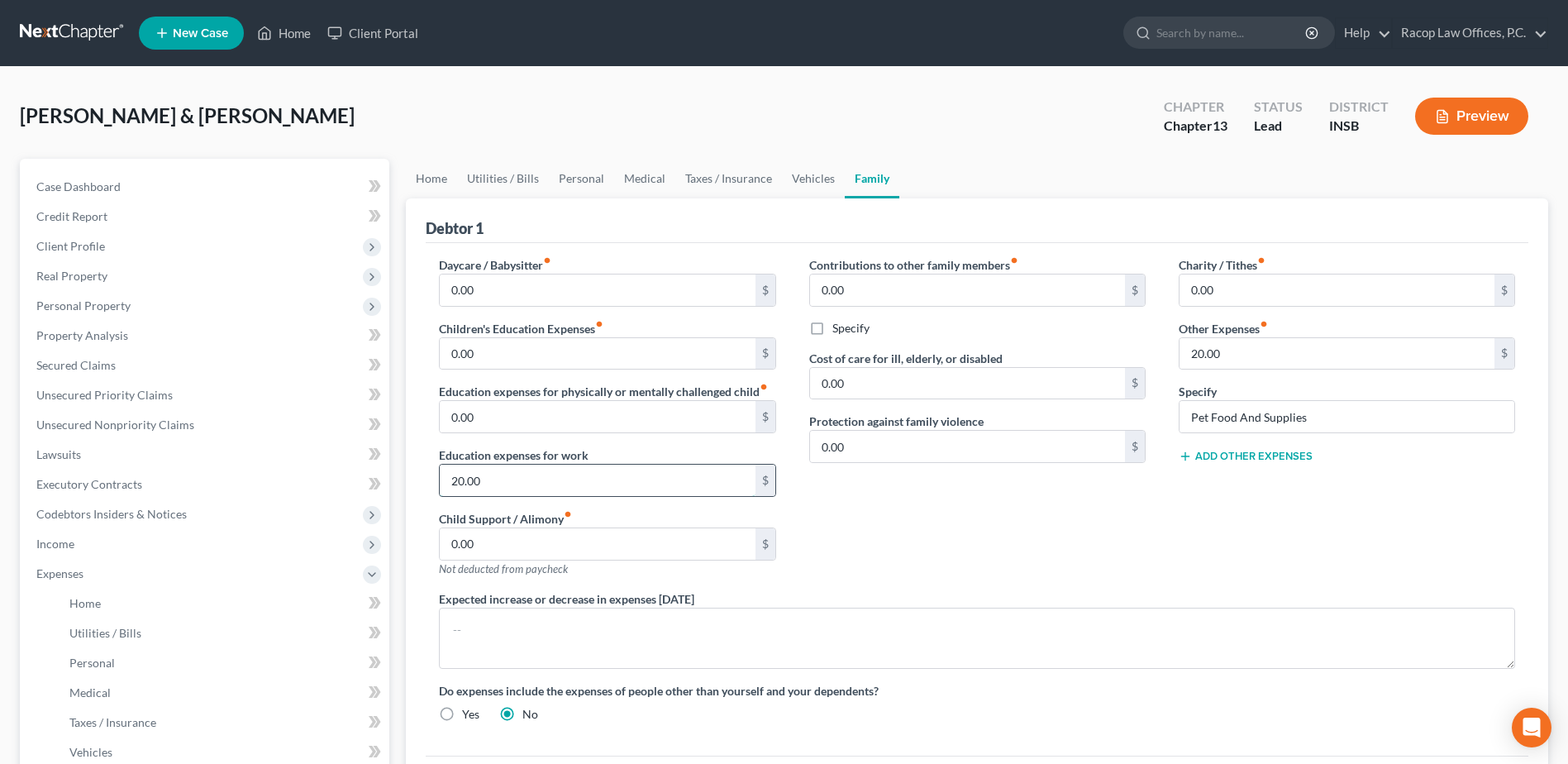
click at [580, 474] on input "20.00" at bounding box center [597, 481] width 315 height 32
click at [413, 165] on link "Home" at bounding box center [431, 179] width 52 height 40
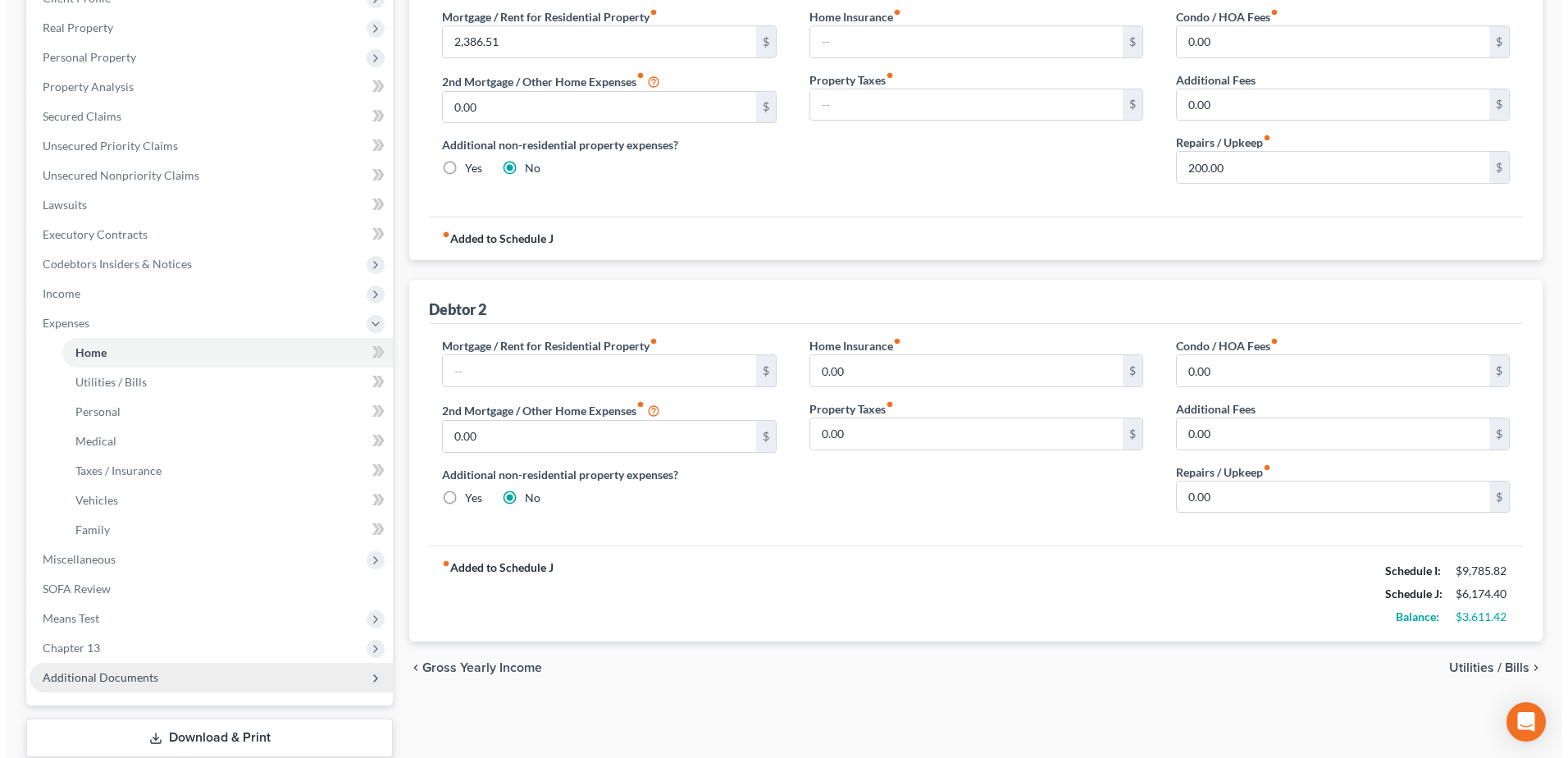
scroll to position [328, 0]
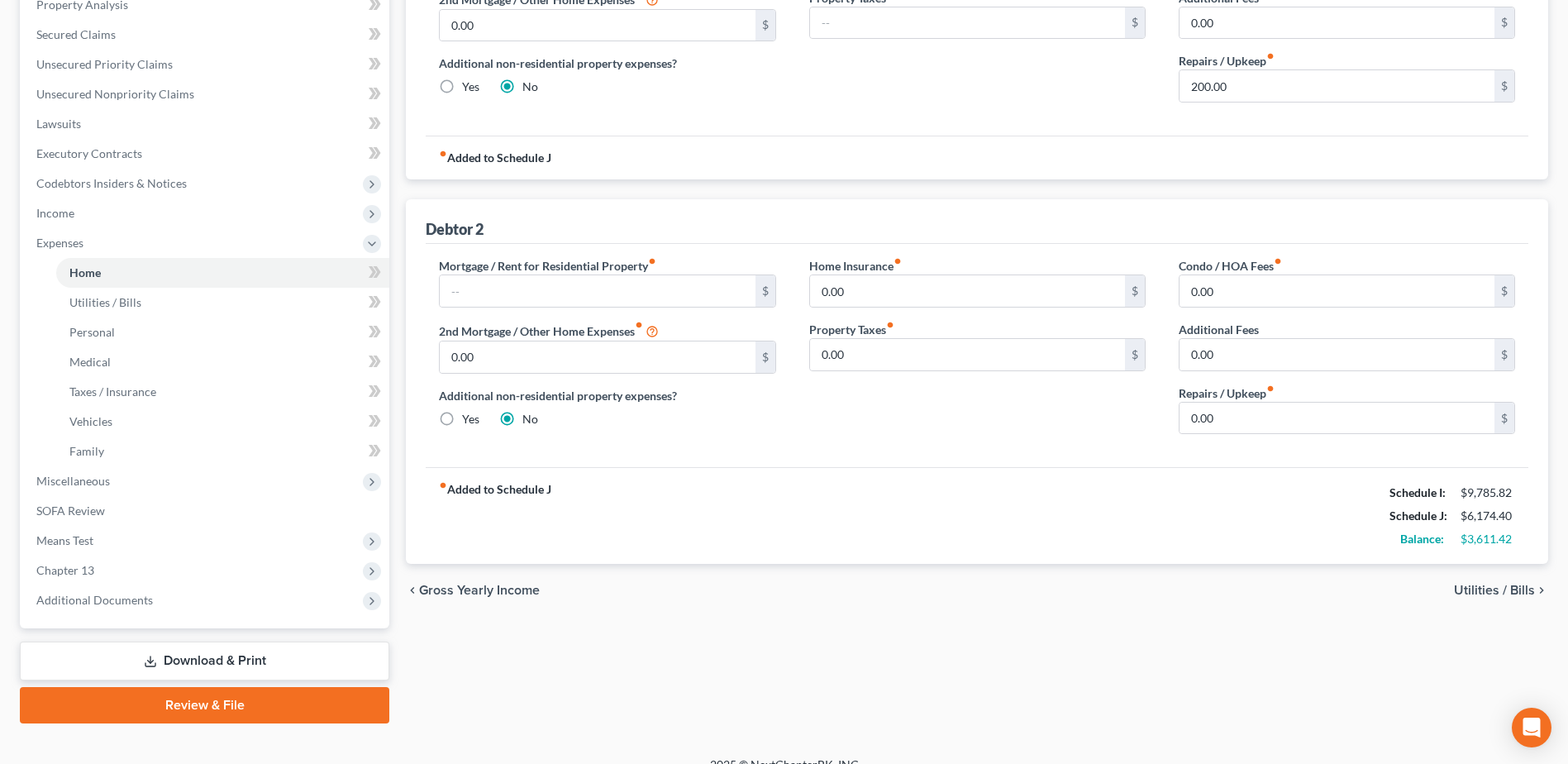
click at [225, 659] on link "Download & Print" at bounding box center [205, 661] width 370 height 39
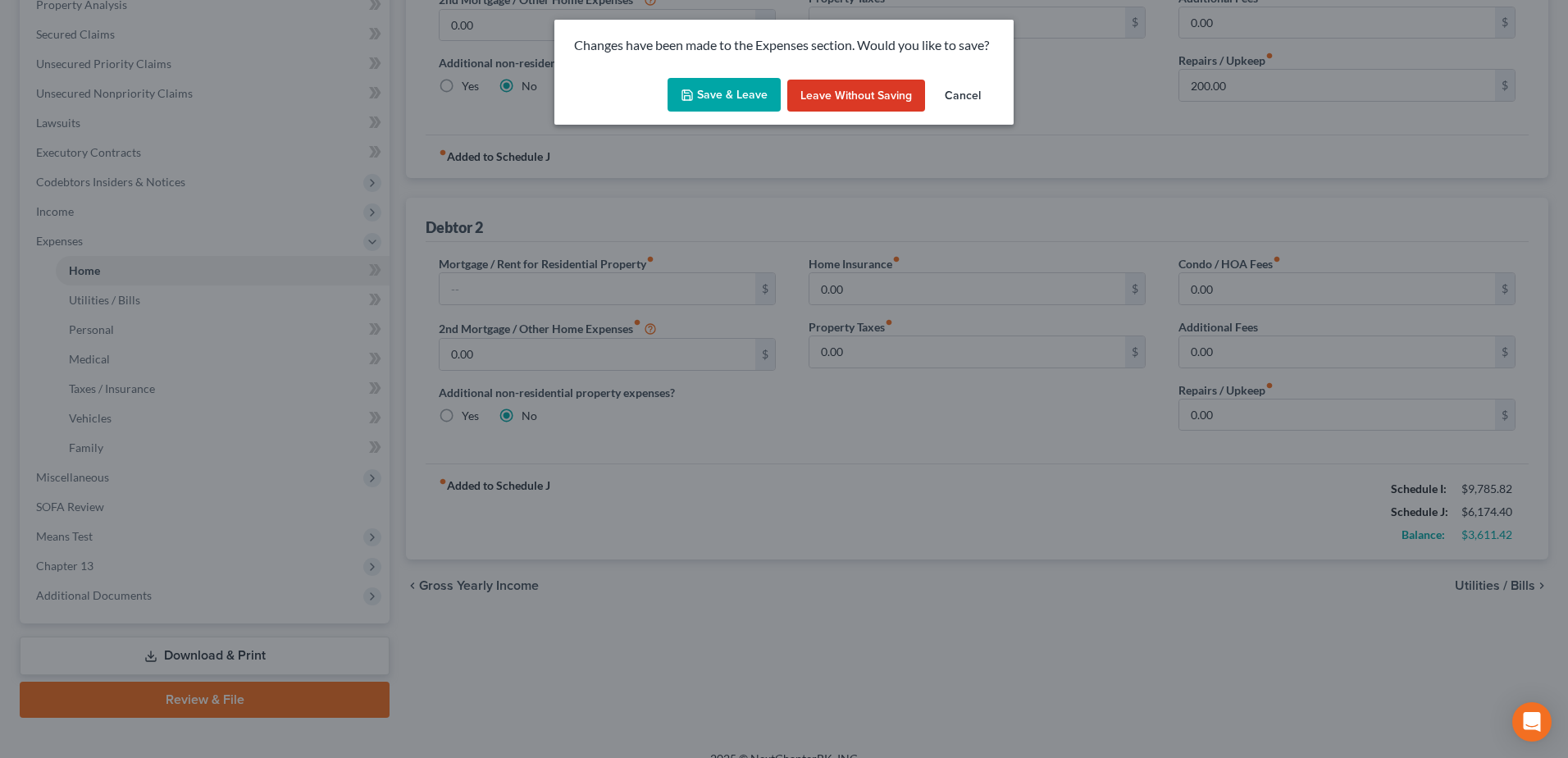
click at [734, 96] on button "Save & Leave" at bounding box center [724, 95] width 113 height 35
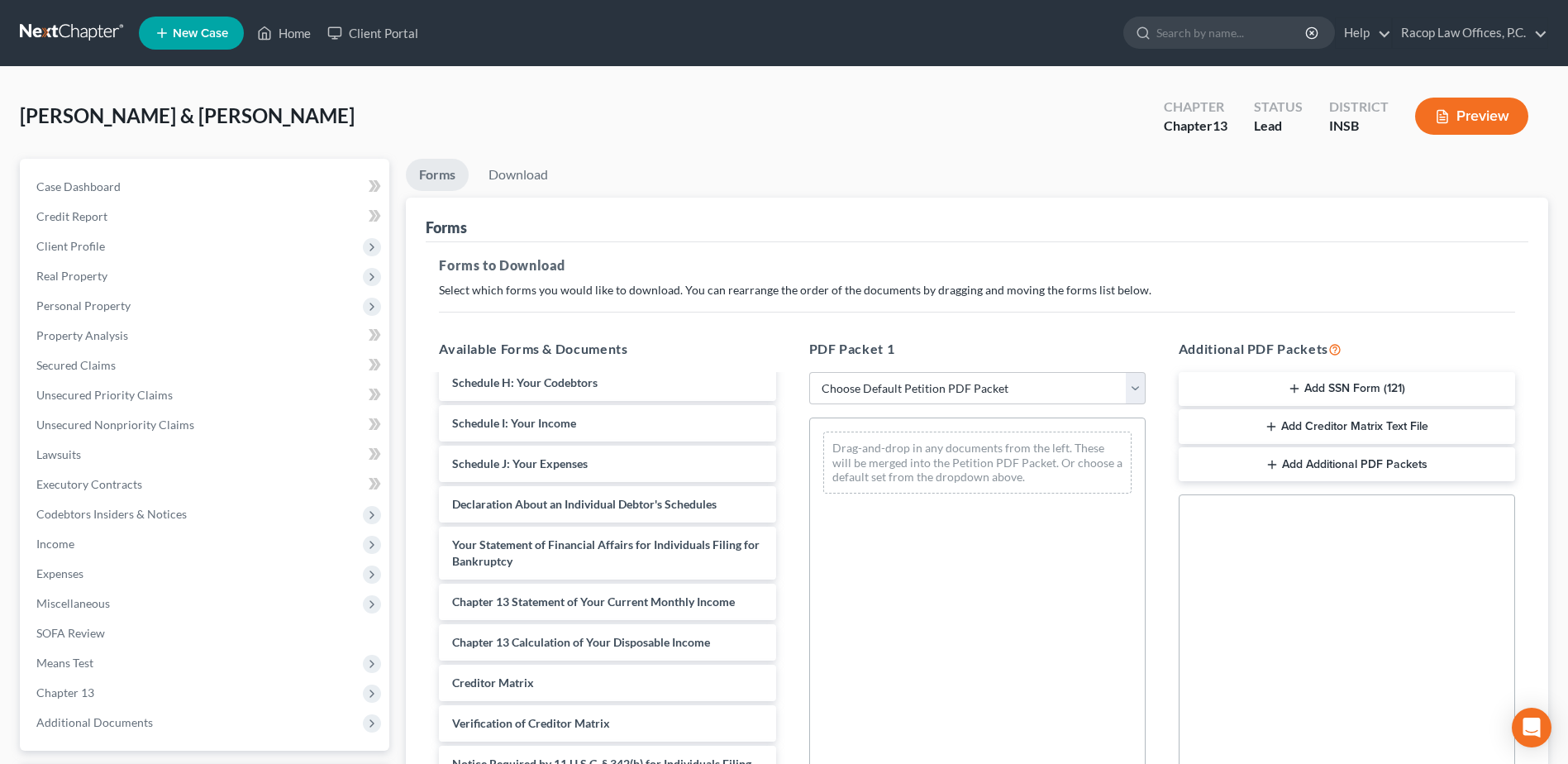
scroll to position [248, 0]
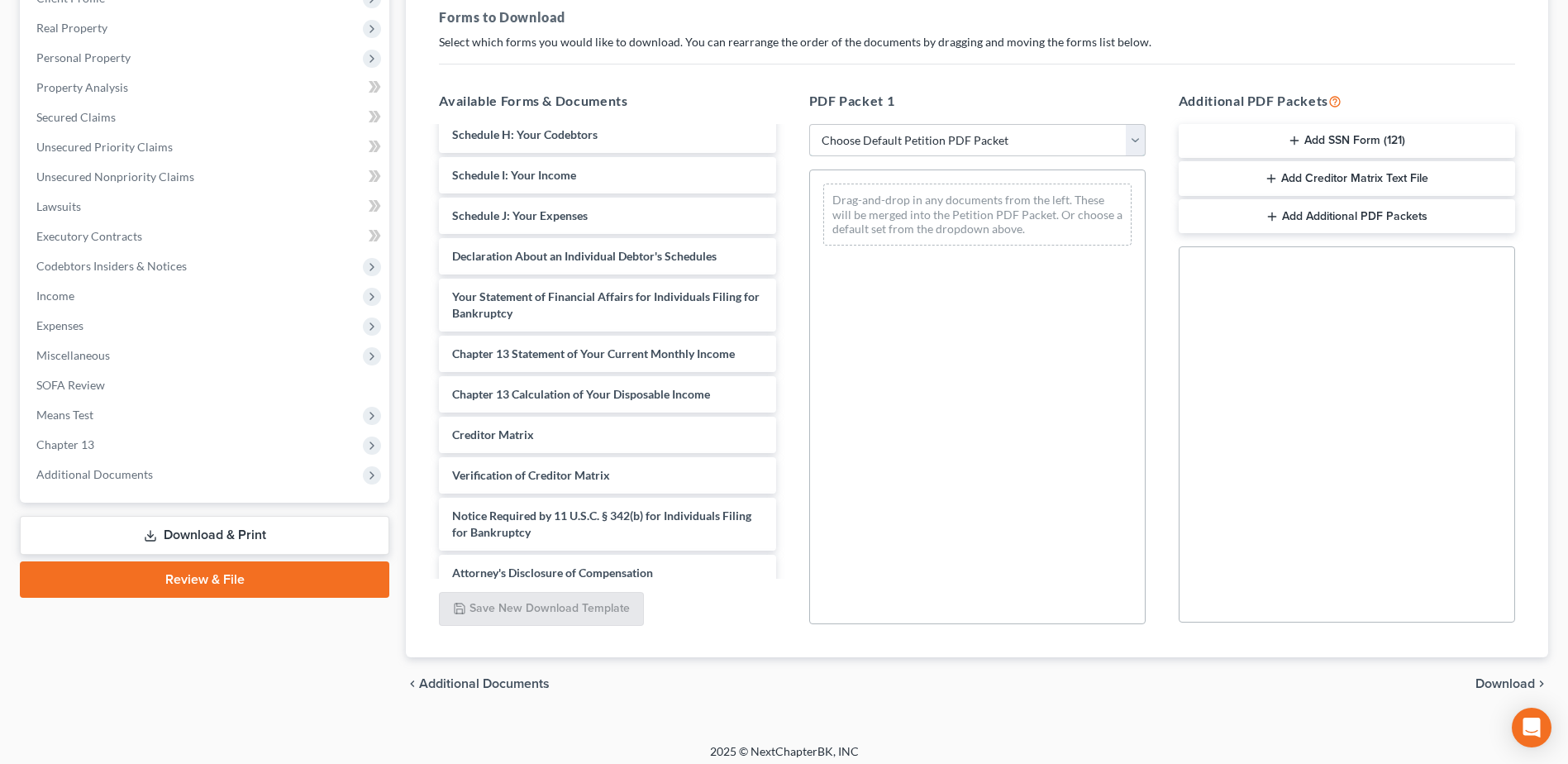
click at [1005, 148] on select "Choose Default Petition PDF Packet Complete Bankruptcy Petition (all forms and …" at bounding box center [978, 141] width 336 height 33
click at [809, 124] on select "Choose Default Petition PDF Packet Complete Bankruptcy Petition (all forms and …" at bounding box center [978, 141] width 336 height 33
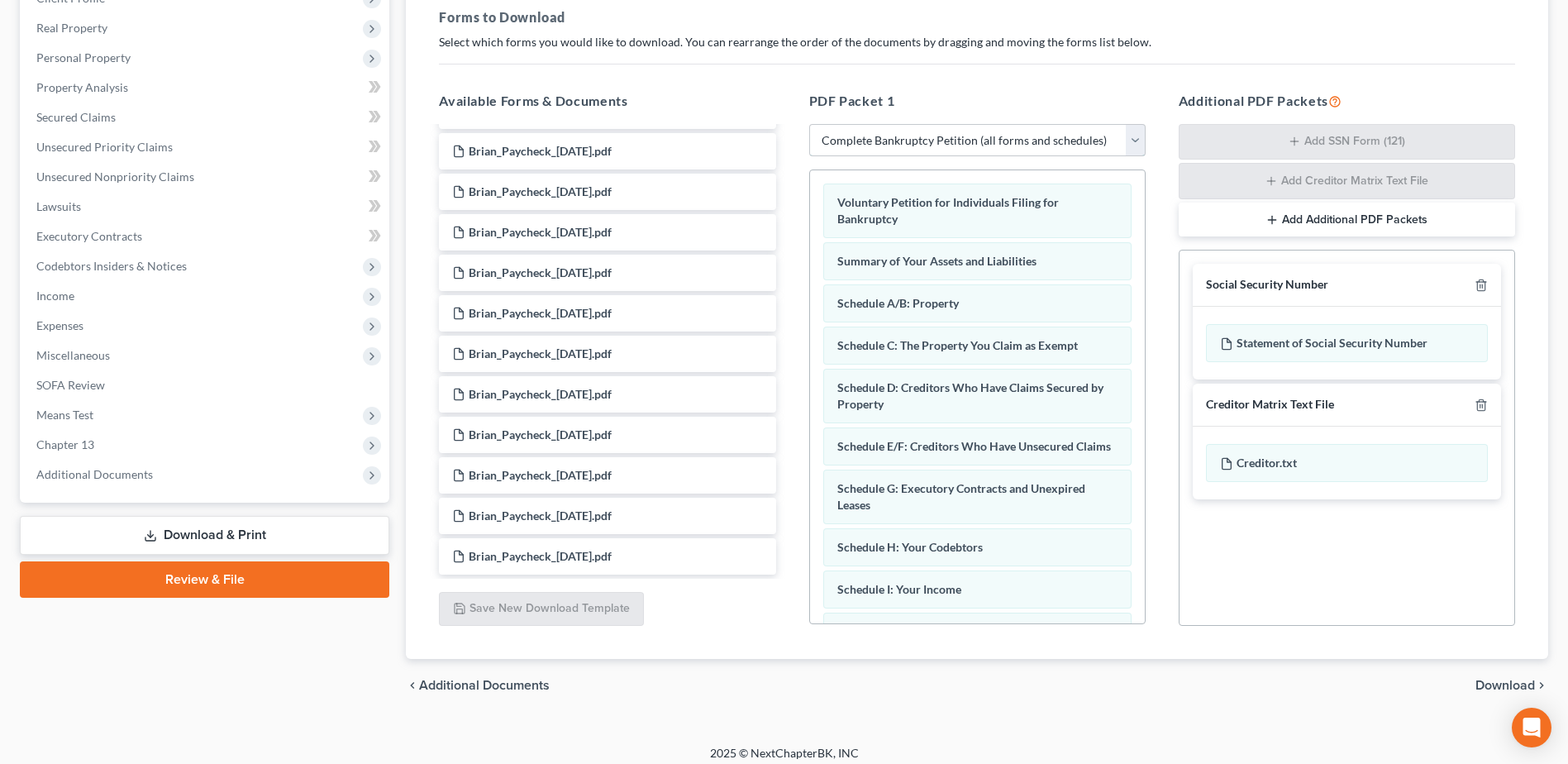
scroll to position [2224, 0]
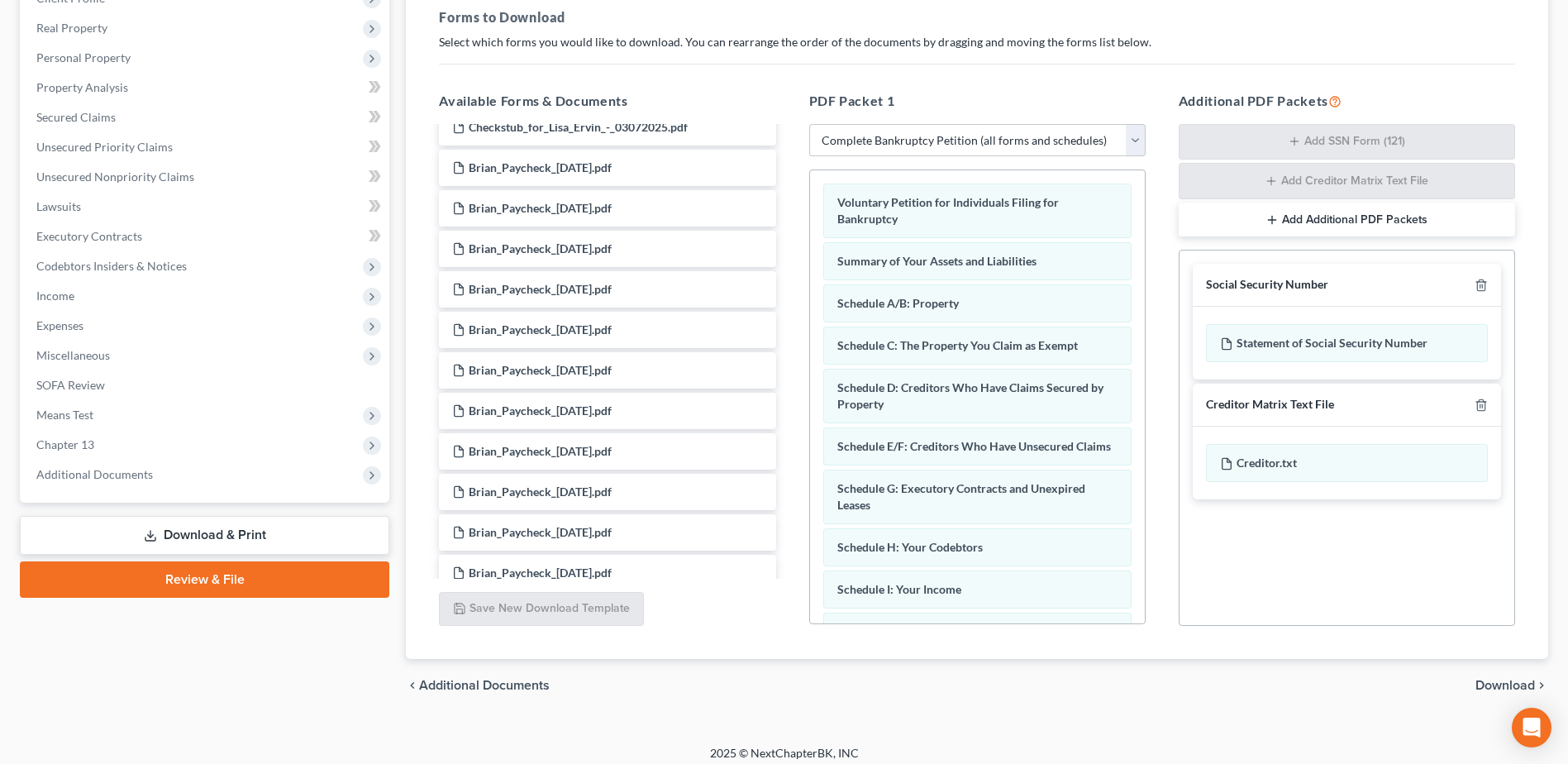
click at [1507, 686] on span "Download" at bounding box center [1505, 686] width 59 height 13
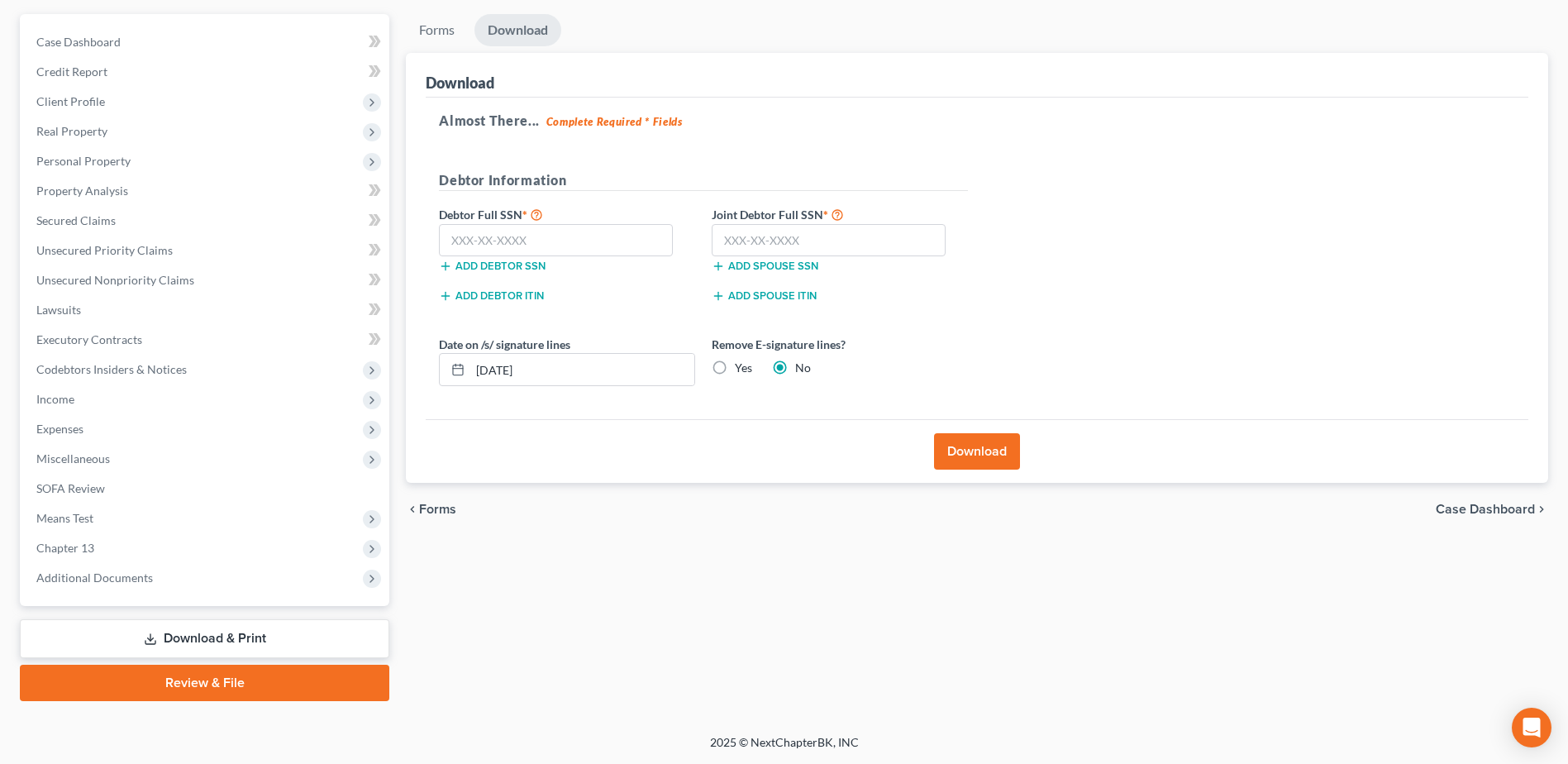
scroll to position [145, 0]
click at [448, 246] on input "text" at bounding box center [555, 241] width 234 height 33
click at [717, 242] on input "text" at bounding box center [828, 241] width 234 height 33
drag, startPoint x: 588, startPoint y: 377, endPoint x: 449, endPoint y: 375, distance: 139.0
click at [449, 375] on div "[DATE]" at bounding box center [567, 370] width 256 height 33
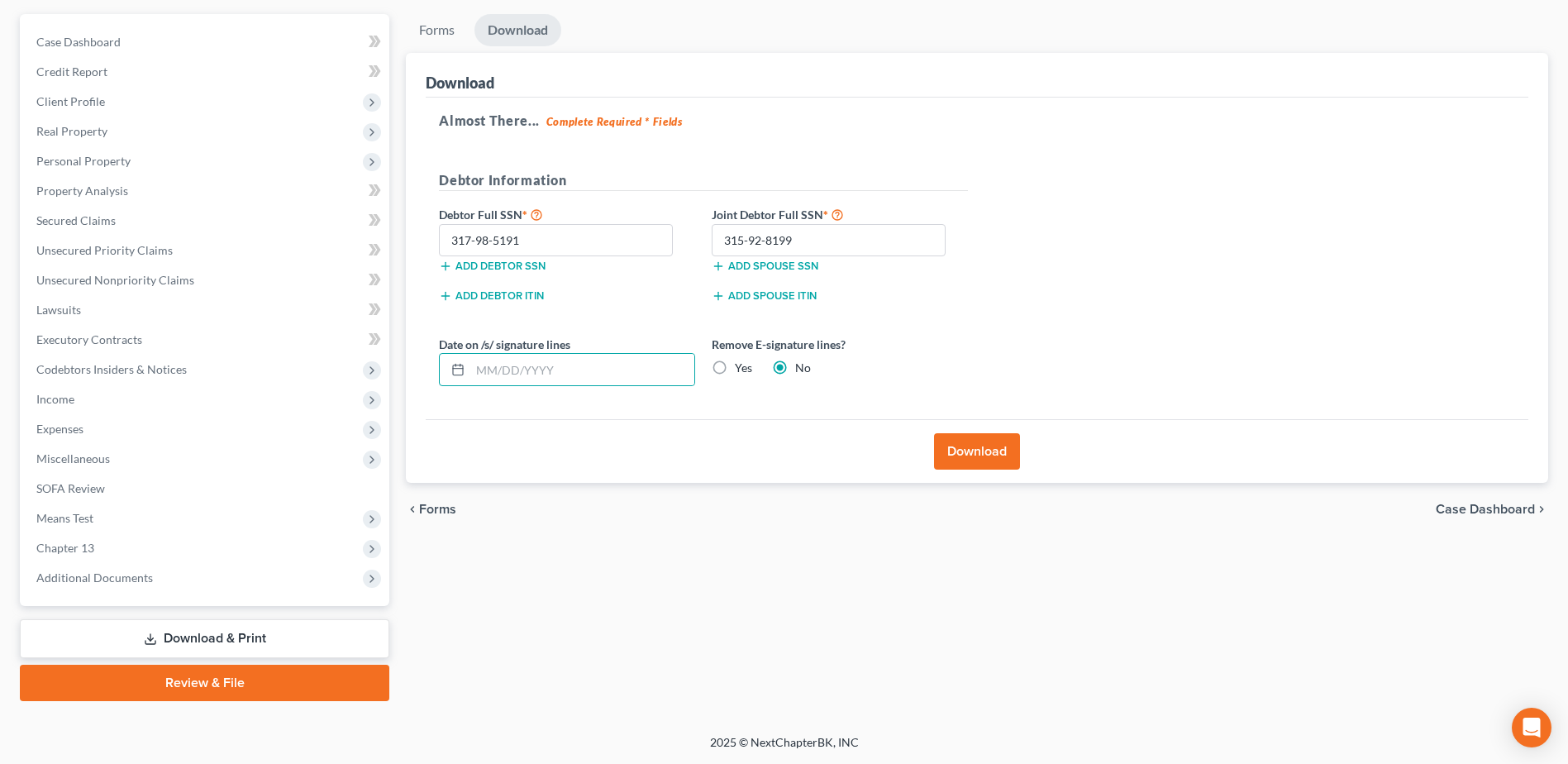
click at [734, 372] on label "Yes" at bounding box center [743, 368] width 17 height 17
click at [741, 371] on input "Yes" at bounding box center [746, 365] width 11 height 11
click at [979, 452] on button "Download" at bounding box center [976, 452] width 86 height 37
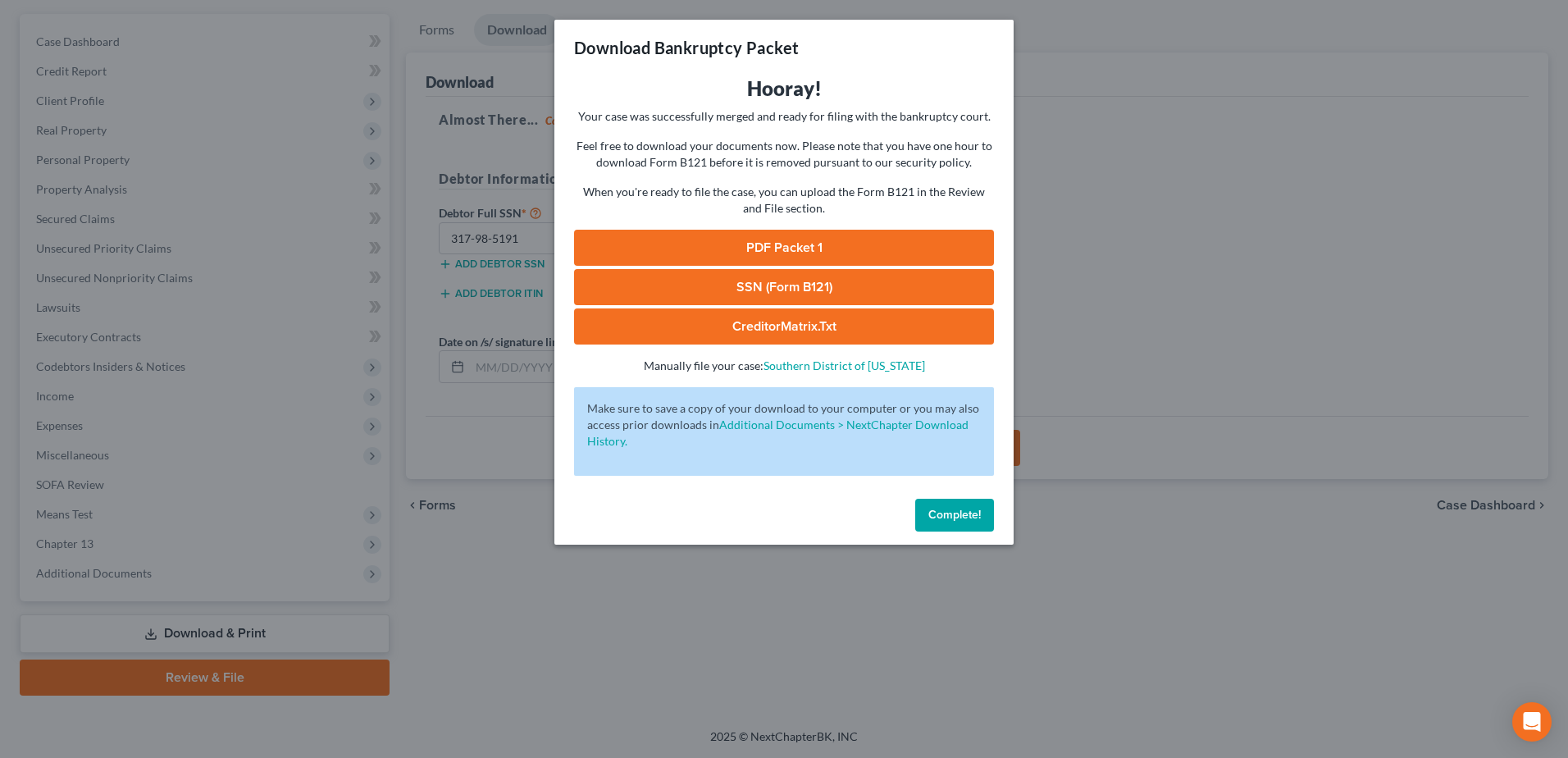
click at [767, 243] on link "PDF Packet 1" at bounding box center [784, 248] width 420 height 36
click at [808, 286] on link "SSN (Form B121)" at bounding box center [784, 288] width 420 height 36
click at [958, 512] on span "Complete!" at bounding box center [954, 514] width 53 height 14
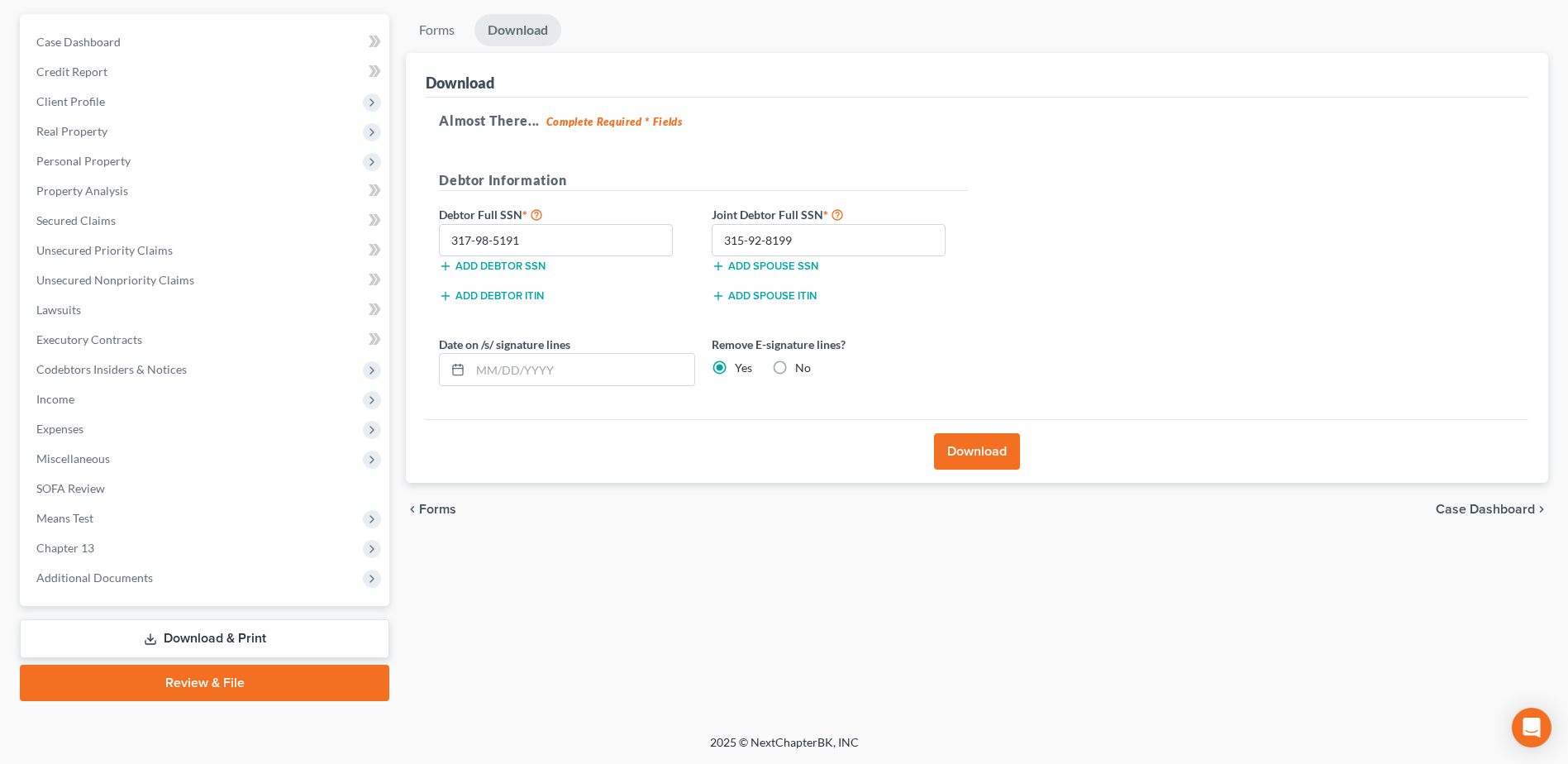
scroll to position [0, 0]
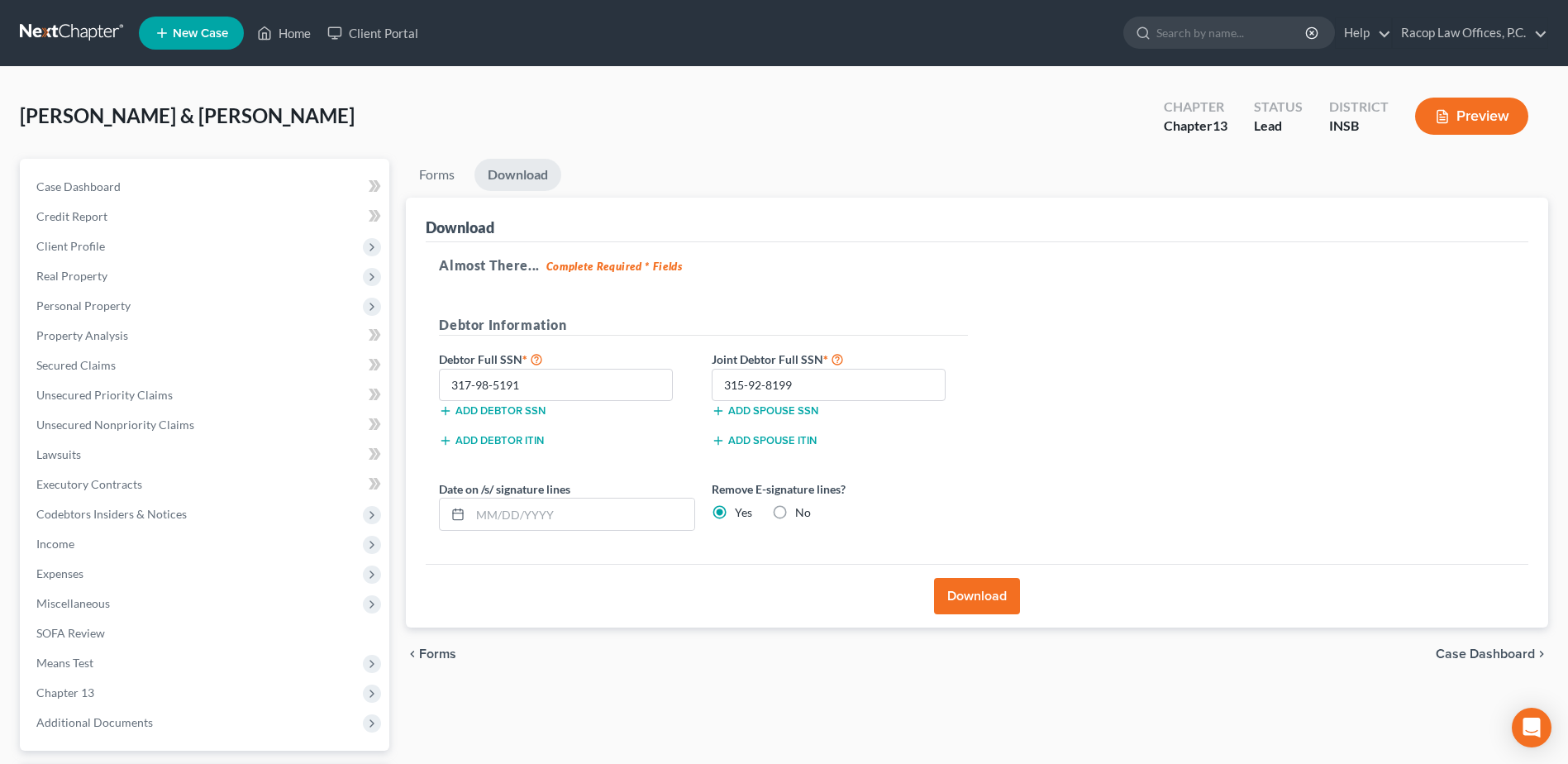
click at [191, 30] on span "New Case" at bounding box center [200, 33] width 55 height 12
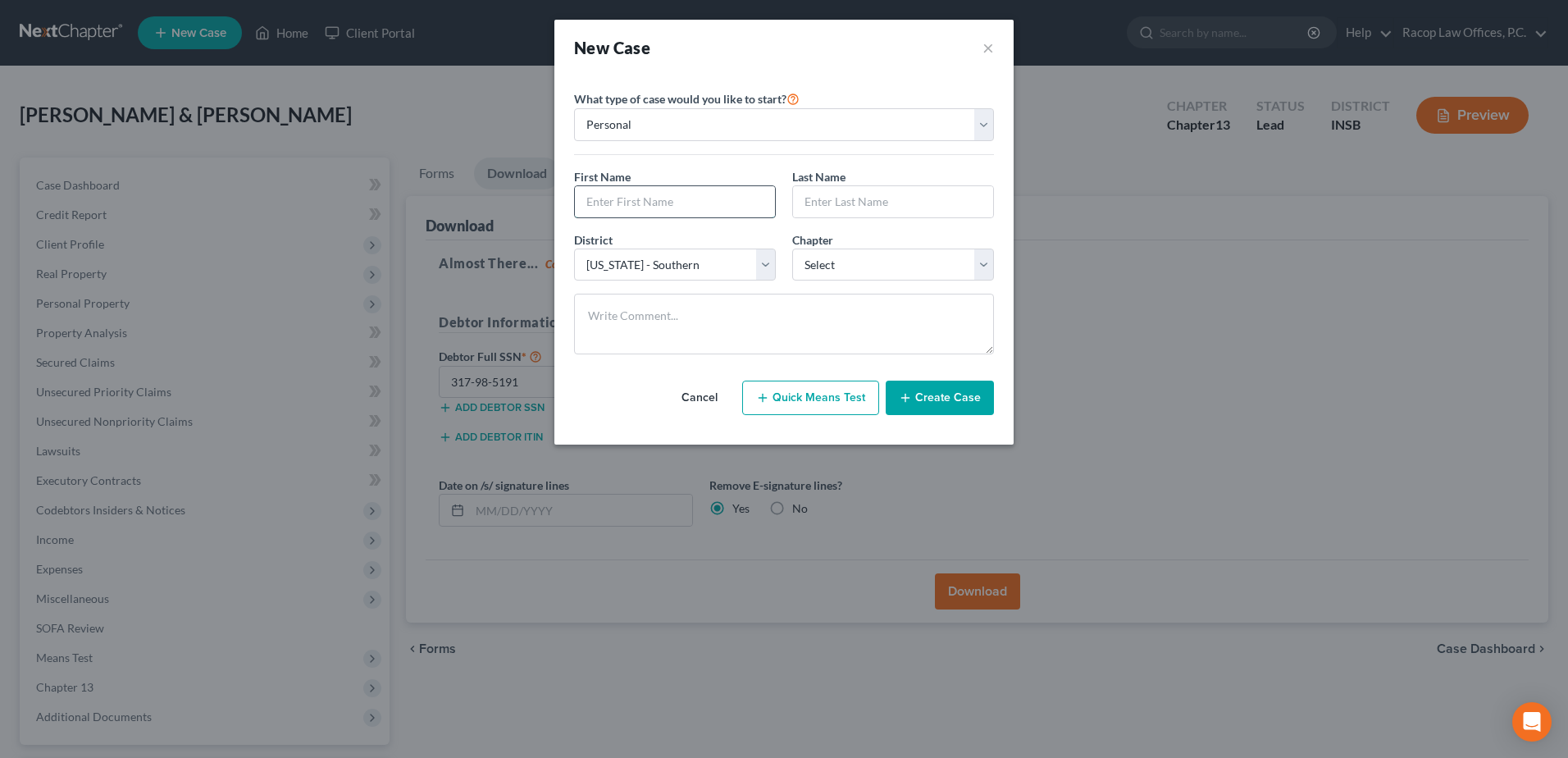
click at [658, 201] on input "text" at bounding box center [675, 202] width 200 height 31
click at [822, 267] on select "Select 7 11 12 13" at bounding box center [893, 265] width 202 height 33
click at [792, 249] on select "Select 7 11 12 13" at bounding box center [893, 265] width 202 height 33
click at [935, 405] on button "Create Case" at bounding box center [939, 398] width 108 height 35
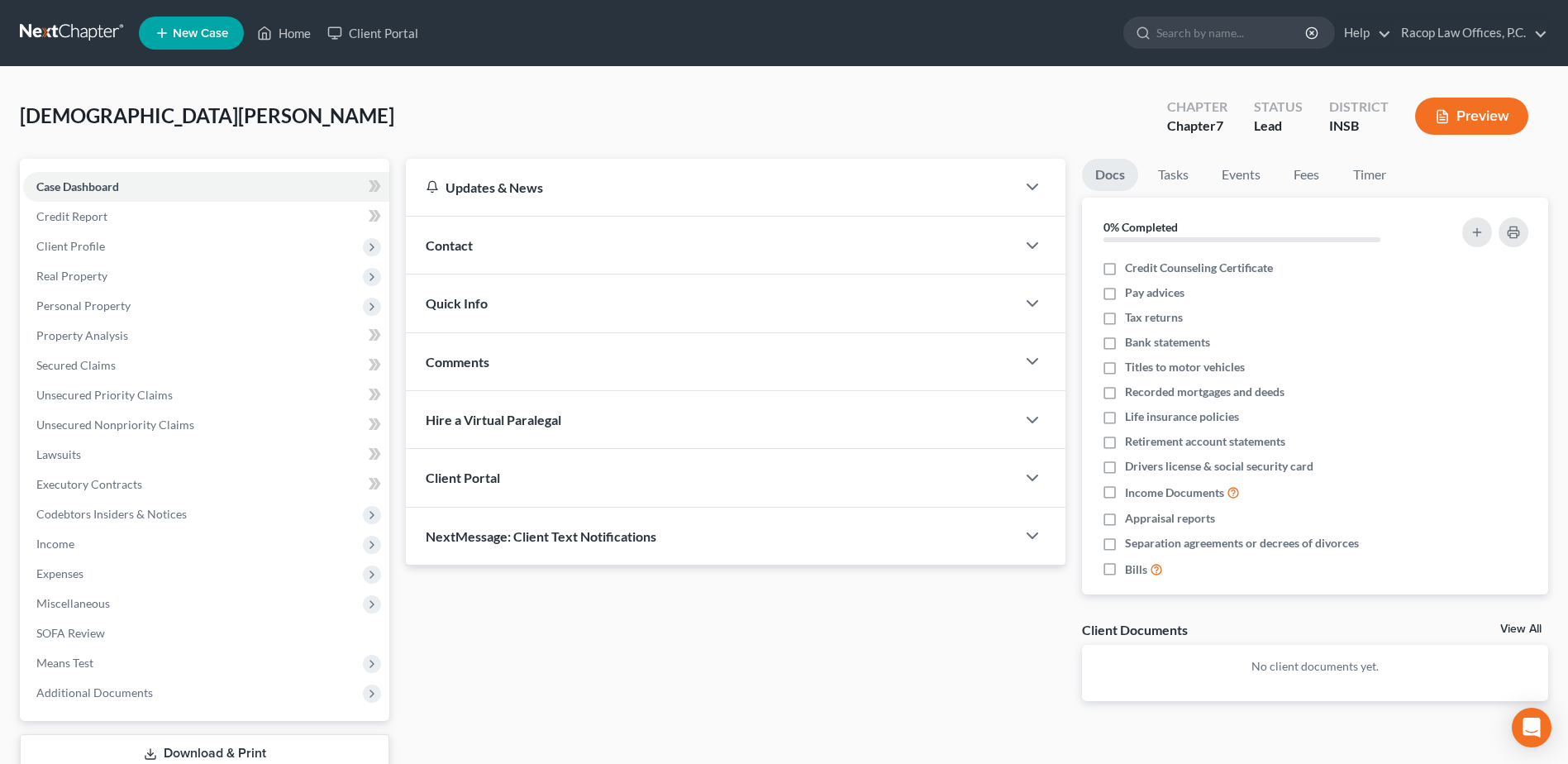
click at [730, 483] on div "Client Portal" at bounding box center [710, 477] width 610 height 57
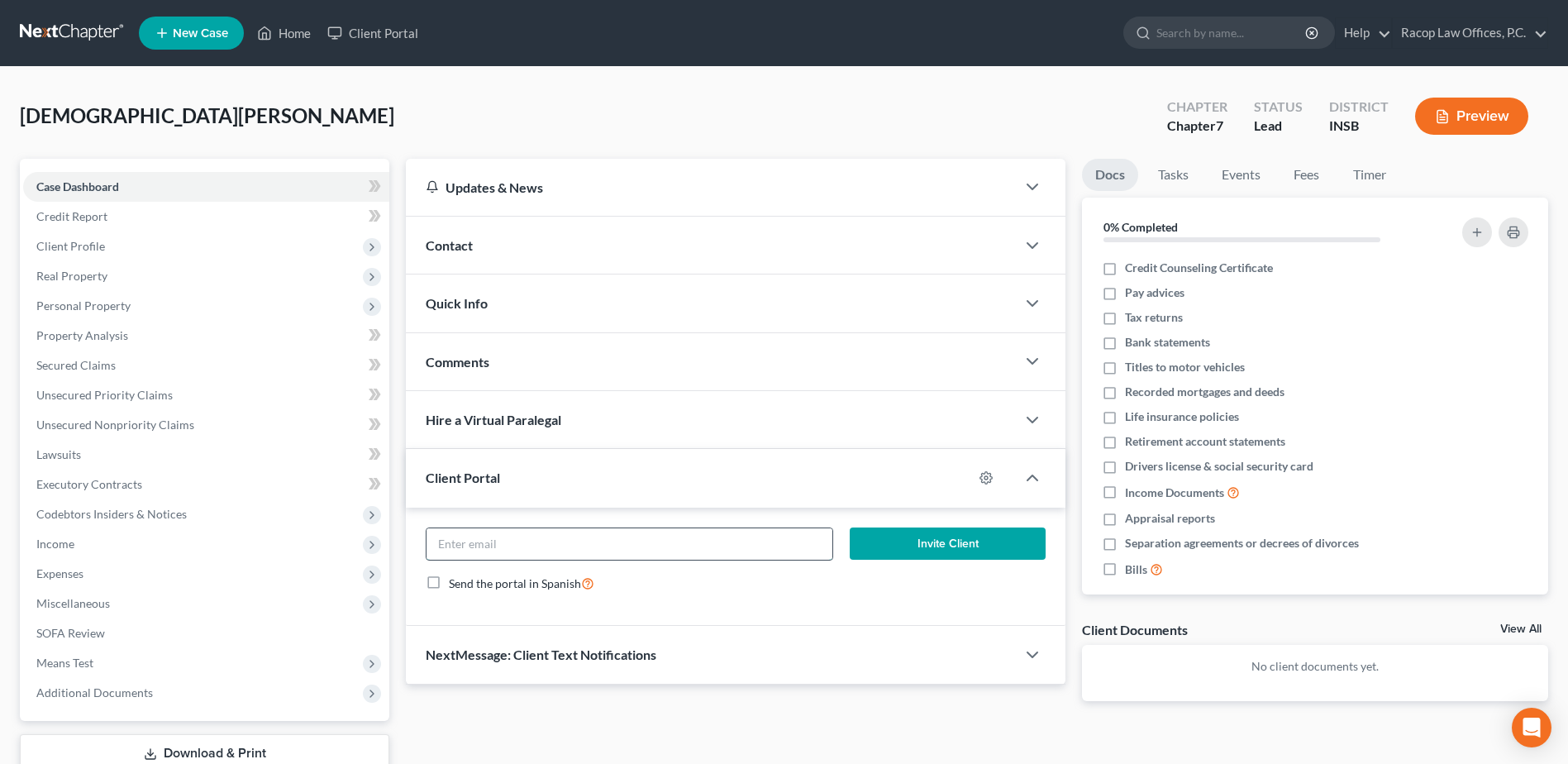
click at [604, 542] on input "email" at bounding box center [629, 544] width 406 height 32
click at [948, 544] on button "Invite Client" at bounding box center [947, 544] width 196 height 33
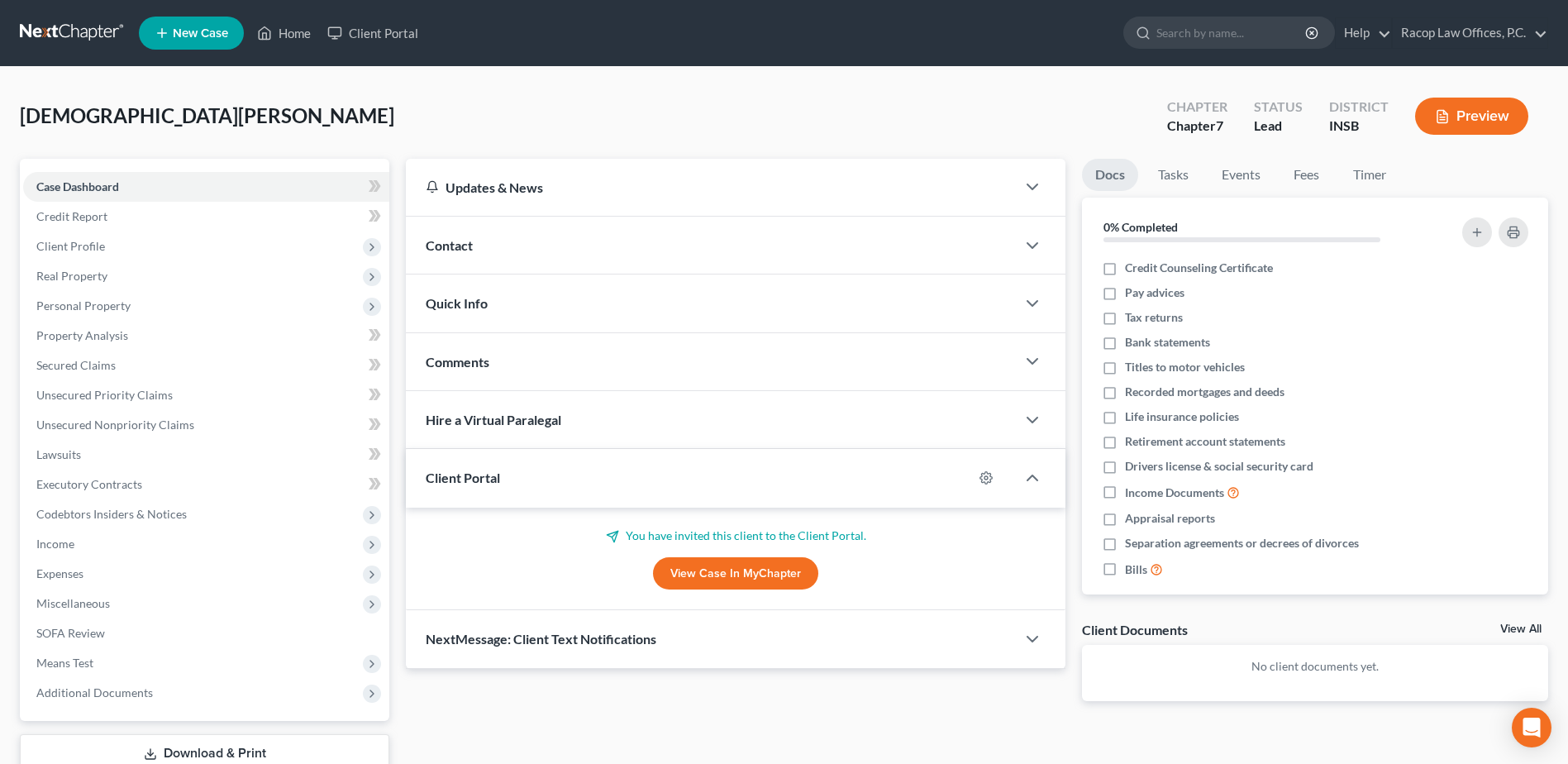
click at [89, 47] on link at bounding box center [72, 33] width 106 height 30
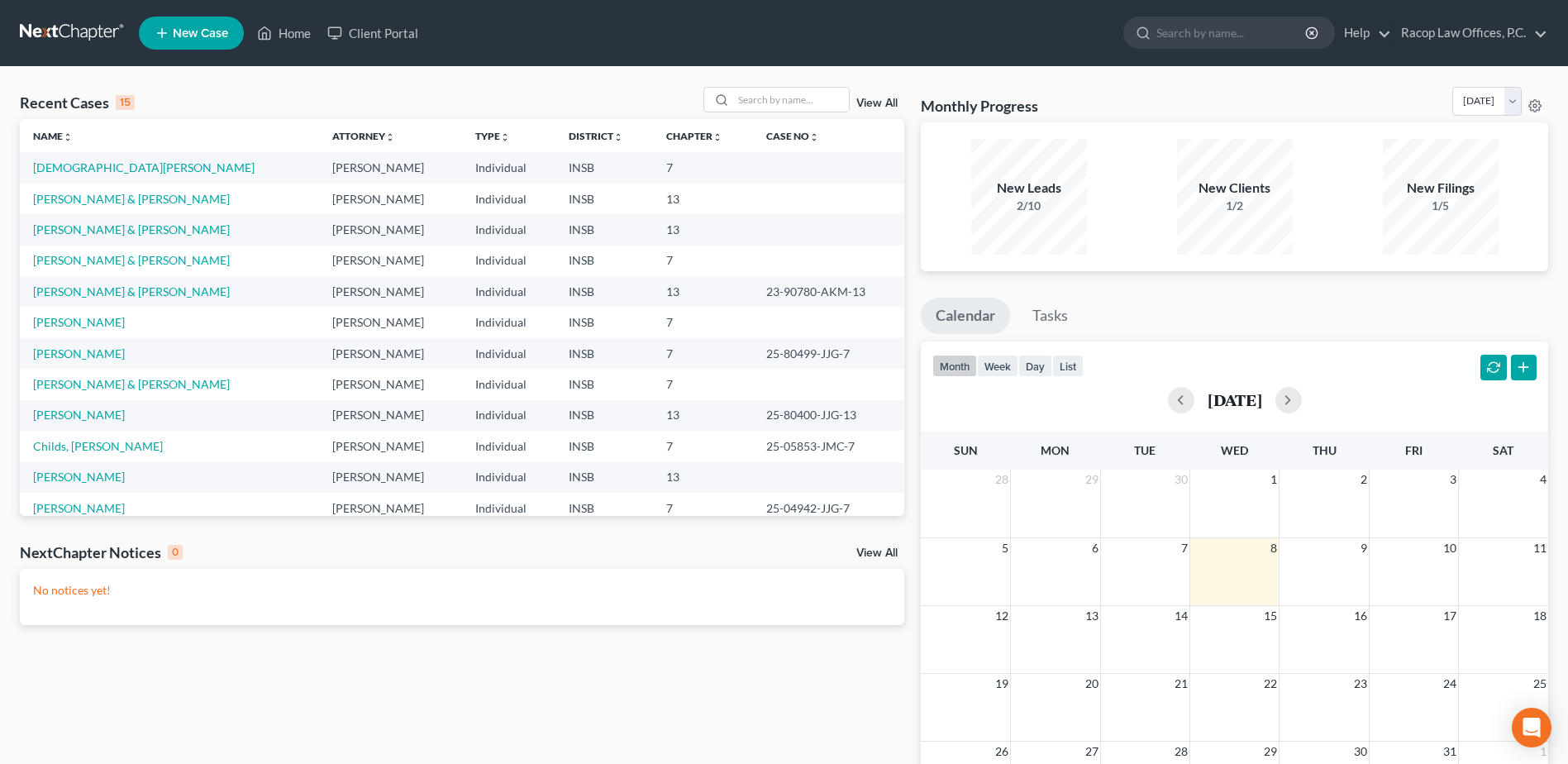
click at [191, 33] on span "New Case" at bounding box center [200, 33] width 55 height 12
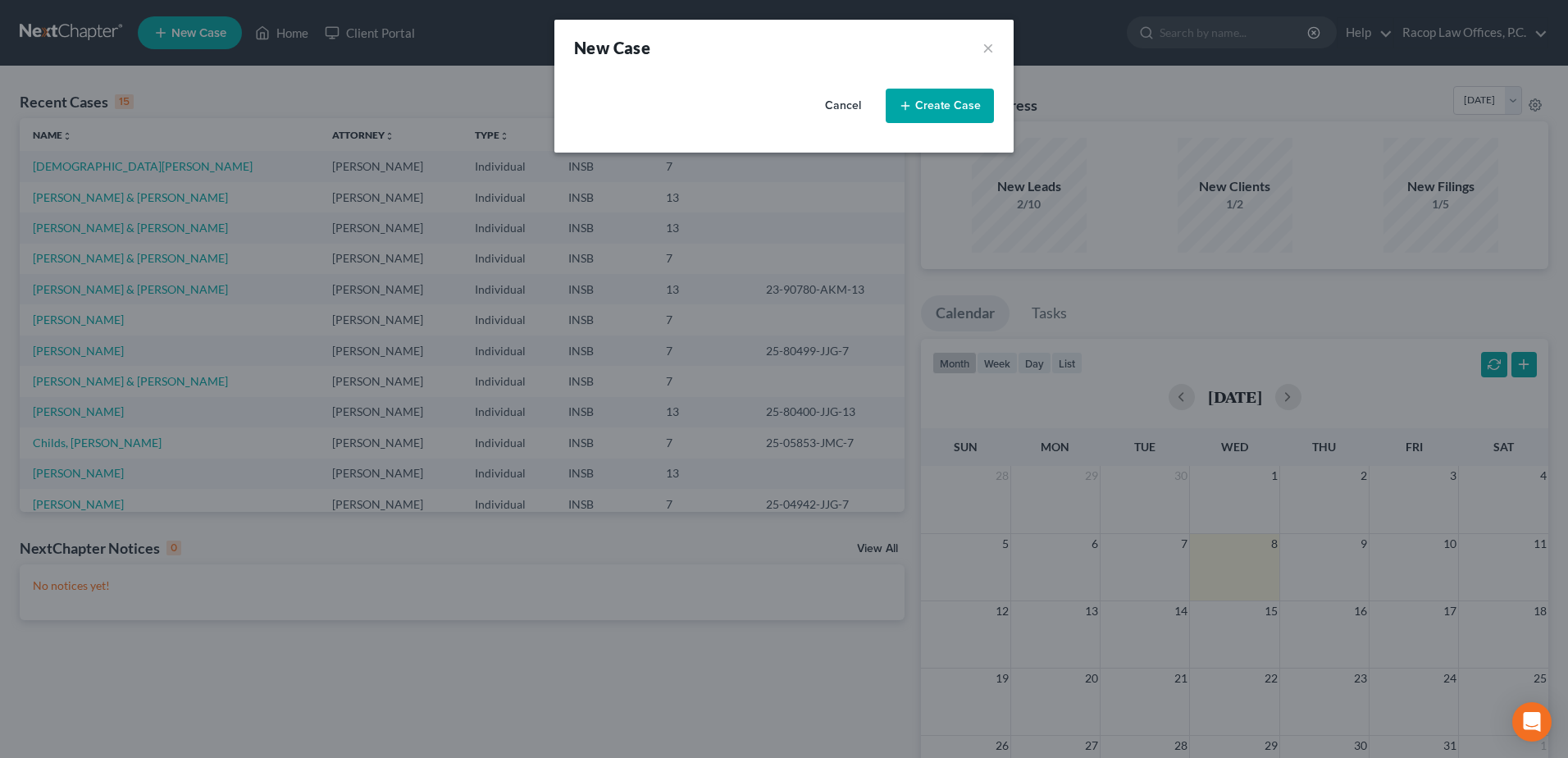
select select "28"
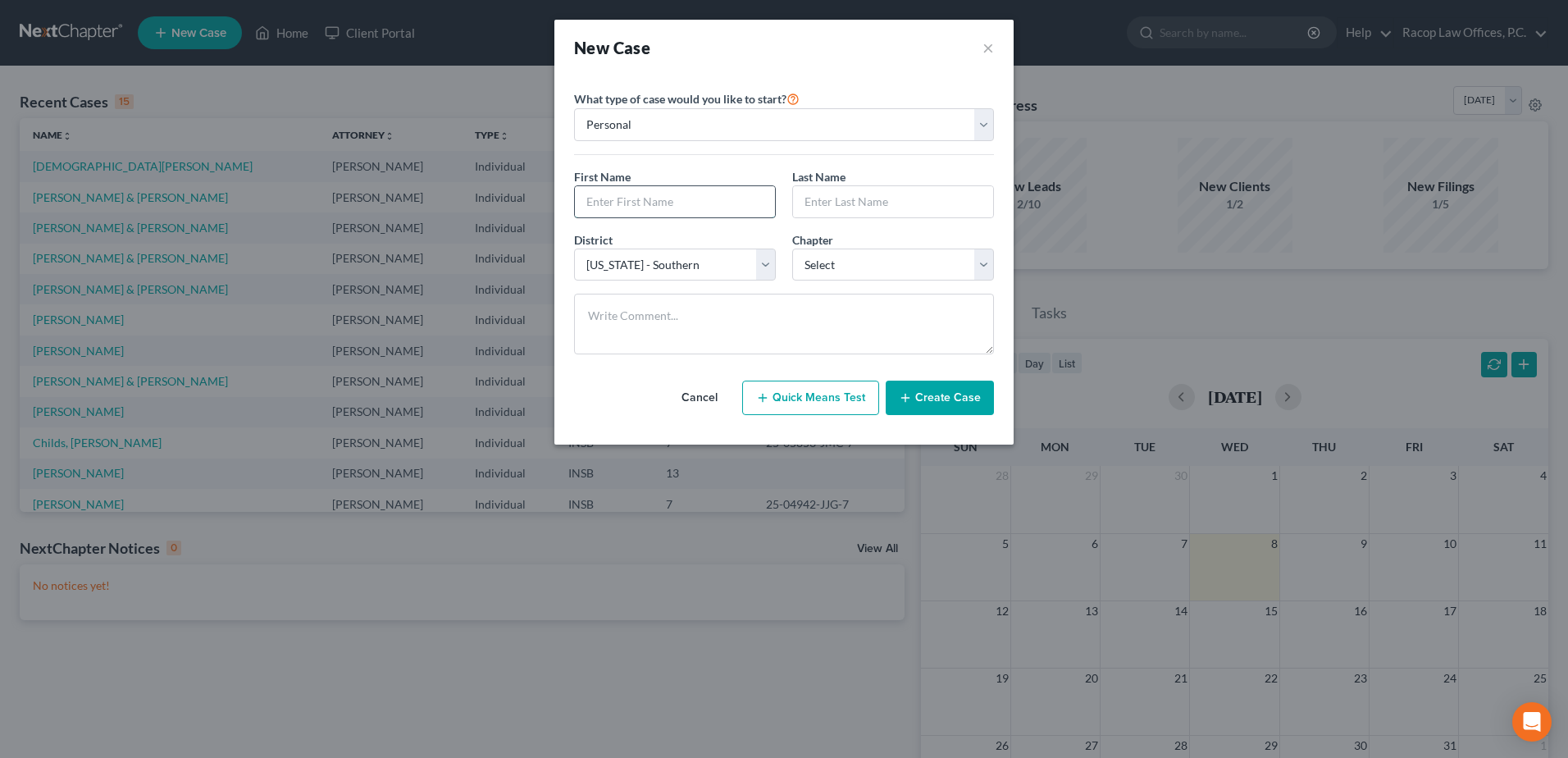
click at [673, 203] on input "text" at bounding box center [675, 202] width 200 height 31
type input "Steven"
type input "Gilbert"
click at [877, 255] on select "Select 7 11 12 13" at bounding box center [893, 265] width 202 height 33
select select "0"
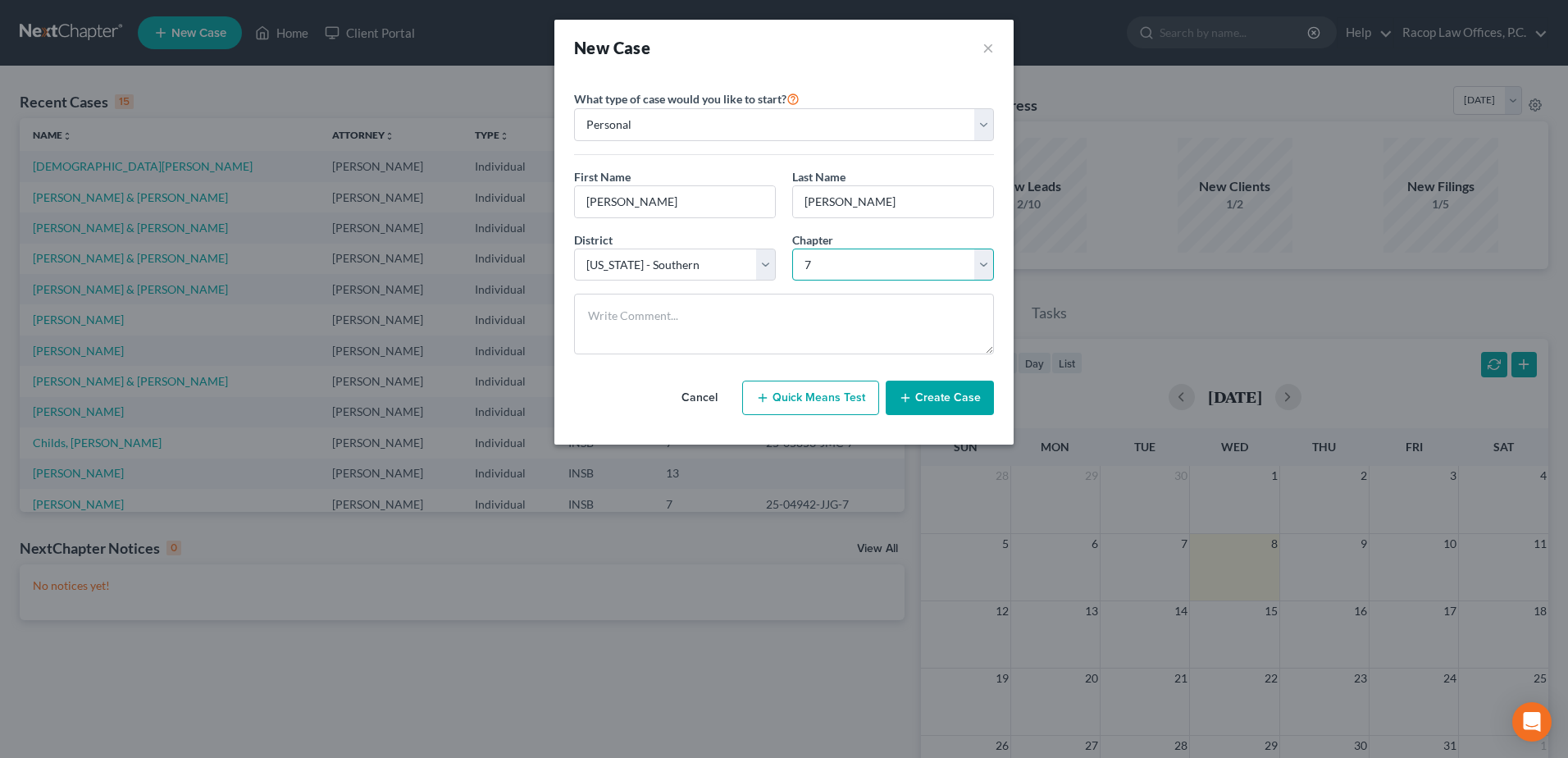
click at [792, 249] on select "Select 7 11 12 13" at bounding box center [893, 265] width 202 height 33
click at [938, 389] on button "Create Case" at bounding box center [939, 398] width 108 height 35
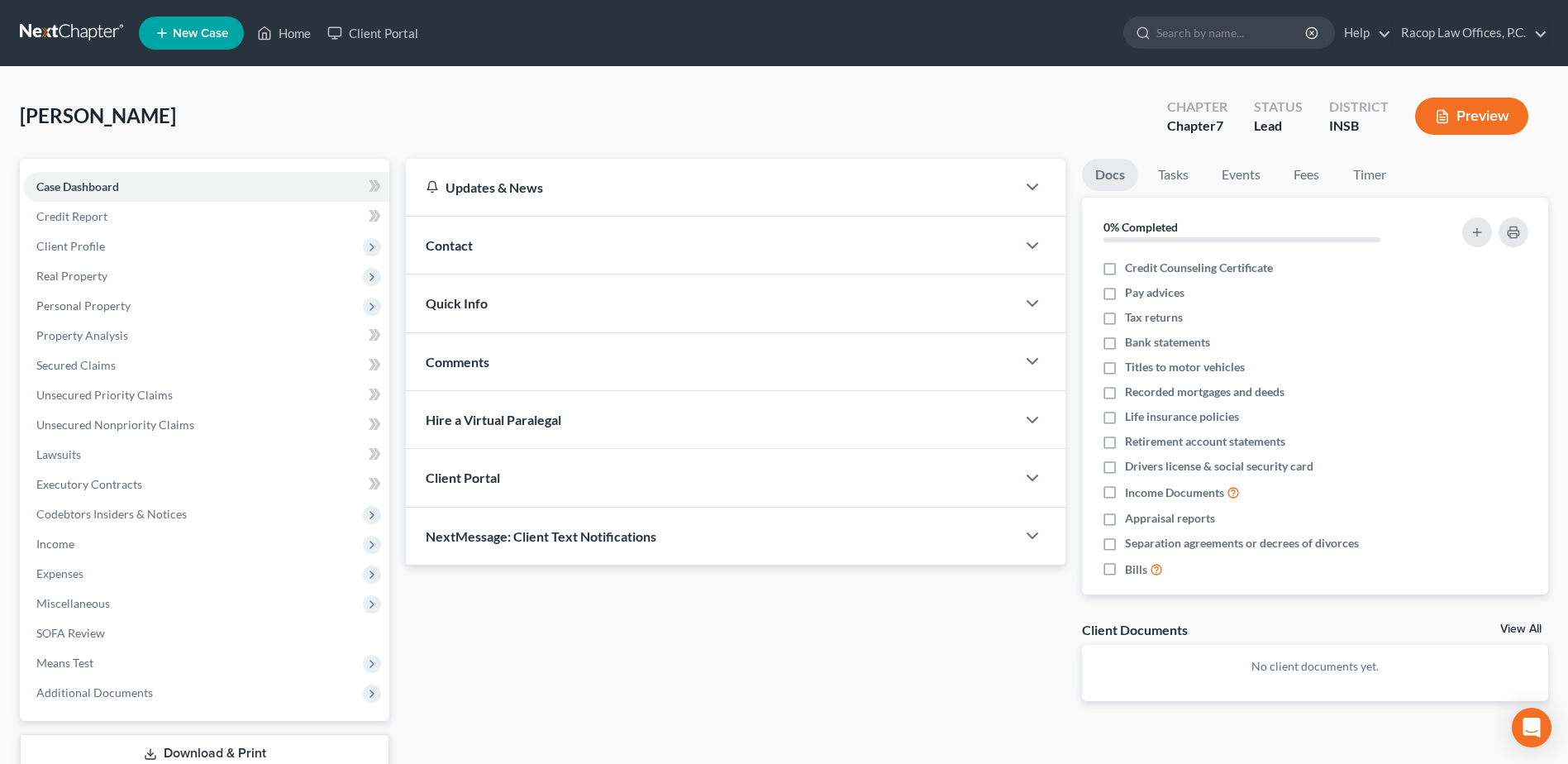
click at [641, 489] on div "Client Portal" at bounding box center [710, 477] width 610 height 57
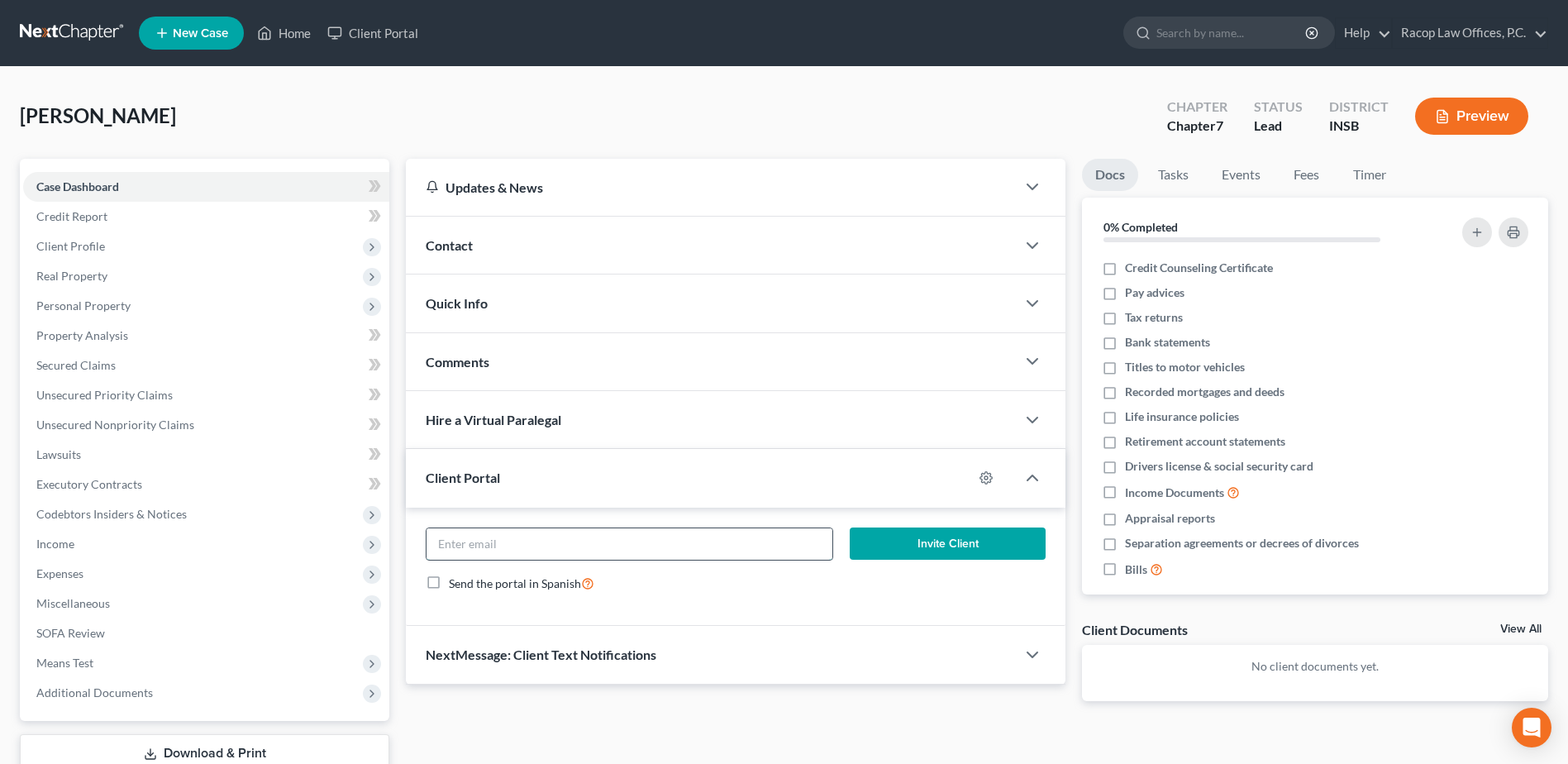
click at [485, 543] on input "email" at bounding box center [629, 544] width 406 height 32
type input "steve.gilv94@gmail.com"
click at [948, 531] on button "Invite Client" at bounding box center [947, 544] width 196 height 33
